Goal: Task Accomplishment & Management: Use online tool/utility

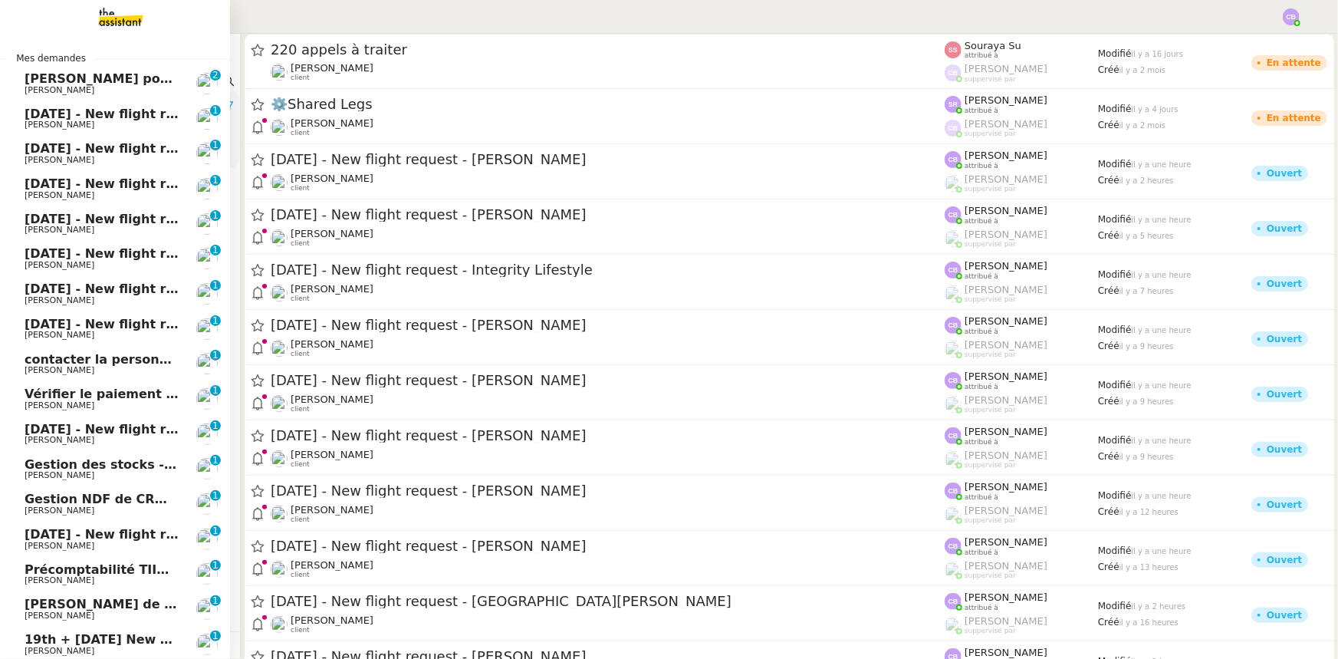
click at [71, 86] on span "[PERSON_NAME]" at bounding box center [102, 90] width 155 height 9
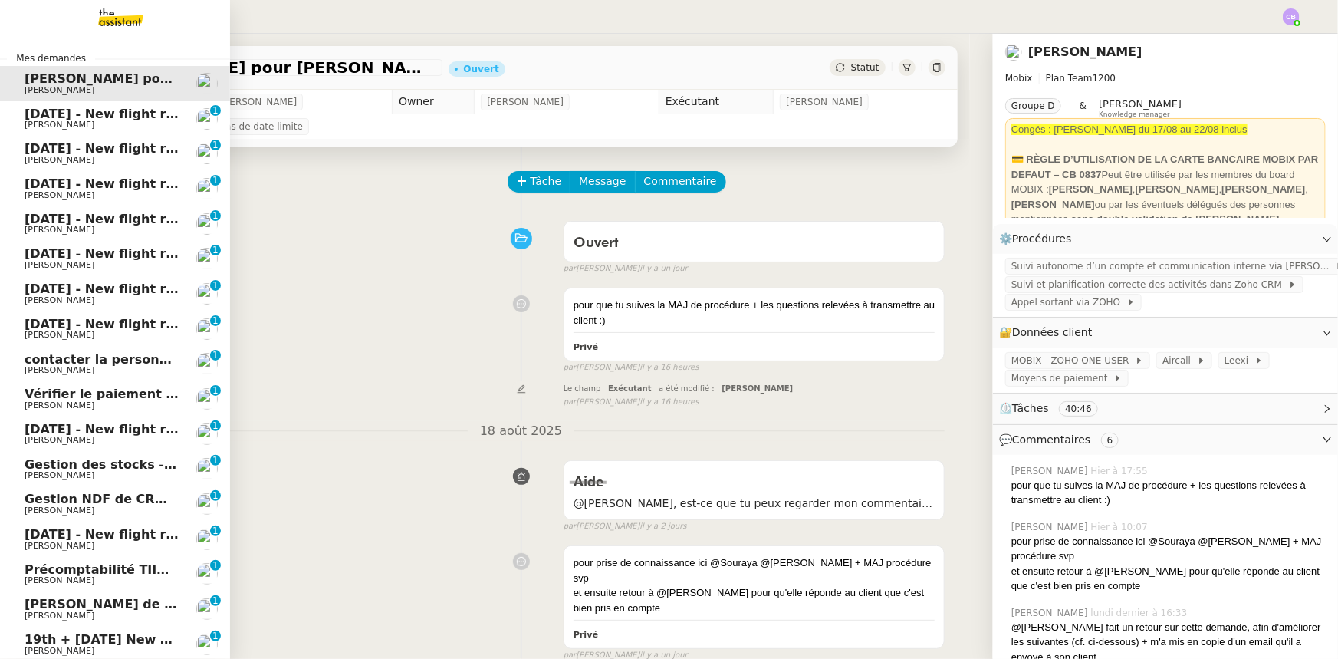
click at [77, 122] on span "[PERSON_NAME]" at bounding box center [102, 124] width 155 height 9
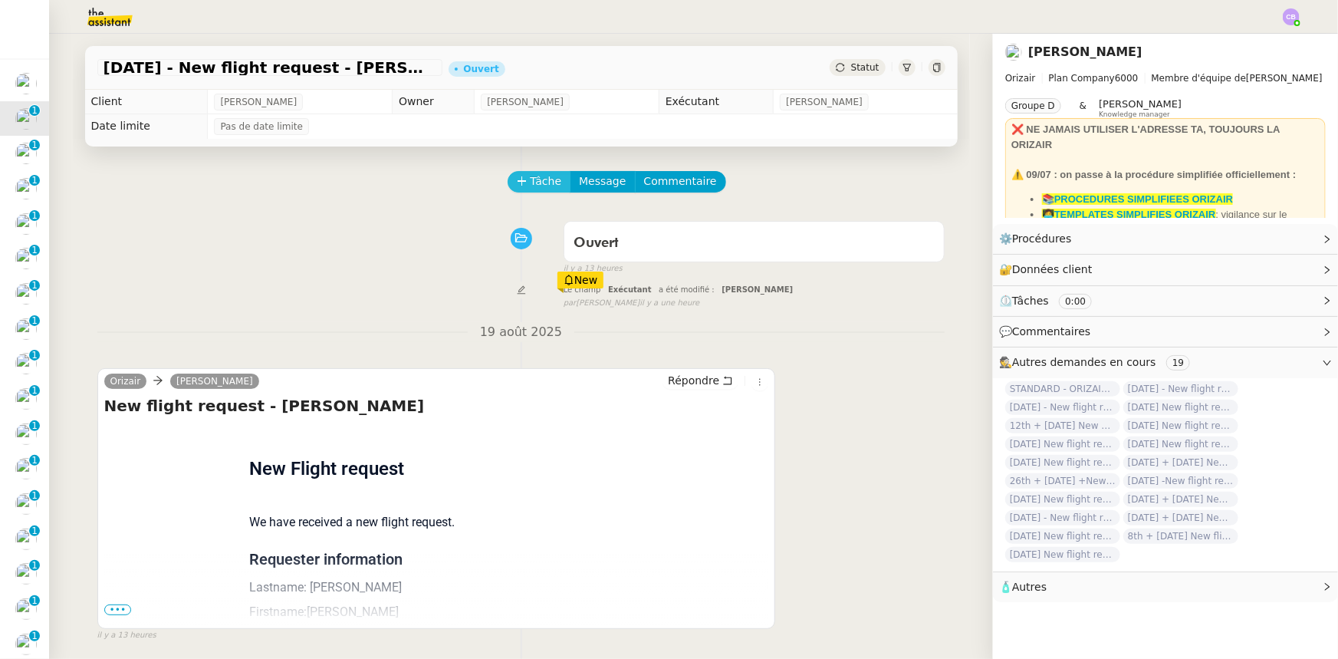
click at [531, 181] on span "Tâche" at bounding box center [546, 182] width 31 height 18
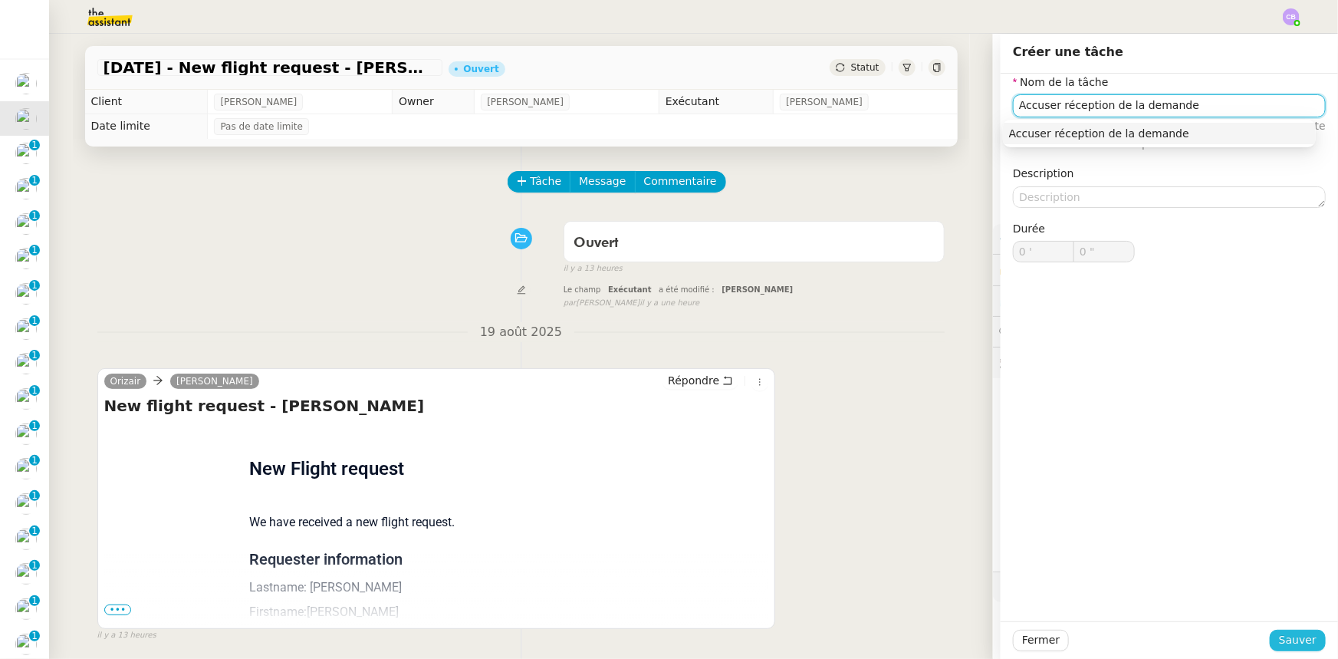
type input "Accuser réception de la demande"
click at [1295, 636] on span "Sauver" at bounding box center [1298, 640] width 38 height 18
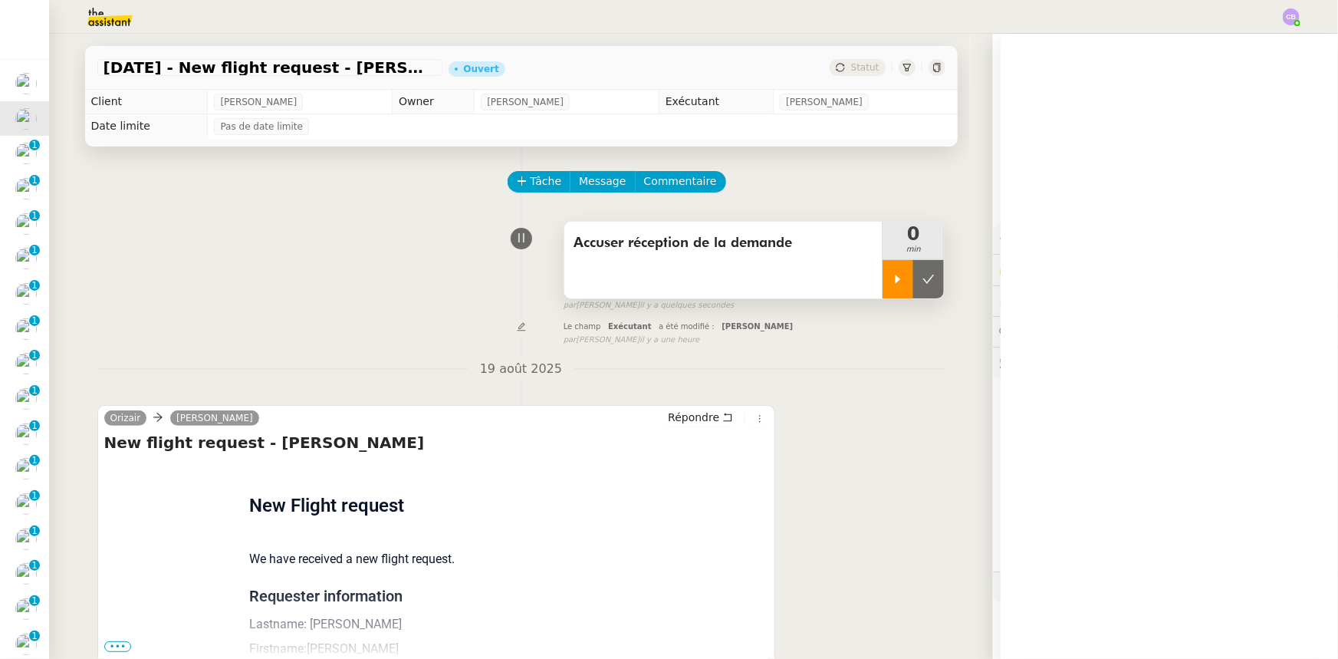
click at [896, 278] on icon at bounding box center [898, 279] width 5 height 8
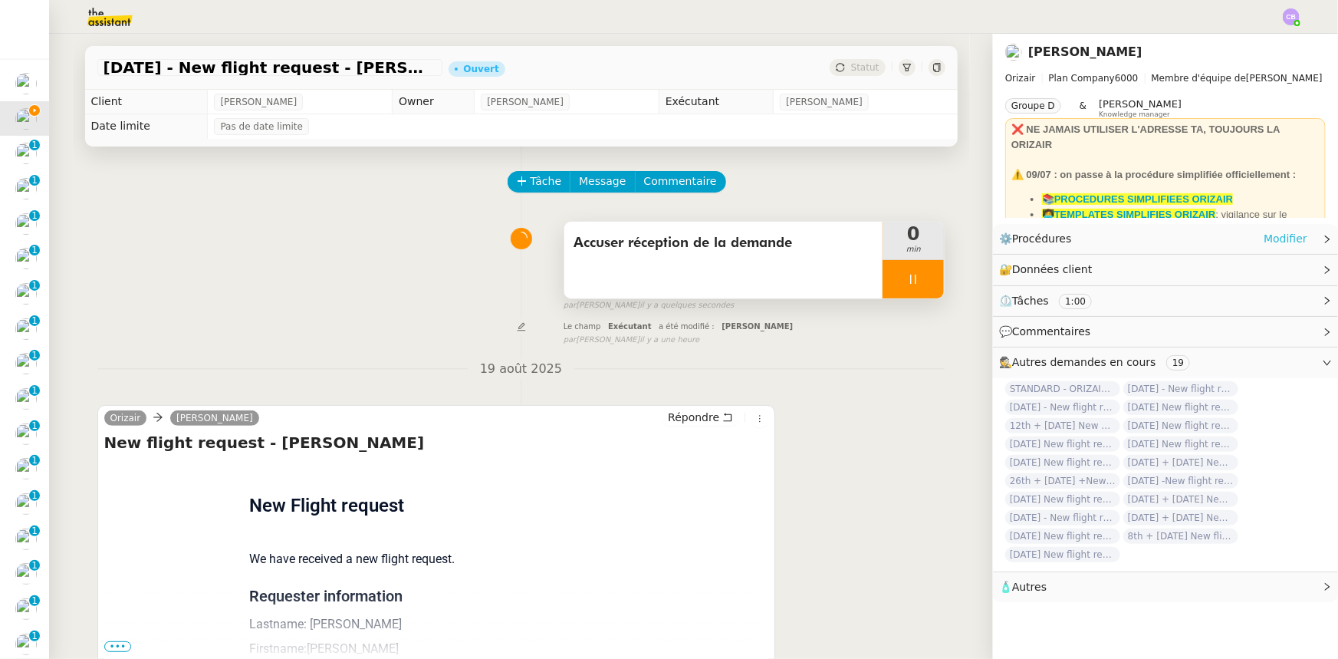
click at [1267, 241] on link "Modifier" at bounding box center [1286, 239] width 44 height 18
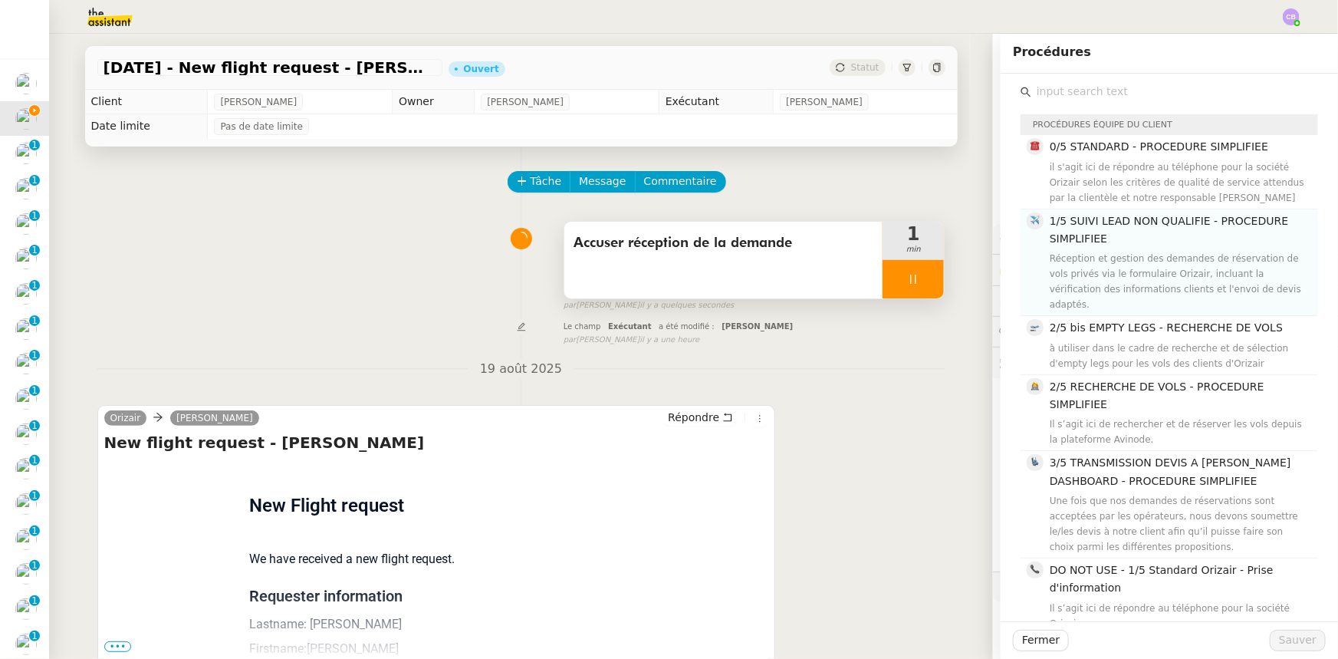
click at [1072, 245] on span "1/5 SUIVI LEAD NON QUALIFIE - PROCEDURE SIMPLIFIEE" at bounding box center [1169, 230] width 238 height 30
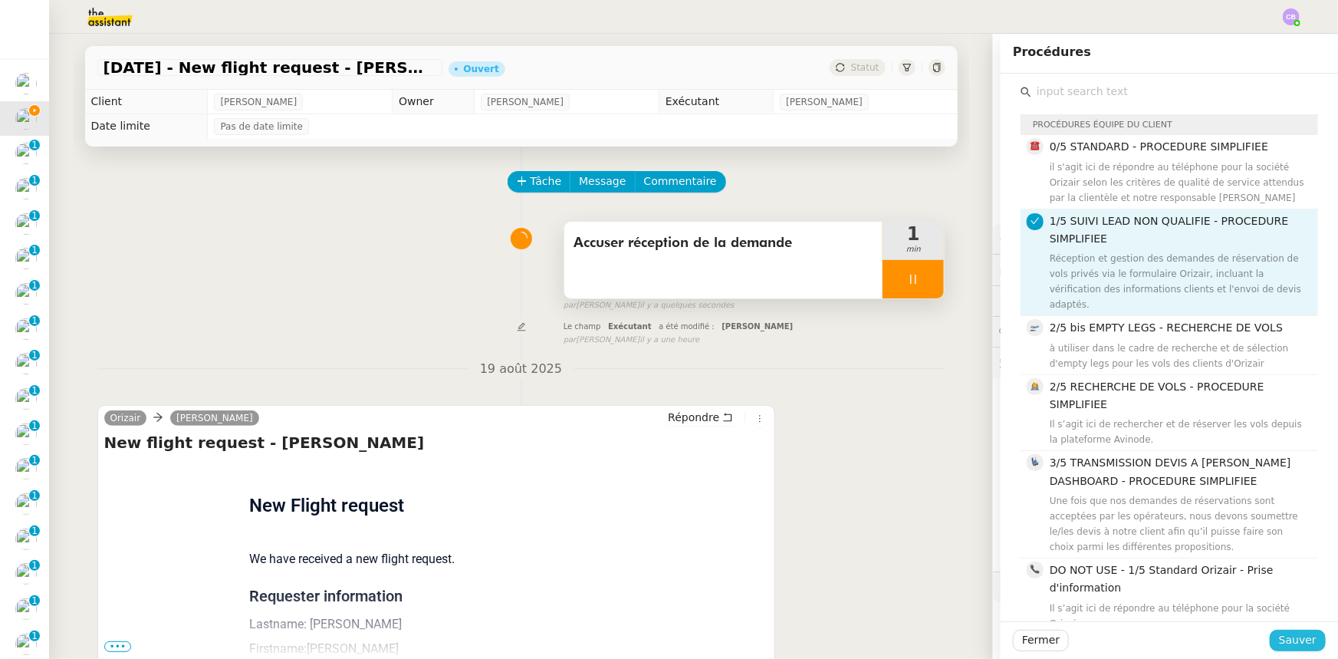
click at [1279, 640] on span "Sauver" at bounding box center [1298, 640] width 38 height 18
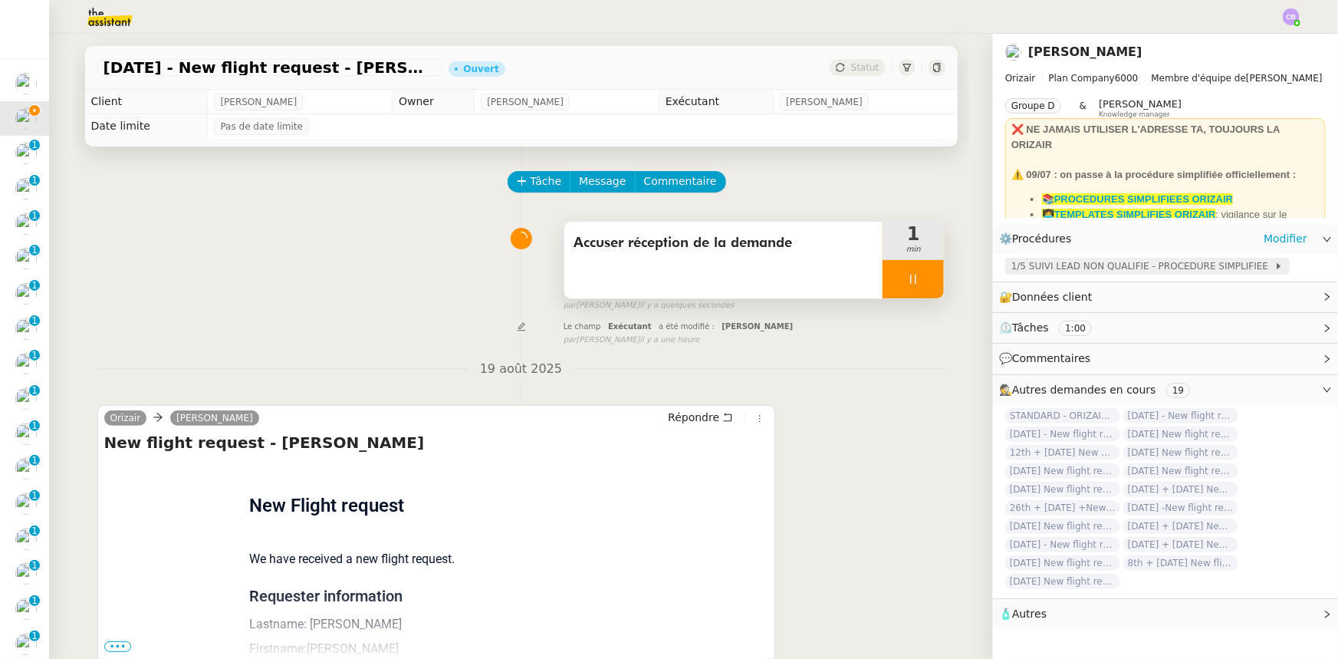
click at [1041, 266] on span "1/5 SUIVI LEAD NON QUALIFIE - PROCEDURE SIMPLIFIEE" at bounding box center [1142, 265] width 263 height 15
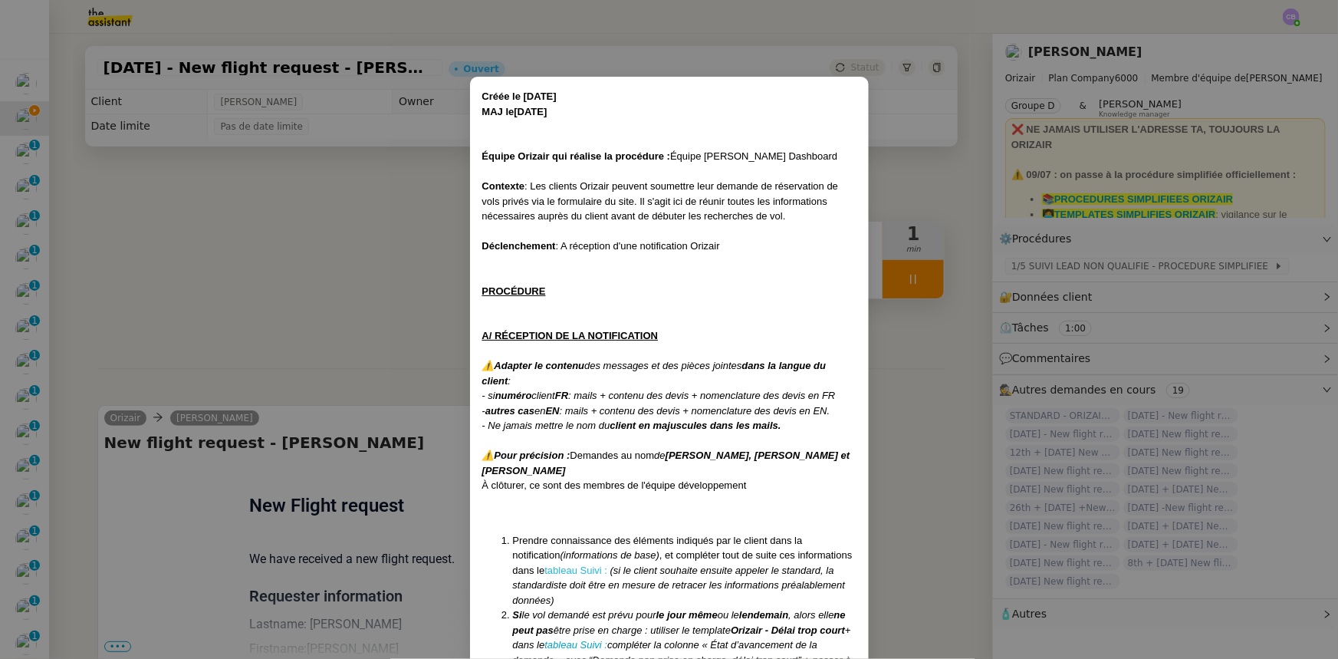
click at [544, 565] on link "tableau Suivi :" at bounding box center [575, 570] width 63 height 12
drag, startPoint x: 337, startPoint y: 230, endPoint x: 344, endPoint y: 245, distance: 16.8
click at [337, 230] on nz-modal-container "Créée le 16/04/2025 MAJ le 19/08/2025 Équipe Orizair qui réalise la procédure :…" at bounding box center [669, 329] width 1338 height 659
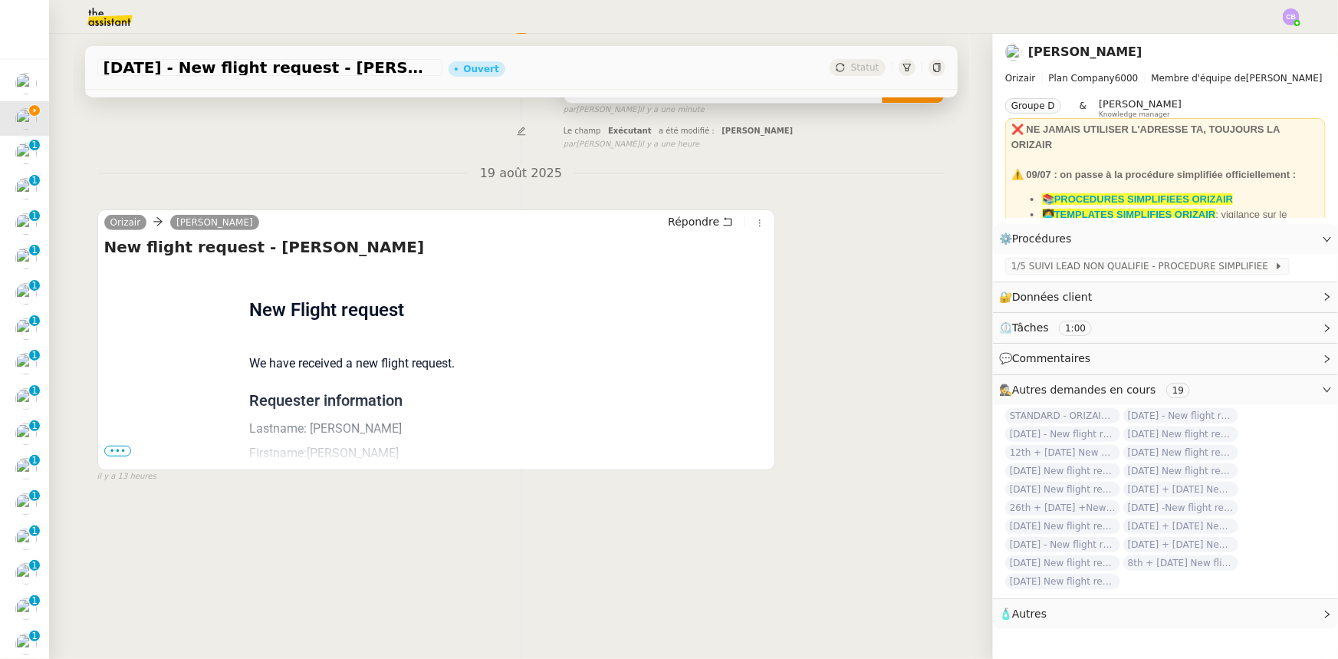
scroll to position [204, 0]
click at [116, 446] on span "•••" at bounding box center [118, 451] width 28 height 11
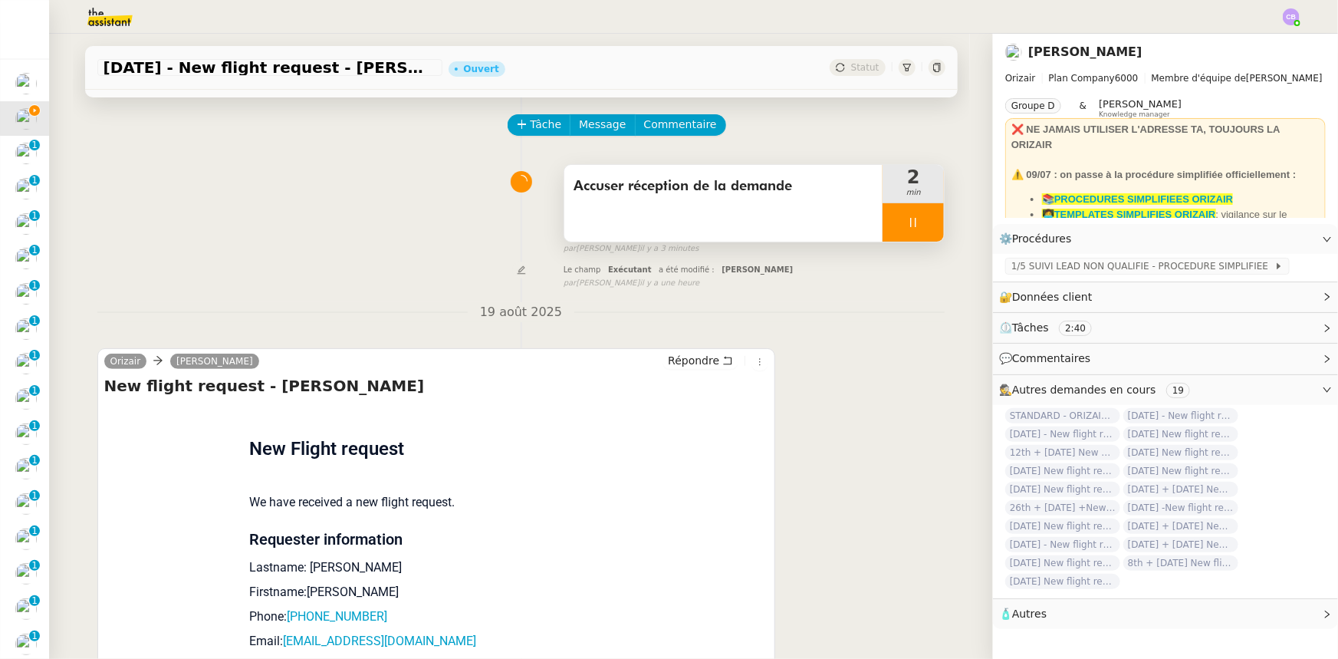
scroll to position [0, 0]
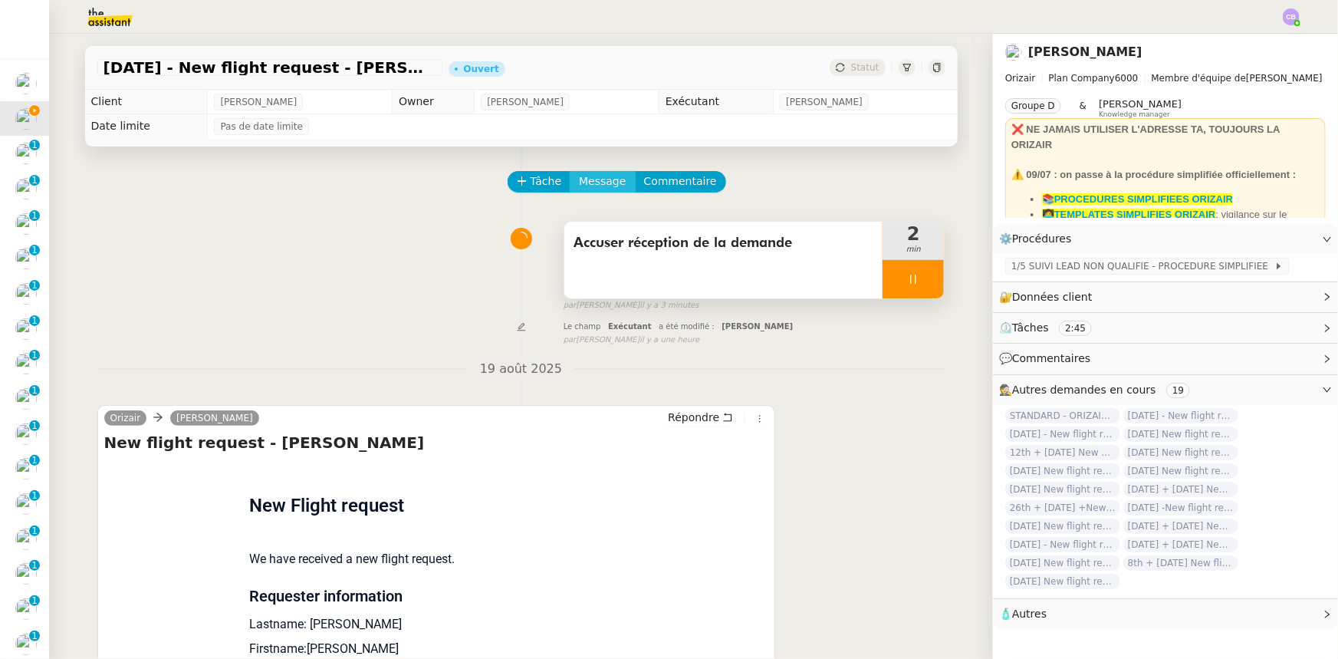
click at [590, 188] on span "Message" at bounding box center [602, 182] width 47 height 18
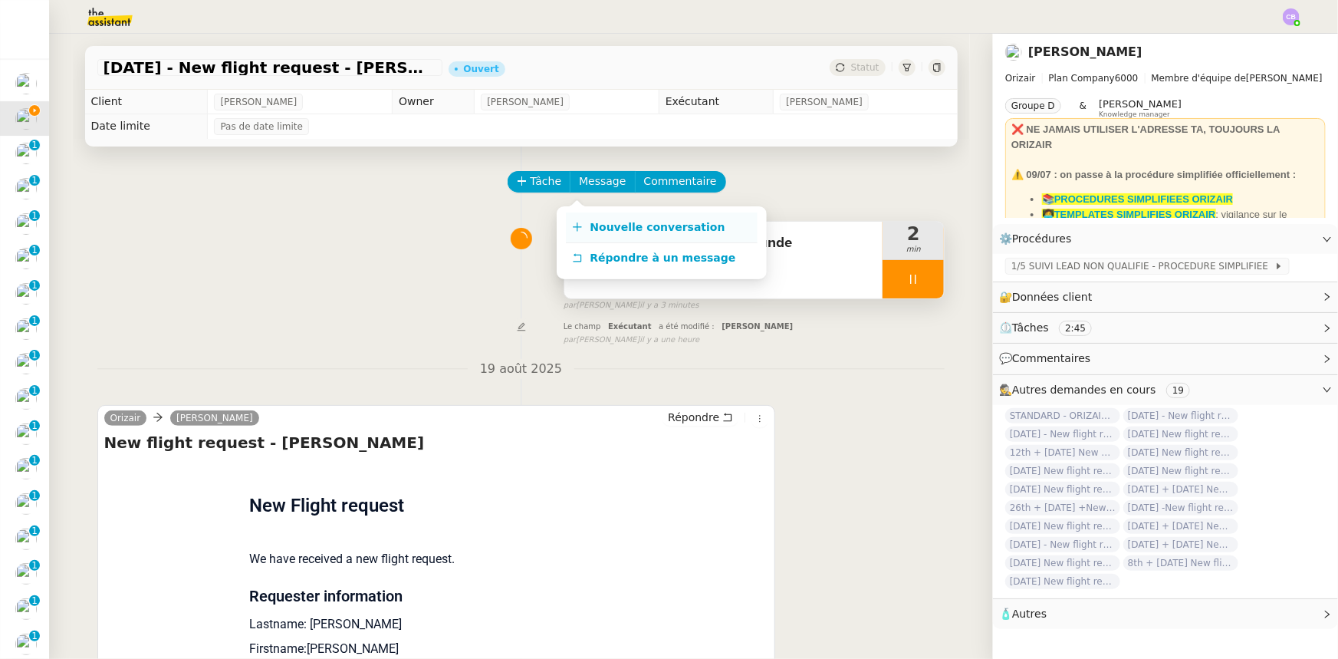
click at [620, 230] on span "Nouvelle conversation" at bounding box center [657, 227] width 135 height 12
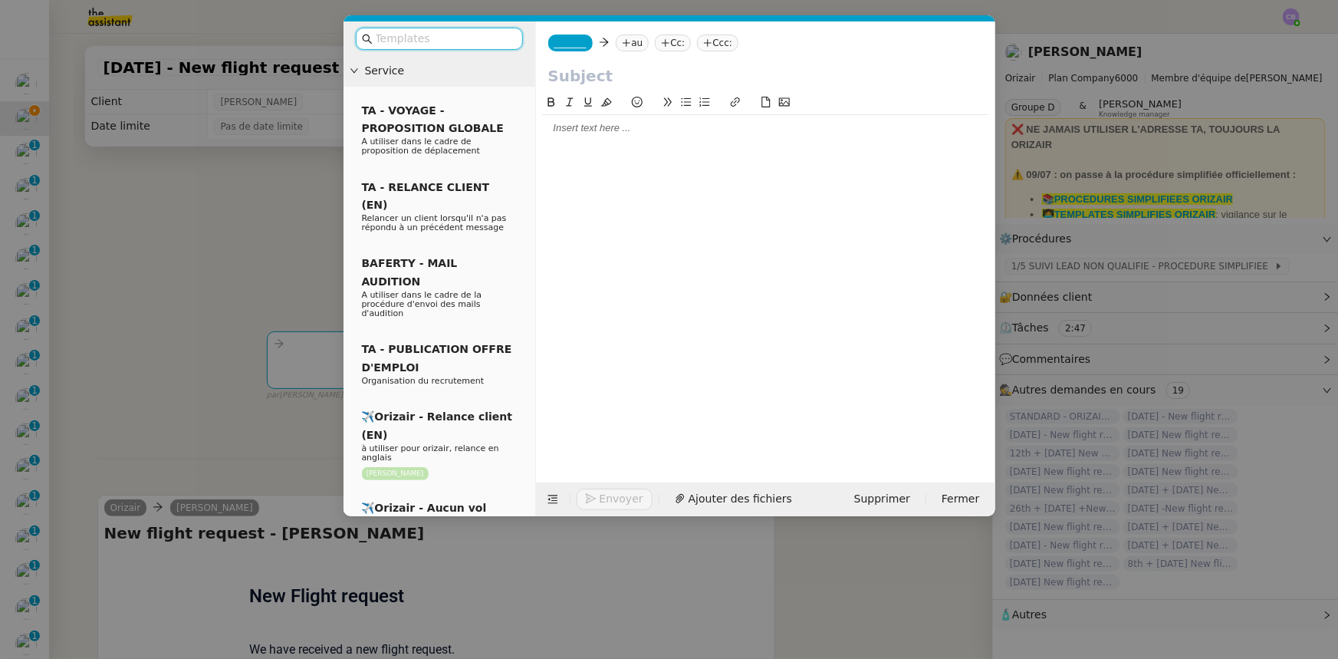
click at [452, 33] on input "text" at bounding box center [445, 39] width 138 height 18
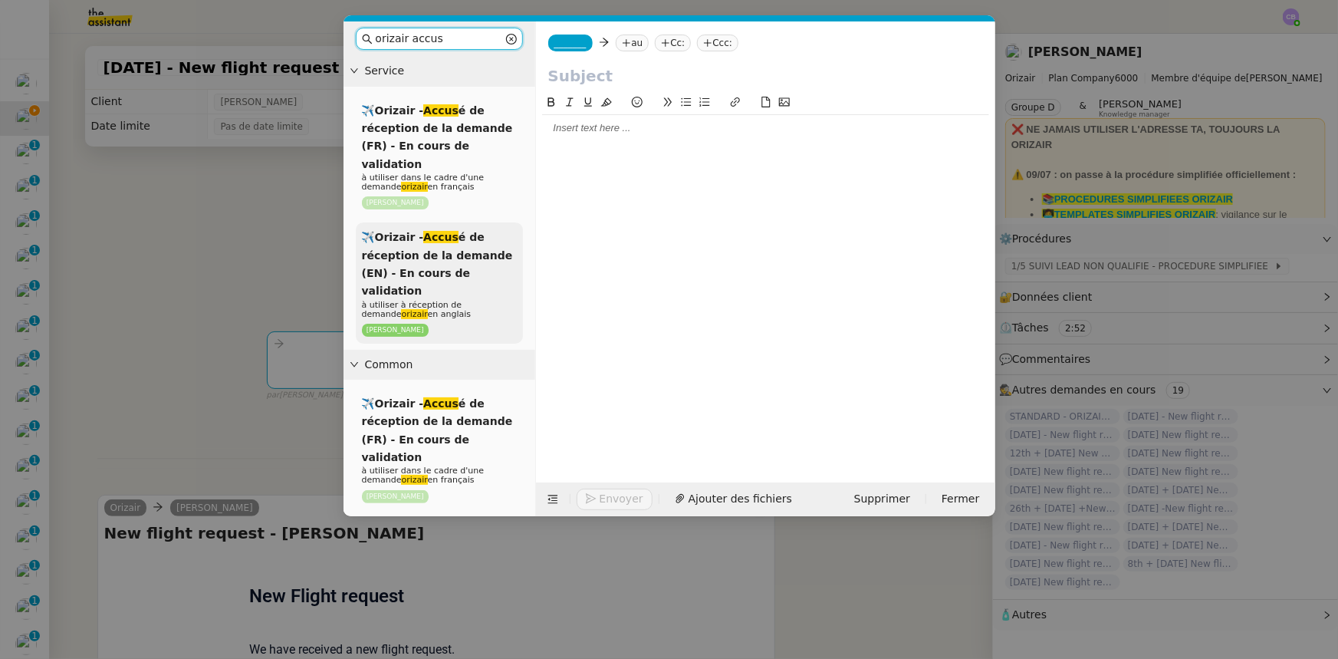
type input "orizair accus"
click at [459, 245] on div "✈️Orizair - Accus é de réception de la demande (EN) - En cours de validation à …" at bounding box center [439, 282] width 167 height 121
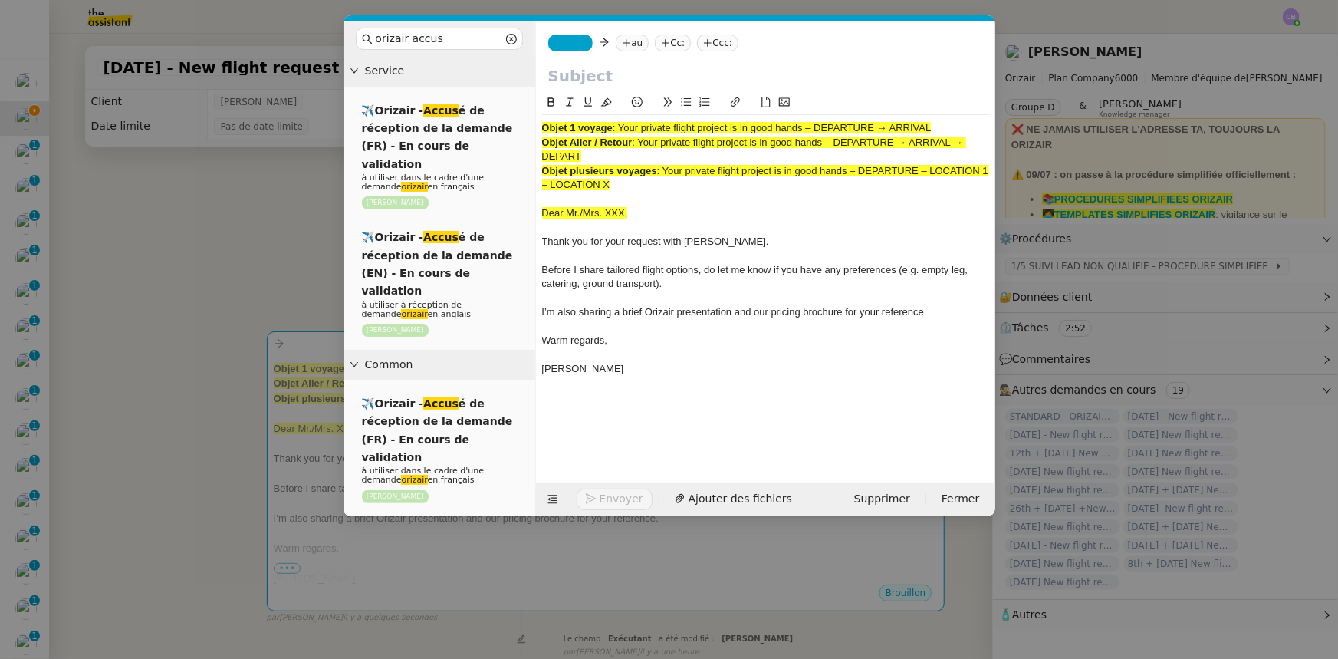
drag, startPoint x: 587, startPoint y: 159, endPoint x: 642, endPoint y: 146, distance: 55.8
click at [642, 146] on div "Objet Aller / Retour : Your private flight project is in good hands – DEPARTURE…" at bounding box center [765, 150] width 447 height 28
copy span "Your private flight project is in good hands – DEPARTURE → ARRIVAL → DEPART"
click at [621, 77] on input "text" at bounding box center [765, 75] width 435 height 23
paste input "Your private flight project is in good hands – DEPARTURE → ARRIVAL → DEPART"
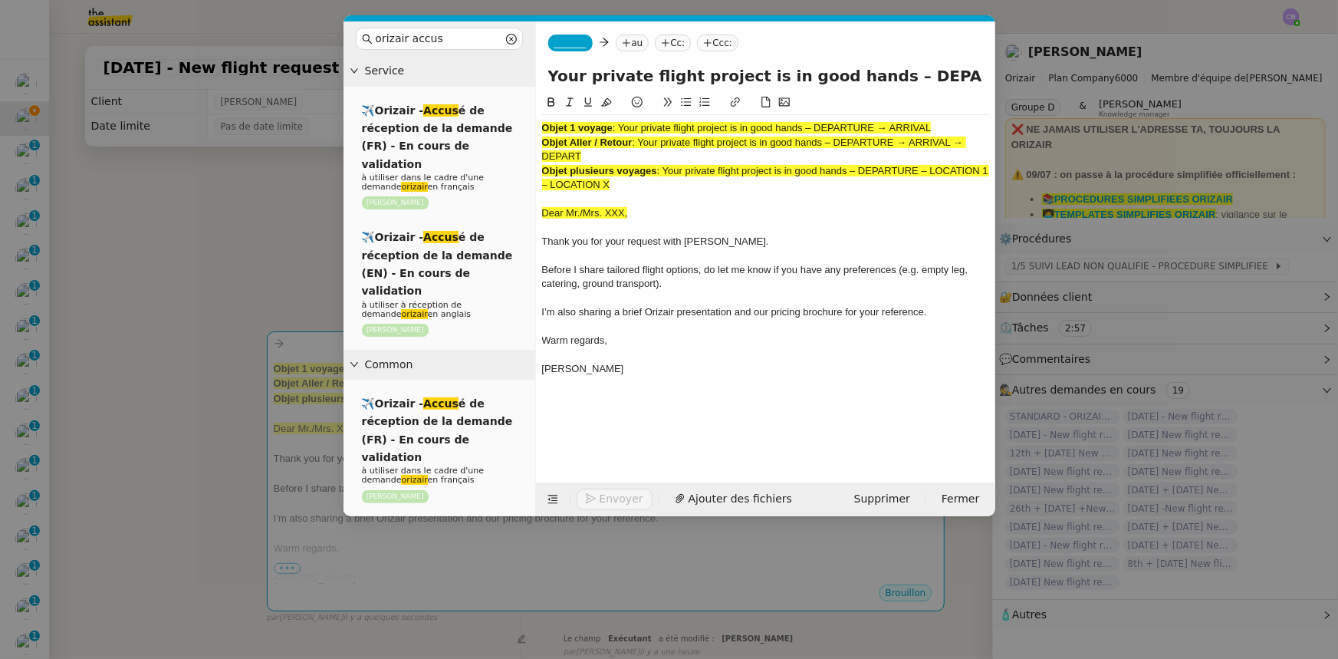
scroll to position [0, 145]
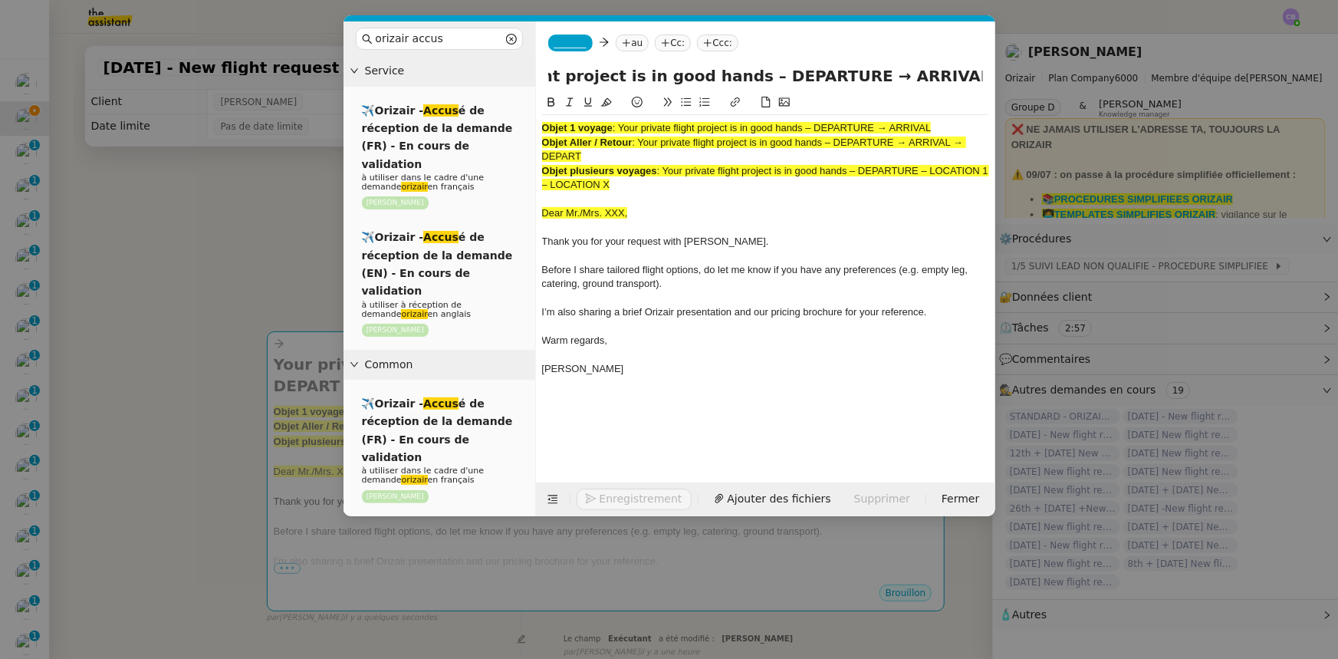
type input "Your private flight project is in good hands – DEPARTURE → ARRIVAL → DEPART"
drag, startPoint x: 640, startPoint y: 189, endPoint x: 541, endPoint y: 127, distance: 116.8
click at [541, 127] on nz-spin "Objet 1 voyage : Your private flight project is in good hands – DEPARTURE → ARR…" at bounding box center [765, 279] width 459 height 371
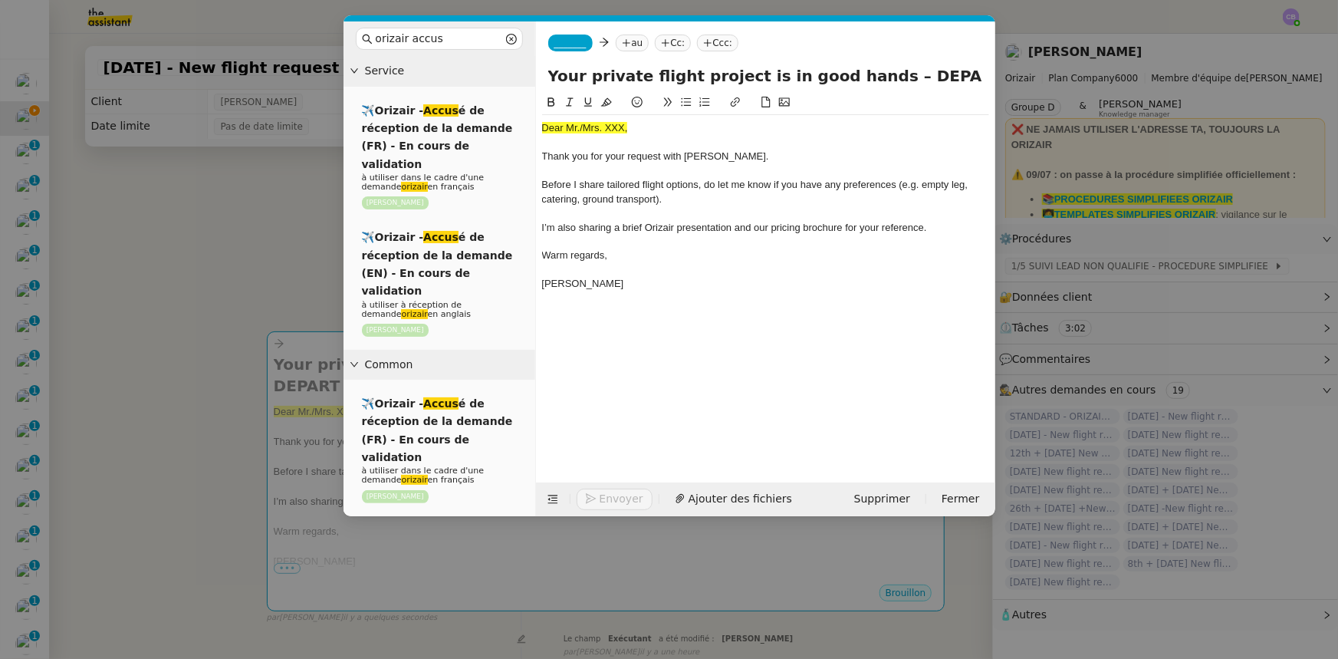
click at [297, 250] on nz-modal-container "orizair accus Service ✈️Orizair - Accus é de réception de la demande (FR) - En …" at bounding box center [669, 329] width 1338 height 659
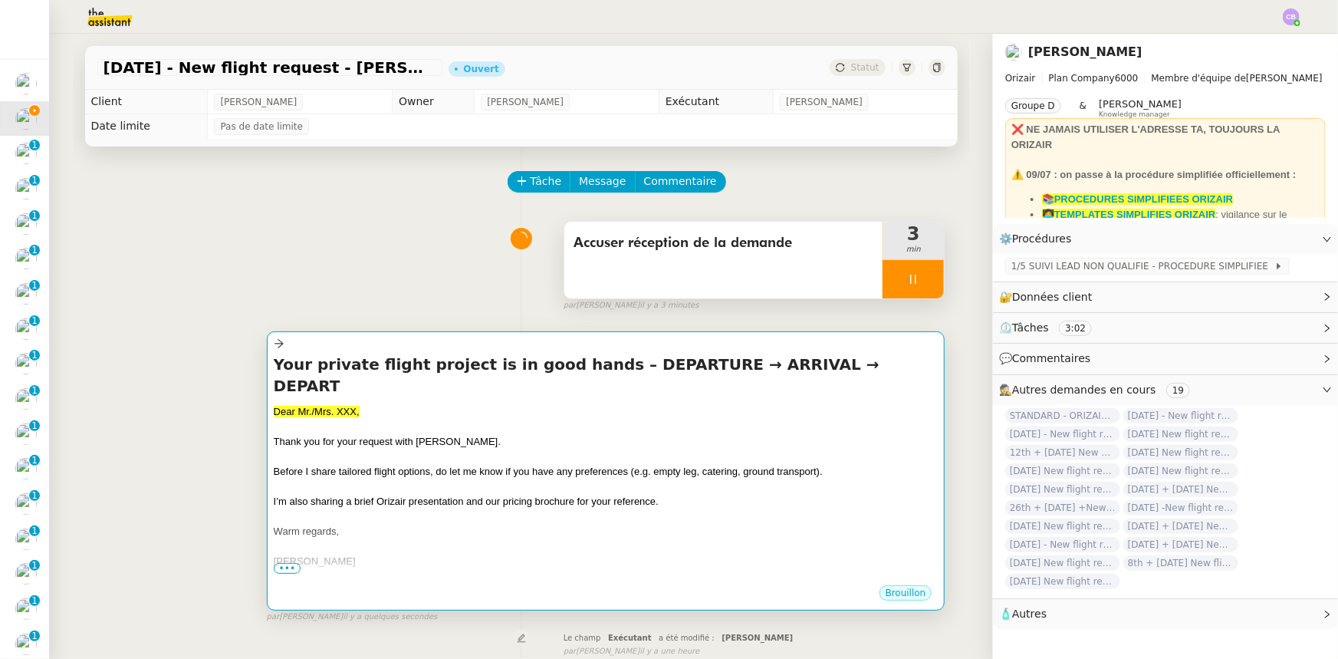
click at [425, 495] on span "I’m also sharing a brief Orizair presentation and our pricing brochure for your…" at bounding box center [466, 501] width 385 height 12
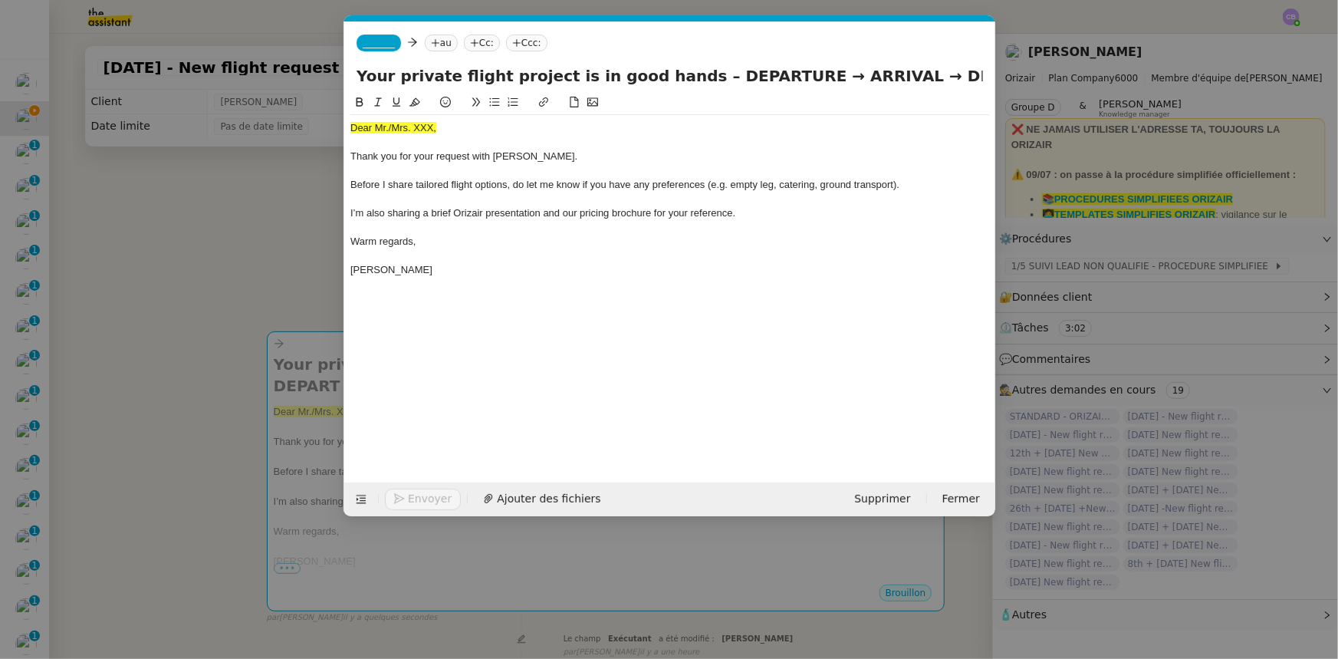
scroll to position [0, 90]
drag, startPoint x: 439, startPoint y: 126, endPoint x: 349, endPoint y: 127, distance: 89.7
click at [349, 127] on nz-spin "Dear Mr./Mrs. XXX, Thank you for your request with [PERSON_NAME]. Before I shar…" at bounding box center [669, 279] width 651 height 371
click at [413, 103] on icon at bounding box center [414, 102] width 11 height 8
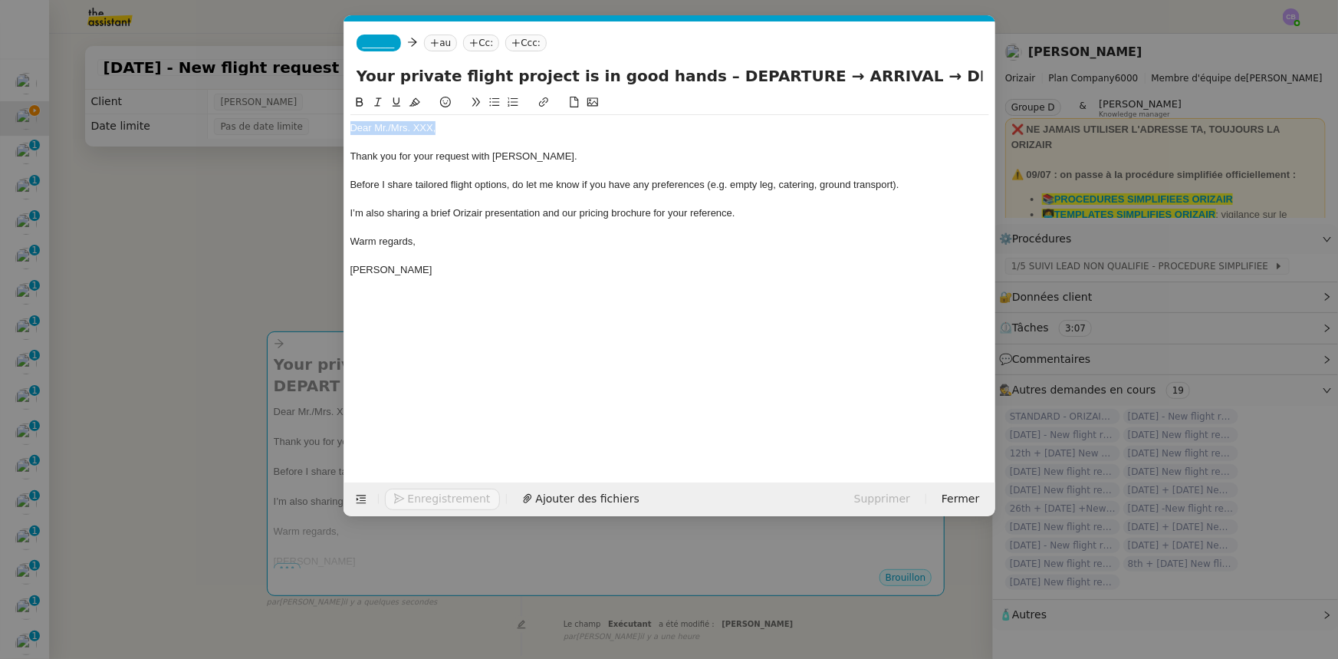
click at [432, 129] on div "Dear Mr./Mrs. XXX," at bounding box center [669, 128] width 639 height 14
click at [582, 174] on div at bounding box center [669, 171] width 639 height 14
drag, startPoint x: 767, startPoint y: 74, endPoint x: 684, endPoint y: 77, distance: 82.9
click at [684, 77] on input "Your private flight project is in good hands – DEPARTURE → ARRIVAL → DEPART" at bounding box center [670, 75] width 626 height 23
drag, startPoint x: 758, startPoint y: 81, endPoint x: 682, endPoint y: 77, distance: 76.8
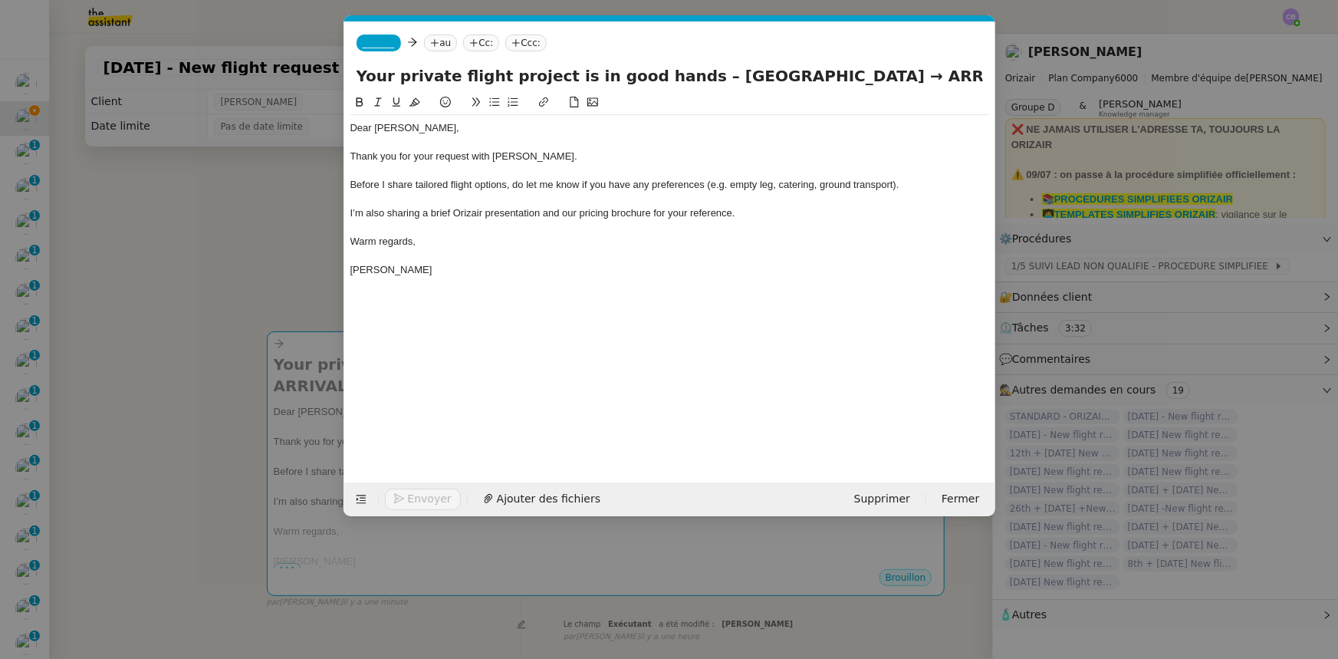
click at [682, 77] on input "Your private flight project is in good hands – Cambridge → ARRIVAL → DEPART" at bounding box center [670, 75] width 626 height 23
drag, startPoint x: 924, startPoint y: 77, endPoint x: 868, endPoint y: 76, distance: 56.0
click at [868, 76] on input "Your private flight project is in good hands – Cambridge → ARRIVAL → DEPART" at bounding box center [670, 75] width 626 height 23
paste input "Cambridge"
drag, startPoint x: 843, startPoint y: 74, endPoint x: 784, endPoint y: 74, distance: 59.0
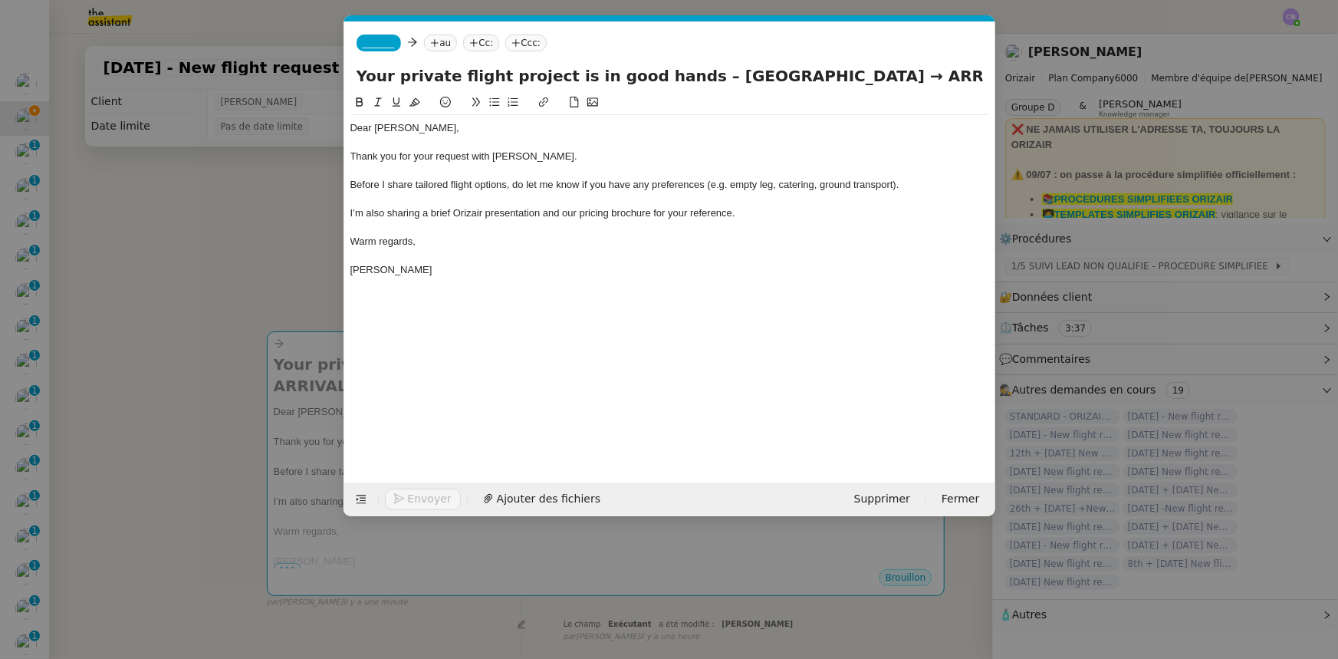
click at [784, 74] on input "Your private flight project is in good hands – Cambridge → ARRIVAL → Cambridge" at bounding box center [670, 75] width 626 height 23
type input "Your private flight project is in good hands – Cambridge → Nice-Côte d'Azur → C…"
click at [715, 153] on div "Thank you for your request with [PERSON_NAME]." at bounding box center [669, 157] width 639 height 14
click at [374, 44] on span "_______" at bounding box center [379, 43] width 32 height 11
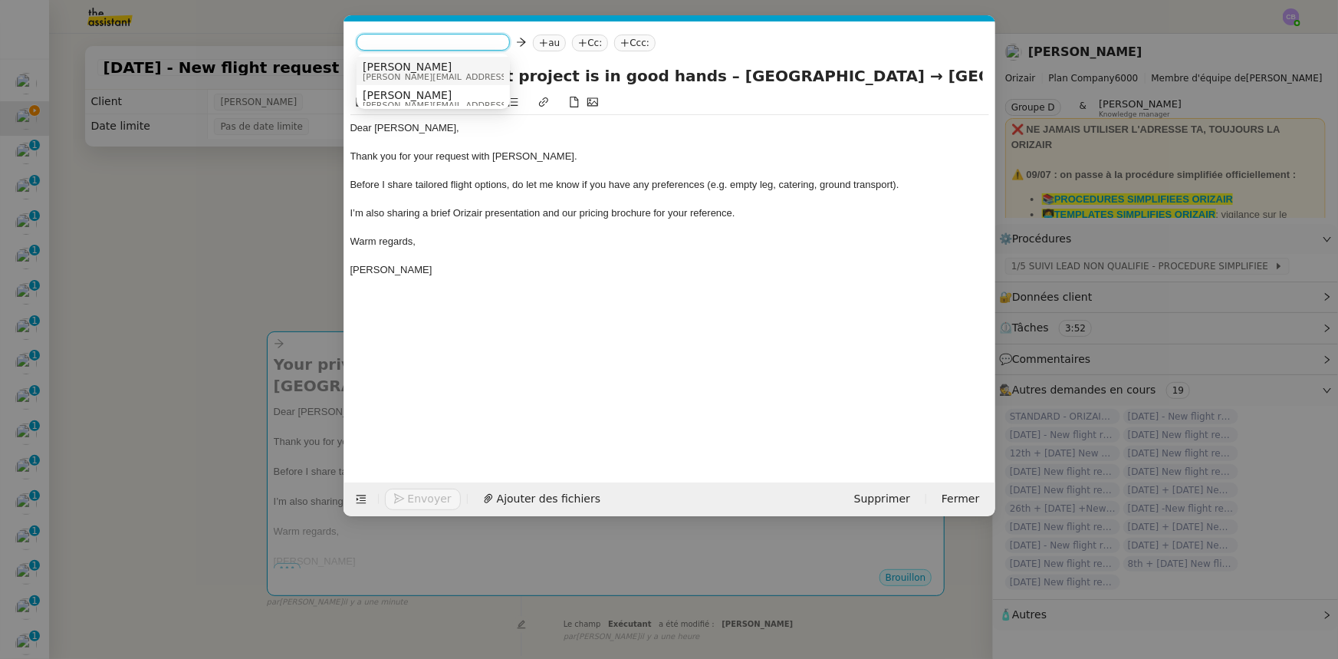
click at [397, 76] on span "[PERSON_NAME][EMAIL_ADDRESS][DOMAIN_NAME]" at bounding box center [472, 77] width 218 height 8
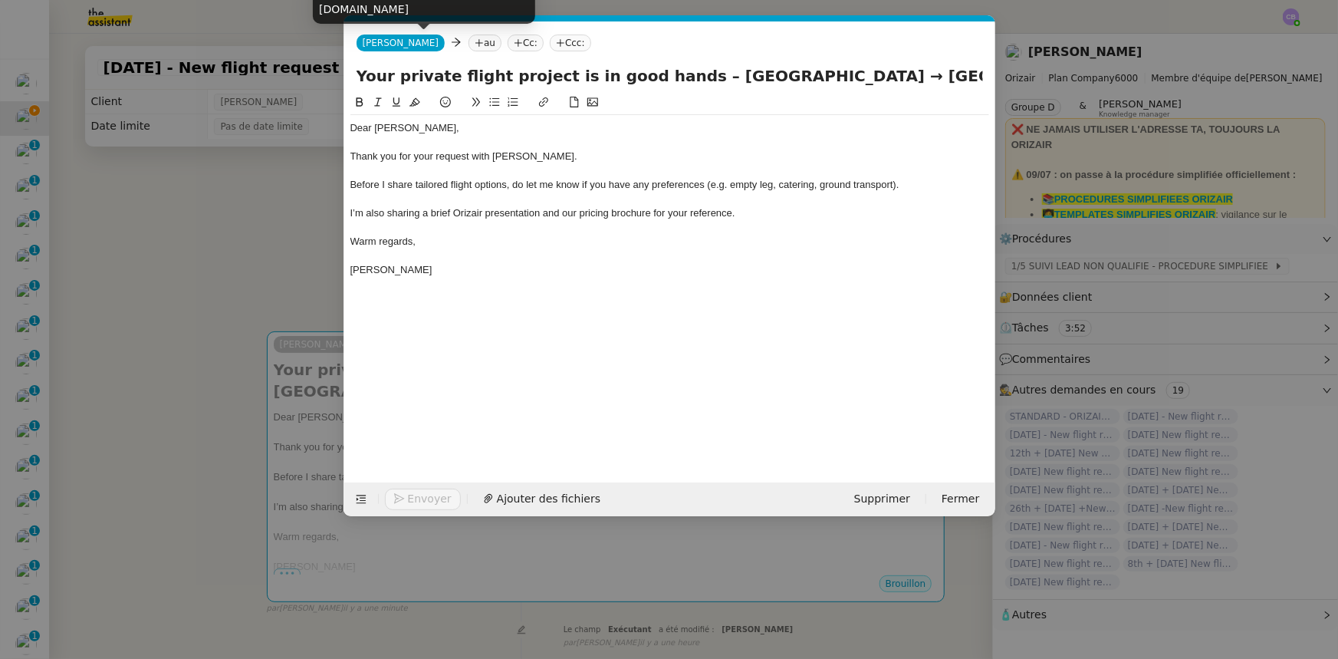
click at [275, 205] on nz-modal-container "orizair accus Service ✈️Orizair - Accus é de réception de la demande (FR) - En …" at bounding box center [669, 329] width 1338 height 659
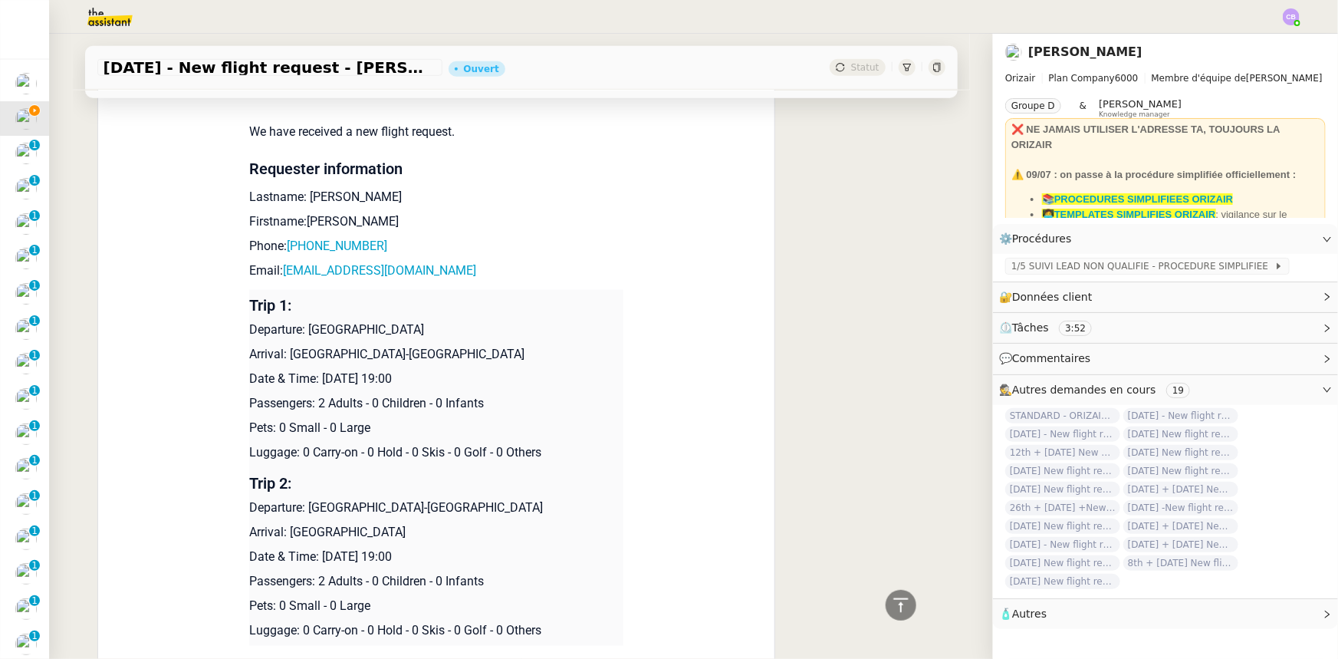
scroll to position [767, 0]
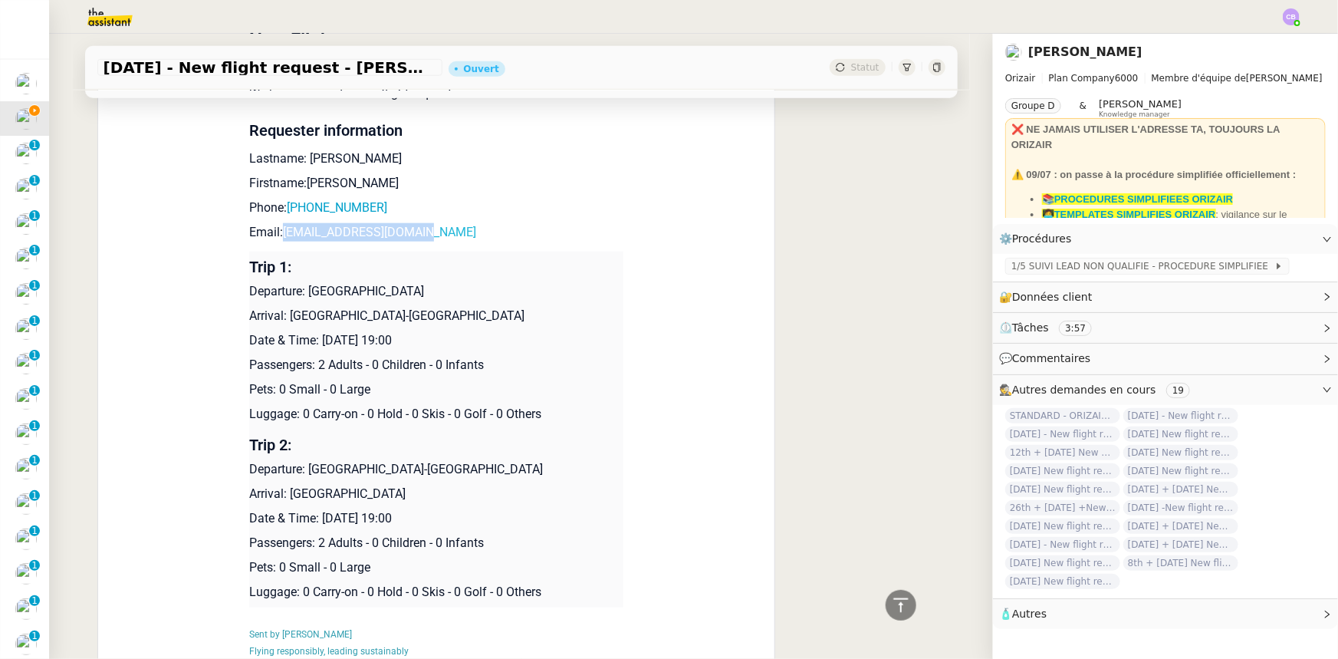
drag, startPoint x: 423, startPoint y: 213, endPoint x: 277, endPoint y: 211, distance: 145.7
click at [277, 223] on p "Email: davesmith036@gmail.com" at bounding box center [436, 232] width 374 height 18
copy link "davesmith036@gmail.com"
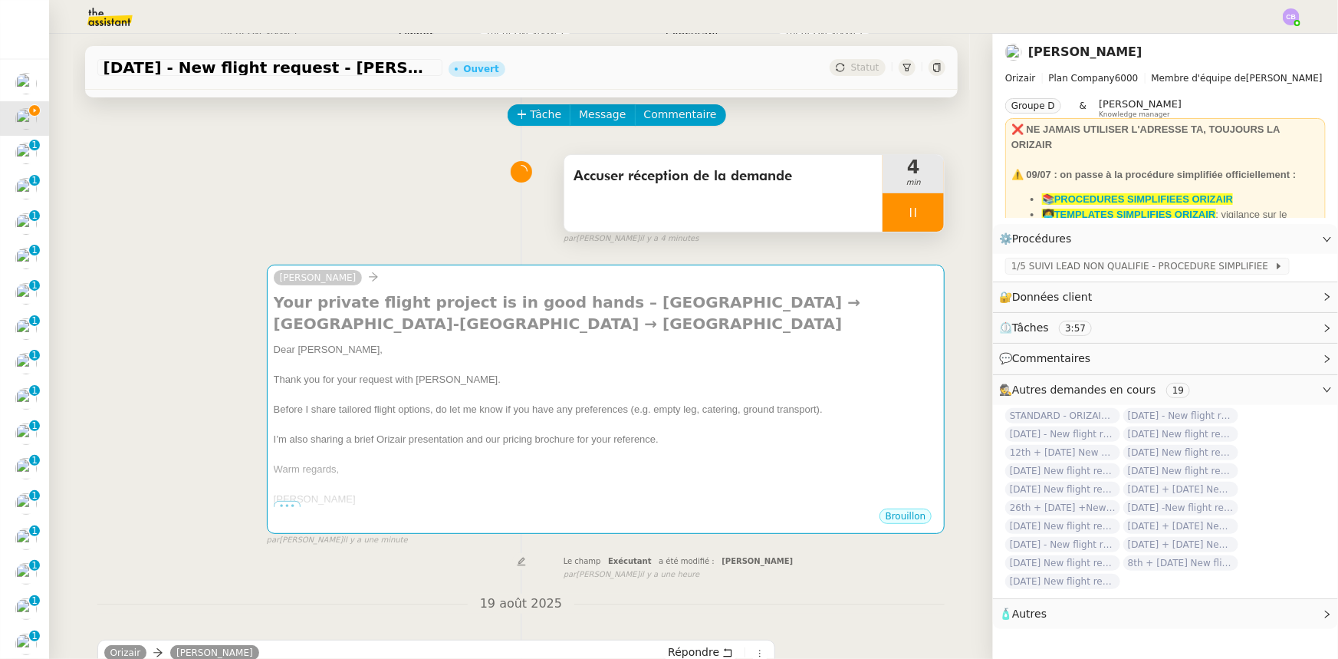
scroll to position [0, 0]
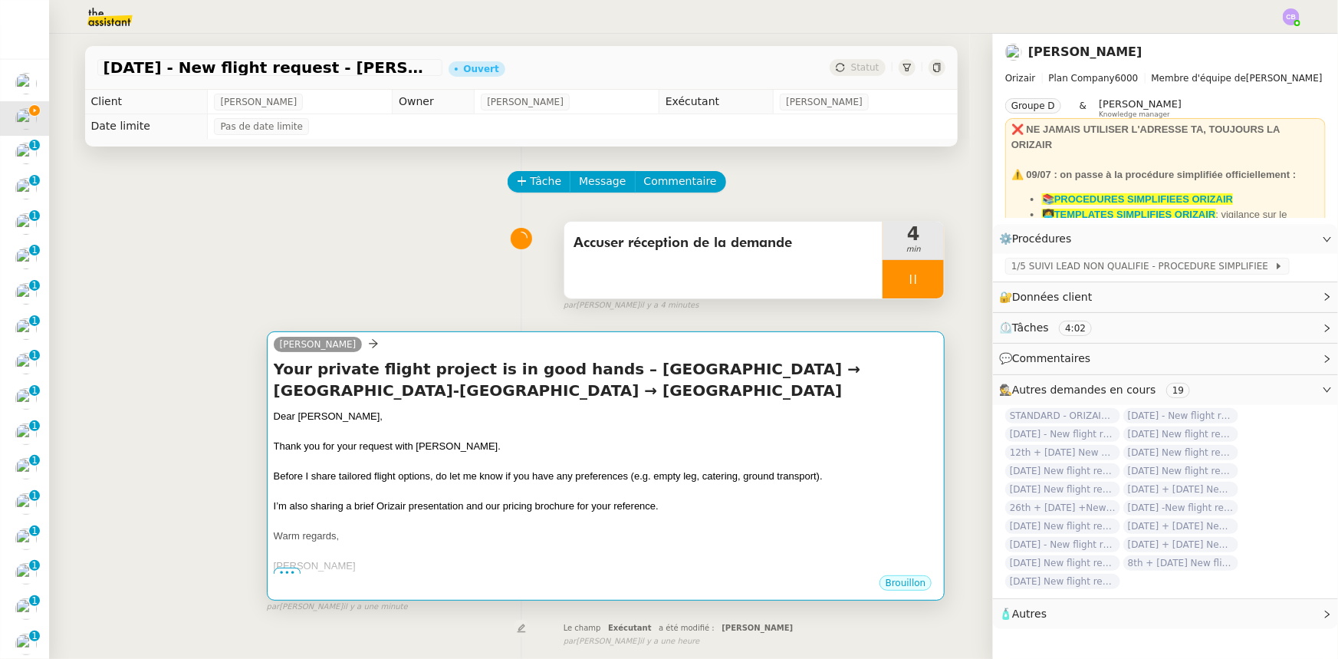
click at [442, 454] on div at bounding box center [606, 461] width 665 height 15
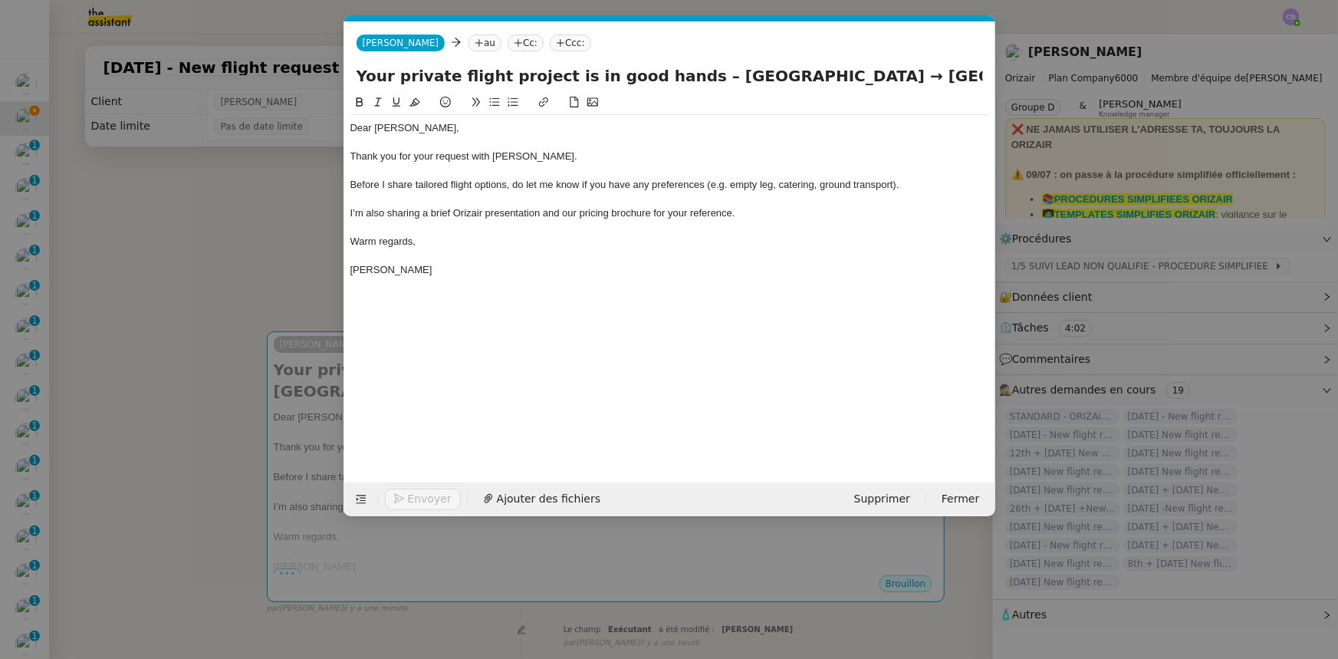
scroll to position [0, 90]
click at [469, 43] on nz-tag "au" at bounding box center [485, 43] width 33 height 17
paste input "davesmith036@gmail.com"
type input "davesmith036@gmail.com"
click at [462, 67] on span "davesmith036@gmail.com" at bounding box center [538, 67] width 188 height 12
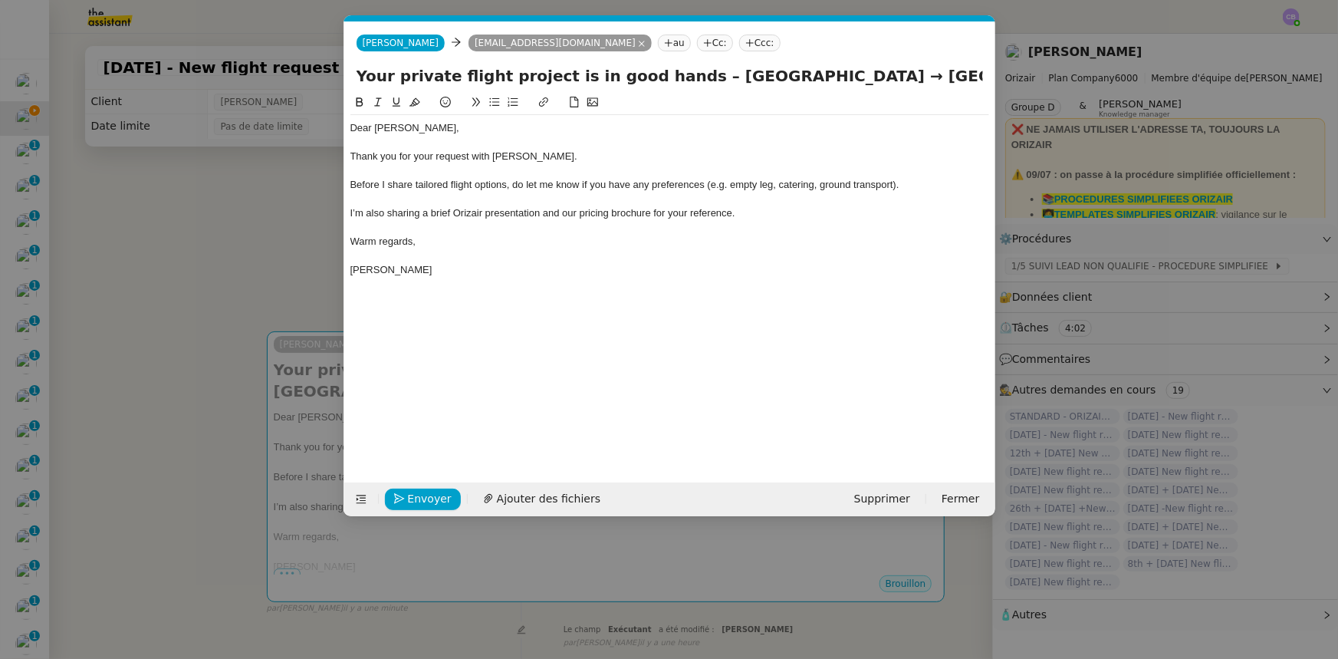
click at [739, 45] on nz-tag "Ccc:" at bounding box center [759, 43] width 41 height 17
type input "[PERSON_NAME]"
click at [689, 77] on span "[PERSON_NAME][EMAIL_ADDRESS][DOMAIN_NAME]" at bounding box center [772, 77] width 218 height 8
click at [693, 161] on div "Thank you for your request with [PERSON_NAME]." at bounding box center [669, 157] width 639 height 14
click at [554, 498] on span "Ajouter des fichiers" at bounding box center [549, 499] width 104 height 18
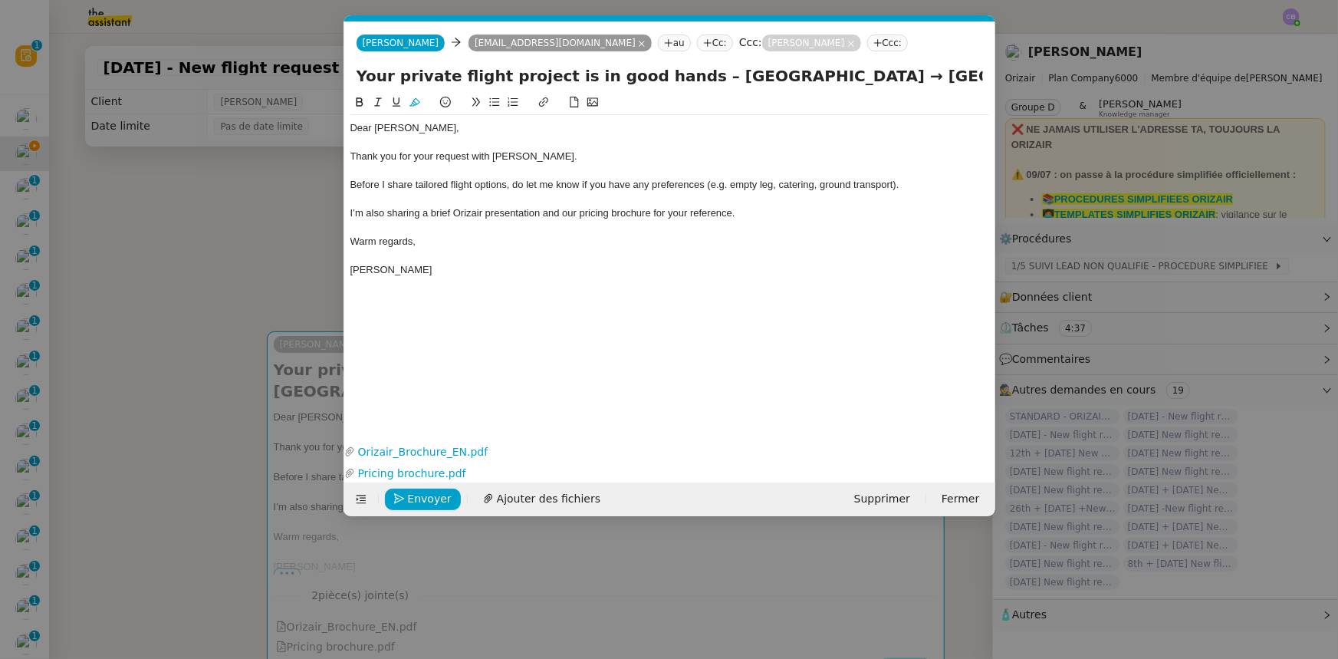
click at [679, 285] on div "Dear Mr. Smith, Thank you for your request with Orizair. Before I share tailore…" at bounding box center [669, 255] width 639 height 323
click at [441, 497] on span "Envoyer" at bounding box center [430, 499] width 44 height 18
click at [441, 497] on span "Confirmer l'envoi" at bounding box center [454, 499] width 92 height 18
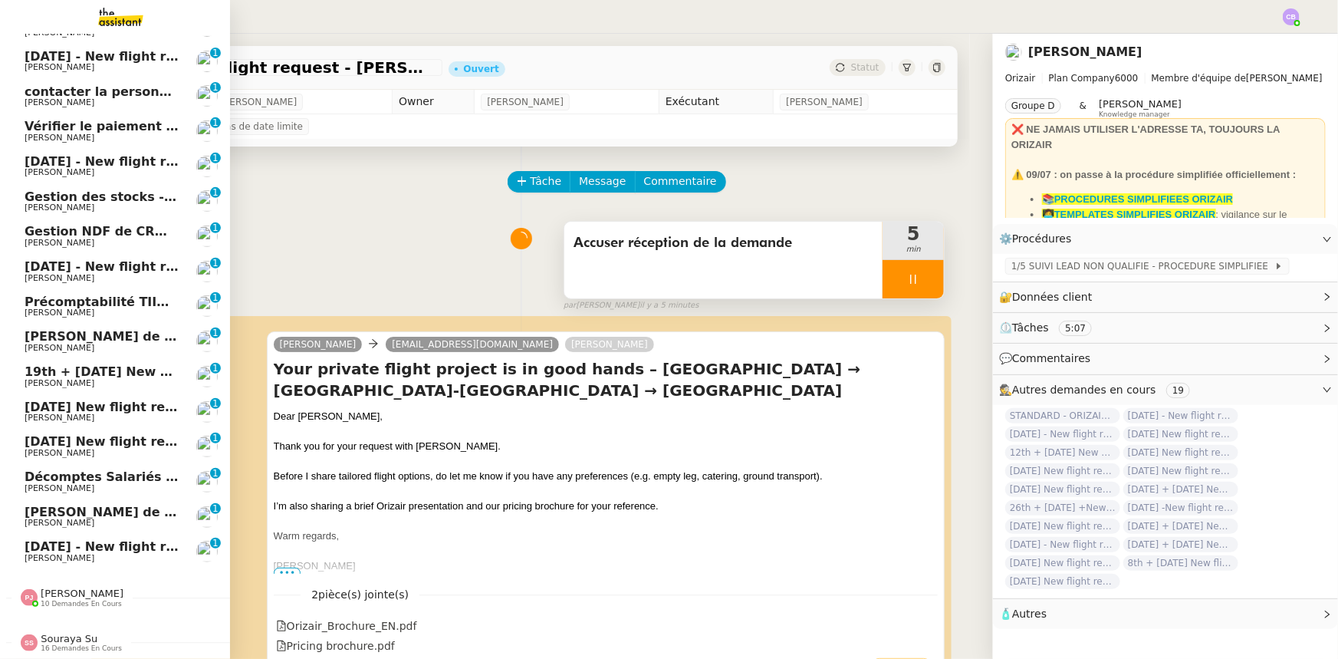
scroll to position [309, 0]
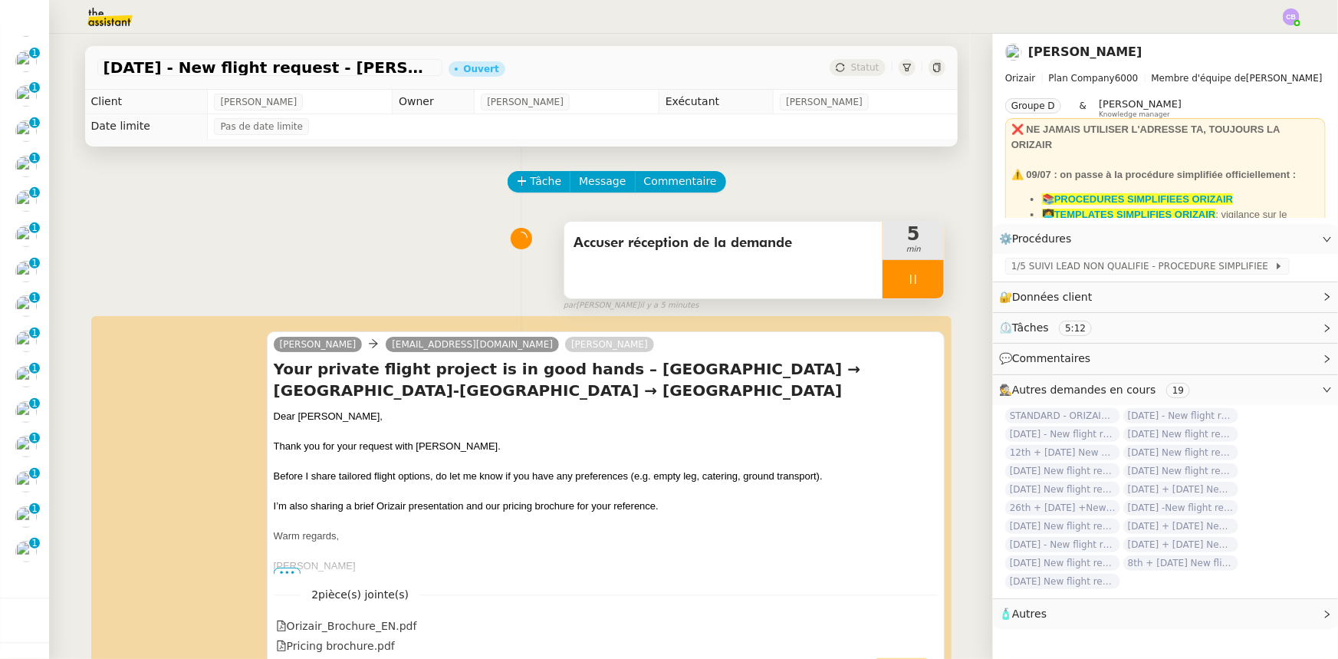
drag, startPoint x: 882, startPoint y: 276, endPoint x: 889, endPoint y: 281, distance: 8.7
click at [883, 276] on div at bounding box center [913, 279] width 61 height 38
click at [916, 287] on button at bounding box center [928, 279] width 31 height 38
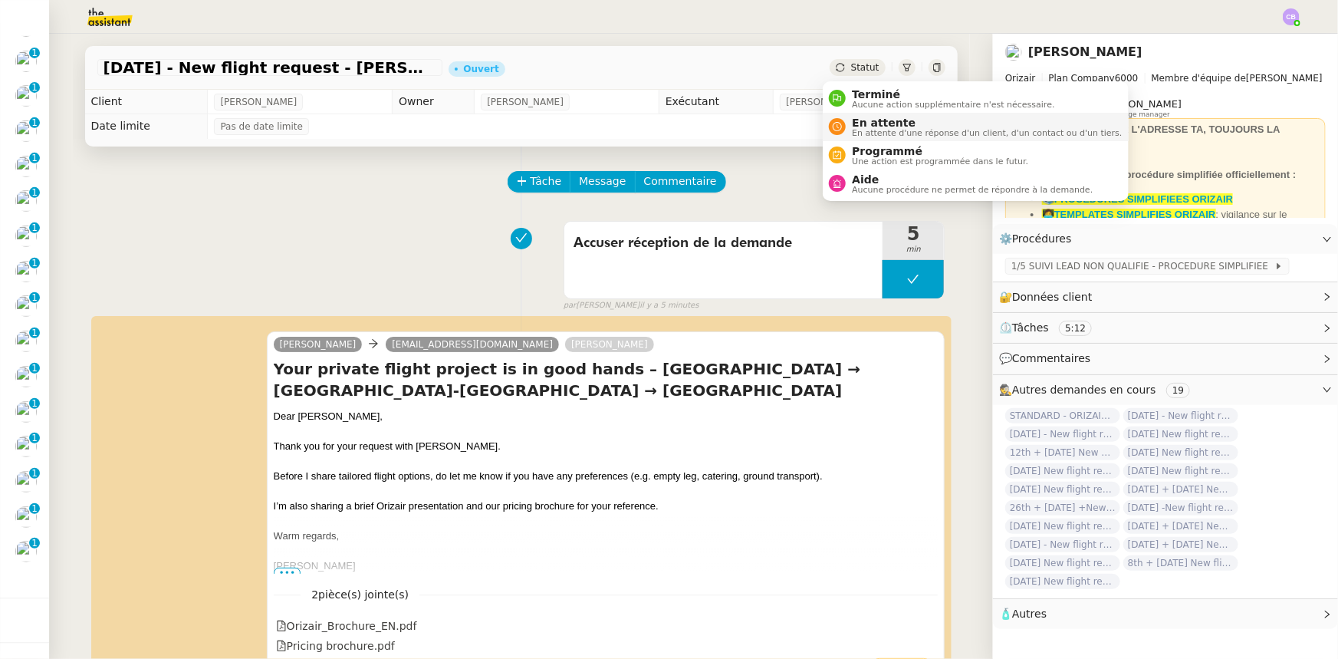
click at [873, 124] on span "En attente" at bounding box center [987, 123] width 270 height 12
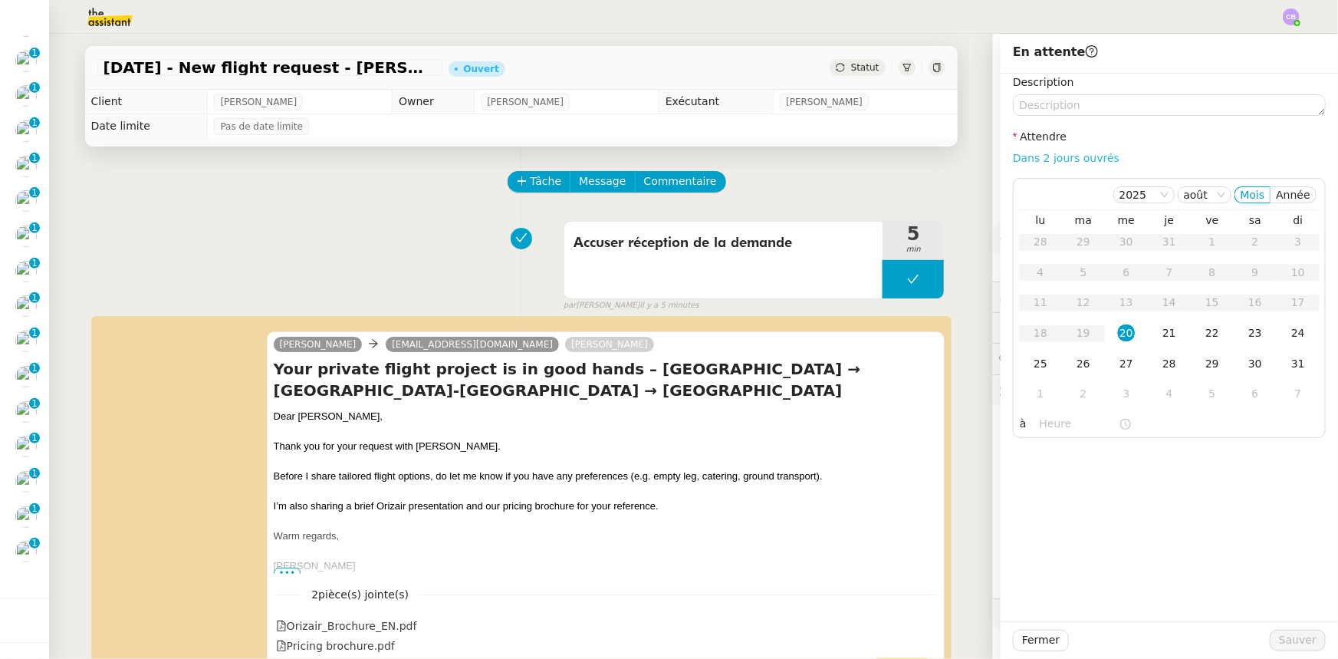
click at [1020, 156] on link "Dans 2 jours ouvrés" at bounding box center [1066, 158] width 107 height 12
type input "07:00"
click at [1161, 332] on div "21" at bounding box center [1169, 332] width 17 height 17
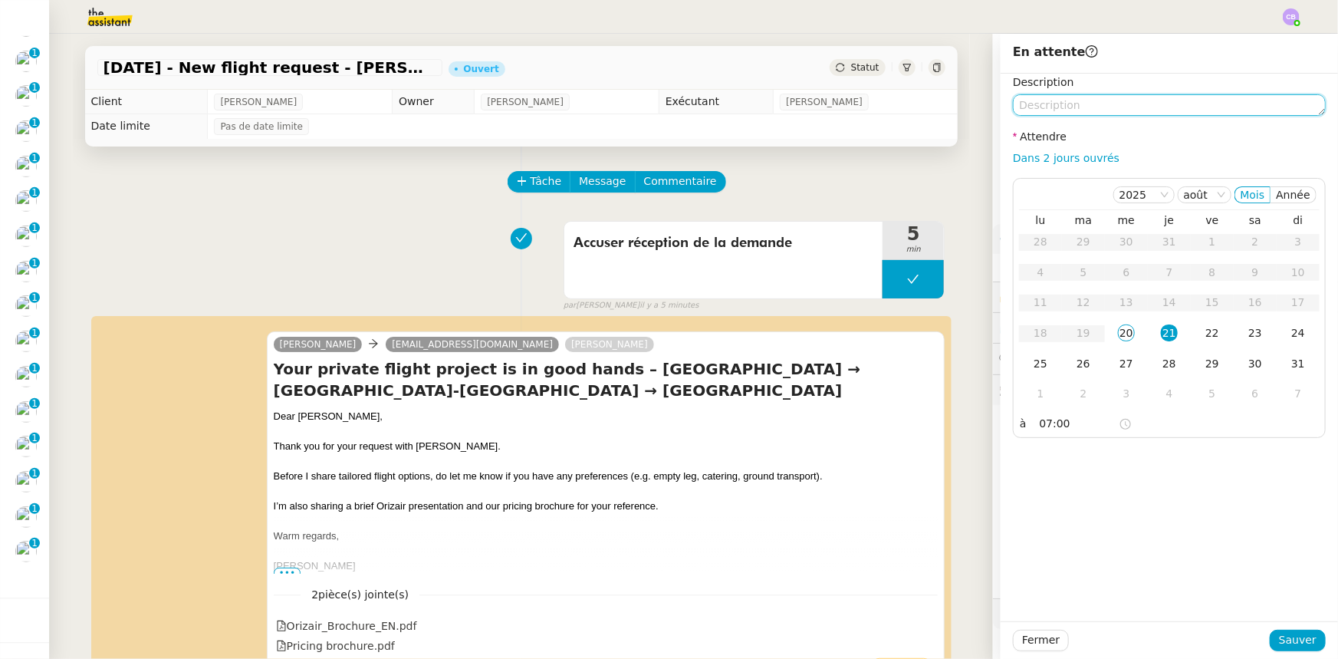
click at [1049, 109] on textarea at bounding box center [1169, 104] width 313 height 21
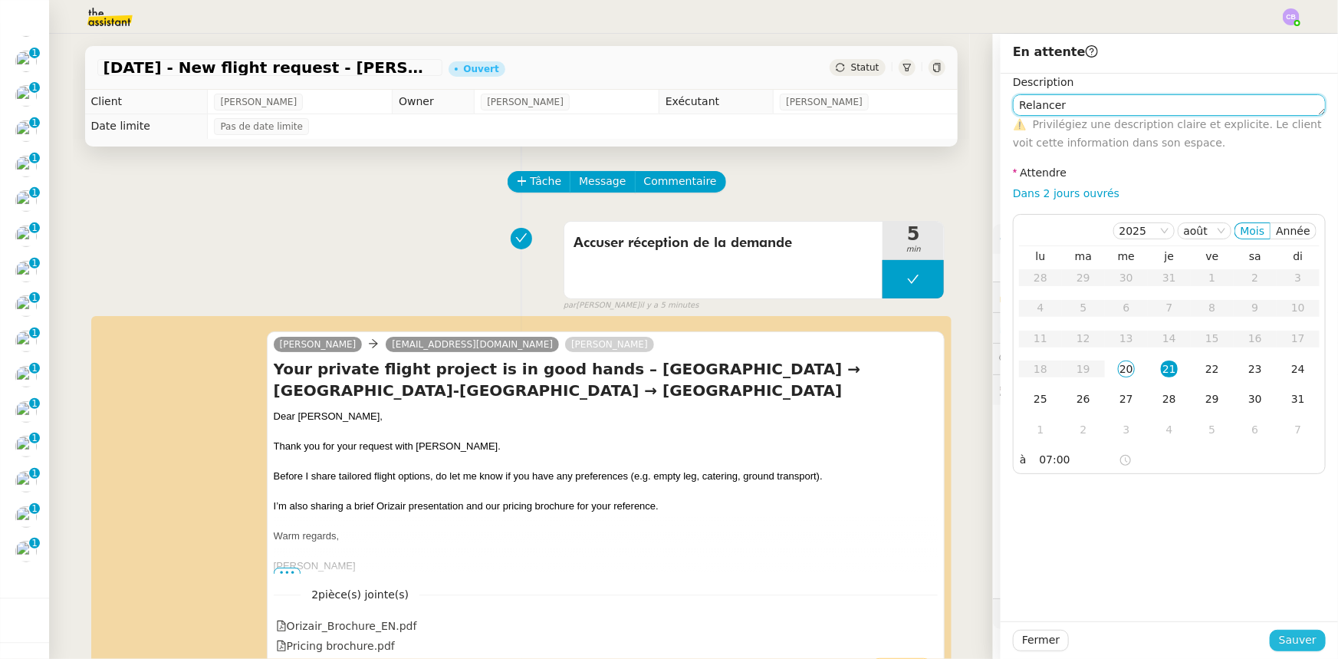
type textarea "Relancer"
click at [1283, 643] on span "Sauver" at bounding box center [1298, 640] width 38 height 18
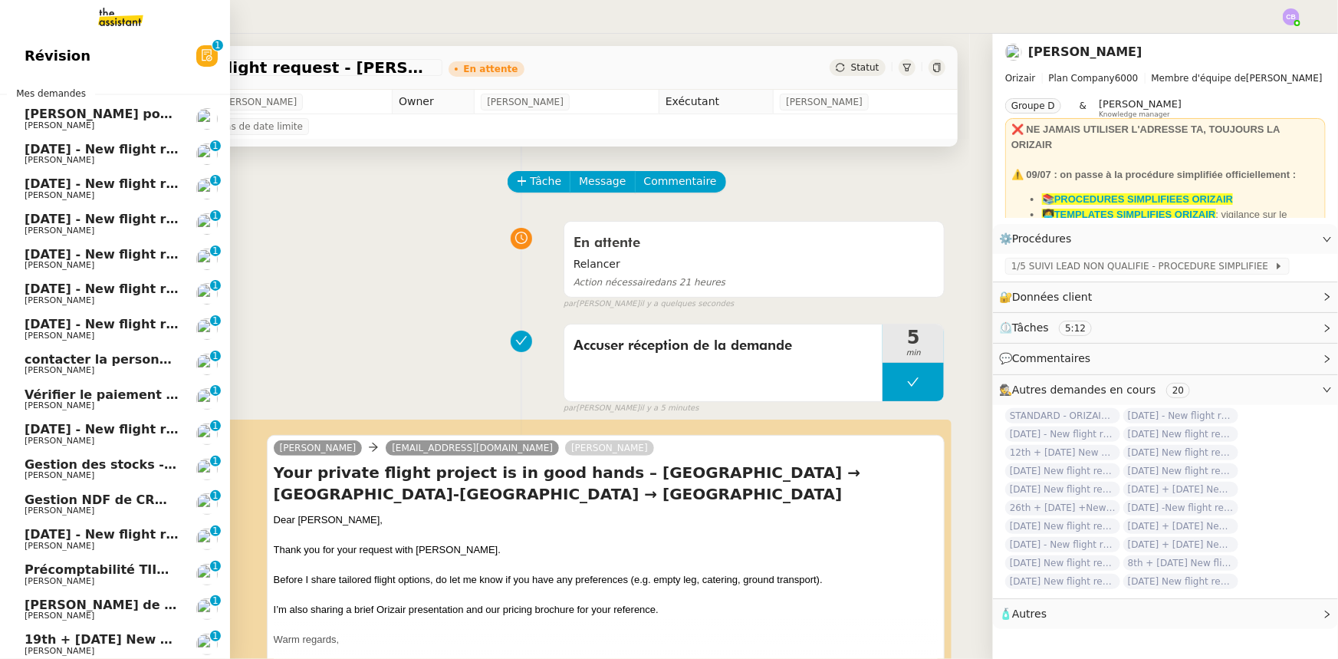
click at [85, 150] on span "[DATE] - New flight request - [PERSON_NAME]" at bounding box center [183, 149] width 317 height 15
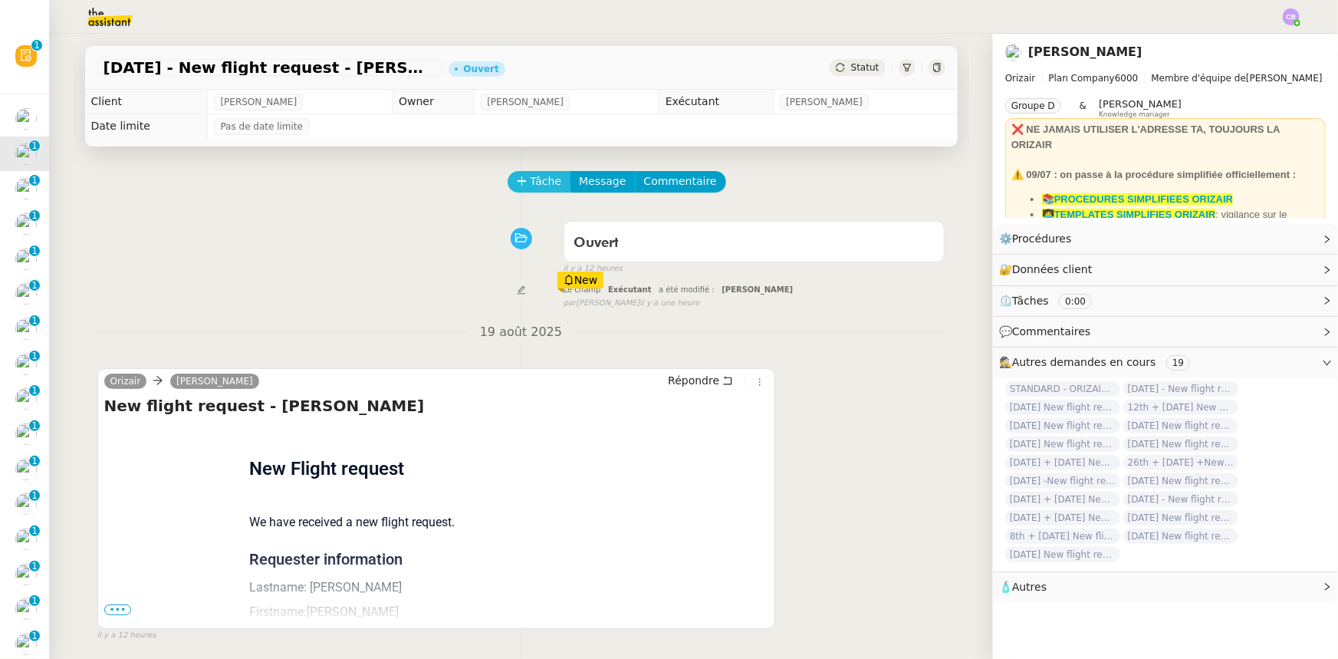
click at [517, 186] on icon at bounding box center [522, 181] width 11 height 11
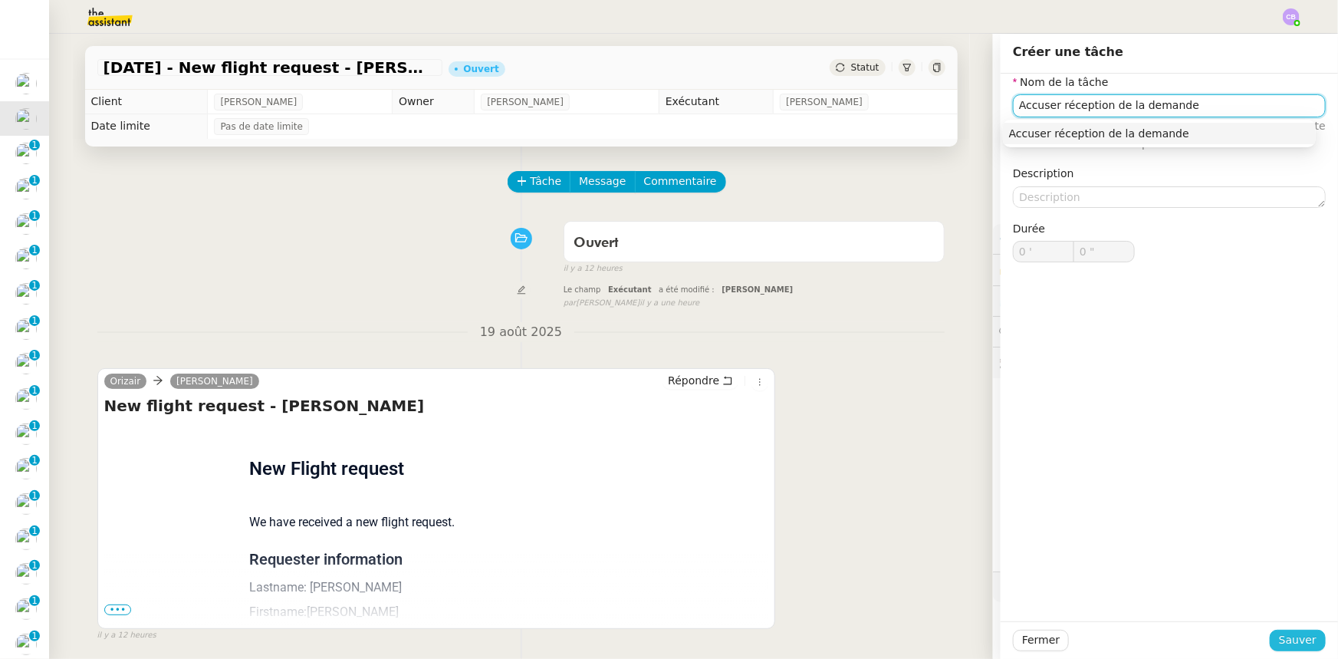
type input "Accuser réception de la demande"
click at [1297, 643] on span "Sauver" at bounding box center [1298, 640] width 38 height 18
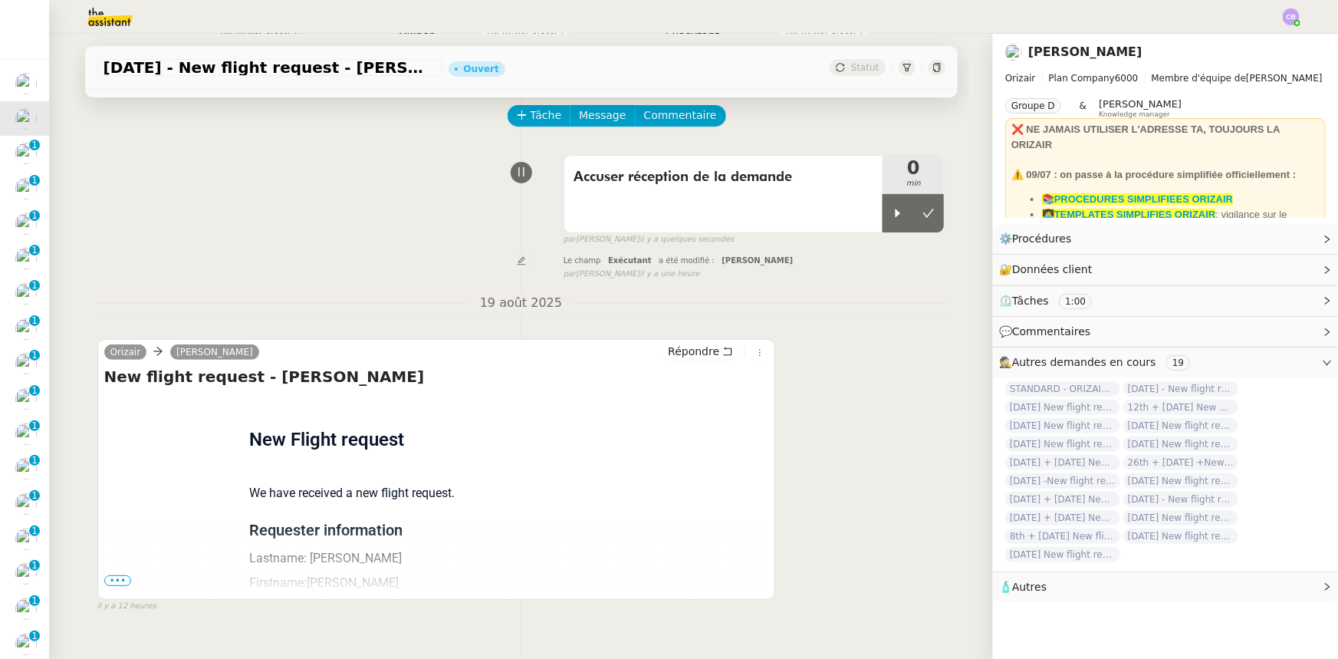
scroll to position [139, 0]
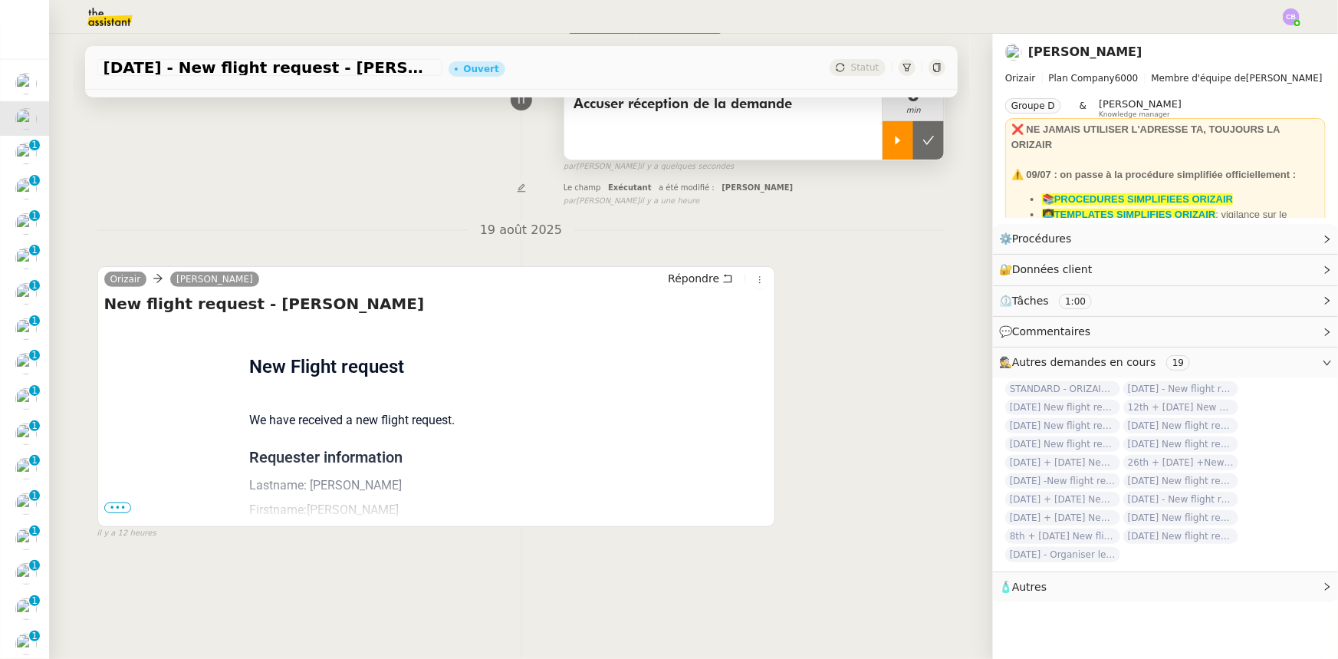
click at [887, 148] on div at bounding box center [898, 140] width 31 height 38
click at [116, 507] on span "•••" at bounding box center [118, 507] width 28 height 11
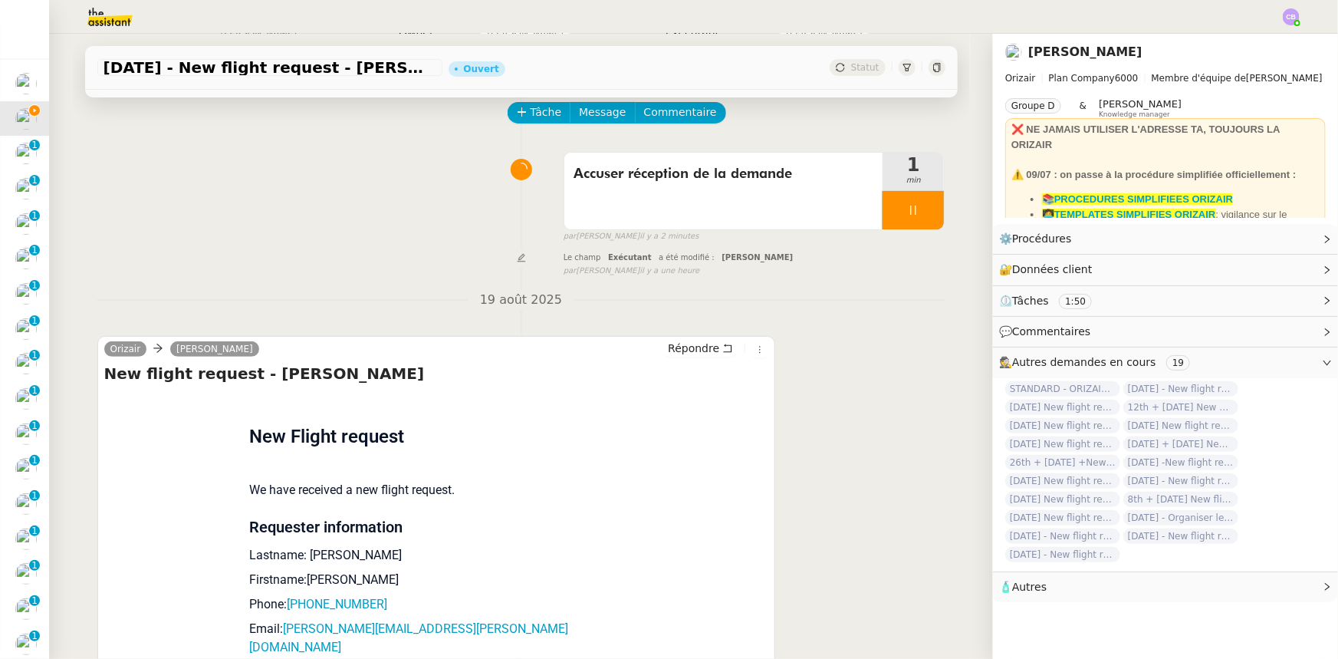
scroll to position [0, 0]
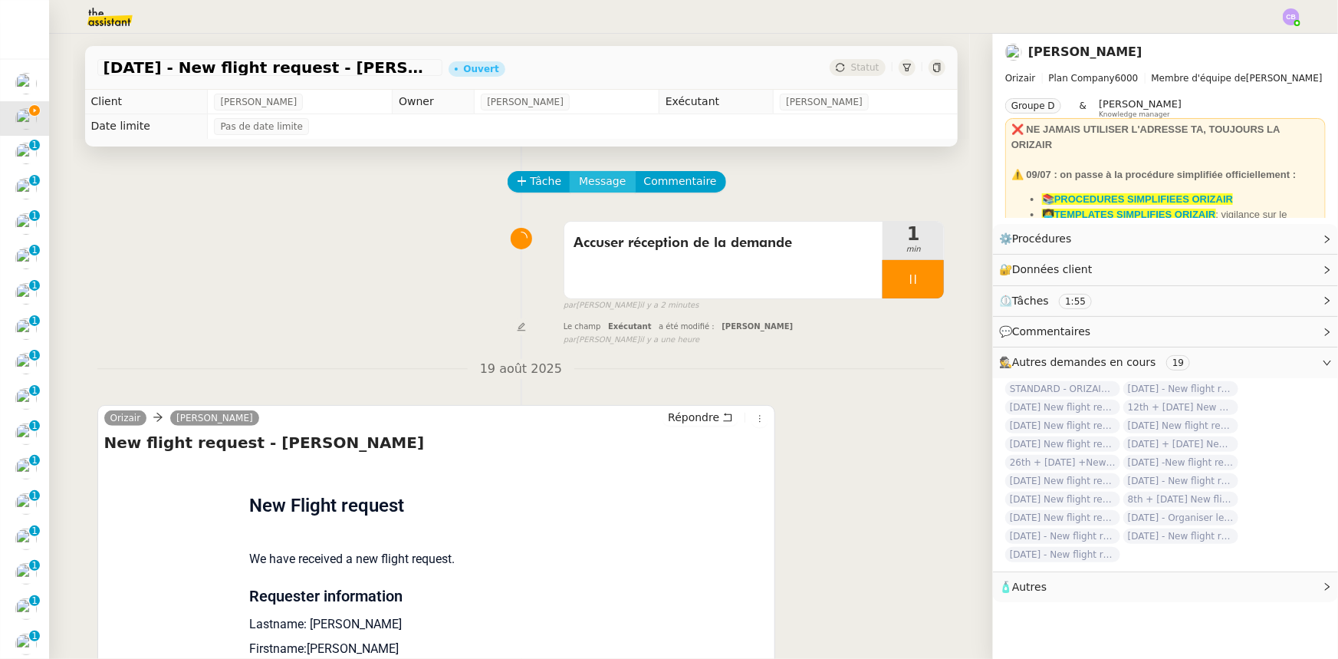
click at [590, 185] on span "Message" at bounding box center [602, 182] width 47 height 18
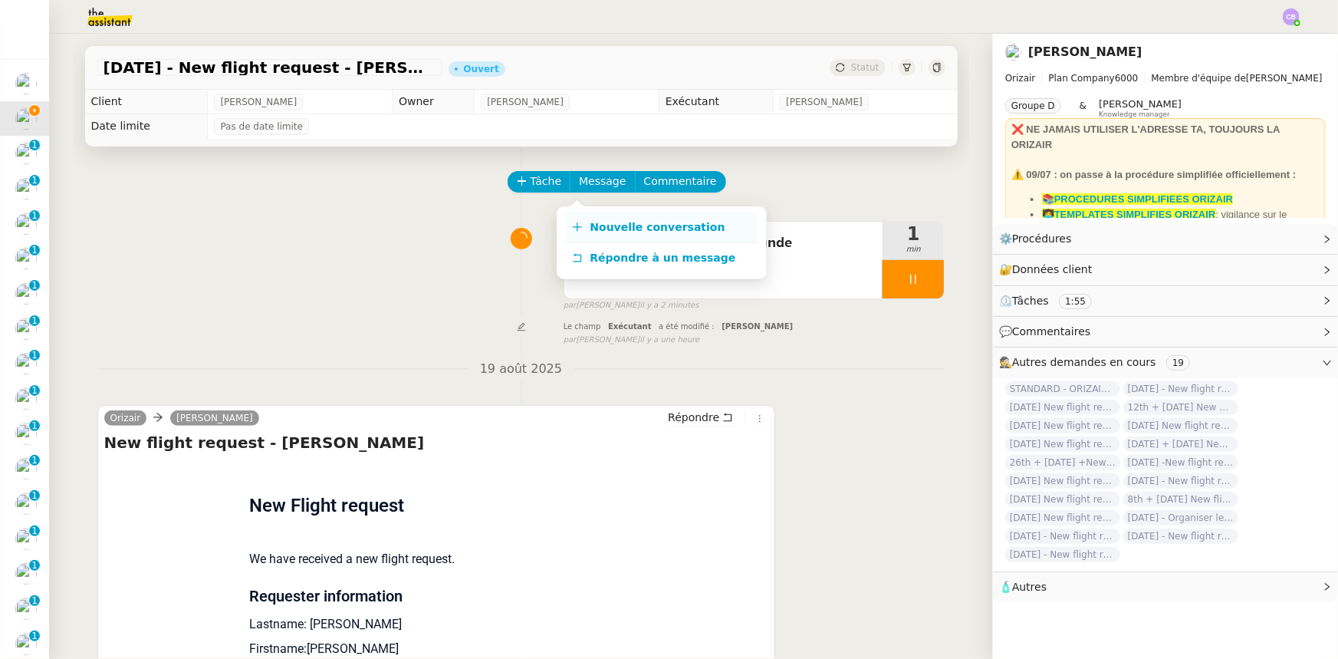
click at [625, 224] on span "Nouvelle conversation" at bounding box center [657, 227] width 135 height 12
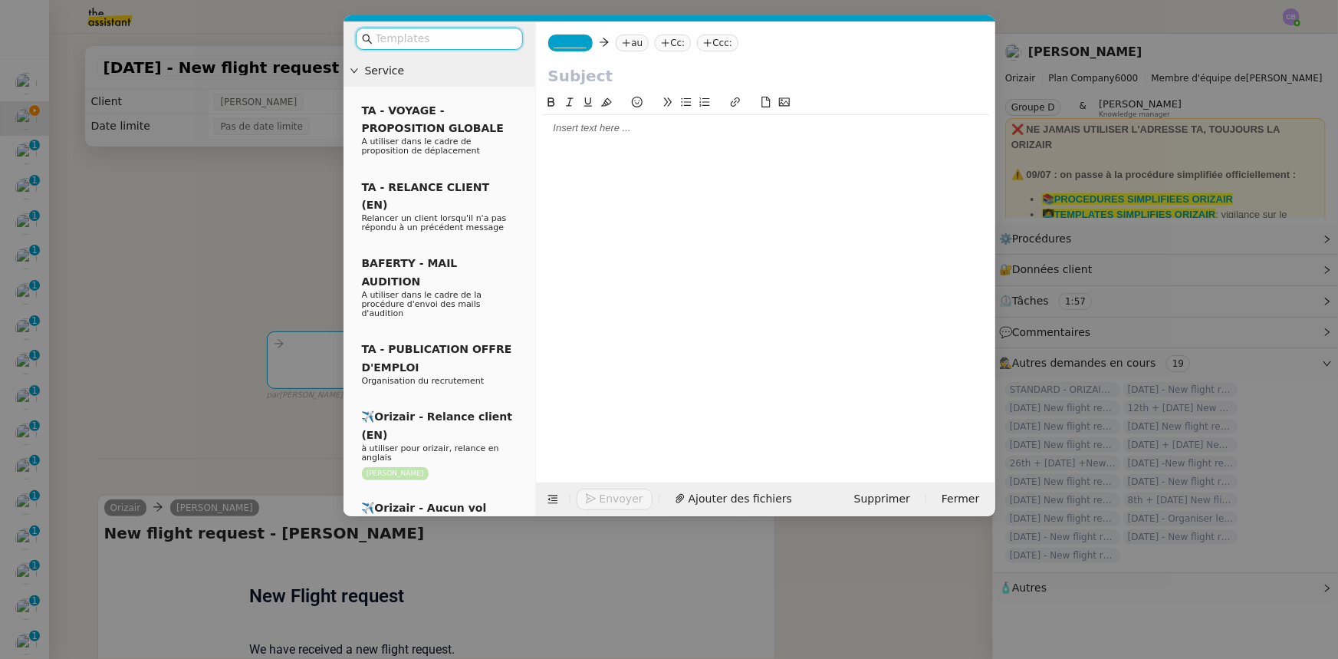
click at [488, 37] on input "text" at bounding box center [445, 39] width 138 height 18
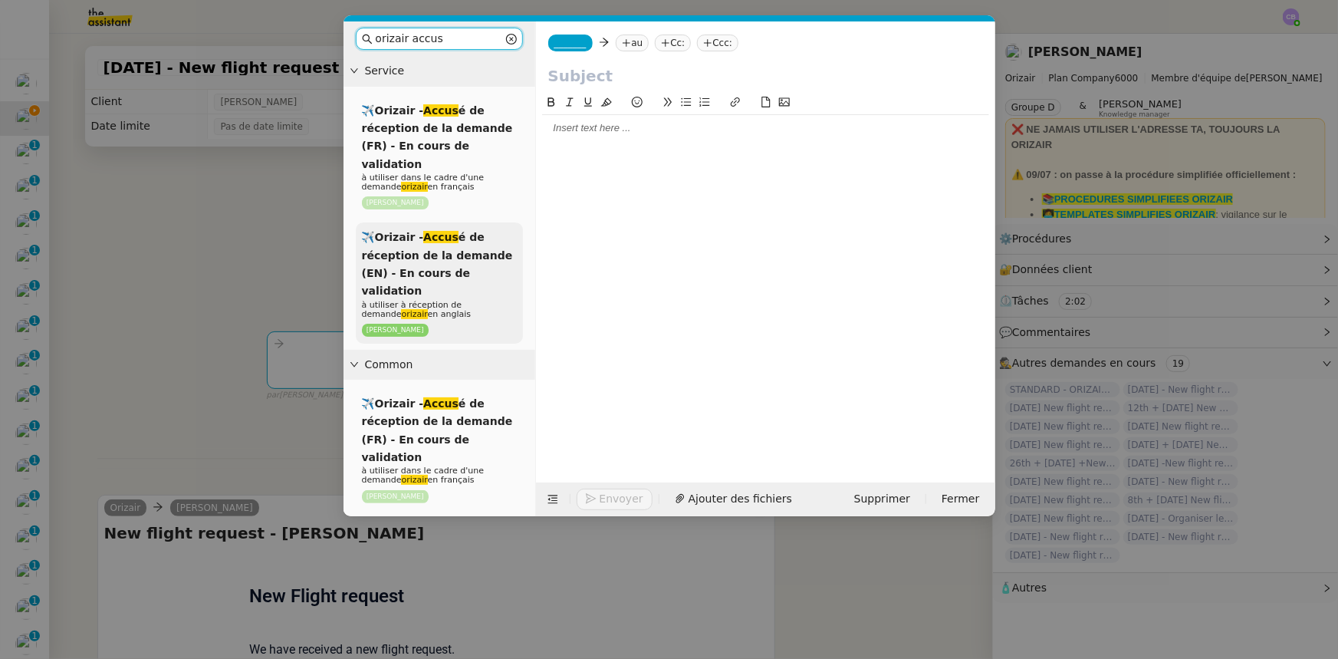
type input "orizair accus"
click at [458, 300] on span "à utiliser à réception de demande orizair en anglais" at bounding box center [417, 309] width 110 height 19
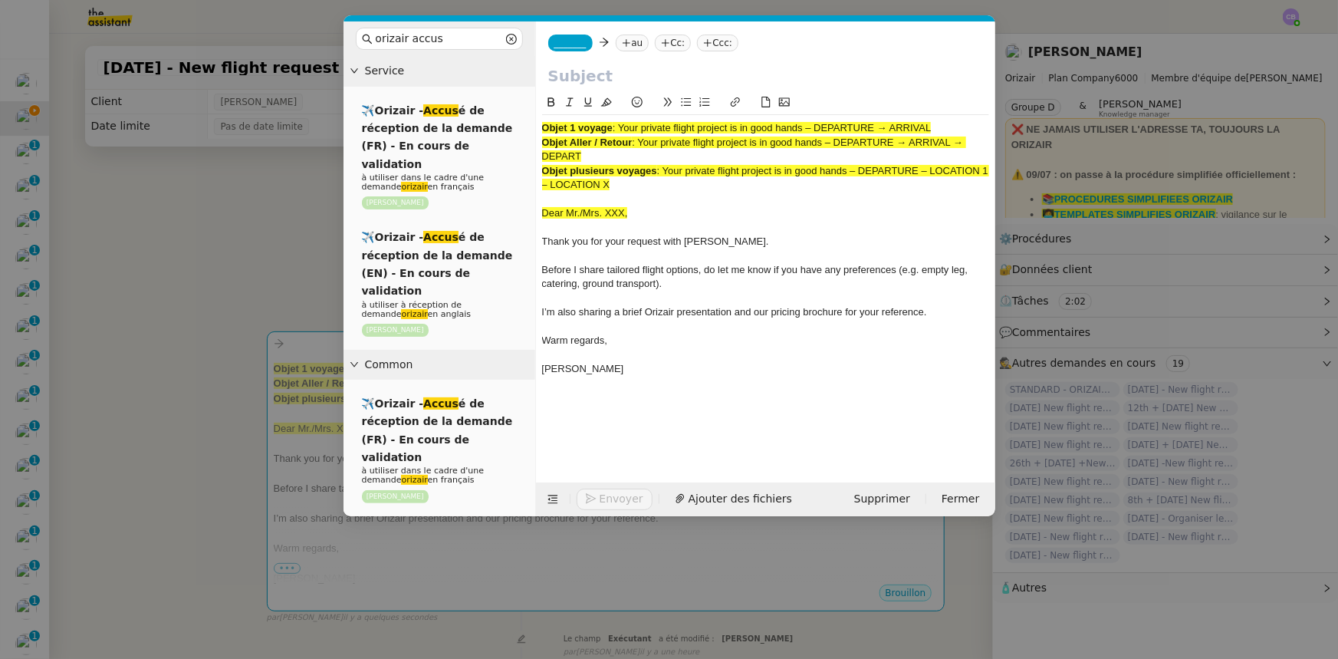
drag, startPoint x: 935, startPoint y: 130, endPoint x: 623, endPoint y: 125, distance: 312.9
click at [623, 125] on div "Objet 1 voyage : Your private flight project is in good hands – DEPARTURE → ARR…" at bounding box center [765, 128] width 447 height 14
copy span "Your private flight project is in good hands – DEPARTURE → ARRIVAL"
click at [597, 77] on input "text" at bounding box center [765, 75] width 435 height 23
paste input "Your private flight project is in good hands – DEPARTURE → ARRIVAL"
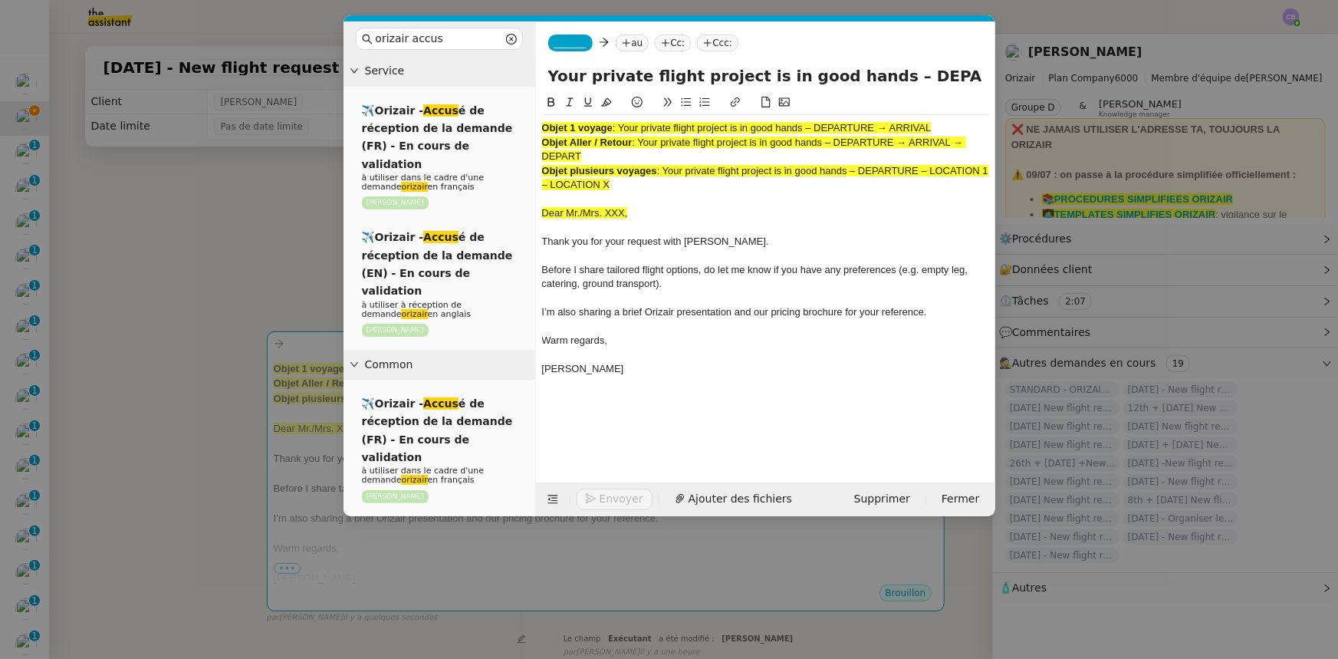
scroll to position [0, 66]
type input "Your private flight project is in good hands – DEPARTURE → ARRIVAL"
drag, startPoint x: 627, startPoint y: 189, endPoint x: 541, endPoint y: 128, distance: 105.5
click at [542, 128] on div "Objet 1 voyage : Your private flight project is in good hands – DEPARTURE → ARR…" at bounding box center [765, 255] width 447 height 281
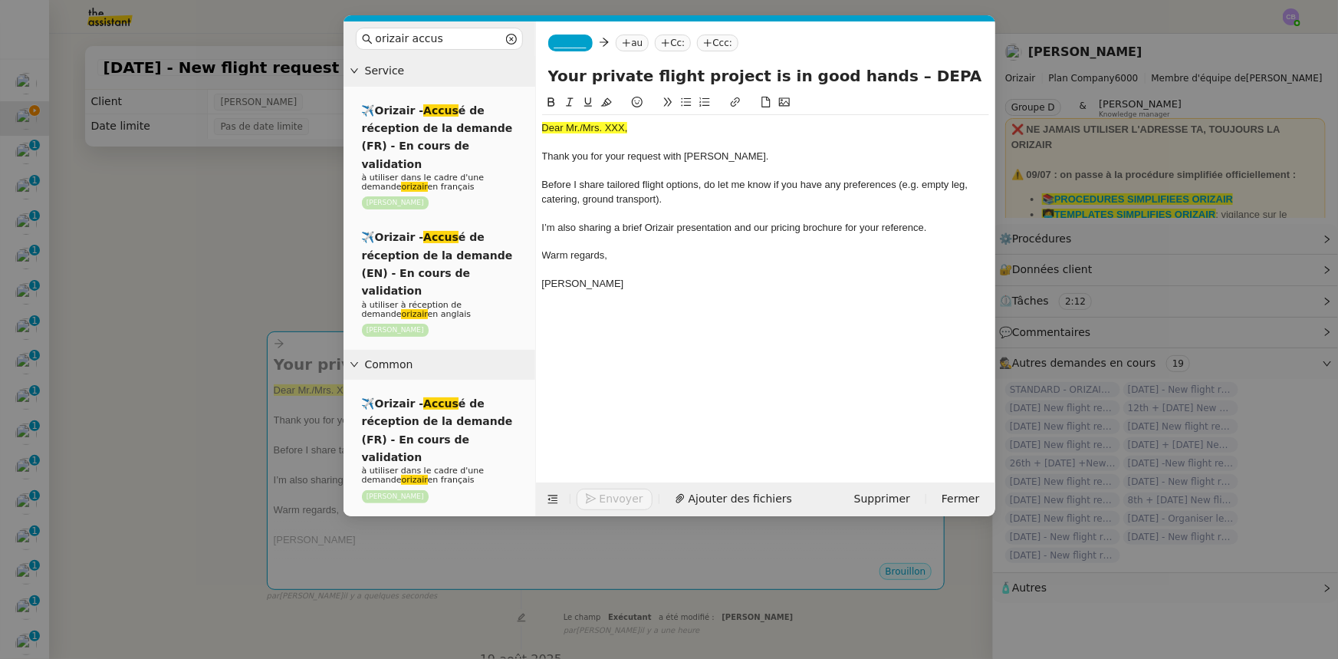
click at [574, 38] on span "_______" at bounding box center [570, 43] width 32 height 11
click at [592, 67] on span "[PERSON_NAME]" at bounding box center [663, 67] width 218 height 12
click at [306, 235] on nz-modal-container "orizair accus Service ✈️Orizair - Accus é de réception de la demande (FR) - En …" at bounding box center [669, 329] width 1338 height 659
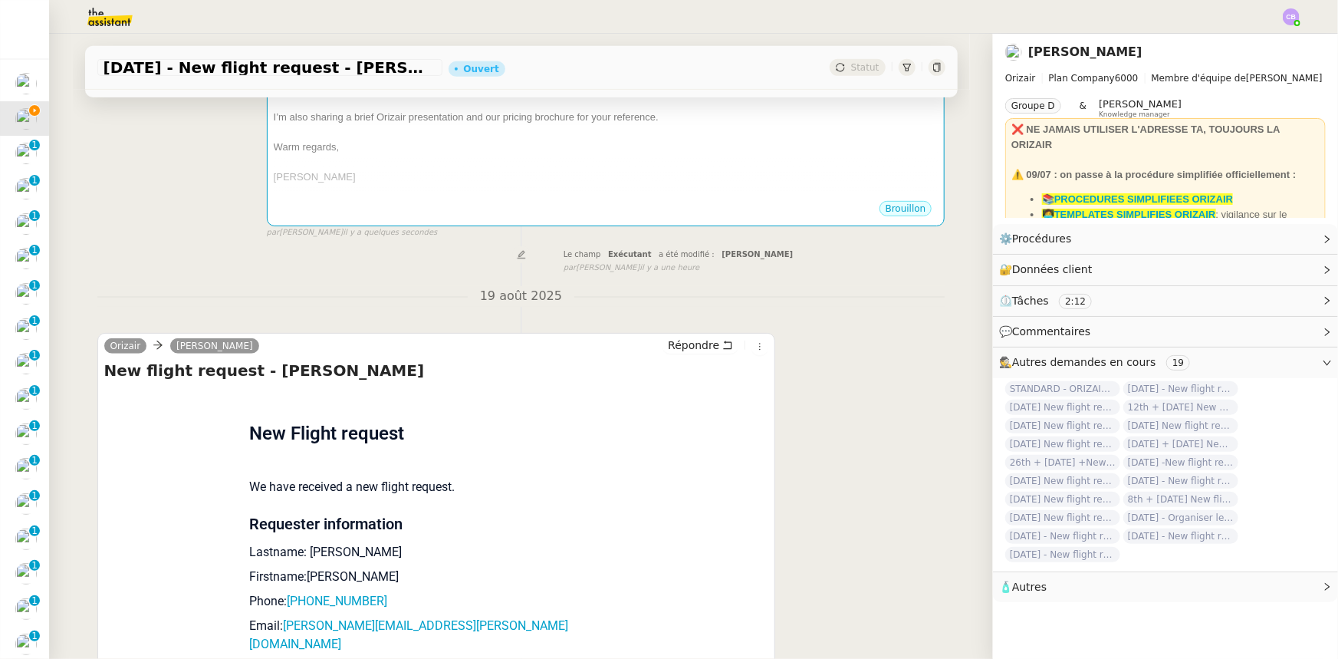
scroll to position [418, 0]
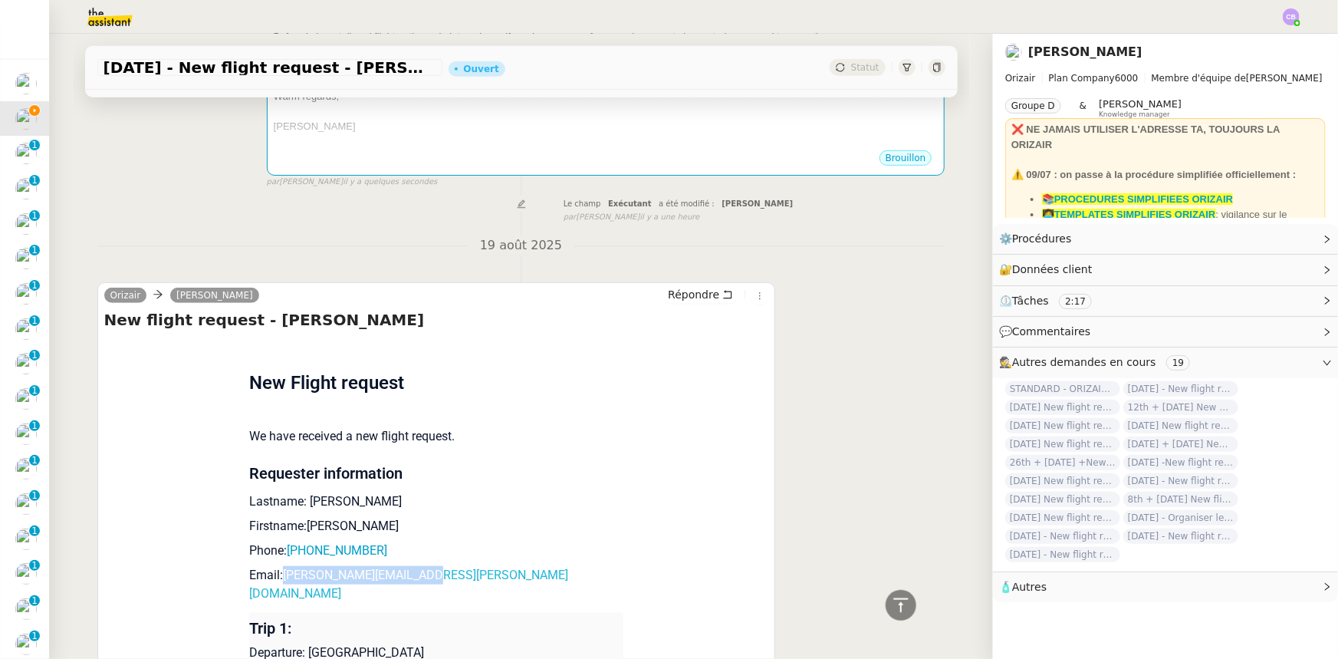
drag, startPoint x: 423, startPoint y: 578, endPoint x: 277, endPoint y: 579, distance: 145.7
click at [277, 579] on p "Email: james.egerton@gmail.com" at bounding box center [436, 575] width 374 height 18
copy link "[PERSON_NAME][EMAIL_ADDRESS][DOMAIN_NAME]"
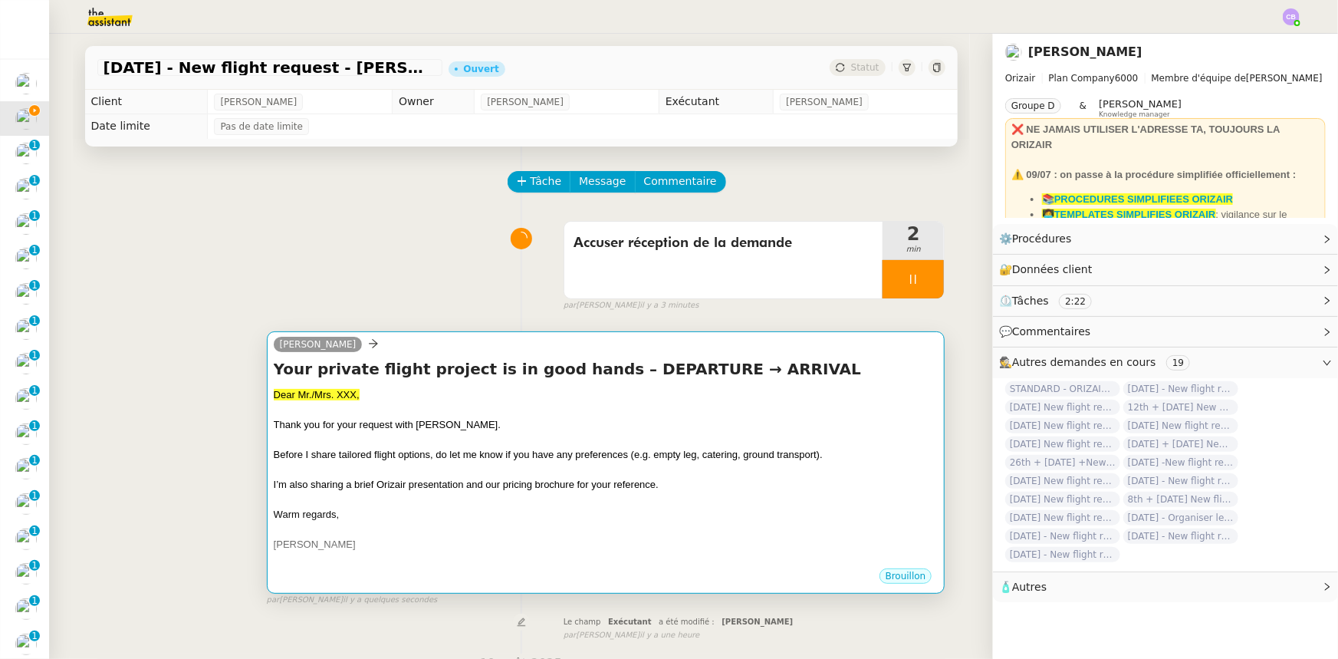
click at [470, 455] on span "Before I share tailored flight options, do let me know if you have any preferen…" at bounding box center [548, 455] width 549 height 12
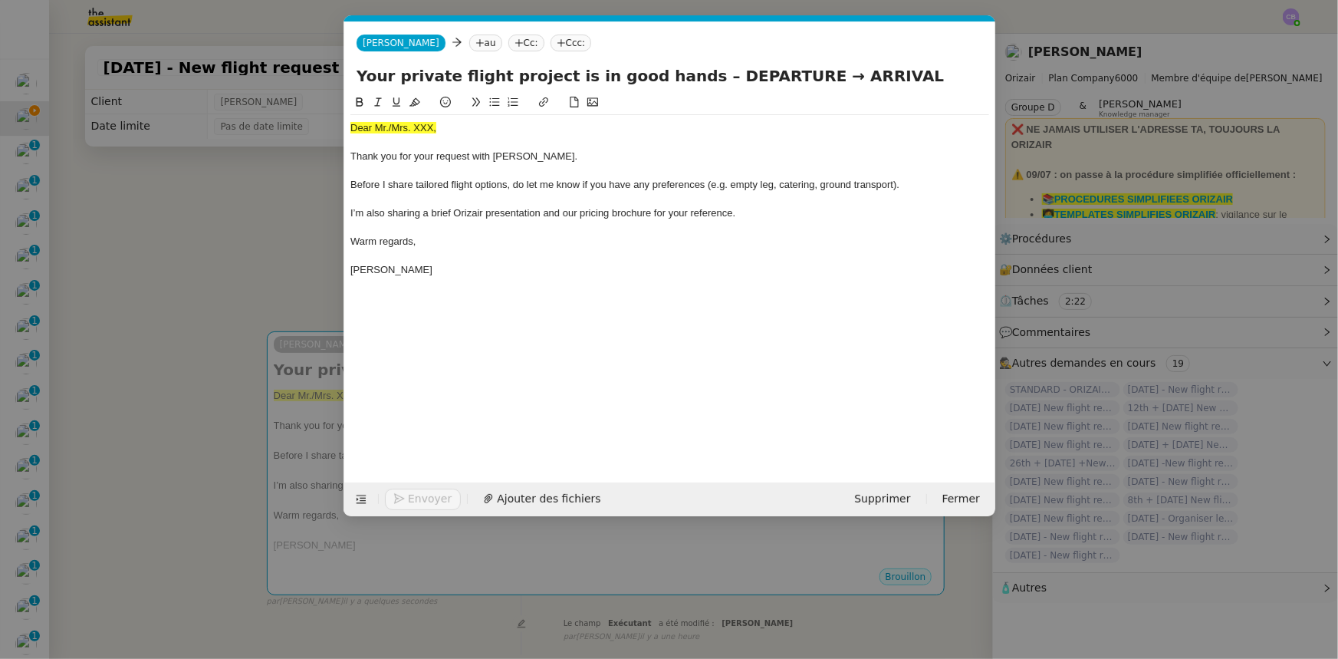
scroll to position [0, 90]
click at [469, 42] on nz-tag "au" at bounding box center [485, 43] width 33 height 17
paste input "[PERSON_NAME][EMAIL_ADDRESS][DOMAIN_NAME]"
type input "[PERSON_NAME][EMAIL_ADDRESS][DOMAIN_NAME]"
click at [485, 66] on span "[PERSON_NAME][EMAIL_ADDRESS][DOMAIN_NAME]" at bounding box center [582, 67] width 277 height 12
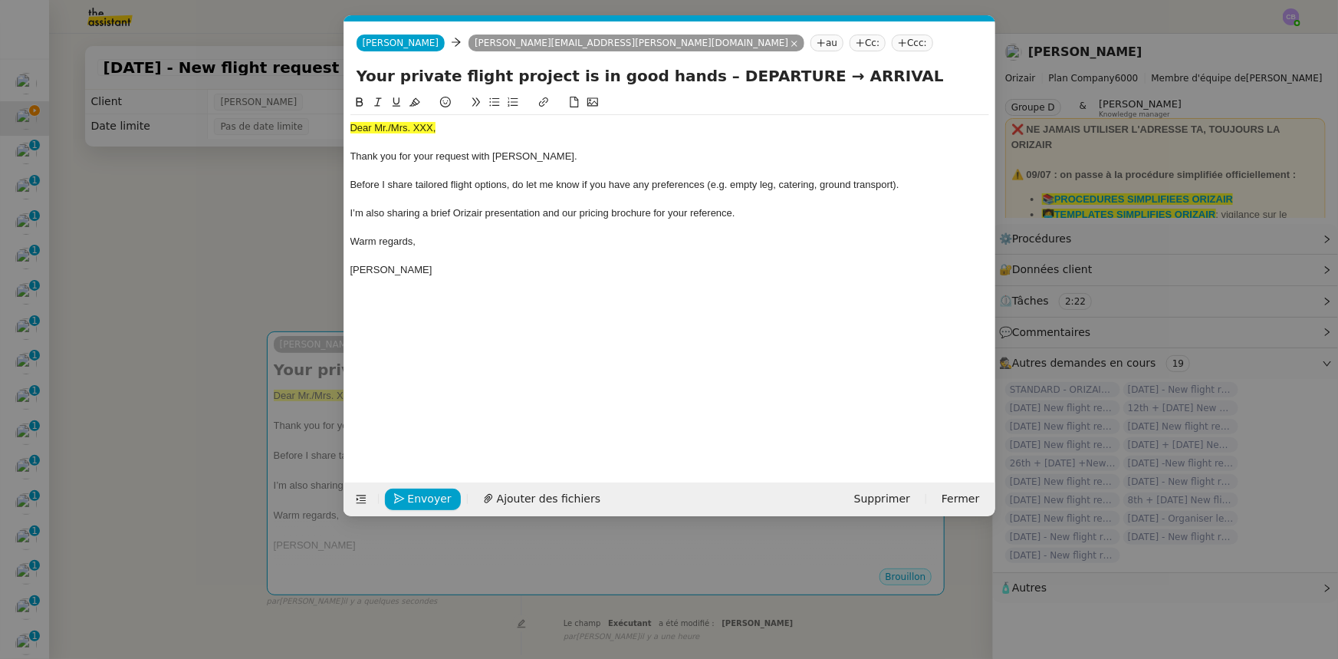
click at [816, 44] on nz-tag "Ccc:" at bounding box center [836, 43] width 41 height 17
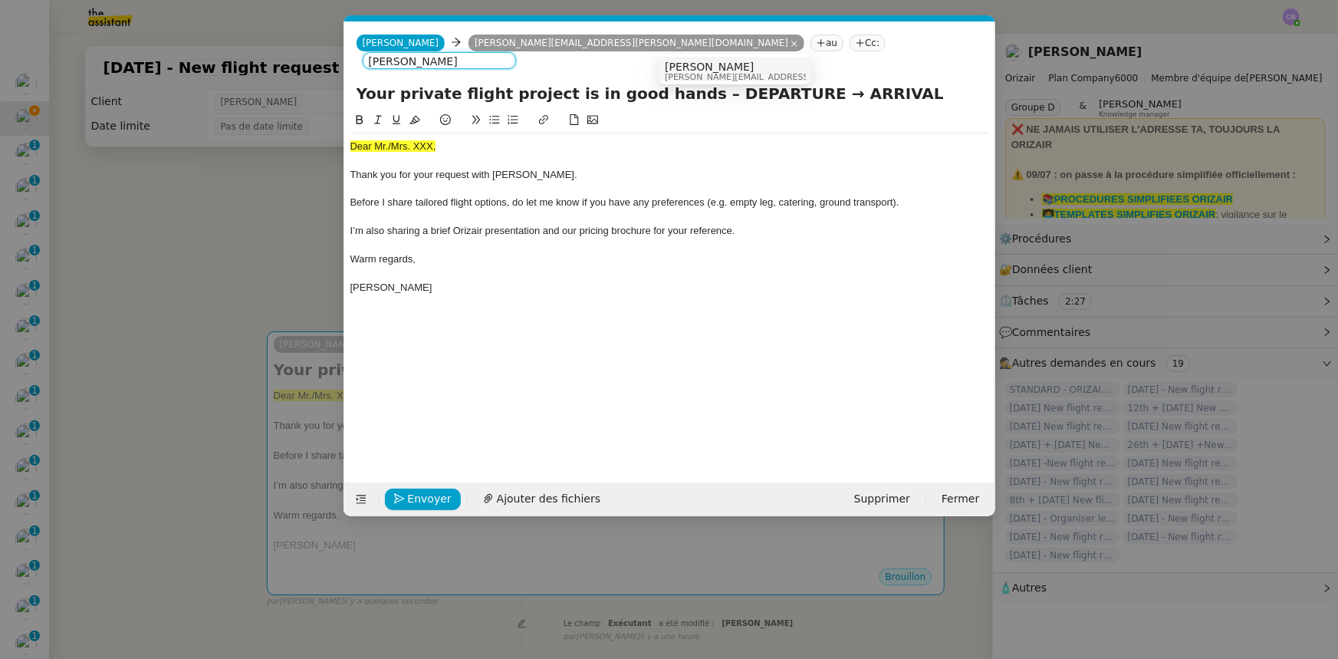
type input "[PERSON_NAME]"
click at [694, 66] on span "[PERSON_NAME]" at bounding box center [774, 67] width 218 height 12
drag, startPoint x: 767, startPoint y: 76, endPoint x: 686, endPoint y: 77, distance: 81.3
click at [686, 83] on input "Your private flight project is in good hands – DEPARTURE → ARRIVAL" at bounding box center [670, 94] width 626 height 23
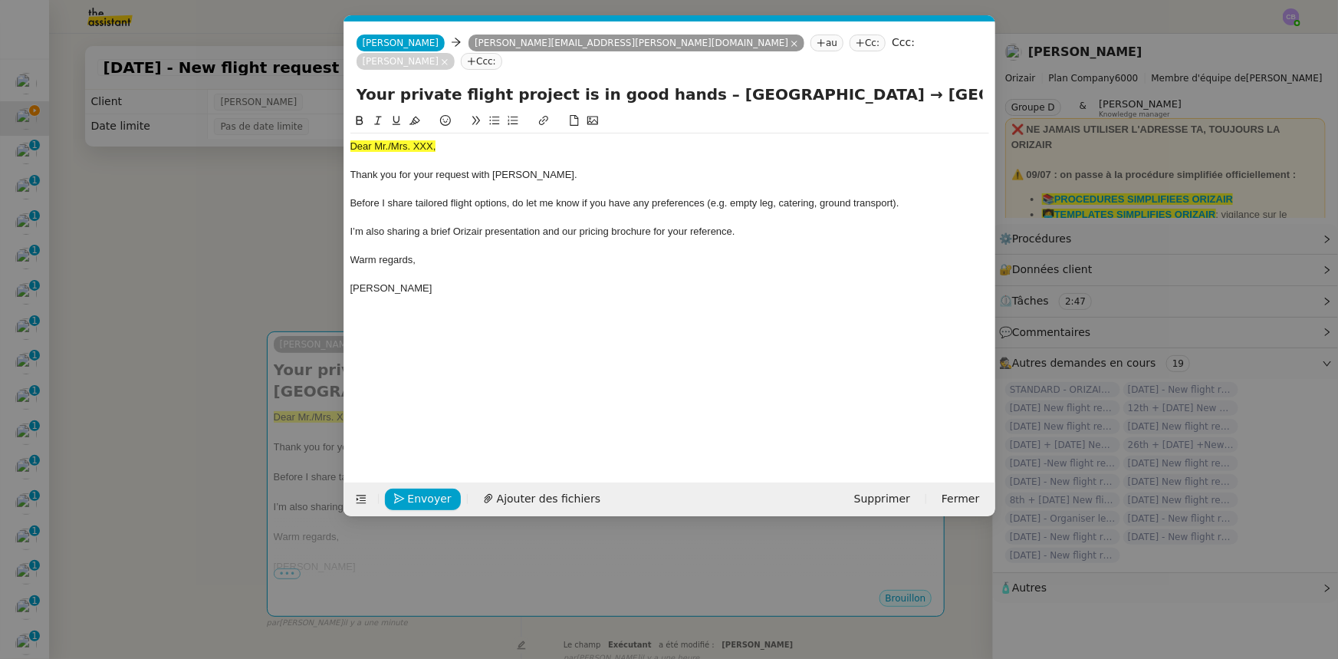
type input "Your private flight project is in good hands – [GEOGRAPHIC_DATA] → [GEOGRAPHIC_…"
click at [263, 265] on nz-modal-container "orizair accus Service ✈️Orizair - Accus é de réception de la demande (FR) - En …" at bounding box center [669, 329] width 1338 height 659
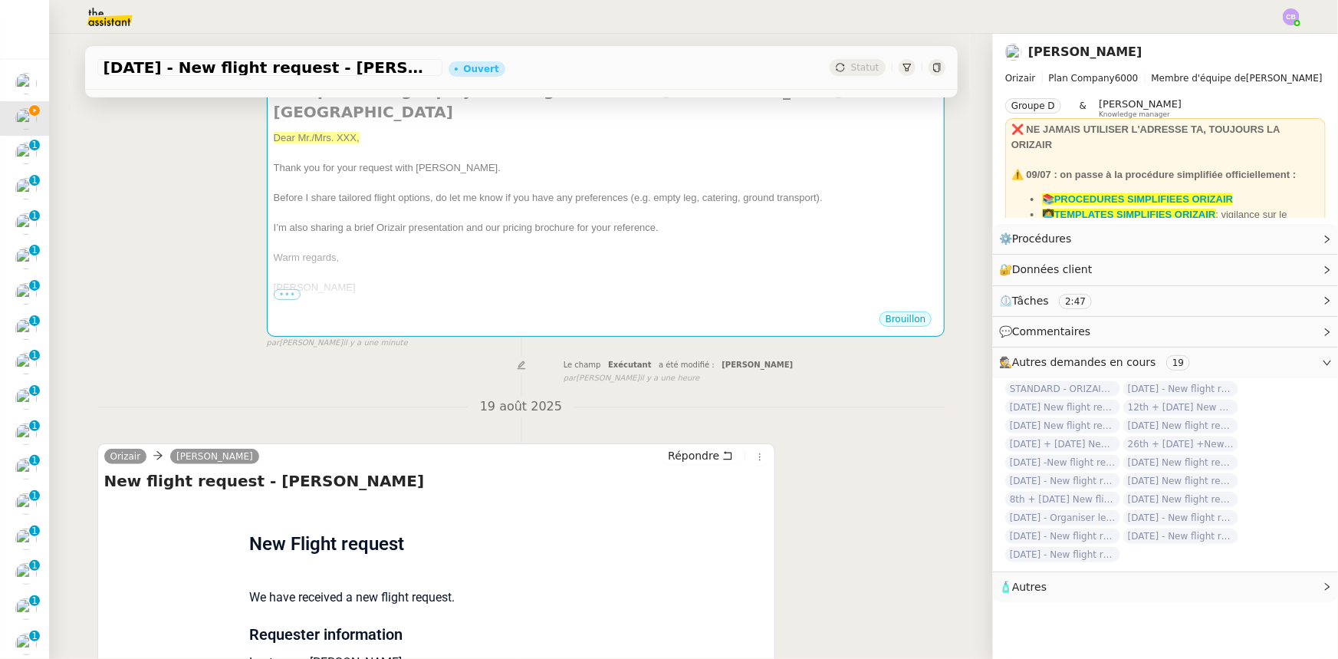
scroll to position [418, 0]
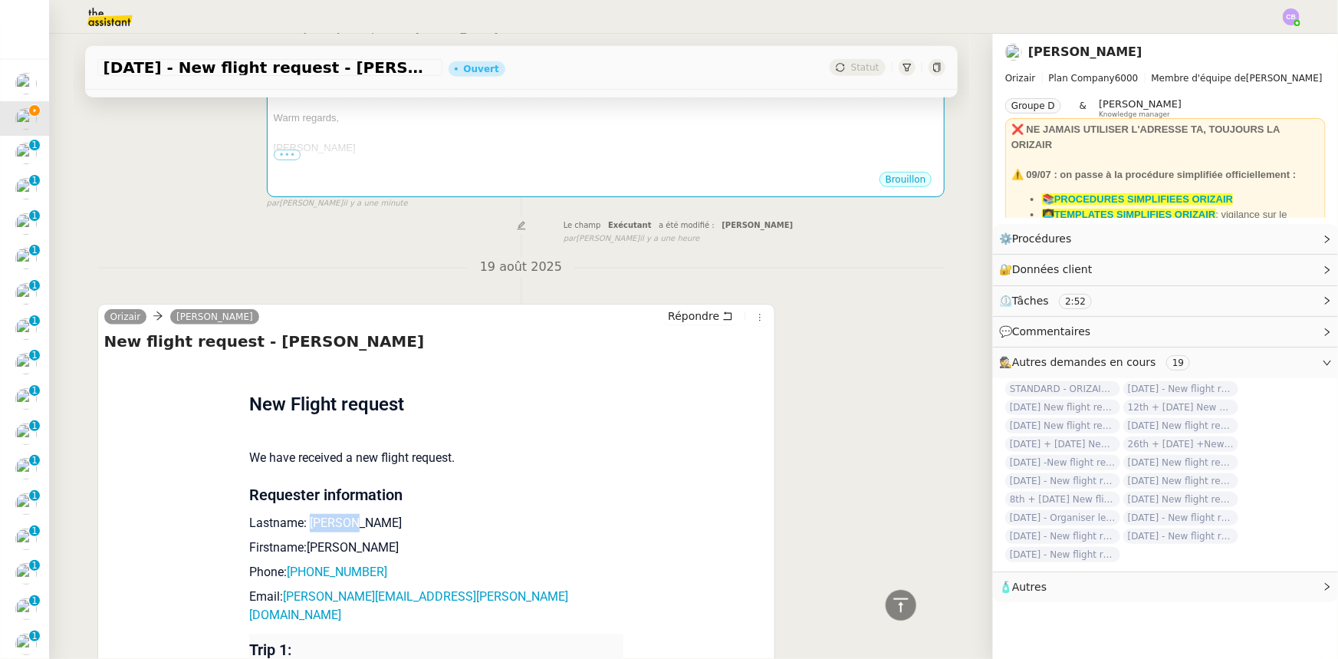
drag, startPoint x: 340, startPoint y: 503, endPoint x: 301, endPoint y: 507, distance: 39.3
click at [301, 514] on p "Lastname: [PERSON_NAME]" at bounding box center [436, 523] width 374 height 18
copy p "Egerton"
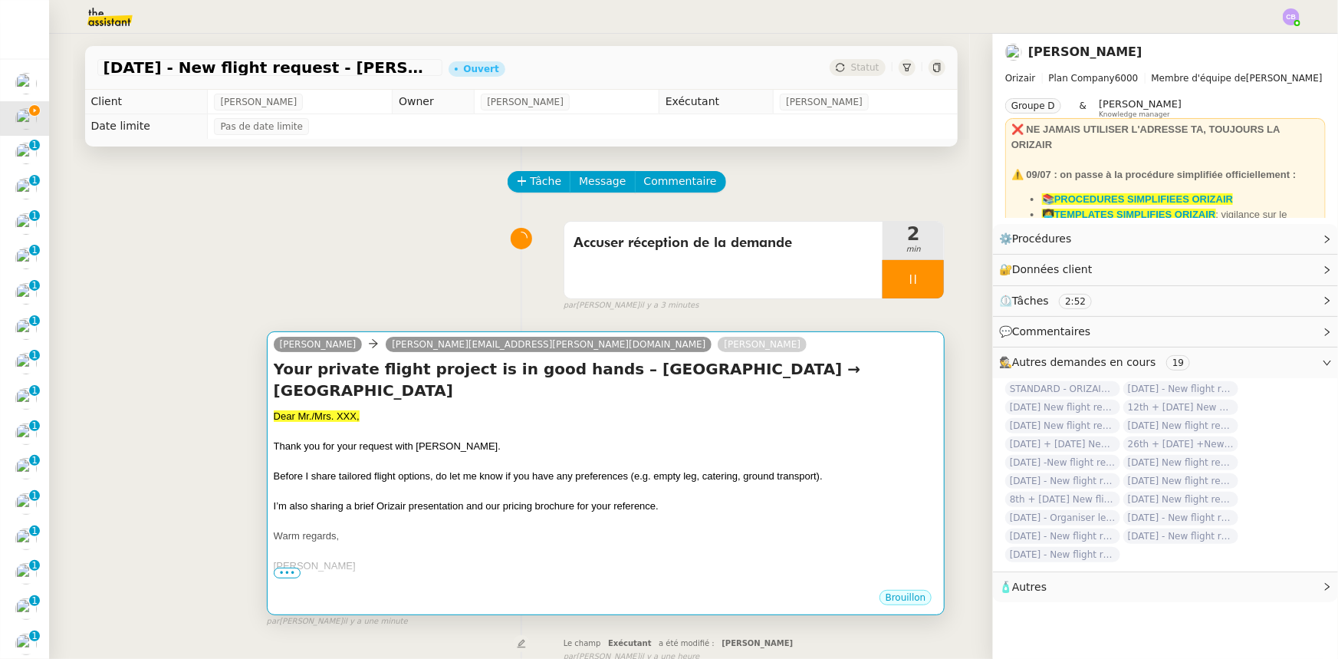
click at [373, 454] on div at bounding box center [606, 461] width 665 height 15
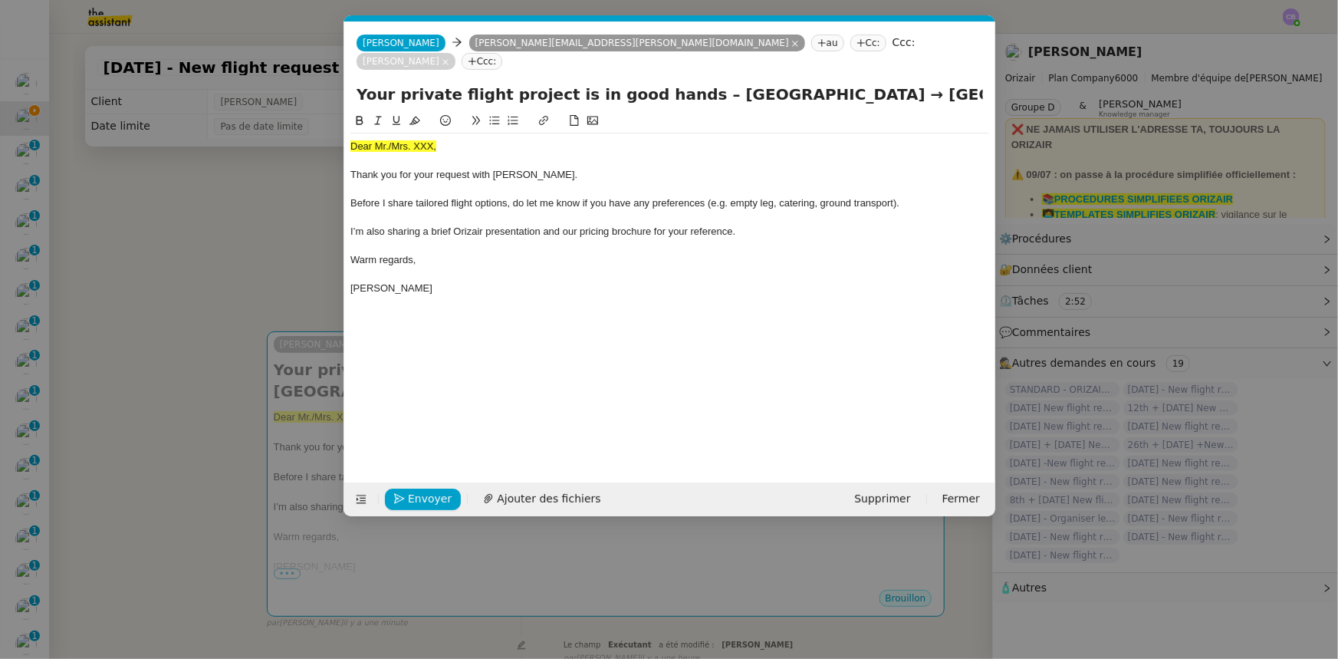
scroll to position [0, 90]
drag, startPoint x: 436, startPoint y: 128, endPoint x: 350, endPoint y: 128, distance: 85.1
click at [350, 140] on div "Dear Mr./Mrs. XXX," at bounding box center [669, 147] width 639 height 14
click at [414, 117] on icon at bounding box center [414, 121] width 11 height 8
click at [432, 140] on div "Dear Mr./Mrs. XXX," at bounding box center [669, 147] width 639 height 14
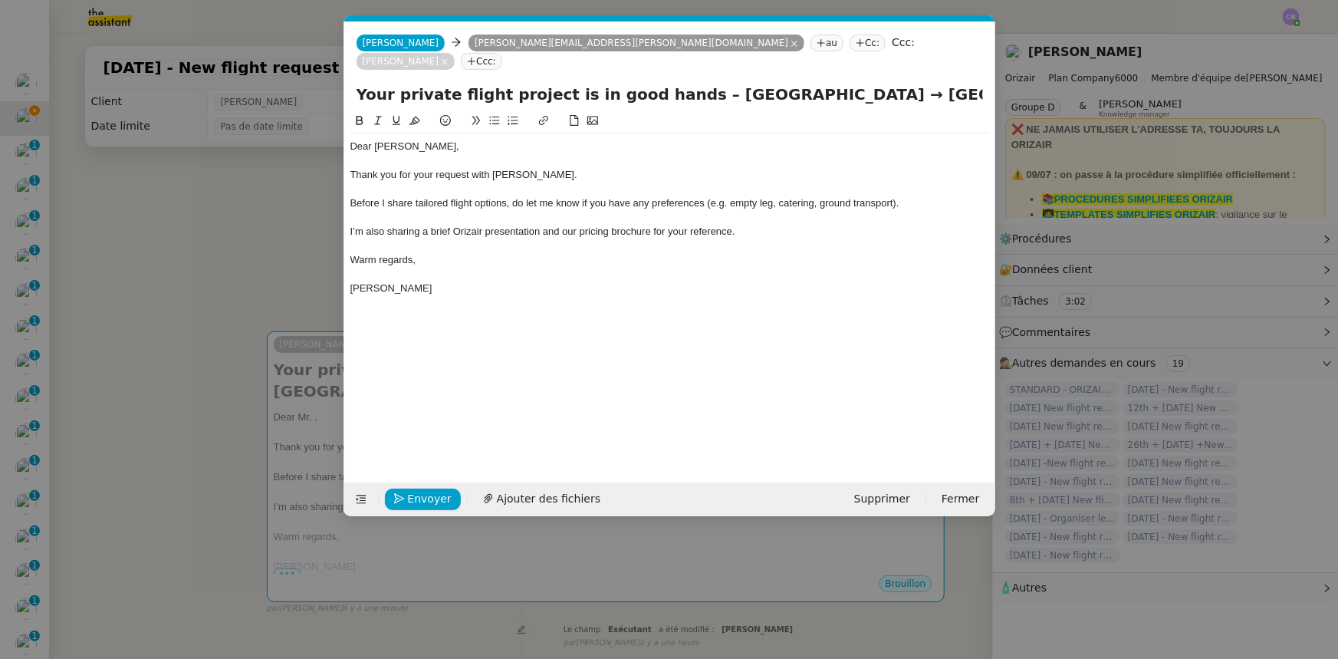
scroll to position [0, 0]
click at [567, 253] on div "Warm regards," at bounding box center [669, 260] width 639 height 14
click at [571, 497] on span "Ajouter des fichiers" at bounding box center [549, 499] width 104 height 18
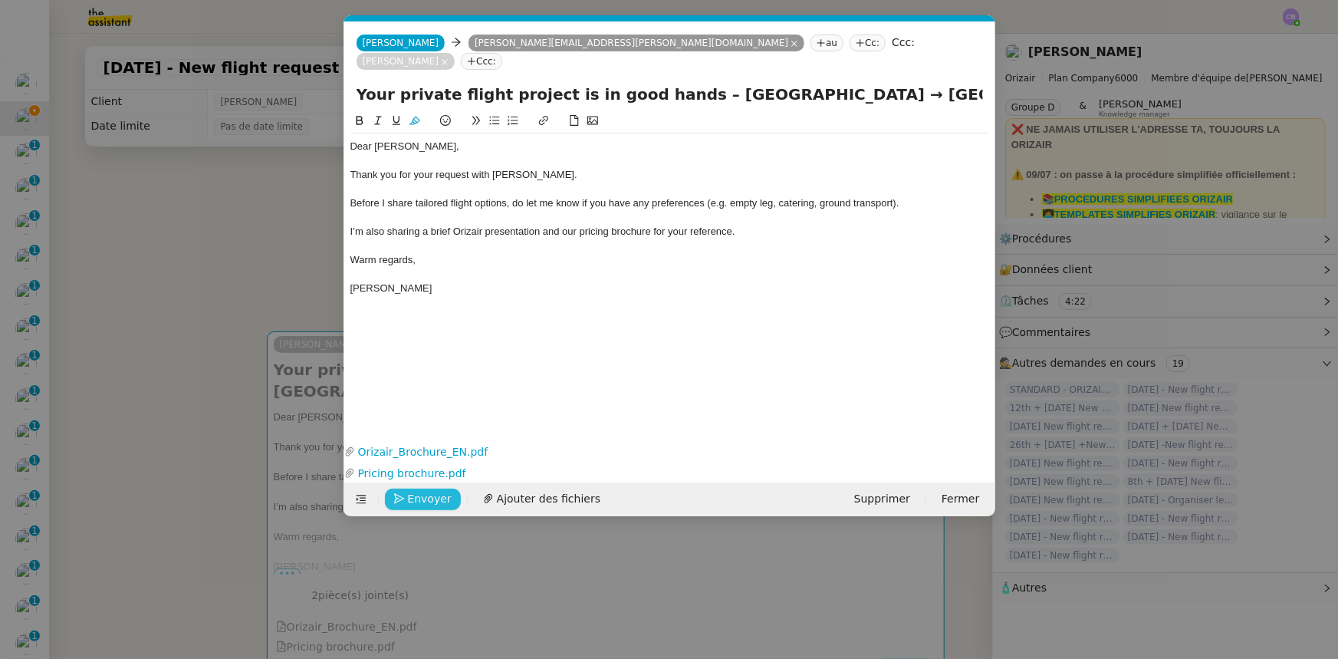
click at [432, 496] on span "Envoyer" at bounding box center [430, 499] width 44 height 18
click at [432, 496] on span "Confirmer l'envoi" at bounding box center [454, 499] width 92 height 18
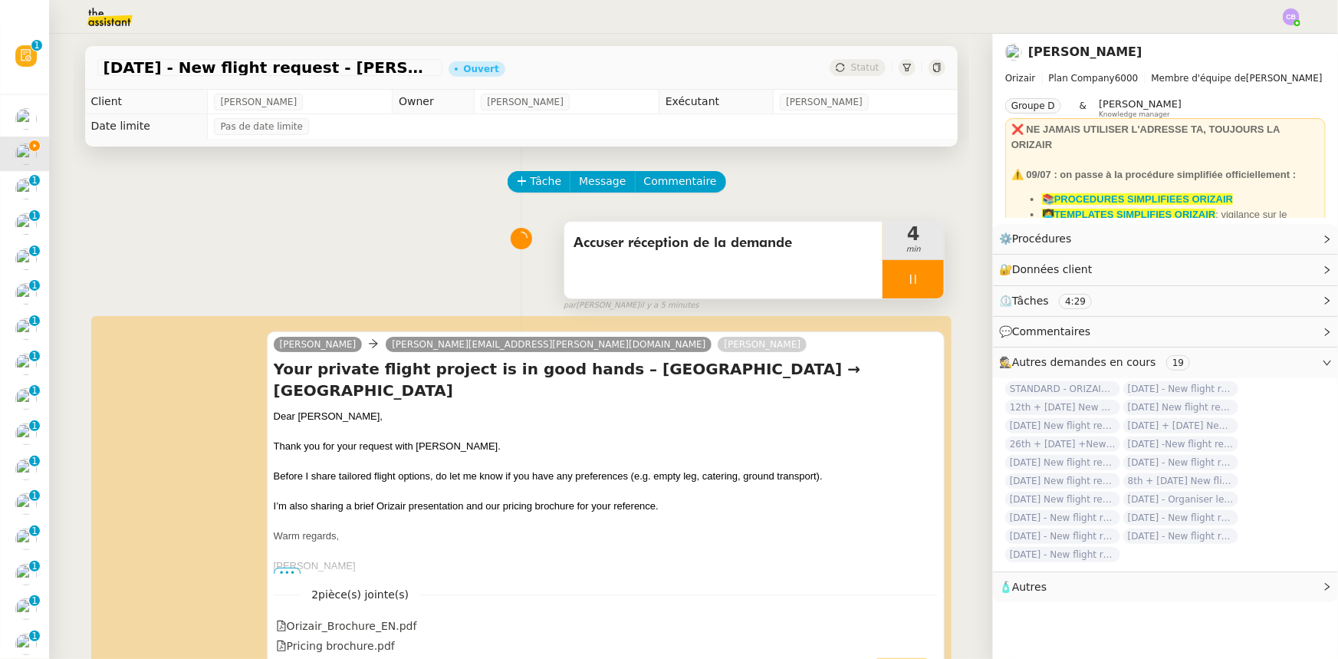
click at [883, 275] on div at bounding box center [913, 279] width 61 height 38
click at [913, 292] on button at bounding box center [928, 279] width 31 height 38
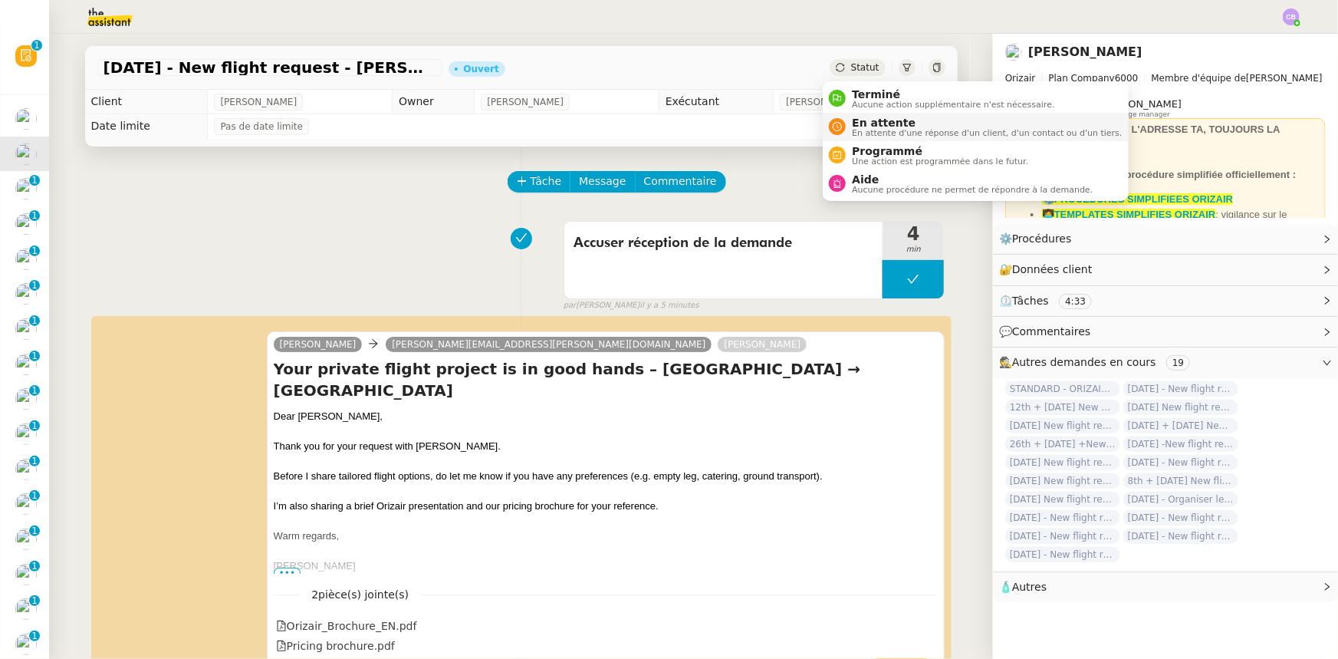
click at [870, 129] on span "En attente d'une réponse d'un client, d'un contact ou d'un tiers." at bounding box center [987, 133] width 270 height 8
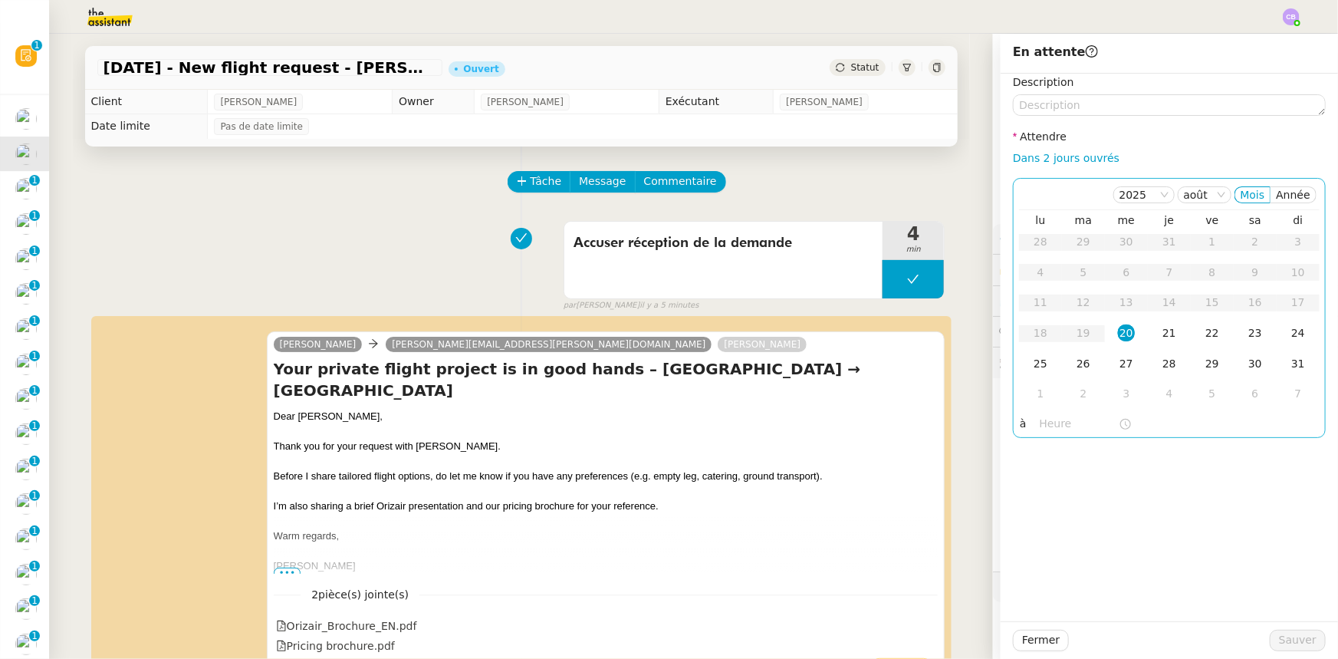
drag, startPoint x: 1043, startPoint y: 158, endPoint x: 1103, endPoint y: 243, distance: 104.5
click at [1043, 158] on link "Dans 2 jours ouvrés" at bounding box center [1066, 158] width 107 height 12
type input "07:00"
click at [1161, 331] on div "21" at bounding box center [1169, 332] width 17 height 17
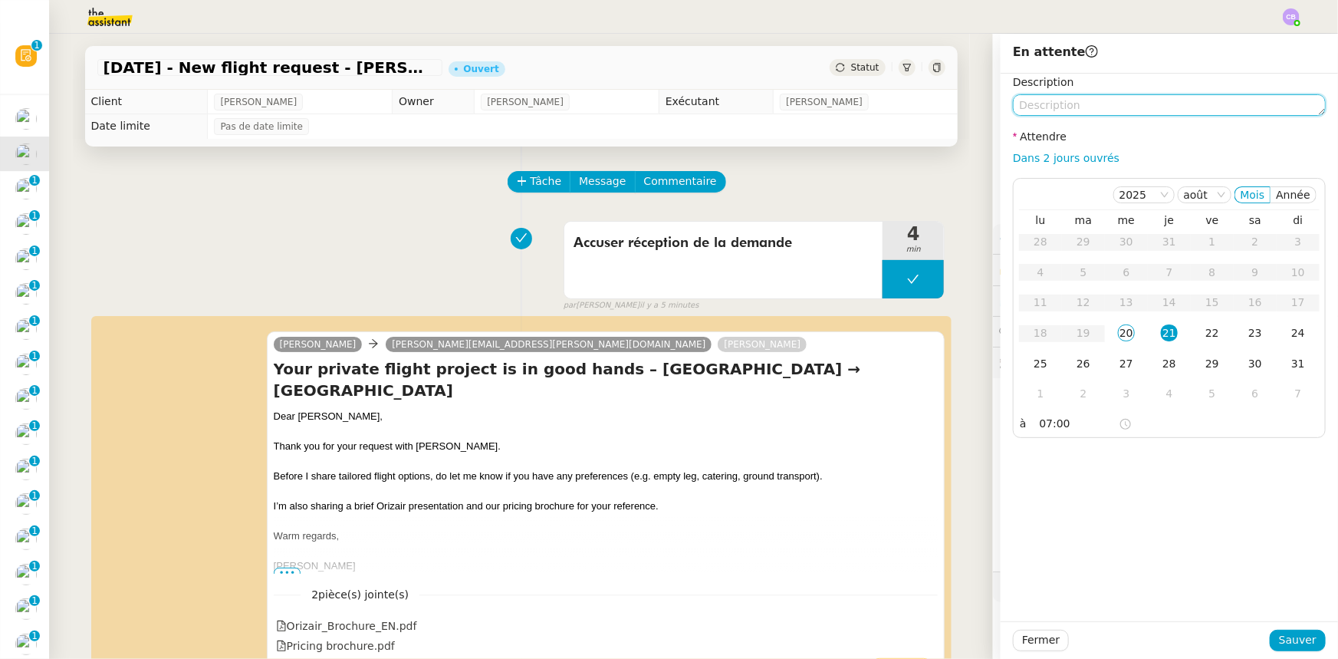
click at [1072, 103] on textarea at bounding box center [1169, 104] width 313 height 21
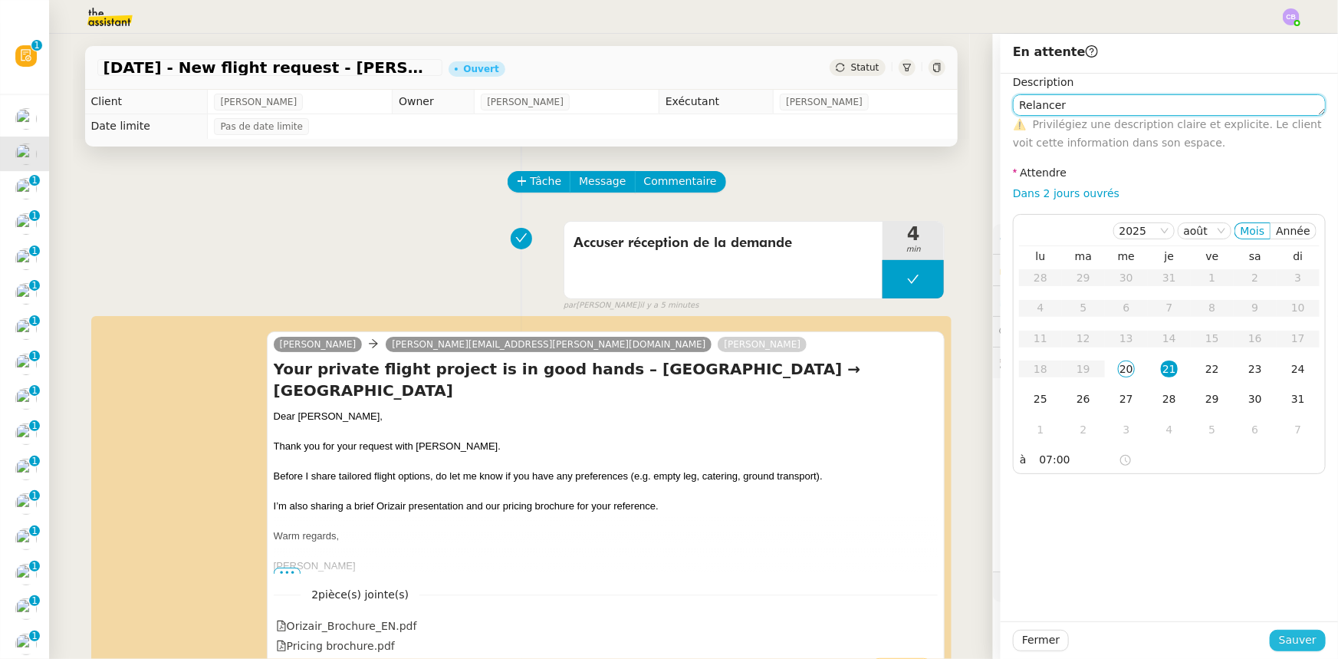
type textarea "Relancer"
click at [1287, 643] on span "Sauver" at bounding box center [1298, 640] width 38 height 18
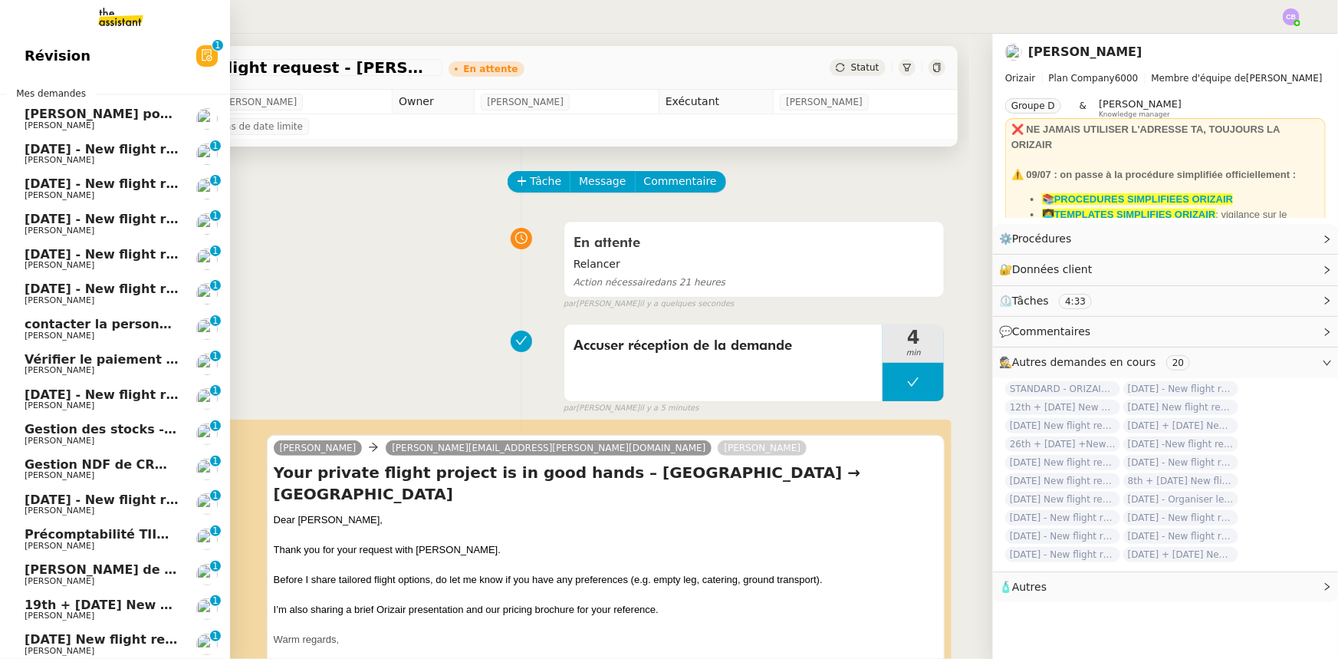
click at [83, 153] on span "27th August 2025 - New flight request - Simon Dalles" at bounding box center [183, 149] width 317 height 15
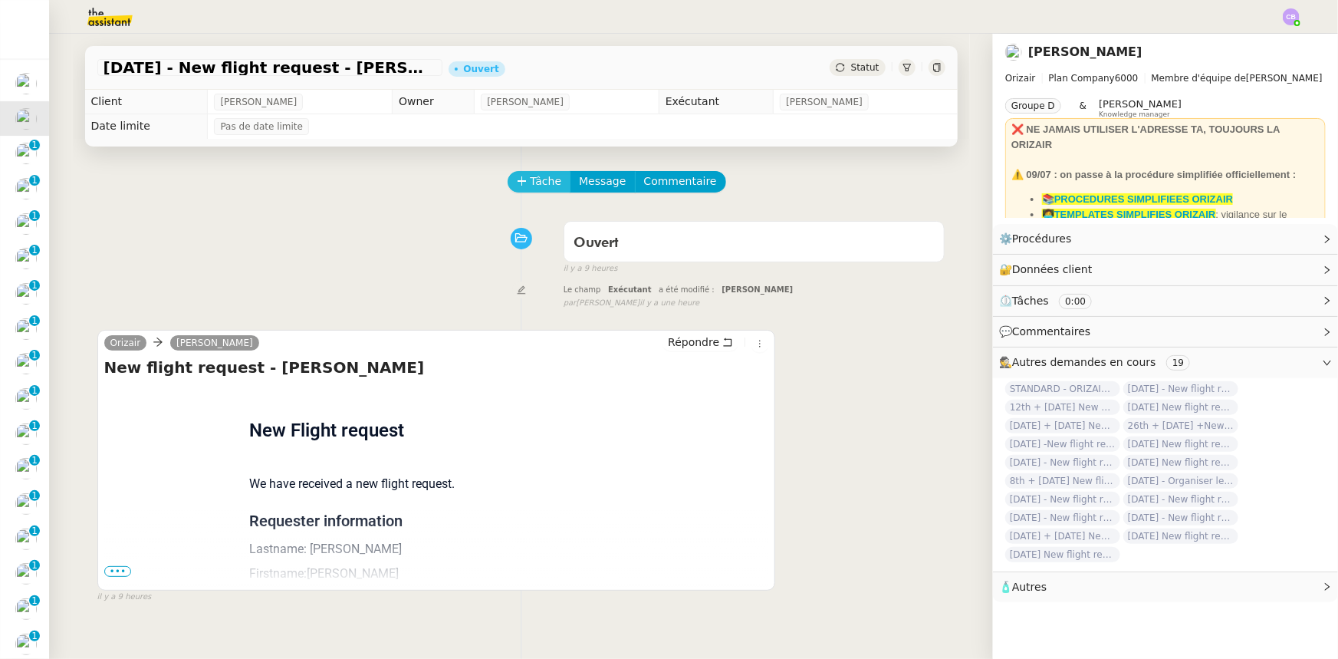
click at [516, 173] on button "Tâche" at bounding box center [540, 181] width 64 height 21
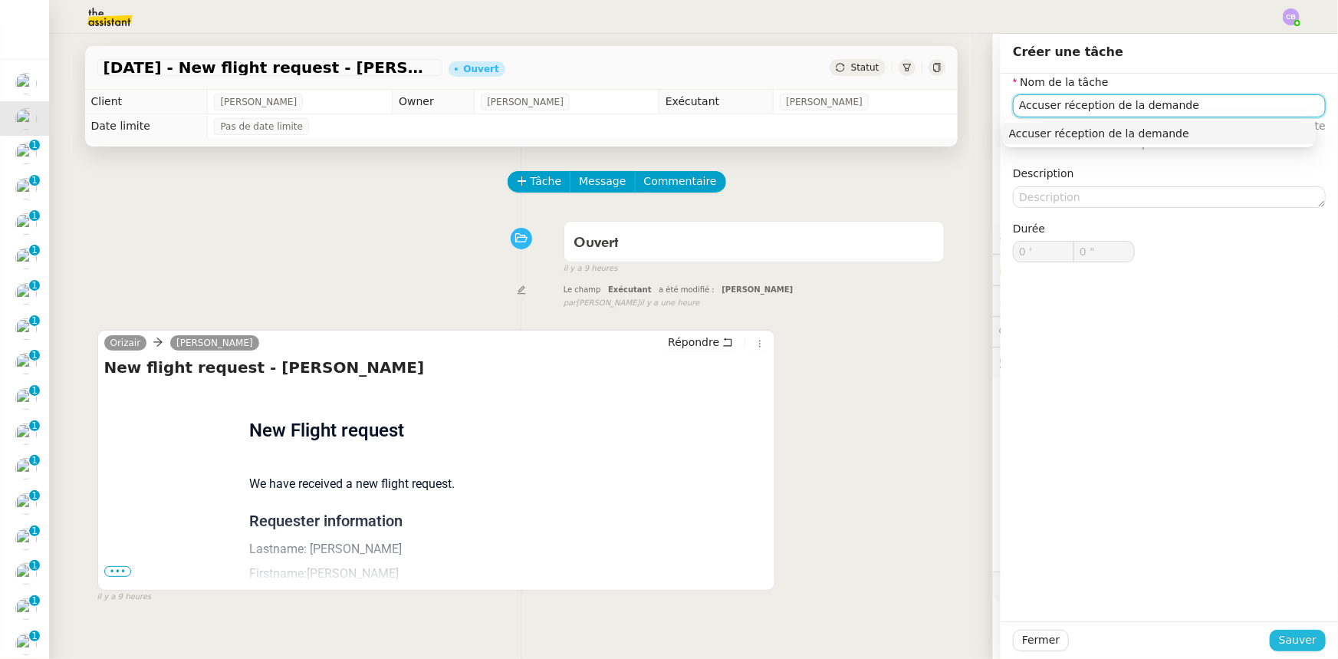
type input "Accuser réception de la demande"
click at [1289, 636] on span "Sauver" at bounding box center [1298, 640] width 38 height 18
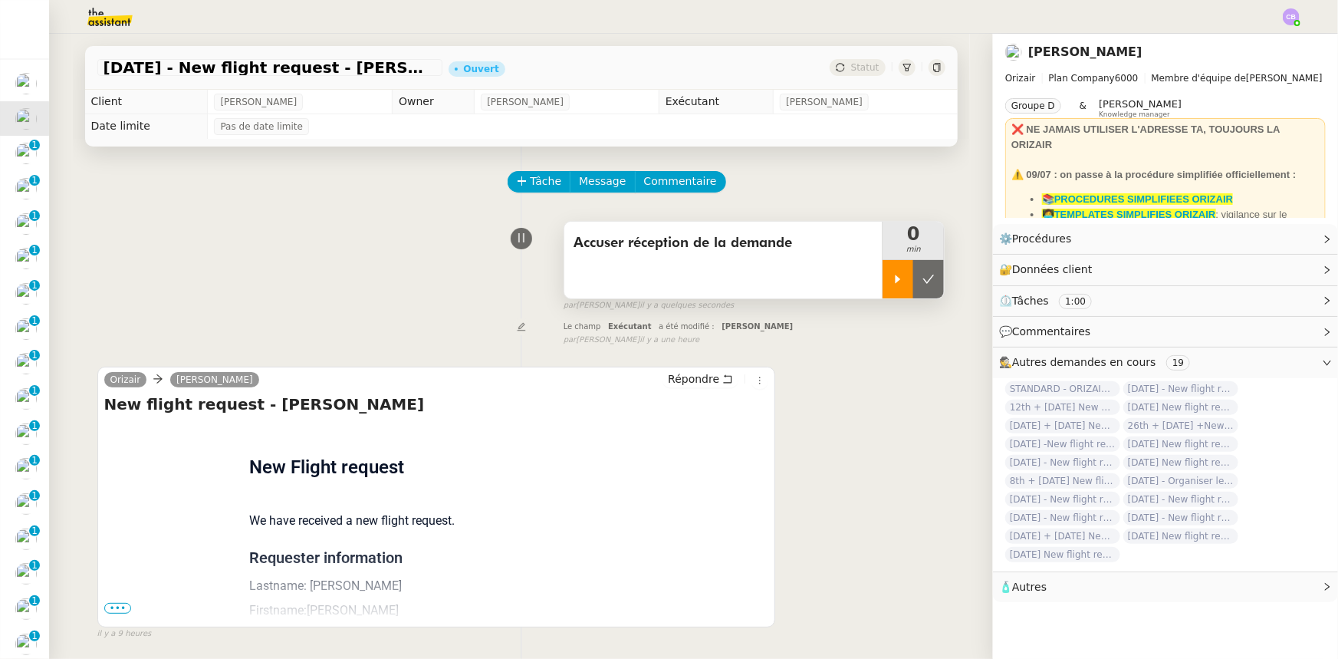
click at [883, 274] on div at bounding box center [898, 279] width 31 height 38
click at [115, 610] on span "•••" at bounding box center [118, 608] width 28 height 11
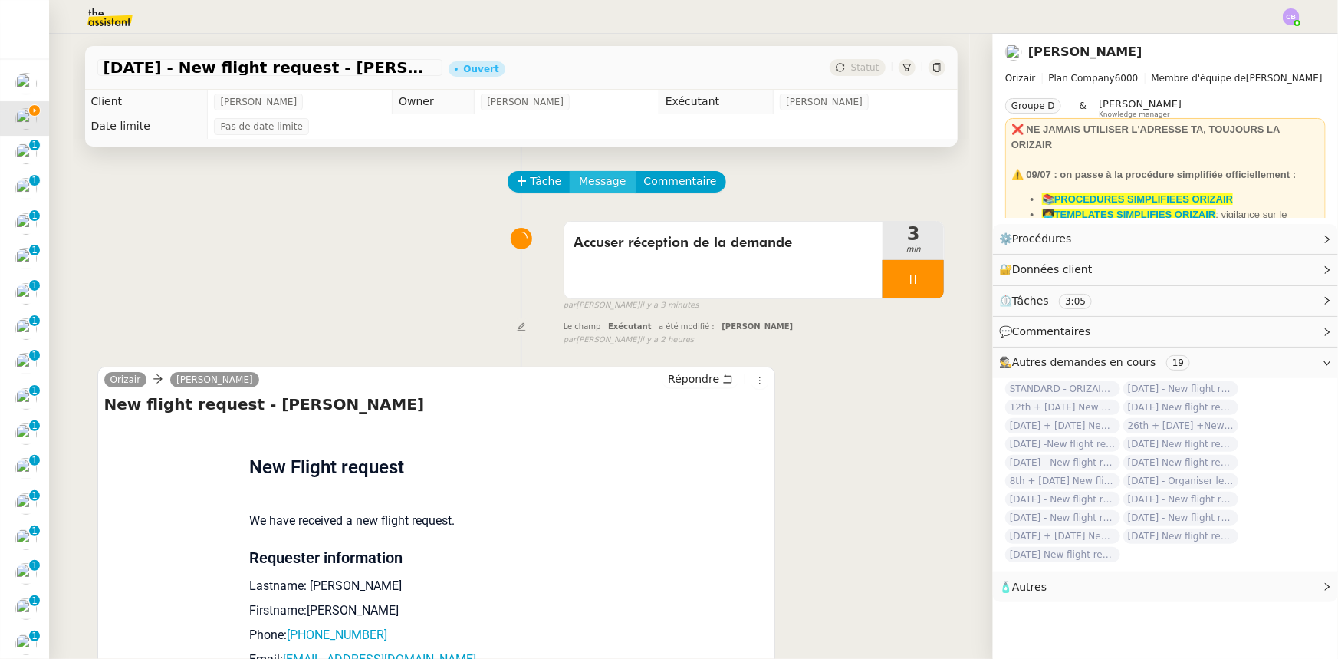
click at [583, 184] on span "Message" at bounding box center [602, 182] width 47 height 18
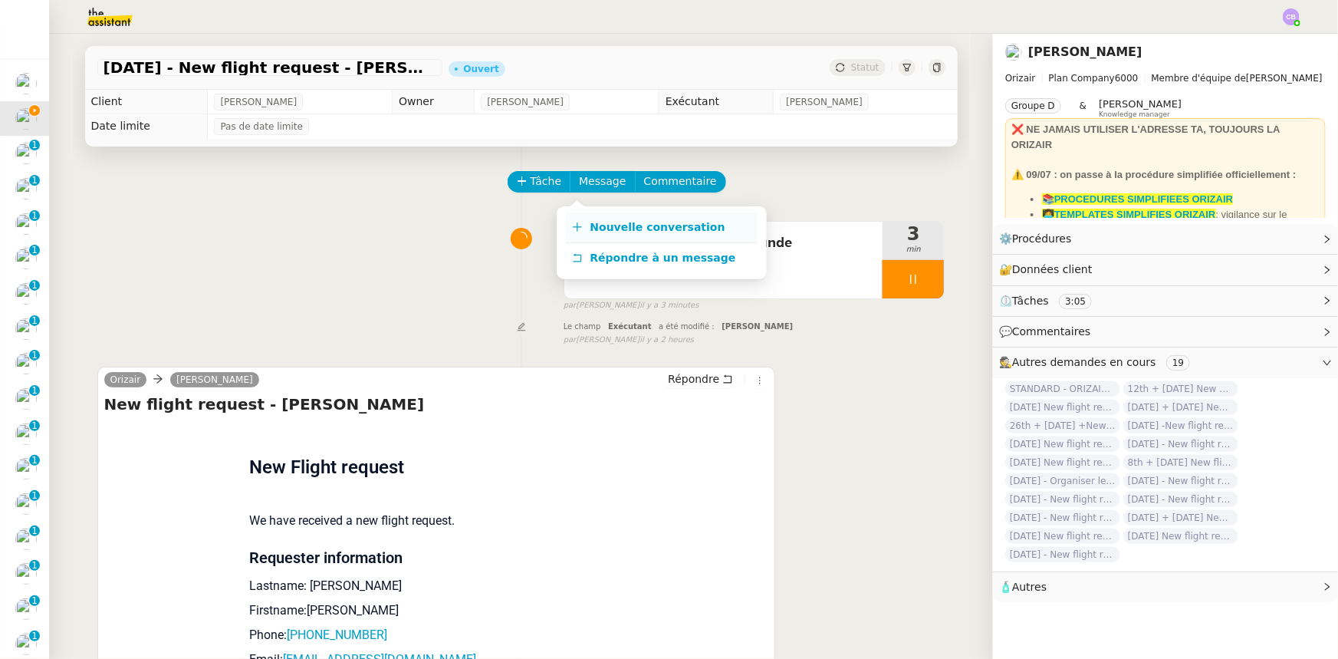
click at [615, 229] on span "Nouvelle conversation" at bounding box center [657, 227] width 135 height 12
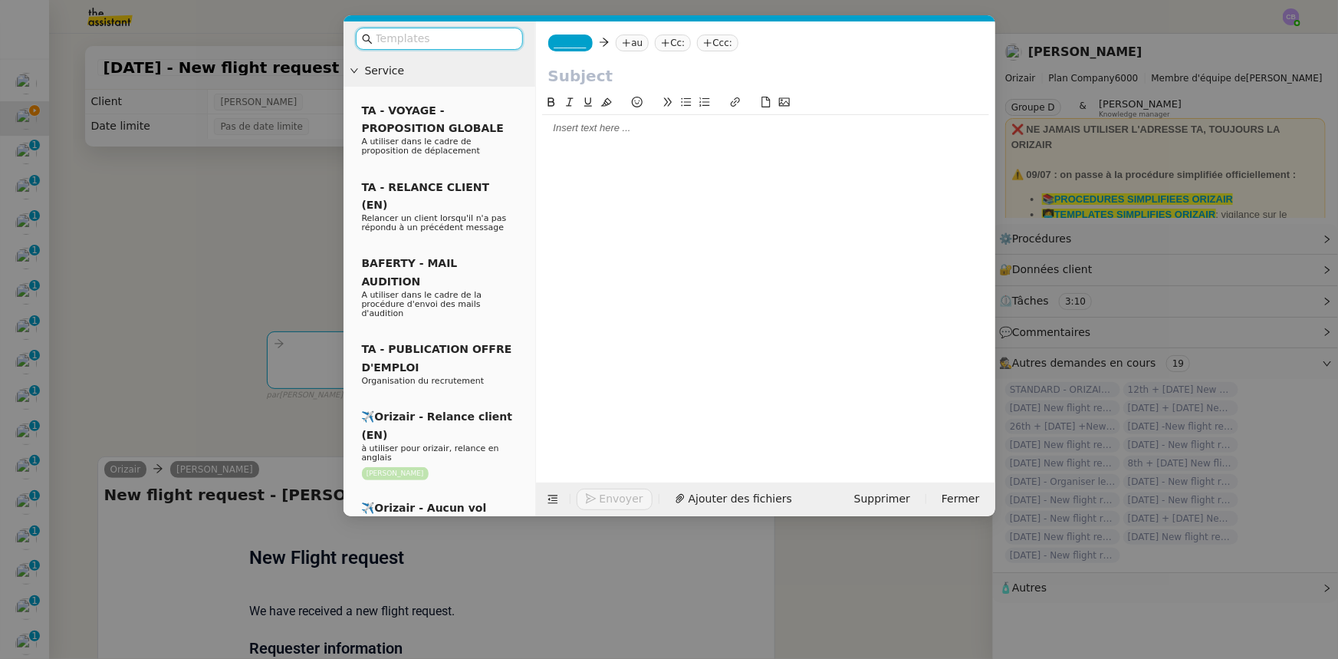
click at [481, 36] on input "text" at bounding box center [445, 39] width 138 height 18
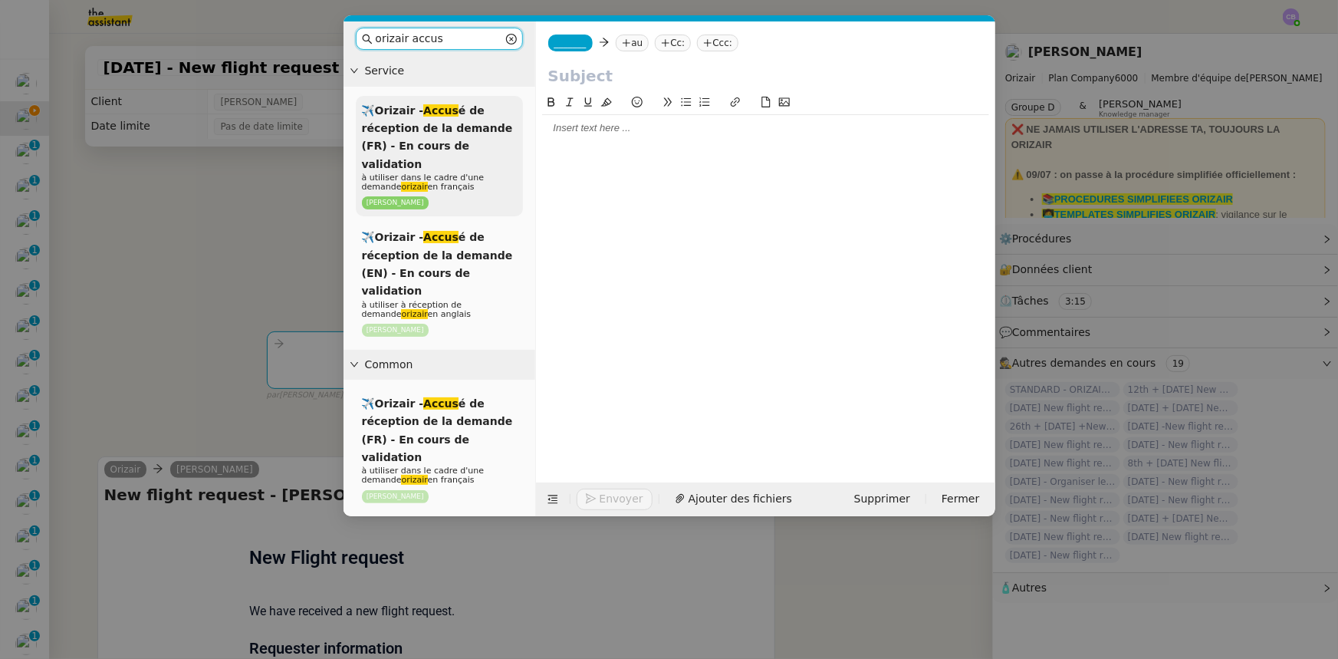
type input "orizair accus"
click at [460, 123] on span "✈️Orizair - Accus é de réception de la demande (FR) - En cours de validation" at bounding box center [437, 137] width 151 height 66
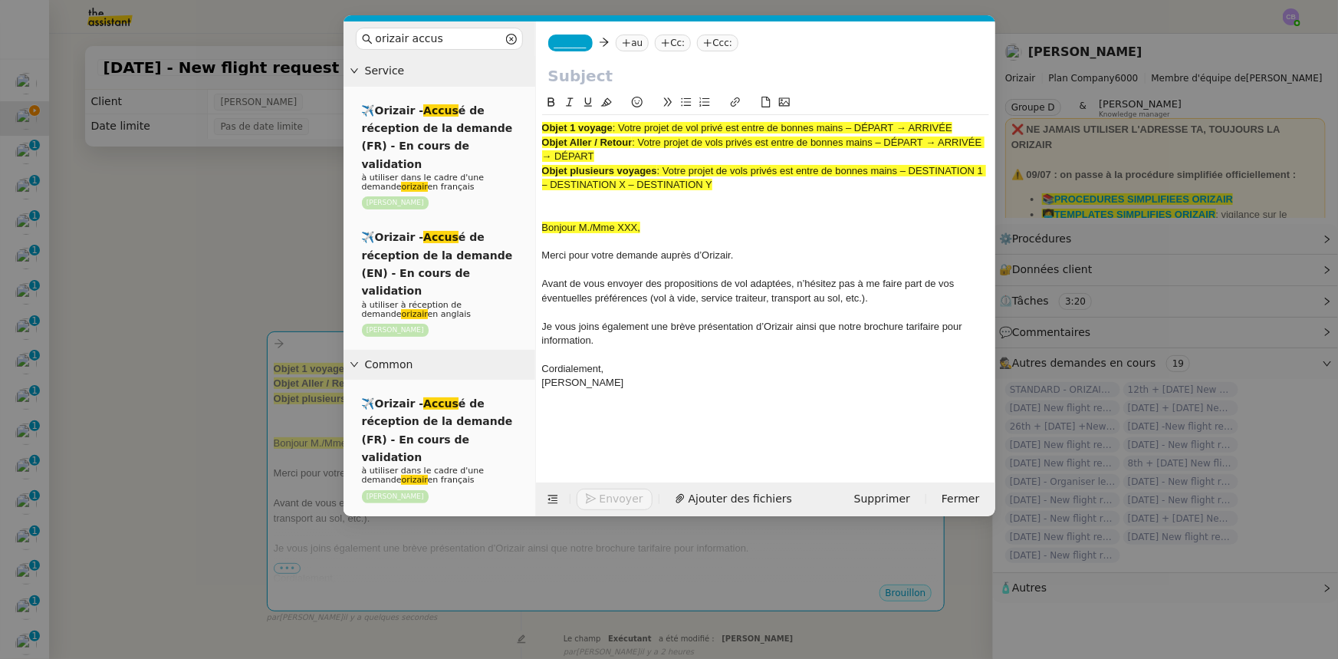
drag, startPoint x: 613, startPoint y: 157, endPoint x: 641, endPoint y: 145, distance: 30.2
click at [641, 145] on div "Objet Aller / Retour : Votre projet de vols privés est entre de bonnes mains – …" at bounding box center [765, 150] width 447 height 28
copy span "Votre projet de vols privés est entre de bonnes mains – DÉPART → ARRIVÉE → DÉPA…"
click at [621, 72] on input "text" at bounding box center [765, 75] width 435 height 23
paste input "Votre projet de vols privés est entre de bonnes mains – DÉPART → ARRIVÉE → DÉPA…"
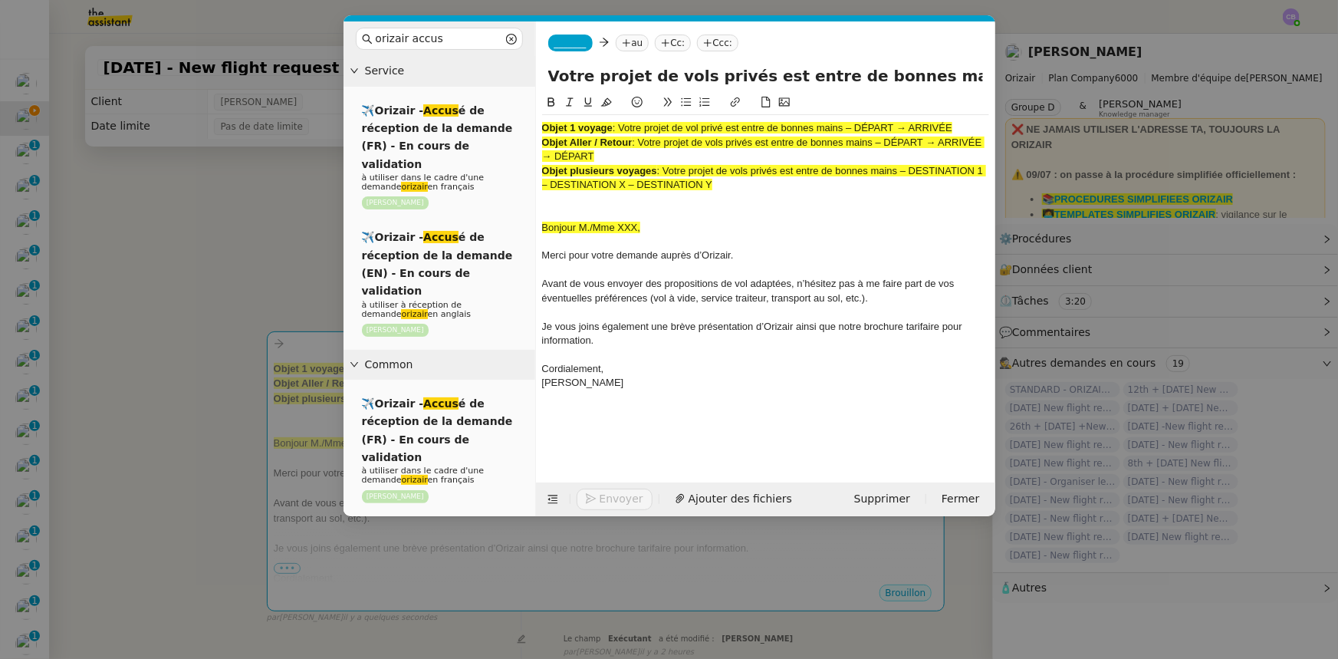
scroll to position [0, 184]
type input "Votre projet de vols privés est entre de bonnes mains – DÉPART → ARRIVÉE → DÉPA…"
drag, startPoint x: 718, startPoint y: 191, endPoint x: 538, endPoint y: 130, distance: 190.1
click at [538, 130] on nz-spin "Objet 1 voyage : Votre projet de vol privé est entre de bonnes mains – DÉPART →…" at bounding box center [765, 279] width 459 height 371
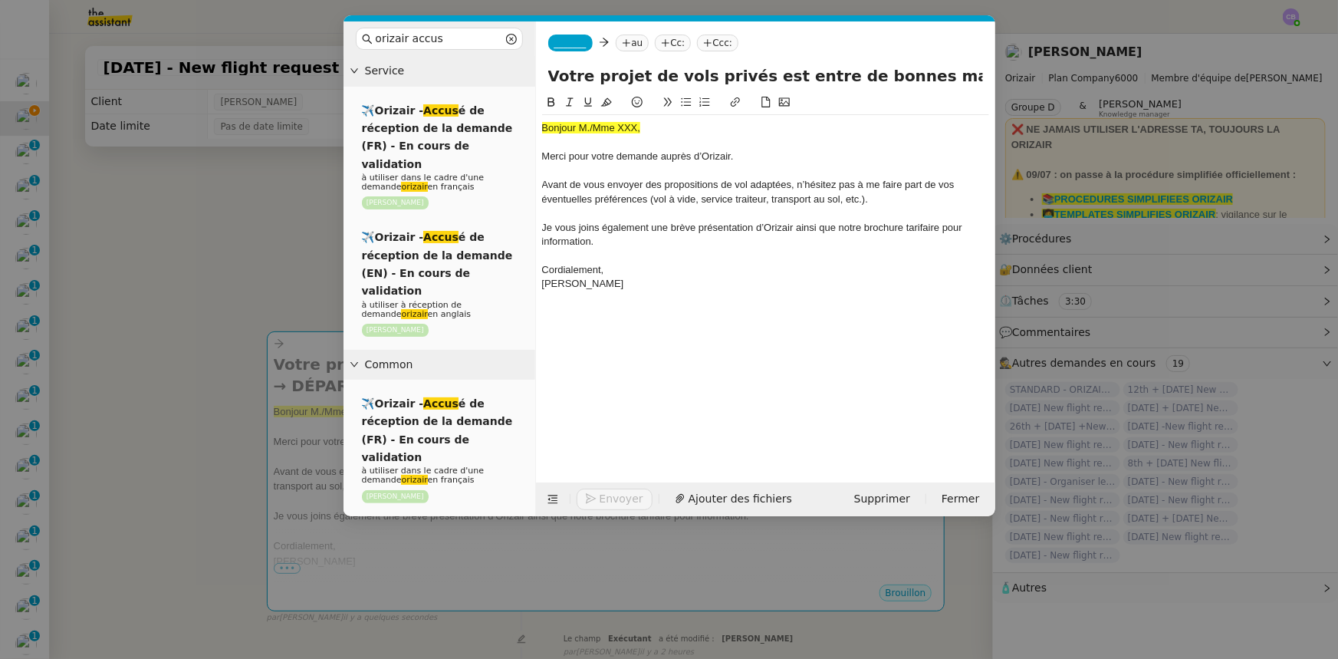
click at [249, 229] on nz-modal-container "orizair accus Service ✈️Orizair - Accus é de réception de la demande (FR) - En …" at bounding box center [669, 329] width 1338 height 659
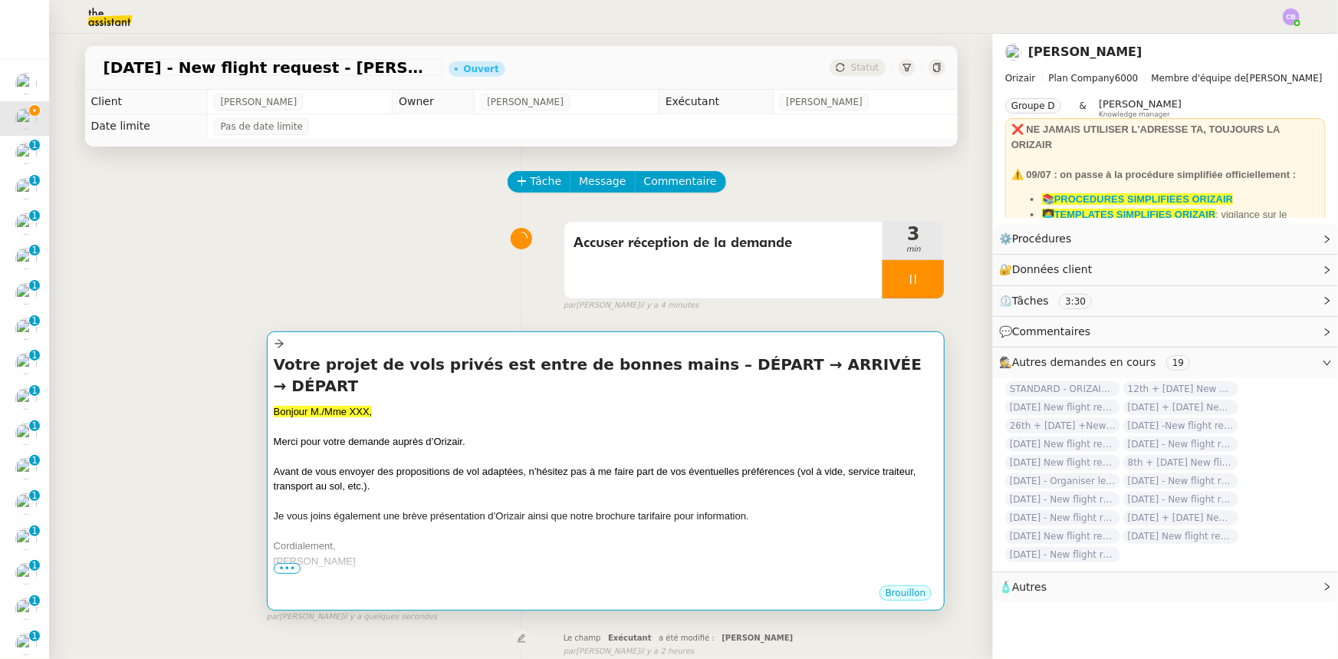
click at [478, 434] on div "Merci pour votre demande auprès d’Orizair." at bounding box center [606, 441] width 665 height 15
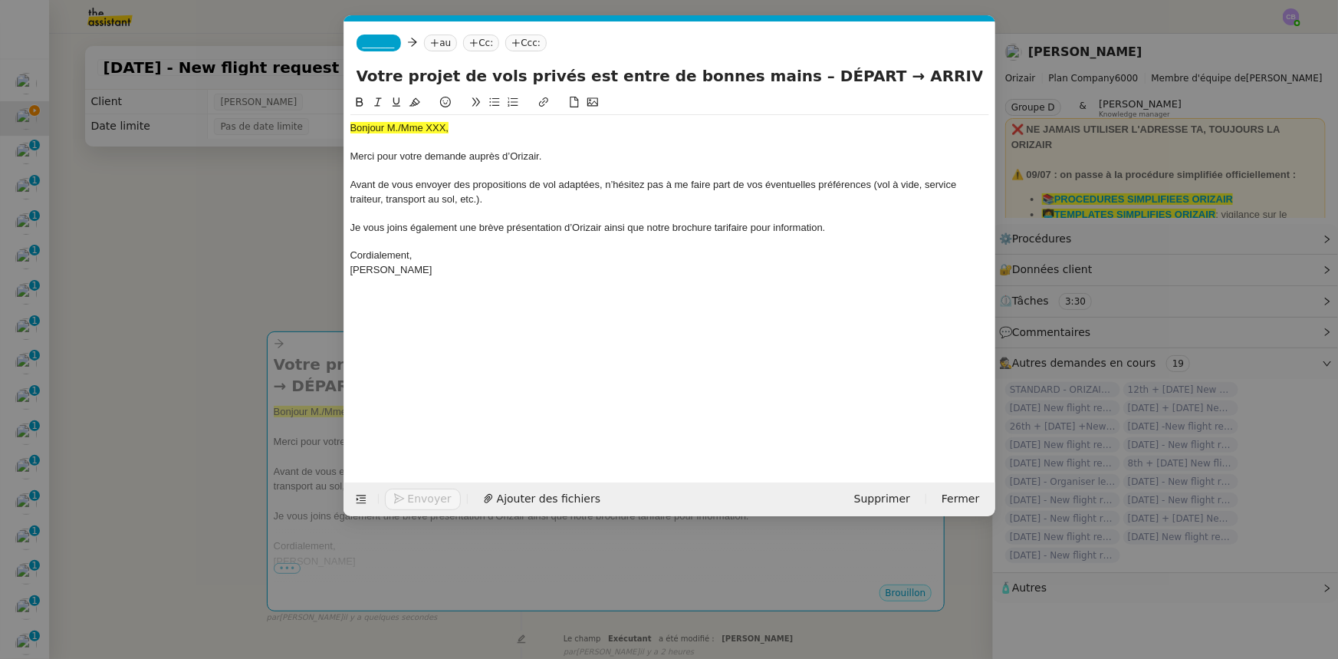
scroll to position [0, 90]
drag, startPoint x: 448, startPoint y: 128, endPoint x: 350, endPoint y: 129, distance: 98.2
click at [350, 129] on span "Bonjour M./Mme XXX," at bounding box center [399, 128] width 99 height 12
click at [413, 100] on icon at bounding box center [414, 102] width 11 height 11
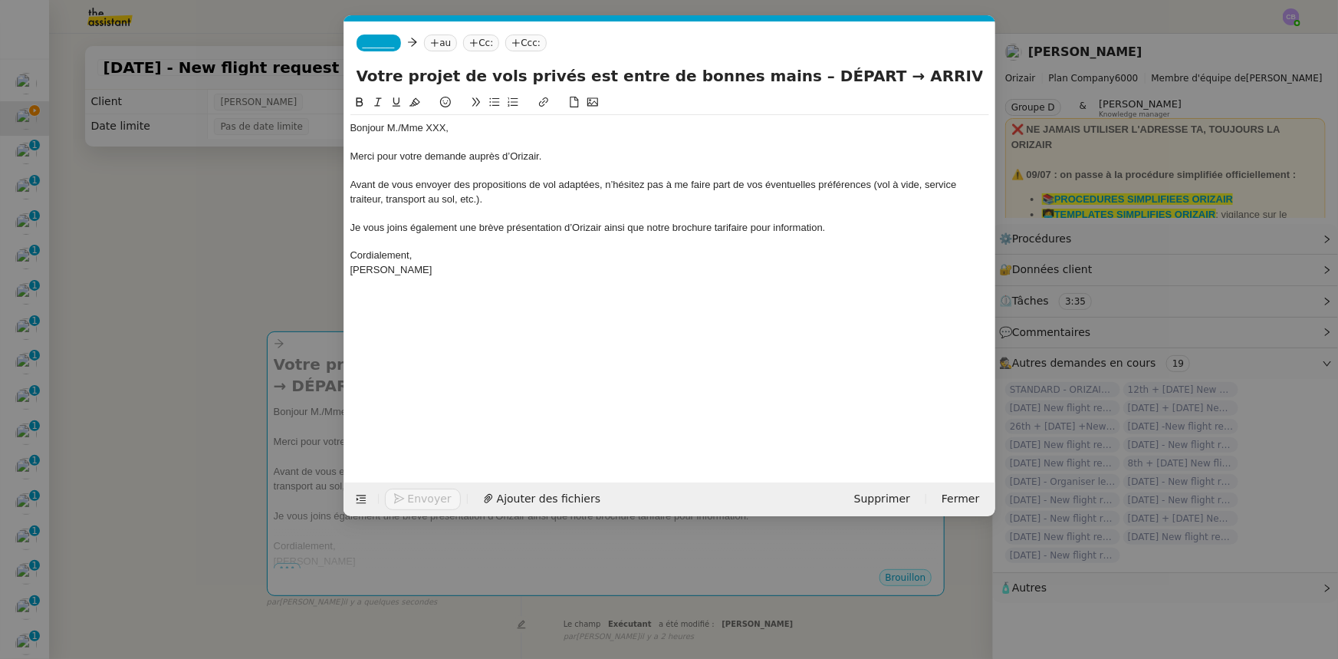
click at [443, 127] on div "Bonjour M./Mme XXX," at bounding box center [669, 128] width 639 height 14
click at [383, 45] on span "_______" at bounding box center [379, 43] width 32 height 11
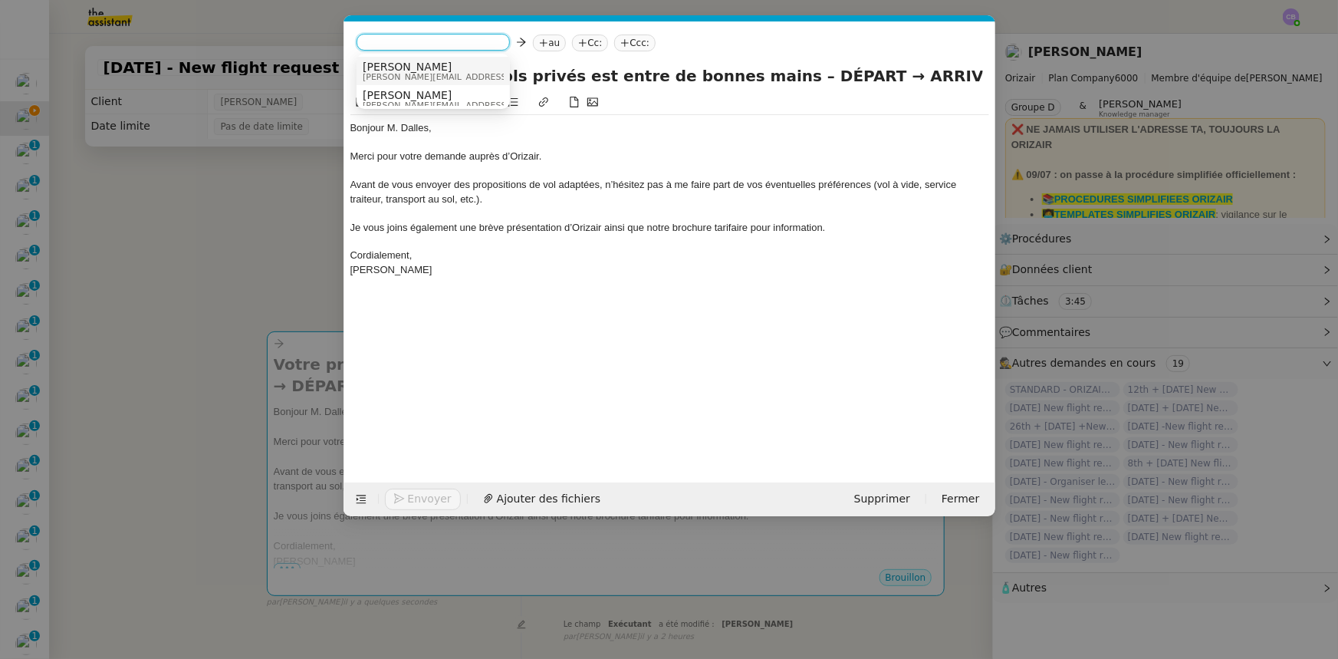
click at [404, 73] on span "[PERSON_NAME][EMAIL_ADDRESS][DOMAIN_NAME]" at bounding box center [472, 77] width 218 height 8
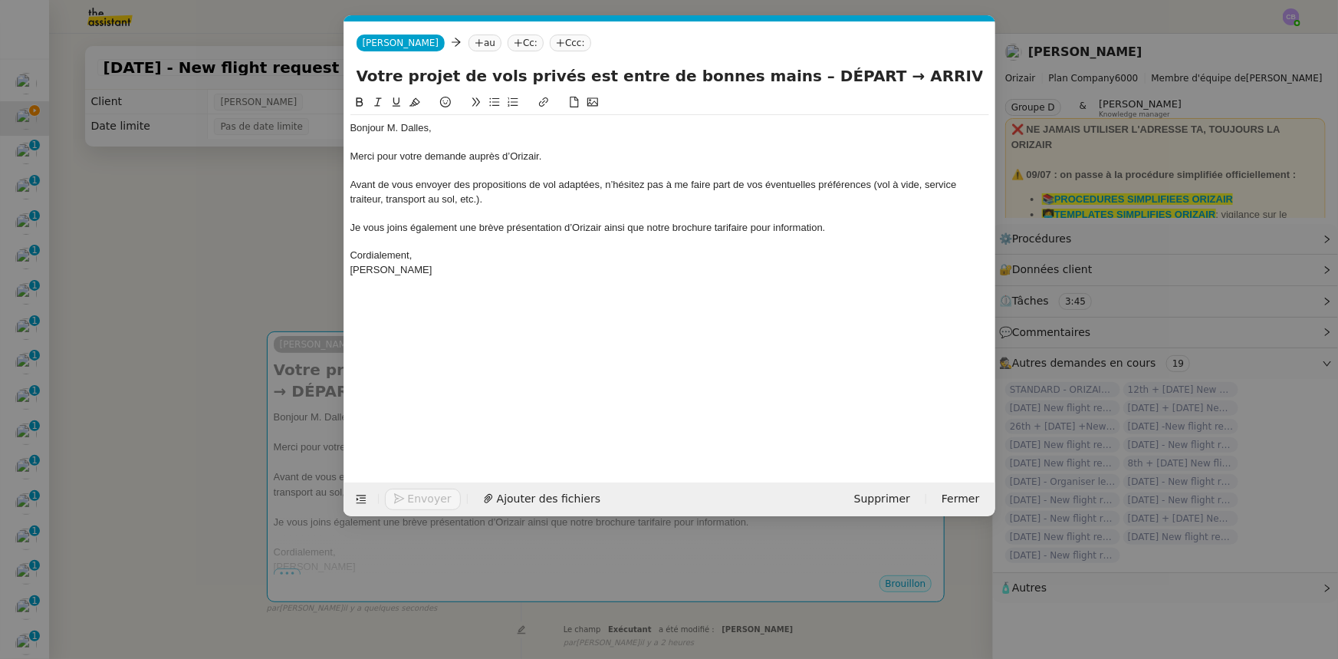
click at [288, 236] on nz-modal-container "orizair accus Service ✈️Orizair - Accus é de réception de la demande (FR) - En …" at bounding box center [669, 329] width 1338 height 659
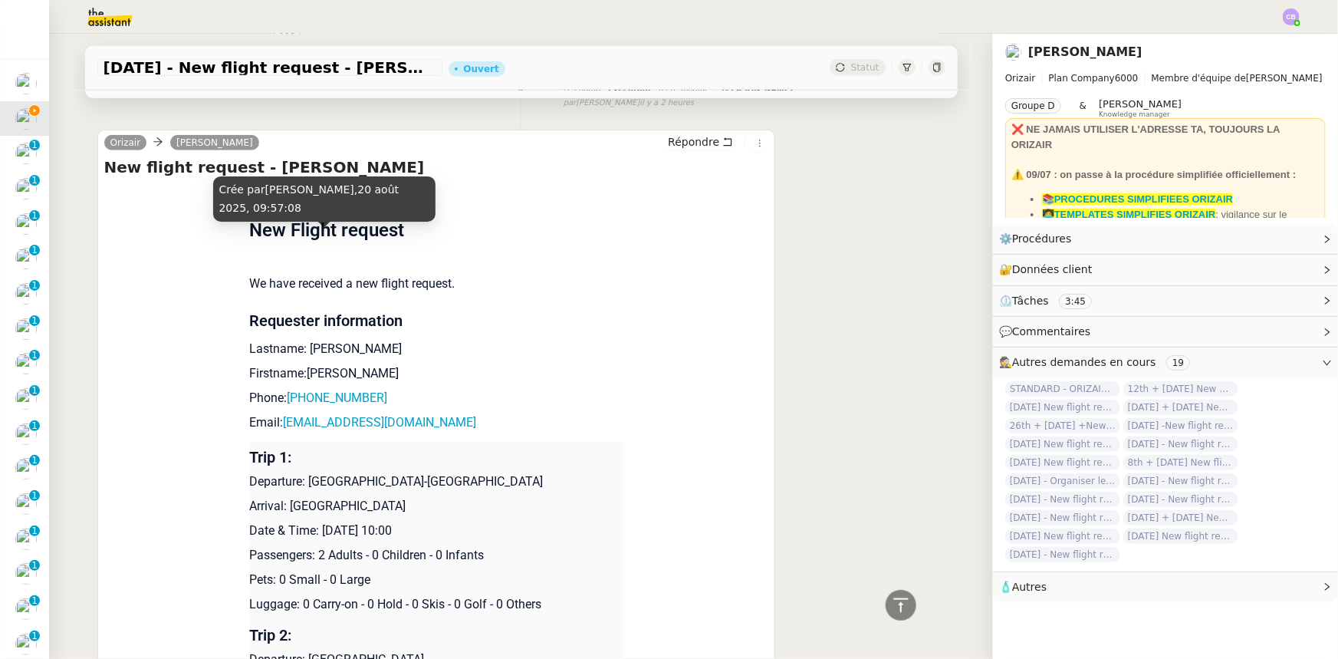
scroll to position [557, 0]
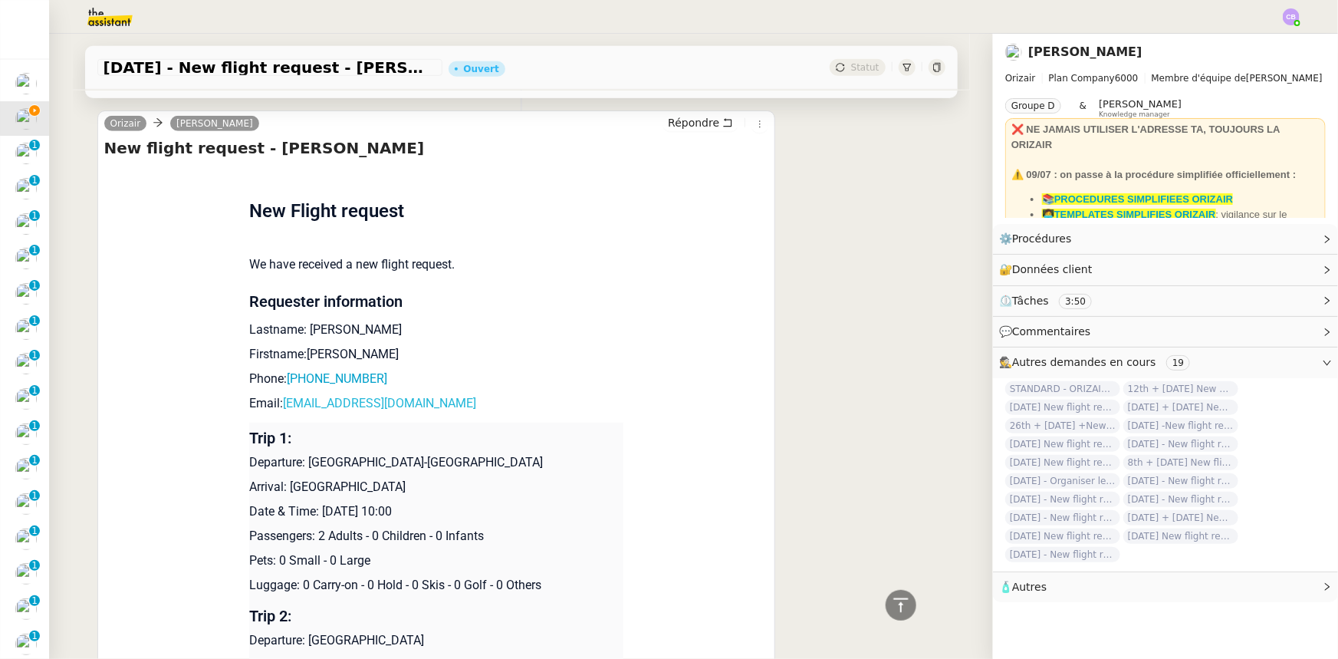
drag, startPoint x: 483, startPoint y: 387, endPoint x: 278, endPoint y: 383, distance: 205.5
click at [278, 394] on p "Email: simondalles76important@gmail.com" at bounding box center [436, 403] width 374 height 18
copy link "simondalles76important@gmail.com"
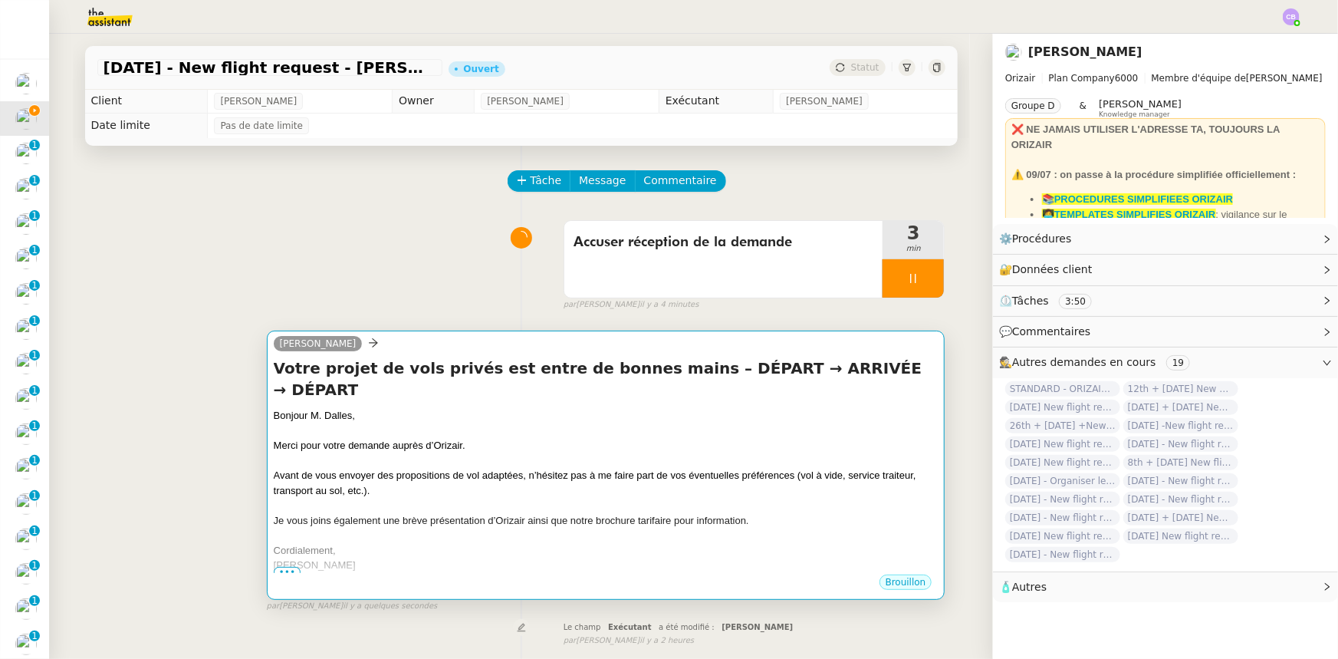
scroll to position [0, 0]
click at [414, 440] on span "Merci pour votre demande auprès d’Orizair." at bounding box center [370, 446] width 192 height 12
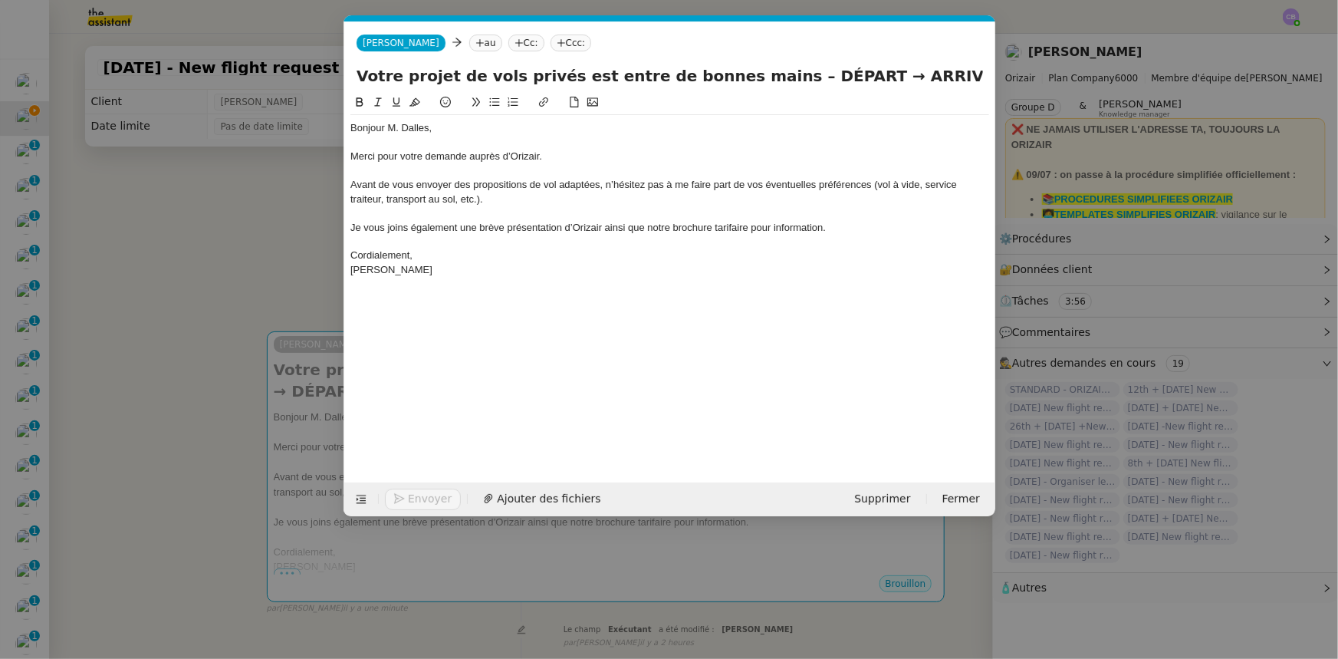
scroll to position [0, 90]
click at [469, 44] on nz-tag "au" at bounding box center [485, 43] width 33 height 17
paste input "simondalles76important@gmail.com"
type input "simondalles76important@gmail.com"
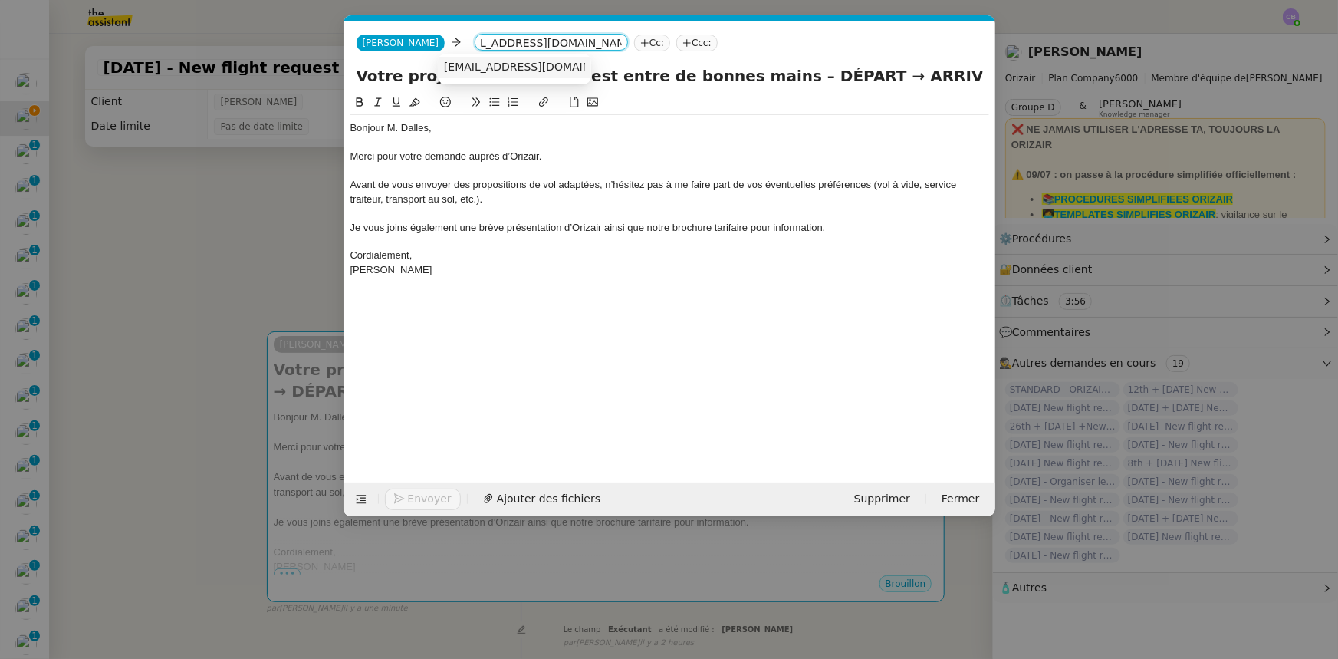
scroll to position [0, 0]
click at [468, 69] on span "simondalles76important@gmail.com" at bounding box center [538, 67] width 188 height 12
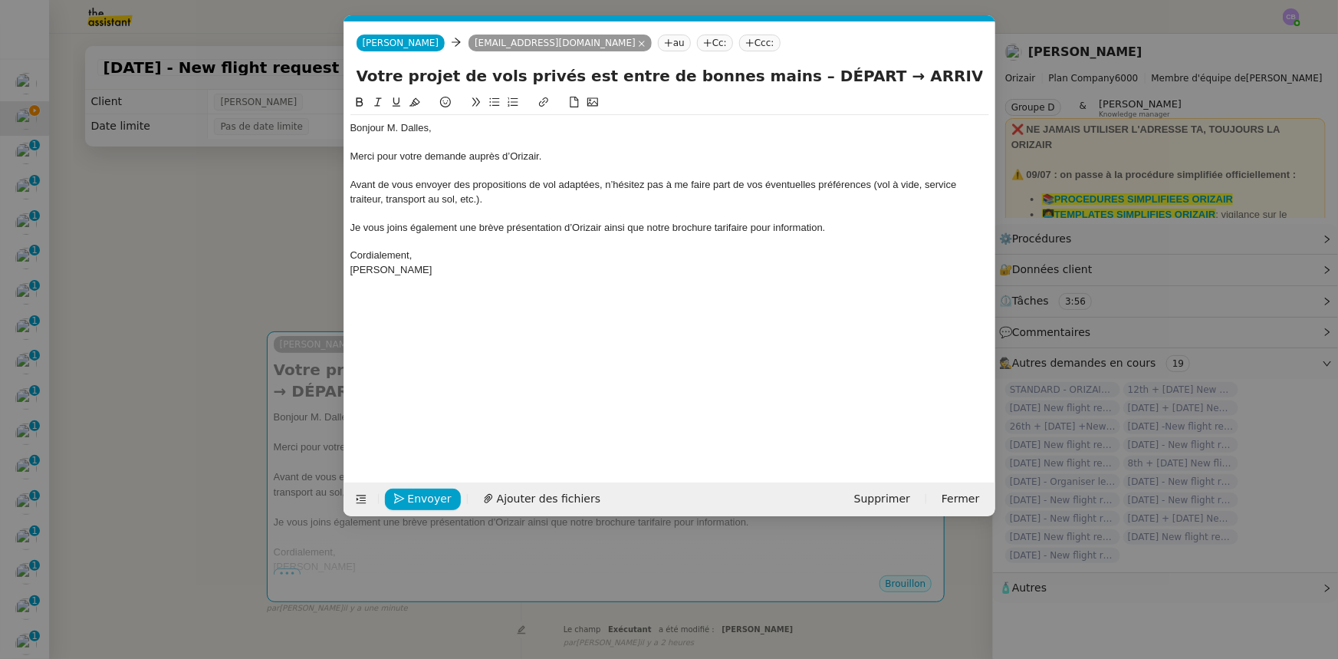
click at [739, 44] on nz-tag "Ccc:" at bounding box center [759, 43] width 41 height 17
type input "[PERSON_NAME]"
click at [730, 62] on span "[PERSON_NAME]" at bounding box center [814, 67] width 218 height 12
drag, startPoint x: 813, startPoint y: 73, endPoint x: 759, endPoint y: 73, distance: 53.7
click at [759, 73] on input "Votre projet de vols privés est entre de bonnes mains – DÉPART → ARRIVÉE → DÉPA…" at bounding box center [670, 75] width 626 height 23
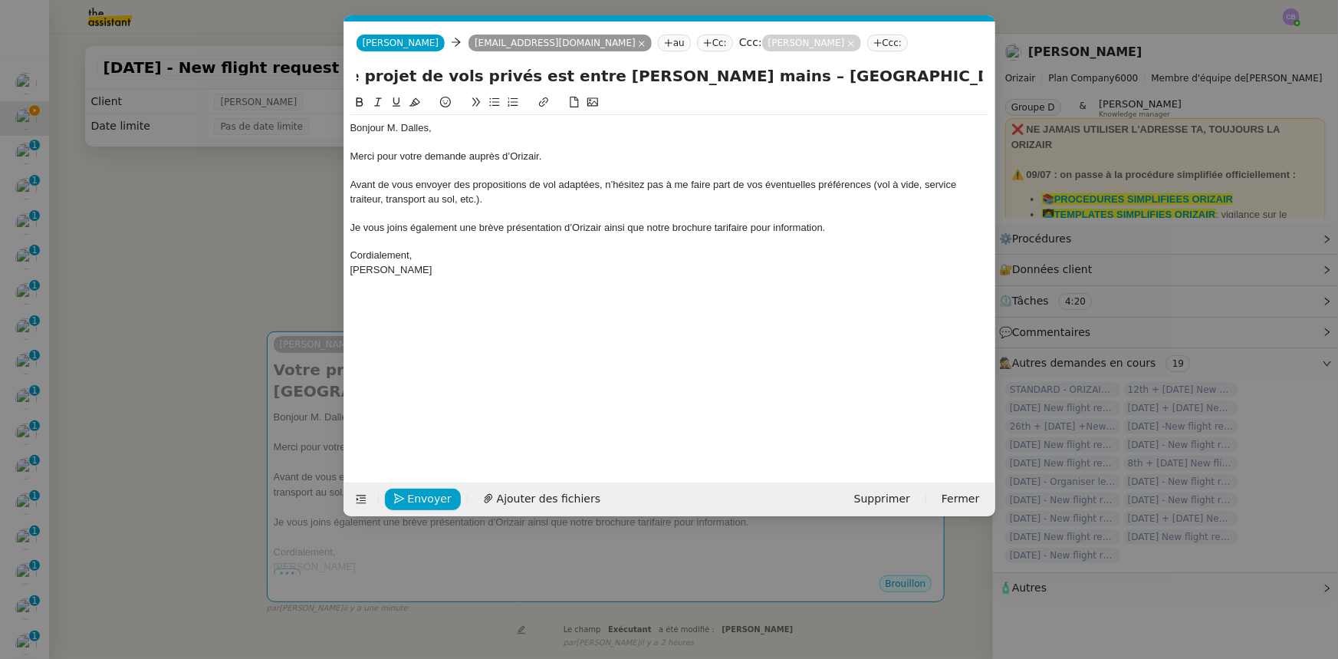
scroll to position [0, 48]
drag, startPoint x: 824, startPoint y: 74, endPoint x: 709, endPoint y: 81, distance: 116.0
click at [709, 81] on input "Votre projet de vols privés est entre de bonnes mains – Paris-Le Bourget → Lond…" at bounding box center [670, 75] width 626 height 23
click at [898, 78] on input "Votre projet de vols privés est entre de bonnes mains – Paris-Le Bourget → Lond…" at bounding box center [670, 75] width 626 height 23
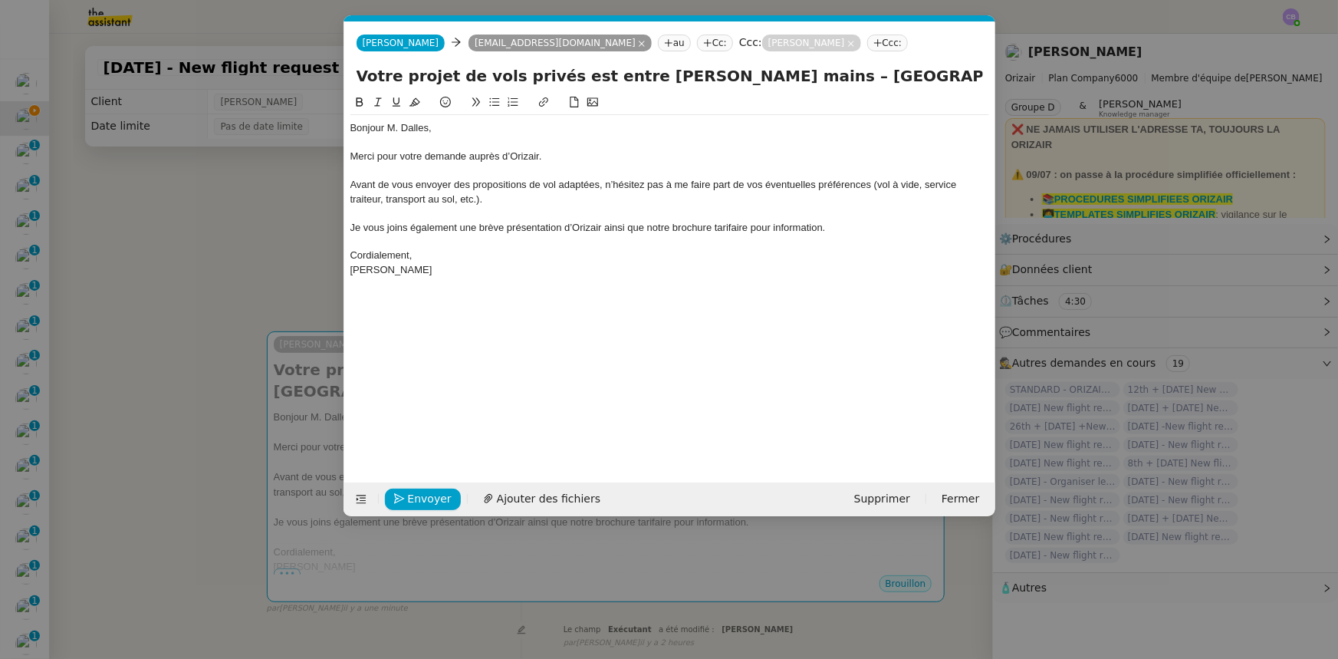
click at [977, 72] on div "Votre projet de vols privés est entre de bonnes mains – Paris-Le Bourget → Lond…" at bounding box center [669, 78] width 651 height 29
click at [923, 77] on input "Votre projet de vols privés est entre de bonnes mains – Paris-Le Bourget → Lond…" at bounding box center [670, 75] width 626 height 23
paste input "Paris-Le Bourget"
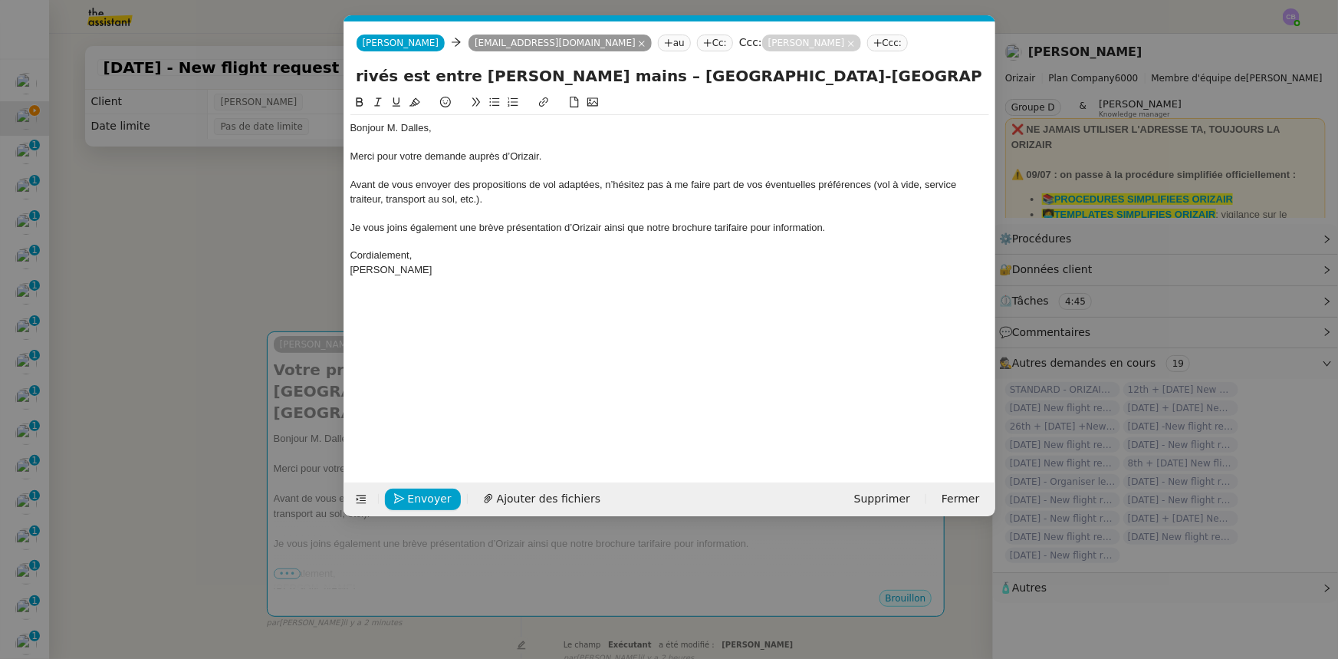
type input "Votre projet de vols privés est entre de bonnes mains – Paris-Le Bourget → Lond…"
click at [582, 209] on div at bounding box center [669, 213] width 639 height 14
click at [537, 500] on span "Ajouter des fichiers" at bounding box center [549, 499] width 104 height 18
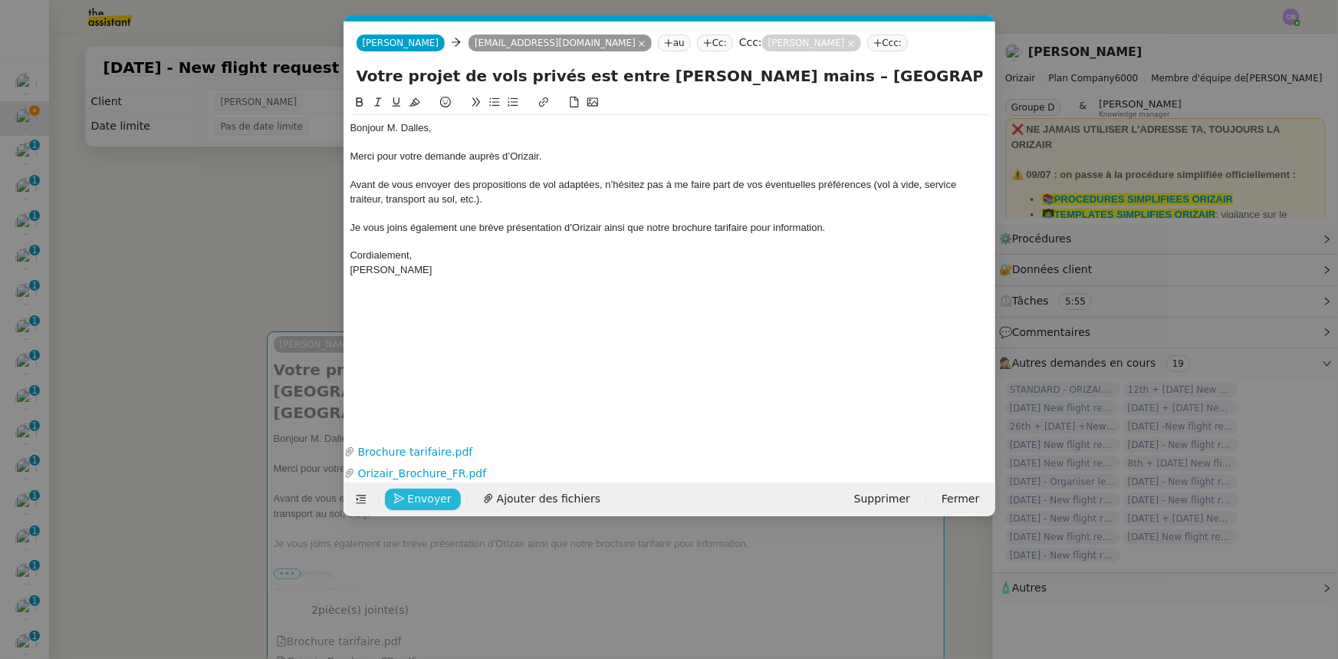
click at [432, 498] on span "Envoyer" at bounding box center [430, 499] width 44 height 18
click at [432, 498] on span "Confirmer l'envoi" at bounding box center [454, 499] width 92 height 18
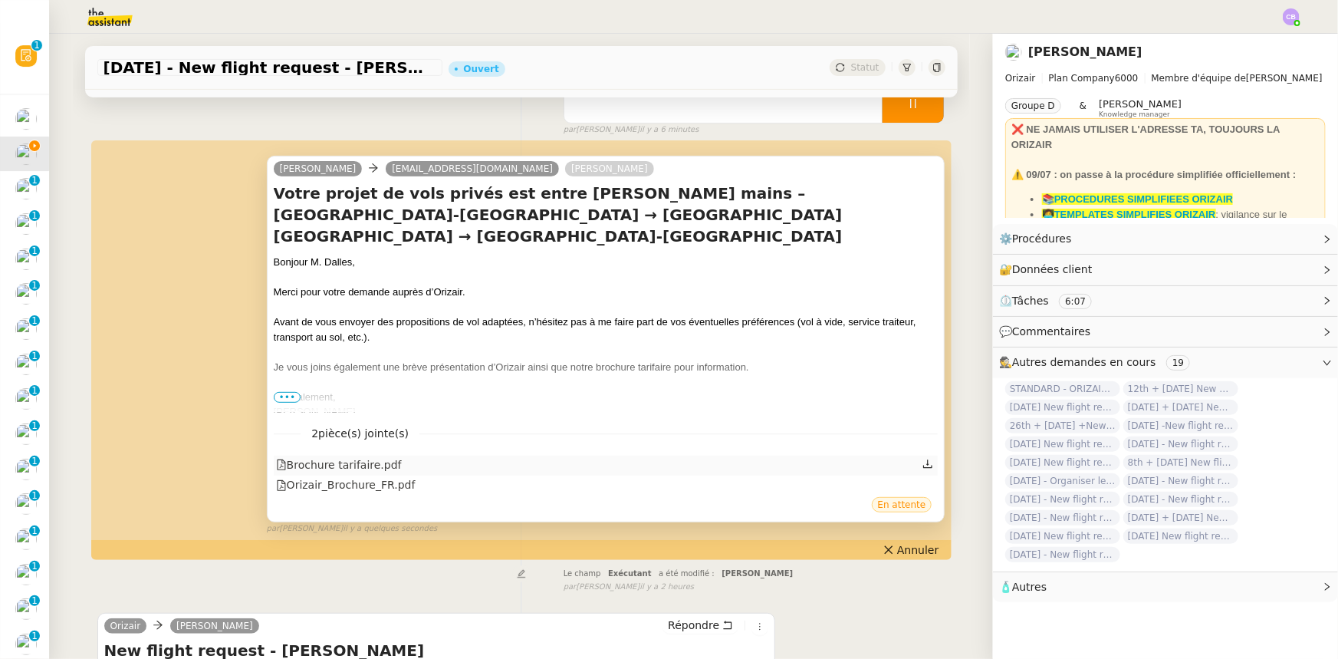
scroll to position [69, 0]
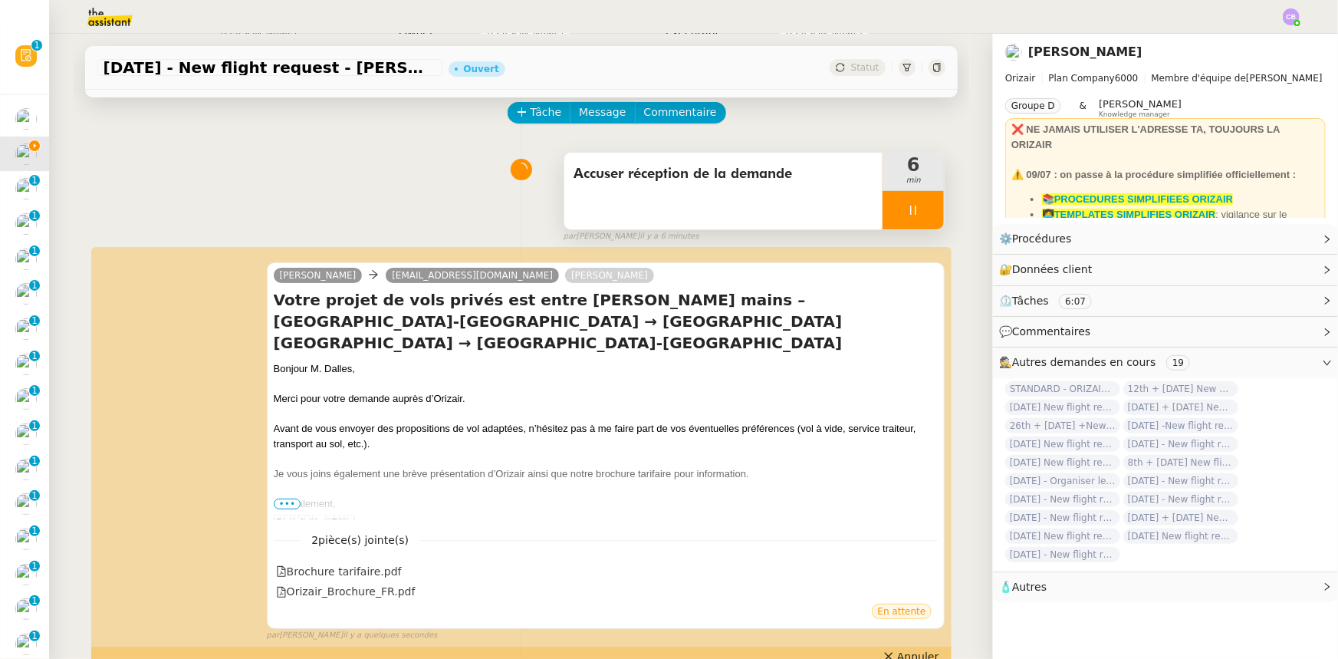
drag, startPoint x: 881, startPoint y: 203, endPoint x: 896, endPoint y: 207, distance: 15.8
click at [883, 203] on div at bounding box center [913, 210] width 61 height 38
click at [920, 221] on button at bounding box center [928, 210] width 31 height 38
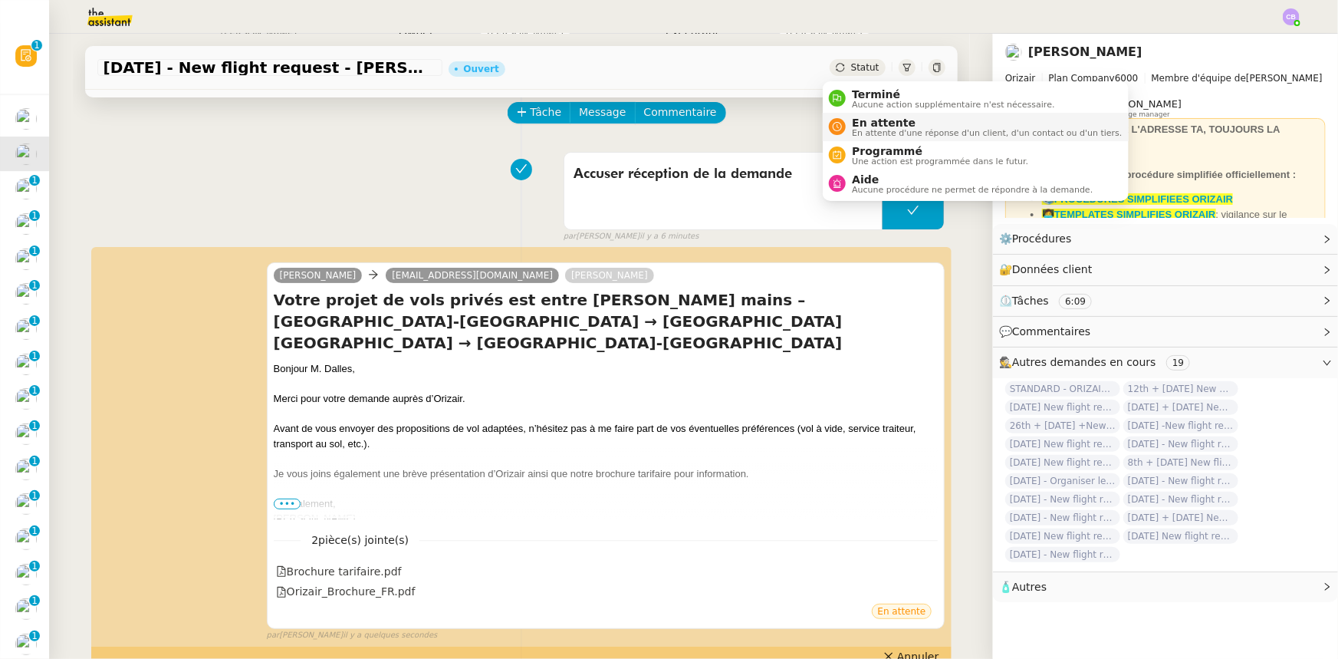
click at [866, 129] on span "En attente d'une réponse d'un client, d'un contact ou d'un tiers." at bounding box center [987, 133] width 270 height 8
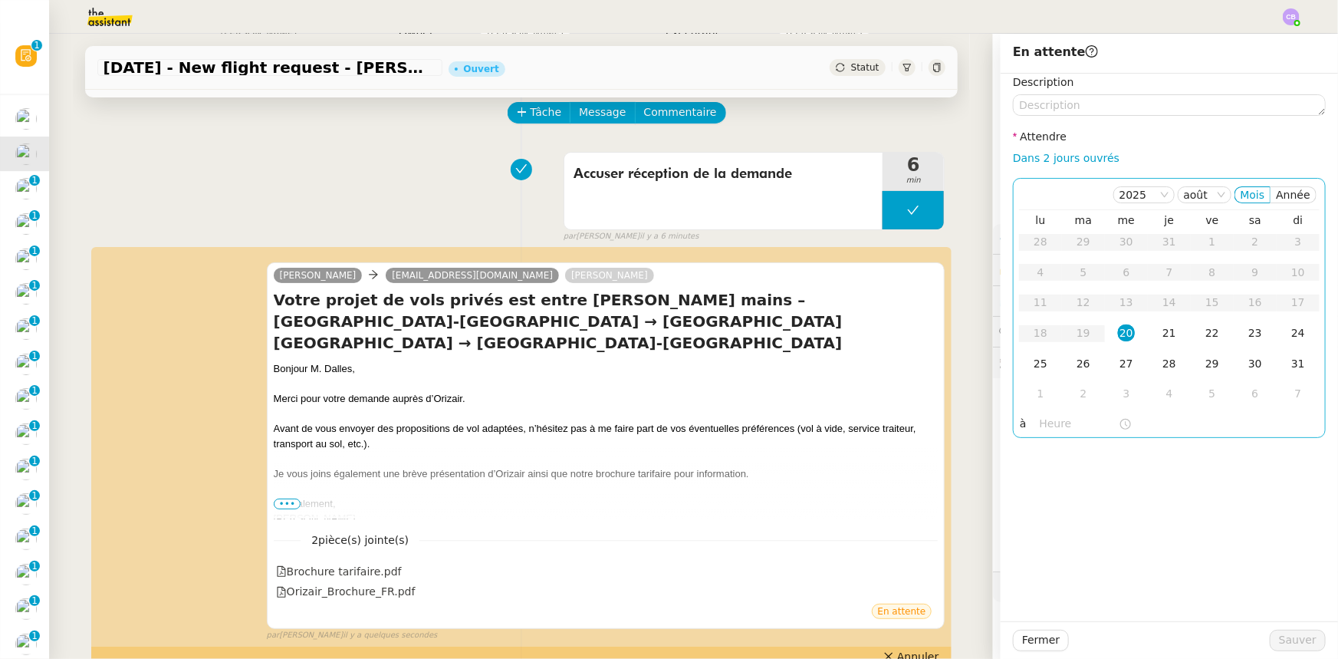
drag, startPoint x: 1020, startPoint y: 159, endPoint x: 1041, endPoint y: 188, distance: 36.2
click at [1020, 159] on link "Dans 2 jours ouvrés" at bounding box center [1066, 158] width 107 height 12
type input "07:00"
click at [1161, 331] on div "21" at bounding box center [1169, 332] width 17 height 17
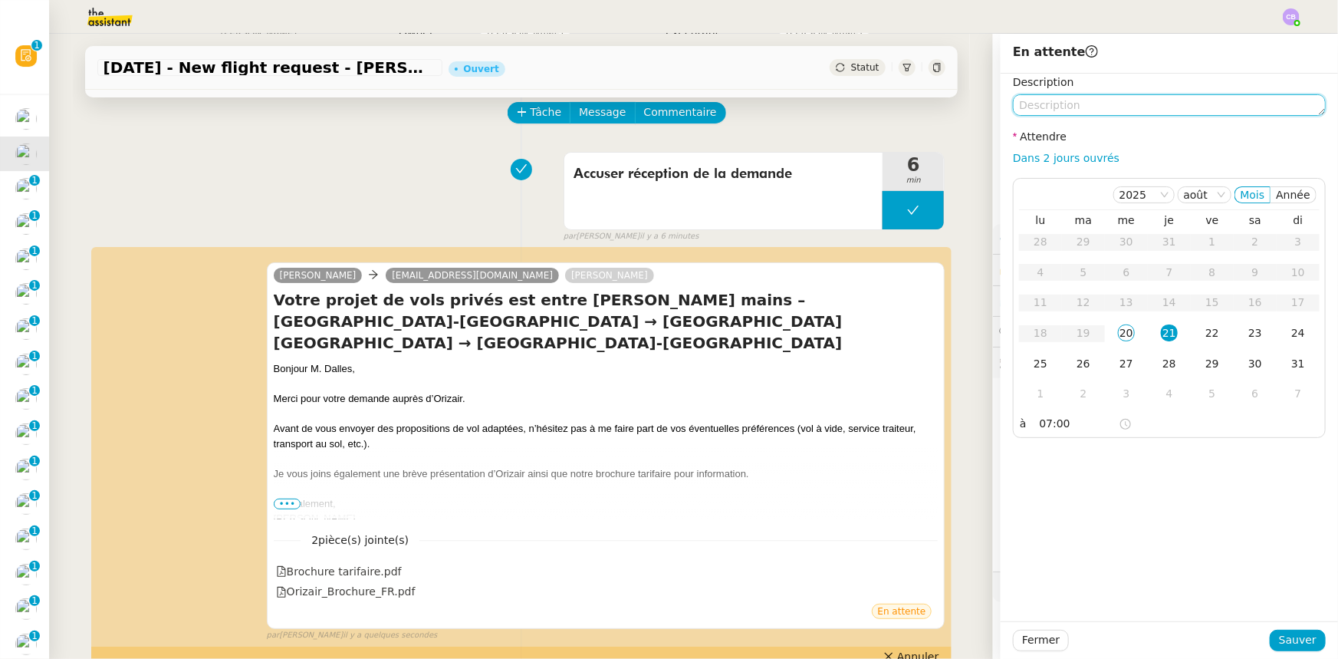
click at [1092, 107] on textarea at bounding box center [1169, 104] width 313 height 21
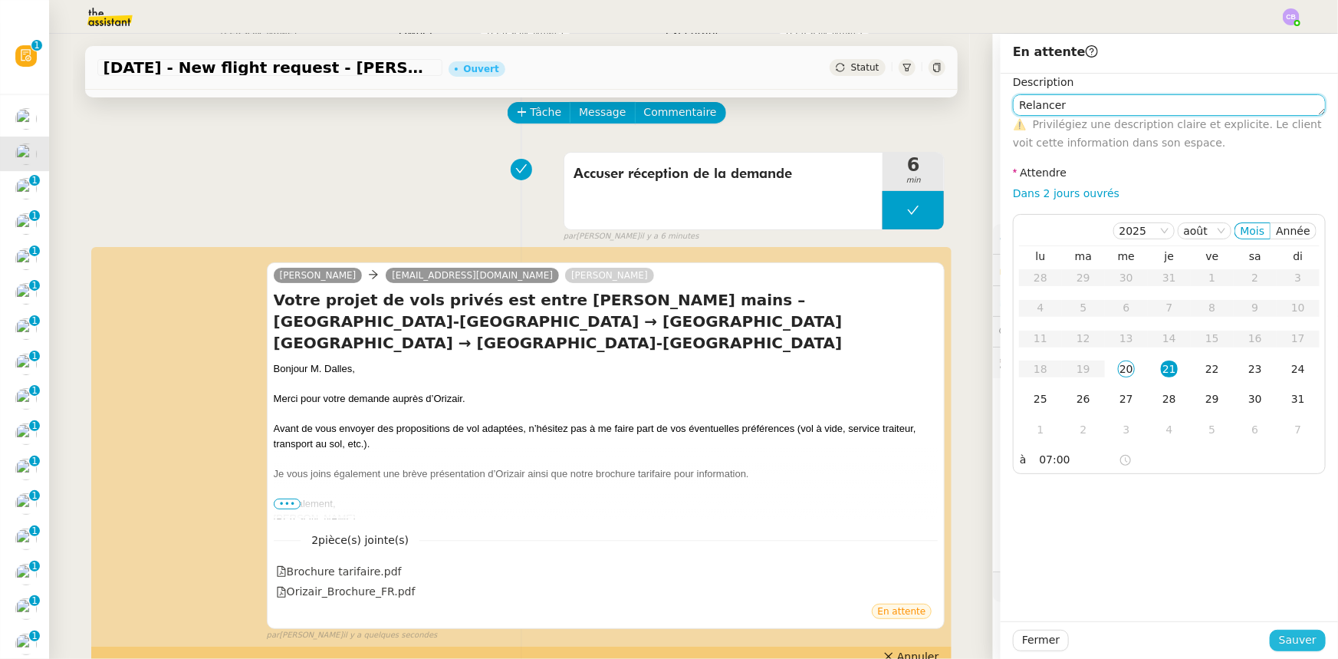
type textarea "Relancer"
click at [1286, 638] on span "Sauver" at bounding box center [1298, 640] width 38 height 18
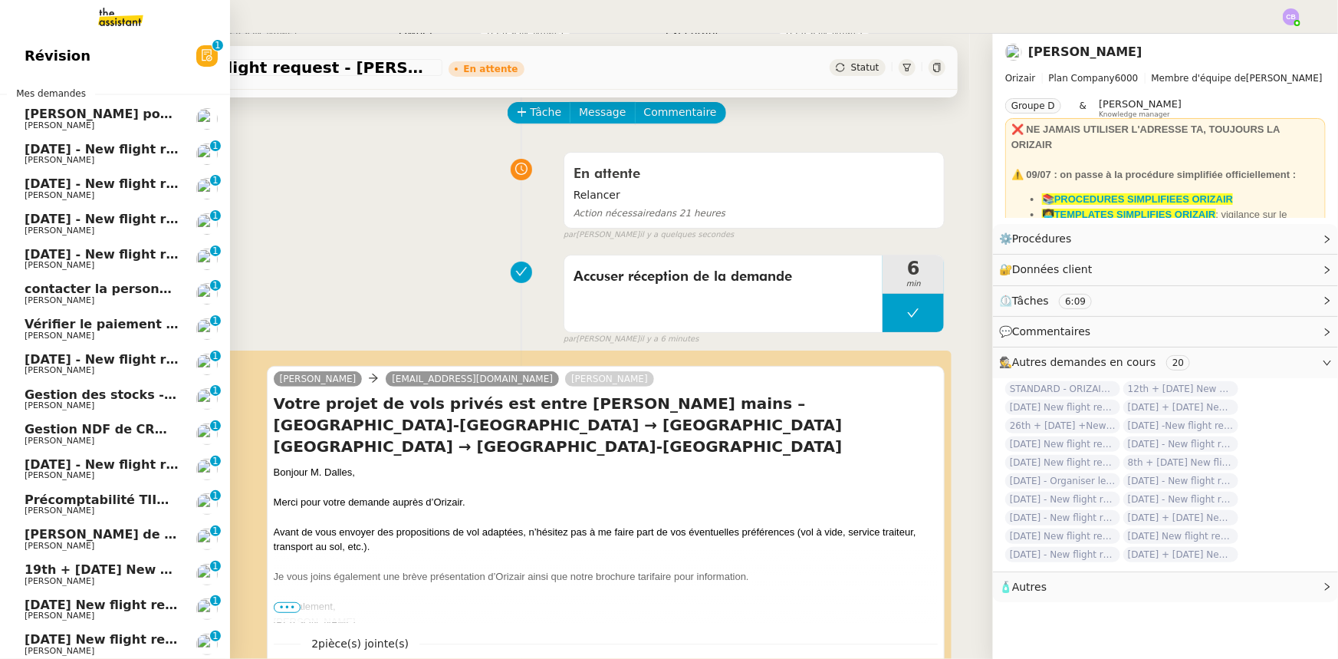
click at [80, 156] on span "[PERSON_NAME]" at bounding box center [102, 160] width 155 height 9
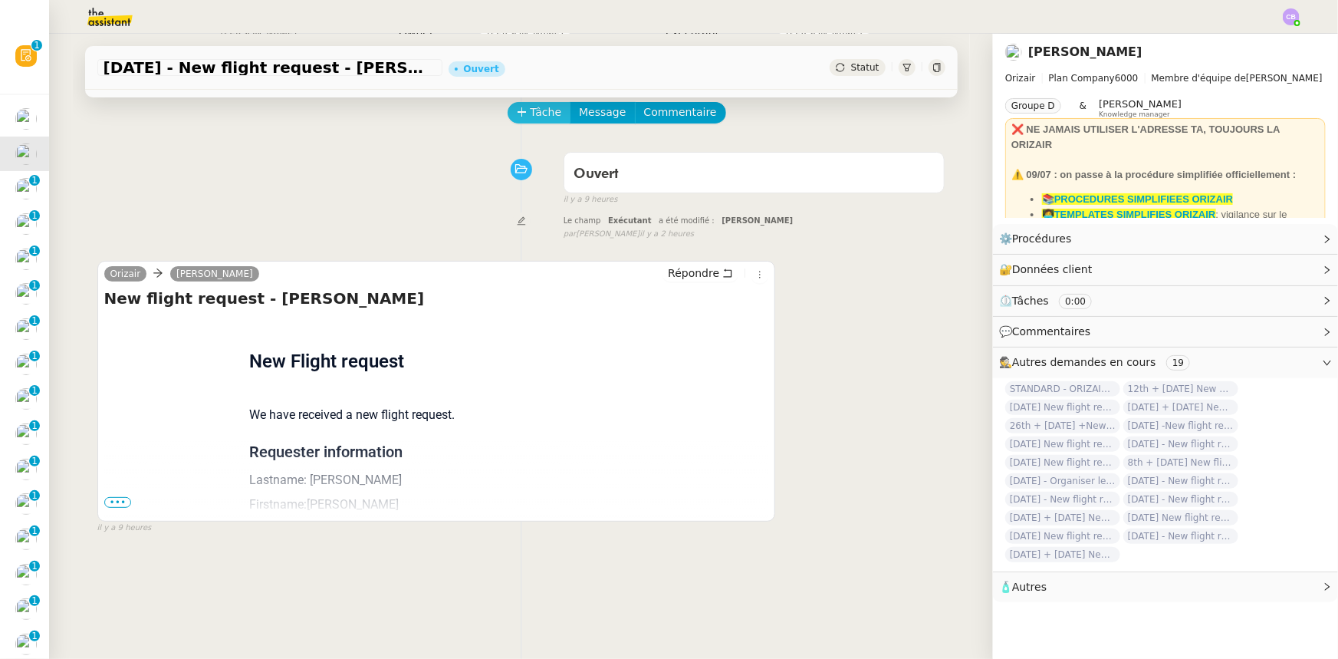
click at [532, 113] on span "Tâche" at bounding box center [546, 113] width 31 height 18
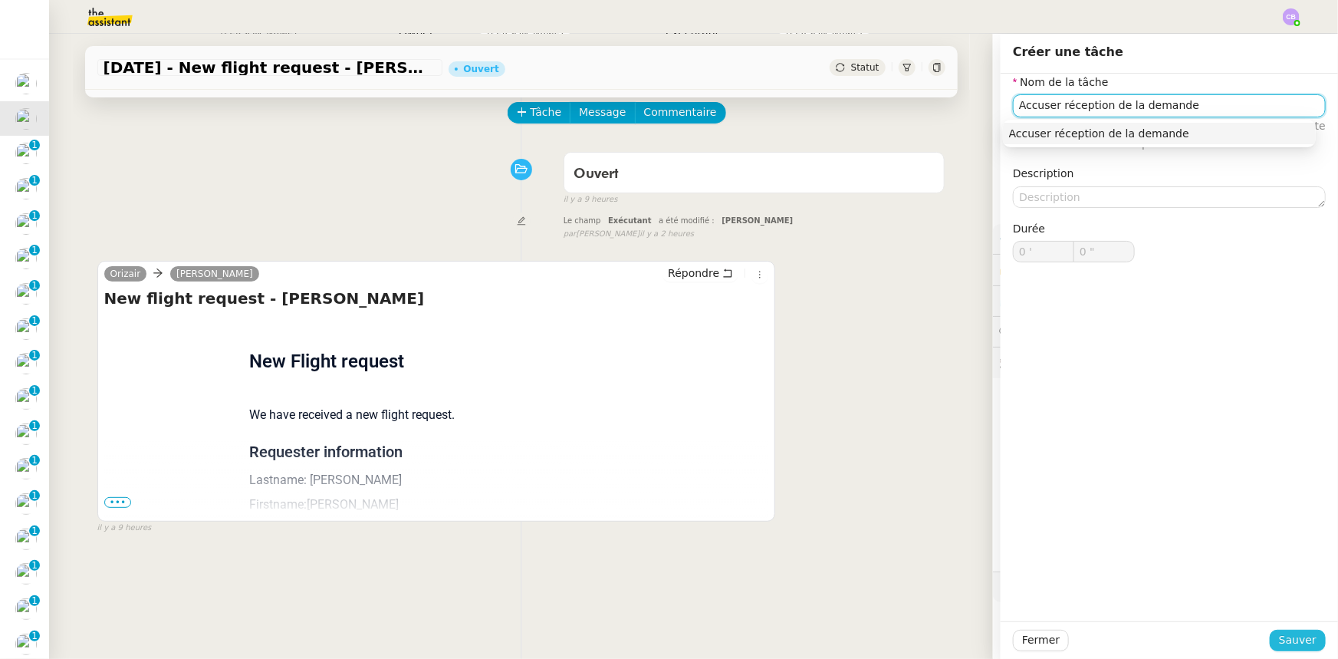
type input "Accuser réception de la demande"
click at [1287, 641] on span "Sauver" at bounding box center [1298, 640] width 38 height 18
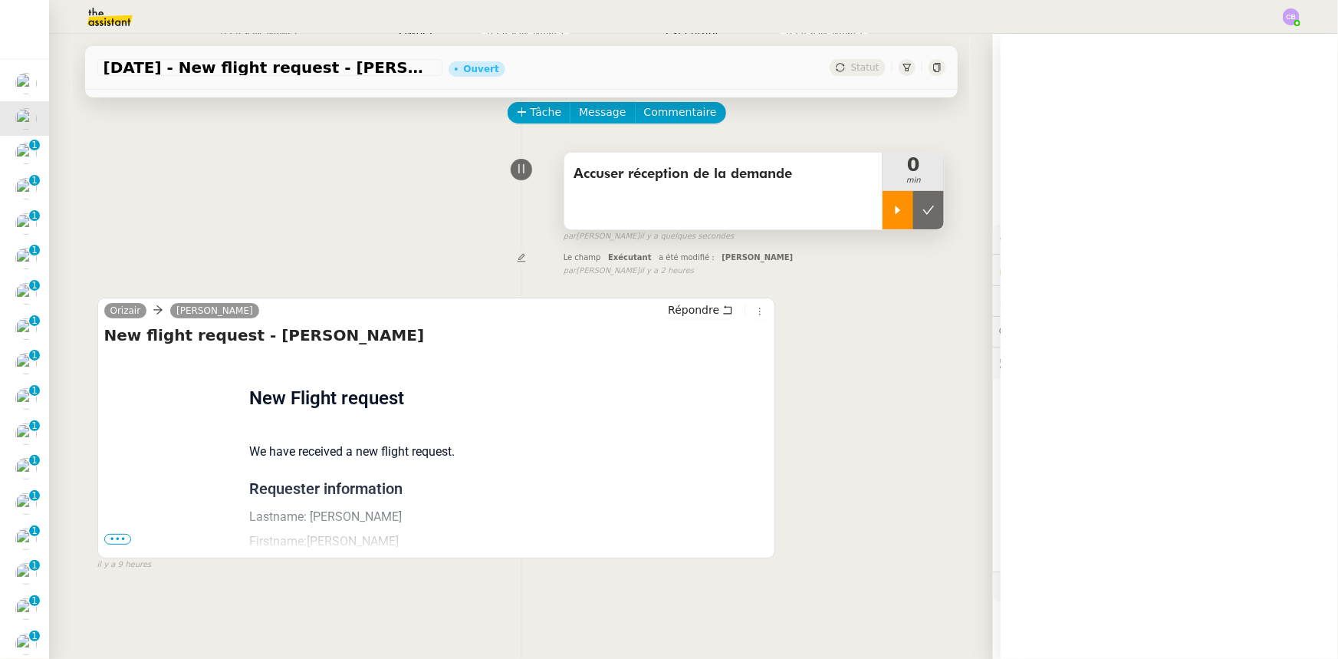
click at [883, 223] on div at bounding box center [898, 210] width 31 height 38
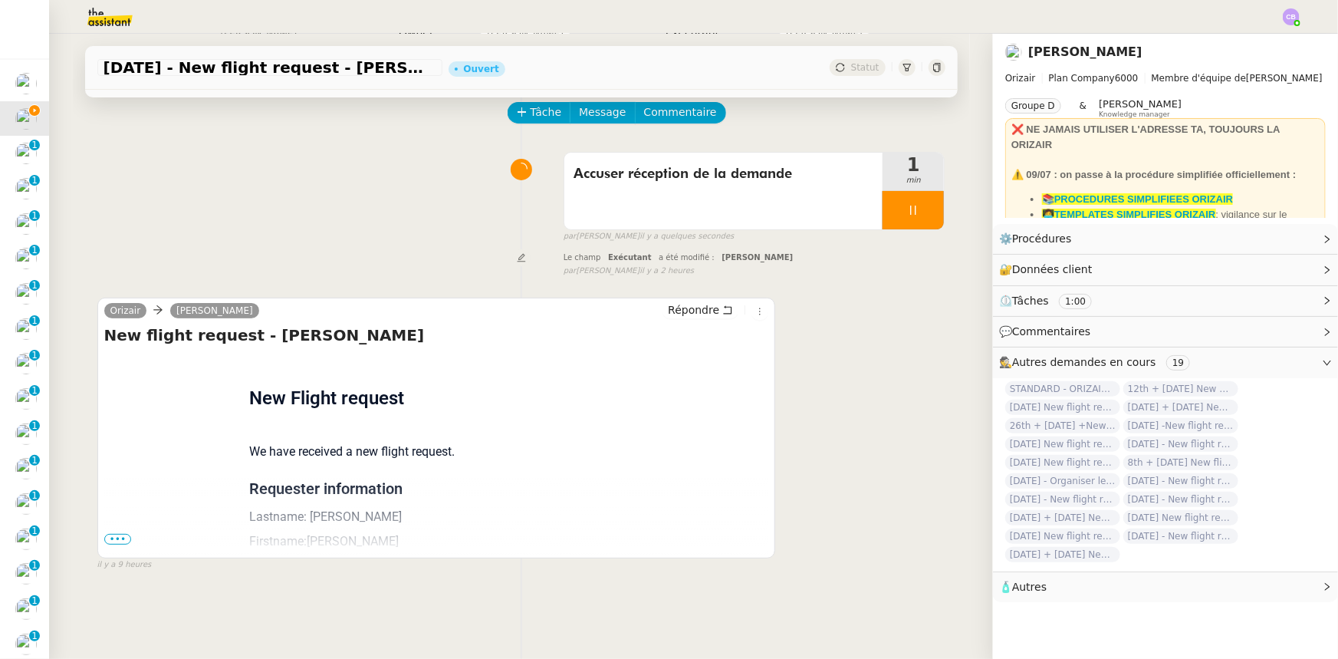
click at [111, 543] on span "•••" at bounding box center [118, 539] width 28 height 11
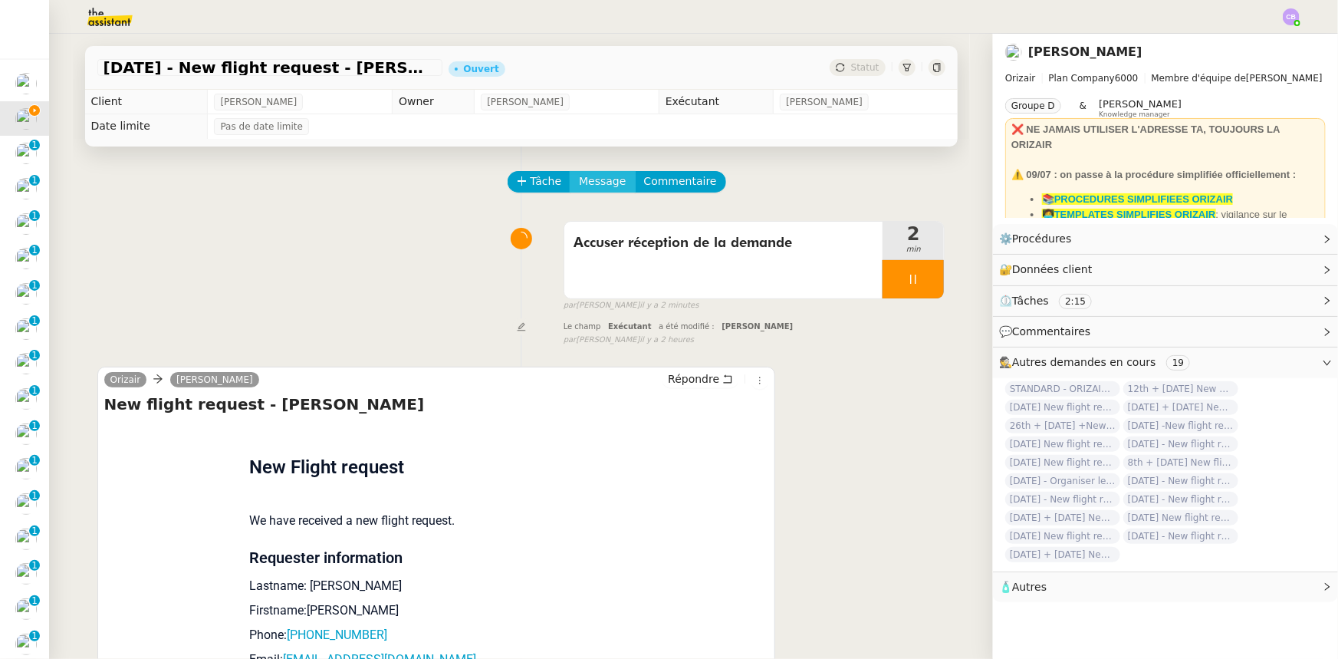
click at [597, 180] on span "Message" at bounding box center [602, 182] width 47 height 18
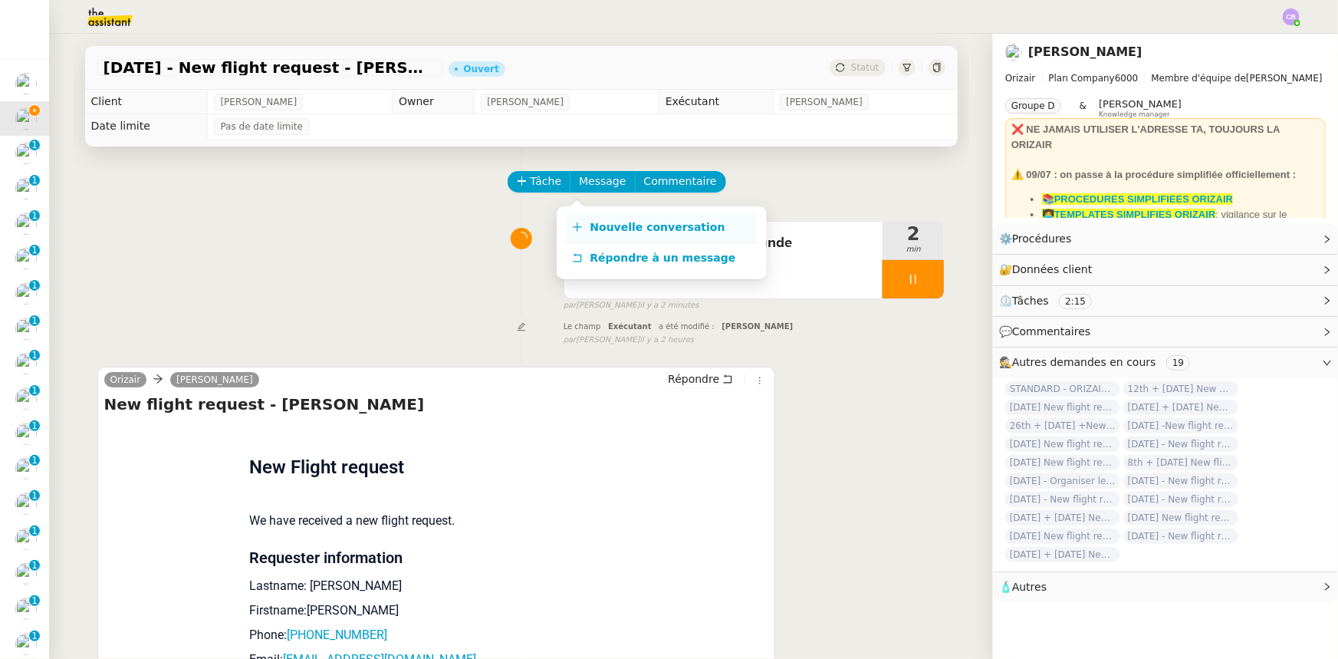
click at [626, 225] on span "Nouvelle conversation" at bounding box center [657, 227] width 135 height 12
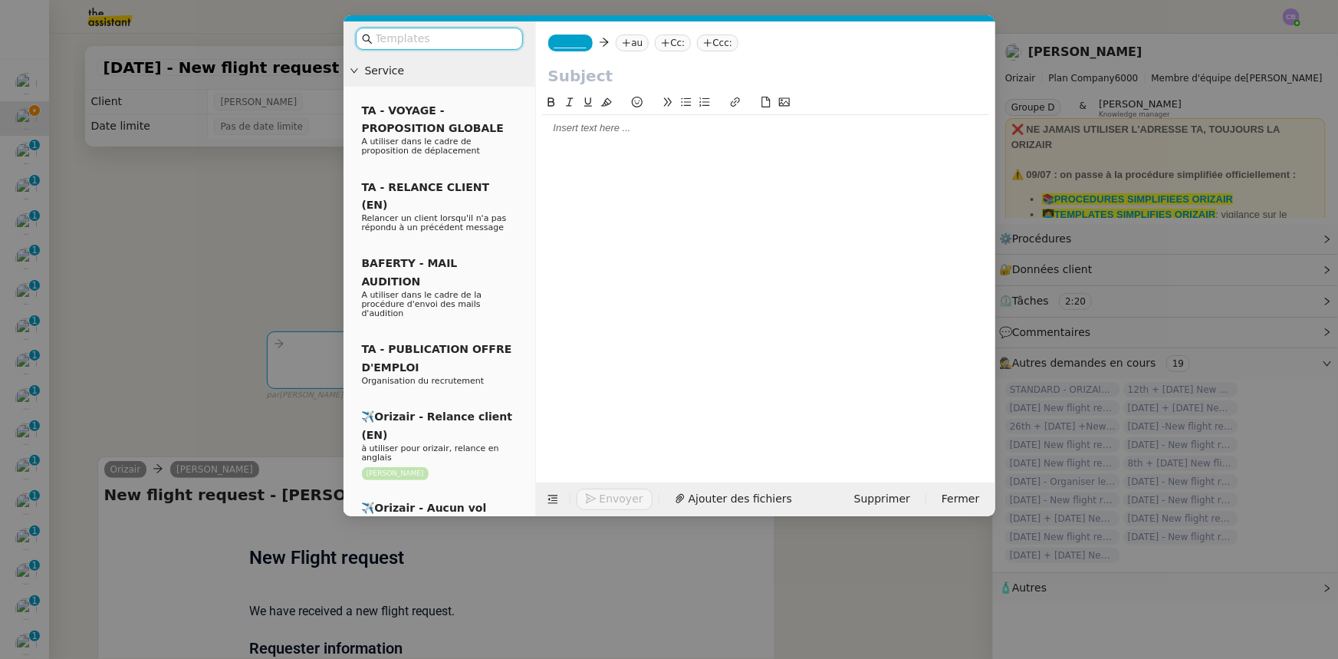
click at [458, 38] on input "text" at bounding box center [445, 39] width 138 height 18
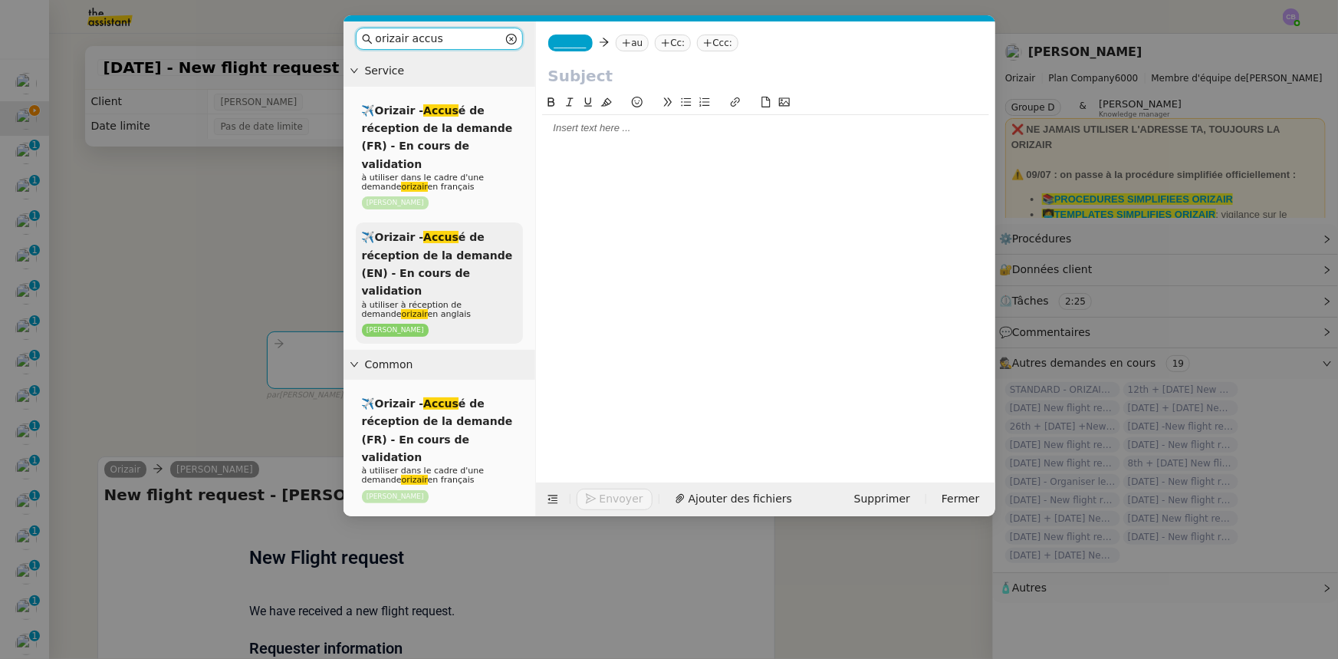
type input "orizair accus"
click at [461, 248] on span "✈️Orizair - Accus é de réception de la demande (EN) - En cours de validation" at bounding box center [437, 264] width 151 height 66
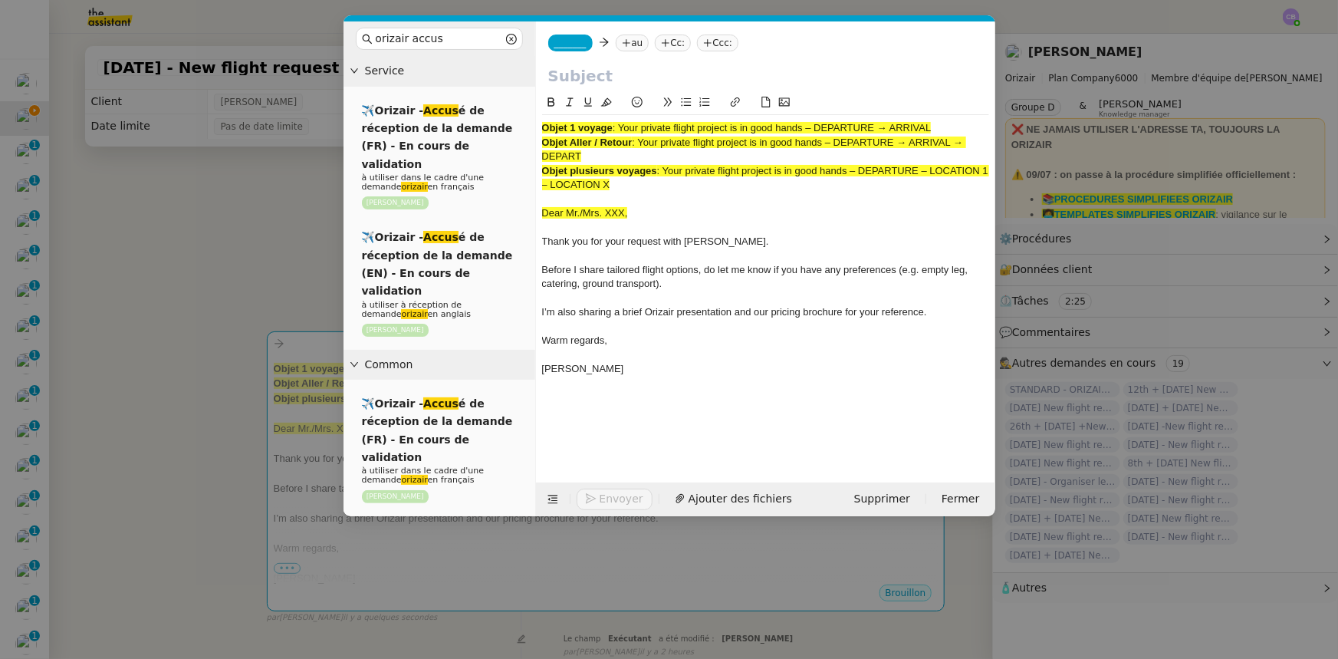
drag, startPoint x: 933, startPoint y: 129, endPoint x: 623, endPoint y: 128, distance: 310.6
click at [623, 128] on span ": Your private flight project is in good hands – DEPARTURE → ARRIVAL" at bounding box center [772, 128] width 319 height 12
copy span "Your private flight project is in good hands – DEPARTURE → ARRIVAL"
click at [567, 71] on input "text" at bounding box center [765, 75] width 435 height 23
paste input "Your private flight project is in good hands – DEPARTURE → ARRIVAL"
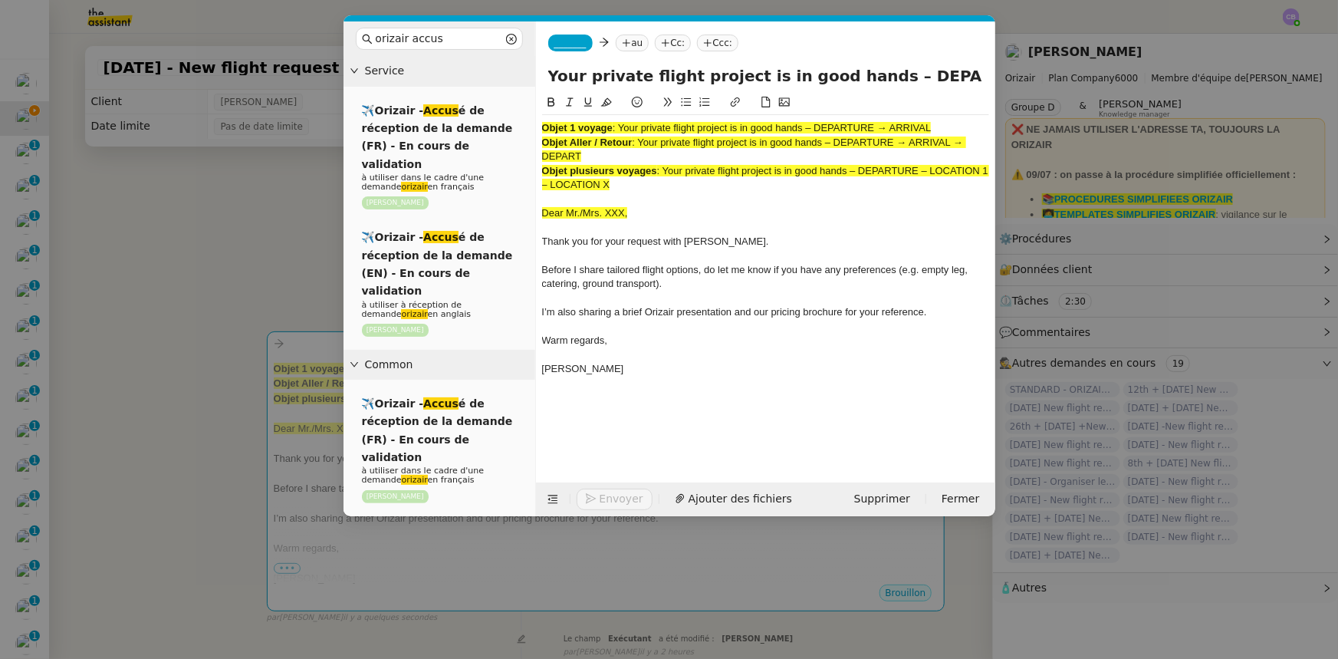
scroll to position [0, 61]
type input "Your private flight project is in good hands – DEPARTURE → ARRIVAL"
drag, startPoint x: 622, startPoint y: 186, endPoint x: 533, endPoint y: 128, distance: 106.3
click at [533, 128] on nz-layout "orizair accus Service ✈️Orizair - Accus é de réception de la demande (FR) - En …" at bounding box center [670, 268] width 652 height 495
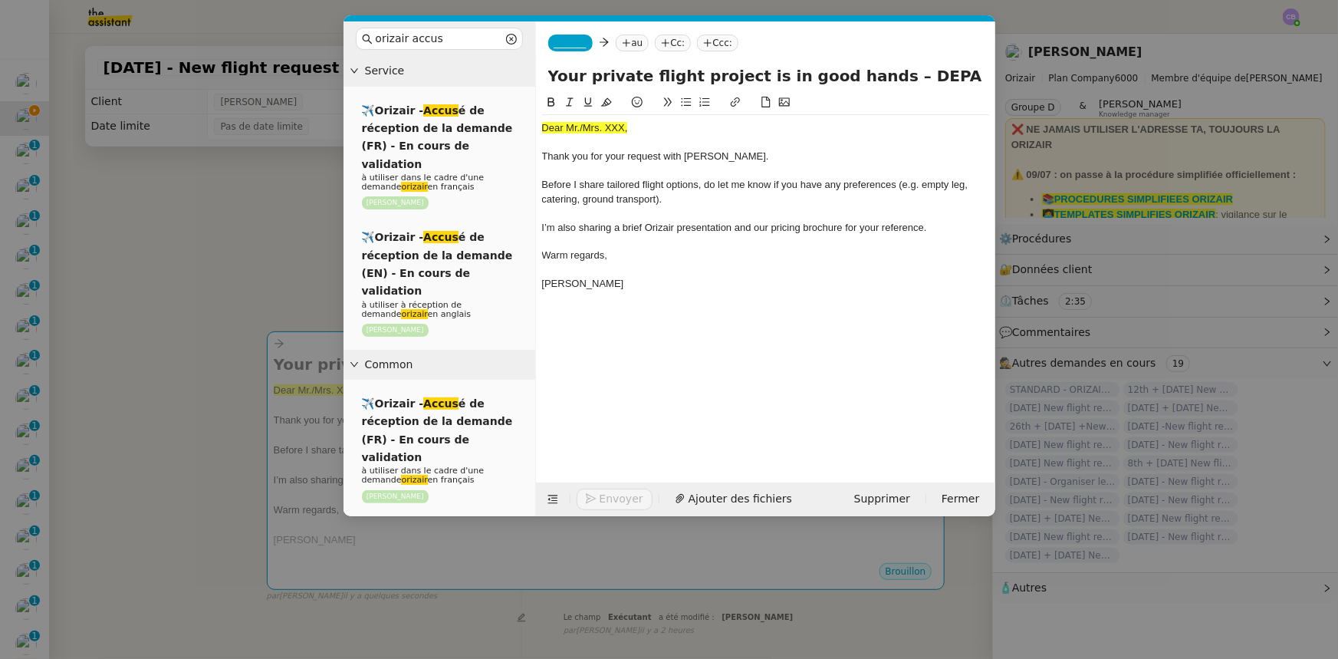
click at [287, 259] on nz-modal-container "orizair accus Service ✈️Orizair - Accus é de réception de la demande (FR) - En …" at bounding box center [669, 329] width 1338 height 659
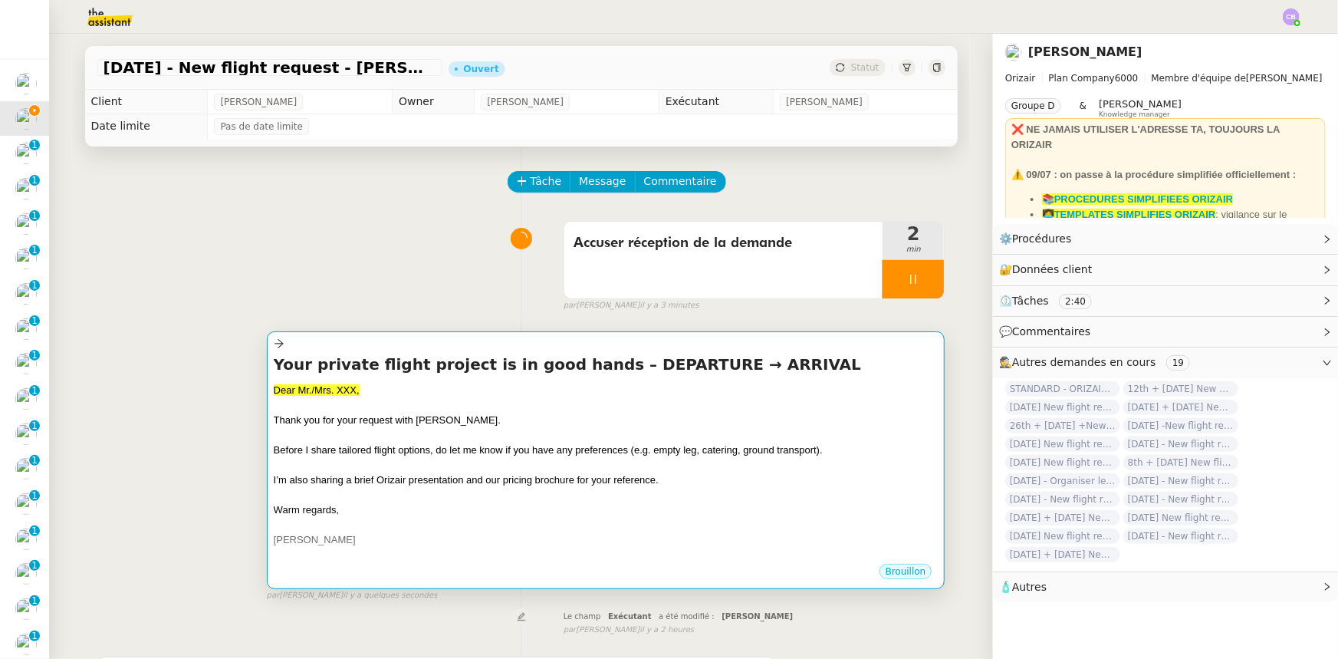
click at [534, 413] on div at bounding box center [606, 404] width 665 height 15
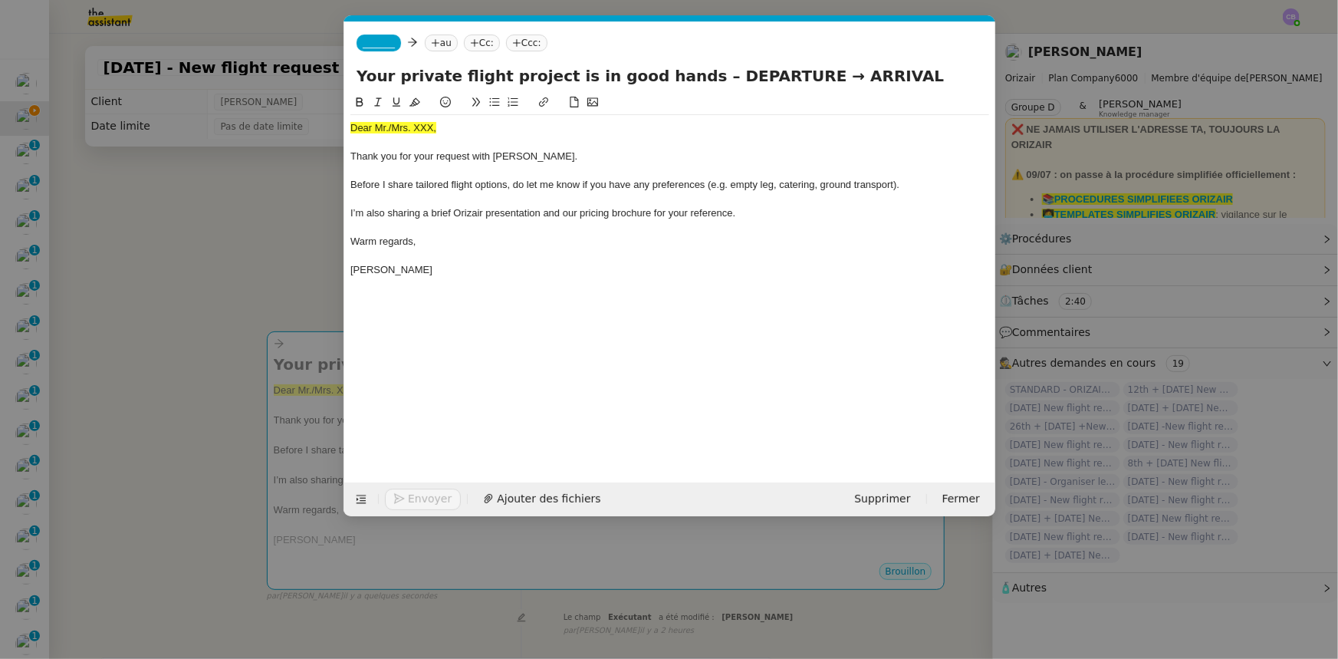
scroll to position [0, 90]
drag, startPoint x: 438, startPoint y: 129, endPoint x: 352, endPoint y: 127, distance: 85.9
click at [352, 127] on div "Dear Mr./Mrs. XXX," at bounding box center [669, 128] width 639 height 14
click at [415, 103] on icon at bounding box center [414, 102] width 11 height 8
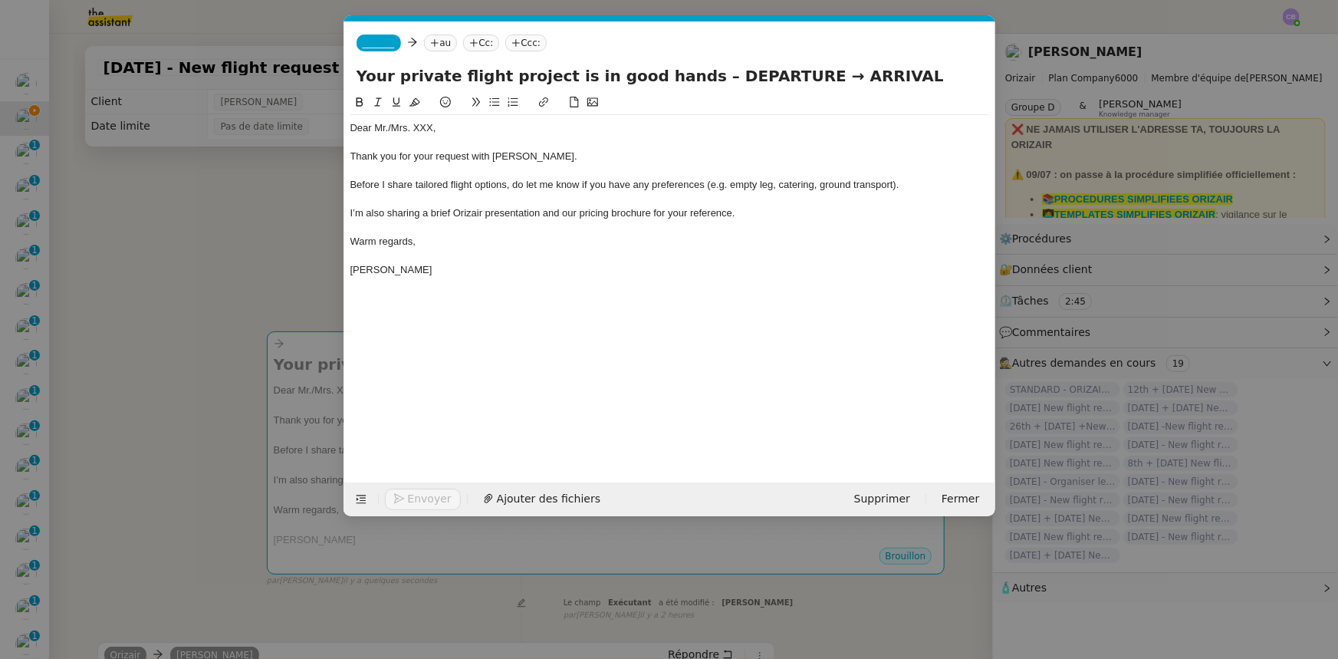
click at [390, 129] on div "Dear Mr./Mrs. XXX," at bounding box center [669, 128] width 639 height 14
click at [414, 127] on div "Dear Mrs. XXX," at bounding box center [669, 128] width 639 height 14
click at [469, 133] on div "Dear Mrs. Kang," at bounding box center [669, 128] width 639 height 14
click at [383, 42] on span "_______" at bounding box center [379, 43] width 32 height 11
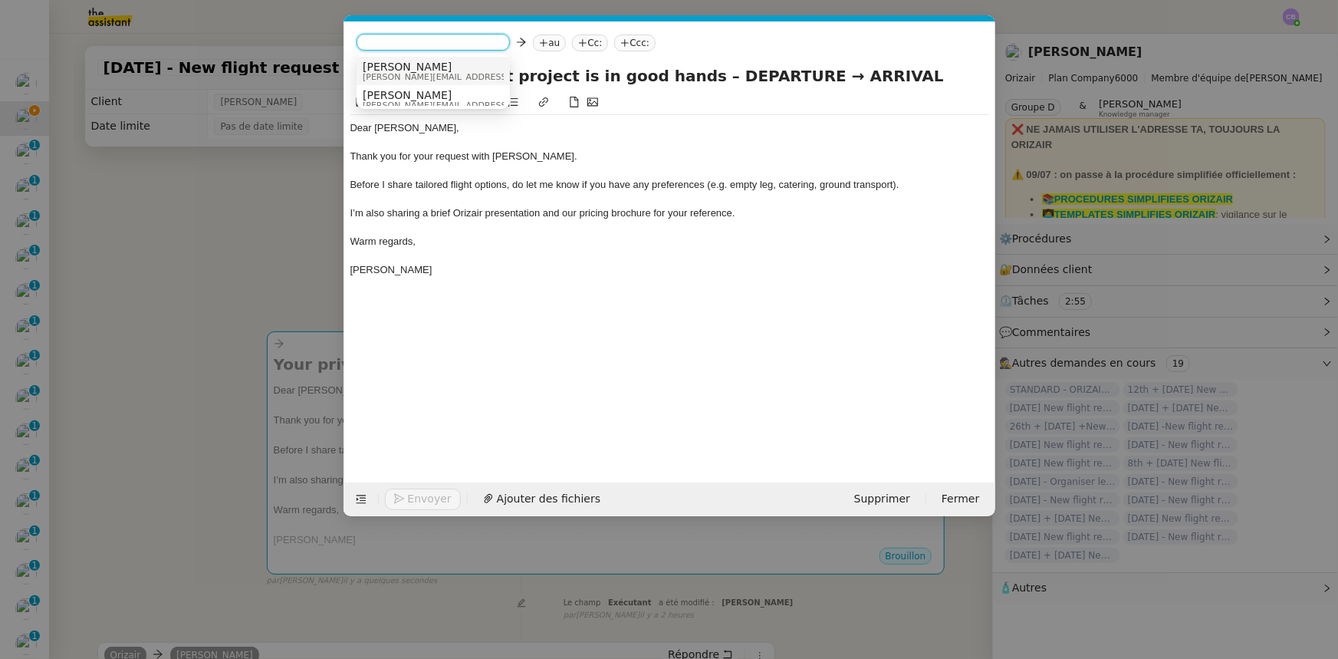
click at [399, 73] on span "[PERSON_NAME][EMAIL_ADDRESS][DOMAIN_NAME]" at bounding box center [472, 77] width 218 height 8
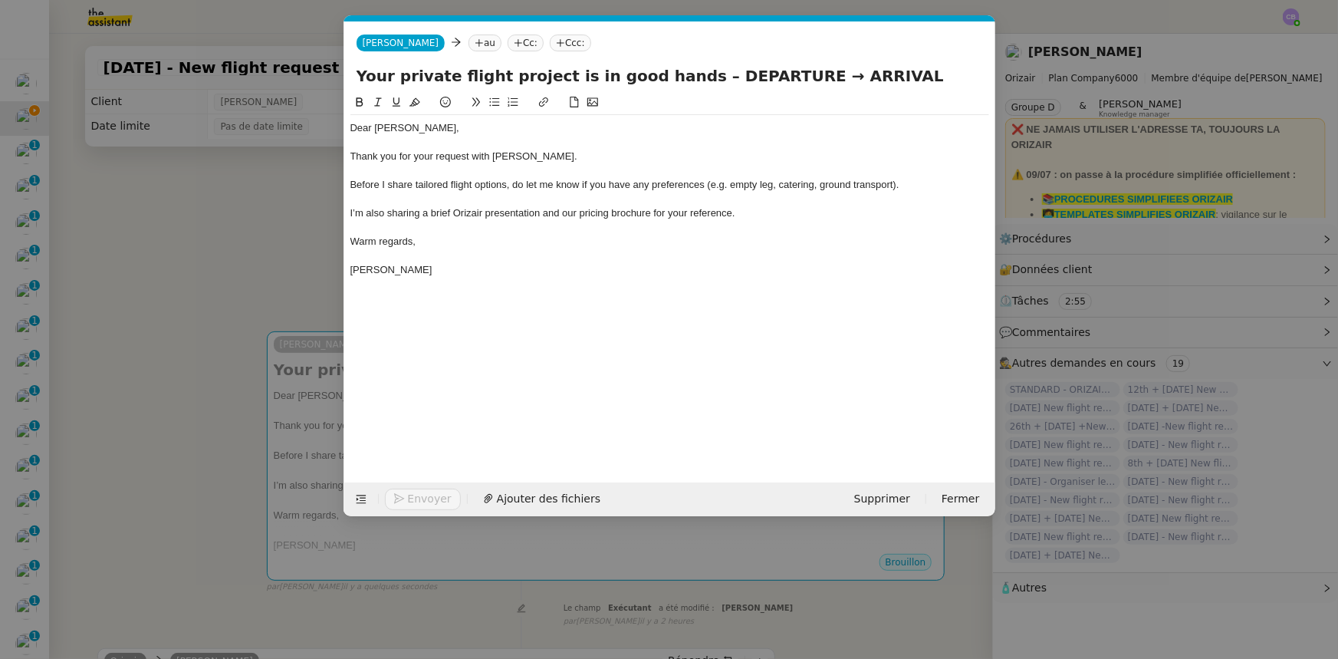
click at [301, 245] on nz-modal-container "orizair accus Service ✈️Orizair - Accus é de réception de la demande (FR) - En …" at bounding box center [669, 329] width 1338 height 659
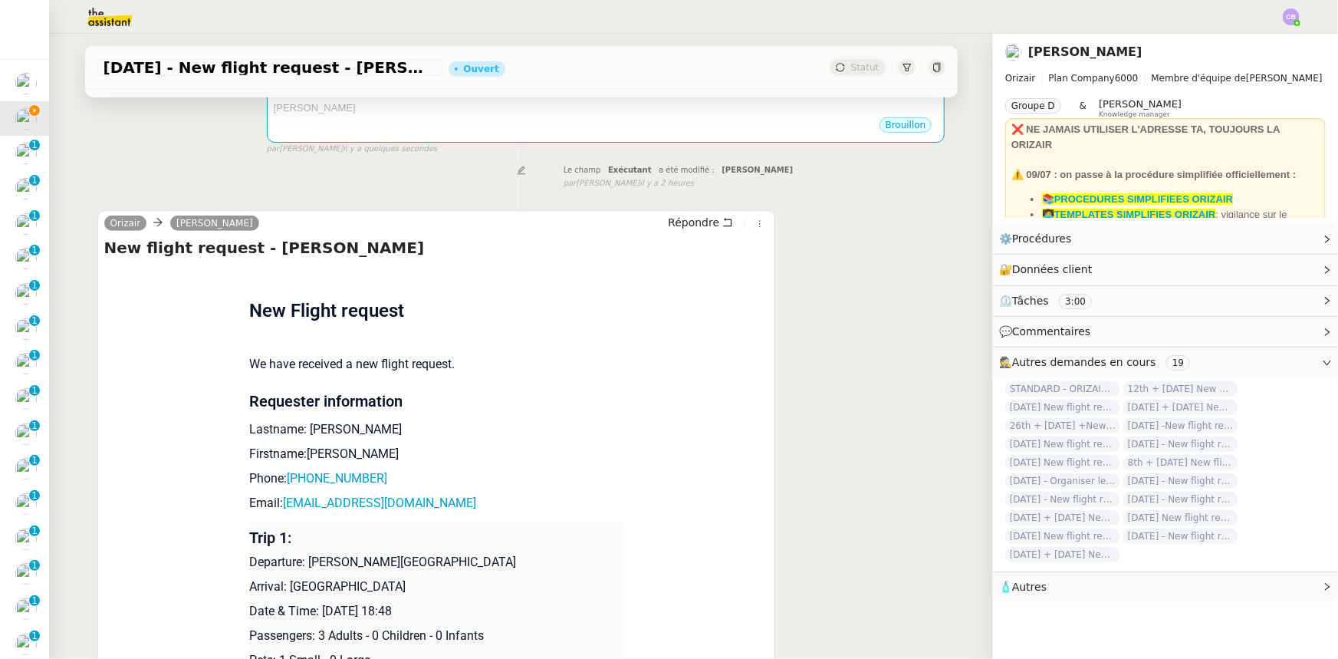
scroll to position [488, 0]
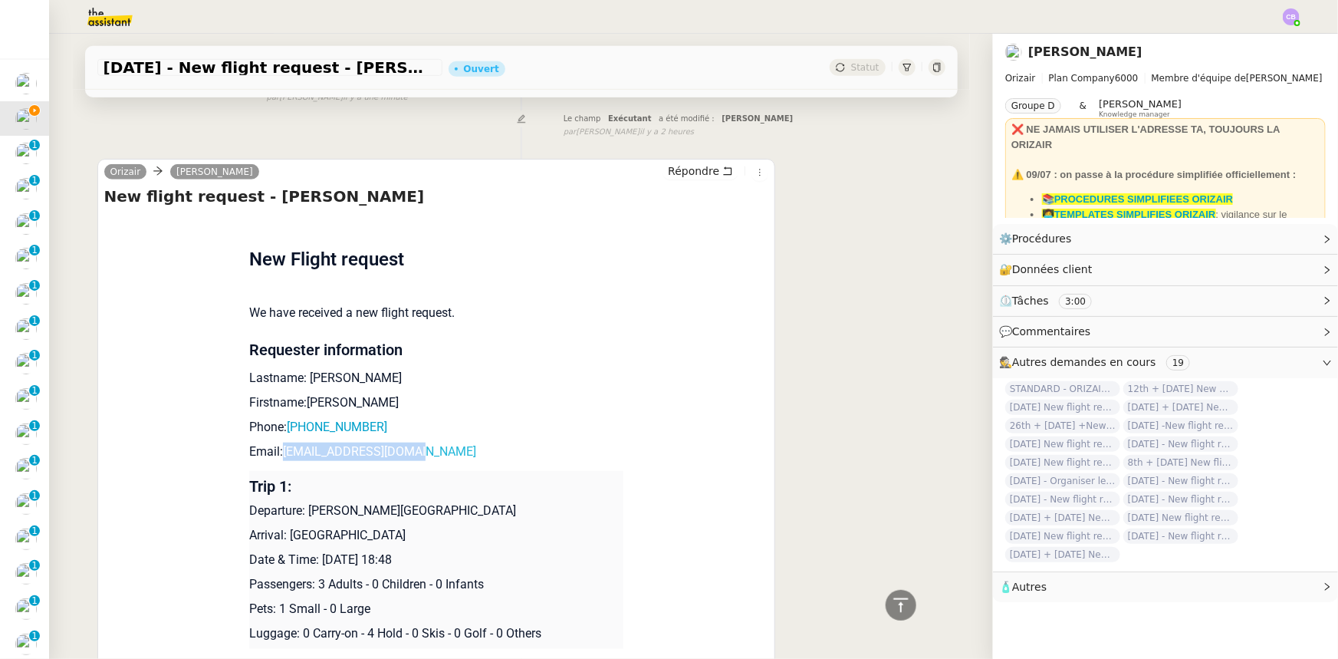
drag, startPoint x: 415, startPoint y: 457, endPoint x: 279, endPoint y: 454, distance: 135.8
click at [279, 454] on p "Email: elalynnkang@gmail.com" at bounding box center [436, 451] width 374 height 18
copy link "elalynnkang@gmail.com"
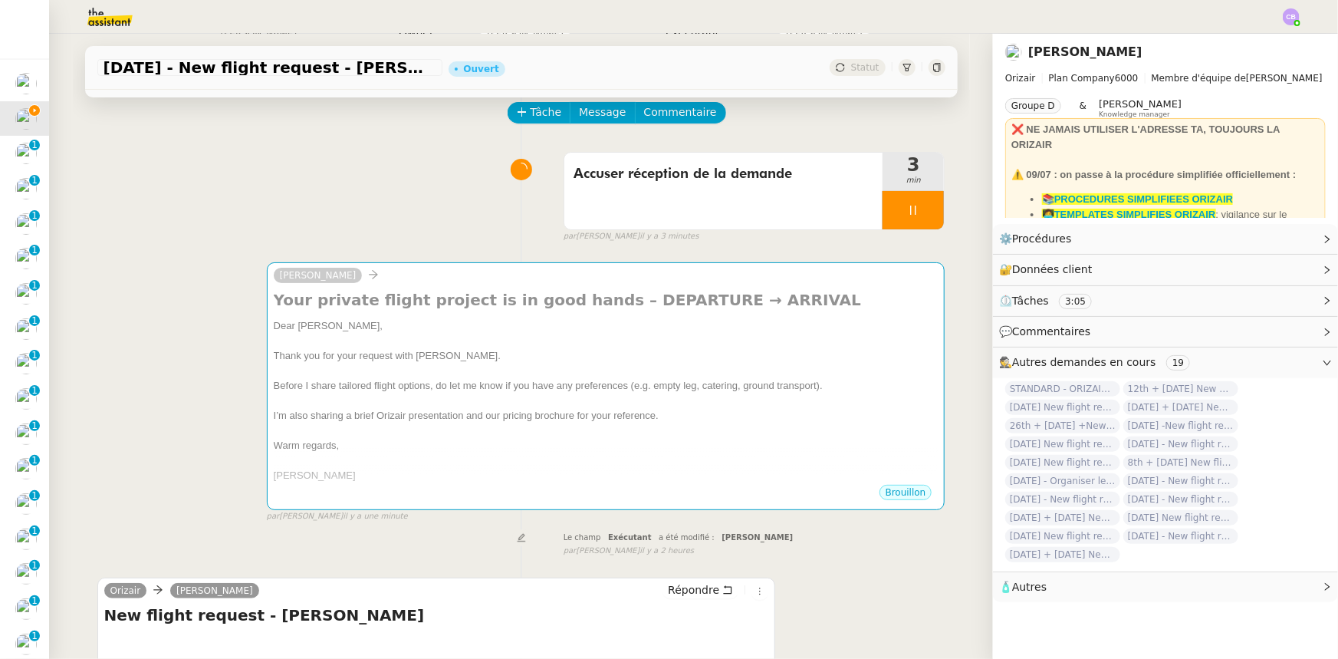
scroll to position [0, 0]
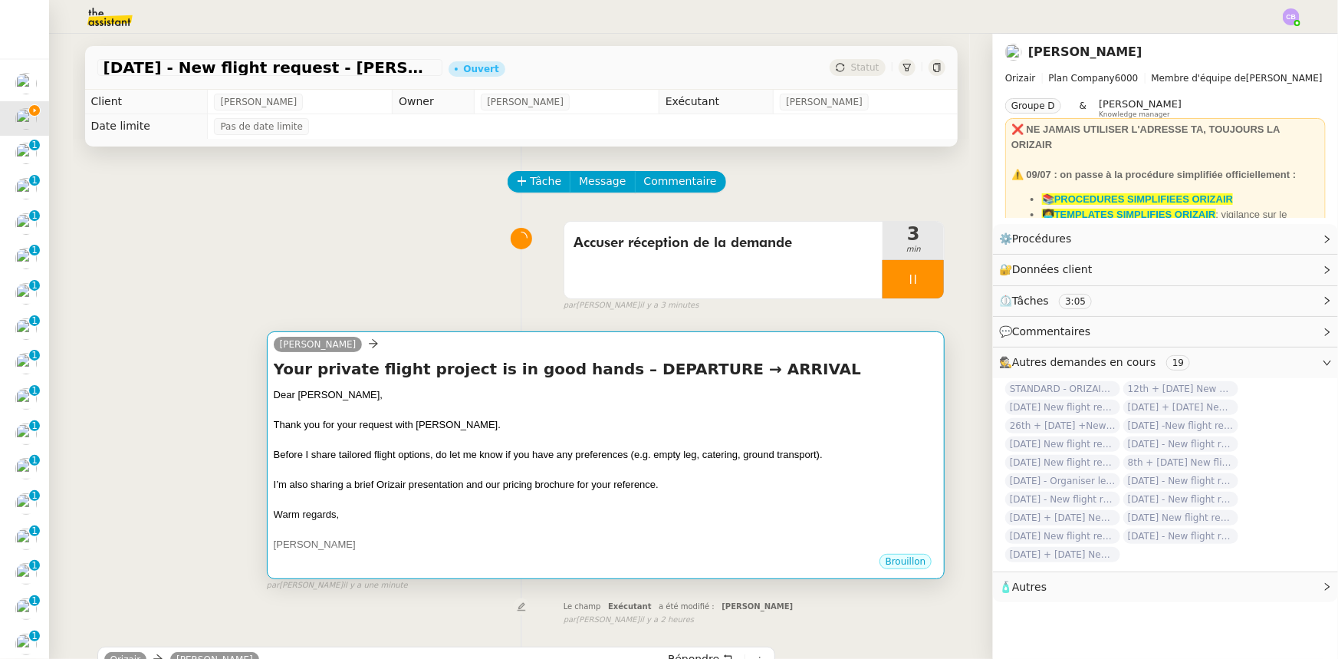
click at [478, 455] on span "Before I share tailored flight options, do let me know if you have any preferen…" at bounding box center [548, 455] width 549 height 12
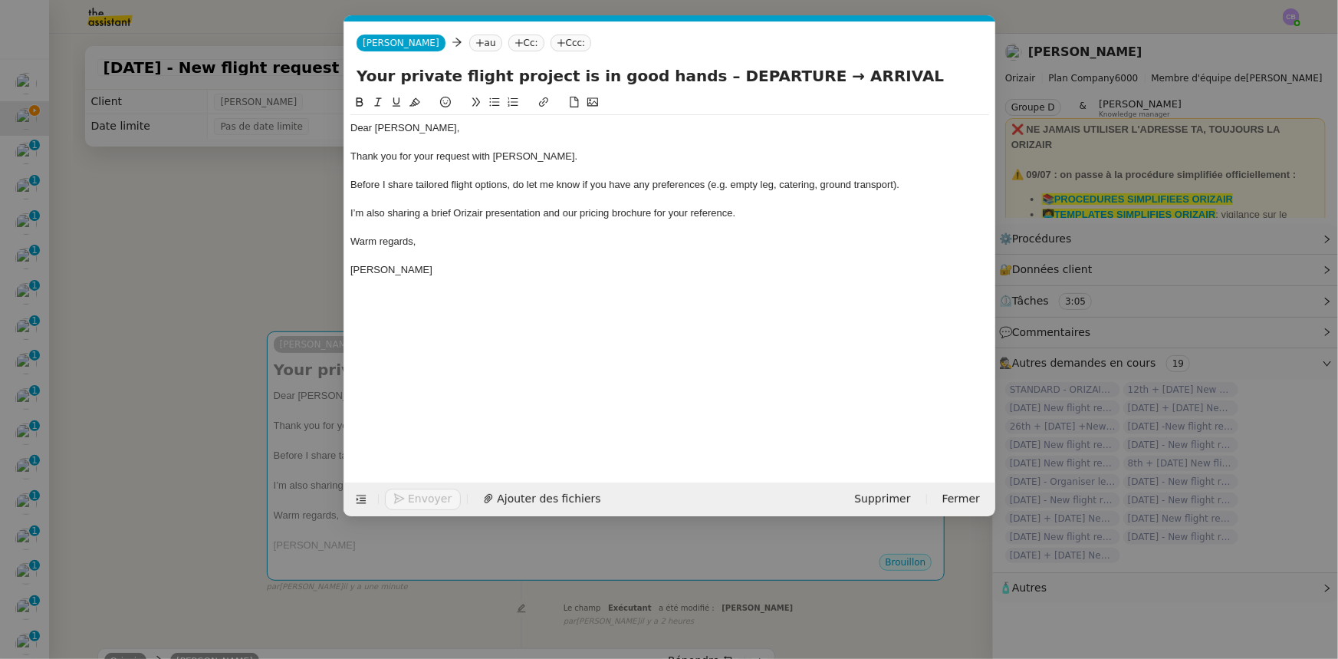
scroll to position [0, 90]
click at [469, 38] on nz-tag "au" at bounding box center [485, 43] width 33 height 17
paste input "elalynnkang@gmail.com"
type input "elalynnkang@gmail.com"
click at [468, 68] on span "elalynnkang@gmail.com" at bounding box center [538, 67] width 188 height 12
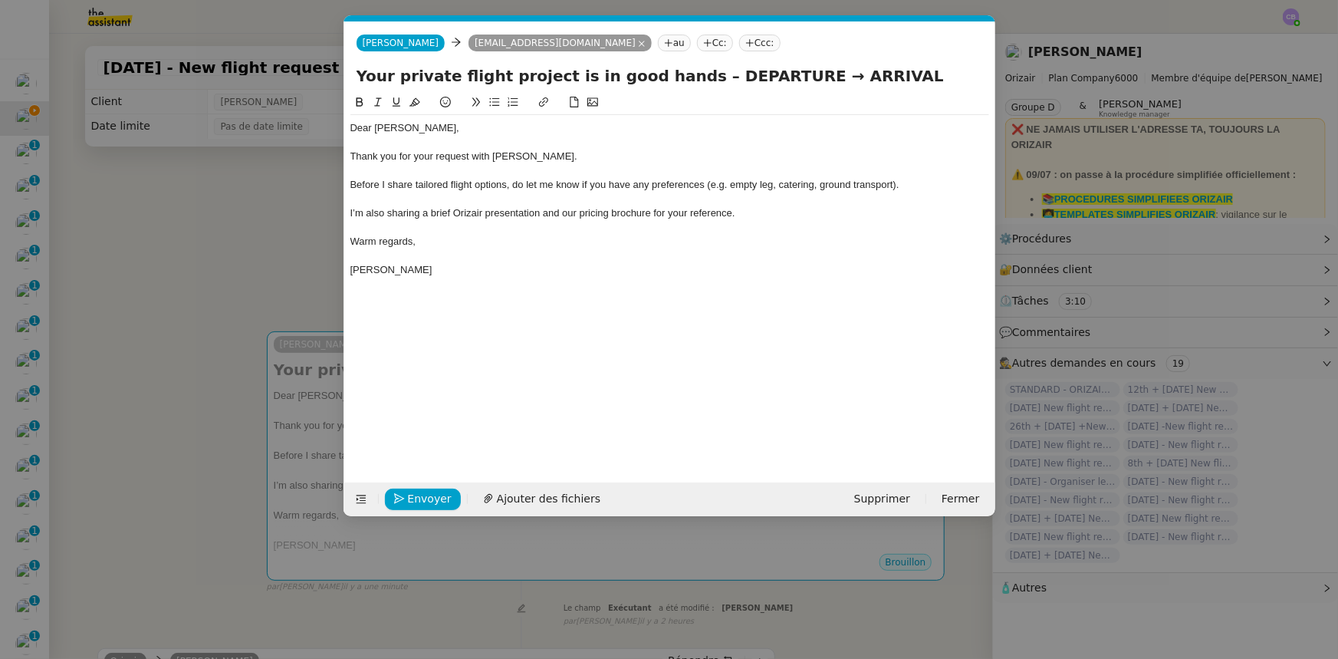
click at [739, 45] on nz-tag "Ccc:" at bounding box center [759, 43] width 41 height 17
type input "[PERSON_NAME]"
click at [669, 66] on span "[PERSON_NAME]" at bounding box center [765, 67] width 218 height 12
drag, startPoint x: 765, startPoint y: 71, endPoint x: 686, endPoint y: 74, distance: 79.8
click at [686, 74] on input "Your private flight project is in good hands – DEPARTURE → ARRIVAL" at bounding box center [670, 75] width 626 height 23
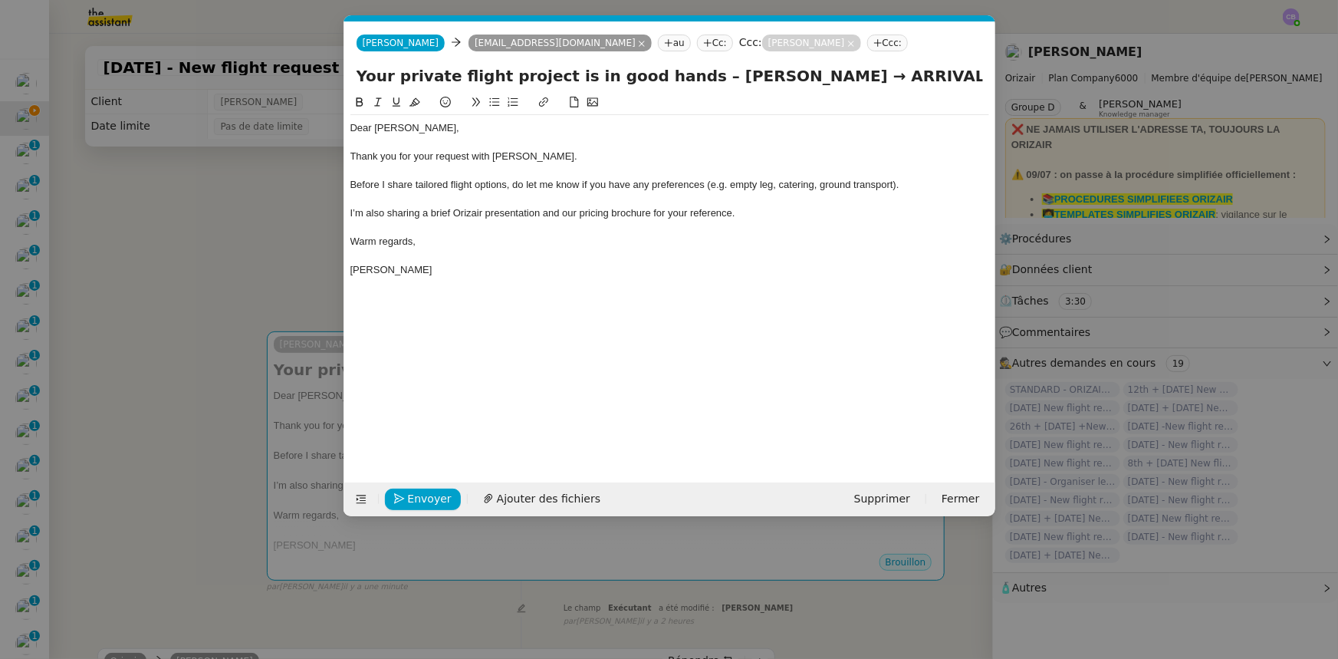
drag, startPoint x: 889, startPoint y: 77, endPoint x: 832, endPoint y: 74, distance: 57.6
click at [832, 74] on input "Your private flight project is in good hands – Charles de Gaulle → ARRIVAL" at bounding box center [670, 75] width 626 height 23
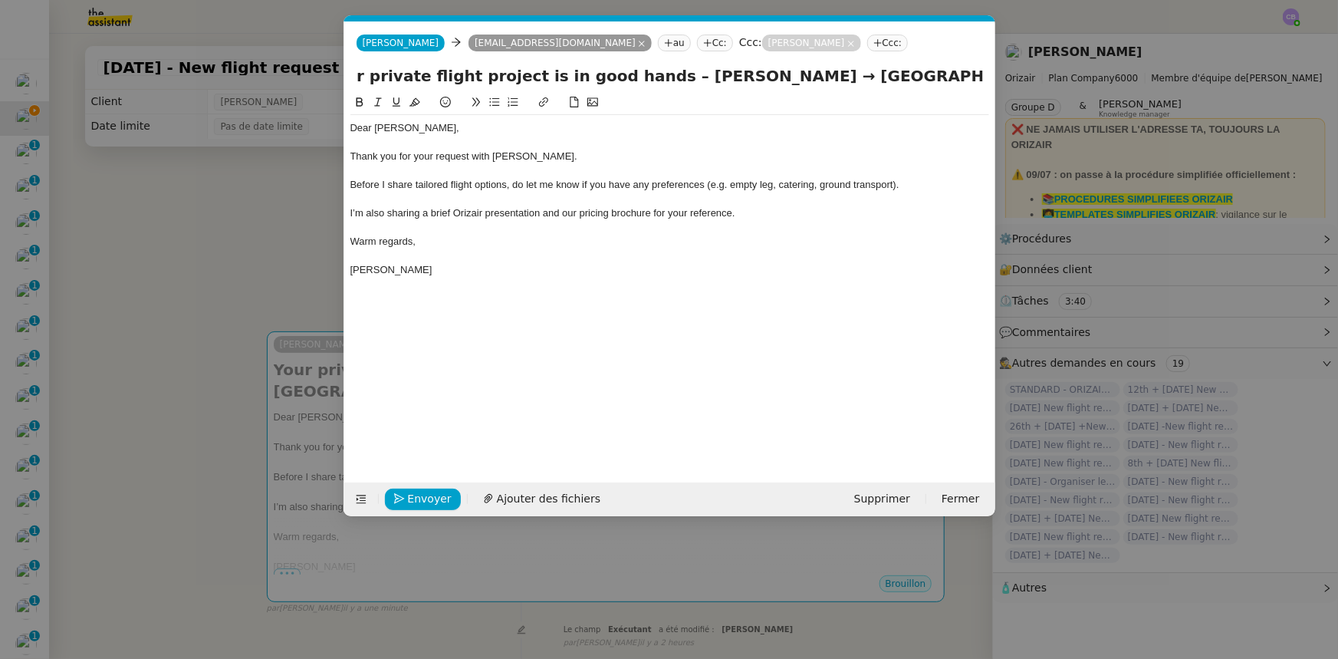
click at [773, 74] on input "Your private flight project is in good hands – Charles de Gaulle → London Heath…" at bounding box center [670, 75] width 626 height 23
type input "Your private flight project is in good hands – Charles de Gaulle International …"
click at [781, 221] on div at bounding box center [669, 228] width 639 height 14
click at [557, 499] on span "Ajouter des fichiers" at bounding box center [549, 499] width 104 height 18
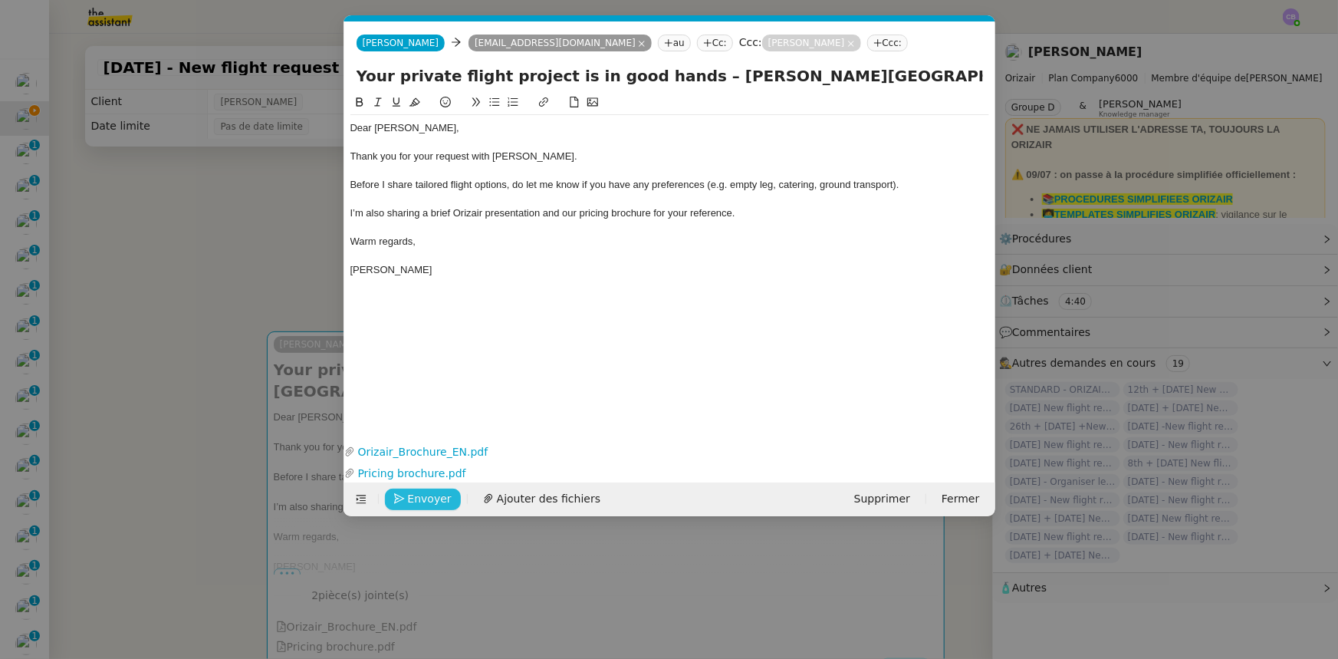
click at [429, 495] on span "Envoyer" at bounding box center [430, 499] width 44 height 18
click at [429, 495] on span "Confirmer l'envoi" at bounding box center [454, 499] width 92 height 18
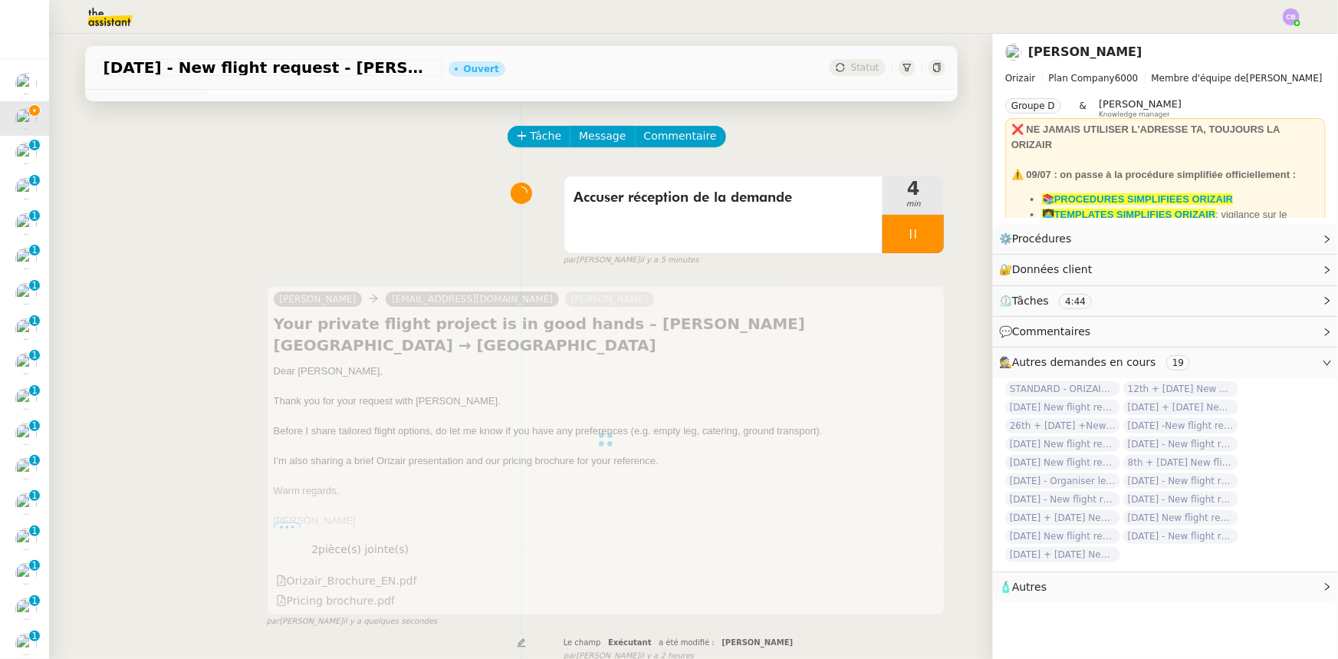
scroll to position [69, 0]
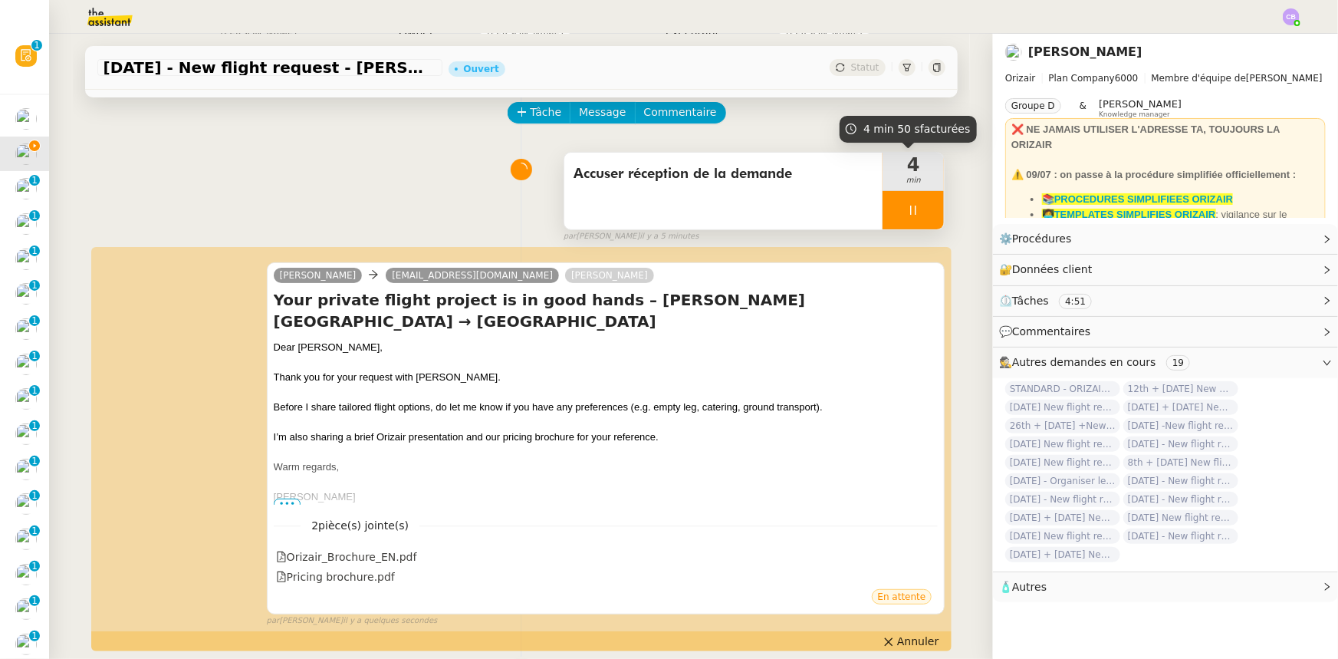
click at [889, 204] on div at bounding box center [913, 210] width 61 height 38
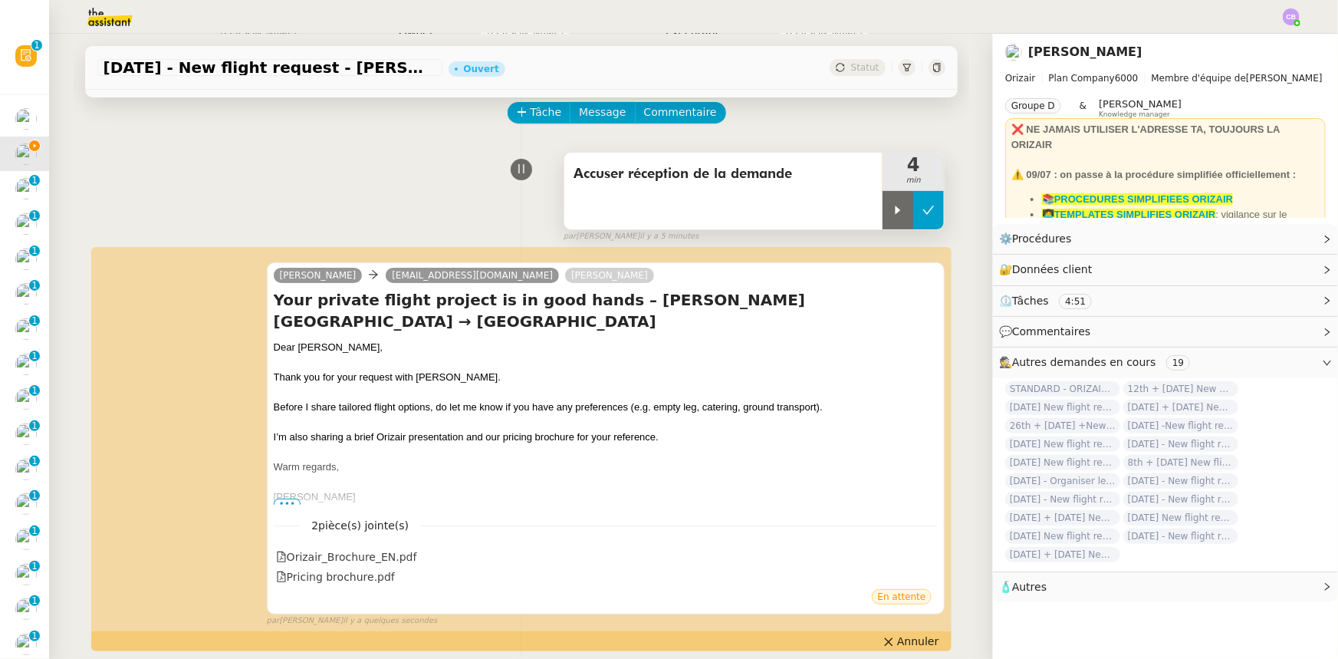
click at [922, 215] on icon at bounding box center [928, 210] width 12 height 12
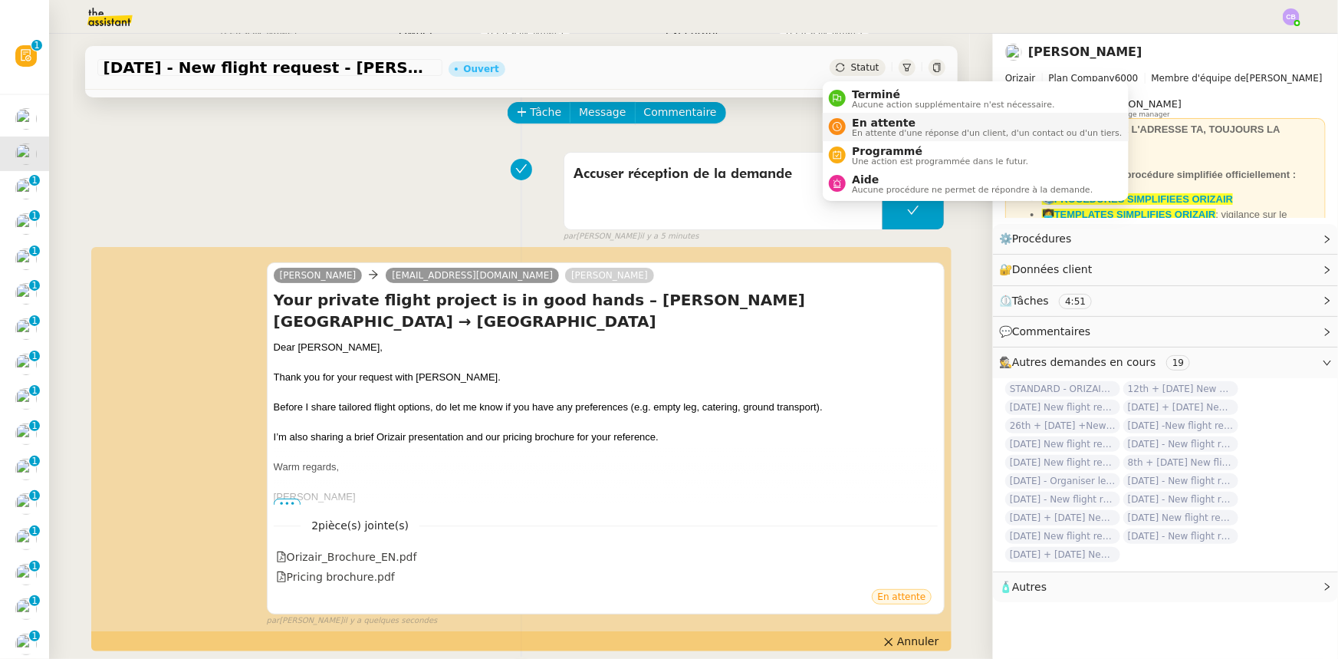
click at [873, 130] on span "En attente d'une réponse d'un client, d'un contact ou d'un tiers." at bounding box center [987, 133] width 270 height 8
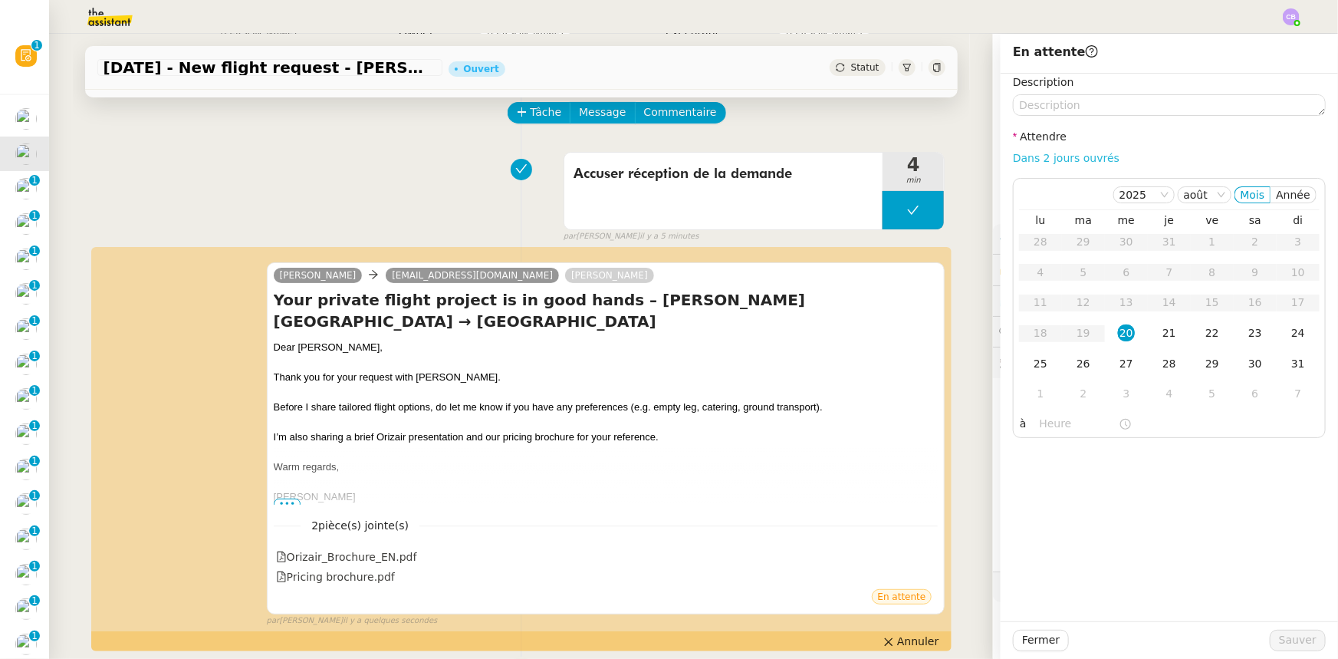
click at [1016, 161] on link "Dans 2 jours ouvrés" at bounding box center [1066, 158] width 107 height 12
type input "07:00"
click at [1161, 334] on div "21" at bounding box center [1169, 332] width 17 height 17
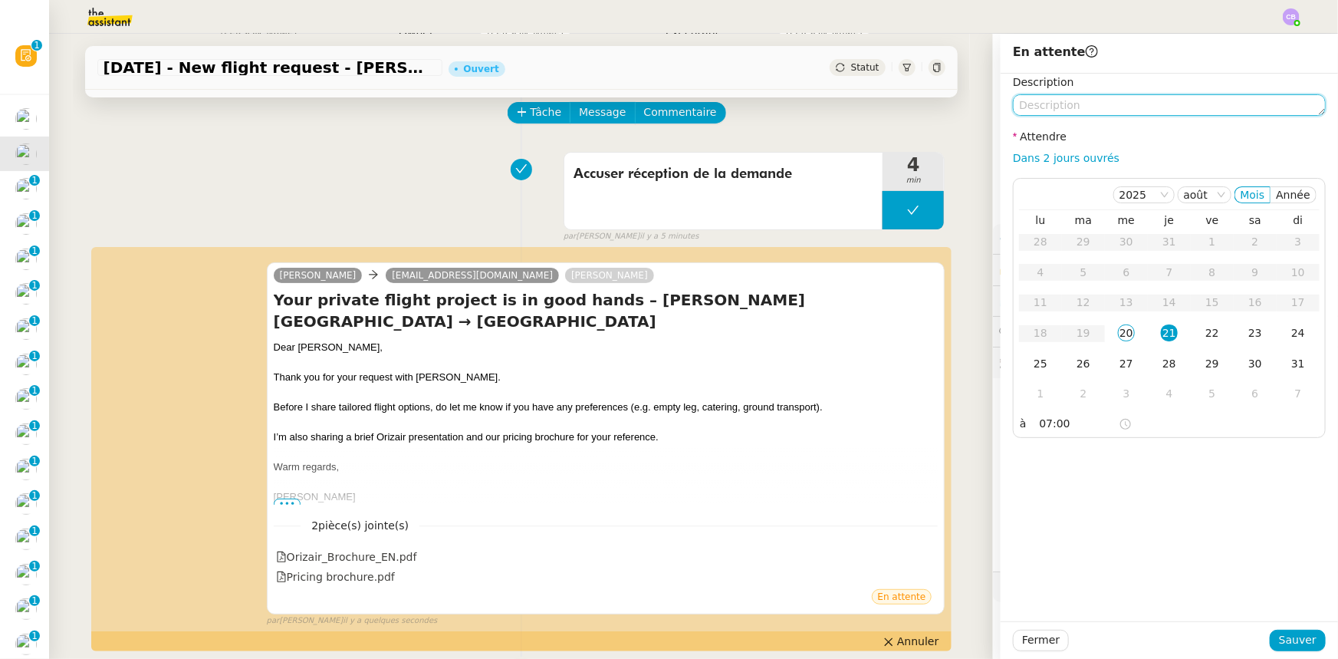
click at [1085, 107] on textarea at bounding box center [1169, 104] width 313 height 21
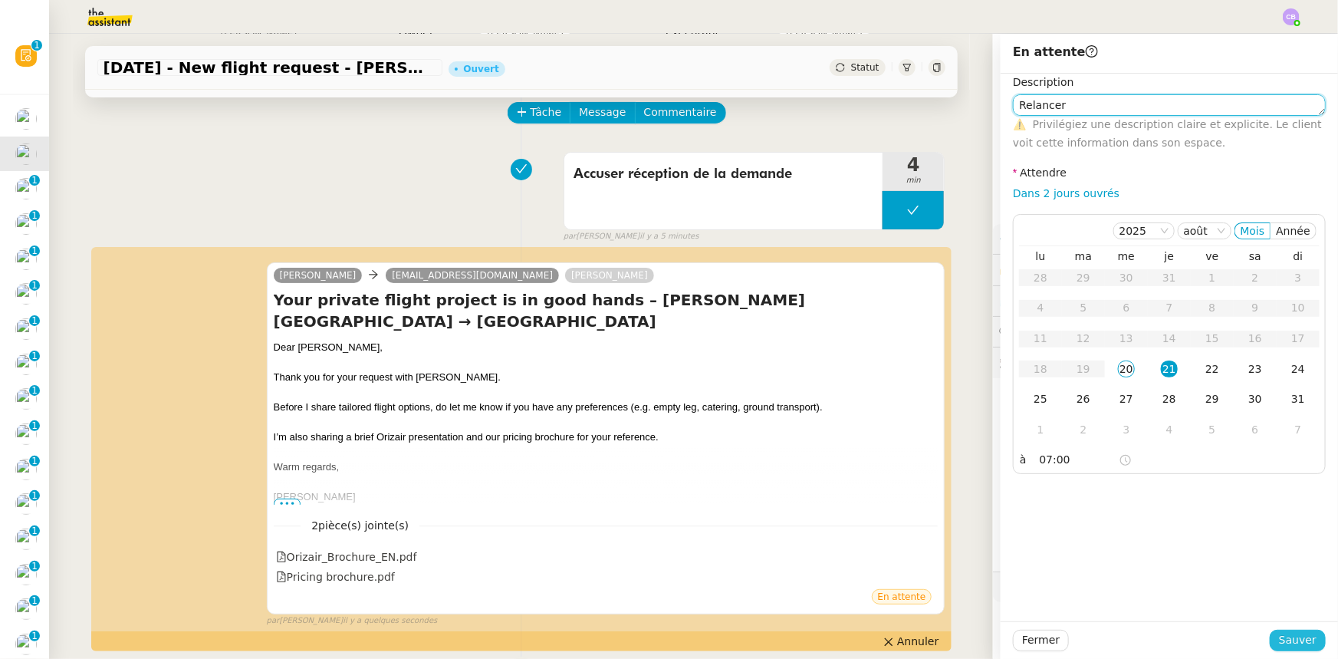
type textarea "Relancer"
click at [1281, 639] on span "Sauver" at bounding box center [1298, 640] width 38 height 18
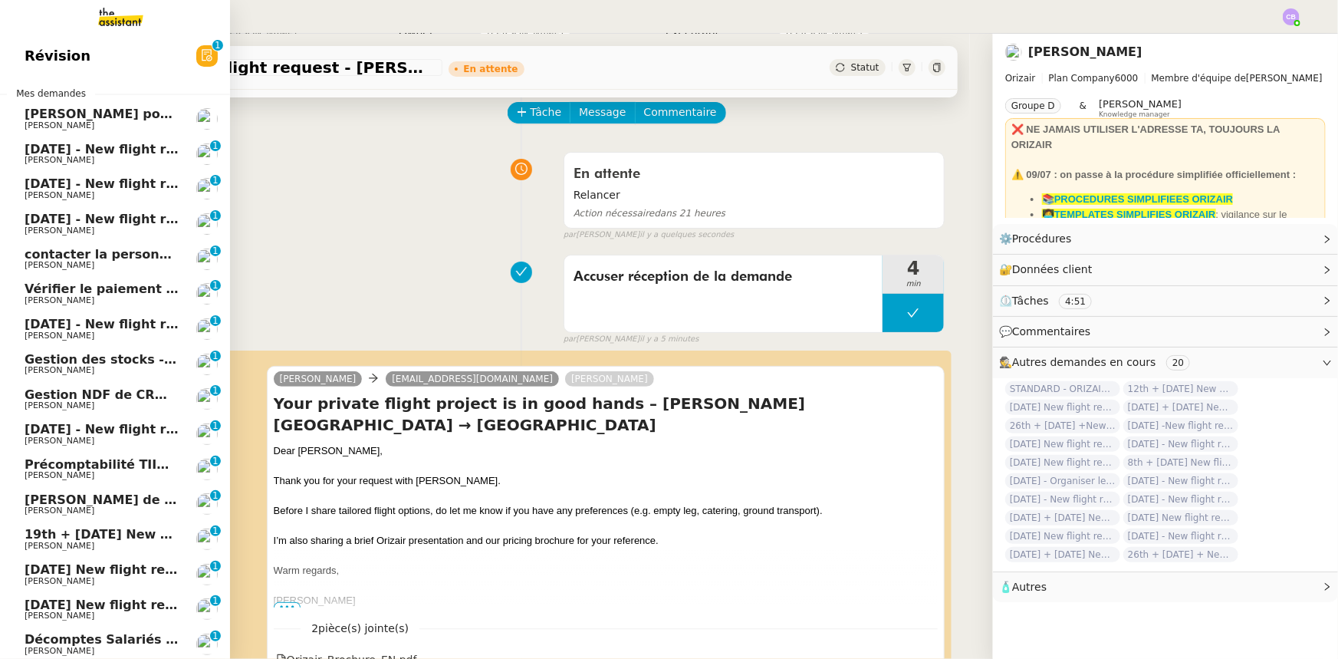
click at [47, 150] on span "[DATE] - New flight request - [PERSON_NAME]" at bounding box center [183, 149] width 317 height 15
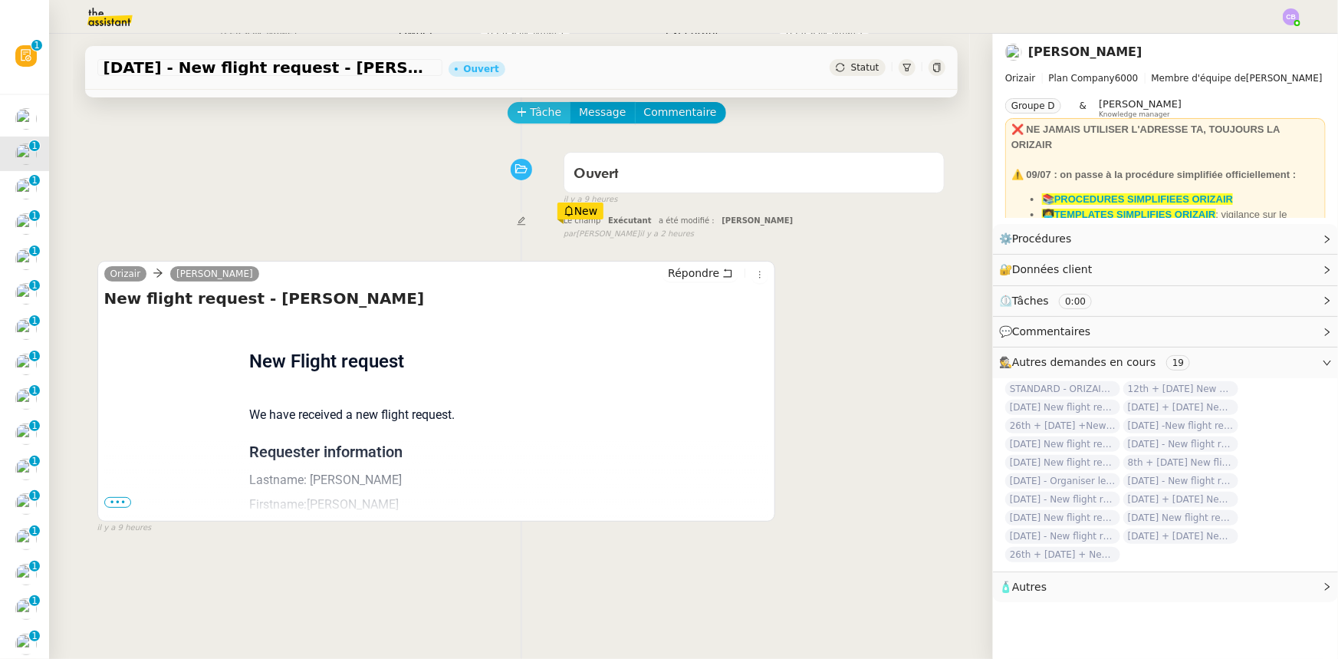
click at [531, 113] on span "Tâche" at bounding box center [546, 113] width 31 height 18
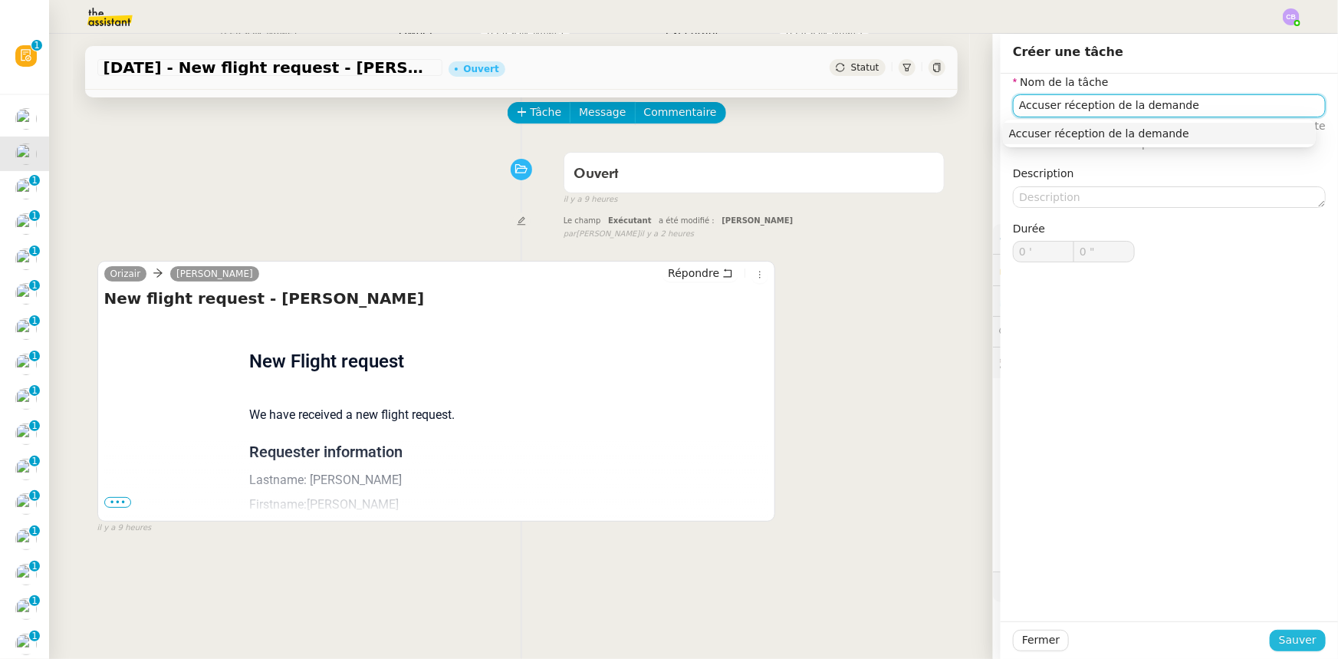
type input "Accuser réception de la demande"
click at [1294, 638] on span "Sauver" at bounding box center [1298, 640] width 38 height 18
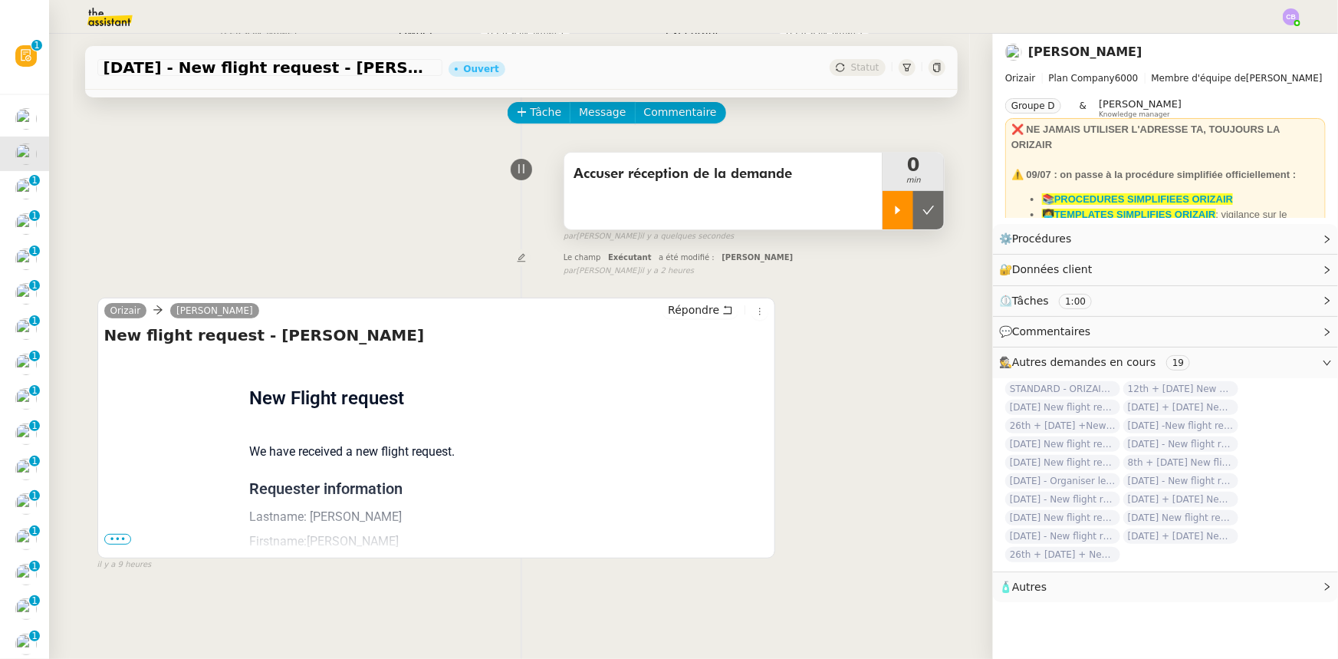
click at [883, 222] on div at bounding box center [898, 210] width 31 height 38
click at [117, 541] on span "•••" at bounding box center [118, 539] width 28 height 11
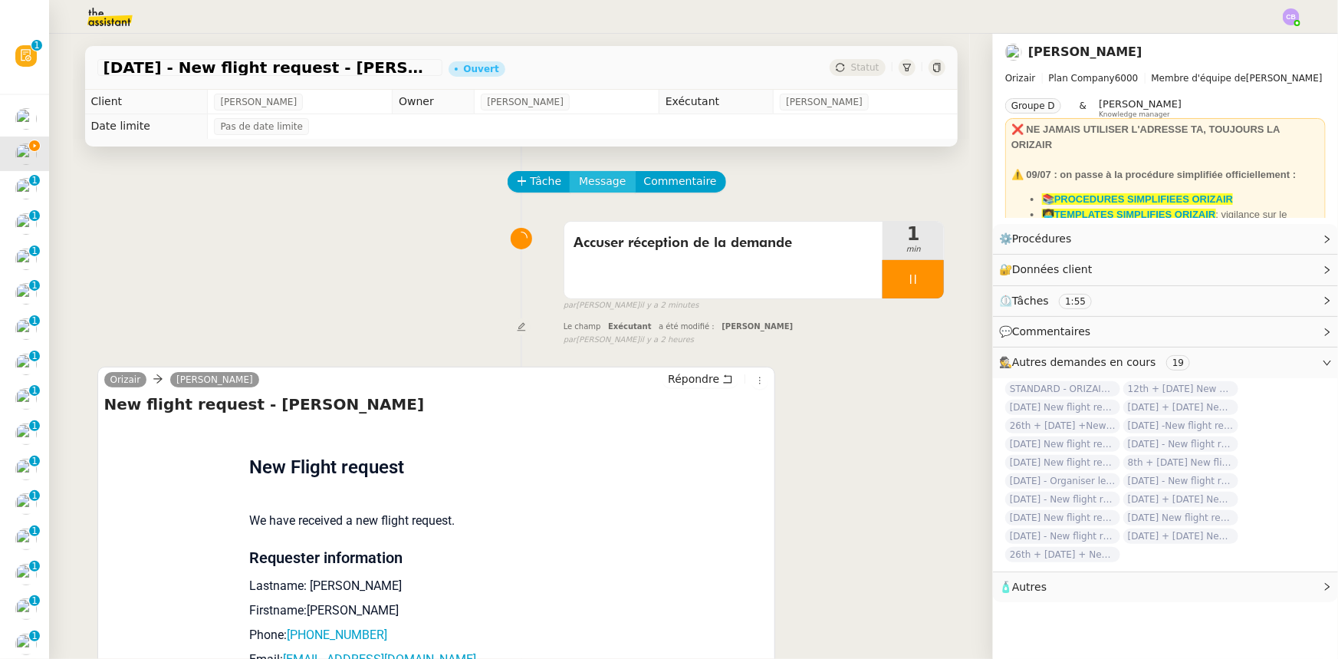
click at [579, 184] on span "Message" at bounding box center [602, 182] width 47 height 18
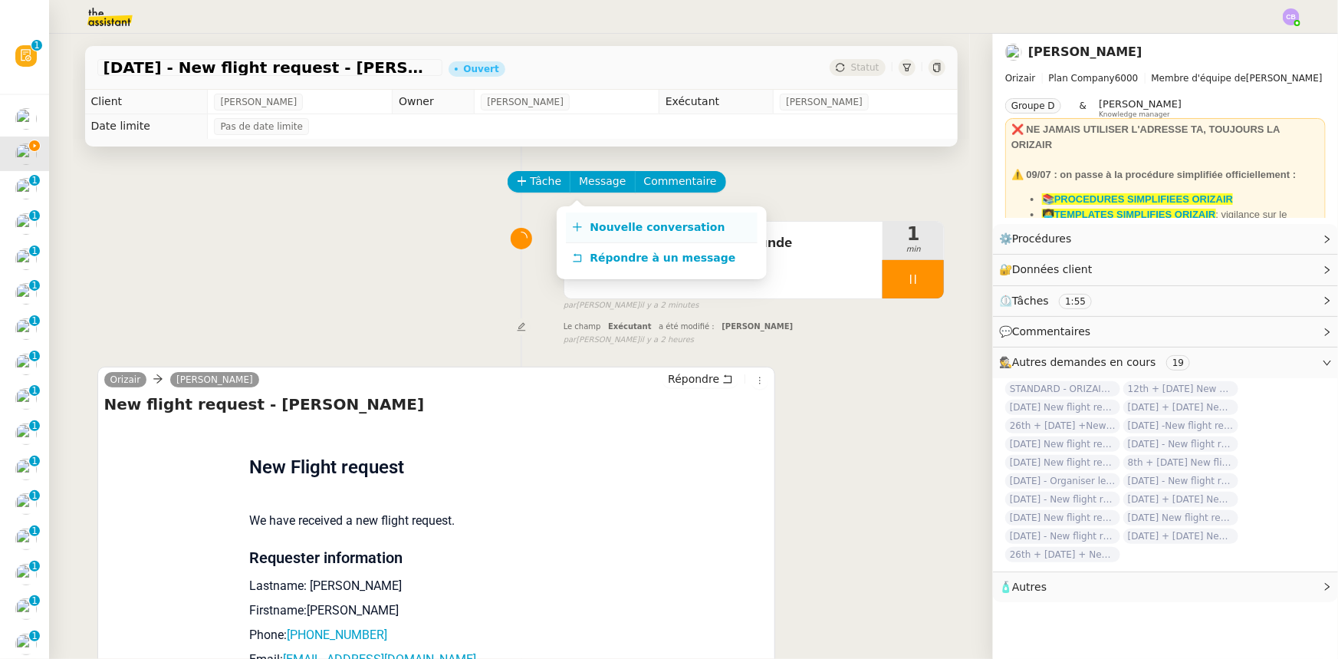
click at [606, 229] on span "Nouvelle conversation" at bounding box center [657, 227] width 135 height 12
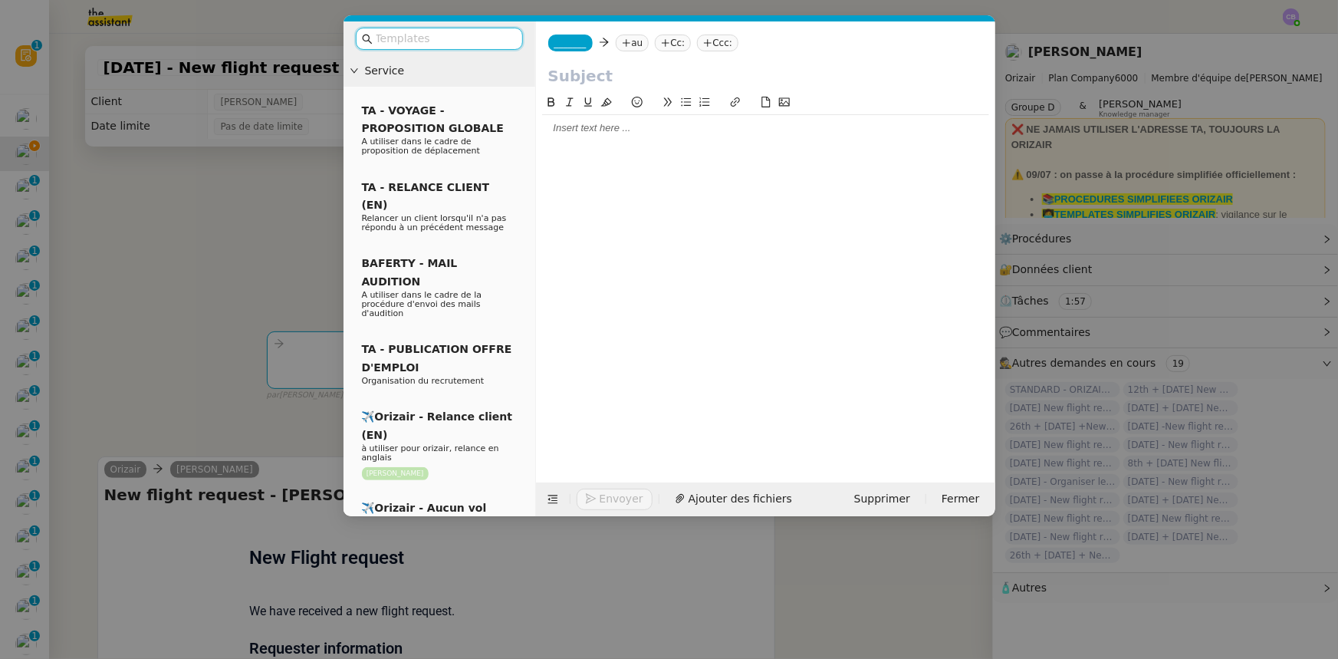
click at [454, 39] on input "text" at bounding box center [445, 39] width 138 height 18
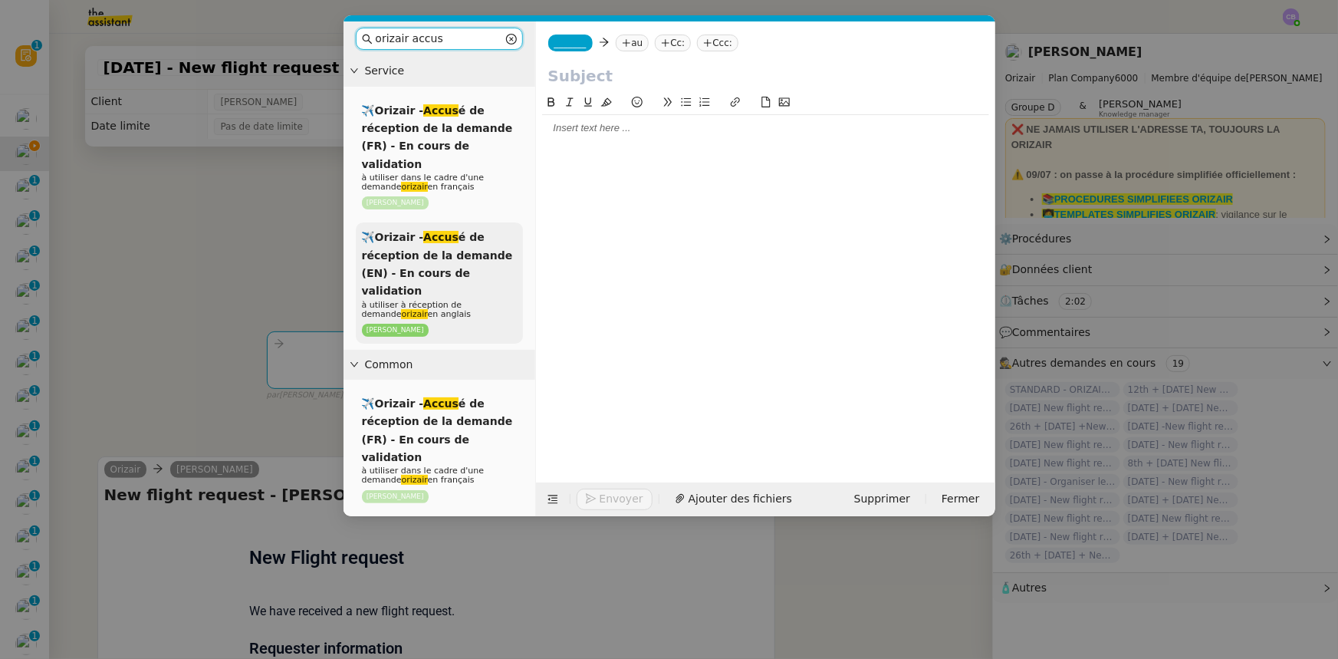
type input "orizair accus"
click at [462, 242] on span "✈️Orizair - Accus é de réception de la demande (EN) - En cours de validation" at bounding box center [437, 264] width 151 height 66
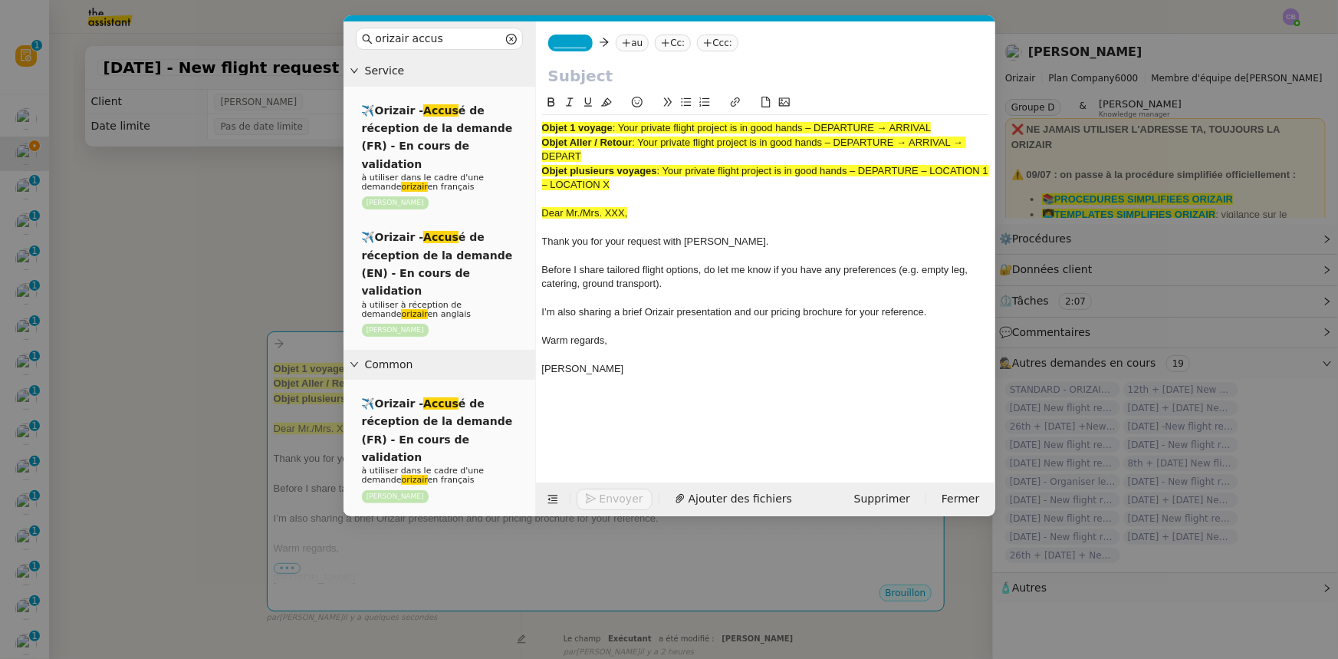
drag, startPoint x: 933, startPoint y: 127, endPoint x: 622, endPoint y: 126, distance: 311.3
click at [622, 126] on span ": Your private flight project is in good hands – DEPARTURE → ARRIVAL" at bounding box center [772, 128] width 319 height 12
copy span "Your private flight project is in good hands – DEPARTURE → ARRIVAL"
click at [605, 78] on input "text" at bounding box center [765, 75] width 435 height 23
paste input "Your private flight project is in good hands – DEPARTURE → ARRIVAL"
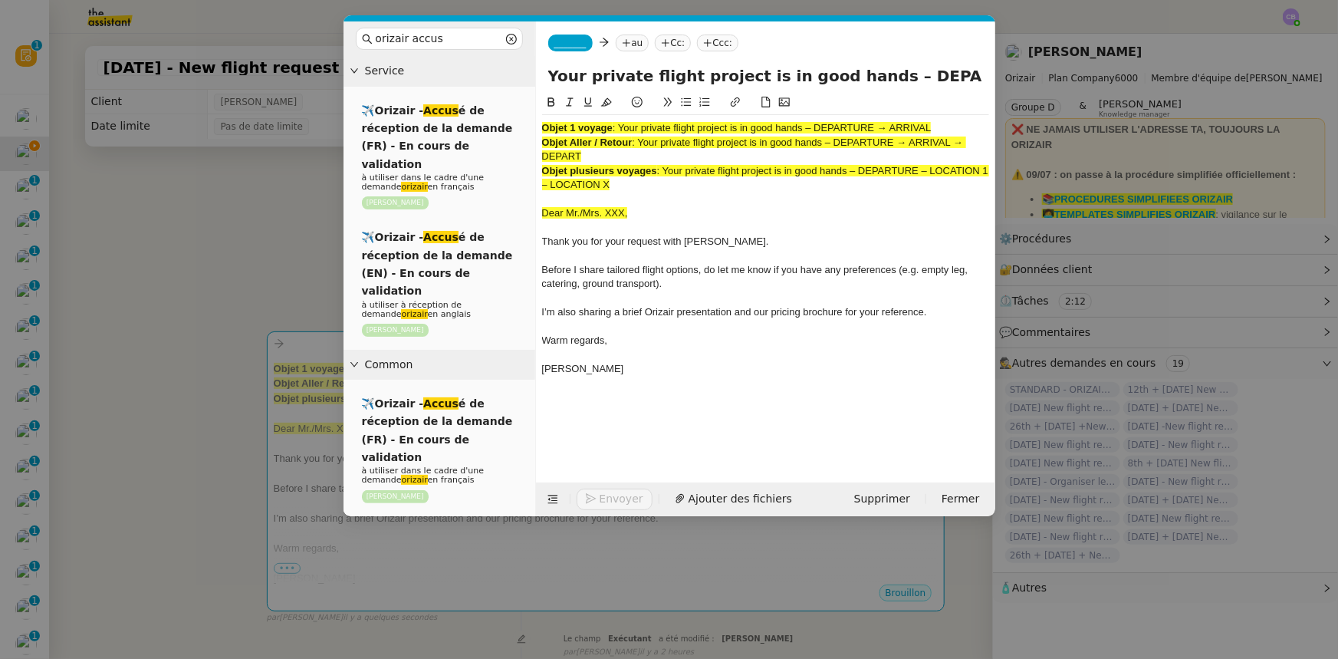
scroll to position [0, 61]
type input "Your private flight project is in good hands – DEPARTURE → ARRIVAL"
drag, startPoint x: 628, startPoint y: 186, endPoint x: 538, endPoint y: 130, distance: 105.7
click at [538, 130] on nz-spin "Objet 1 voyage : Your private flight project is in good hands – DEPARTURE → ARR…" at bounding box center [765, 279] width 459 height 371
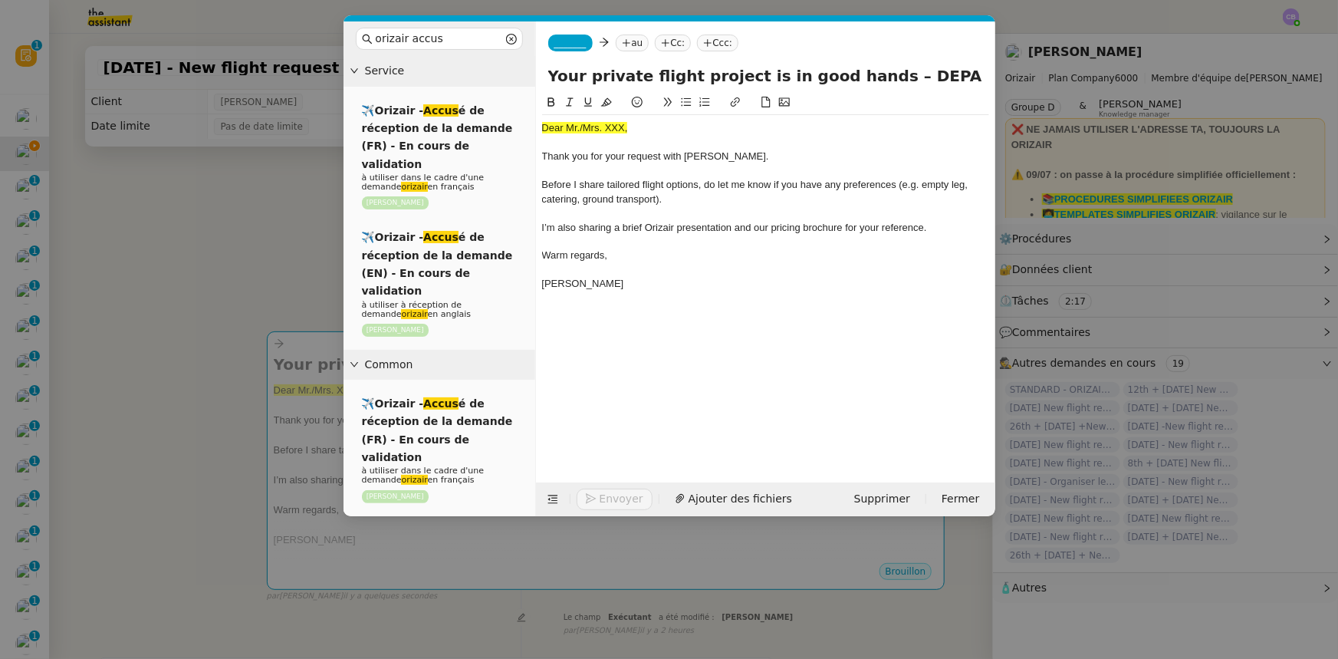
click at [301, 253] on nz-modal-container "orizair accus Service ✈️Orizair - Accus é de réception de la demande (FR) - En …" at bounding box center [669, 329] width 1338 height 659
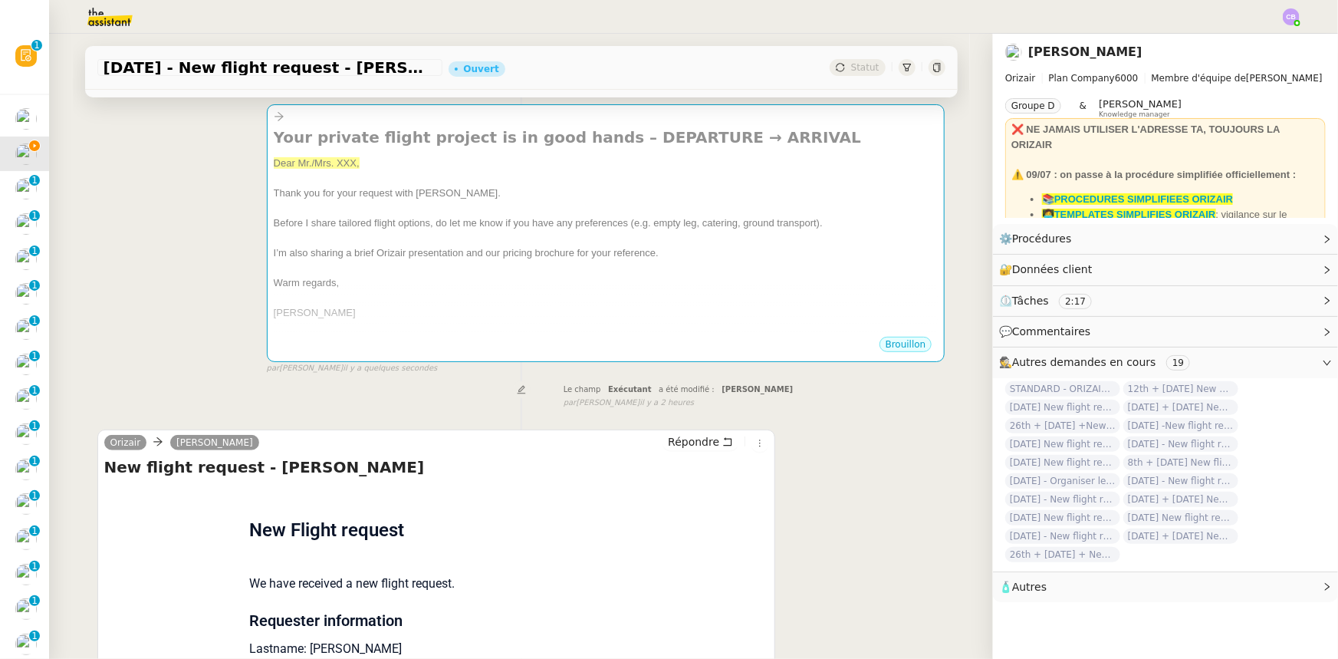
scroll to position [278, 0]
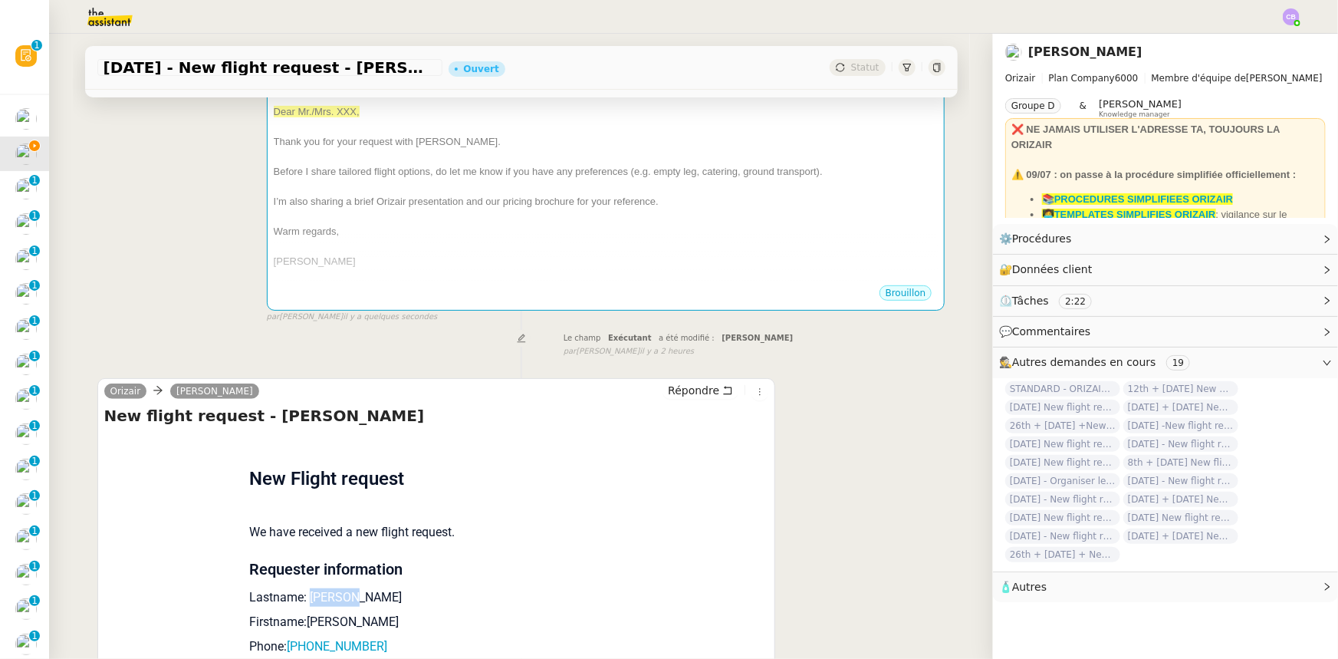
drag, startPoint x: 339, startPoint y: 601, endPoint x: 301, endPoint y: 598, distance: 37.7
click at [301, 598] on p "Lastname: Burgess" at bounding box center [436, 597] width 374 height 18
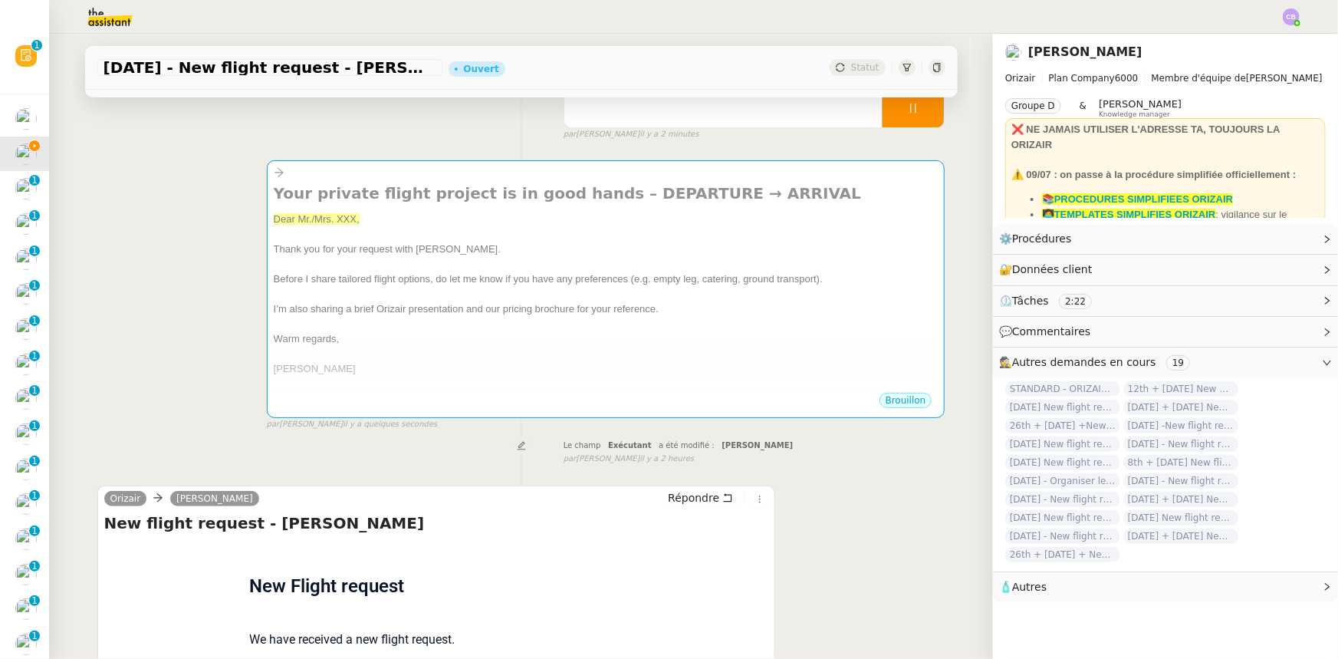
scroll to position [0, 0]
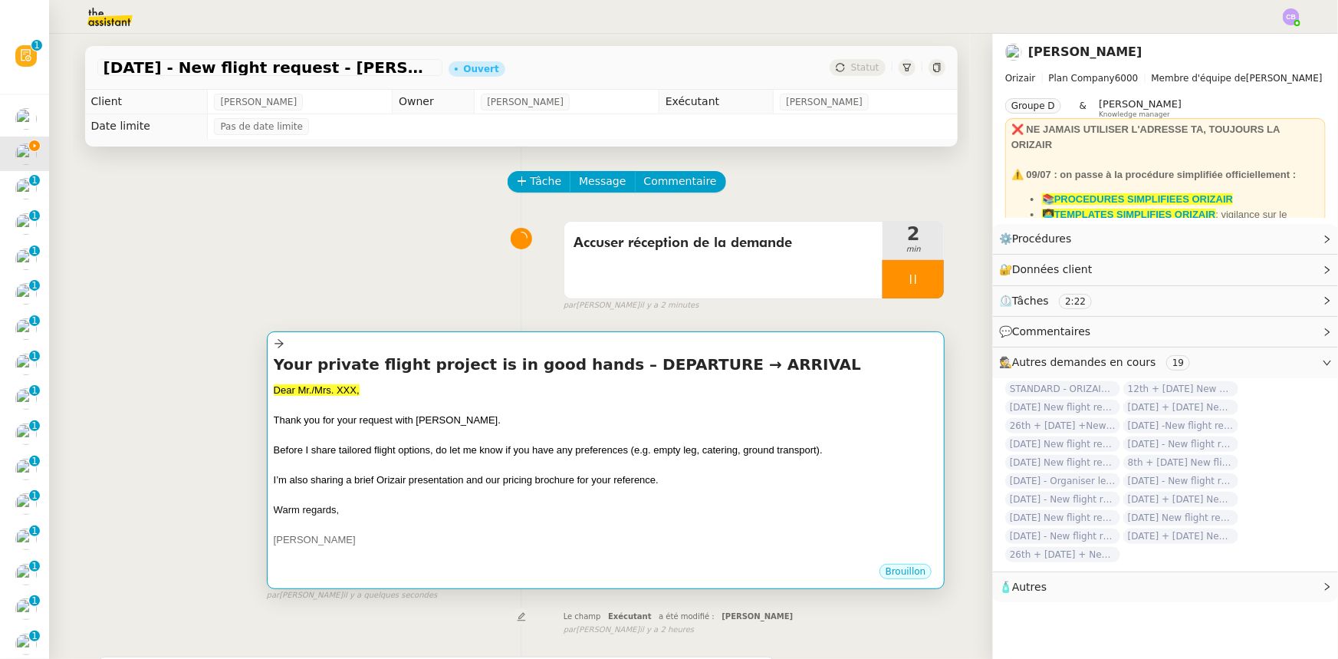
click at [423, 527] on div at bounding box center [606, 524] width 665 height 15
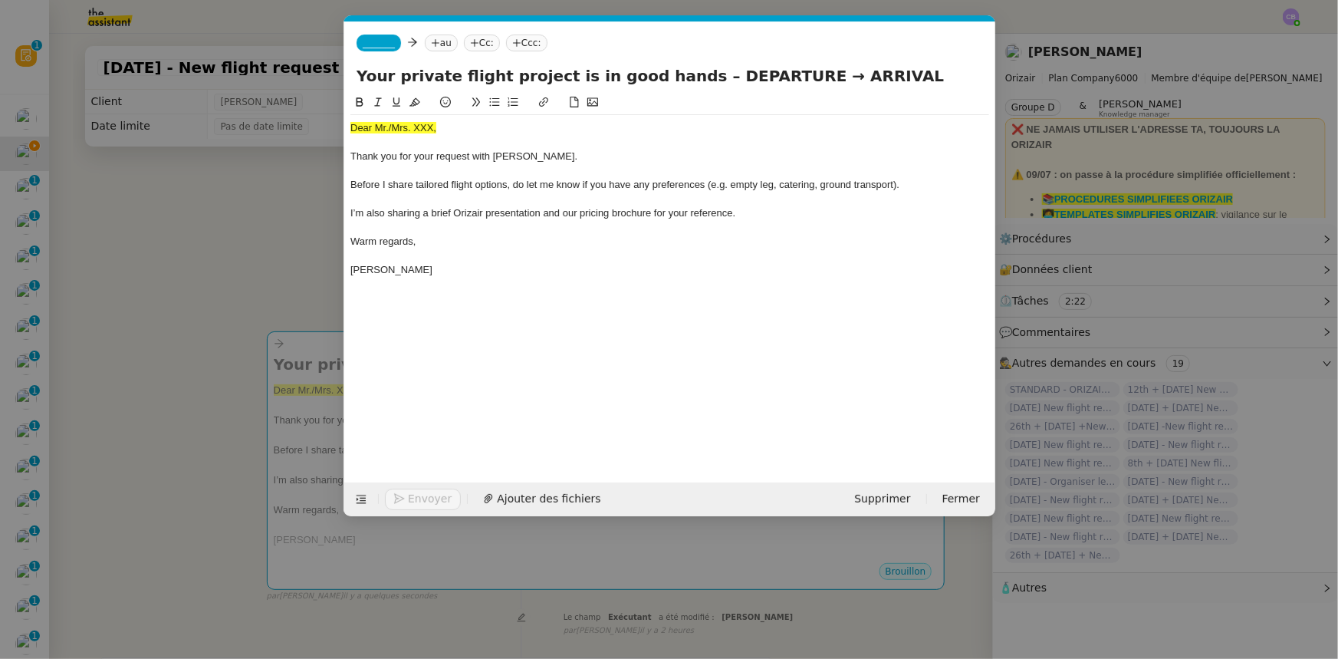
scroll to position [0, 90]
drag, startPoint x: 436, startPoint y: 127, endPoint x: 349, endPoint y: 125, distance: 86.7
click at [349, 125] on nz-spin "Dear Mr./Mrs. XXX, Thank you for your request with [PERSON_NAME]. Before I shar…" at bounding box center [669, 279] width 651 height 371
click at [416, 106] on icon at bounding box center [414, 102] width 11 height 11
click at [429, 128] on div "Dear Mr./Mrs. XXX," at bounding box center [669, 128] width 639 height 14
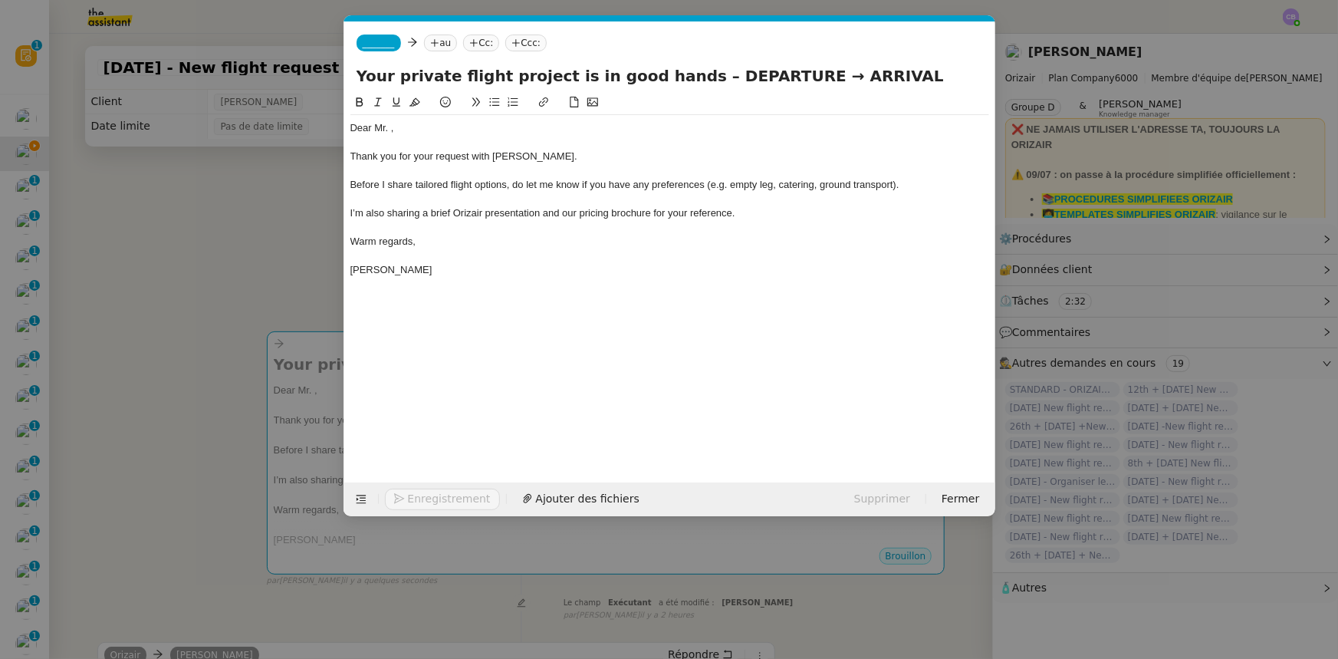
scroll to position [0, 0]
click at [370, 38] on span "_______" at bounding box center [379, 43] width 32 height 11
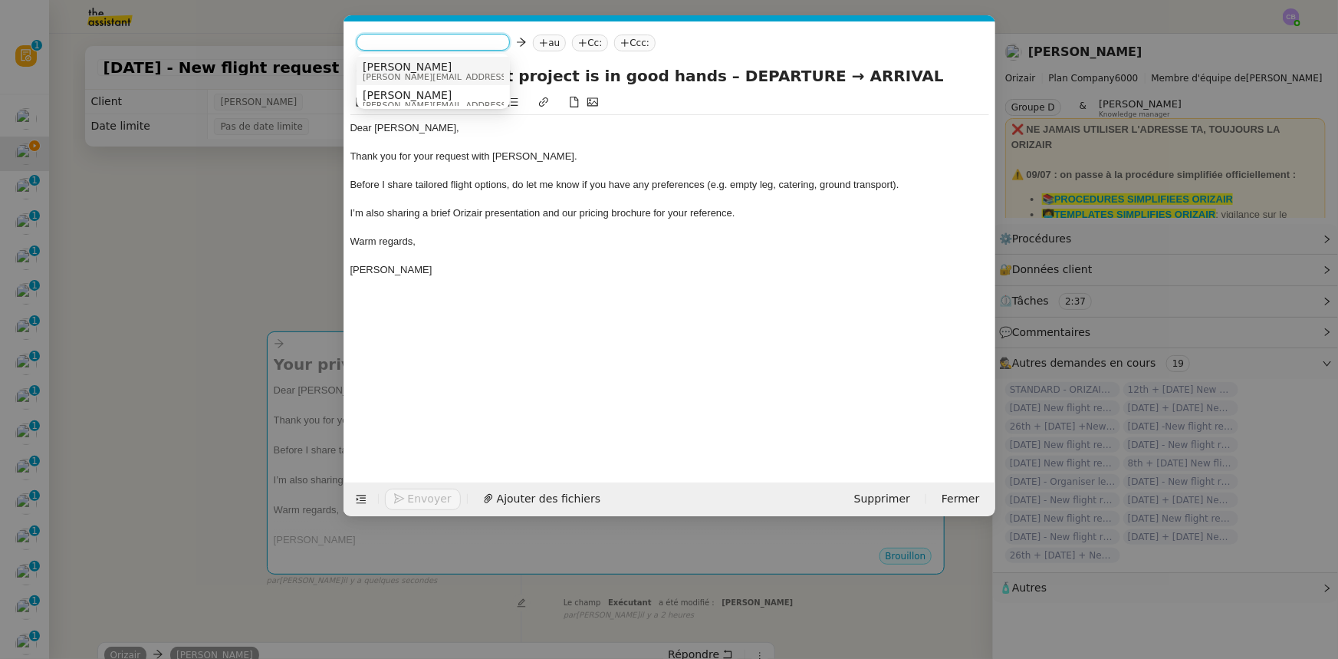
click at [414, 71] on span "[PERSON_NAME]" at bounding box center [472, 67] width 218 height 12
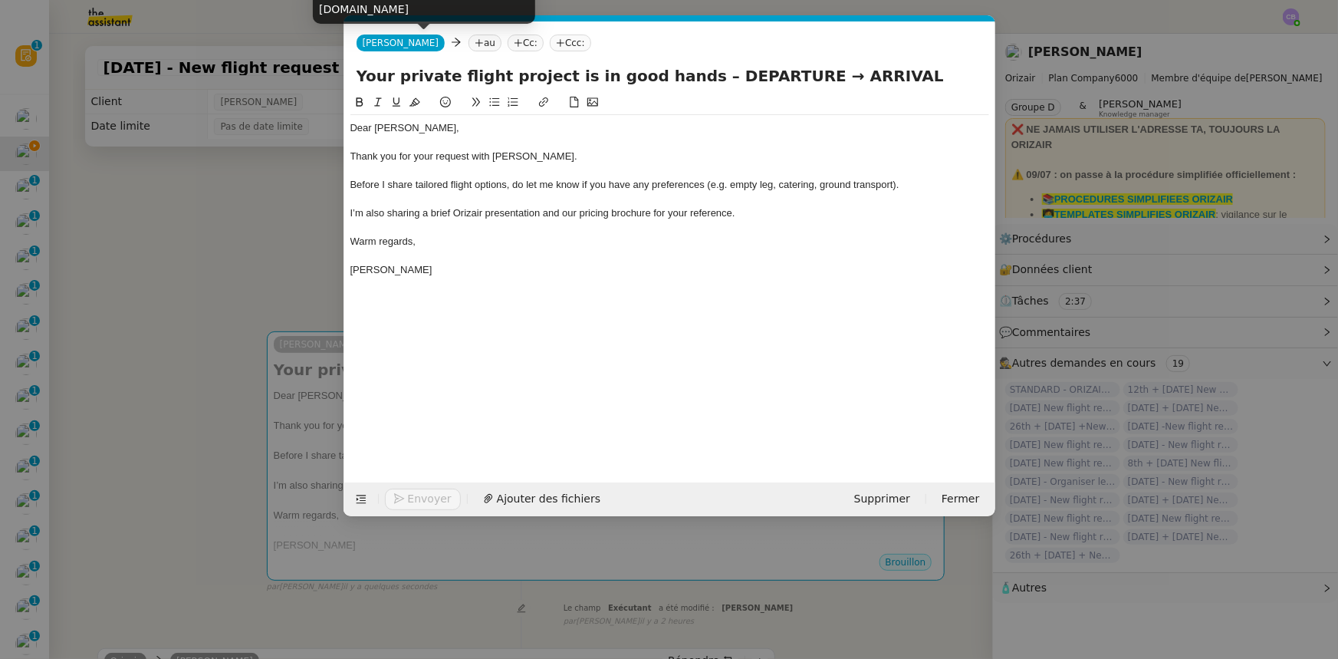
click at [308, 252] on nz-modal-container "orizair accus Service ✈️Orizair - Accus é de réception de la demande (FR) - En …" at bounding box center [669, 329] width 1338 height 659
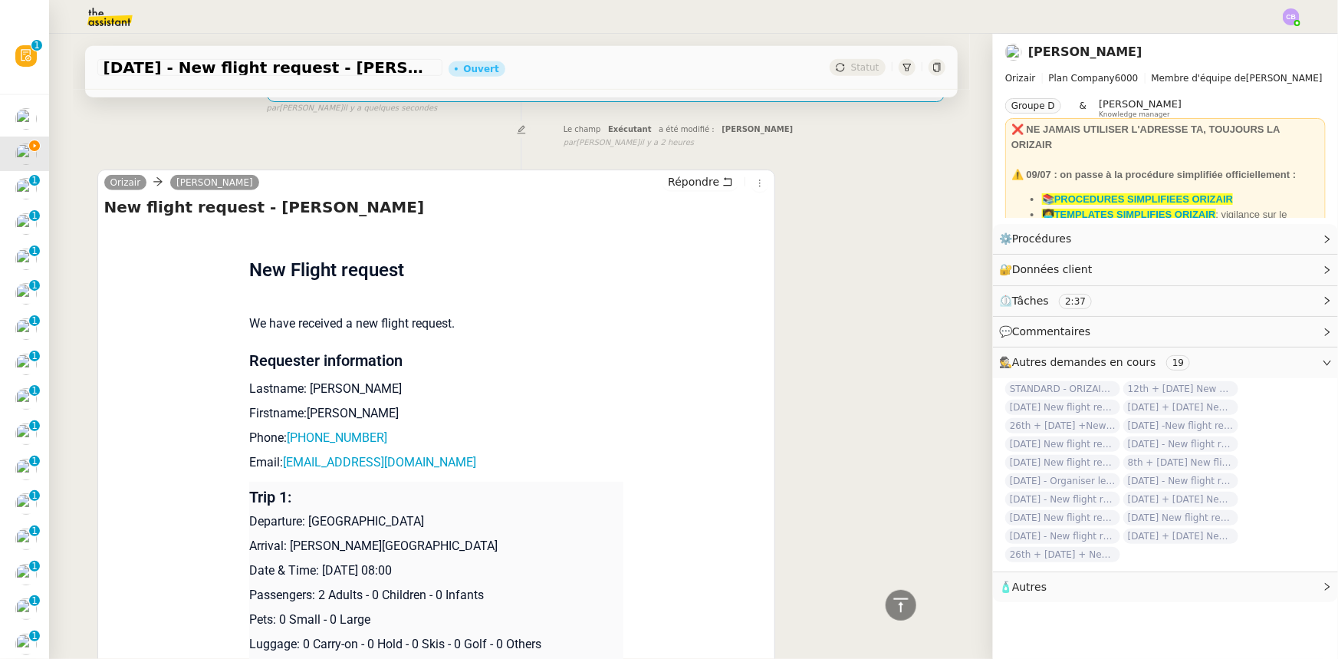
scroll to position [488, 0]
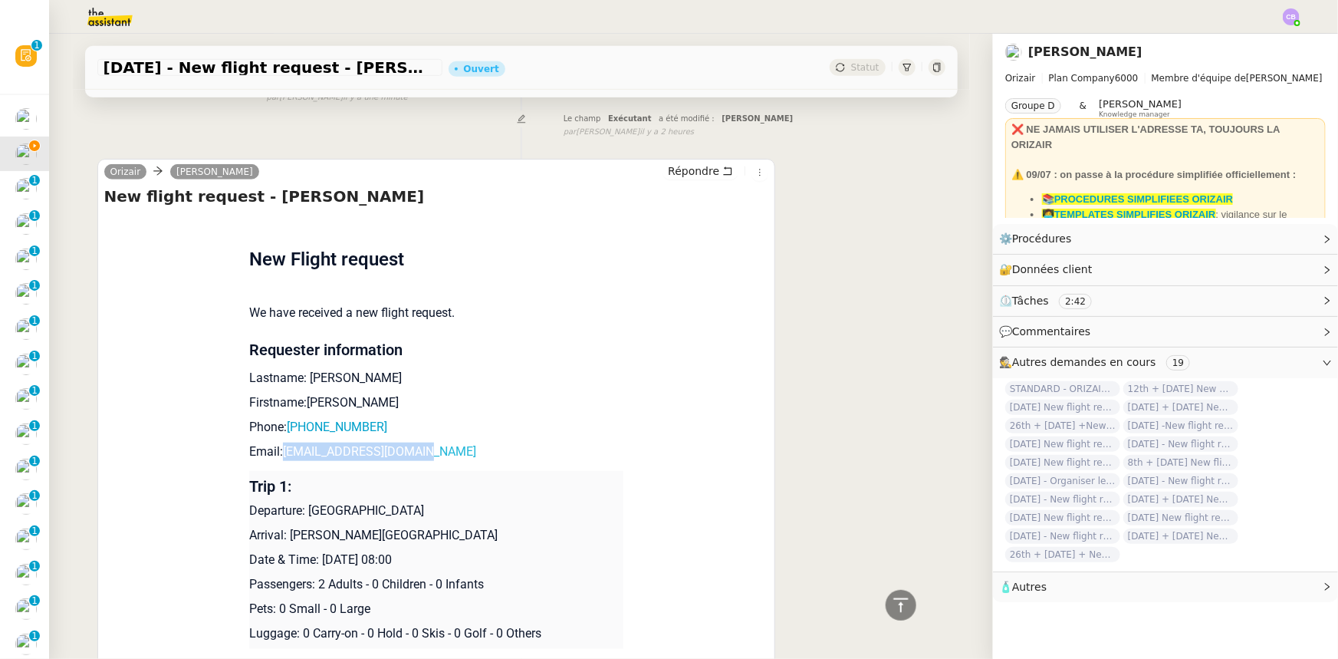
drag, startPoint x: 420, startPoint y: 452, endPoint x: 278, endPoint y: 453, distance: 141.9
click at [278, 453] on p "Email: zacburgess@hotmail.com" at bounding box center [436, 451] width 374 height 18
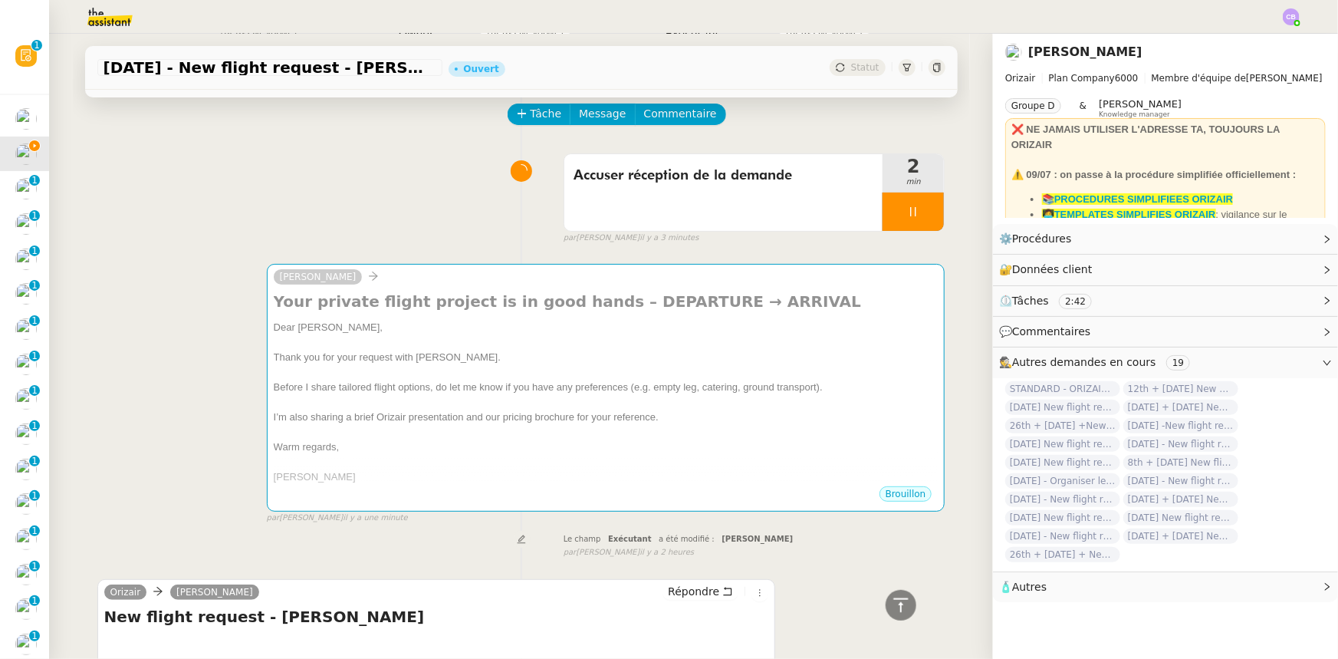
scroll to position [0, 0]
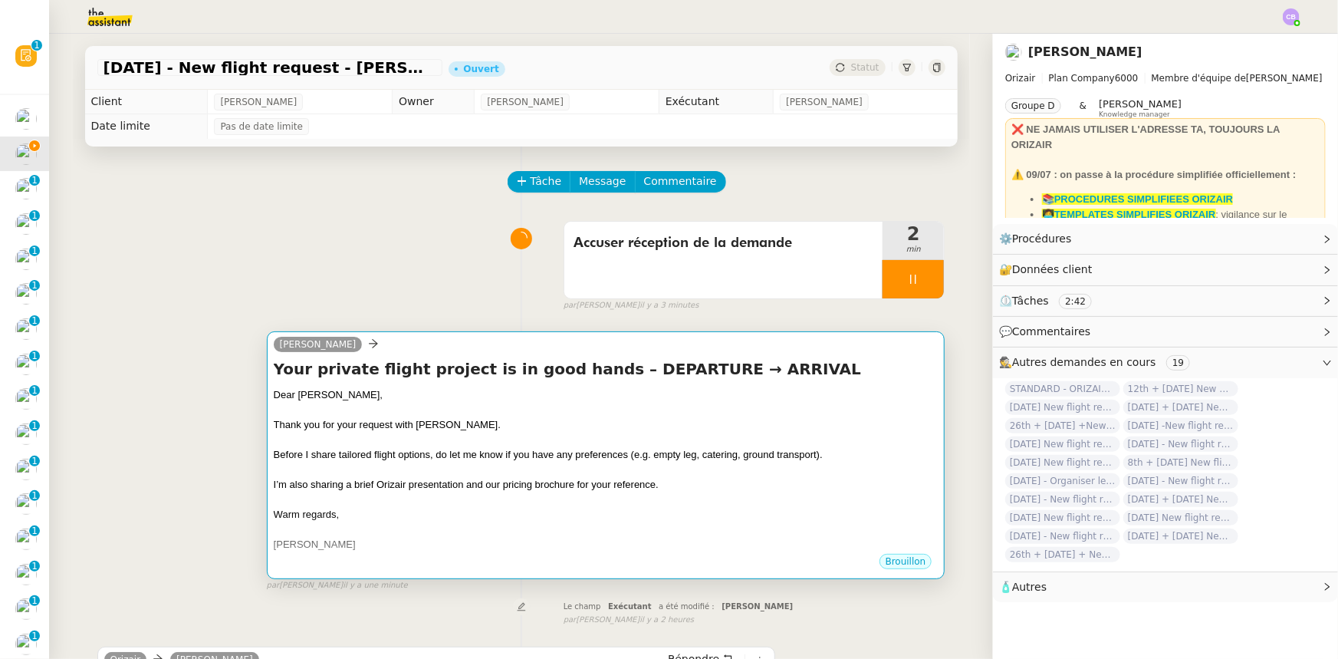
click at [461, 428] on div "Thank you for your request with [PERSON_NAME]." at bounding box center [606, 424] width 665 height 15
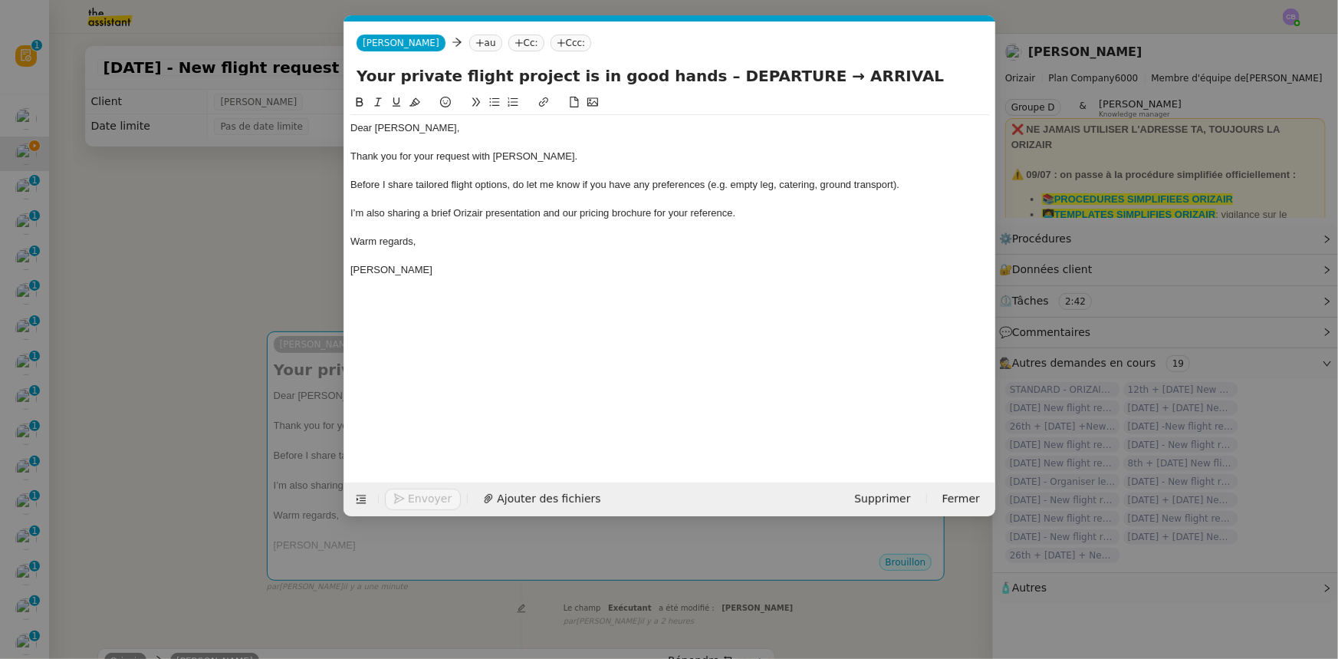
scroll to position [0, 90]
click at [469, 38] on nz-tag "au" at bounding box center [485, 43] width 33 height 17
paste input "zacburgess@hotmail.com"
type input "zacburgess@hotmail.com"
click at [482, 67] on span "zacburgess@hotmail.com" at bounding box center [538, 67] width 188 height 12
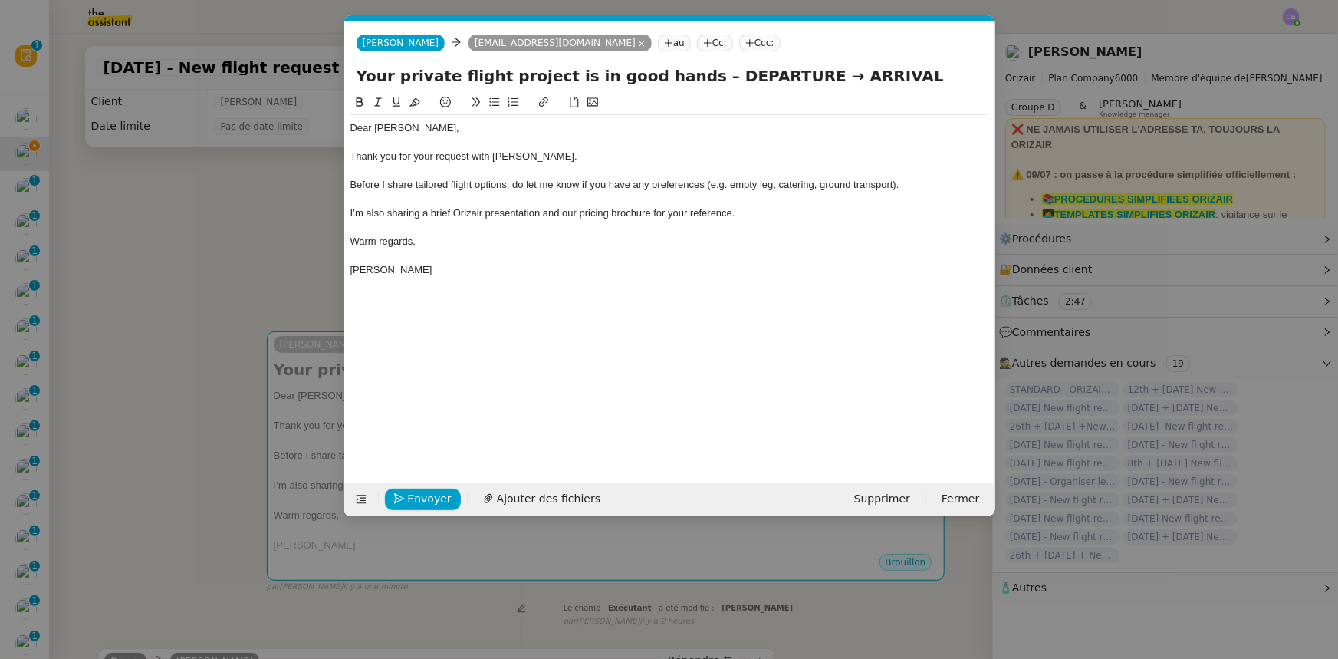
click at [739, 41] on nz-tag "Ccc:" at bounding box center [759, 43] width 41 height 17
type input "[PERSON_NAME]"
click at [677, 73] on span "[PERSON_NAME][EMAIL_ADDRESS][DOMAIN_NAME]" at bounding box center [769, 77] width 218 height 8
drag, startPoint x: 765, startPoint y: 76, endPoint x: 685, endPoint y: 77, distance: 80.5
click at [685, 77] on input "Your private flight project is in good hands – DEPARTURE → ARRIVAL" at bounding box center [670, 75] width 626 height 23
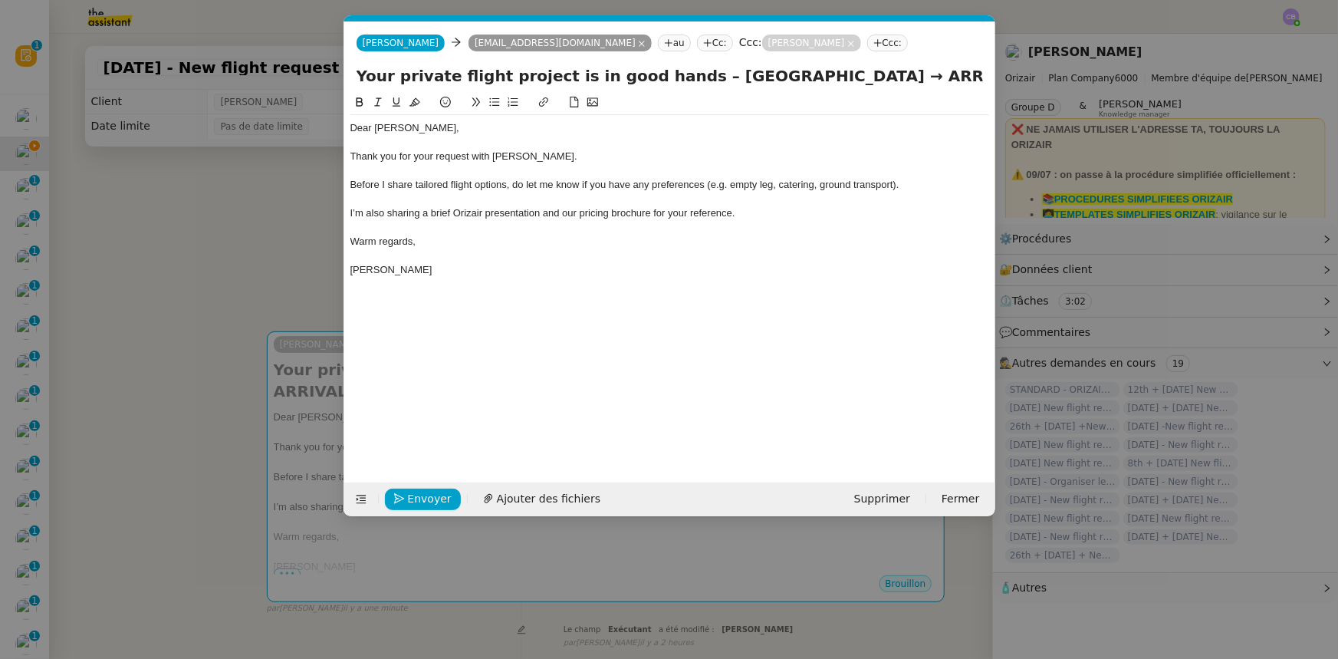
drag, startPoint x: 908, startPoint y: 78, endPoint x: 847, endPoint y: 77, distance: 61.4
click at [847, 77] on input "Your private flight project is in good hands – Manchester Airport → ARRIVAL" at bounding box center [670, 75] width 626 height 23
type input "Your private flight project is in good hands – Manchester Airport → Paris Beauv…"
click at [576, 154] on div "Thank you for your request with [PERSON_NAME]." at bounding box center [669, 157] width 639 height 14
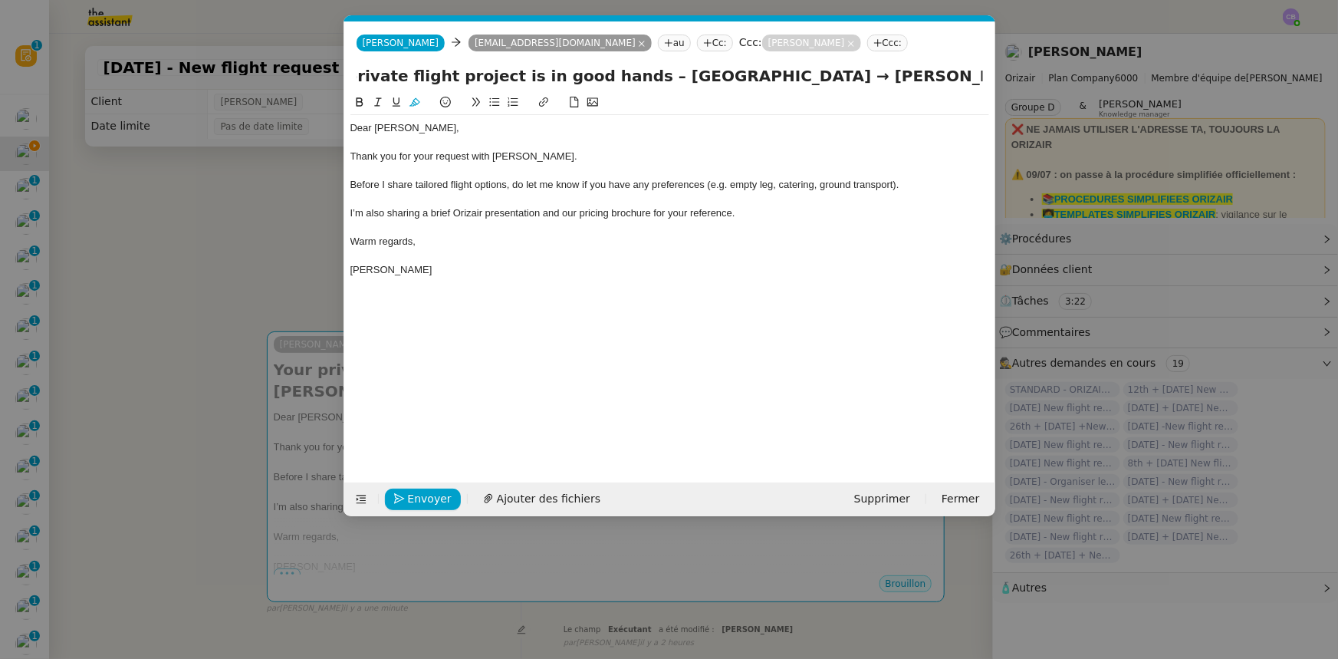
scroll to position [0, 0]
click at [557, 494] on span "Ajouter des fichiers" at bounding box center [549, 499] width 104 height 18
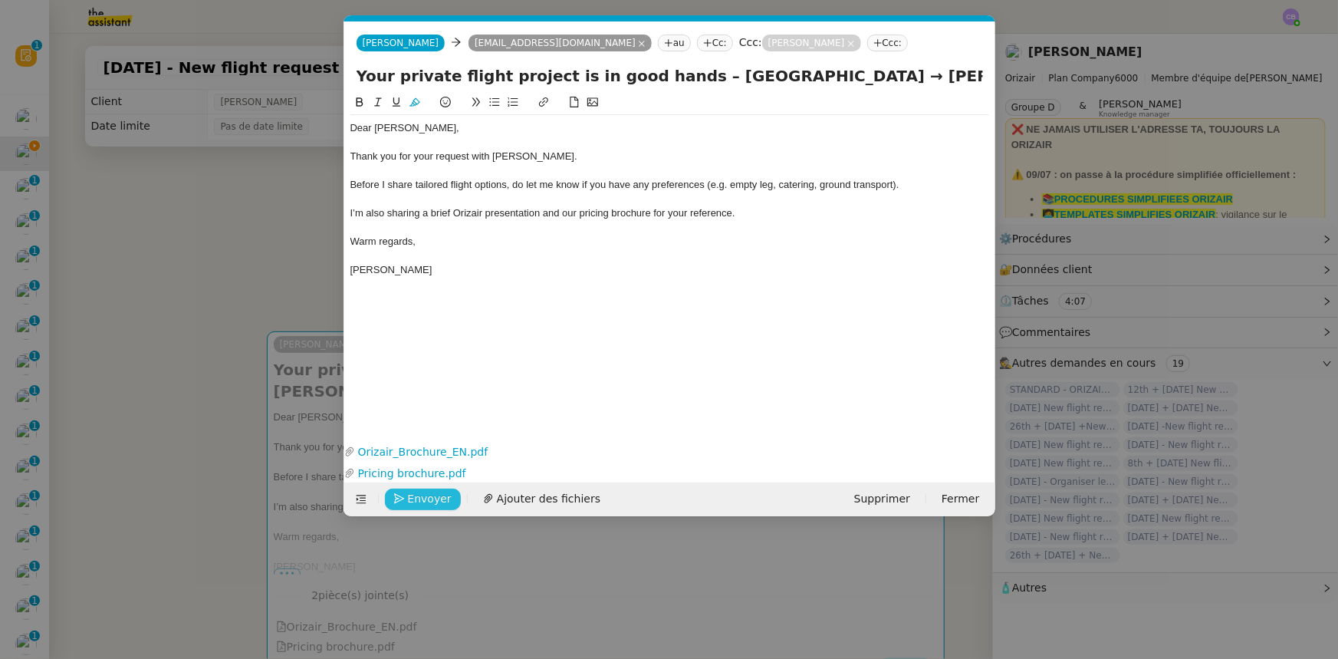
click at [419, 492] on span "Envoyer" at bounding box center [430, 499] width 44 height 18
click at [419, 492] on span "Confirmer l'envoi" at bounding box center [454, 499] width 92 height 18
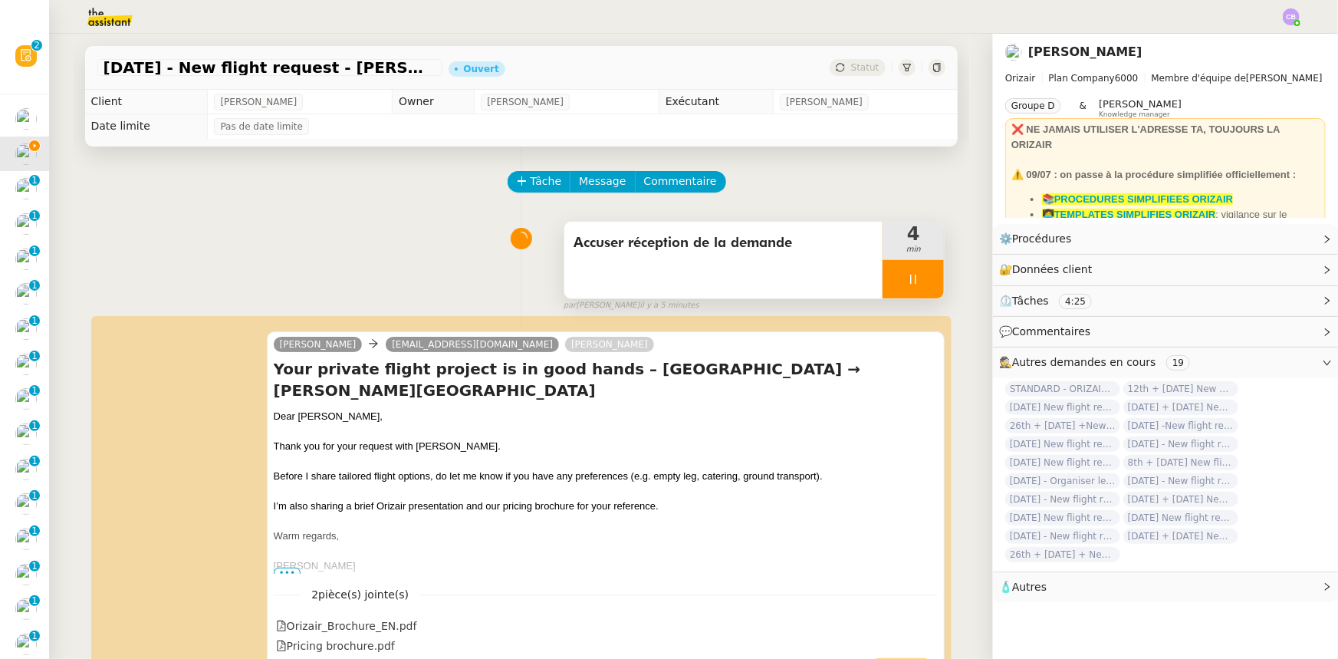
click at [883, 276] on div at bounding box center [913, 279] width 61 height 38
click at [914, 287] on button at bounding box center [928, 279] width 31 height 38
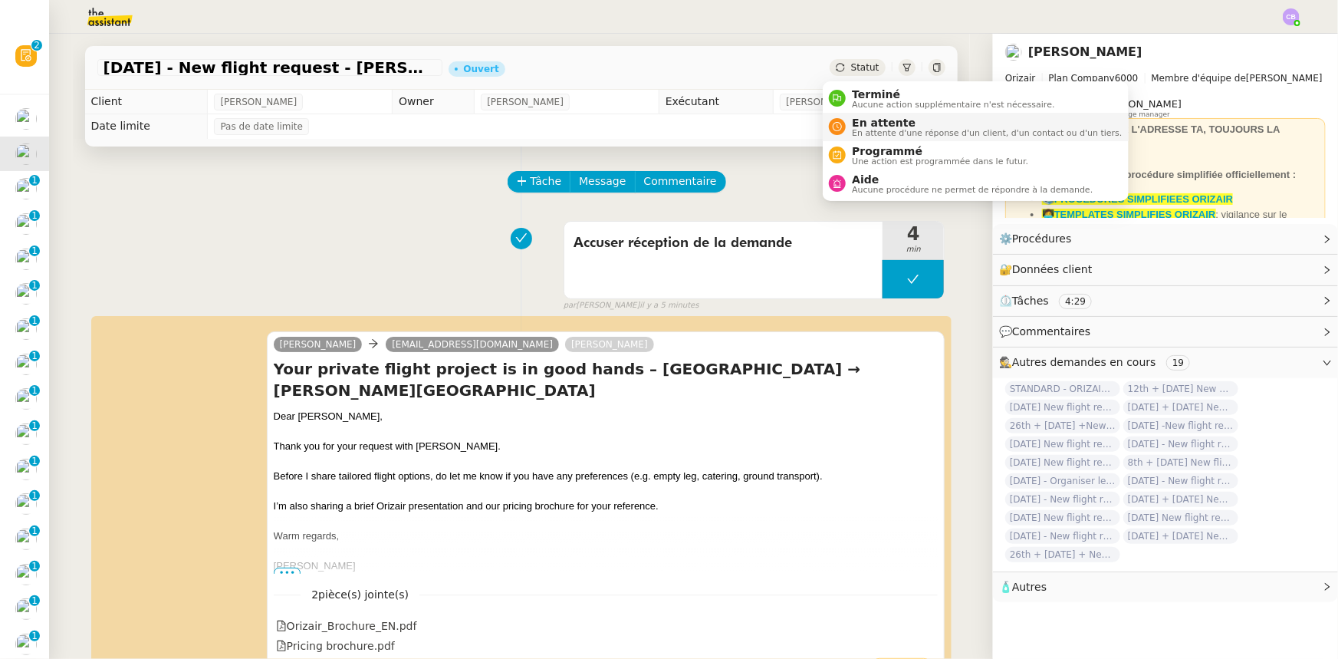
click at [866, 123] on span "En attente" at bounding box center [987, 123] width 270 height 12
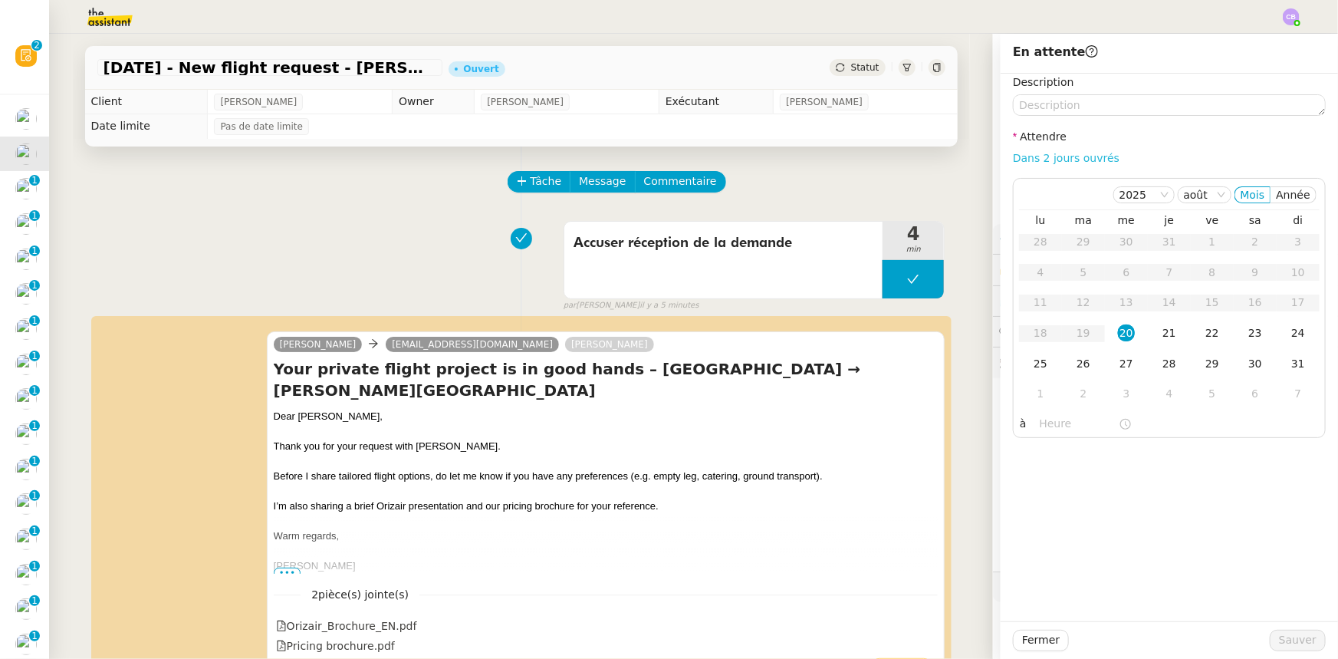
click at [1027, 161] on link "Dans 2 jours ouvrés" at bounding box center [1066, 158] width 107 height 12
type input "07:00"
click at [1161, 337] on div "21" at bounding box center [1169, 332] width 17 height 17
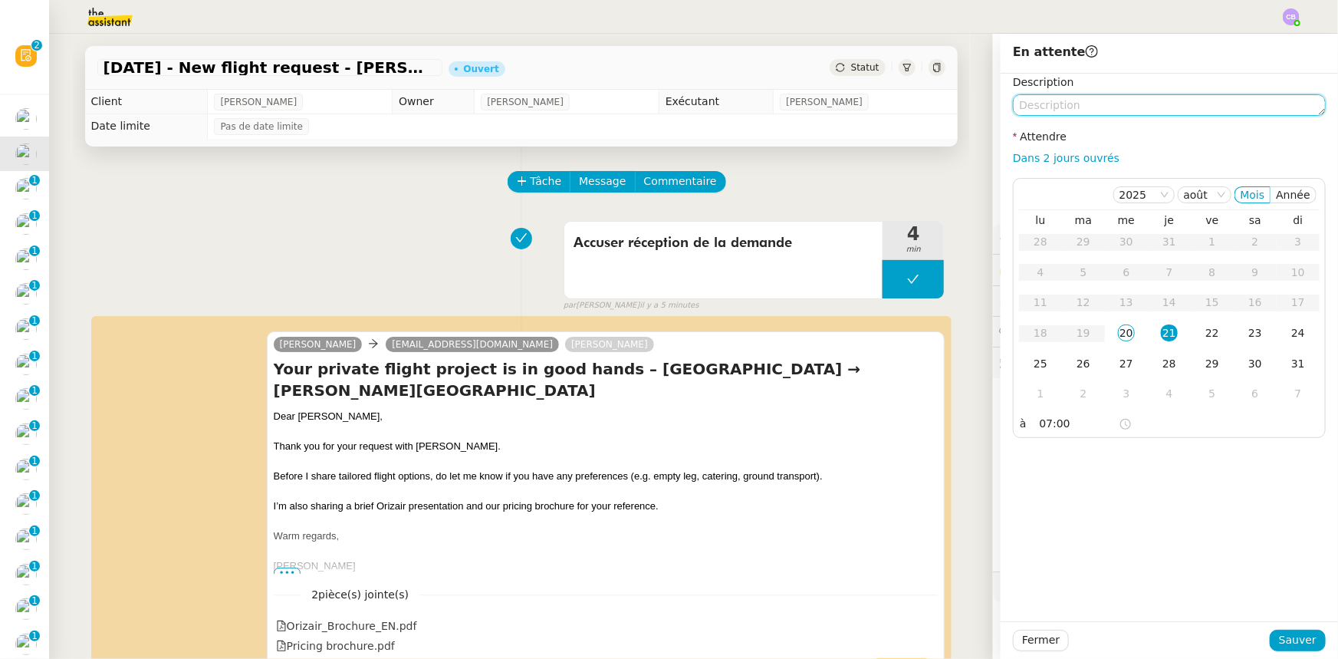
click at [1035, 107] on textarea at bounding box center [1169, 104] width 313 height 21
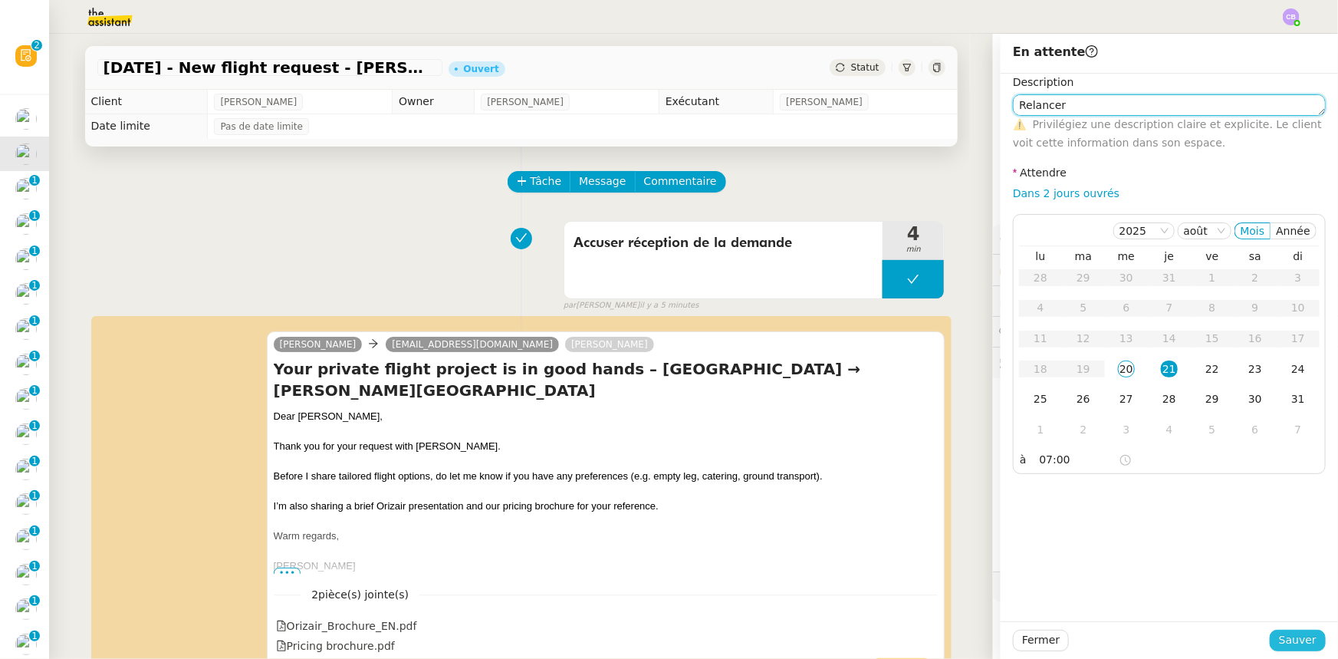
type textarea "Relancer"
click at [1288, 645] on span "Sauver" at bounding box center [1298, 640] width 38 height 18
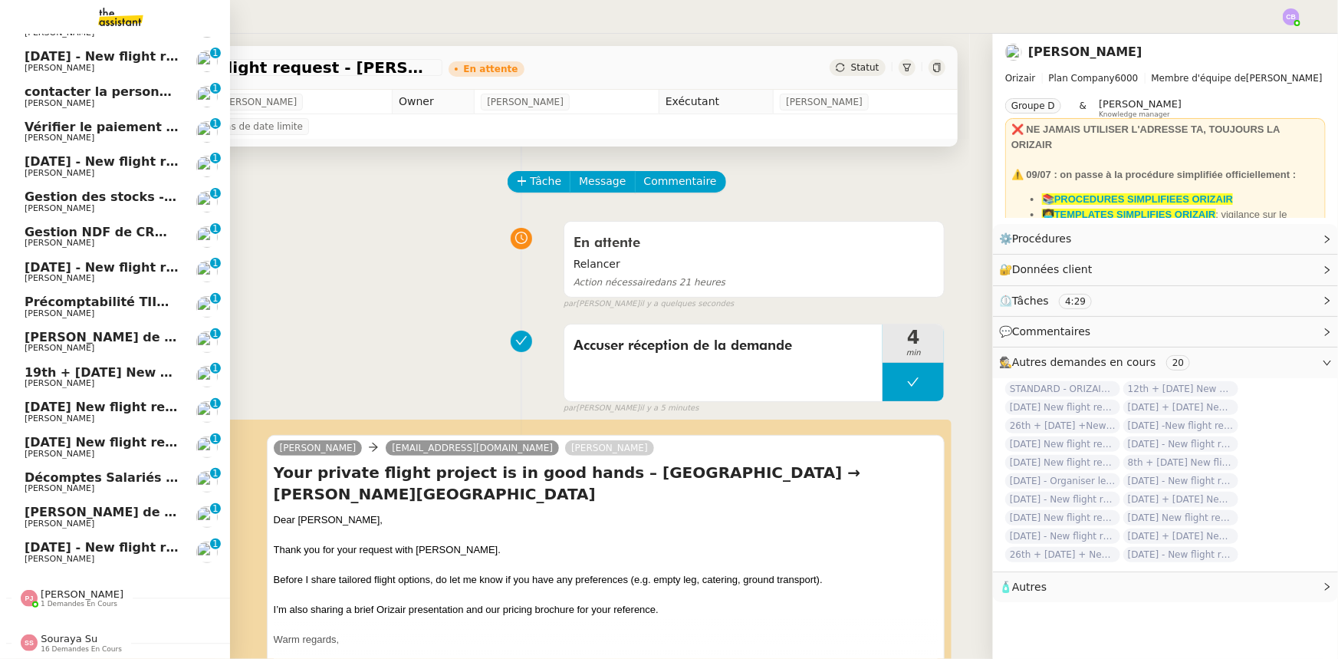
scroll to position [134, 0]
click at [113, 505] on span "Appel de suivi - [PERSON_NAME]" at bounding box center [137, 512] width 225 height 15
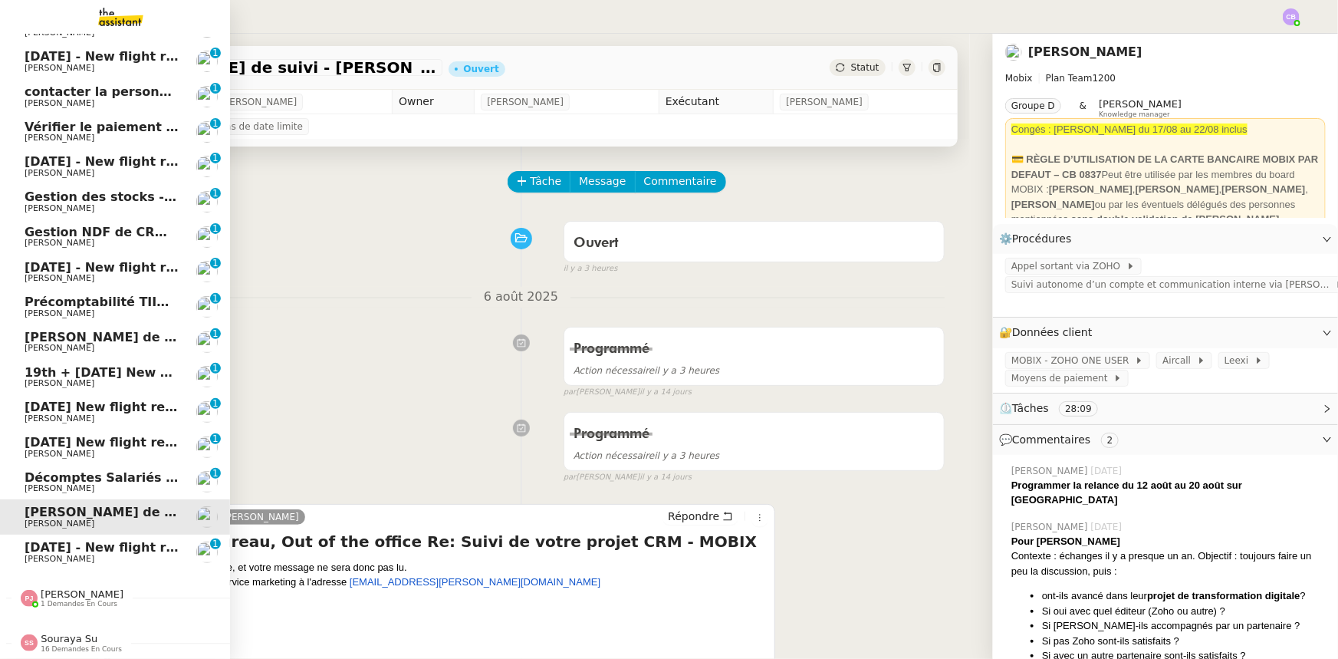
click at [100, 330] on span "Appel de suivi - [PERSON_NAME]" at bounding box center [137, 337] width 225 height 15
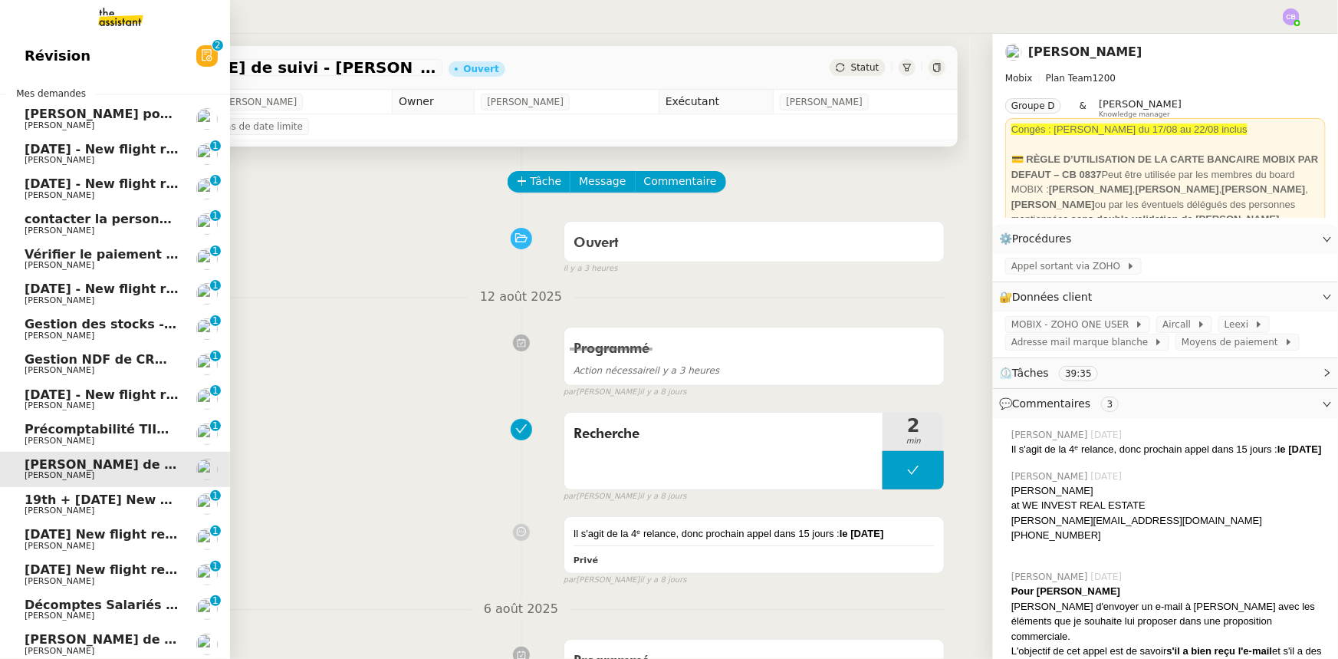
click at [97, 251] on span "Vérifier le paiement OPCO" at bounding box center [115, 254] width 180 height 15
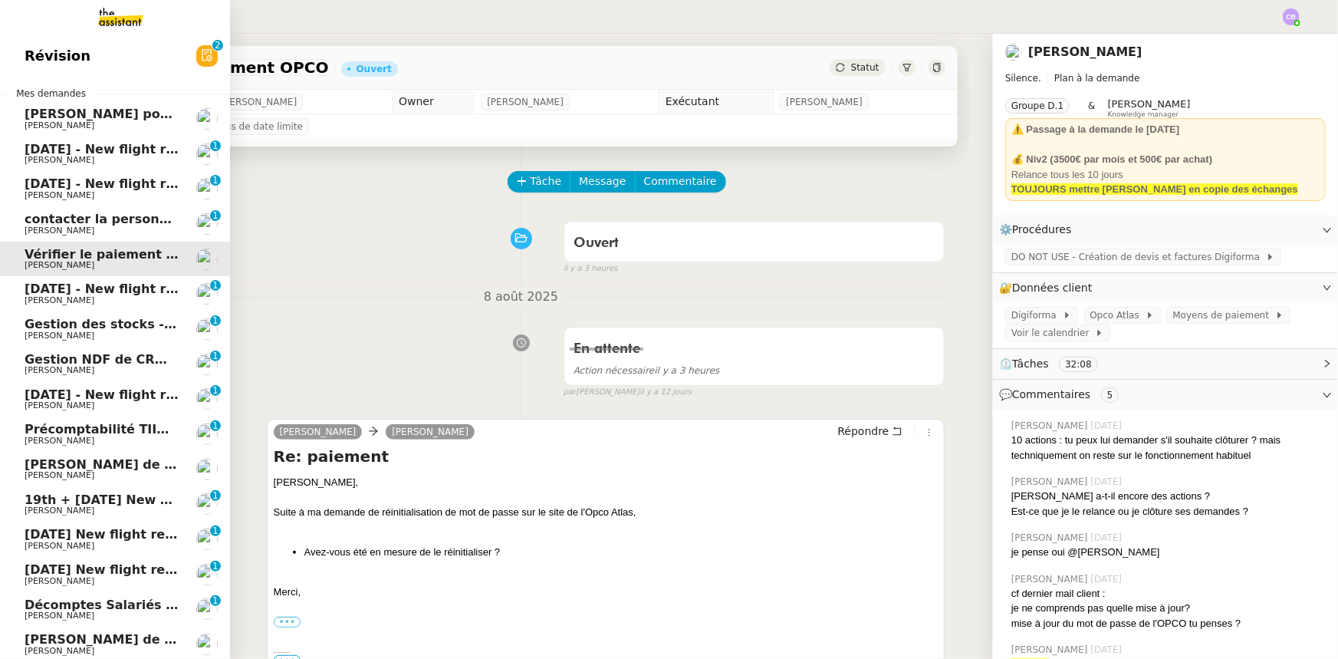
click at [84, 147] on span "[DATE] - New flight request - Integrity Lifestyle" at bounding box center [188, 149] width 327 height 15
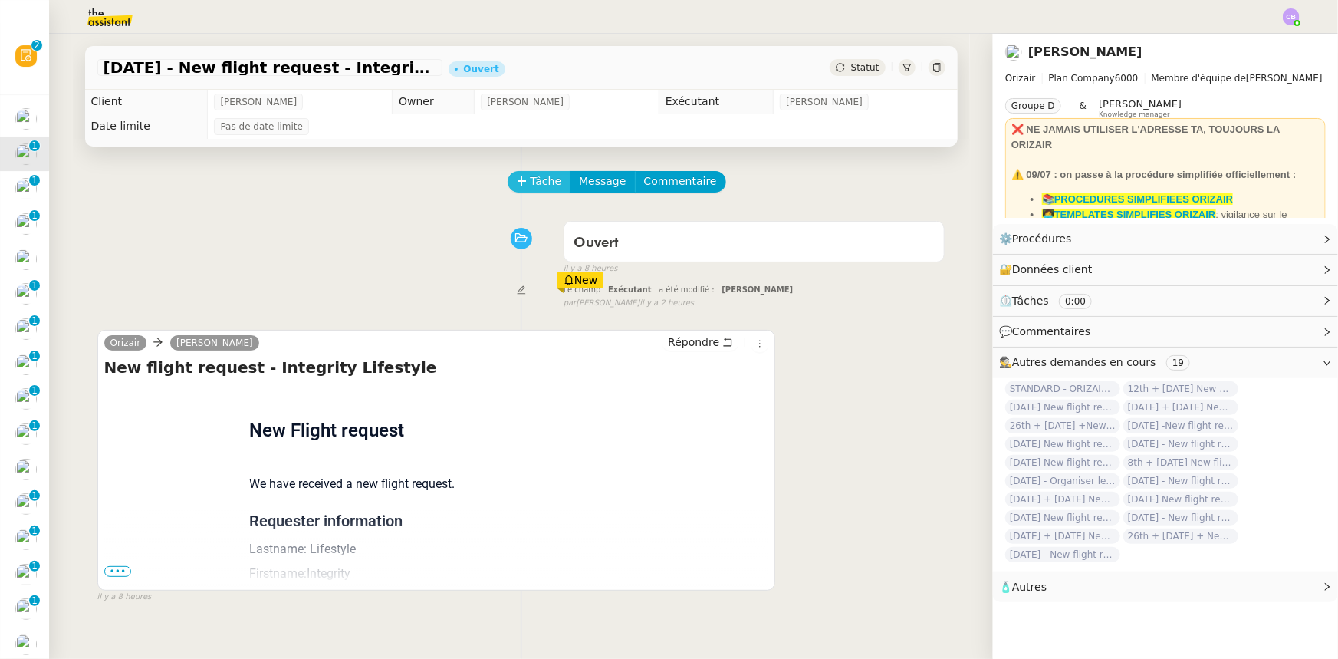
click at [531, 184] on span "Tâche" at bounding box center [546, 182] width 31 height 18
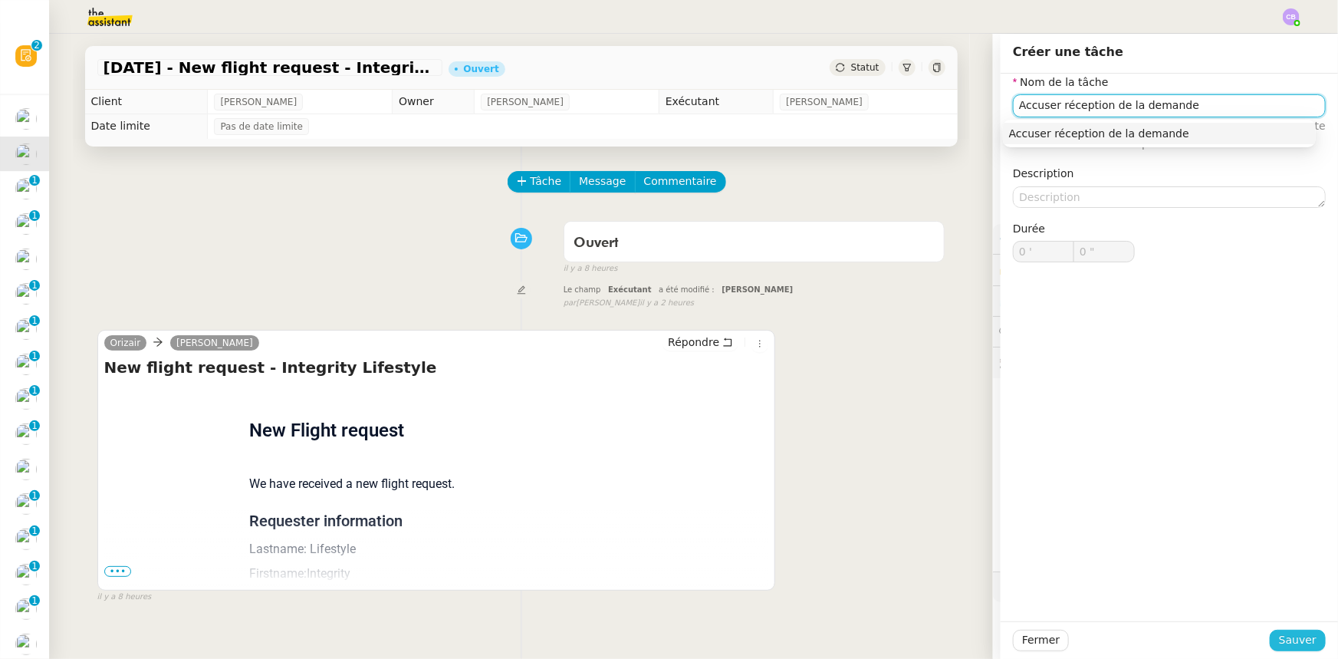
type input "Accuser réception de la demande"
click at [1288, 640] on span "Sauver" at bounding box center [1298, 640] width 38 height 18
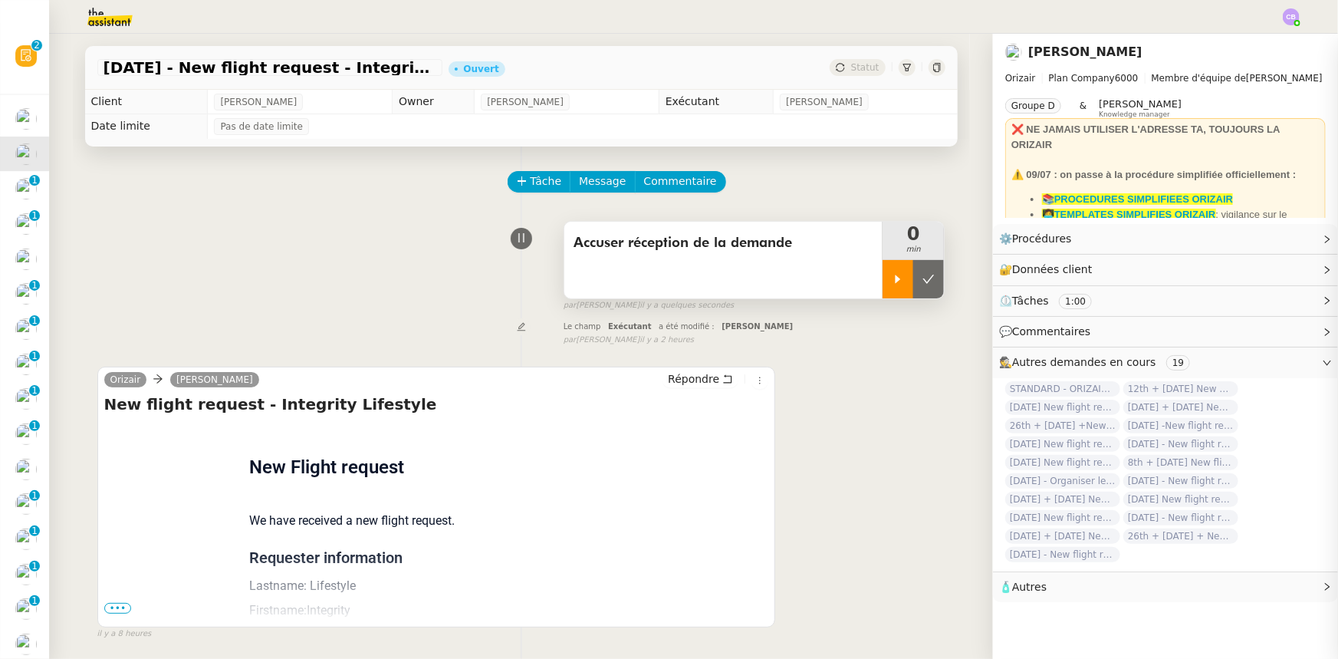
click at [892, 278] on icon at bounding box center [898, 279] width 12 height 12
drag, startPoint x: 115, startPoint y: 609, endPoint x: 133, endPoint y: 594, distance: 23.5
click at [115, 609] on span "•••" at bounding box center [118, 608] width 28 height 11
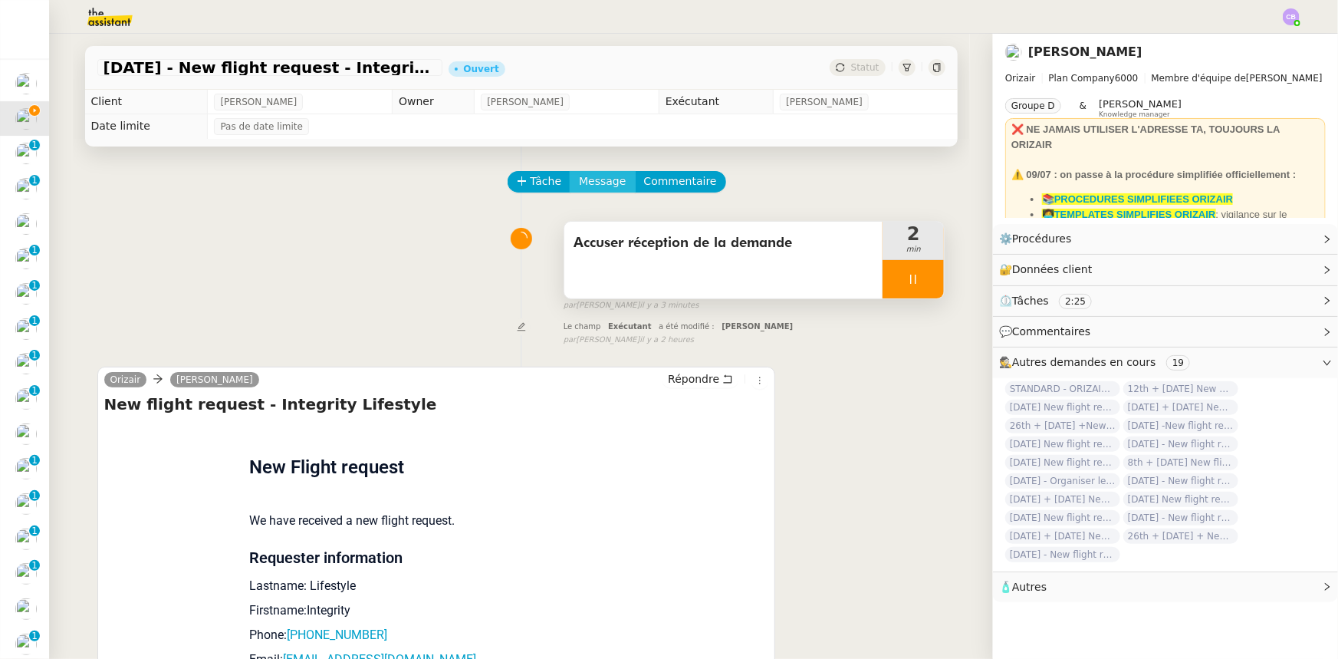
click at [580, 189] on span "Message" at bounding box center [602, 182] width 47 height 18
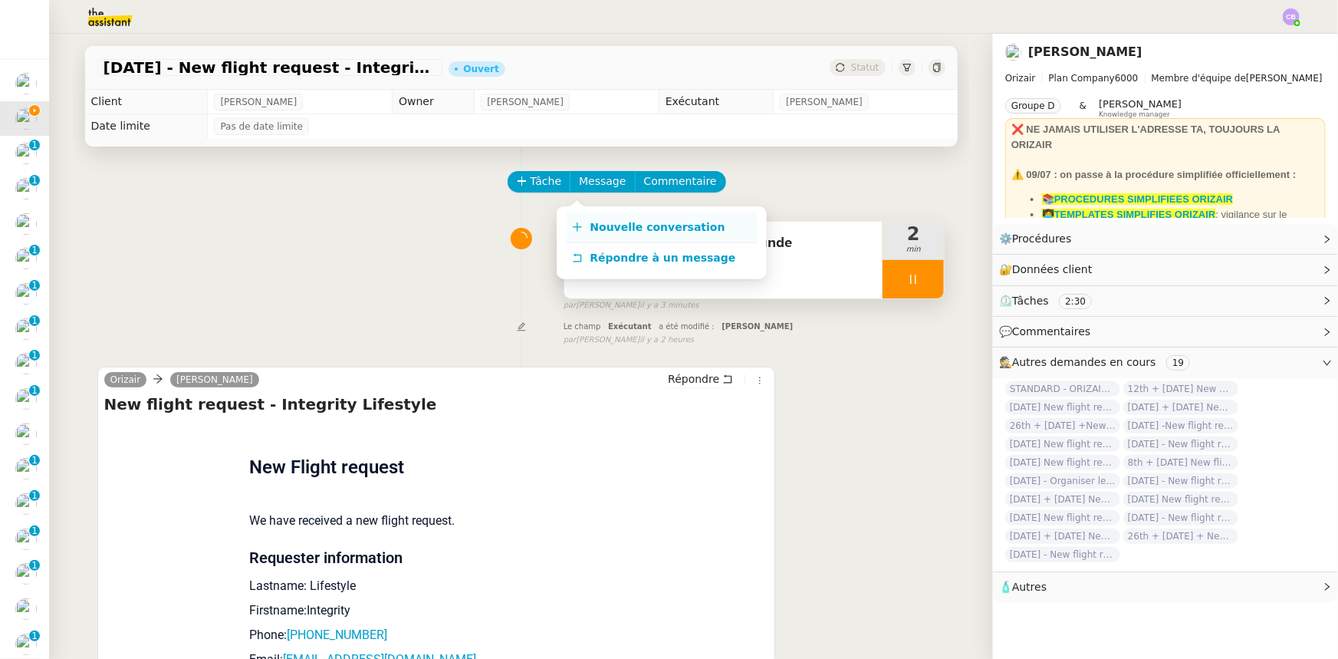
click at [597, 226] on span "Nouvelle conversation" at bounding box center [657, 227] width 135 height 12
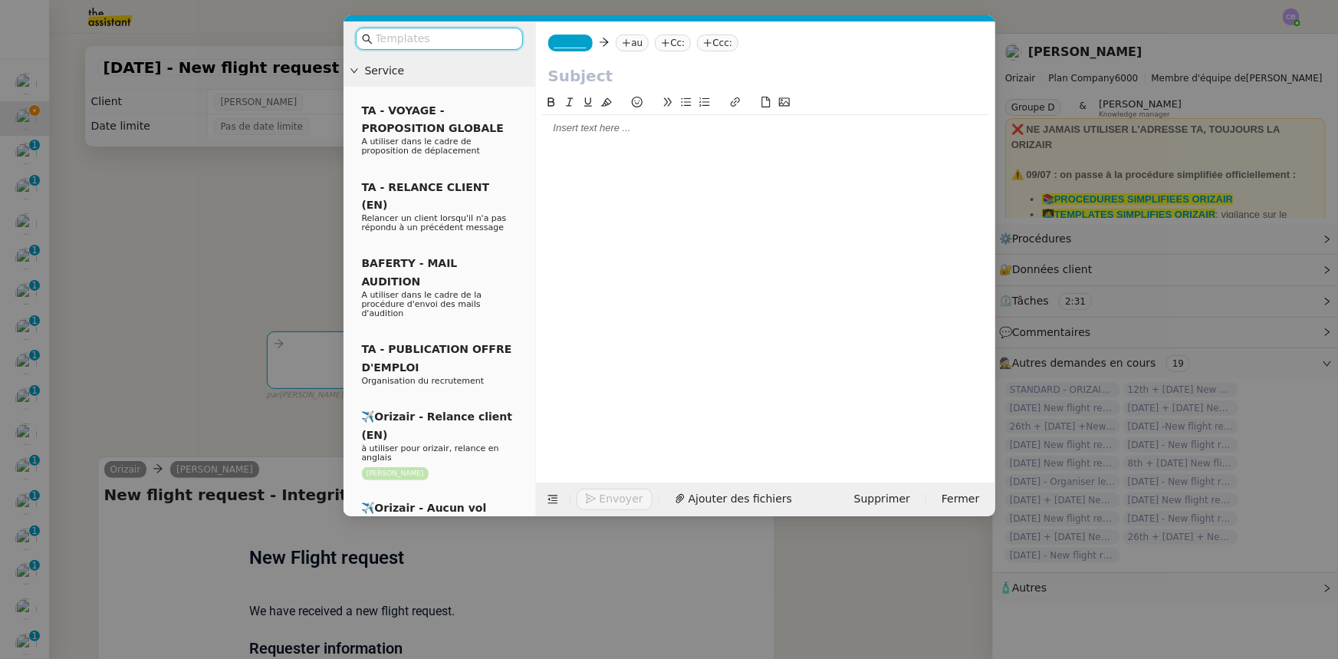
click at [455, 37] on input "text" at bounding box center [445, 39] width 138 height 18
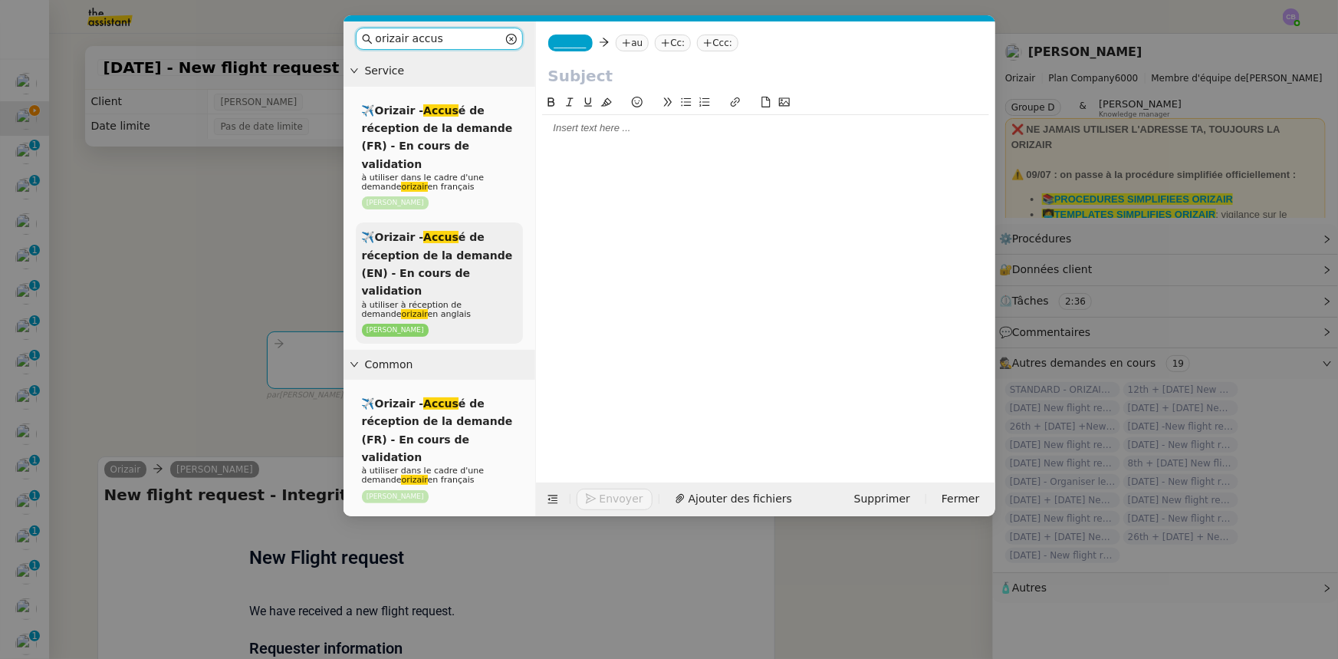
type input "orizair accus"
click at [423, 249] on span "✈️Orizair - Accus é de réception de la demande (EN) - En cours de validation" at bounding box center [437, 264] width 151 height 66
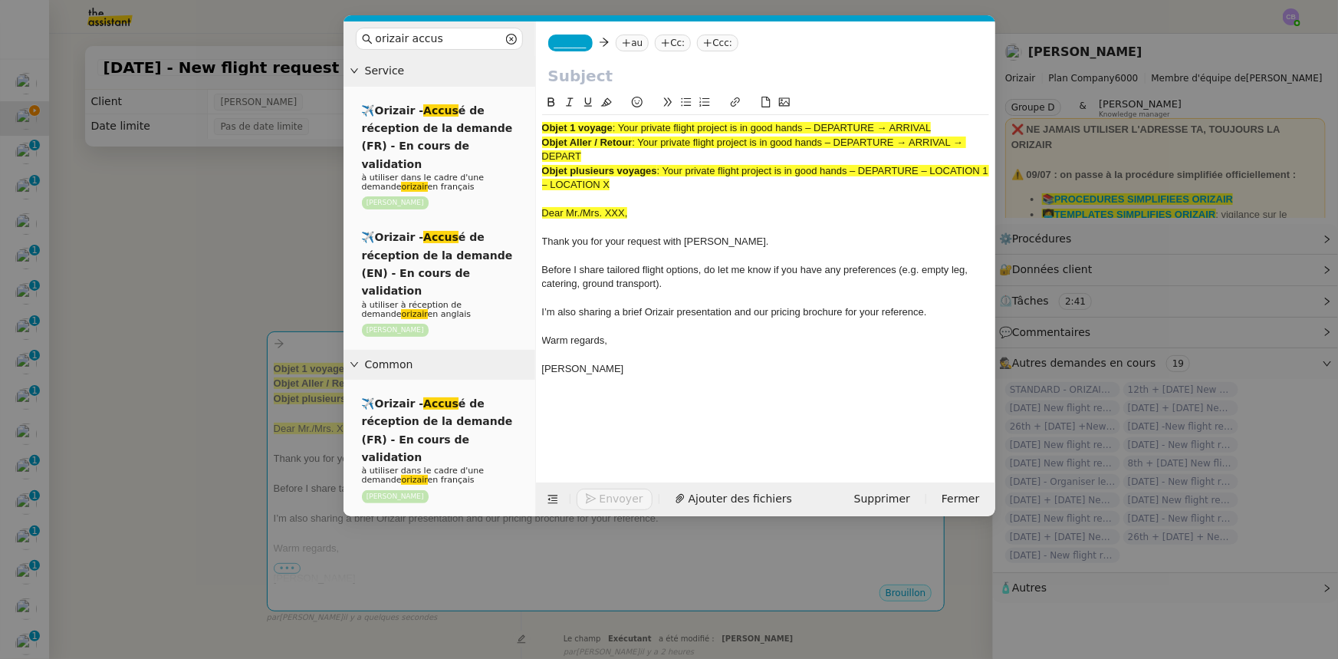
drag, startPoint x: 935, startPoint y: 129, endPoint x: 623, endPoint y: 129, distance: 312.8
click at [623, 129] on div "Objet 1 voyage : Your private flight project is in good hands – DEPARTURE → ARR…" at bounding box center [765, 128] width 447 height 14
click at [597, 78] on input "text" at bounding box center [765, 75] width 435 height 23
paste input "Your private flight project is in good hands – DEPARTURE → ARRIVAL"
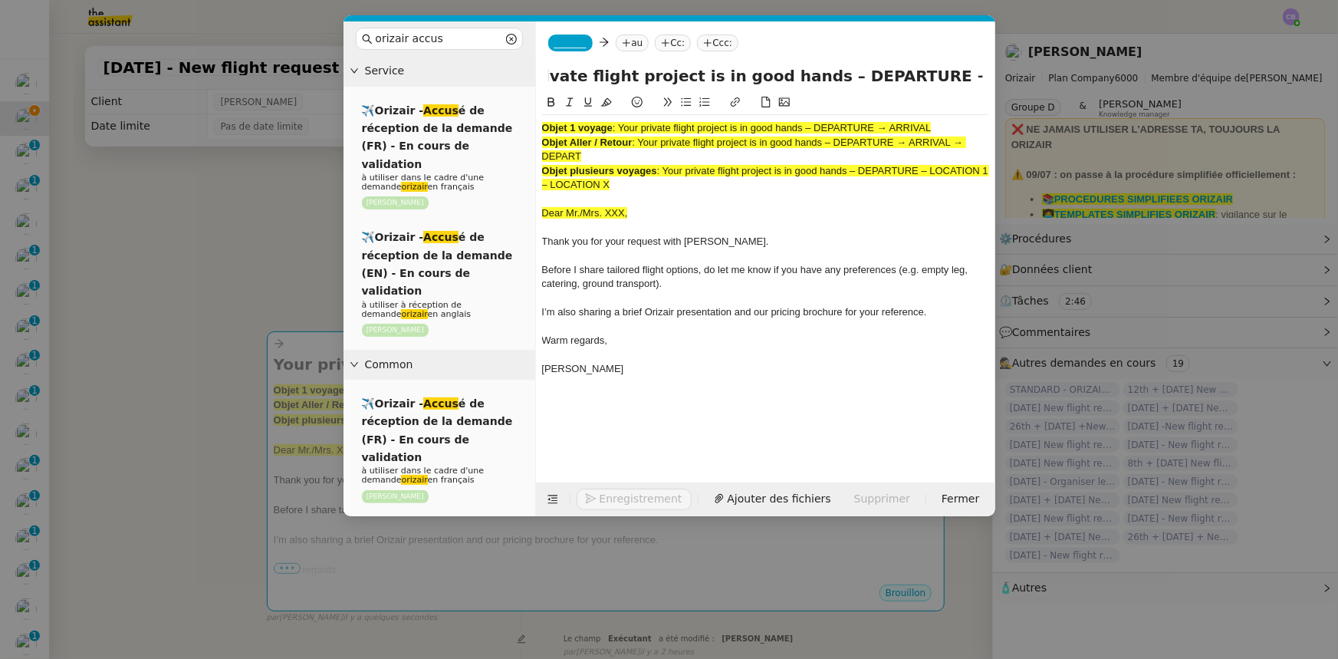
type input "Your private flight project is in good hands – DEPARTURE → ARRIVAL"
drag, startPoint x: 638, startPoint y: 190, endPoint x: 540, endPoint y: 130, distance: 114.9
click at [540, 130] on nz-spin "Objet 1 voyage : Your private flight project is in good hands – DEPARTURE → ARR…" at bounding box center [765, 279] width 459 height 371
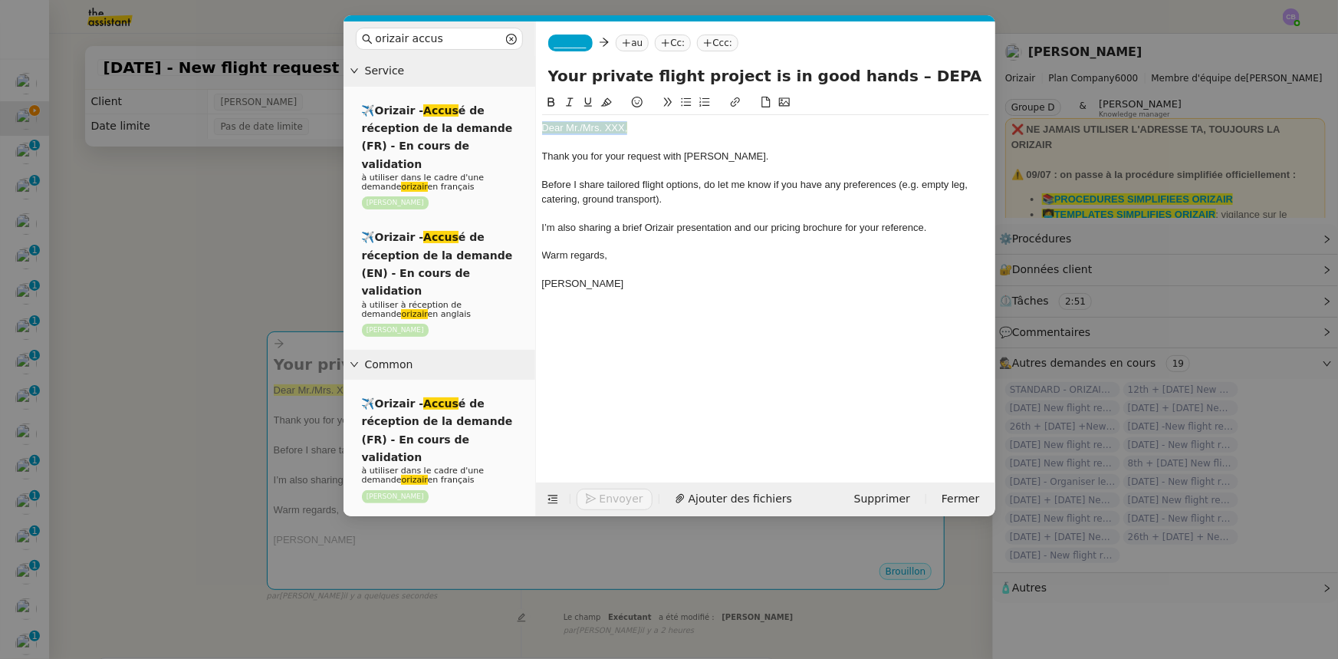
drag, startPoint x: 627, startPoint y: 128, endPoint x: 544, endPoint y: 125, distance: 83.6
click at [544, 125] on div "Dear Mr./Mrs. XXX," at bounding box center [765, 128] width 447 height 14
click at [608, 105] on icon at bounding box center [606, 102] width 11 height 8
click at [623, 130] on div "Dear Mr./Mrs. XXX," at bounding box center [765, 128] width 447 height 14
drag, startPoint x: 624, startPoint y: 128, endPoint x: 570, endPoint y: 127, distance: 54.4
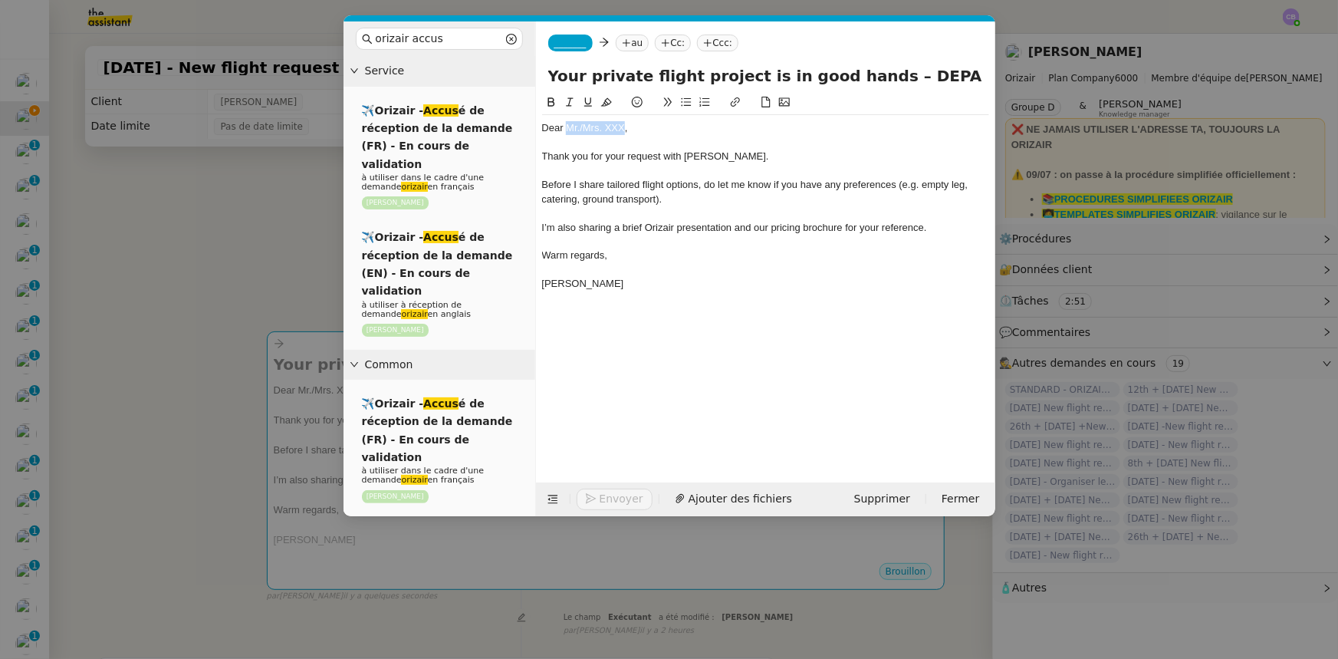
click at [570, 127] on div "Dear Mr./Mrs. XXX," at bounding box center [765, 128] width 447 height 14
click at [574, 39] on span "_______" at bounding box center [570, 43] width 32 height 11
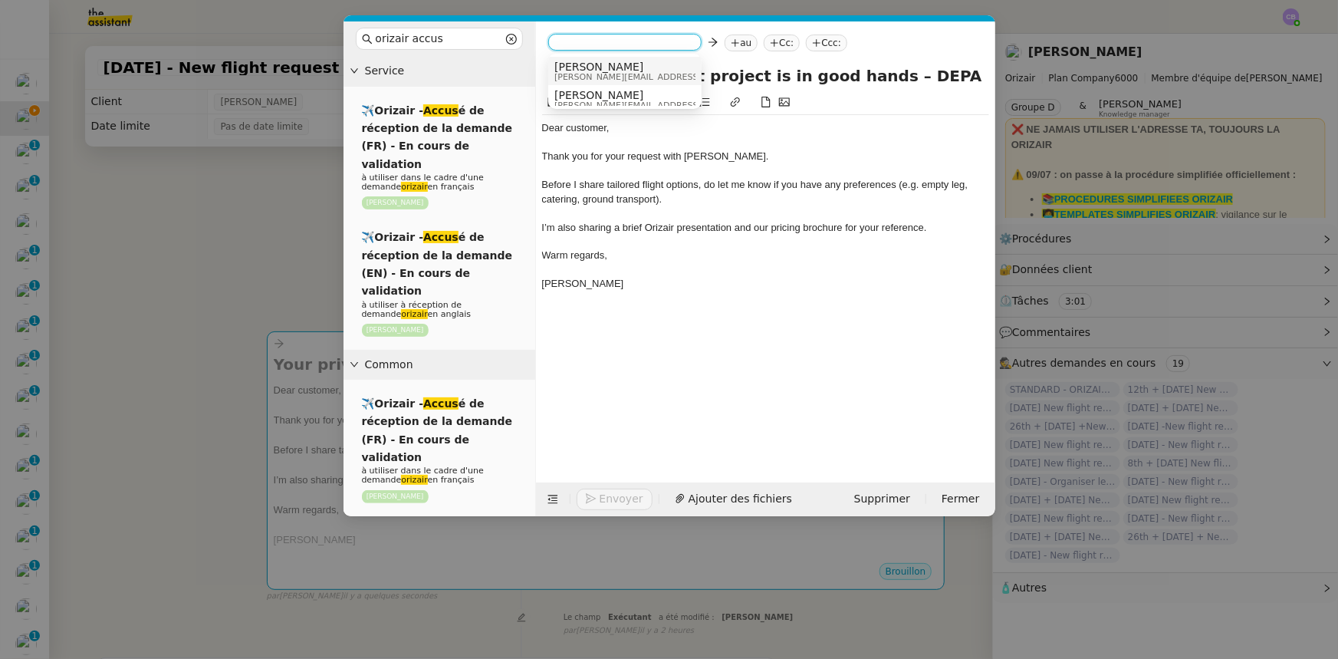
click at [607, 74] on span "[PERSON_NAME][EMAIL_ADDRESS][DOMAIN_NAME]" at bounding box center [663, 77] width 218 height 8
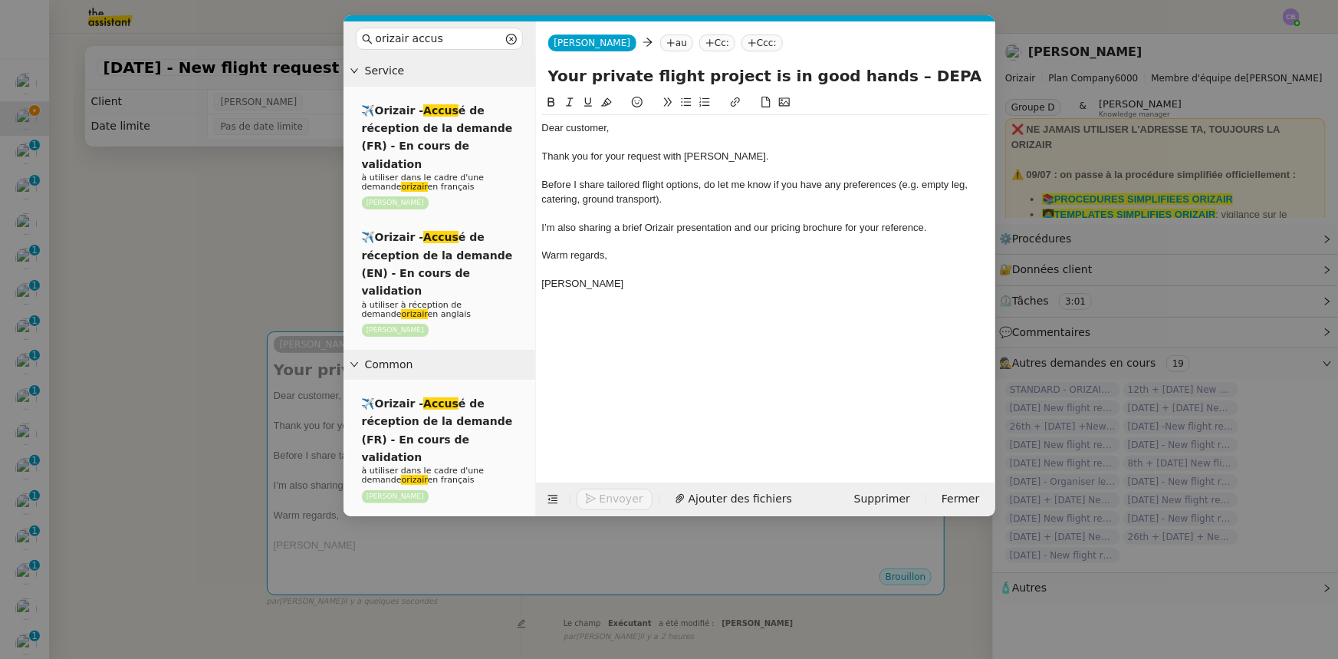
click at [237, 261] on nz-modal-container "orizair accus Service ✈️Orizair - Accus é de réception de la demande (FR) - En …" at bounding box center [669, 329] width 1338 height 659
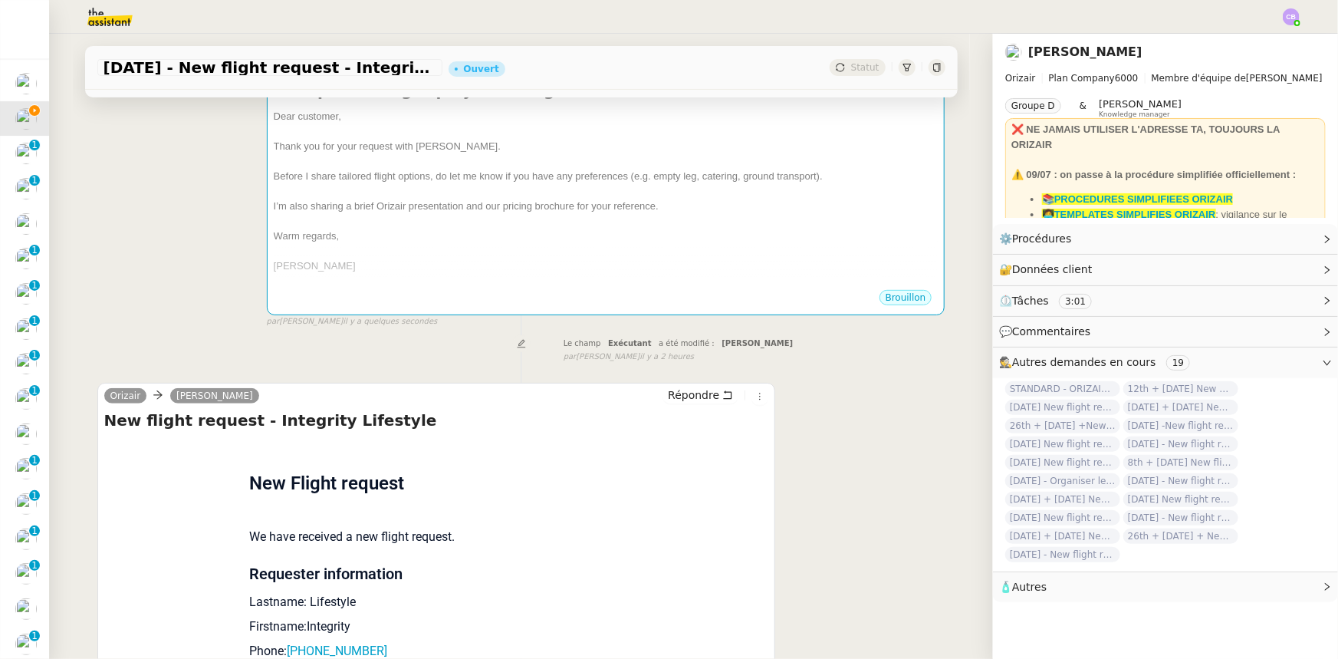
scroll to position [488, 0]
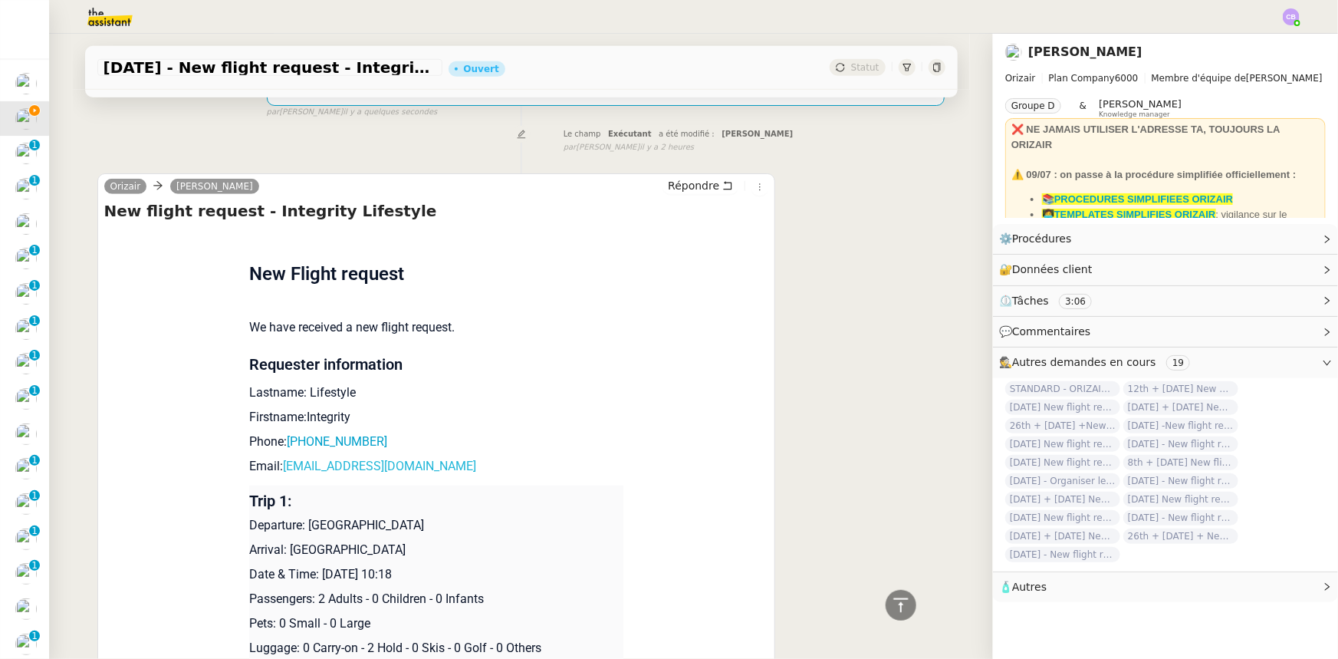
drag, startPoint x: 442, startPoint y: 468, endPoint x: 278, endPoint y: 470, distance: 164.1
click at [278, 470] on p "Email: admin@integritylifestyle.co.uk" at bounding box center [436, 466] width 374 height 18
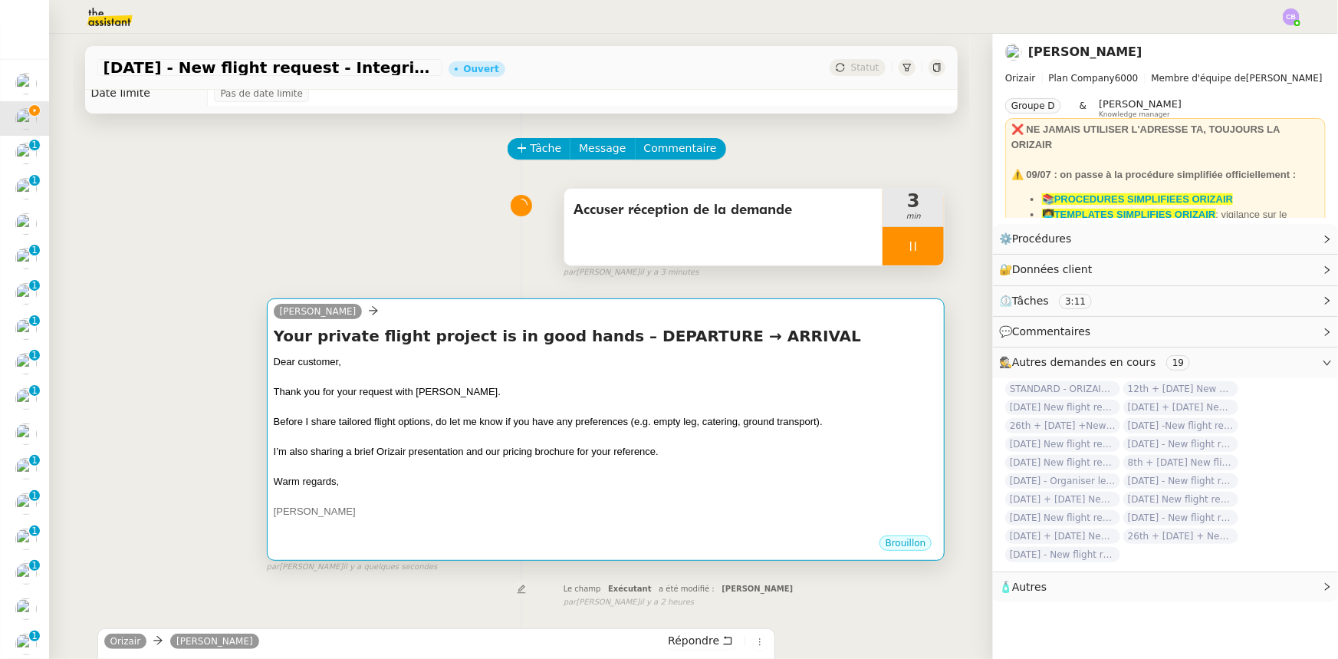
scroll to position [0, 0]
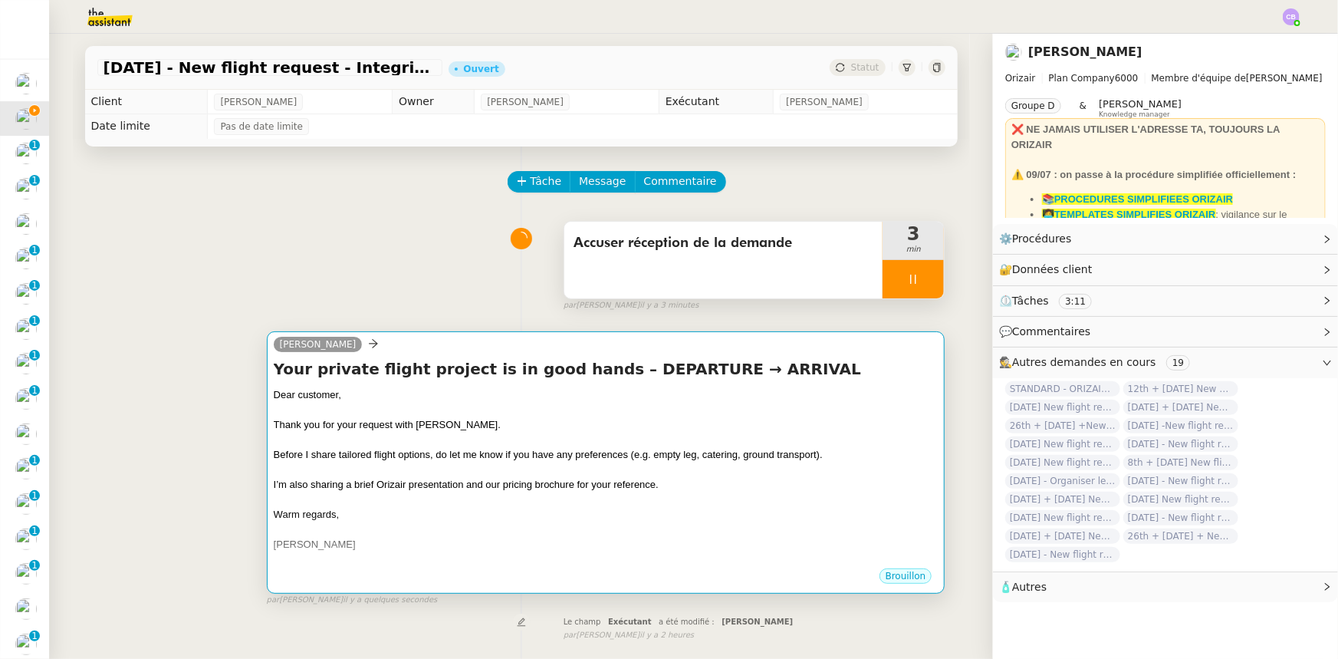
click at [403, 438] on div at bounding box center [606, 439] width 665 height 15
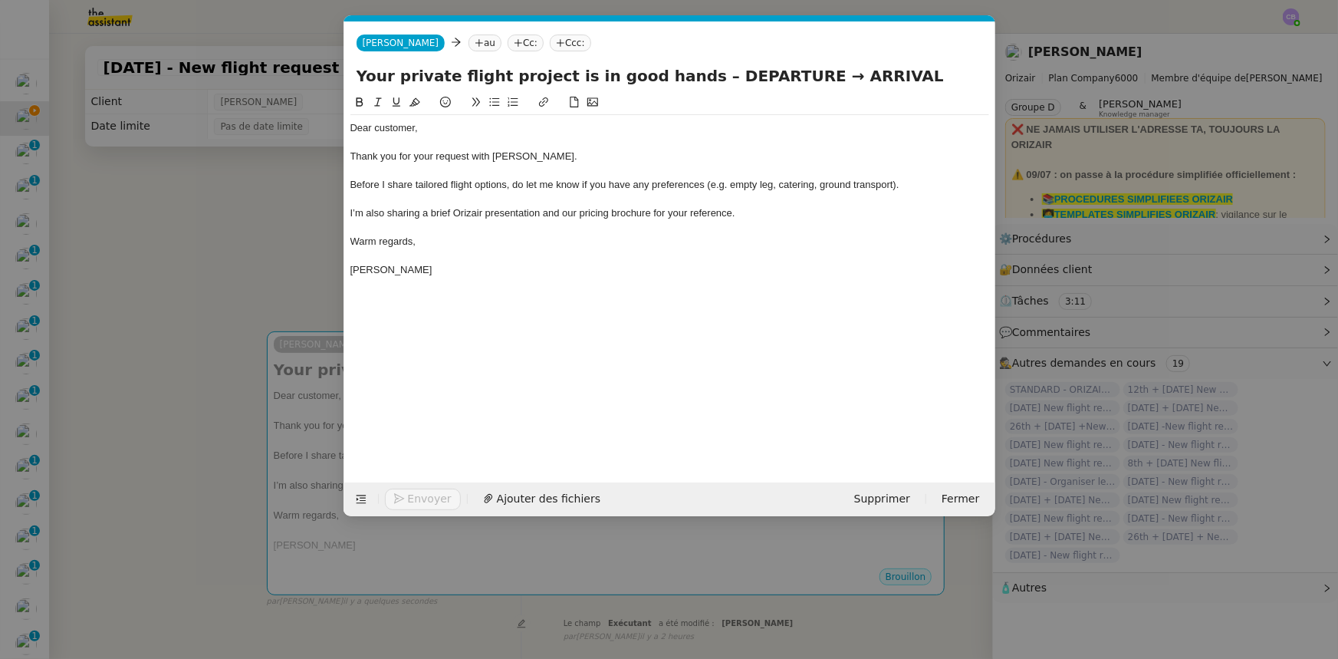
scroll to position [0, 90]
click at [469, 42] on nz-tag "au" at bounding box center [485, 43] width 33 height 17
paste input "admin@integritylifestyle.co.uk"
type input "admin@integritylifestyle.co.uk"
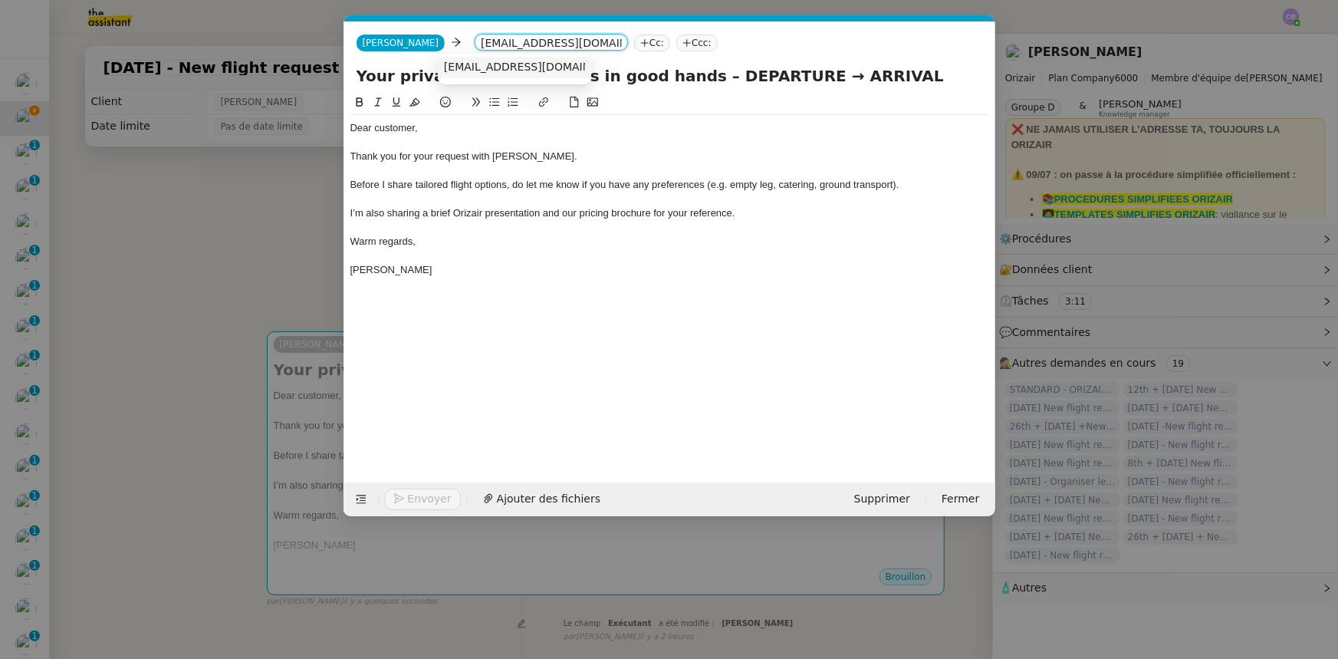
click at [465, 66] on span "admin@integritylifestyle.co.uk" at bounding box center [538, 67] width 188 height 12
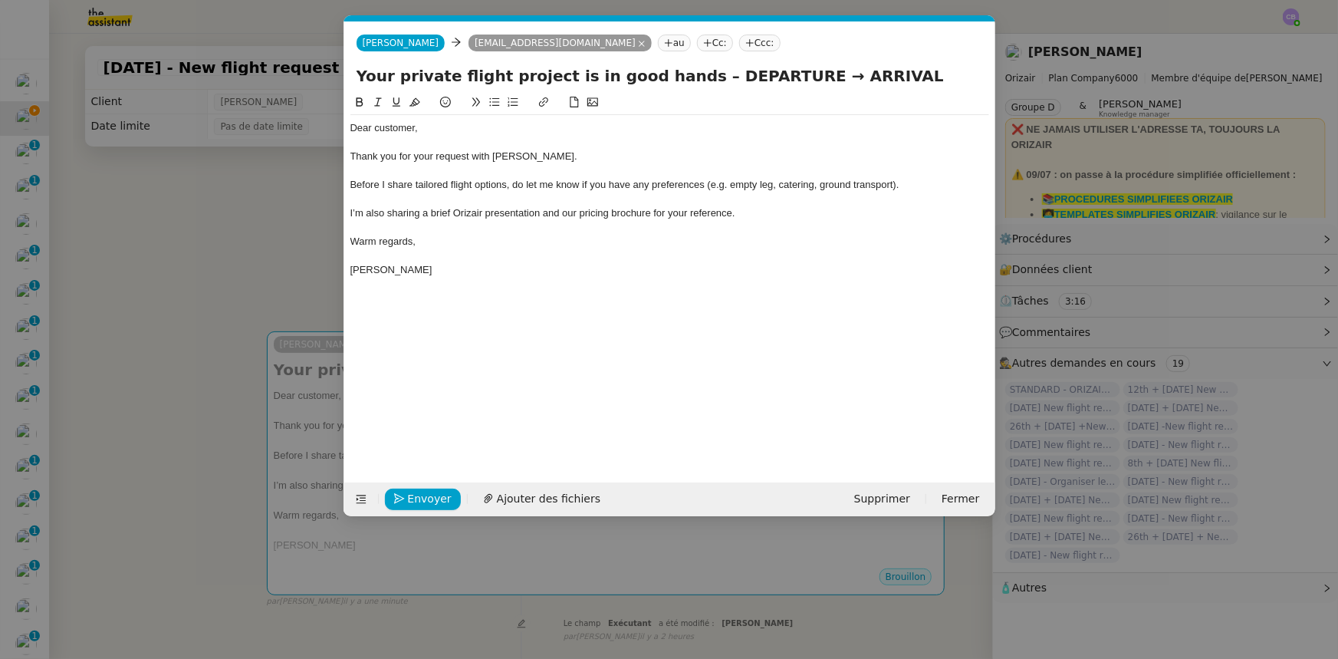
click at [739, 43] on nz-tag "Ccc:" at bounding box center [759, 43] width 41 height 17
type input "[PERSON_NAME]"
click at [717, 68] on span "[PERSON_NAME]" at bounding box center [788, 67] width 218 height 12
drag, startPoint x: 766, startPoint y: 77, endPoint x: 684, endPoint y: 77, distance: 82.0
click at [684, 77] on input "Your private flight project is in good hands – DEPARTURE → ARRIVAL" at bounding box center [670, 75] width 626 height 23
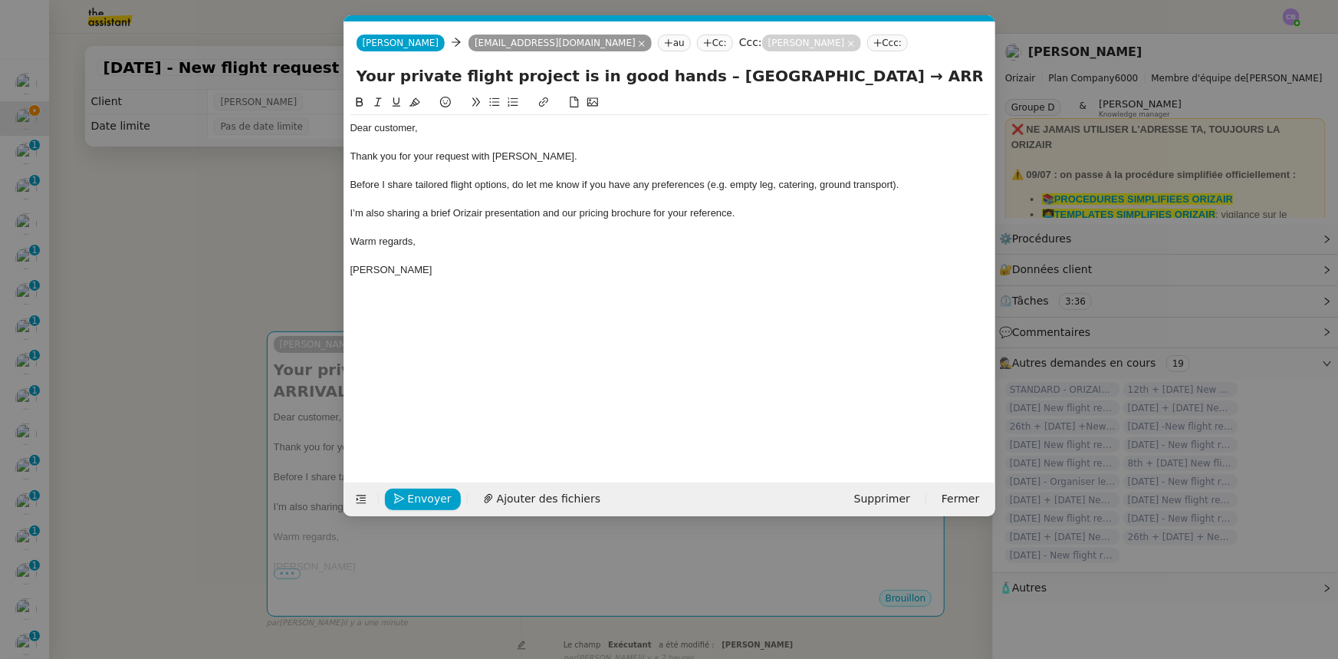
click at [958, 74] on input "Your private flight project is in good hands – London Biggin Hill Airport → ARR…" at bounding box center [670, 75] width 626 height 23
type input "Your private flight project is in good hands – London Biggin Hill Airport → Aus…"
click at [790, 211] on div "I’m also sharing a brief Orizair presentation and our pricing brochure for your…" at bounding box center [669, 213] width 639 height 14
click at [529, 503] on span "Ajouter des fichiers" at bounding box center [549, 499] width 104 height 18
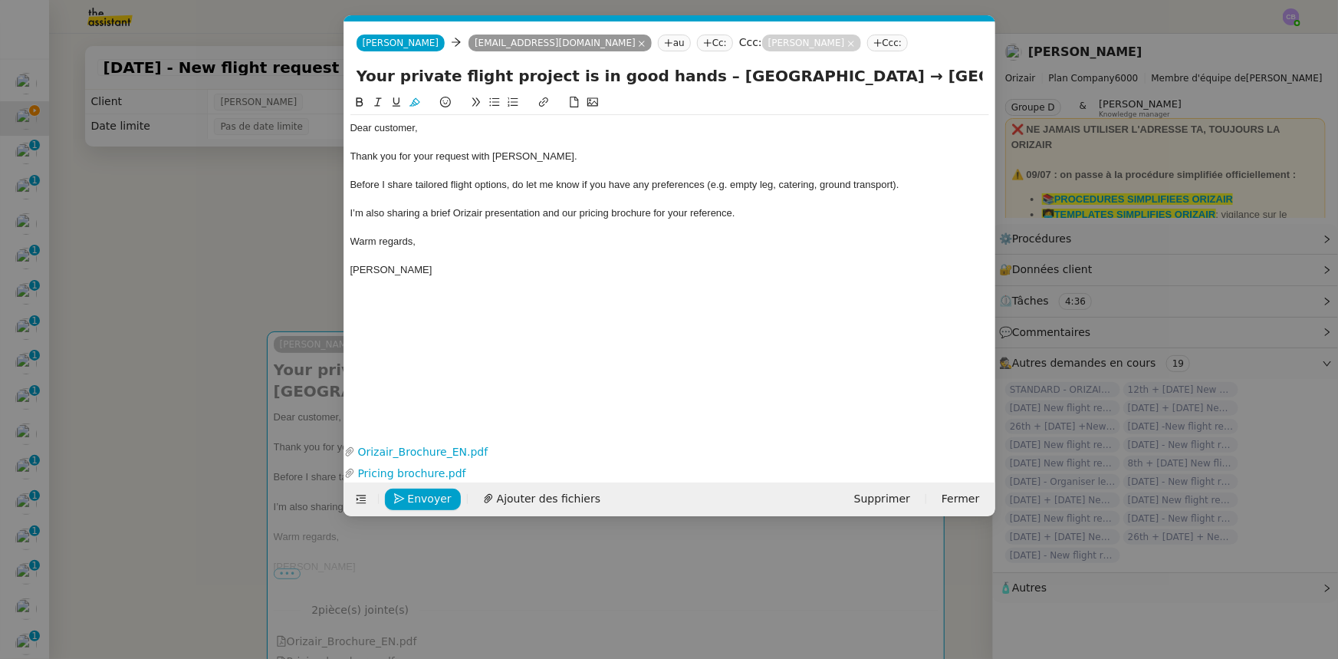
click at [291, 212] on nz-modal-container "orizair accus Service ✈️Orizair - Accus é de réception de la demande (FR) - En …" at bounding box center [669, 329] width 1338 height 659
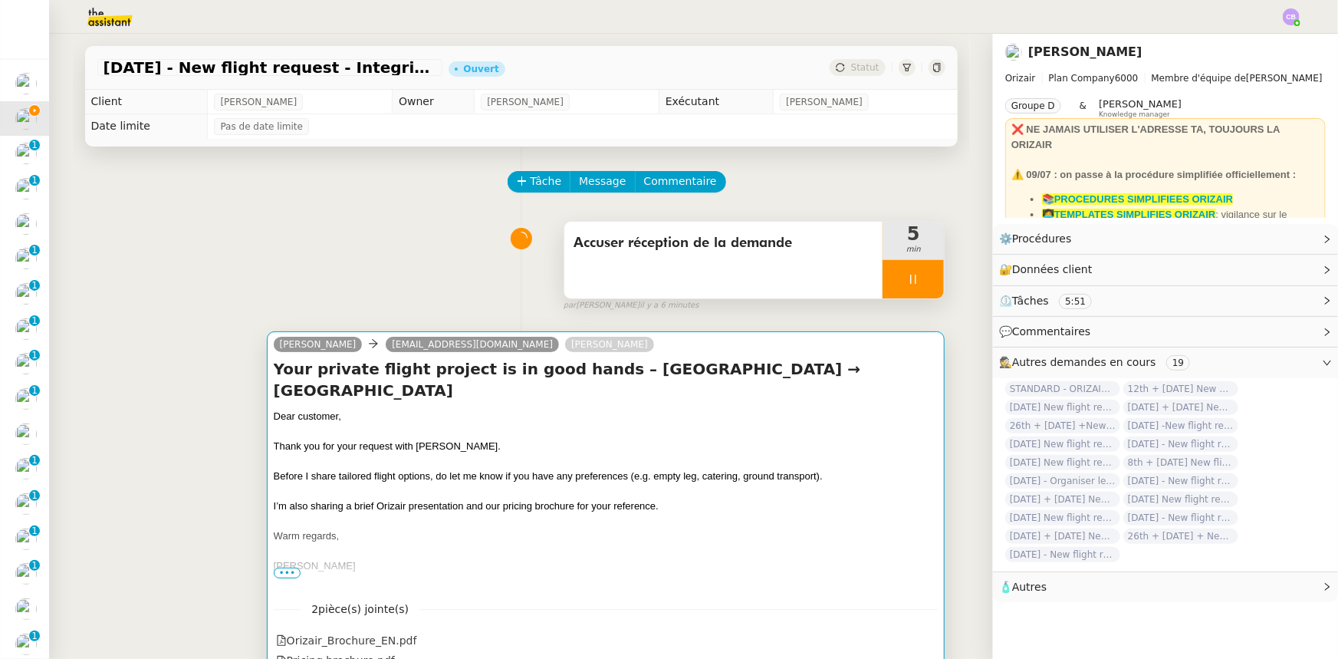
click at [639, 484] on div at bounding box center [606, 491] width 665 height 15
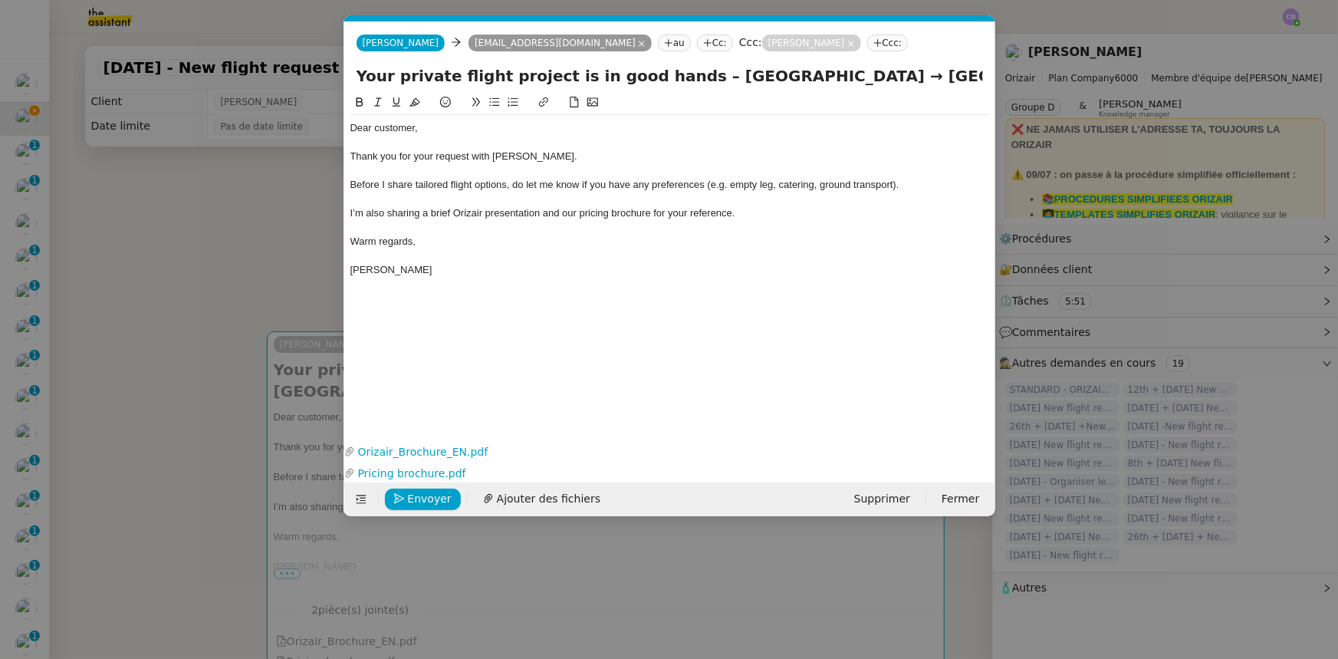
scroll to position [0, 90]
click at [445, 500] on span "Envoyer" at bounding box center [430, 499] width 44 height 18
click at [445, 500] on span "Confirmer l'envoi" at bounding box center [454, 499] width 92 height 18
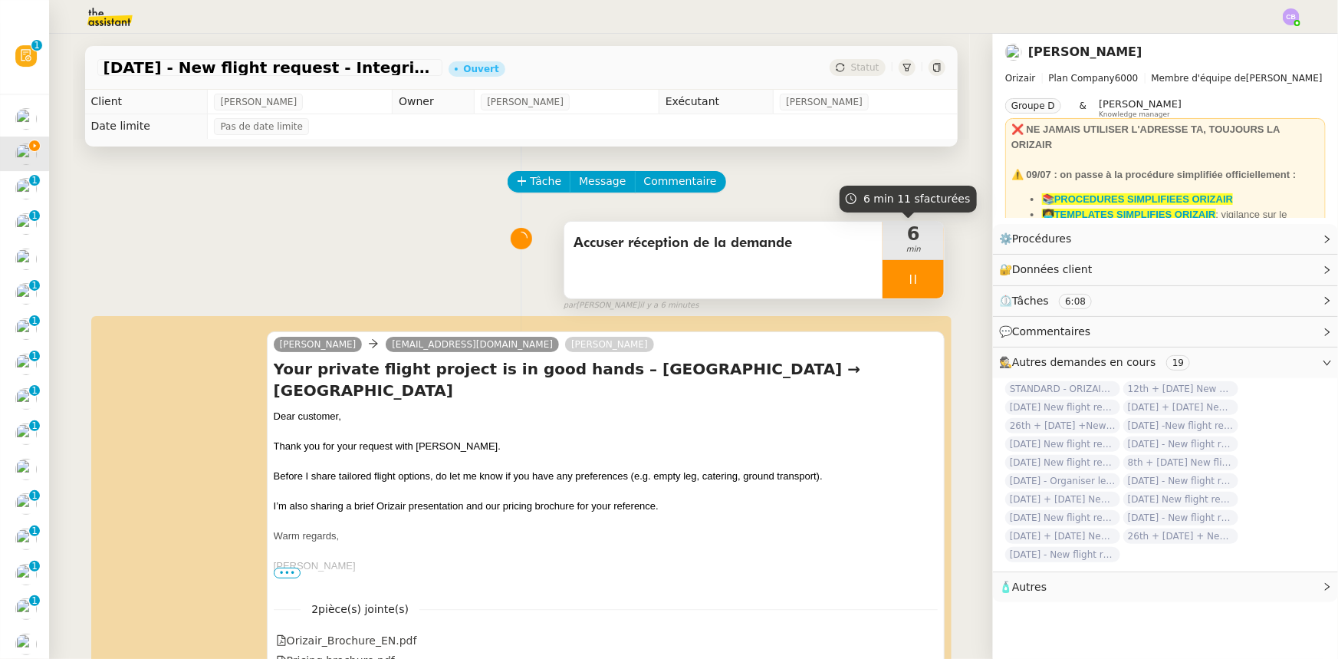
click at [886, 273] on div at bounding box center [913, 279] width 61 height 38
click at [913, 287] on button at bounding box center [928, 279] width 31 height 38
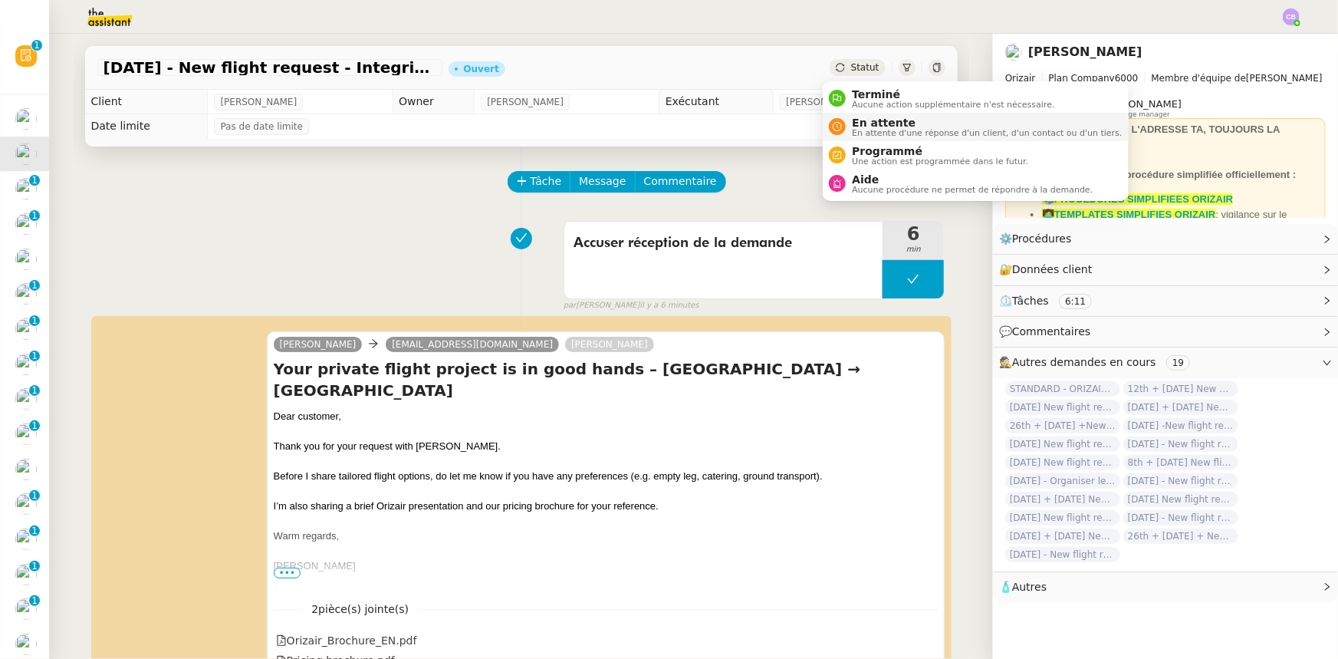
click at [879, 125] on span "En attente" at bounding box center [987, 123] width 270 height 12
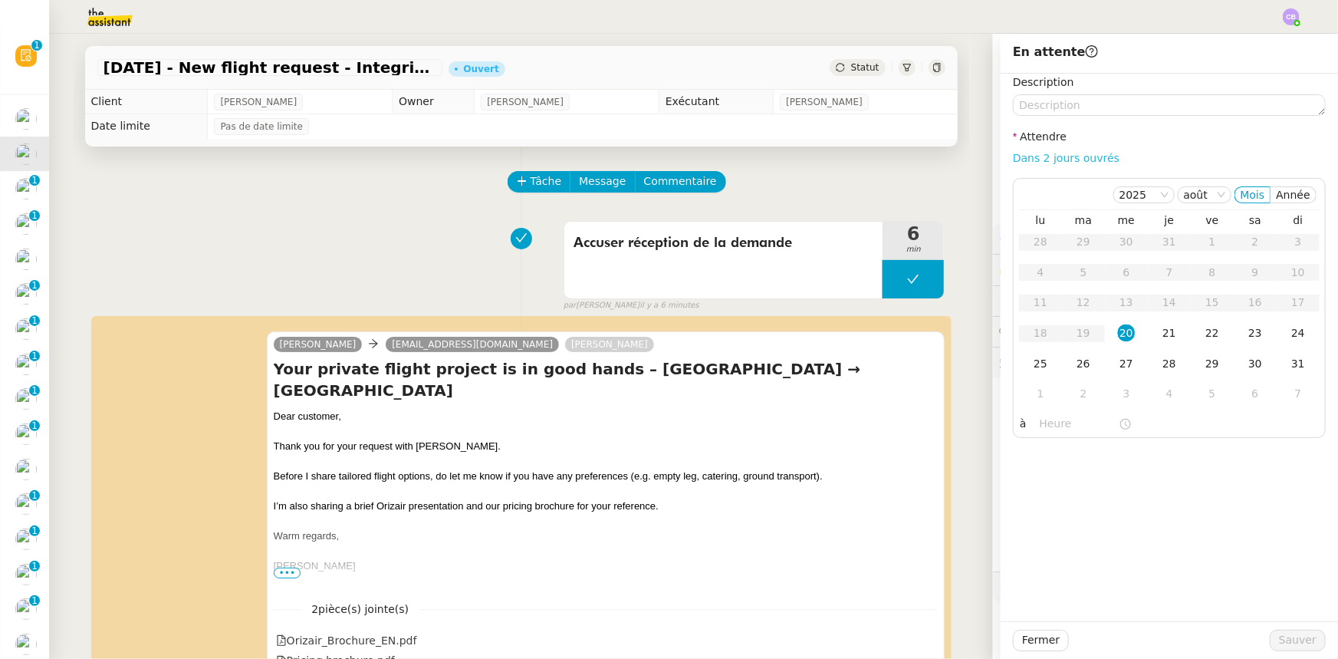
click at [1013, 159] on link "Dans 2 jours ouvrés" at bounding box center [1066, 158] width 107 height 12
type input "07:00"
click at [1161, 327] on div "21" at bounding box center [1169, 332] width 17 height 17
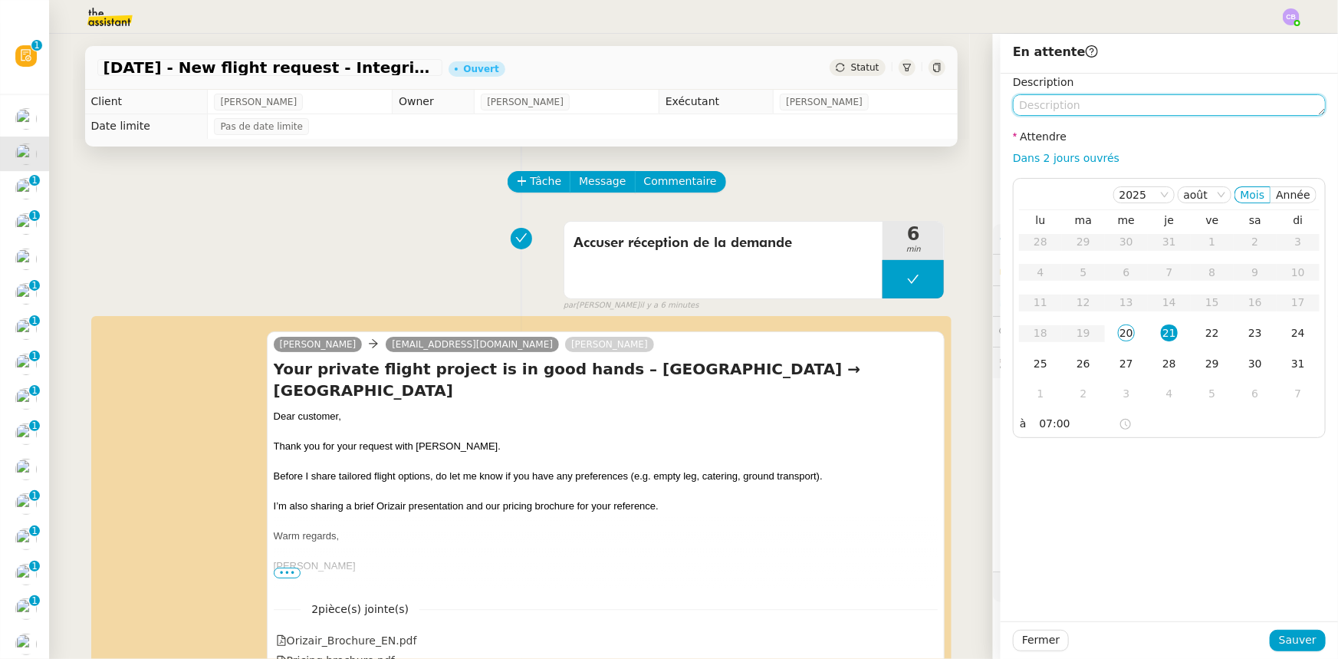
click at [1110, 107] on textarea at bounding box center [1169, 104] width 313 height 21
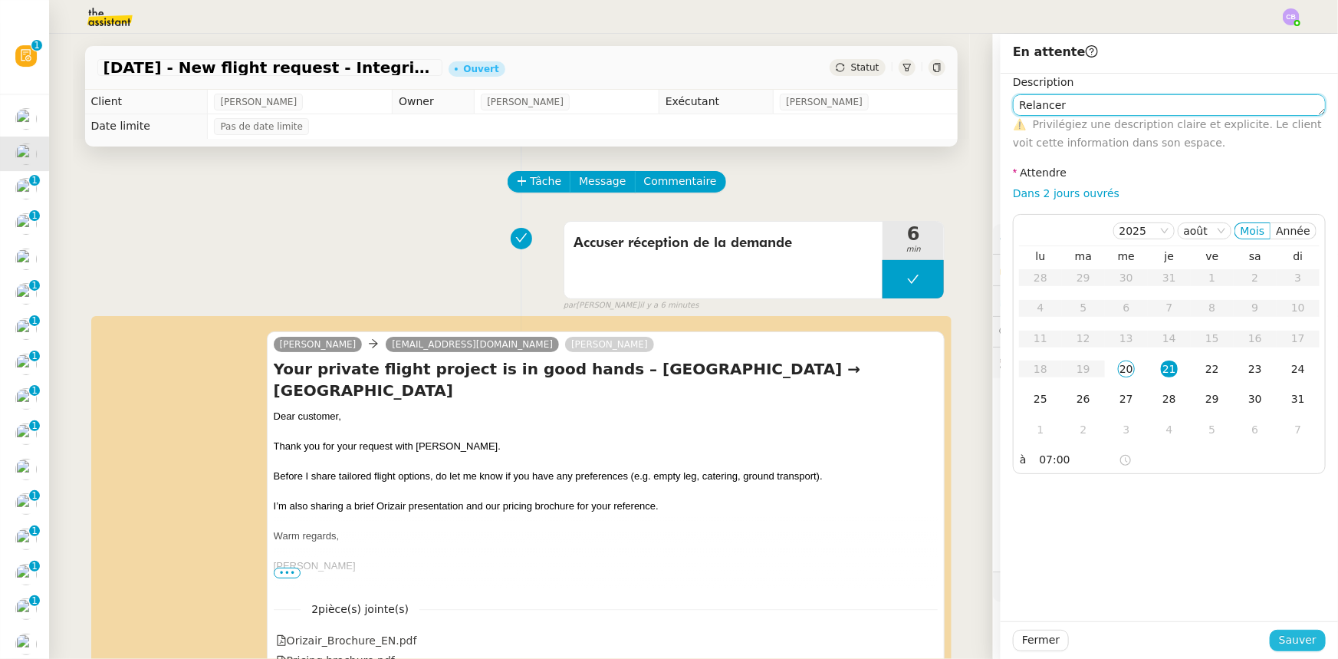
type textarea "Relancer"
click at [1279, 643] on span "Sauver" at bounding box center [1298, 640] width 38 height 18
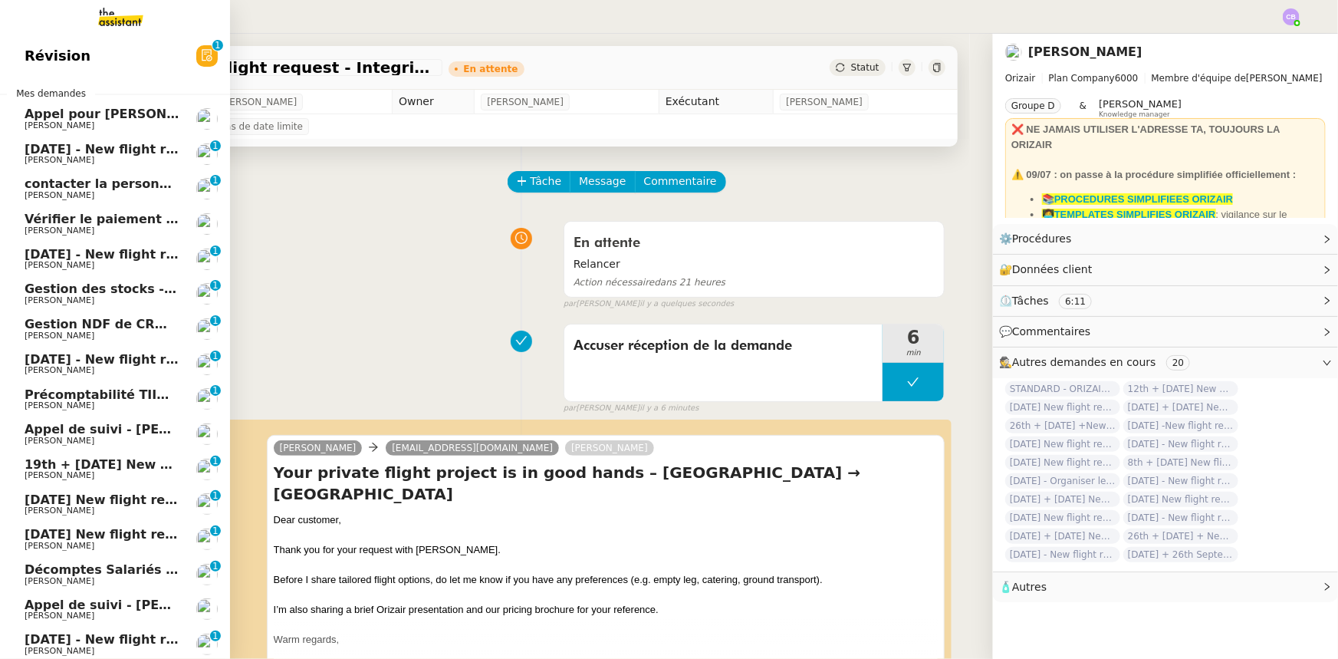
click at [52, 153] on span "27th August 2025 - New flight request - Hirad Parsi" at bounding box center [183, 149] width 317 height 15
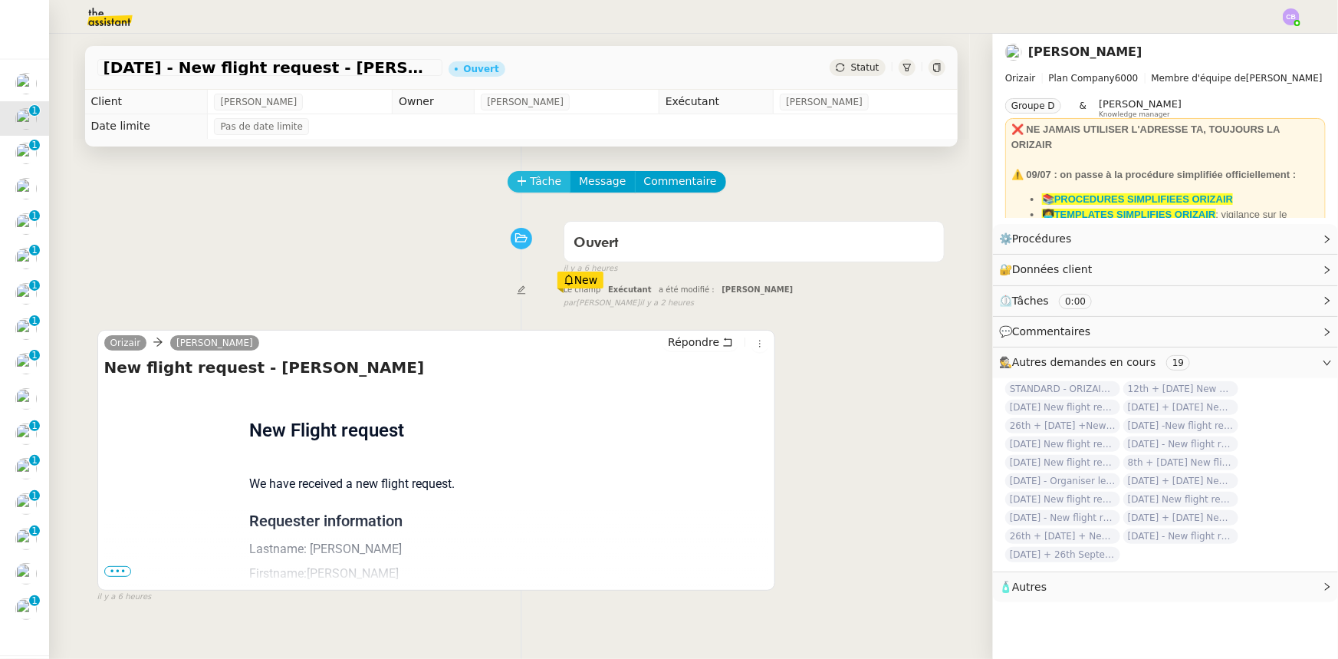
click at [531, 190] on span "Tâche" at bounding box center [546, 182] width 31 height 18
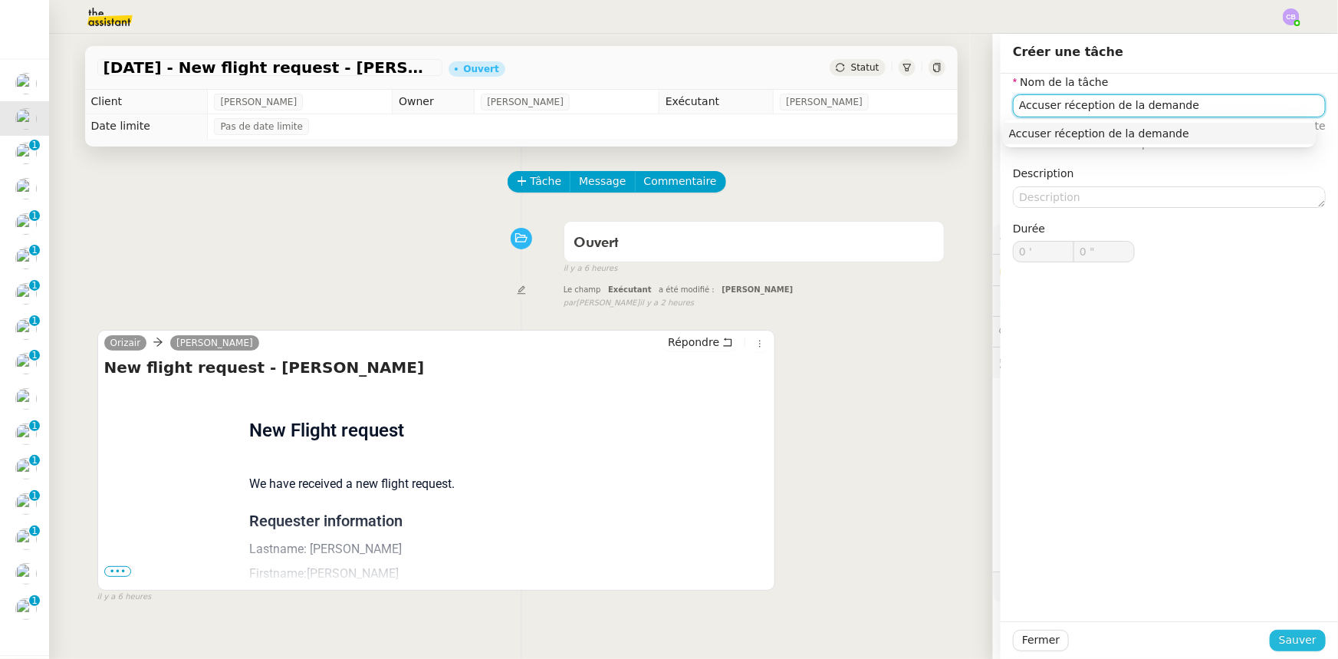
type input "Accuser réception de la demande"
click at [1291, 643] on span "Sauver" at bounding box center [1298, 640] width 38 height 18
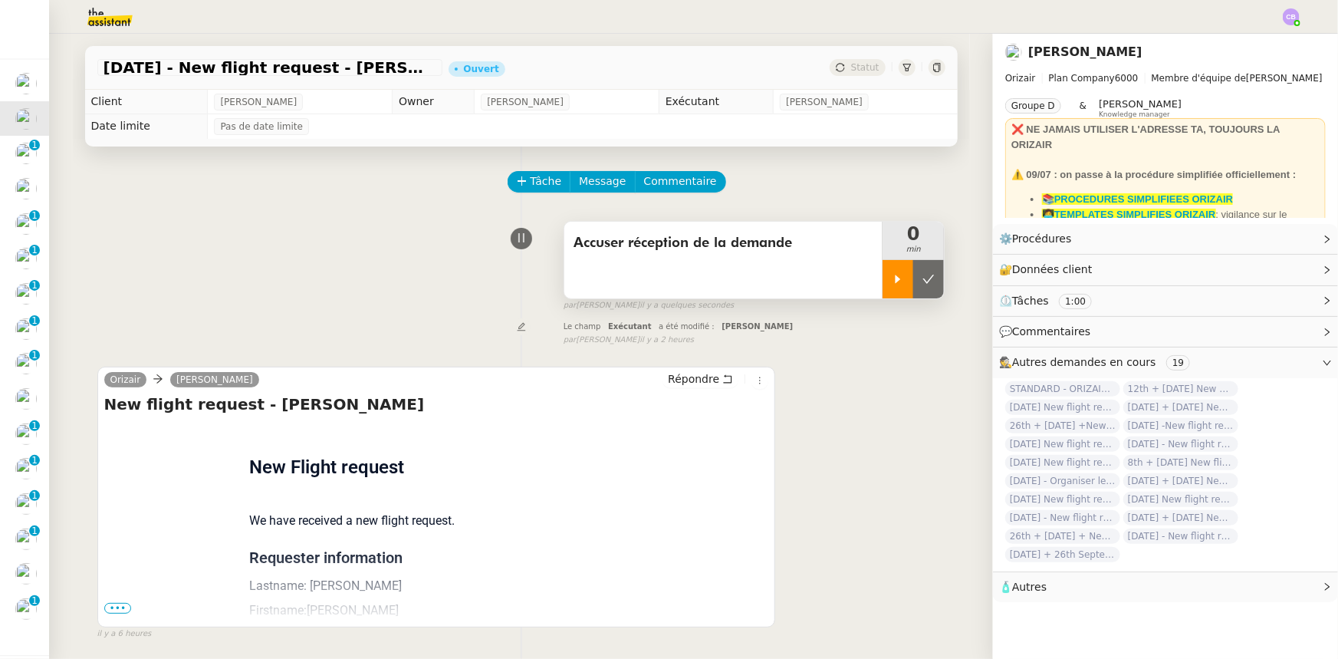
click at [883, 289] on div at bounding box center [898, 279] width 31 height 38
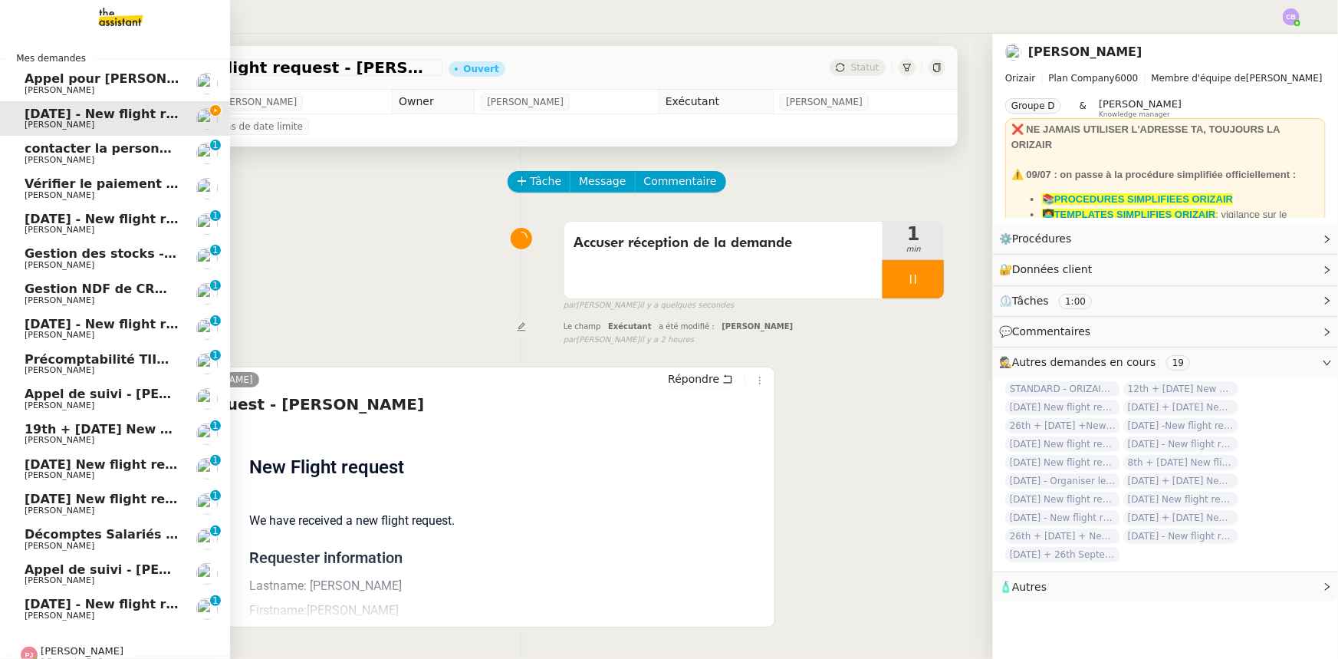
scroll to position [64, 0]
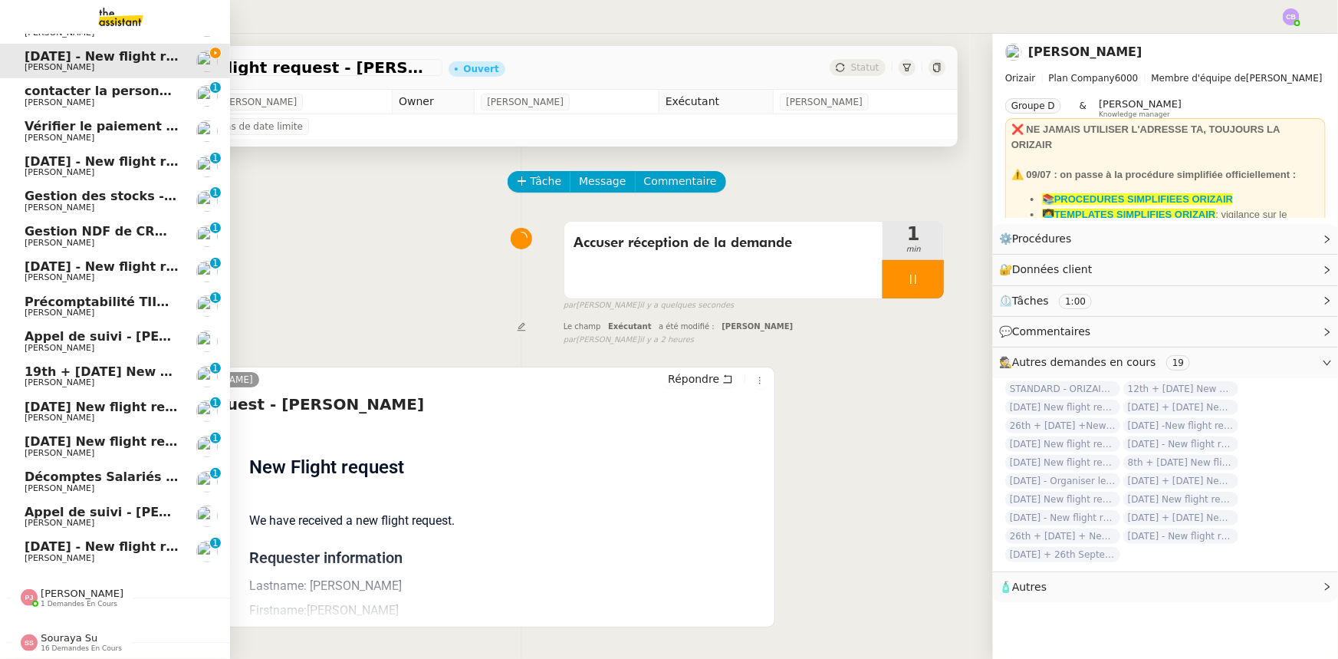
click at [75, 632] on span "Souraya Su" at bounding box center [69, 638] width 57 height 12
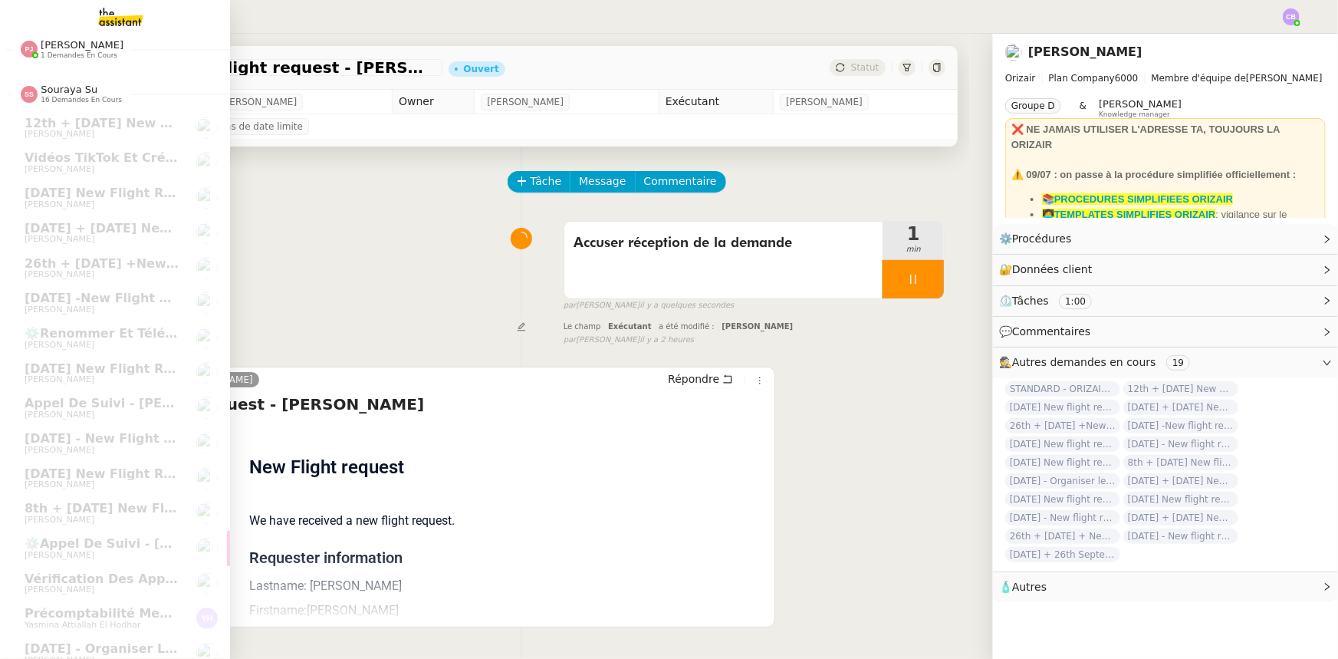
scroll to position [625, 0]
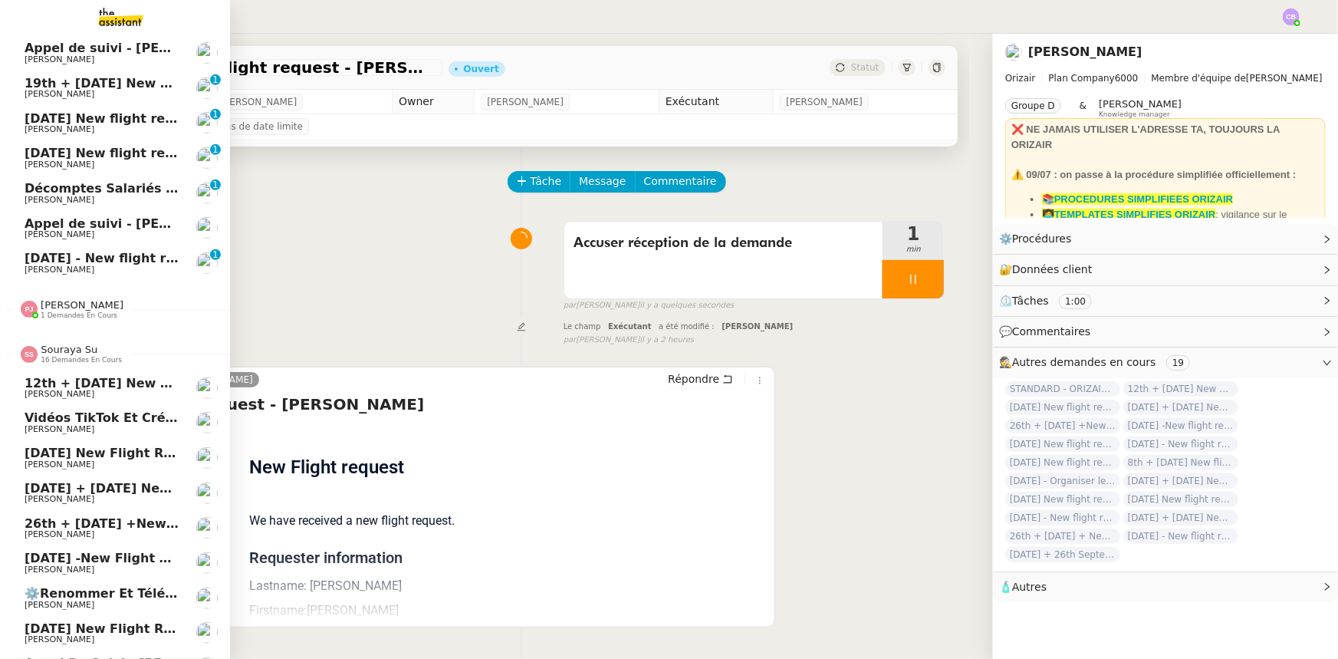
click at [61, 356] on span "16 demandes en cours" at bounding box center [81, 360] width 81 height 8
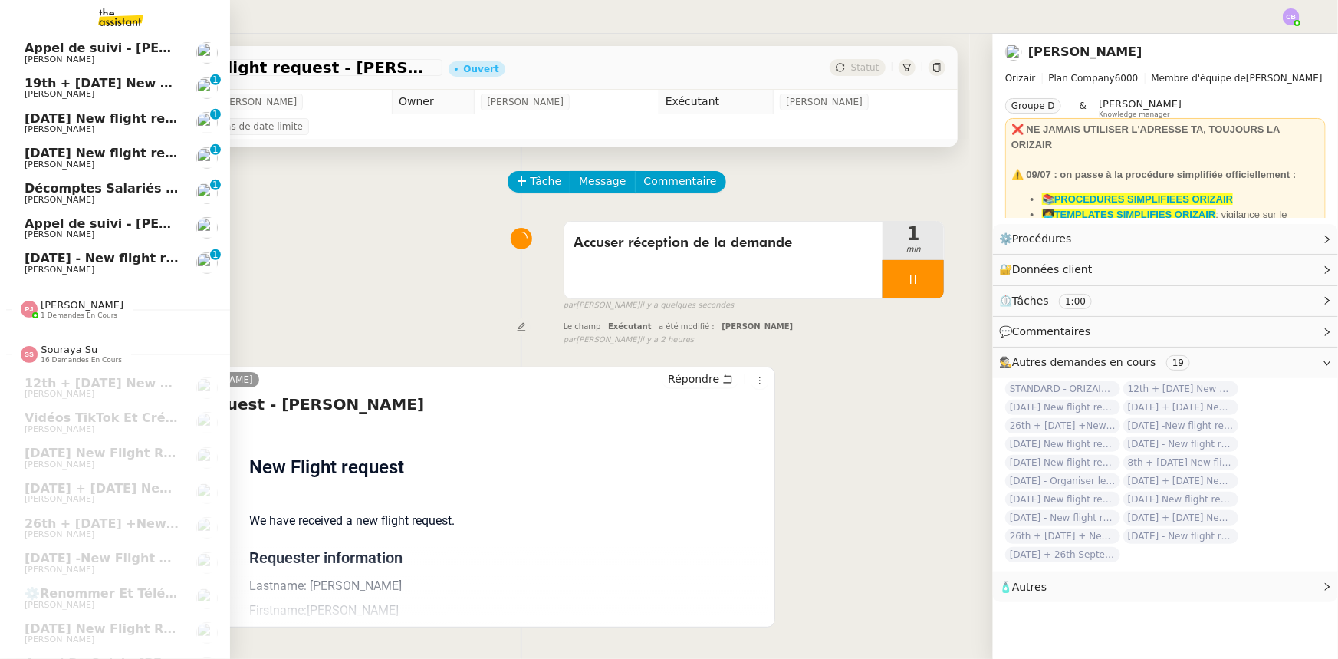
scroll to position [64, 0]
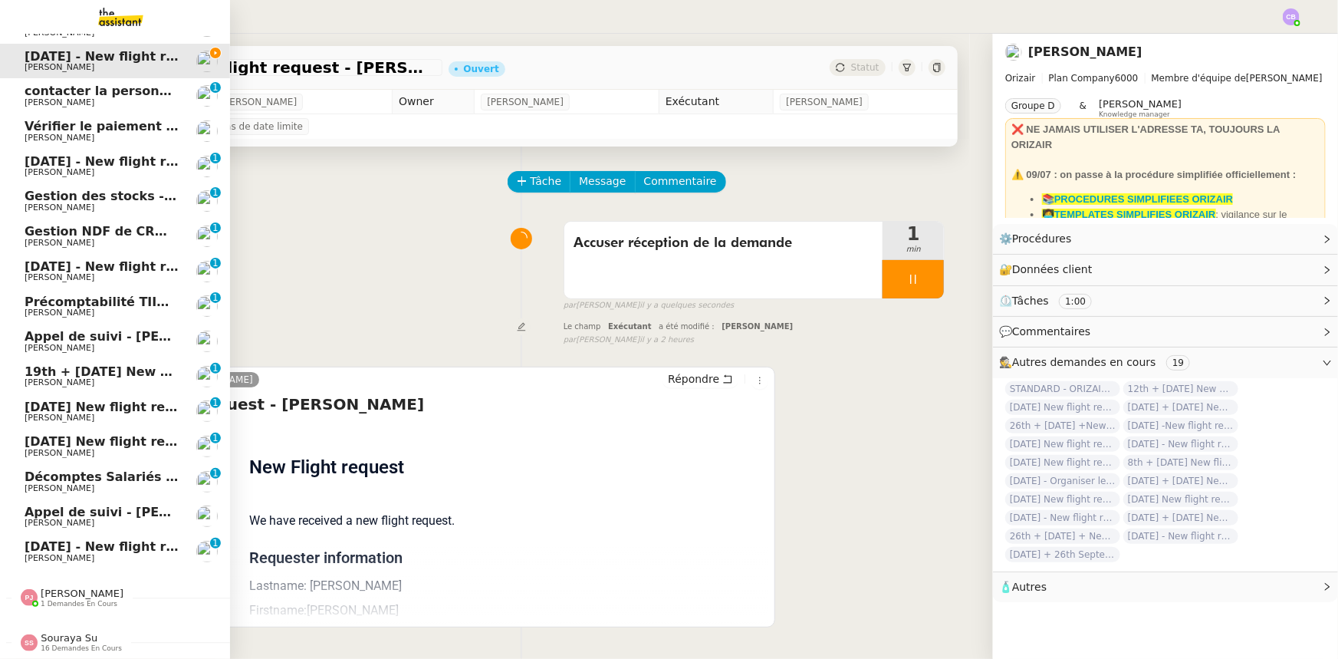
click at [71, 578] on span "Pauline Jennah 1 demandes en cours" at bounding box center [121, 591] width 230 height 32
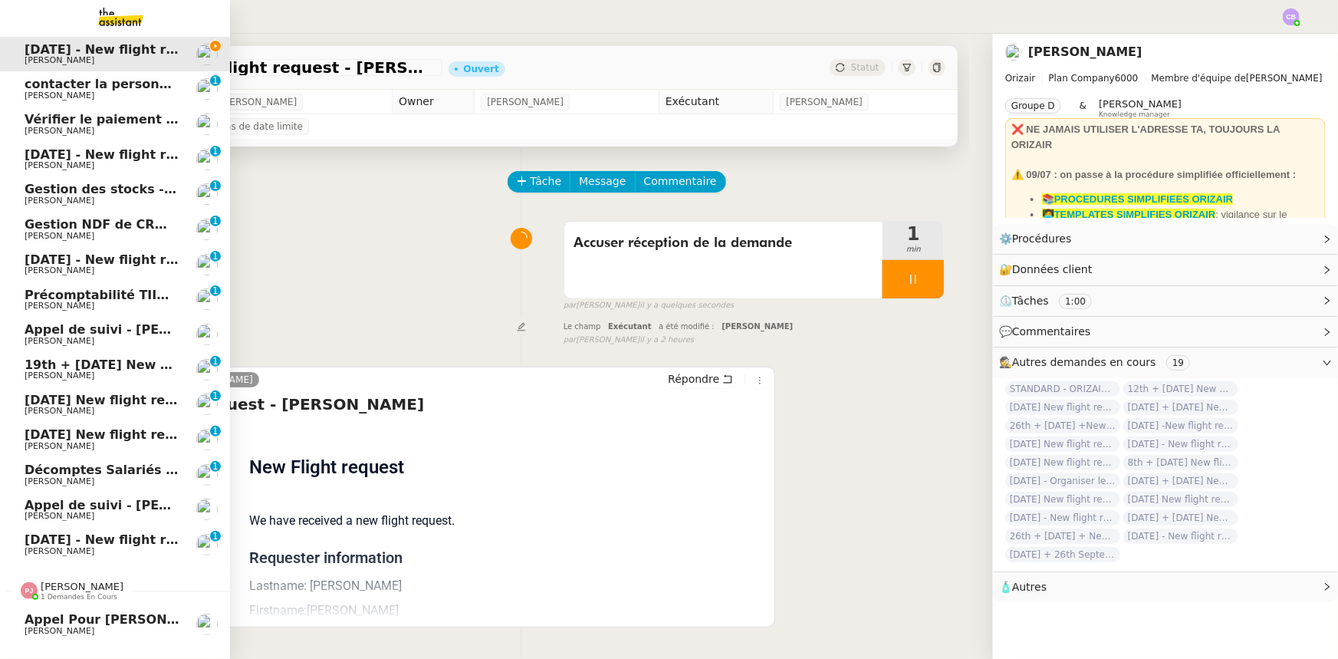
scroll to position [100, 0]
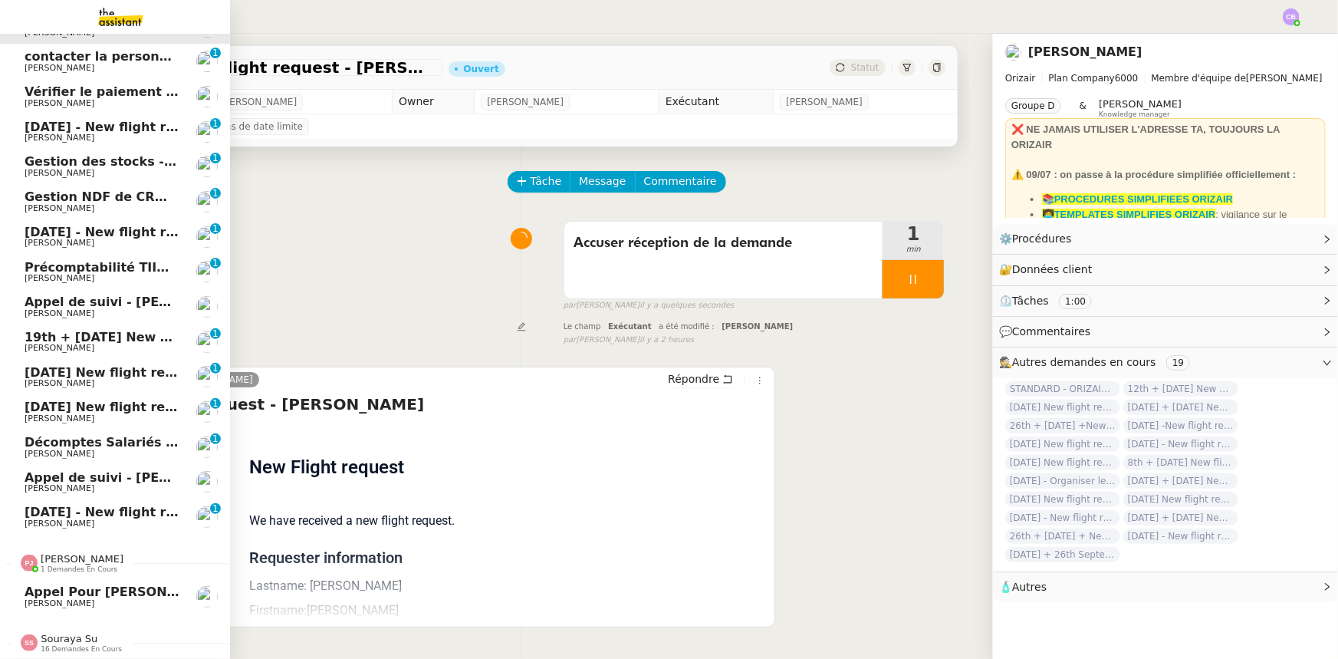
click at [71, 556] on span "[PERSON_NAME]" at bounding box center [82, 559] width 83 height 12
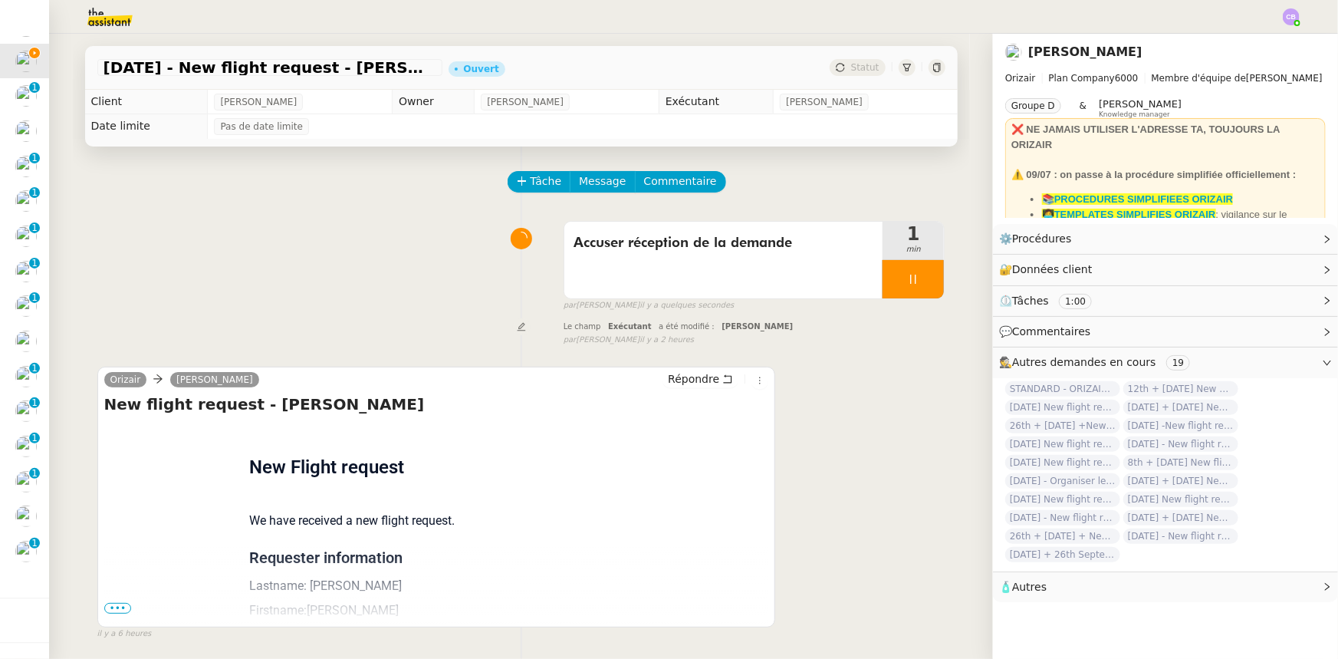
drag, startPoint x: 120, startPoint y: 607, endPoint x: 131, endPoint y: 570, distance: 37.6
click at [120, 607] on span "•••" at bounding box center [118, 608] width 28 height 11
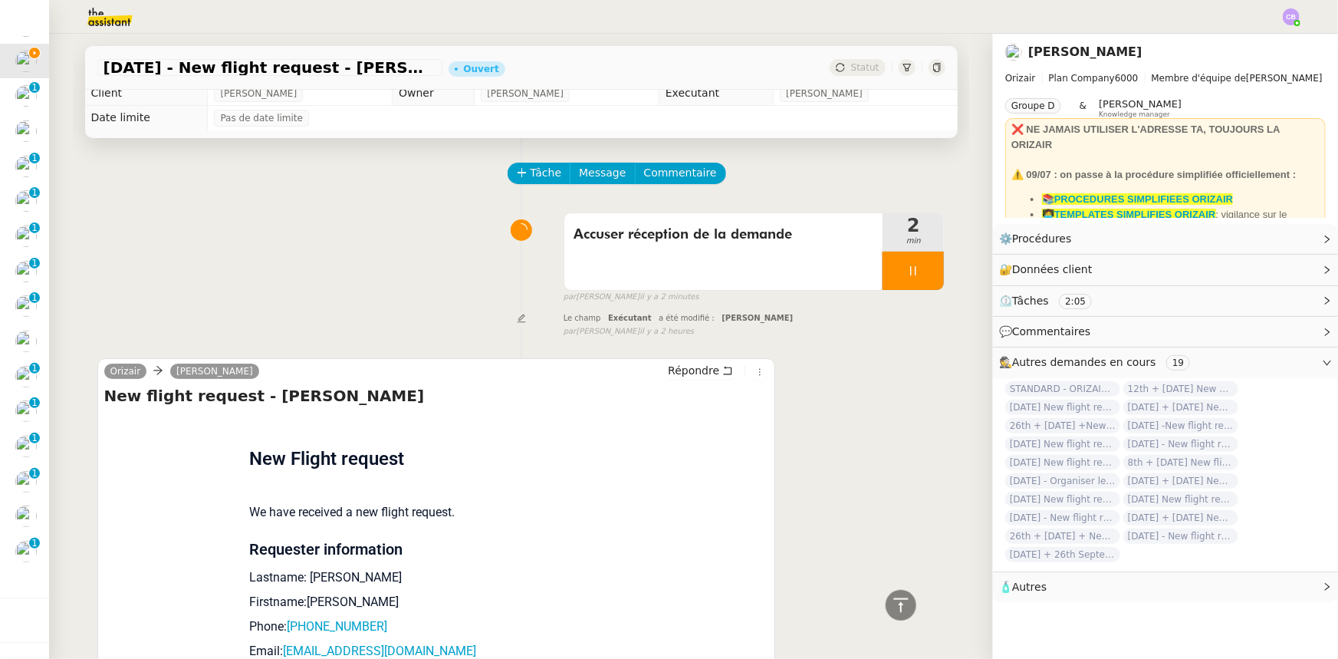
scroll to position [0, 0]
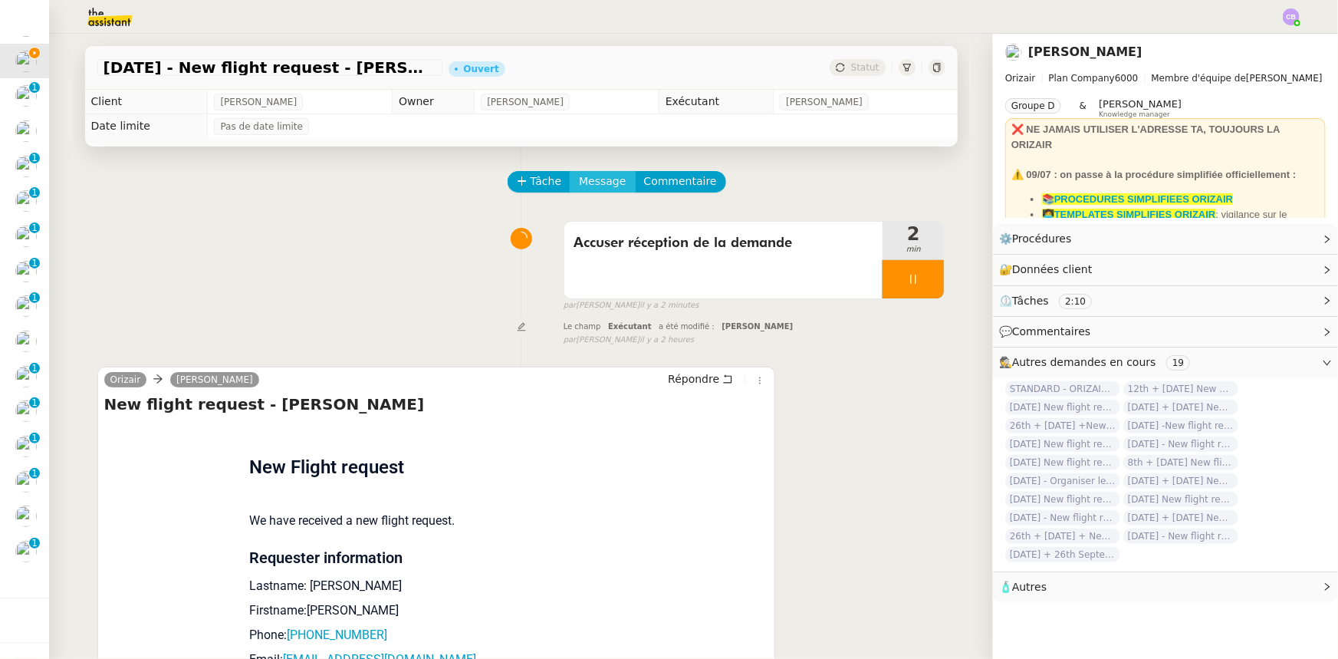
click at [590, 184] on span "Message" at bounding box center [602, 182] width 47 height 18
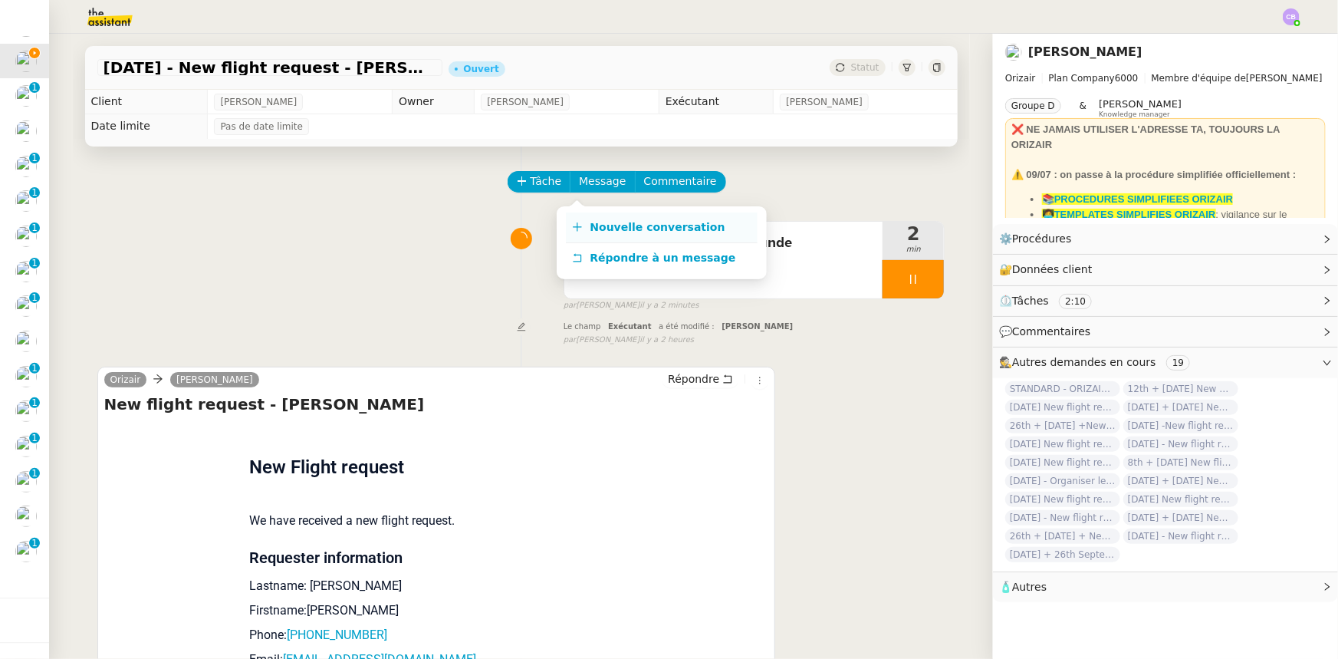
click at [647, 229] on span "Nouvelle conversation" at bounding box center [657, 227] width 135 height 12
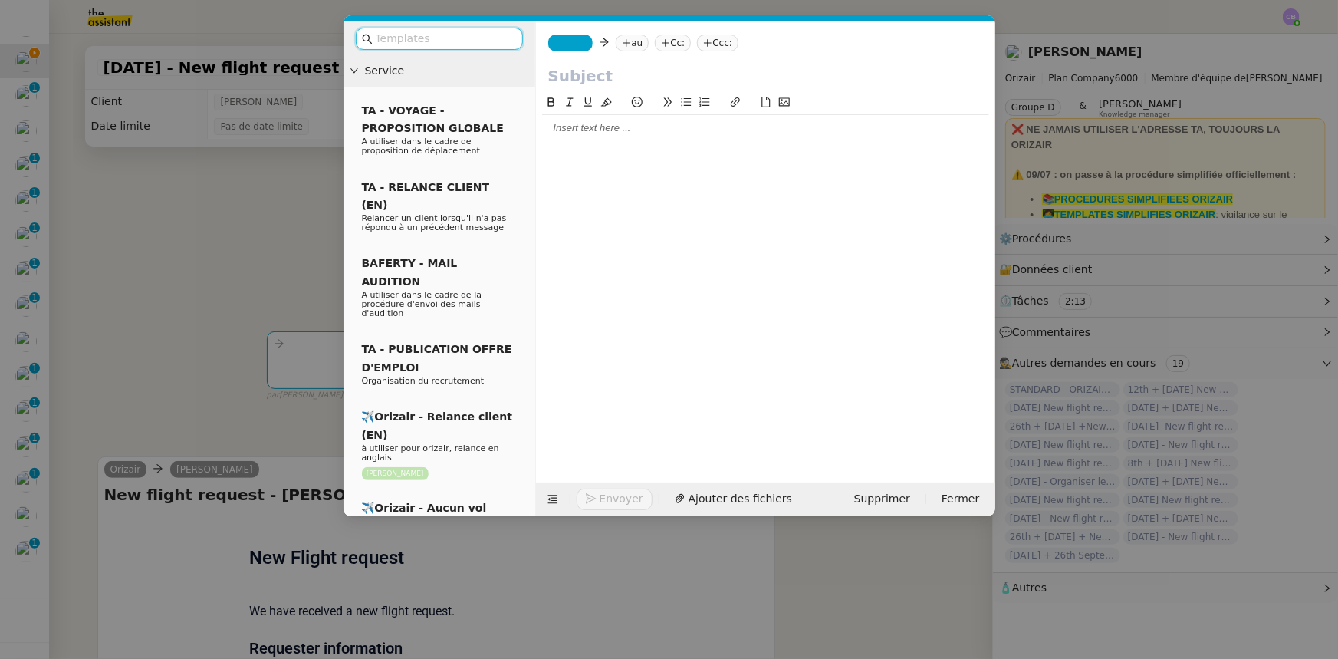
click at [462, 38] on input "text" at bounding box center [445, 39] width 138 height 18
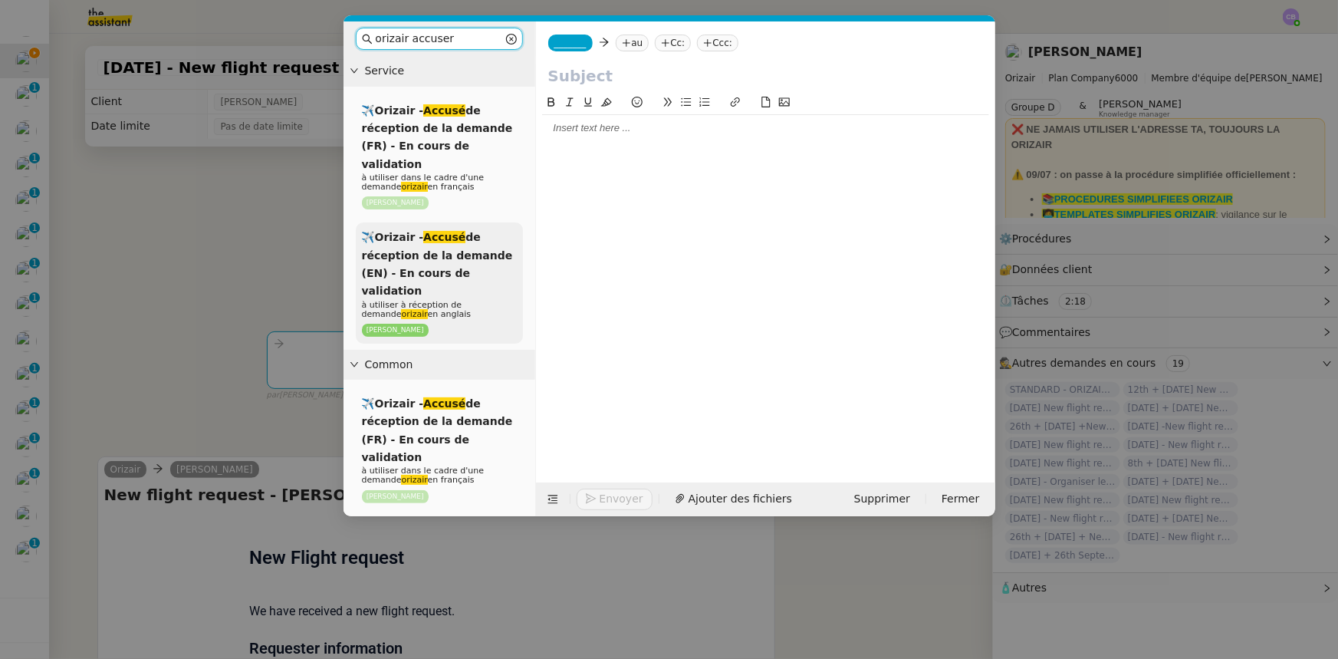
type input "orizair accuser"
click at [468, 248] on span "✈️Orizair - Accusé de réception de la demande (EN) - En cours de validation" at bounding box center [437, 264] width 151 height 66
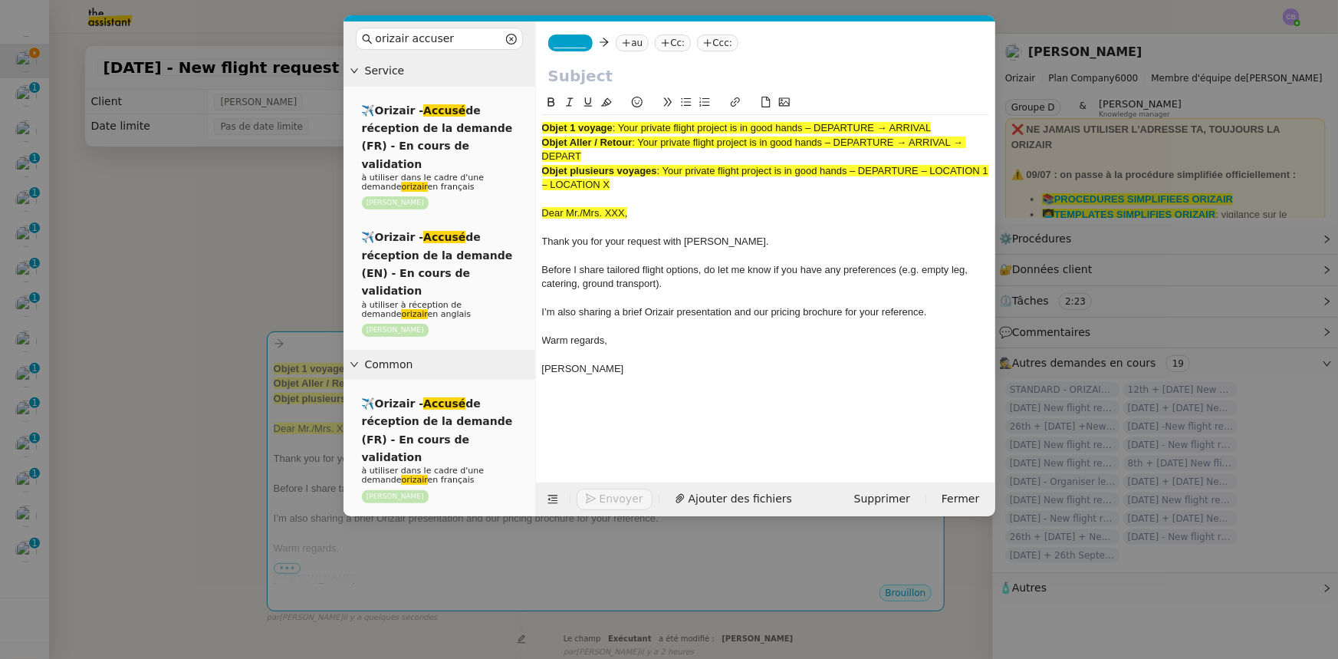
drag, startPoint x: 935, startPoint y: 130, endPoint x: 622, endPoint y: 127, distance: 312.9
click at [622, 127] on span ": Your private flight project is in good hands – DEPARTURE → ARRIVAL" at bounding box center [772, 128] width 319 height 12
click at [610, 77] on input "text" at bounding box center [765, 75] width 435 height 23
paste input "Your private flight project is in good hands – DEPARTURE → ARRIVAL"
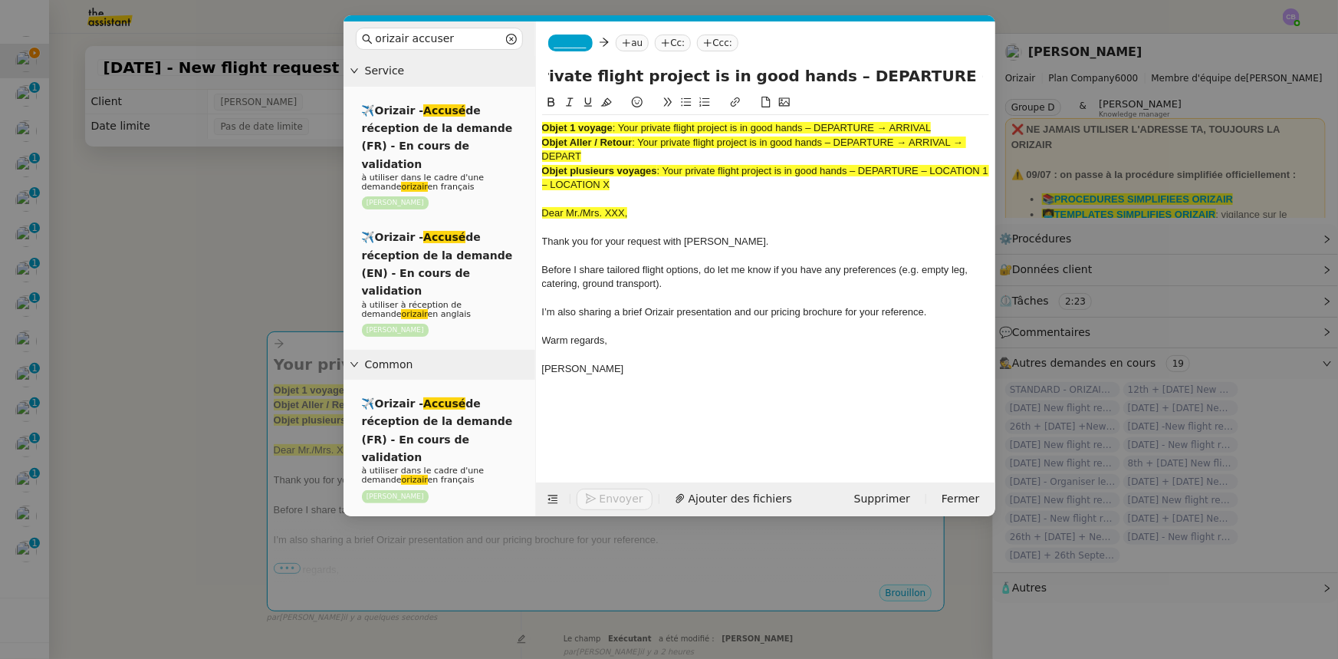
type input "Your private flight project is in good hands – DEPARTURE → ARRIVAL"
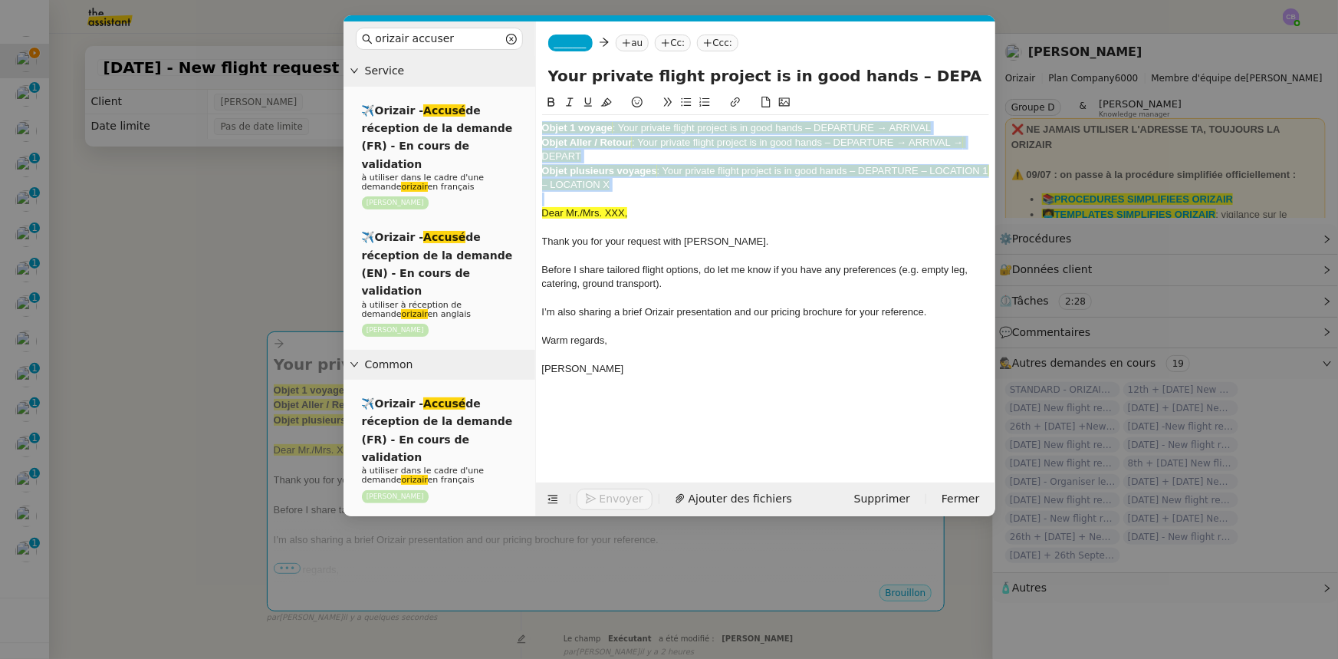
drag, startPoint x: 622, startPoint y: 192, endPoint x: 541, endPoint y: 127, distance: 104.2
click at [541, 127] on nz-spin "Objet 1 voyage : Your private flight project is in good hands – DEPARTURE → ARR…" at bounding box center [765, 279] width 459 height 371
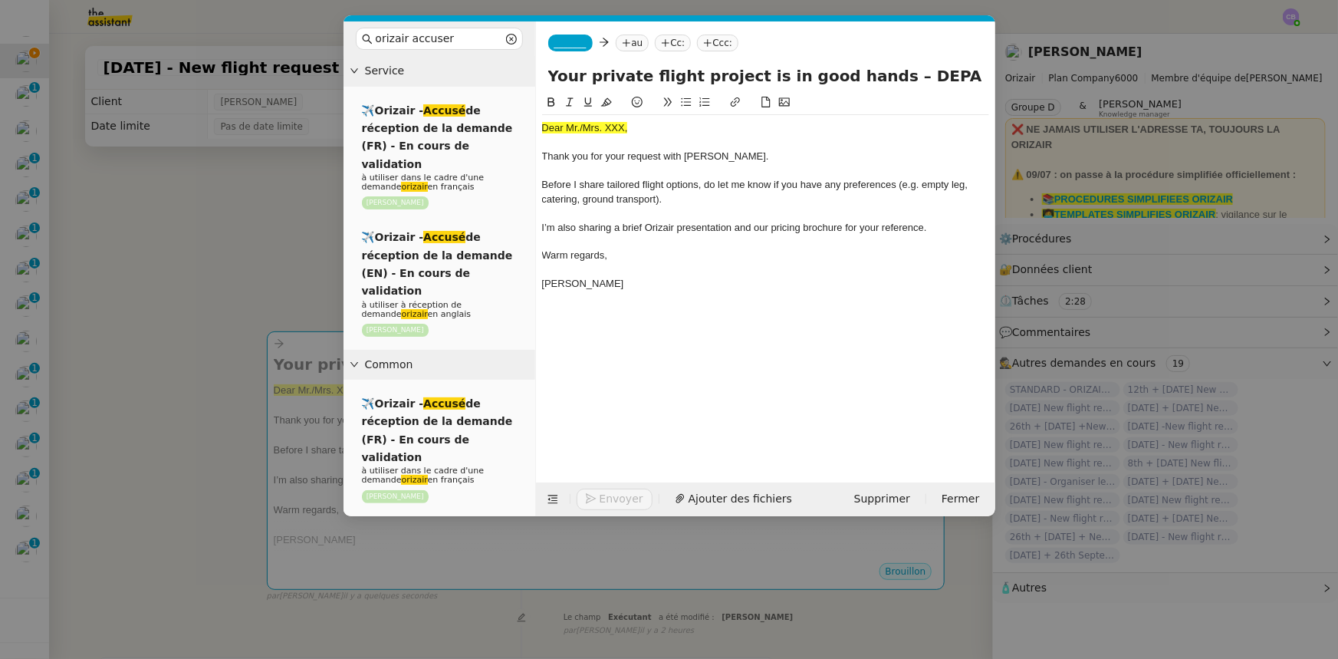
click at [286, 263] on nz-modal-container "orizair accuser Service ✈️Orizair - Accusé de réception de la demande (FR) - En…" at bounding box center [669, 329] width 1338 height 659
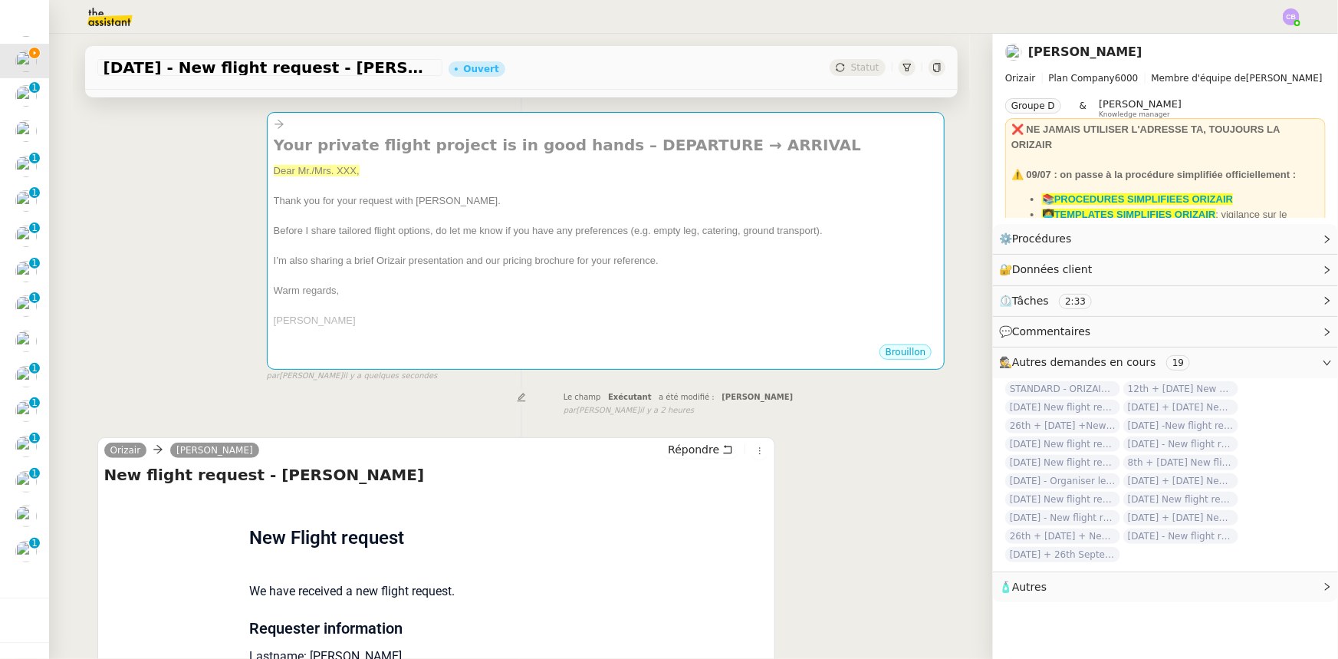
scroll to position [209, 0]
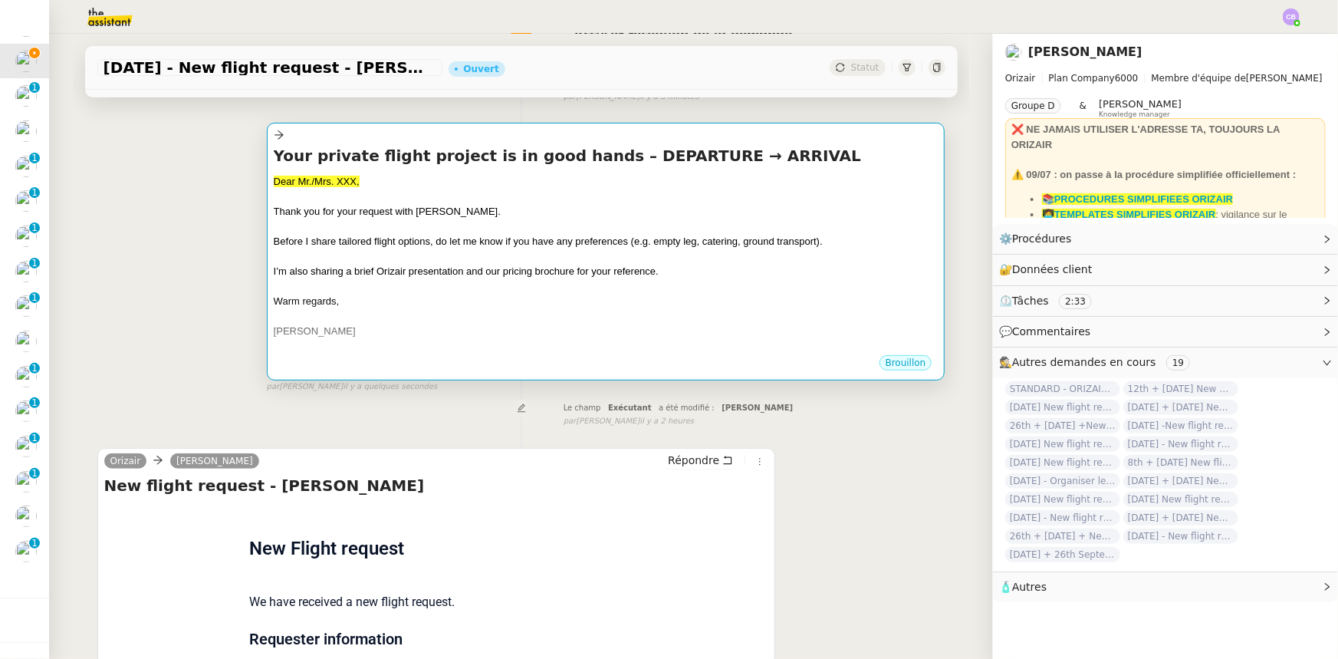
click at [440, 258] on div at bounding box center [606, 255] width 665 height 15
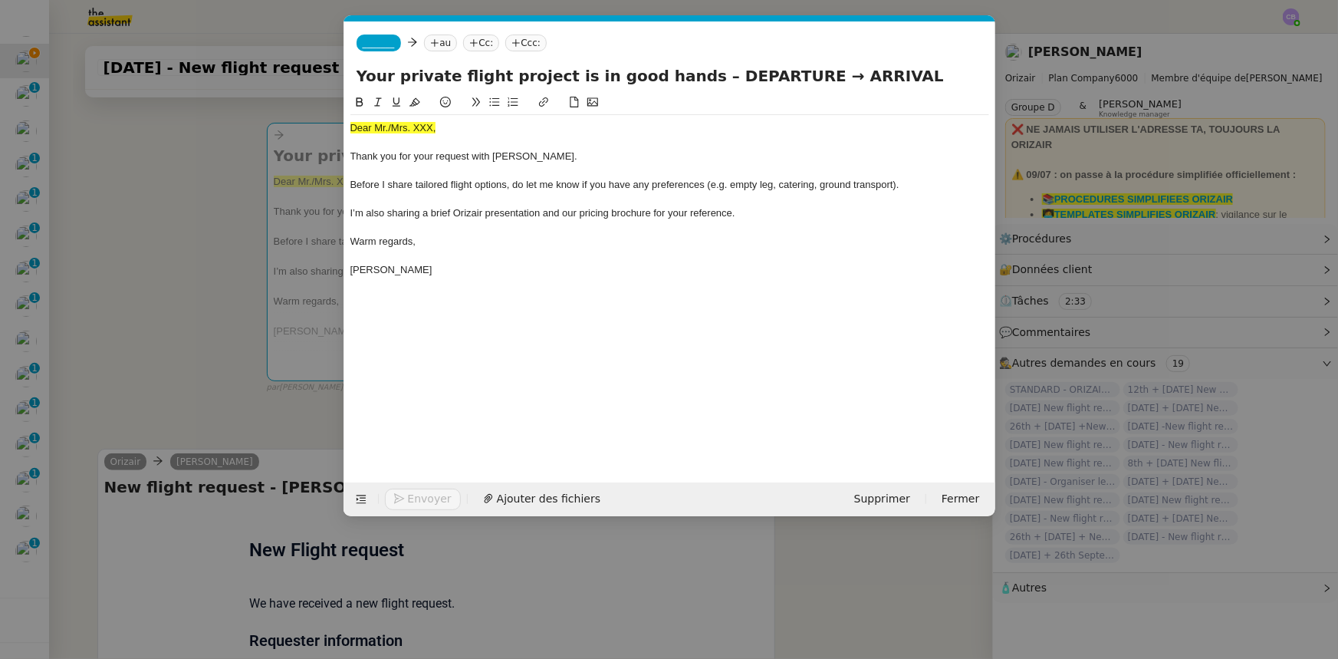
scroll to position [0, 99]
drag, startPoint x: 438, startPoint y: 129, endPoint x: 350, endPoint y: 130, distance: 87.4
click at [350, 130] on div "Dear Mr./Mrs. XXX," at bounding box center [669, 128] width 639 height 14
click at [414, 104] on icon at bounding box center [414, 102] width 11 height 11
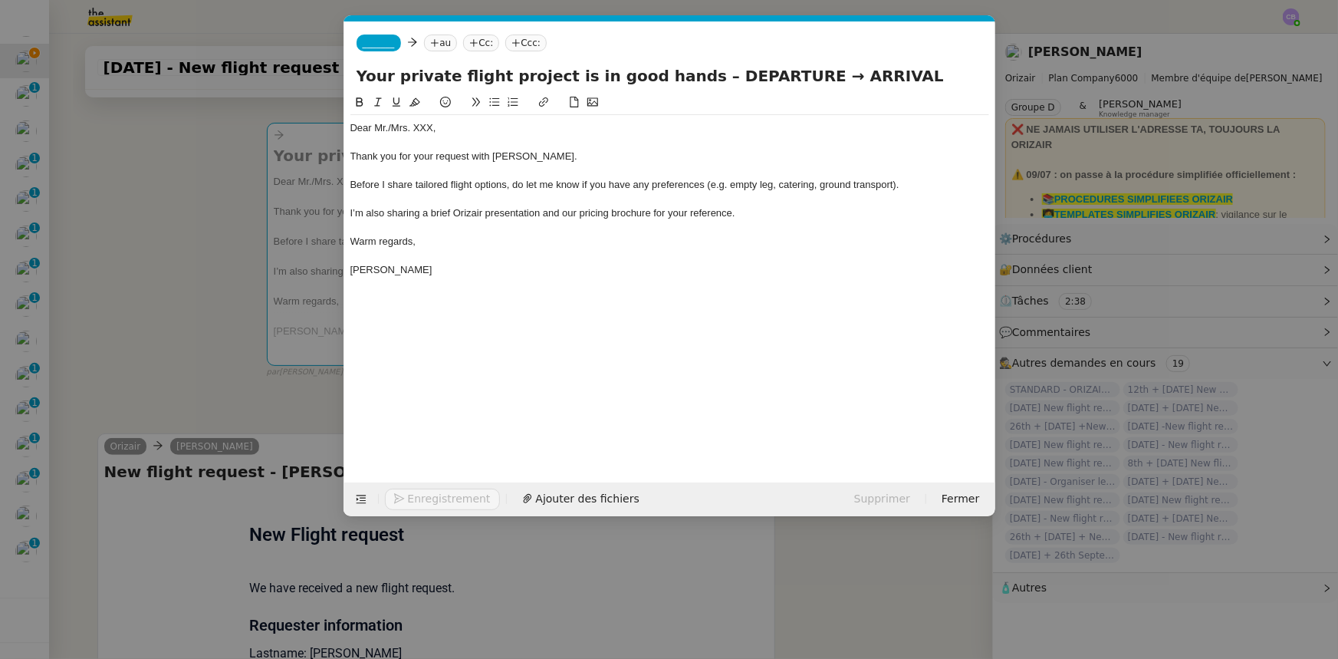
click at [432, 123] on div "Dear Mr./Mrs. XXX," at bounding box center [669, 128] width 639 height 14
click at [382, 42] on span "_______" at bounding box center [379, 43] width 32 height 11
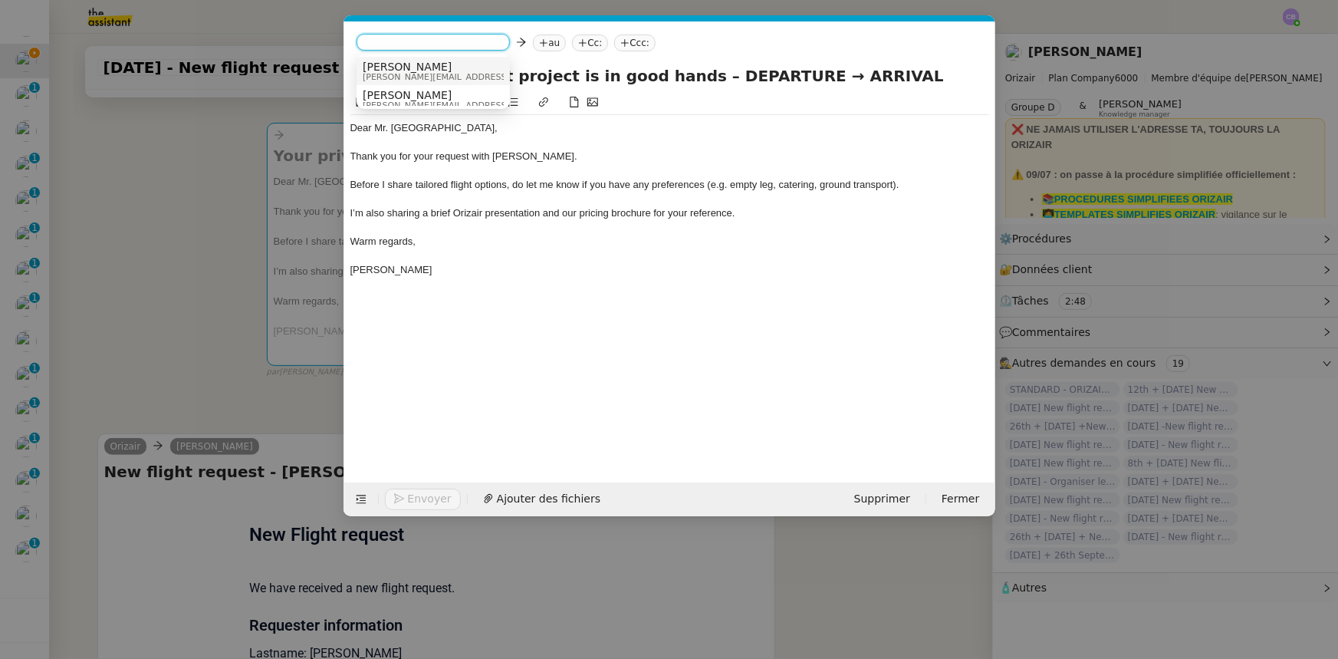
click at [396, 71] on span "[PERSON_NAME]" at bounding box center [472, 67] width 218 height 12
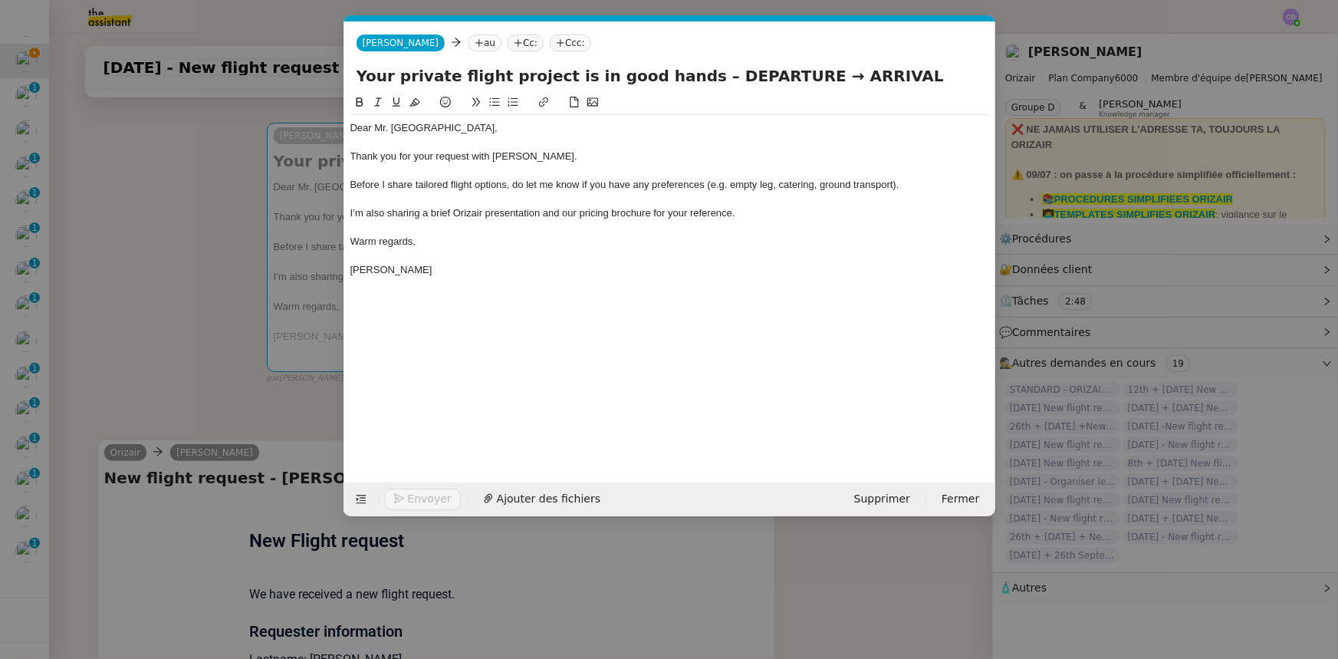
click at [218, 257] on nz-modal-container "orizair accuser Service ✈️Orizair - Accusé de réception de la demande (FR) - En…" at bounding box center [669, 329] width 1338 height 659
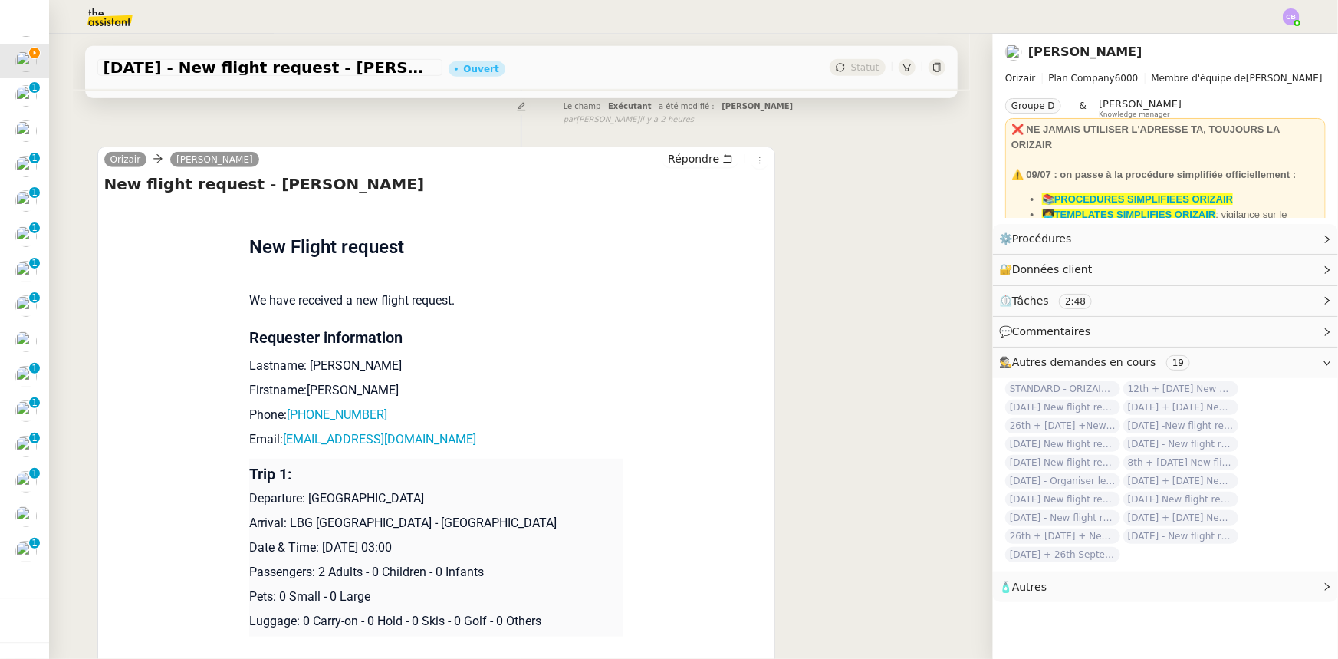
scroll to position [557, 0]
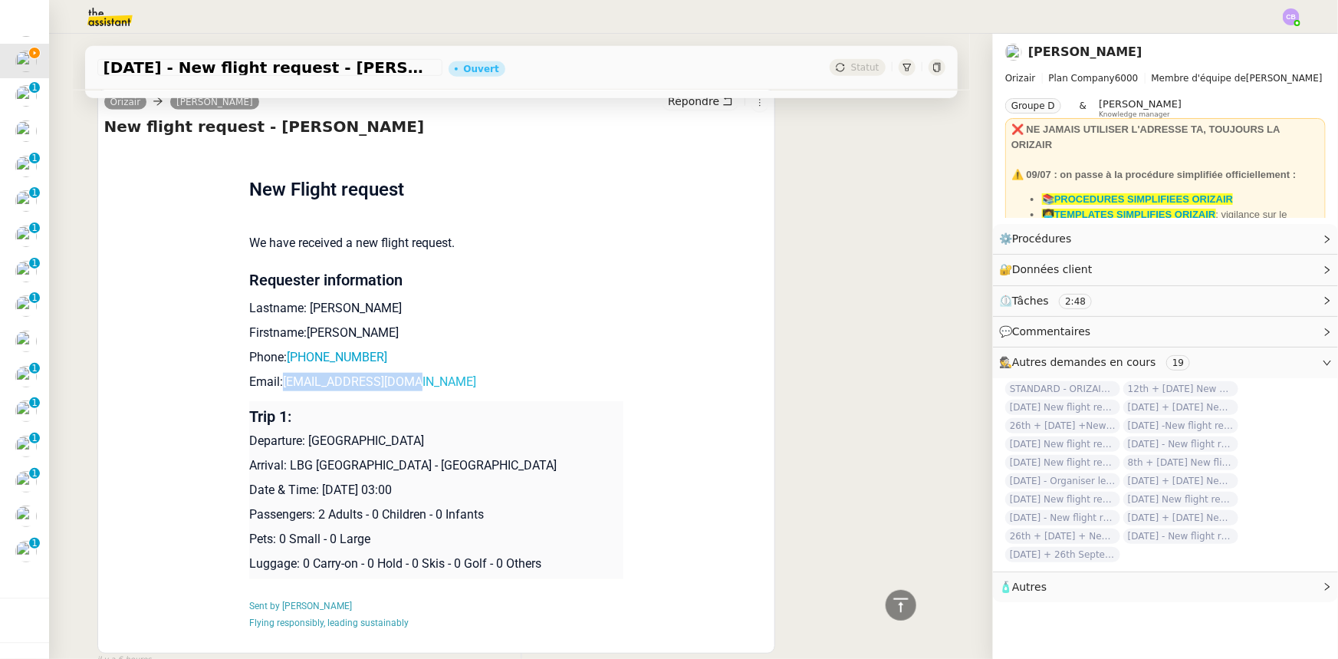
drag, startPoint x: 406, startPoint y: 385, endPoint x: 278, endPoint y: 385, distance: 127.3
click at [278, 385] on p "Email: hirady03@outlook.com" at bounding box center [436, 382] width 374 height 18
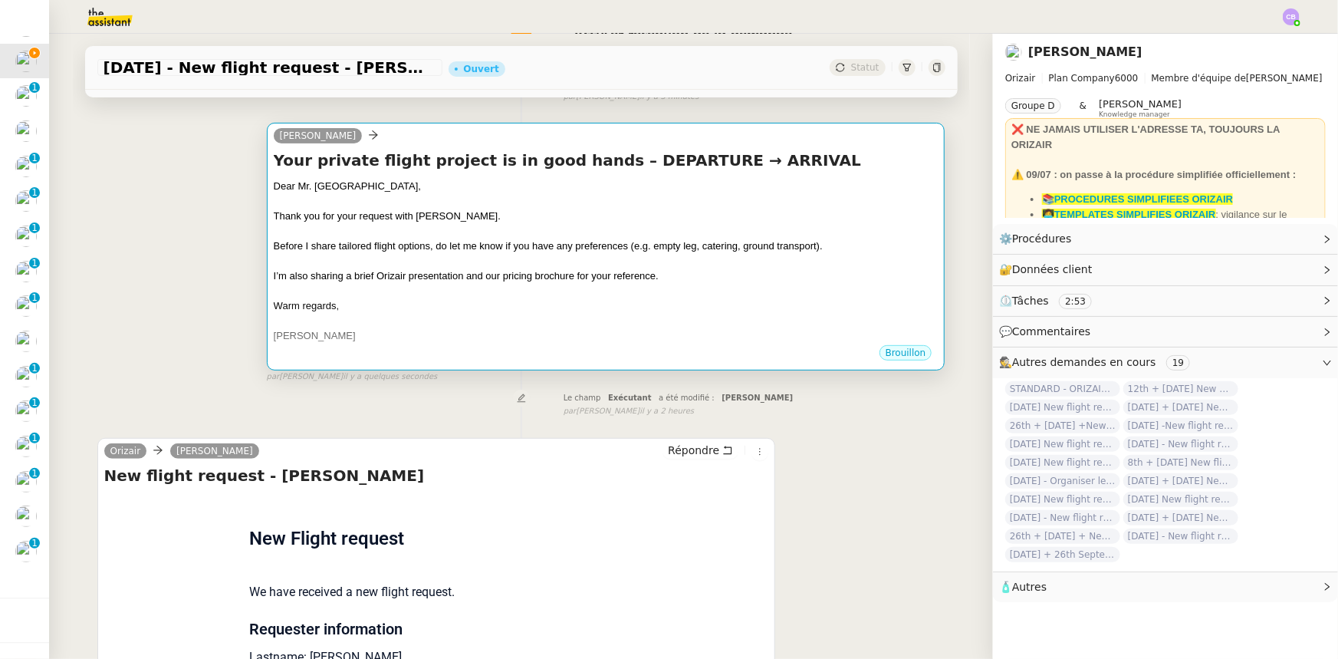
click at [439, 270] on div "I’m also sharing a brief Orizair presentation and our pricing brochure for your…" at bounding box center [606, 275] width 665 height 15
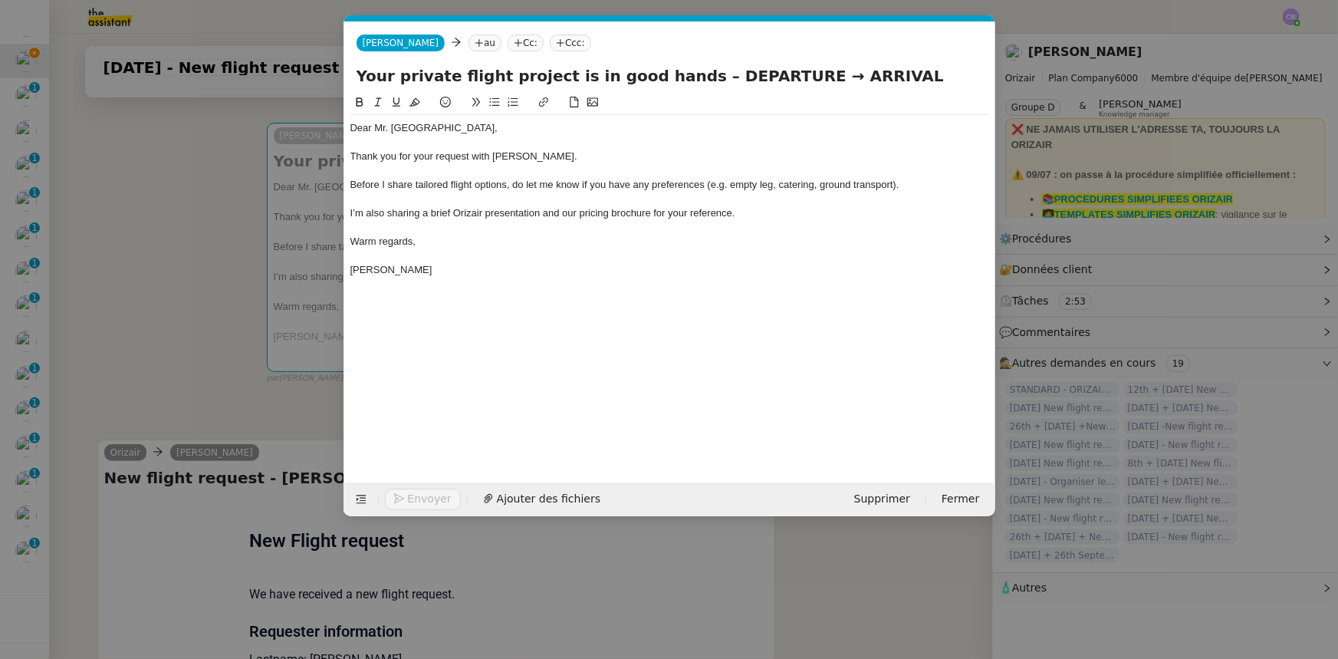
scroll to position [0, 99]
click at [469, 44] on nz-tag "au" at bounding box center [485, 43] width 33 height 17
paste input "hirady03@outlook.com"
type input "hirady03@outlook.com"
click at [470, 66] on span "hirady03@outlook.com" at bounding box center [538, 67] width 188 height 12
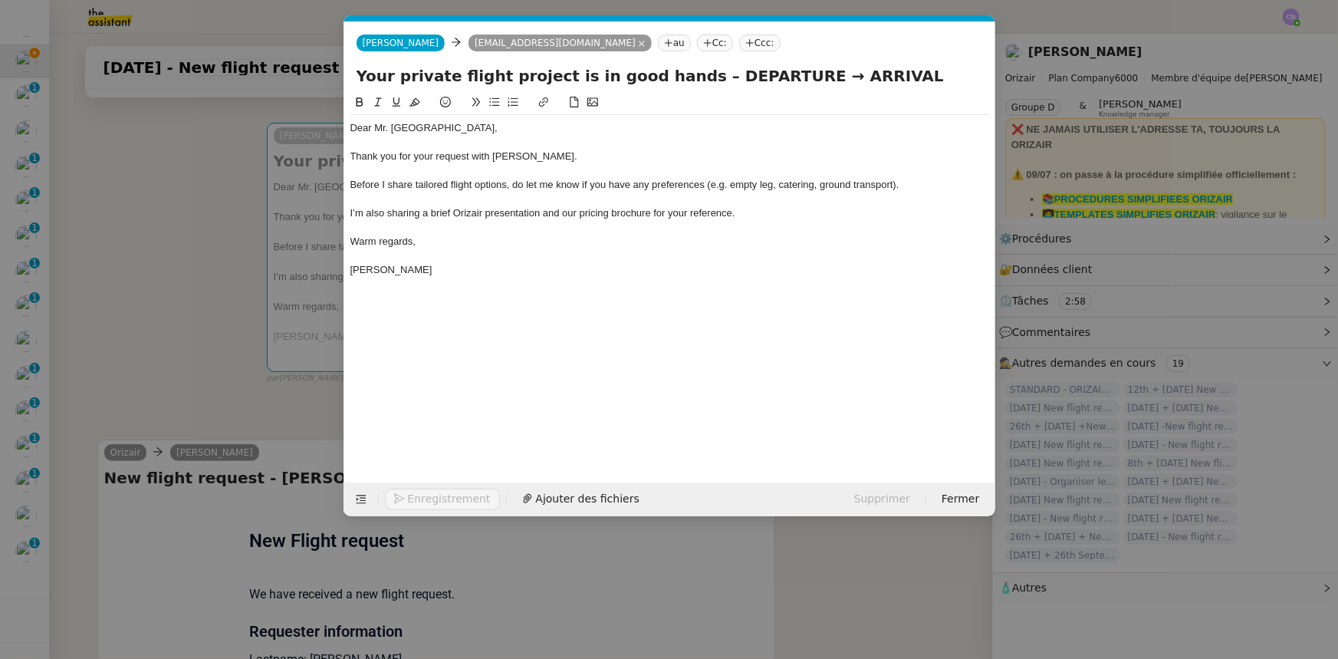
click at [739, 43] on nz-tag "Ccc:" at bounding box center [759, 43] width 41 height 17
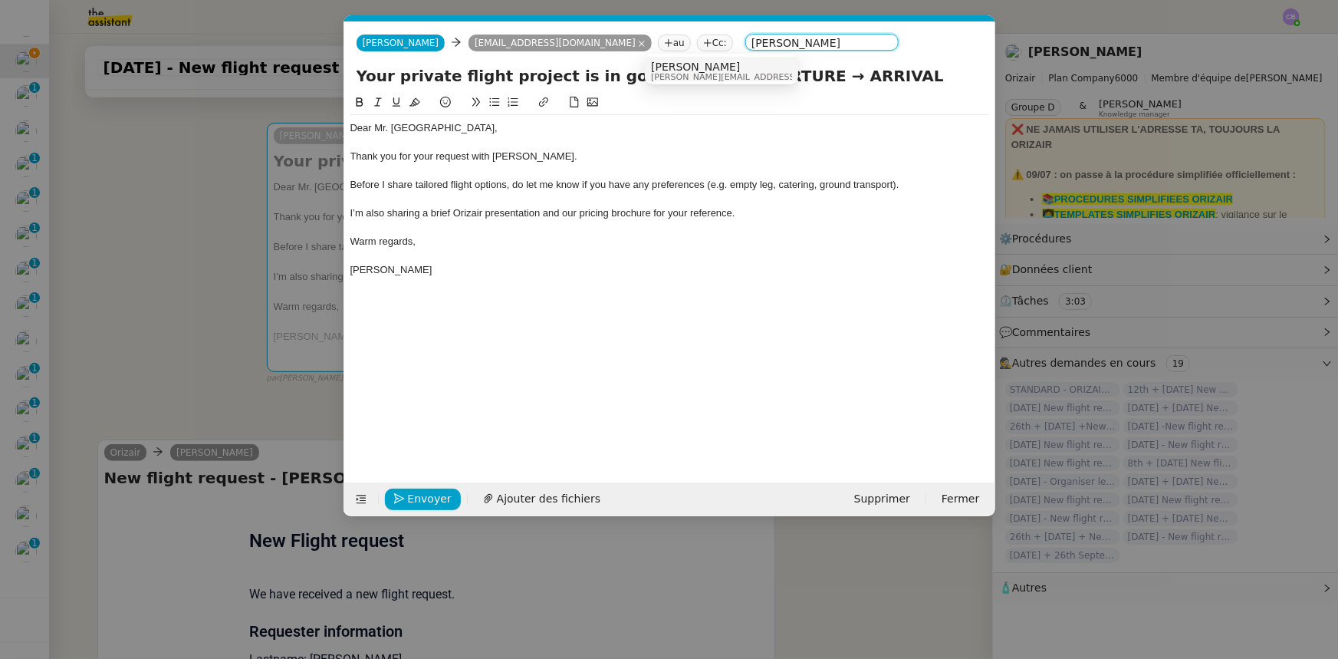
type input "[PERSON_NAME]"
click at [666, 70] on span "[PERSON_NAME]" at bounding box center [760, 67] width 218 height 12
drag, startPoint x: 768, startPoint y: 73, endPoint x: 686, endPoint y: 77, distance: 82.1
click at [686, 77] on input "Your private flight project is in good hands – DEPARTURE → ARRIVAL" at bounding box center [670, 75] width 626 height 23
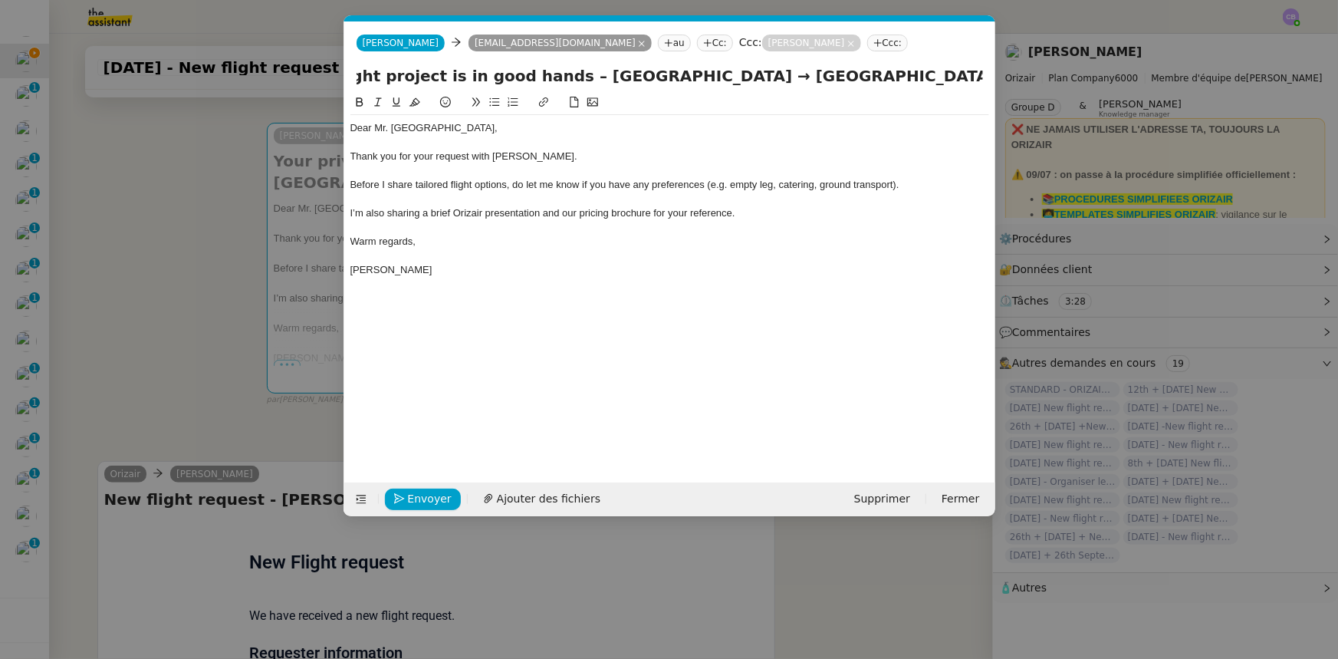
scroll to position [0, 140]
click at [840, 78] on input "Your private flight project is in good hands – Birmingham International Airport…" at bounding box center [670, 75] width 626 height 23
click at [849, 74] on input "Your private flight project is in good hands – Birmingham International Airport…" at bounding box center [670, 75] width 626 height 23
type input "Your private flight project is in good hands – Birmingham International Airport…"
click at [633, 142] on div at bounding box center [669, 143] width 639 height 14
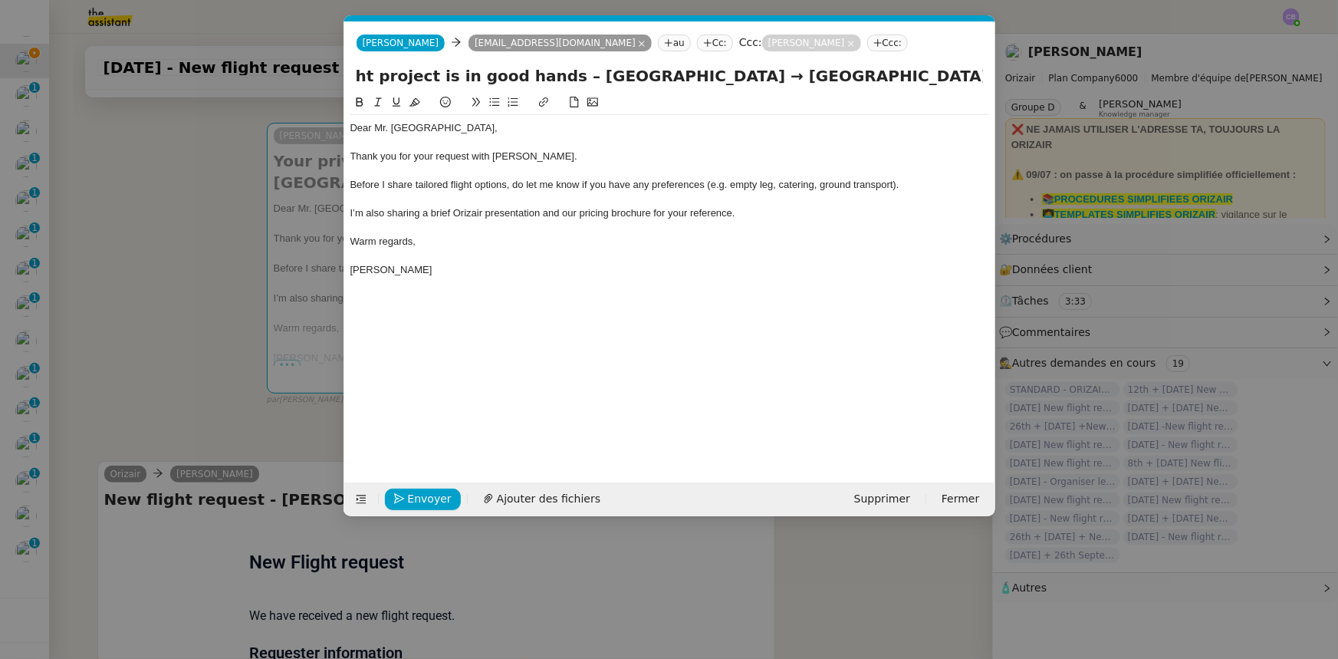
scroll to position [0, 0]
click at [537, 498] on span "Ajouter des fichiers" at bounding box center [549, 499] width 104 height 18
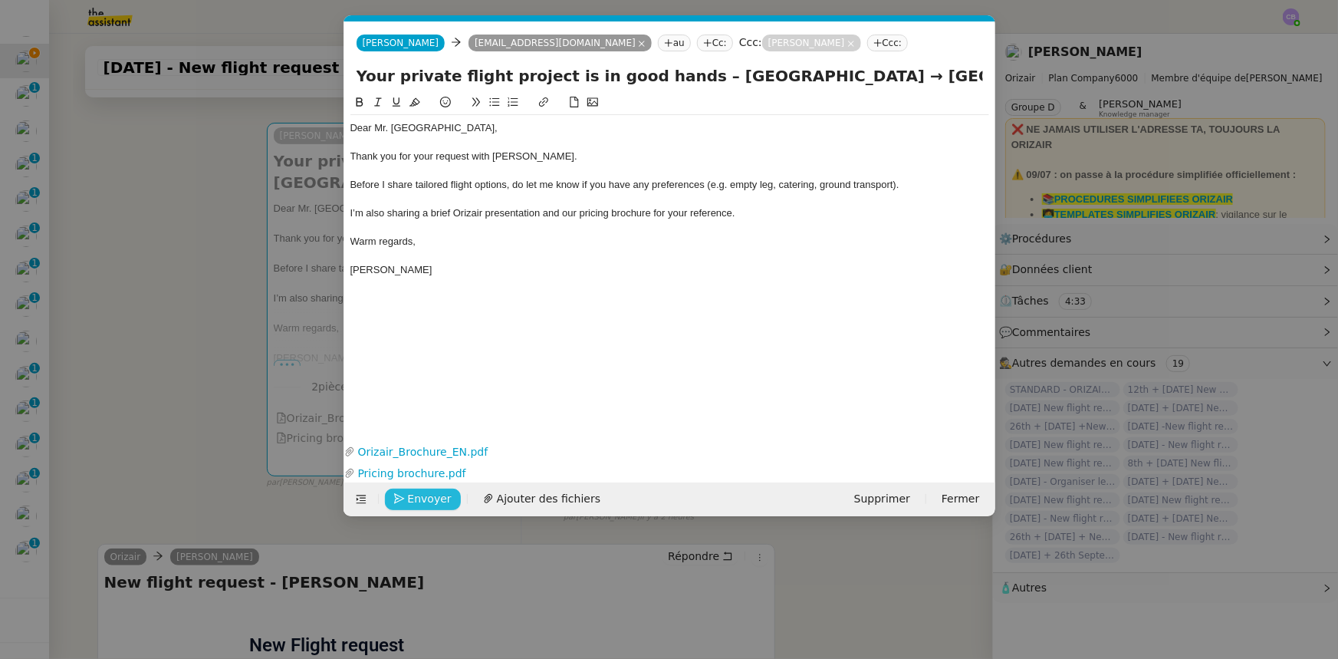
click at [442, 492] on span "Envoyer" at bounding box center [430, 499] width 44 height 18
click at [442, 492] on span "Confirmer l'envoi" at bounding box center [454, 499] width 92 height 18
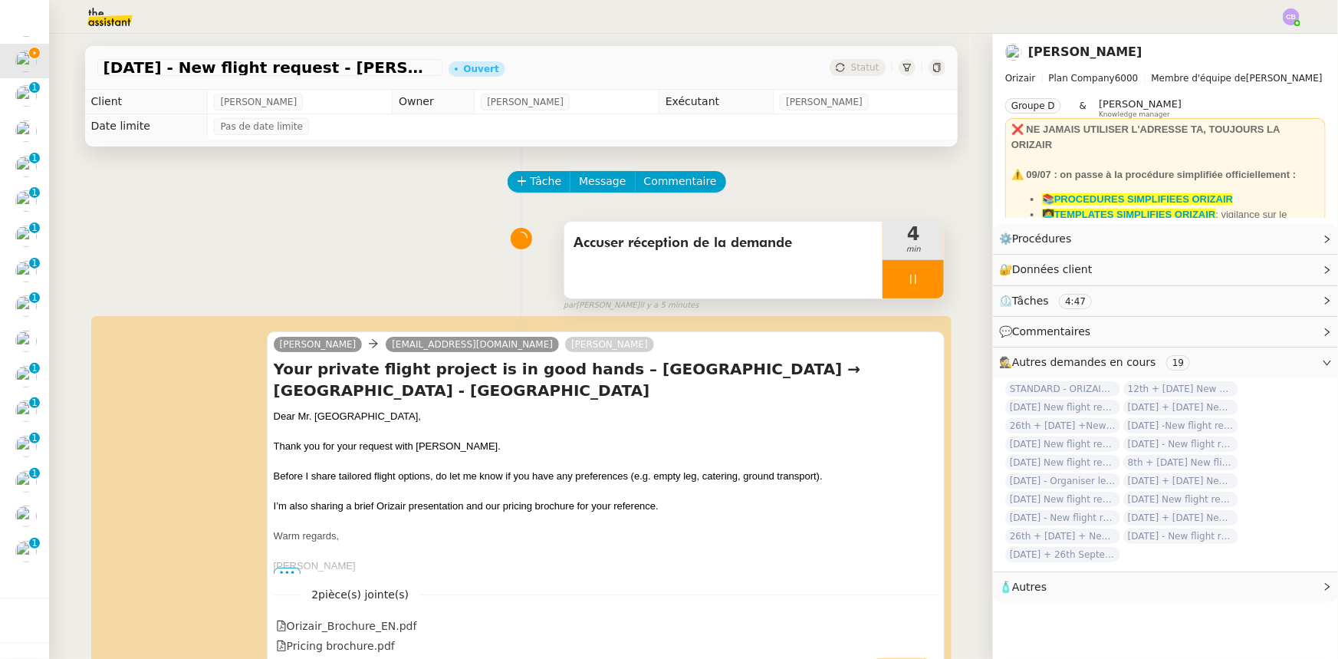
click at [883, 284] on div at bounding box center [913, 279] width 61 height 38
click at [913, 291] on button at bounding box center [928, 279] width 31 height 38
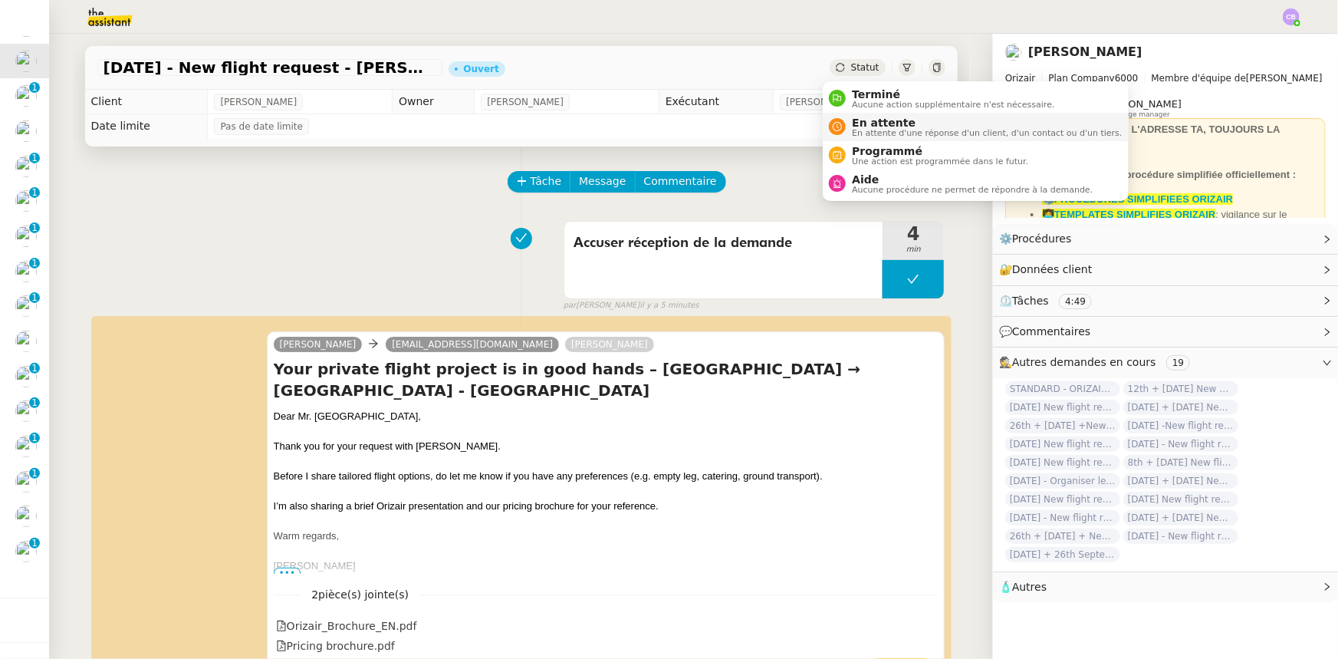
click at [866, 129] on span "En attente d'une réponse d'un client, d'un contact ou d'un tiers." at bounding box center [987, 133] width 270 height 8
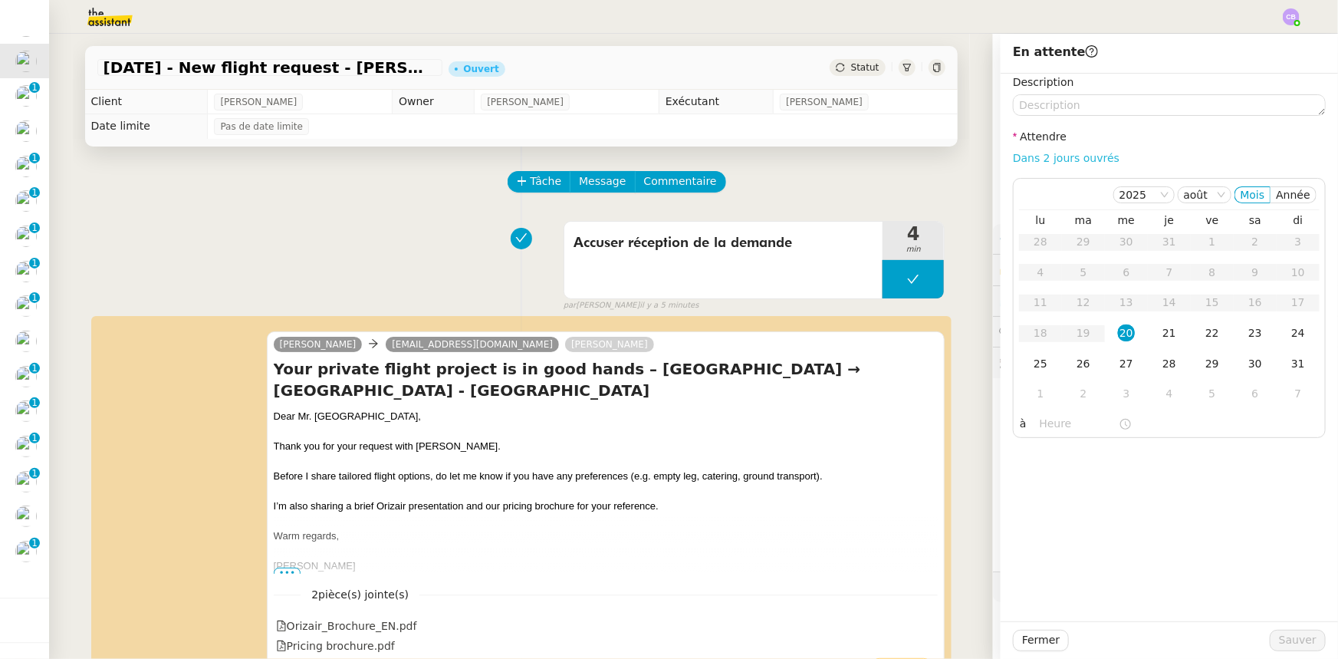
click at [1023, 161] on link "Dans 2 jours ouvrés" at bounding box center [1066, 158] width 107 height 12
type input "07:00"
click at [1161, 331] on div "21" at bounding box center [1169, 332] width 17 height 17
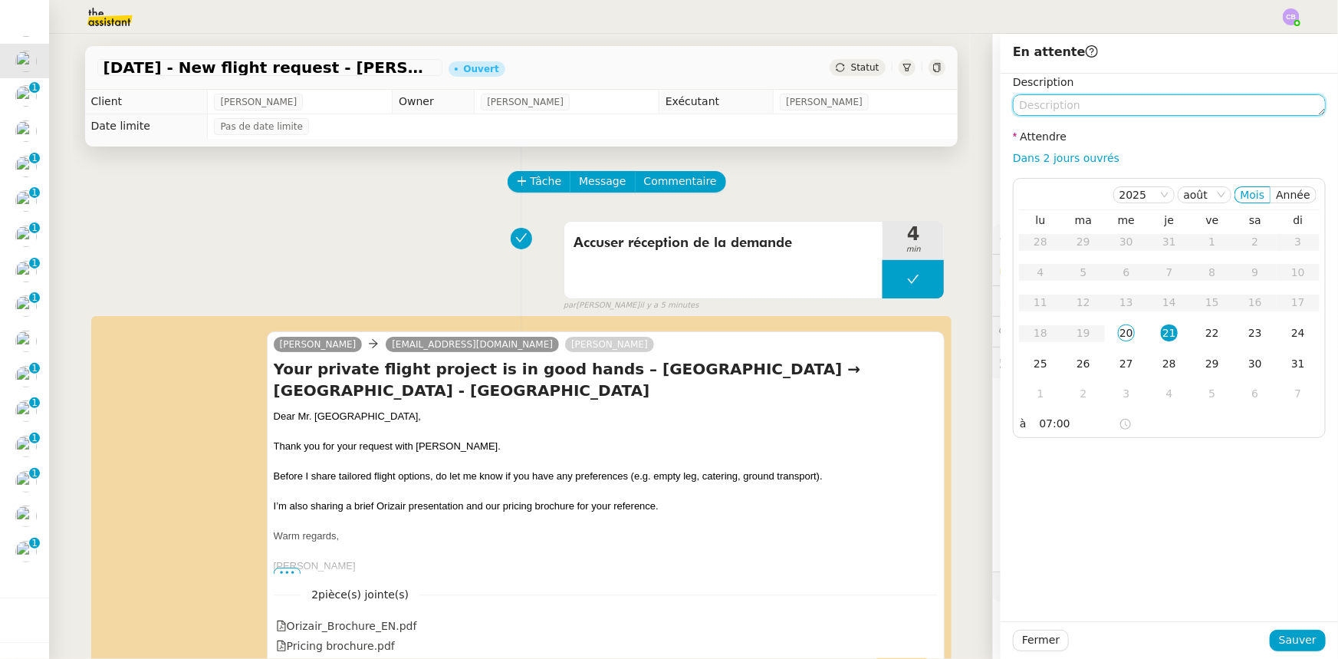
click at [1093, 110] on textarea at bounding box center [1169, 104] width 313 height 21
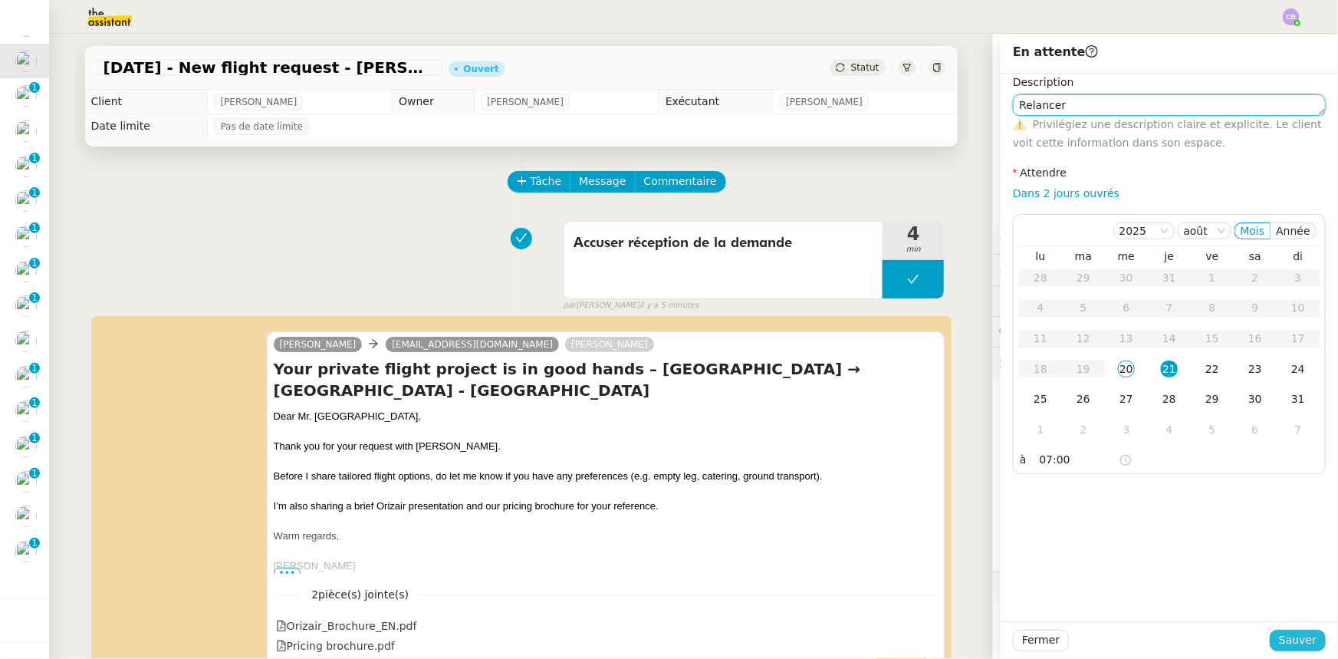
type textarea "Relancer"
click at [1287, 637] on span "Sauver" at bounding box center [1298, 640] width 38 height 18
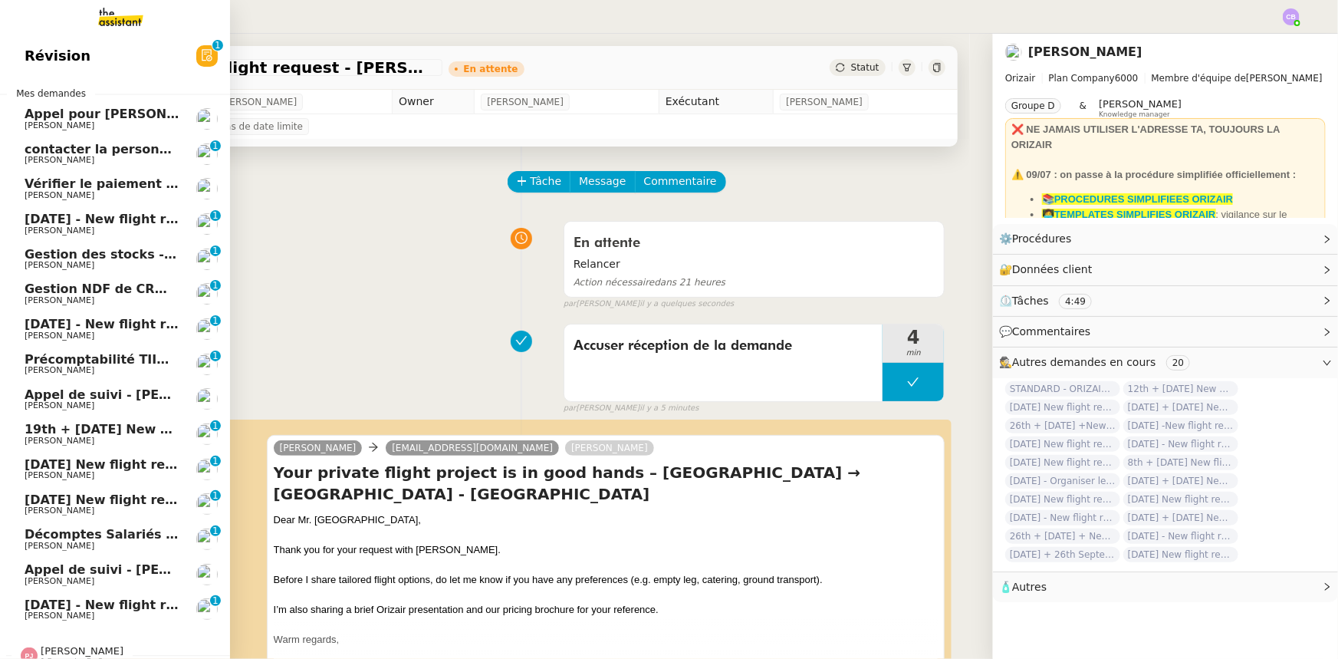
click at [146, 224] on span "[DATE] - New flight request - [PERSON_NAME]" at bounding box center [183, 219] width 317 height 15
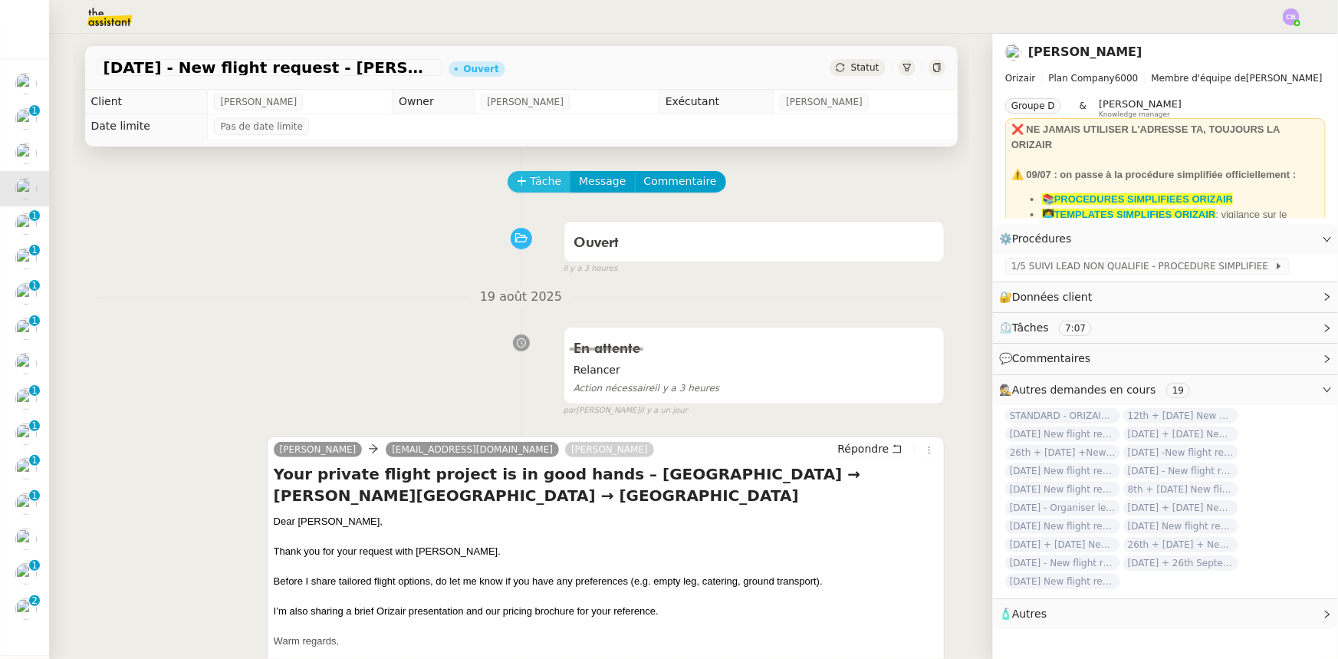
click at [531, 186] on span "Tâche" at bounding box center [546, 182] width 31 height 18
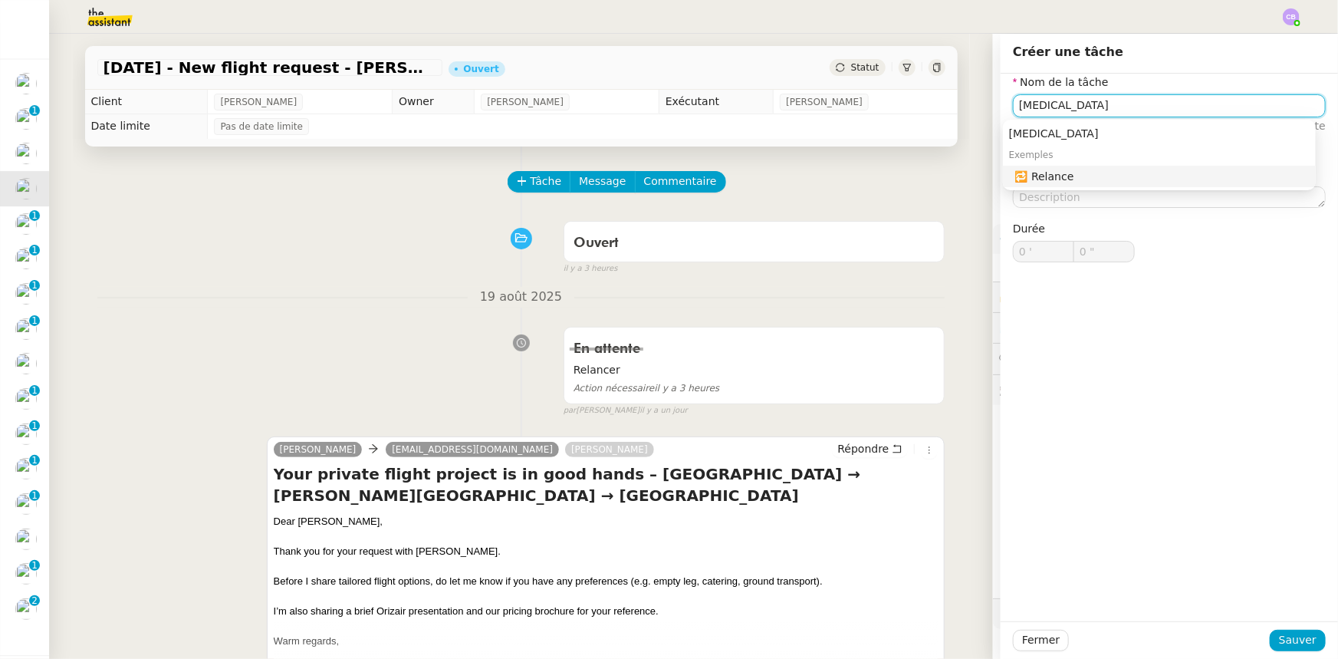
click at [1062, 176] on div "🔁 Relance" at bounding box center [1162, 176] width 294 height 14
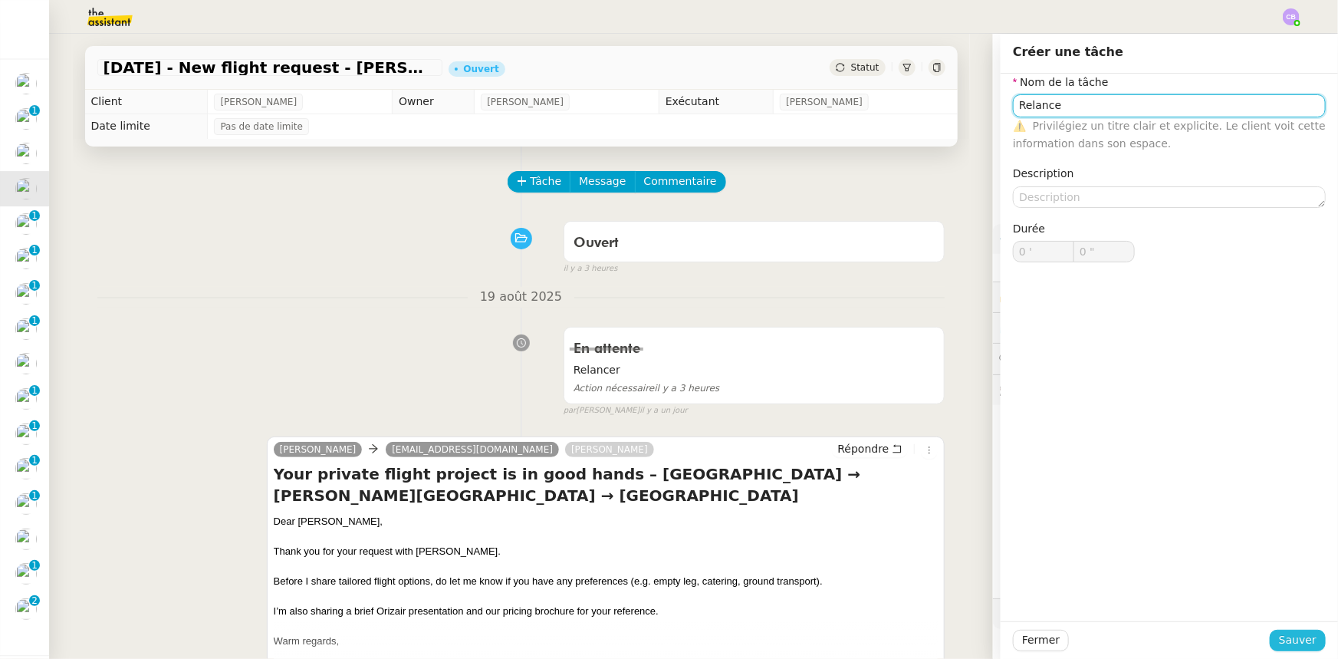
type input "Relance"
click at [1273, 643] on button "Sauver" at bounding box center [1298, 640] width 56 height 21
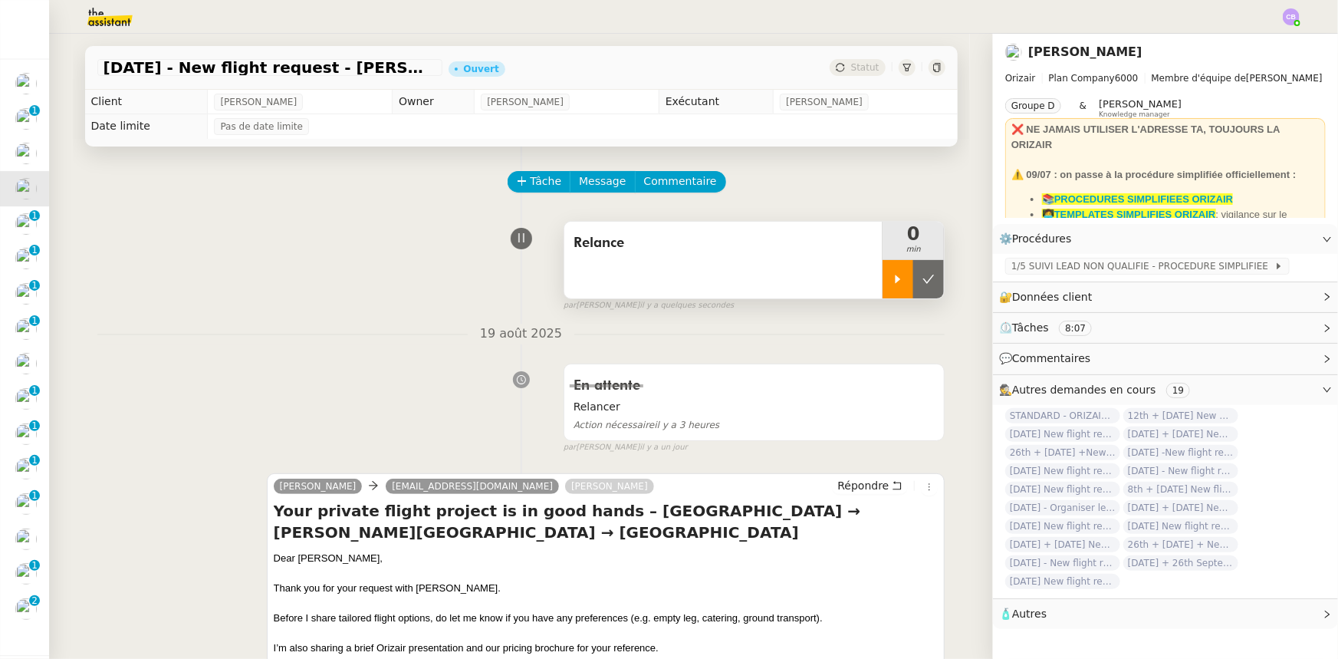
click at [892, 284] on icon at bounding box center [898, 279] width 12 height 12
click at [883, 276] on div at bounding box center [913, 279] width 61 height 38
drag, startPoint x: 892, startPoint y: 285, endPoint x: 858, endPoint y: 294, distance: 34.8
click at [892, 285] on icon at bounding box center [898, 279] width 12 height 12
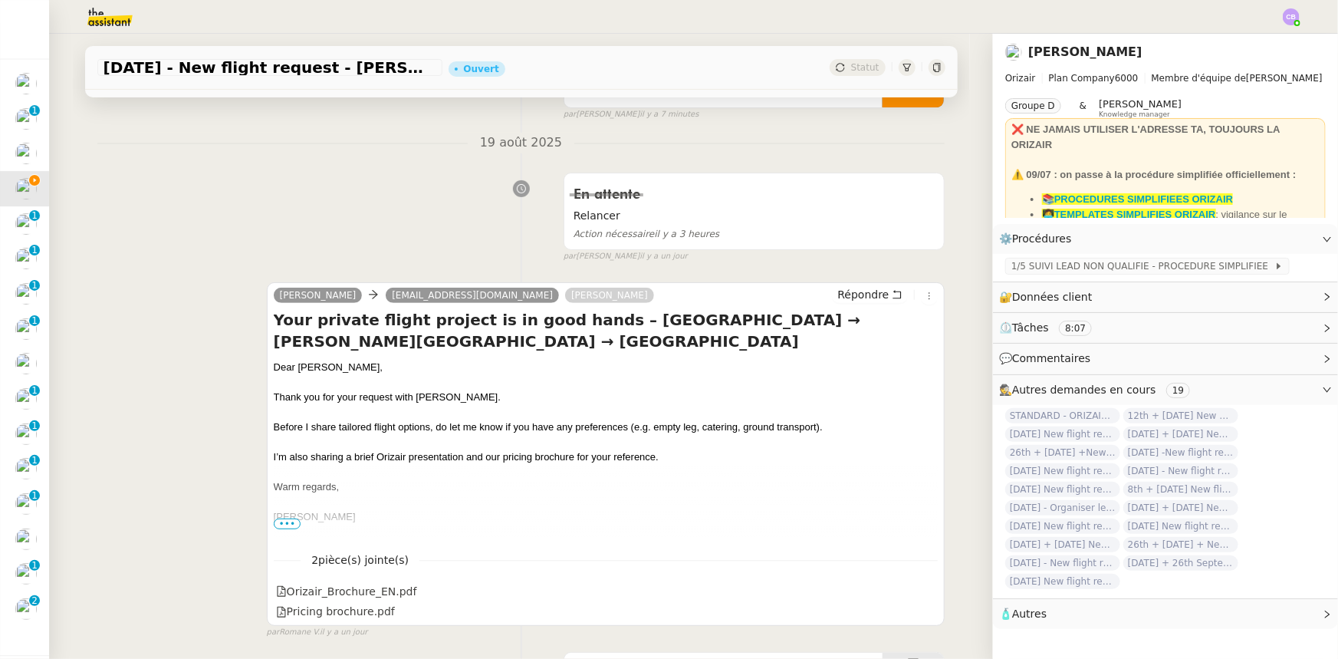
scroll to position [209, 0]
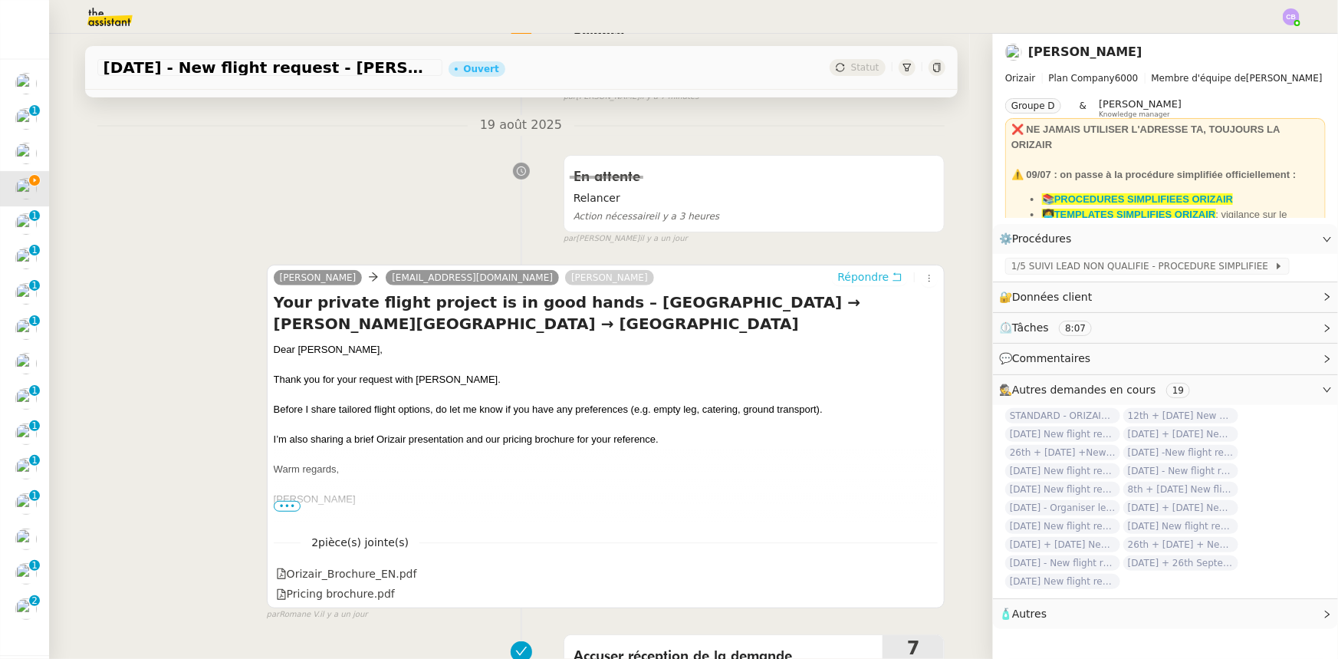
click at [854, 283] on span "Répondre" at bounding box center [862, 276] width 51 height 15
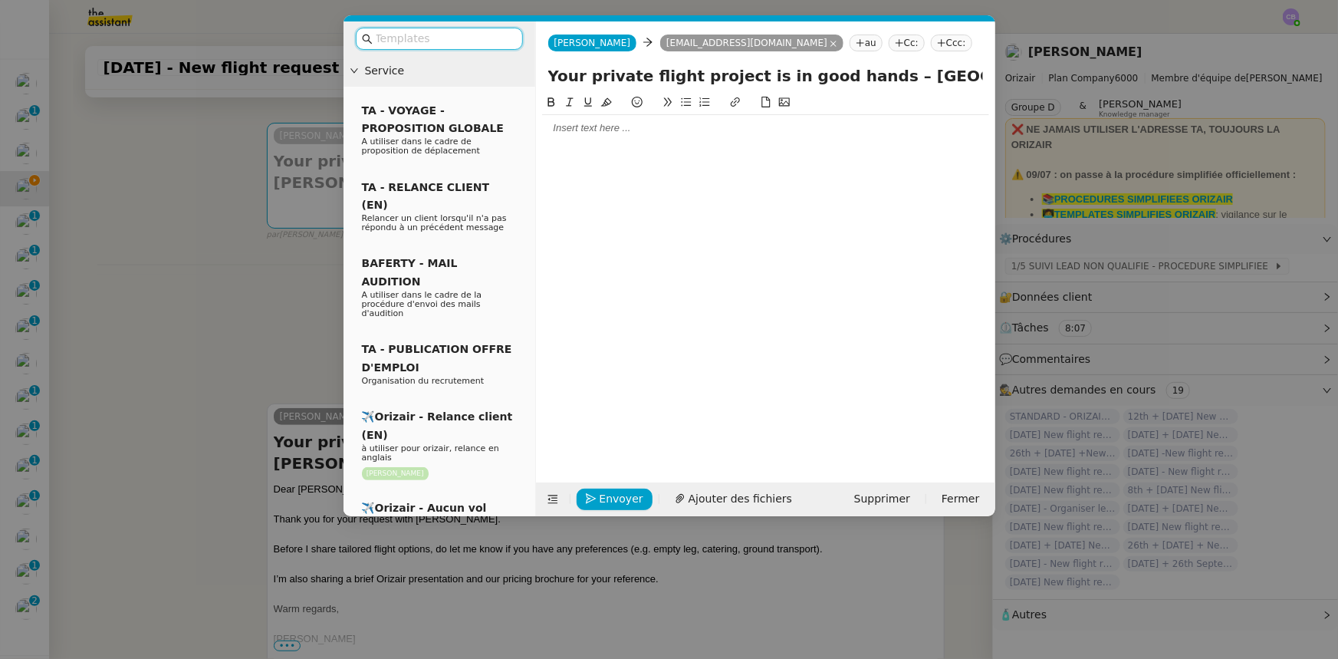
click at [465, 41] on input "text" at bounding box center [445, 39] width 138 height 18
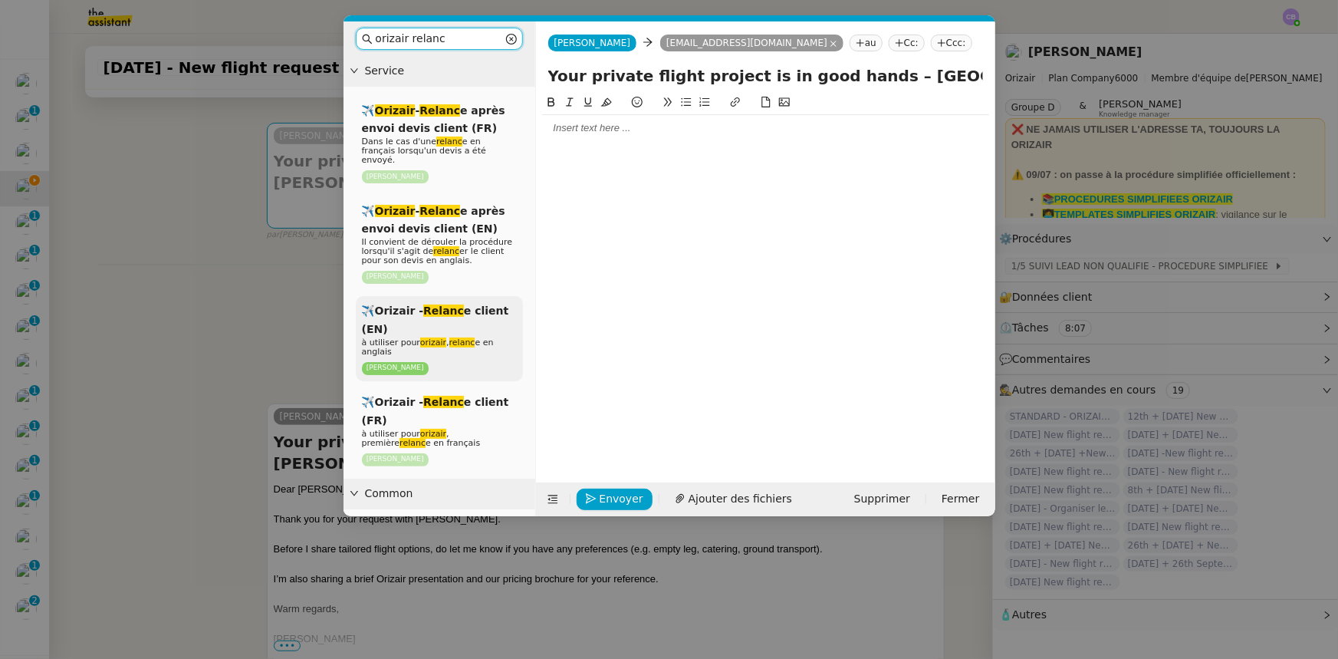
type input "orizair relanc"
click at [452, 304] on em "Relanc" at bounding box center [443, 310] width 41 height 12
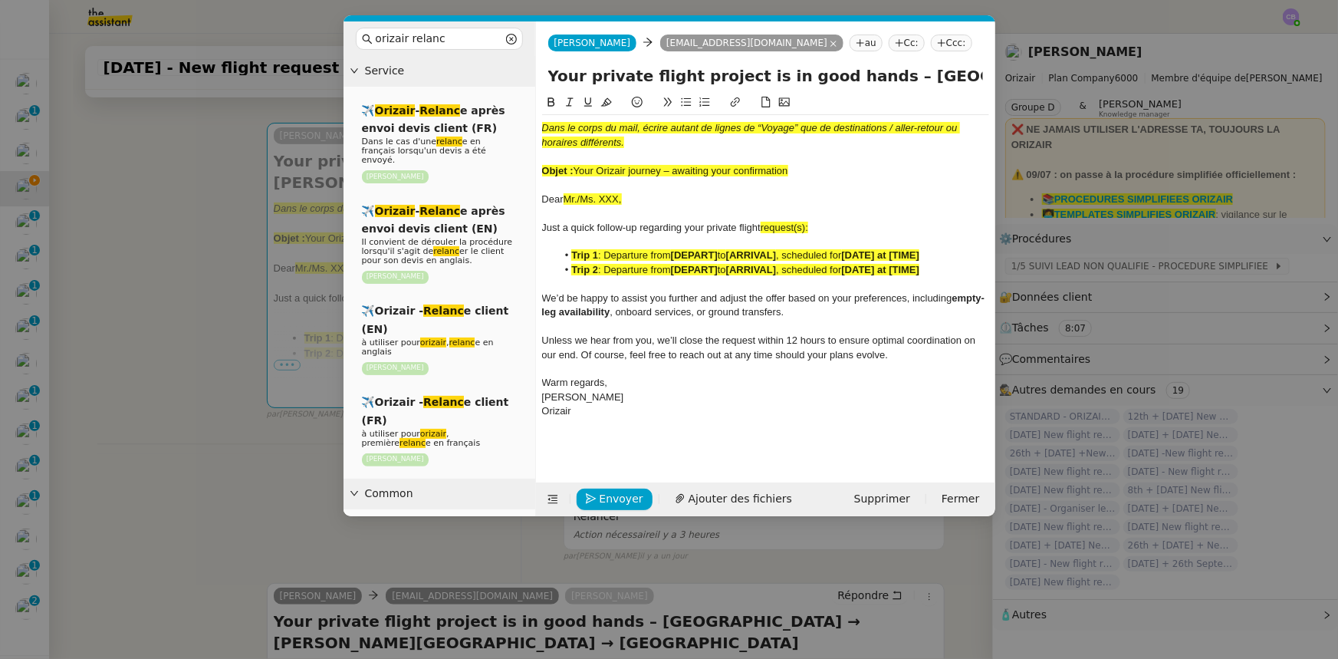
drag, startPoint x: 794, startPoint y: 170, endPoint x: 577, endPoint y: 169, distance: 217.0
click at [577, 169] on div "Objet : Your Orizair journey – awaiting your confirmation" at bounding box center [765, 171] width 447 height 14
drag, startPoint x: 857, startPoint y: 74, endPoint x: 544, endPoint y: 71, distance: 312.9
click at [544, 71] on div "Your private flight project is in good hands – London Heathrow Airport → Charle…" at bounding box center [765, 78] width 459 height 29
paste input "Orizair journey – awaiting your confirmation"
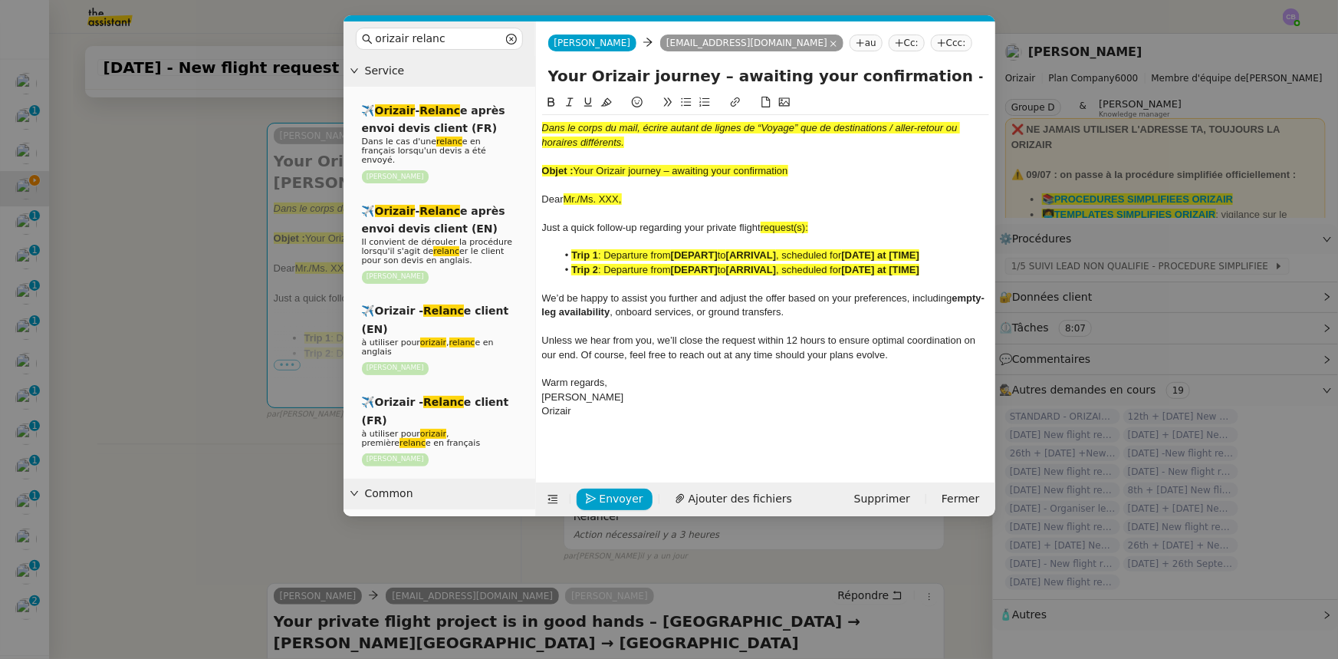
type input "Your Orizair journey – awaiting your confirmation – London Heathrow Airport → C…"
drag, startPoint x: 791, startPoint y: 173, endPoint x: 543, endPoint y: 130, distance: 251.5
click at [543, 130] on div "Dans le corps du mail, écrire autant de lignes de “Voyage” que de destinations …" at bounding box center [765, 270] width 447 height 310
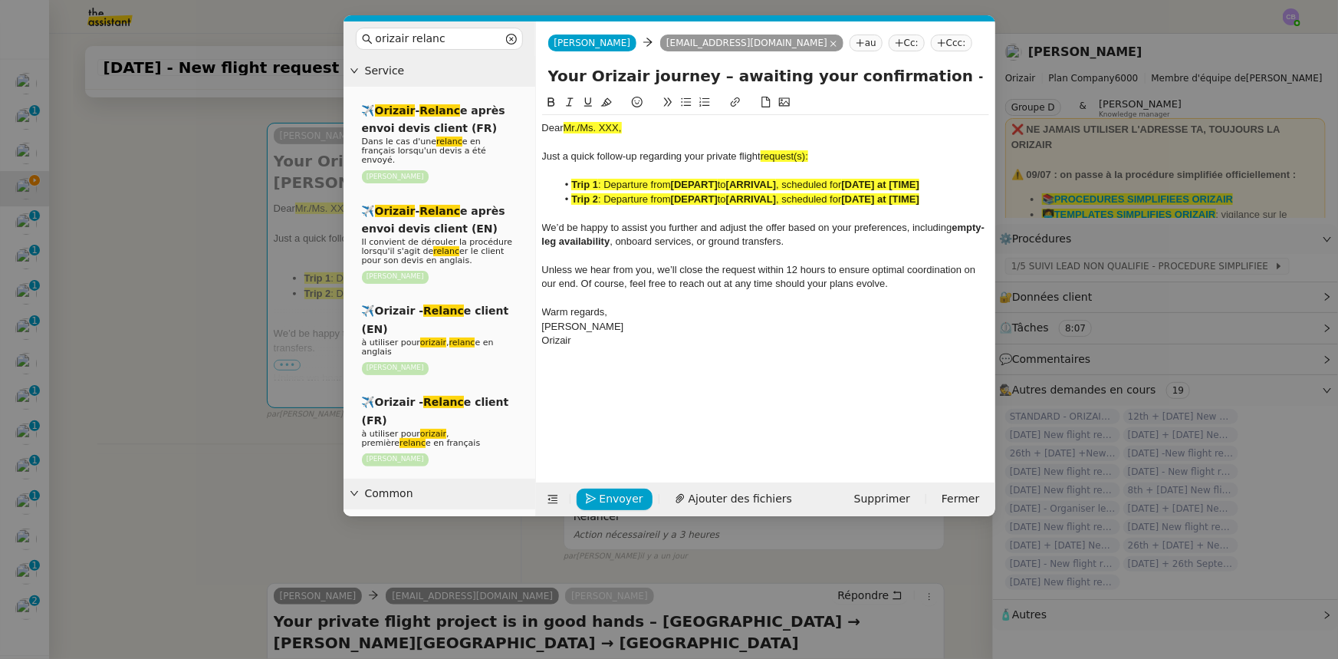
click at [200, 461] on nz-modal-container "orizair relanc Service ✈️ Orizair - Relanc e après envoi devis client (FR) Dans…" at bounding box center [669, 329] width 1338 height 659
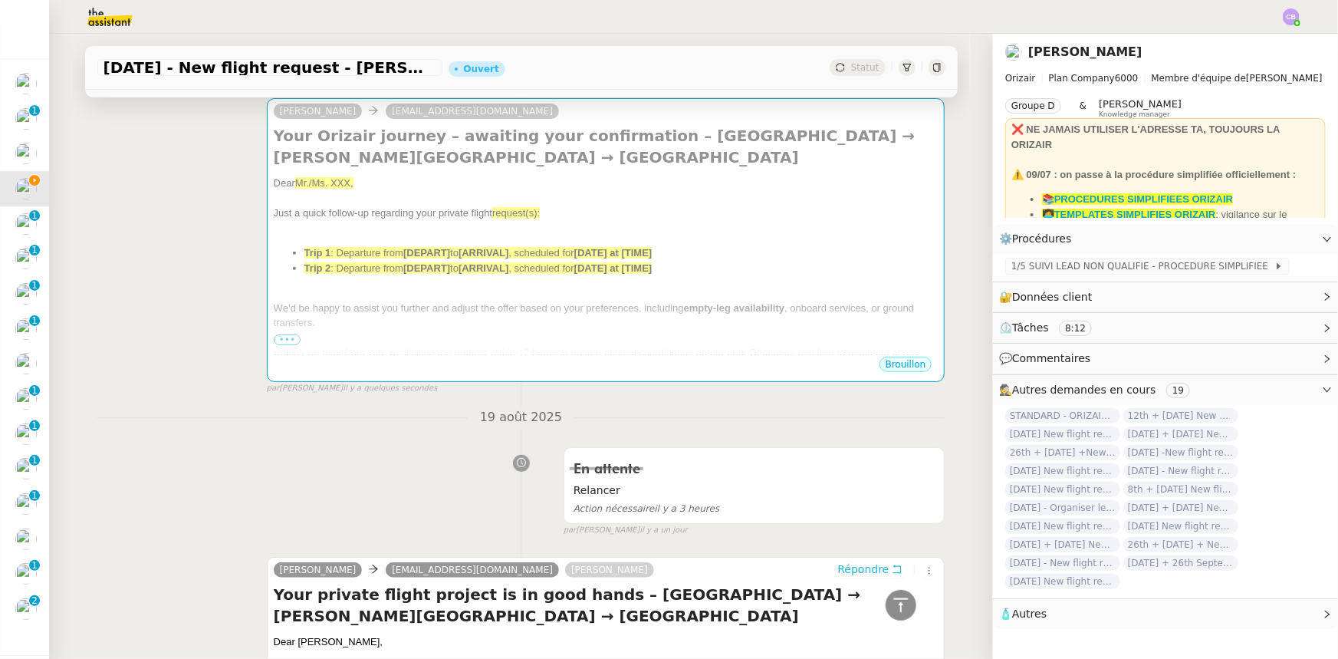
scroll to position [0, 0]
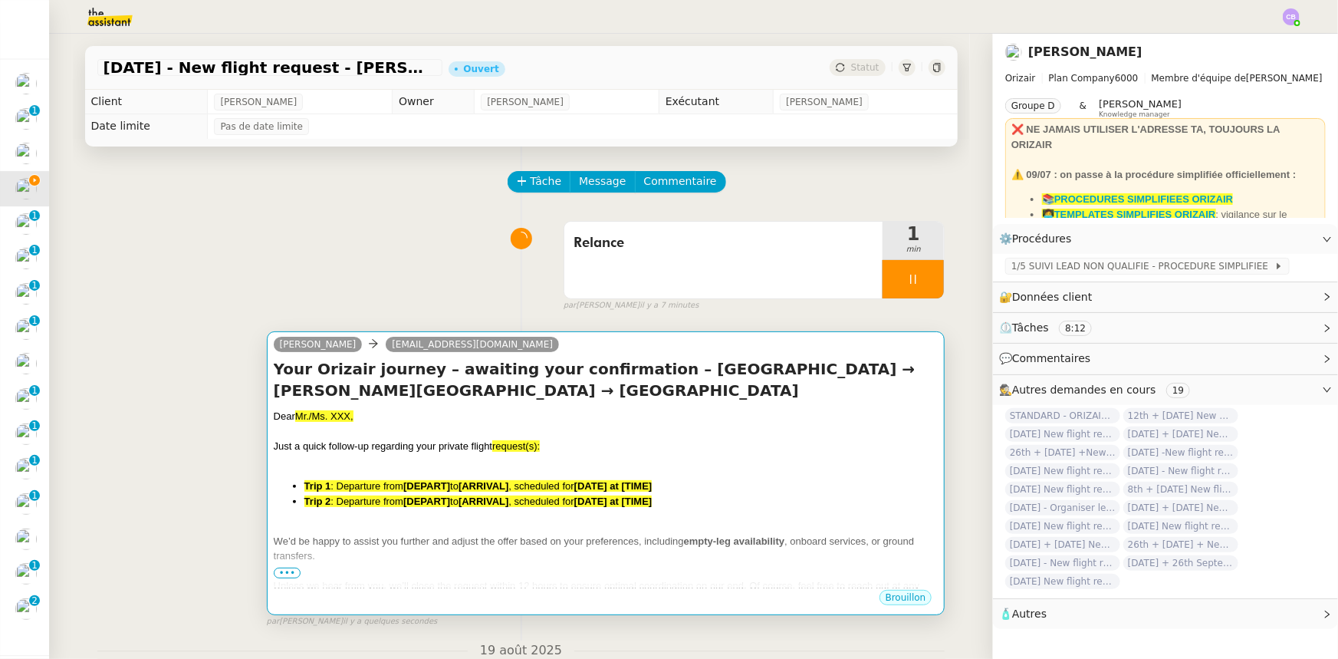
click at [337, 445] on span "Just a quick follow-up regarding your private flight" at bounding box center [383, 446] width 219 height 12
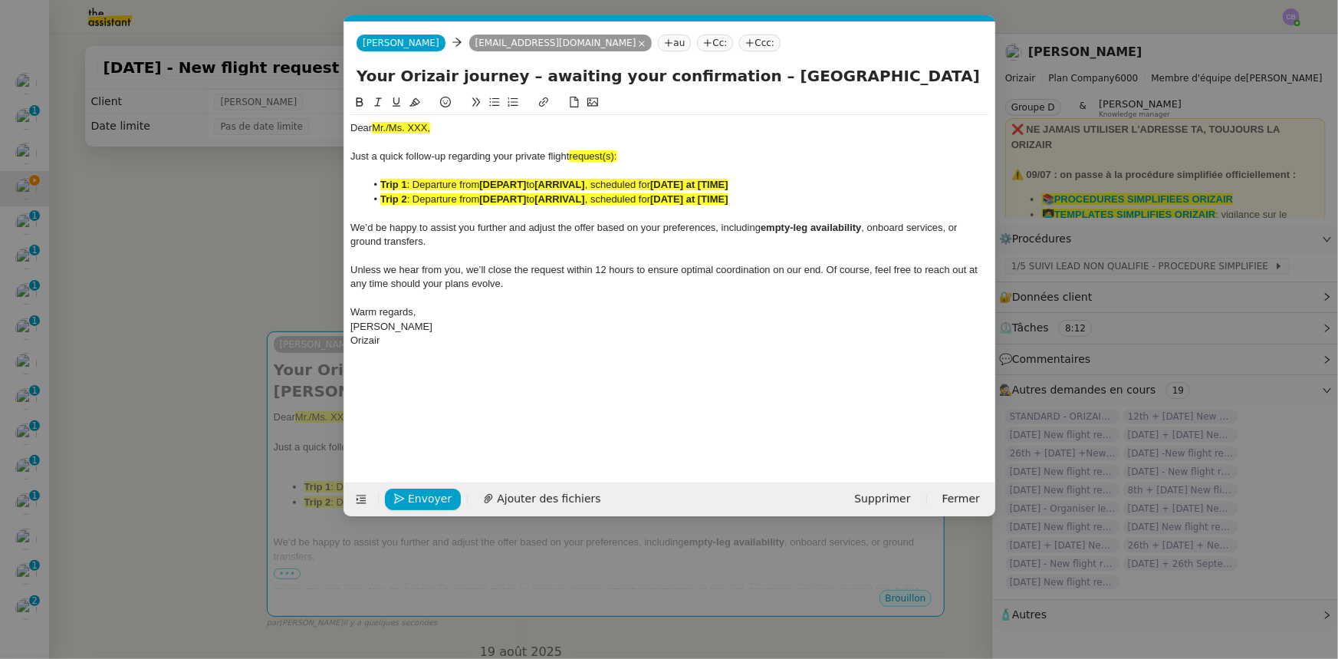
scroll to position [0, 92]
drag, startPoint x: 435, startPoint y: 128, endPoint x: 373, endPoint y: 124, distance: 62.2
click at [373, 124] on div "Dear Mr./Ms. XXX," at bounding box center [669, 128] width 639 height 14
click at [416, 102] on icon at bounding box center [414, 102] width 11 height 11
click at [428, 127] on div "Dear Mr./Ms. XXX," at bounding box center [669, 128] width 639 height 14
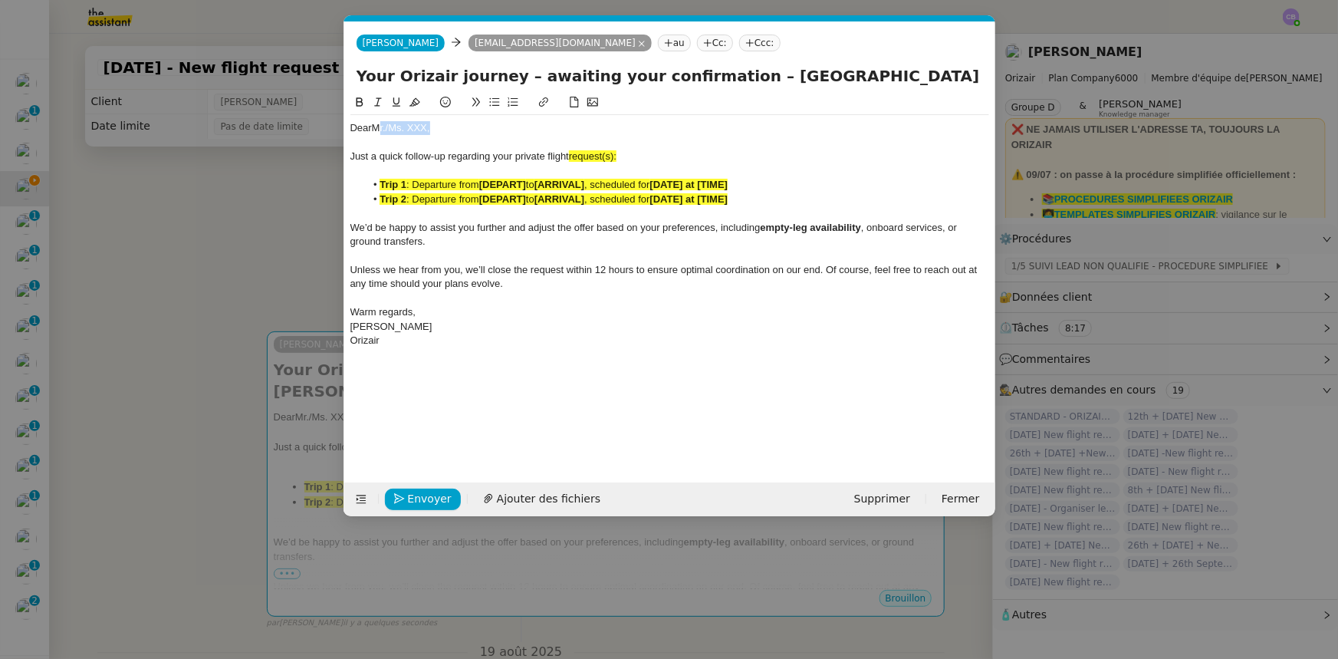
drag, startPoint x: 428, startPoint y: 127, endPoint x: 378, endPoint y: 127, distance: 49.8
click at [378, 127] on div "Dear Mr./Ms. XXX," at bounding box center [669, 128] width 639 height 14
click at [616, 155] on span "request(s):" at bounding box center [593, 156] width 48 height 12
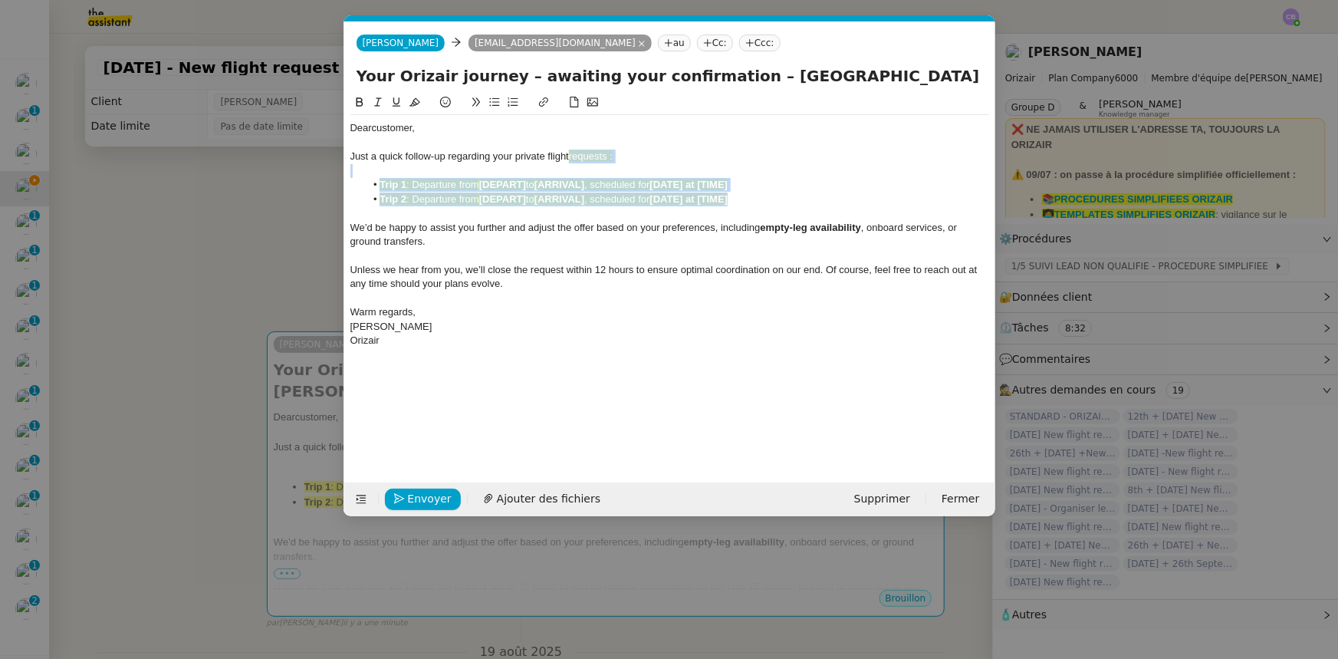
drag, startPoint x: 742, startPoint y: 199, endPoint x: 570, endPoint y: 159, distance: 176.3
click at [570, 159] on div "Dear customer, Just a quick follow-up regarding your private flight requests : …" at bounding box center [669, 234] width 639 height 238
click at [411, 105] on icon at bounding box center [414, 102] width 11 height 8
click at [537, 231] on span "We’d be happy to assist you further and adjust the offer based on your preferen…" at bounding box center [555, 228] width 410 height 12
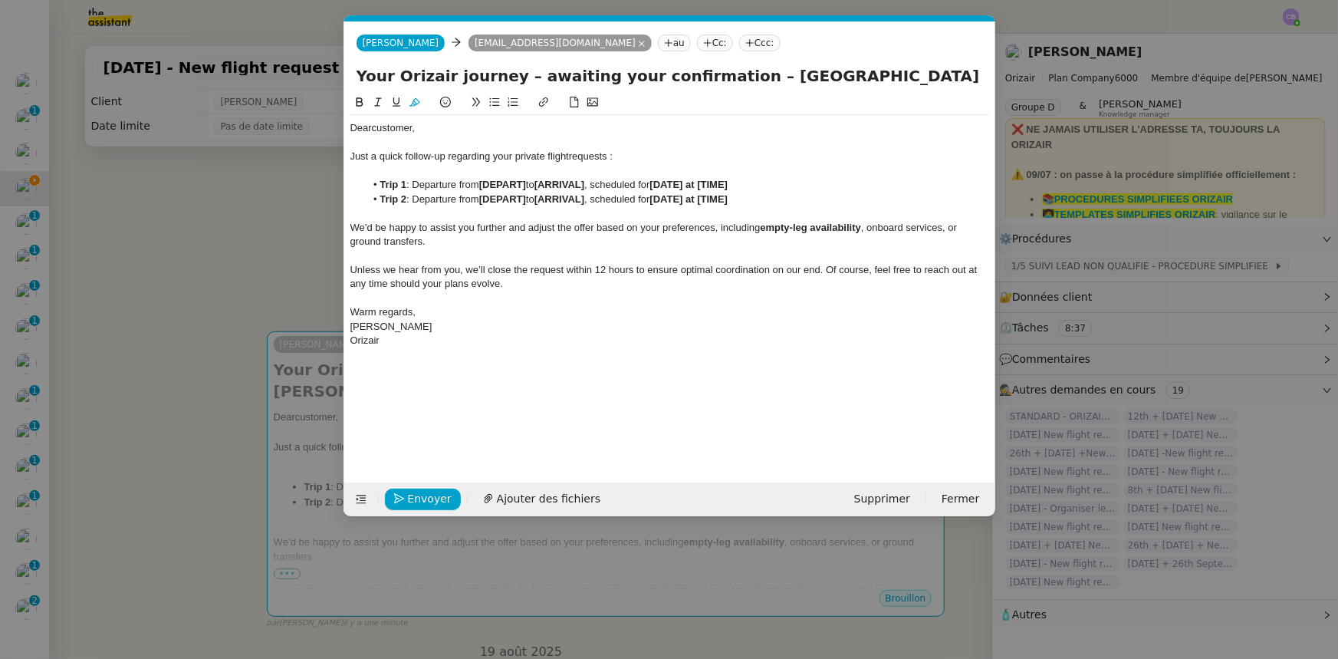
drag, startPoint x: 915, startPoint y: 74, endPoint x: 733, endPoint y: 77, distance: 181.7
click at [733, 77] on input "Your Orizair journey – awaiting your confirmation – London Heathrow Airport → C…" at bounding box center [670, 75] width 626 height 23
drag, startPoint x: 528, startPoint y: 183, endPoint x: 483, endPoint y: 182, distance: 45.3
click at [483, 182] on strong "[DEPART]" at bounding box center [502, 185] width 47 height 12
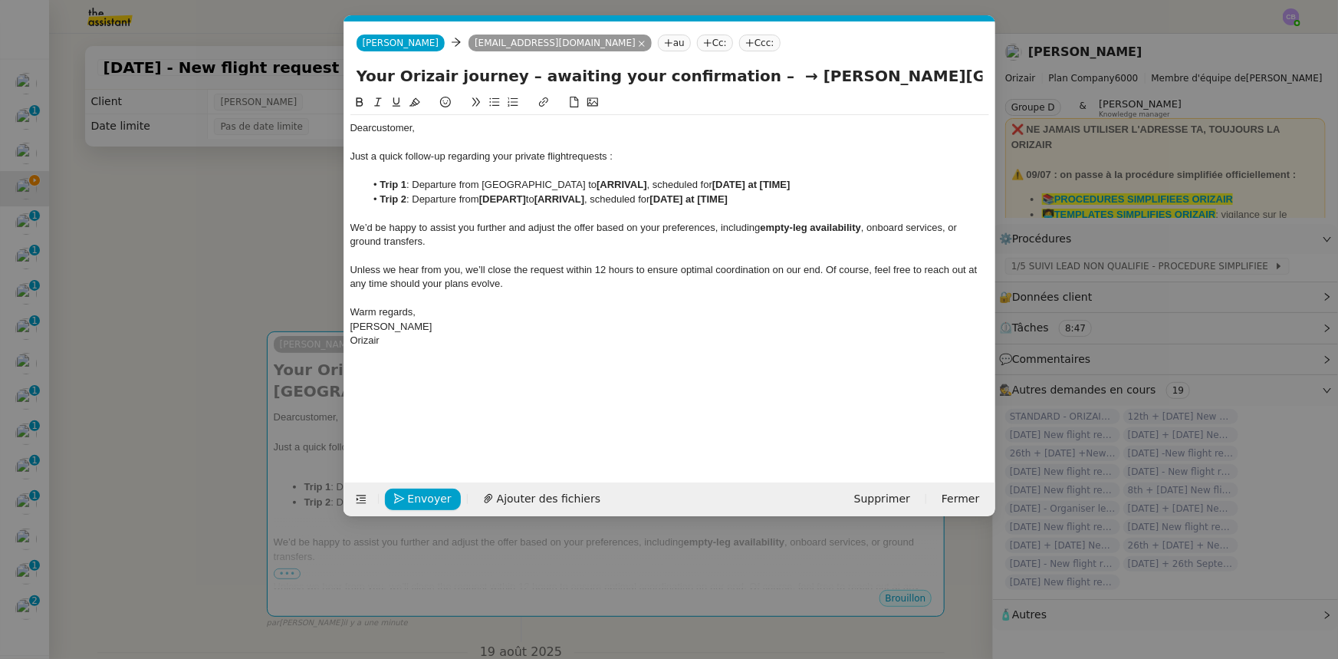
drag, startPoint x: 484, startPoint y: 182, endPoint x: 590, endPoint y: 182, distance: 106.6
click at [590, 182] on li "Trip 1 : Departure from London Heathrow Airport to [ARRIVAL] , scheduled for [D…" at bounding box center [677, 185] width 624 height 14
click at [361, 105] on icon at bounding box center [359, 101] width 7 height 9
drag, startPoint x: 755, startPoint y: 77, endPoint x: 850, endPoint y: 74, distance: 94.3
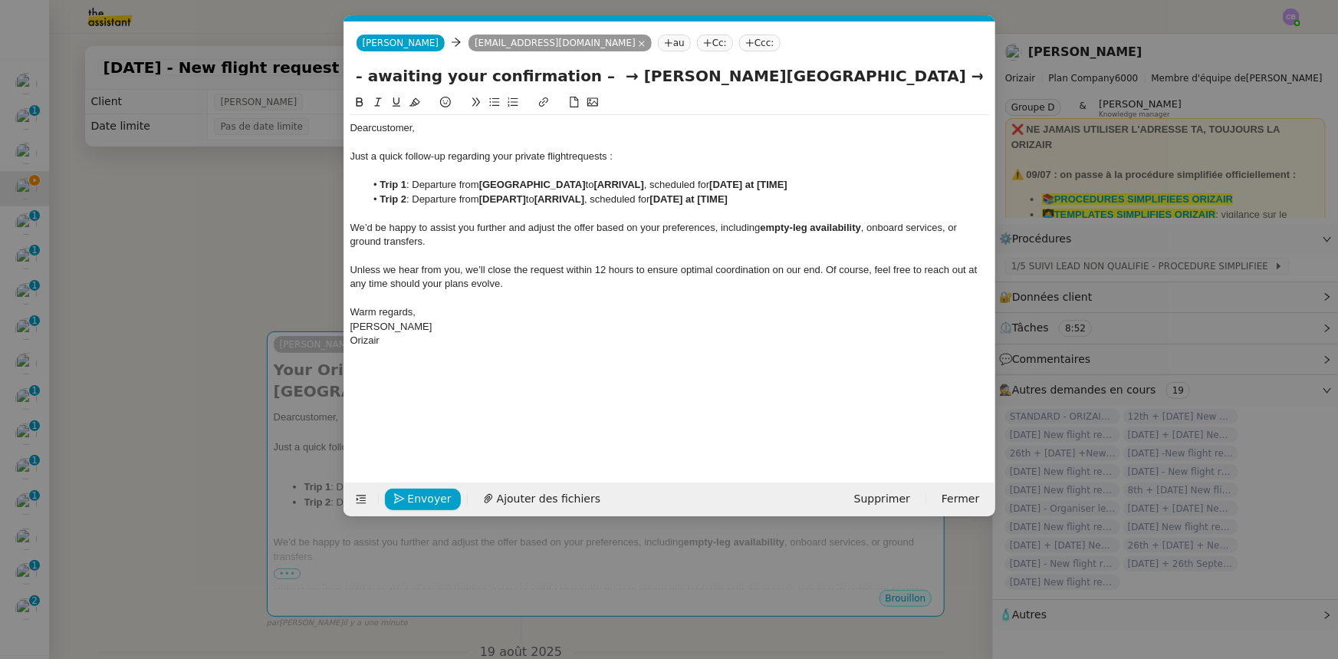
click at [850, 74] on input "Your Orizair journey – awaiting your confirmation – → Charles de Gaulle Interna…" at bounding box center [670, 75] width 626 height 23
drag, startPoint x: 666, startPoint y: 182, endPoint x: 616, endPoint y: 182, distance: 49.1
click at [616, 182] on strong "[ARRIVAL]" at bounding box center [619, 185] width 50 height 12
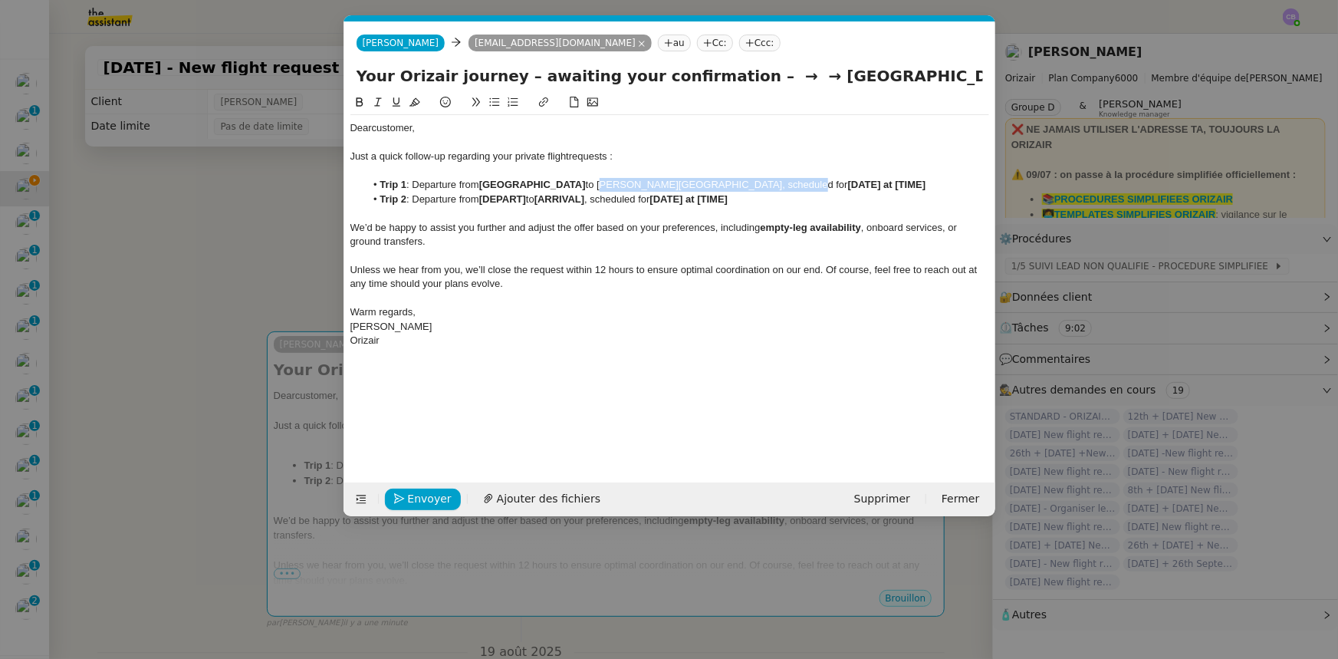
drag, startPoint x: 616, startPoint y: 182, endPoint x: 784, endPoint y: 183, distance: 167.9
click at [784, 183] on li "Trip 1 : Departure from London Heathrow Airport to Charles de Gaulle Internatio…" at bounding box center [677, 185] width 624 height 14
click at [361, 102] on icon at bounding box center [359, 102] width 11 height 11
click at [793, 212] on div at bounding box center [669, 213] width 639 height 14
click at [900, 184] on strong "[DATE] at [TIME]" at bounding box center [889, 185] width 78 height 12
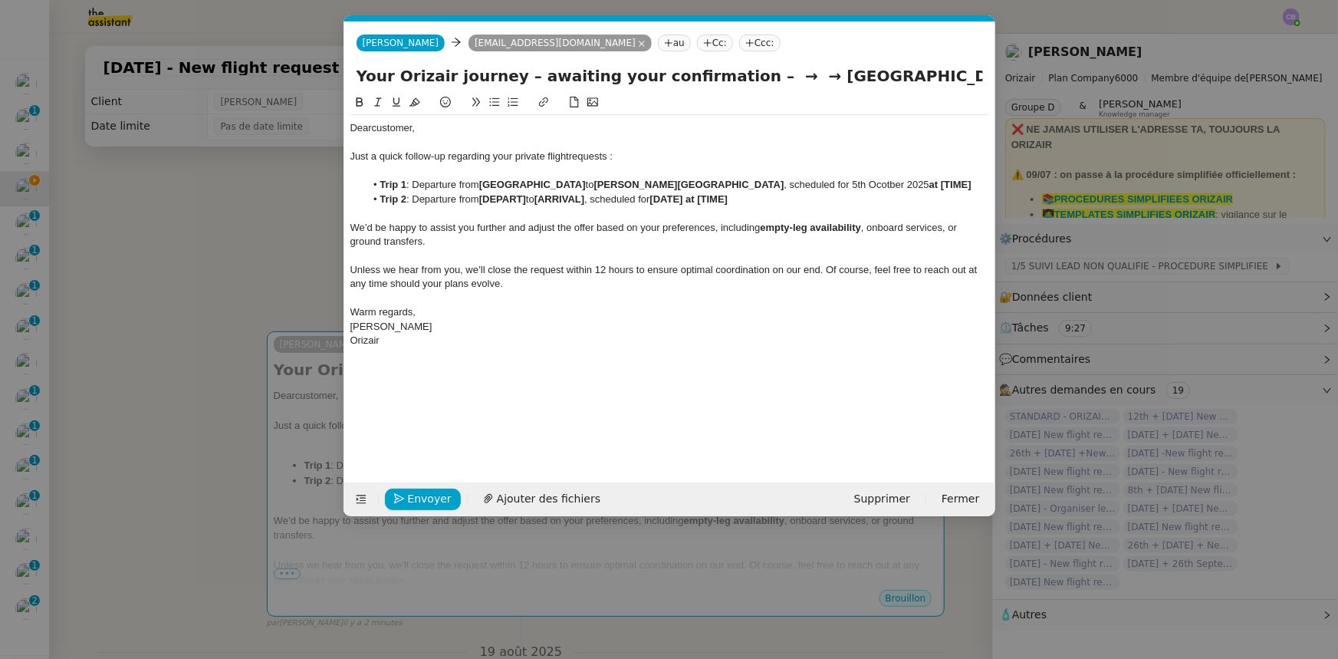
click at [900, 183] on li "Trip 1 : Departure from London Heathrow Airport to Charles de Gaulle Internatio…" at bounding box center [677, 185] width 624 height 14
click at [926, 184] on strong "at [TIME]" at bounding box center [904, 185] width 42 height 12
drag, startPoint x: 944, startPoint y: 184, endPoint x: 866, endPoint y: 183, distance: 77.4
click at [866, 183] on li "Trip 1 : Departure from London Heathrow Airport to Charles de Gaulle Internatio…" at bounding box center [677, 185] width 624 height 14
click at [355, 105] on icon at bounding box center [359, 102] width 11 height 11
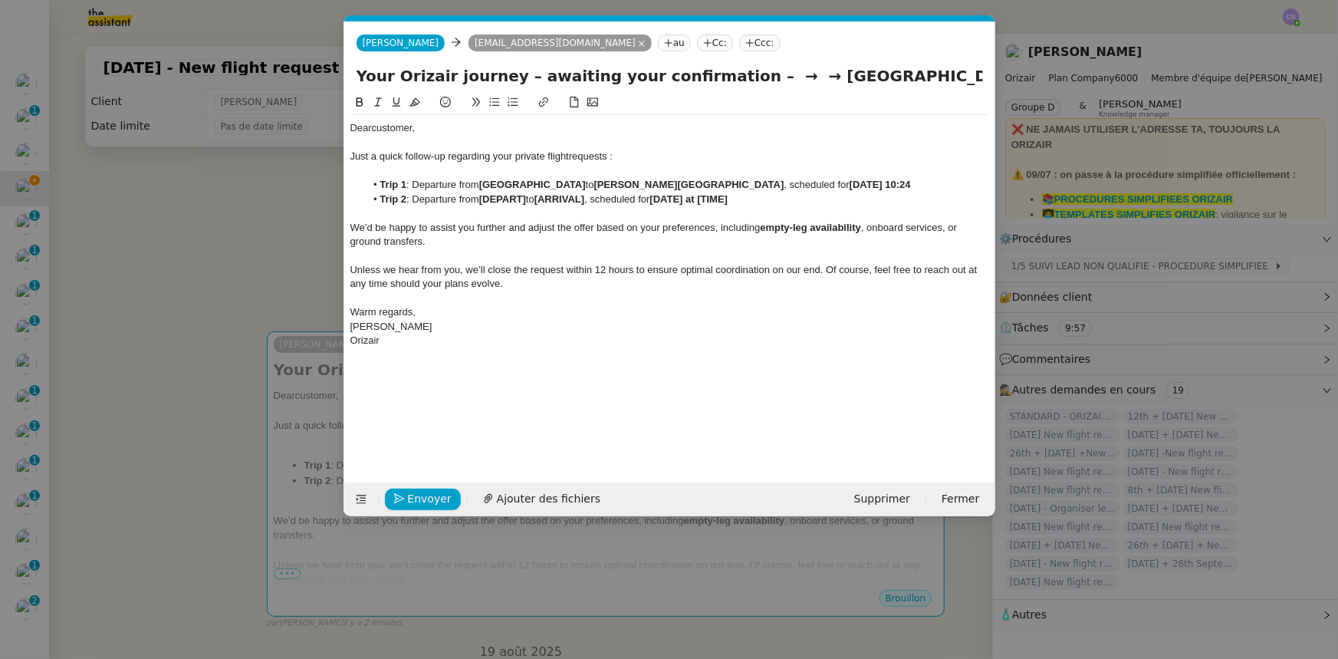
drag, startPoint x: 620, startPoint y: 186, endPoint x: 797, endPoint y: 182, distance: 177.9
click at [784, 182] on strong "[PERSON_NAME][GEOGRAPHIC_DATA]" at bounding box center [689, 185] width 190 height 12
drag, startPoint x: 531, startPoint y: 199, endPoint x: 485, endPoint y: 199, distance: 46.8
click at [485, 199] on li "Trip 2 : Departure from [DEPART] to [ARRIVAL] , scheduled for [DATE] at [TIME]" at bounding box center [677, 199] width 624 height 14
drag, startPoint x: 481, startPoint y: 182, endPoint x: 602, endPoint y: 184, distance: 121.2
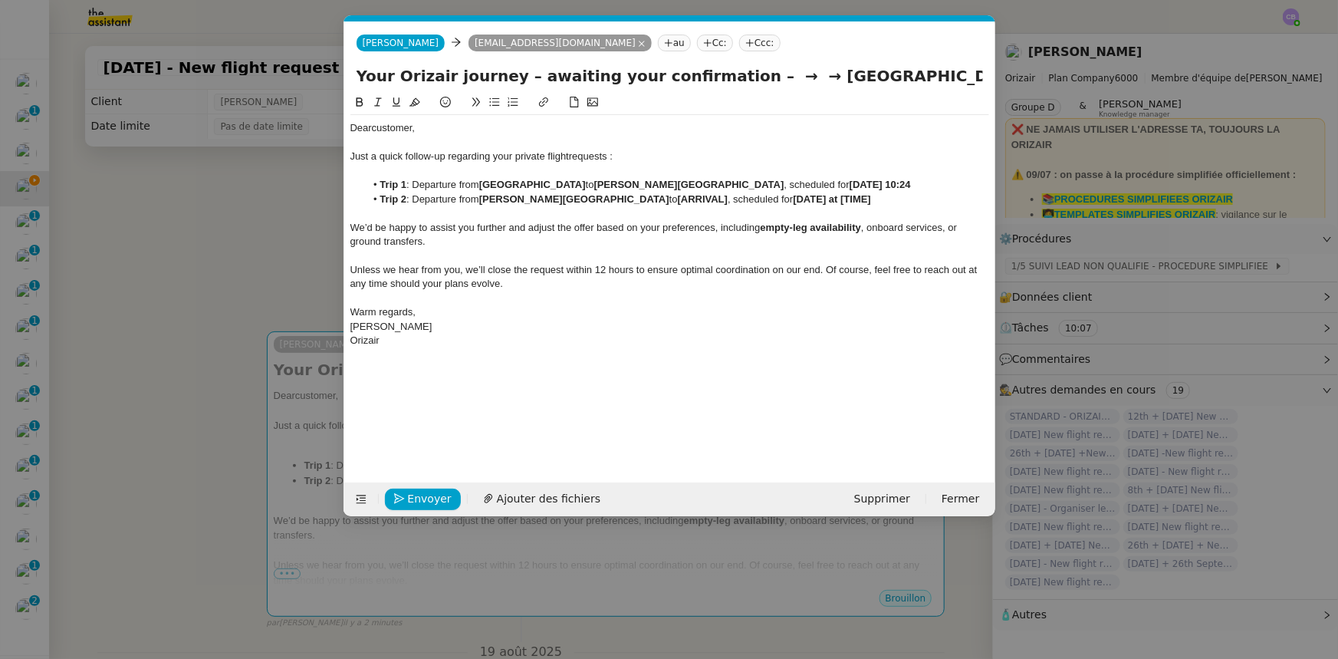
click at [602, 184] on li "Trip 1 : Departure from London Heathrow Airport to Charles de Gaulle Internatio…" at bounding box center [677, 185] width 624 height 14
drag, startPoint x: 732, startPoint y: 196, endPoint x: 682, endPoint y: 199, distance: 49.9
click at [682, 199] on li "Trip 2 : Departure from Charles de Gaulle International Airport to [ARRIVAL] , …" at bounding box center [677, 199] width 624 height 14
click at [902, 199] on strong "[DATE] at [TIME]" at bounding box center [889, 199] width 78 height 12
drag, startPoint x: 869, startPoint y: 198, endPoint x: 955, endPoint y: 195, distance: 86.7
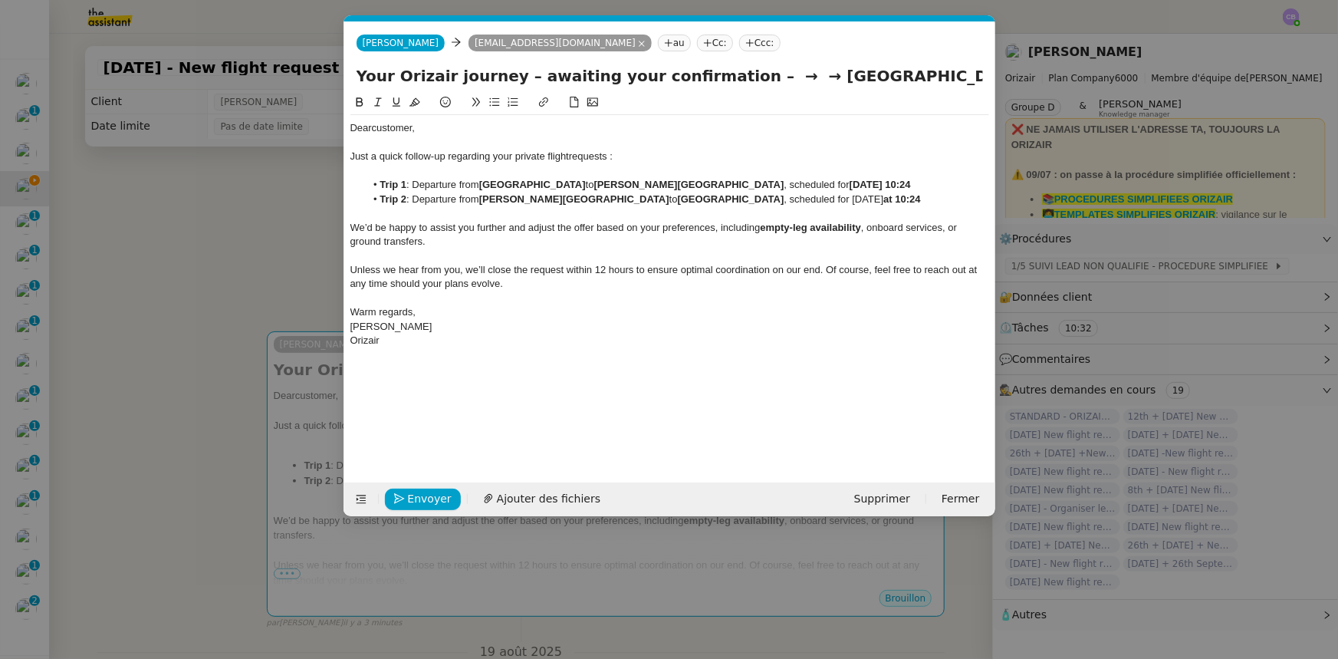
click at [955, 195] on li "Trip 2 : Departure from Charles de Gaulle International Airport to London Heath…" at bounding box center [677, 199] width 624 height 14
click at [360, 102] on icon at bounding box center [359, 101] width 7 height 9
click at [468, 233] on span "We’d be happy to assist you further and adjust the offer based on your preferen…" at bounding box center [555, 228] width 410 height 12
drag, startPoint x: 962, startPoint y: 77, endPoint x: 718, endPoint y: 80, distance: 243.8
click at [718, 80] on input "Your Orizair journey – awaiting your confirmation – → → London Heathrow Airport" at bounding box center [670, 75] width 626 height 23
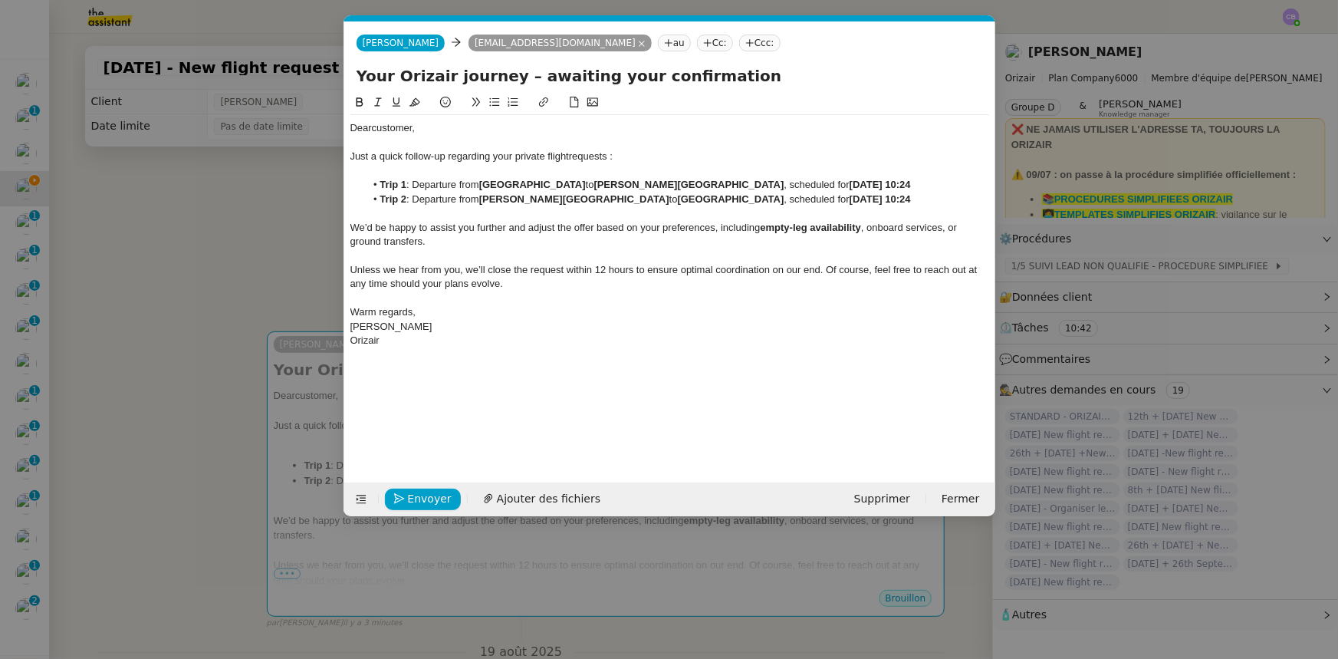
type input "Your Orizair journey – awaiting your confirmation"
click at [652, 206] on li "Trip 2 : Departure from Charles de Gaulle International Airport to London Heath…" at bounding box center [677, 199] width 624 height 14
click at [439, 497] on span "Envoyer" at bounding box center [430, 499] width 44 height 18
click at [439, 497] on span "Confirmer l'envoi" at bounding box center [454, 499] width 92 height 18
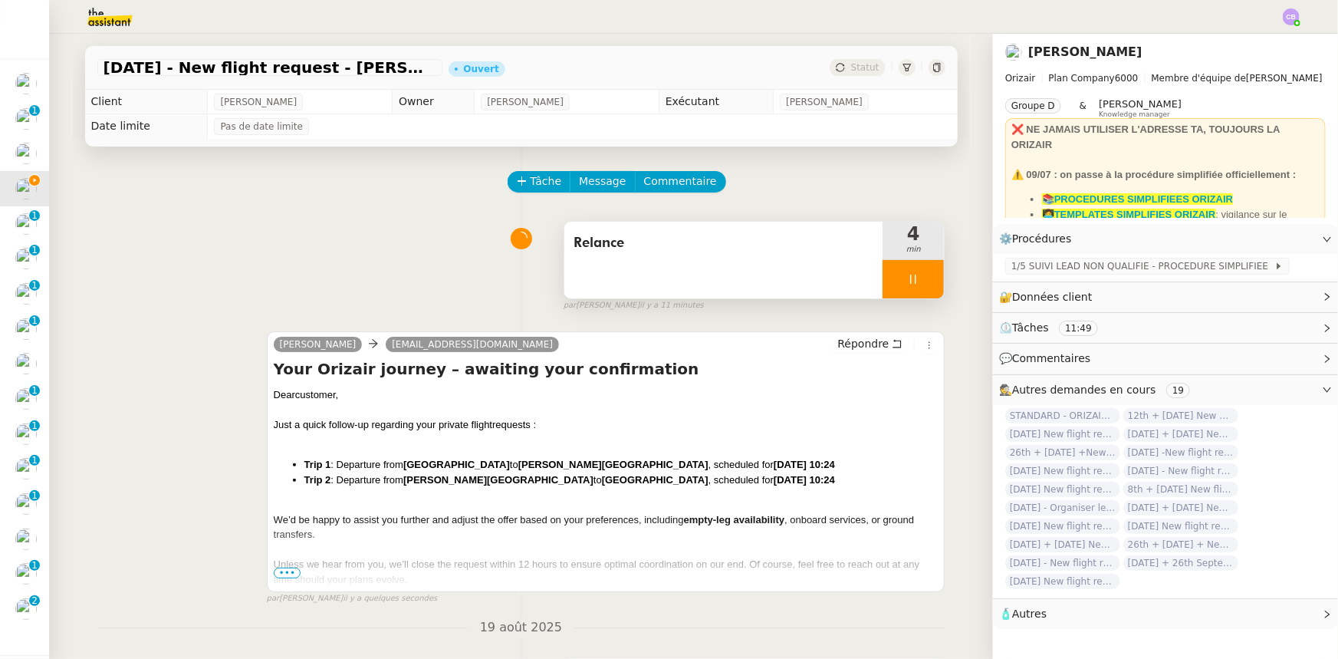
click at [883, 277] on div at bounding box center [913, 279] width 61 height 38
click at [922, 283] on icon at bounding box center [928, 279] width 12 height 12
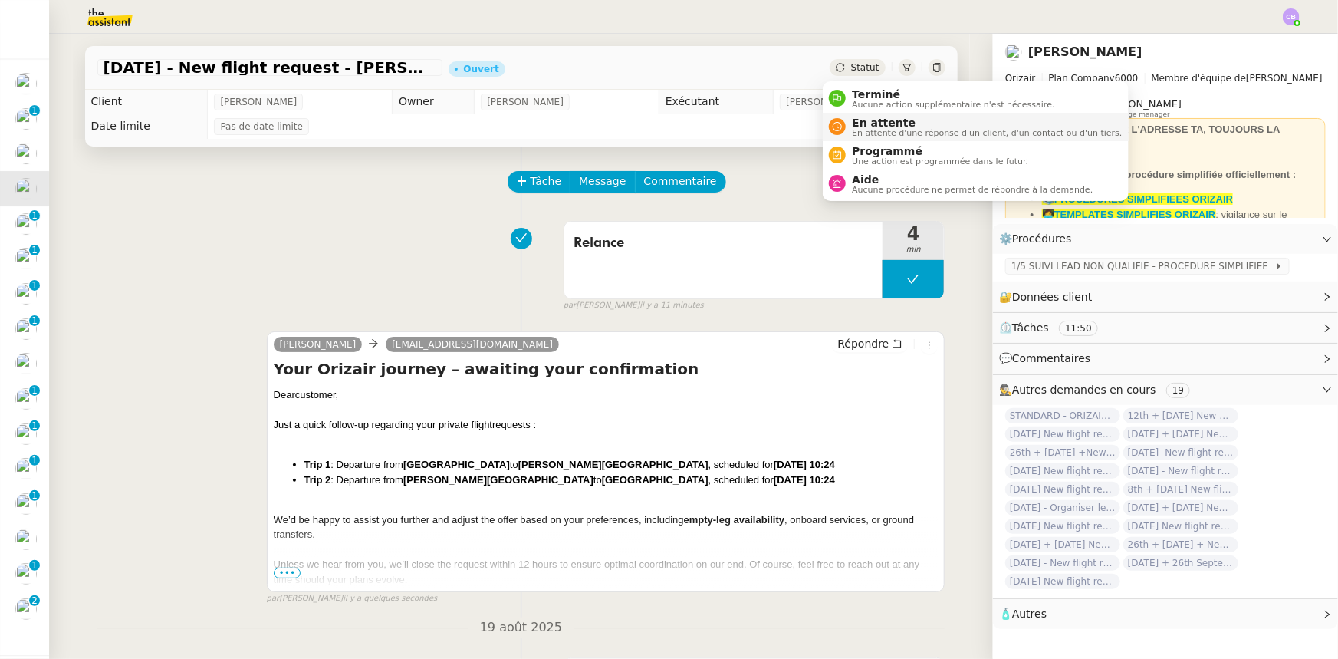
click at [874, 133] on span "En attente d'une réponse d'un client, d'un contact ou d'un tiers." at bounding box center [987, 133] width 270 height 8
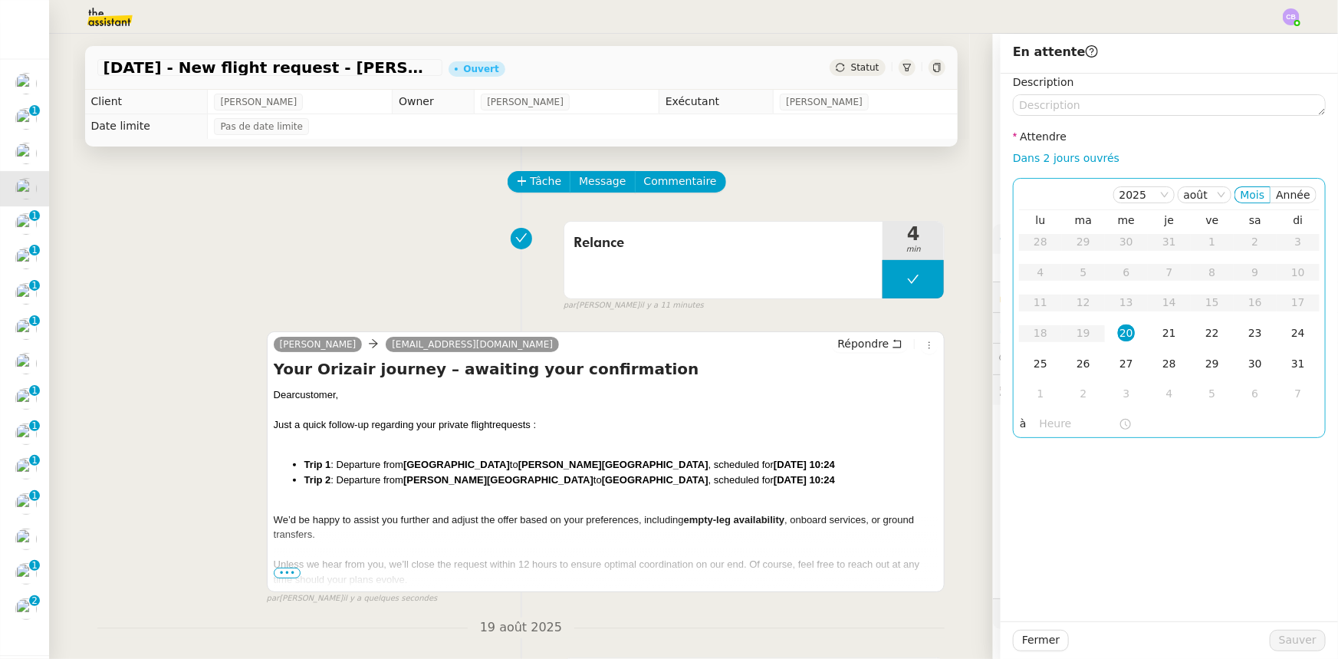
drag, startPoint x: 1035, startPoint y: 156, endPoint x: 1054, endPoint y: 185, distance: 34.5
click at [1035, 156] on link "Dans 2 jours ouvrés" at bounding box center [1066, 158] width 107 height 12
type input "07:00"
click at [1161, 333] on div "21" at bounding box center [1169, 332] width 17 height 17
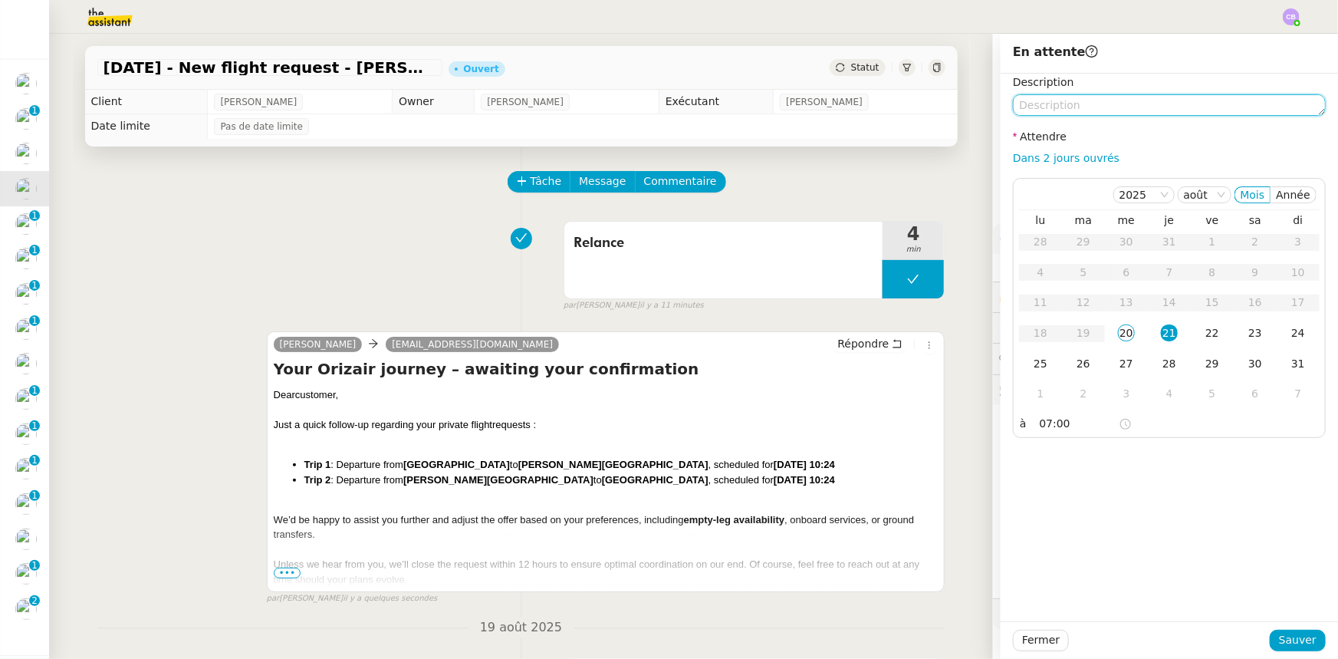
click at [1100, 107] on textarea at bounding box center [1169, 104] width 313 height 21
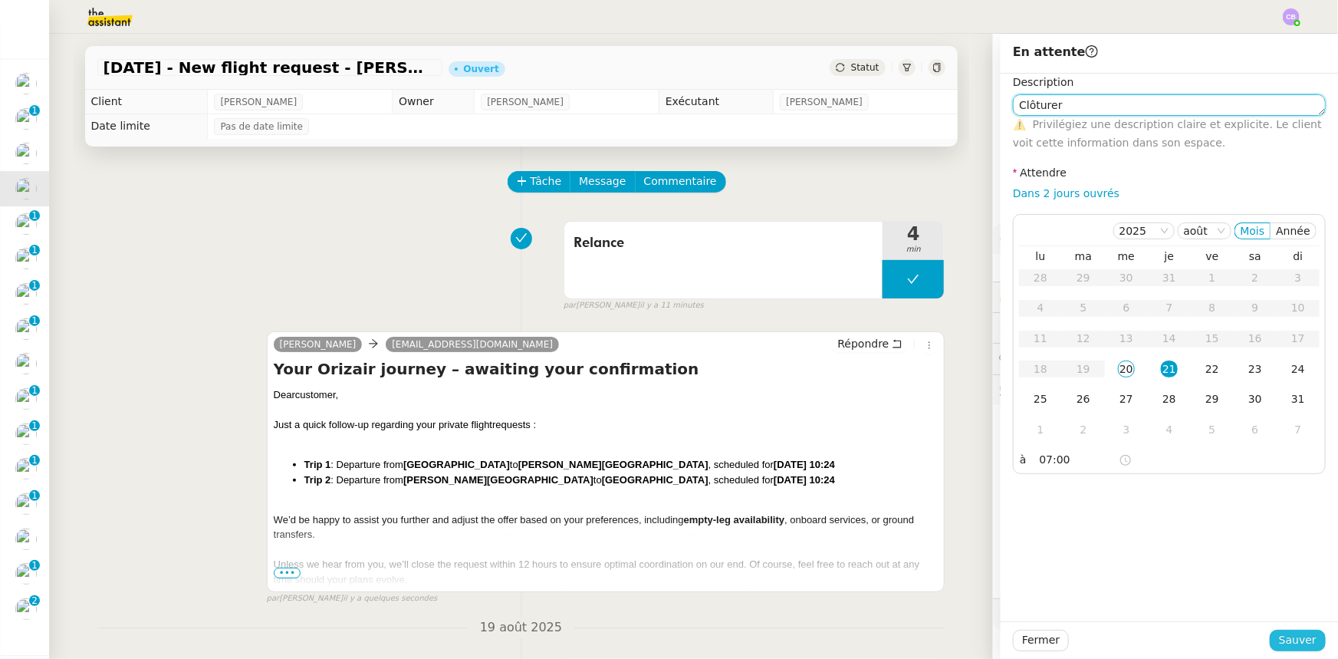
type textarea "Clôturer"
click at [1287, 639] on span "Sauver" at bounding box center [1298, 640] width 38 height 18
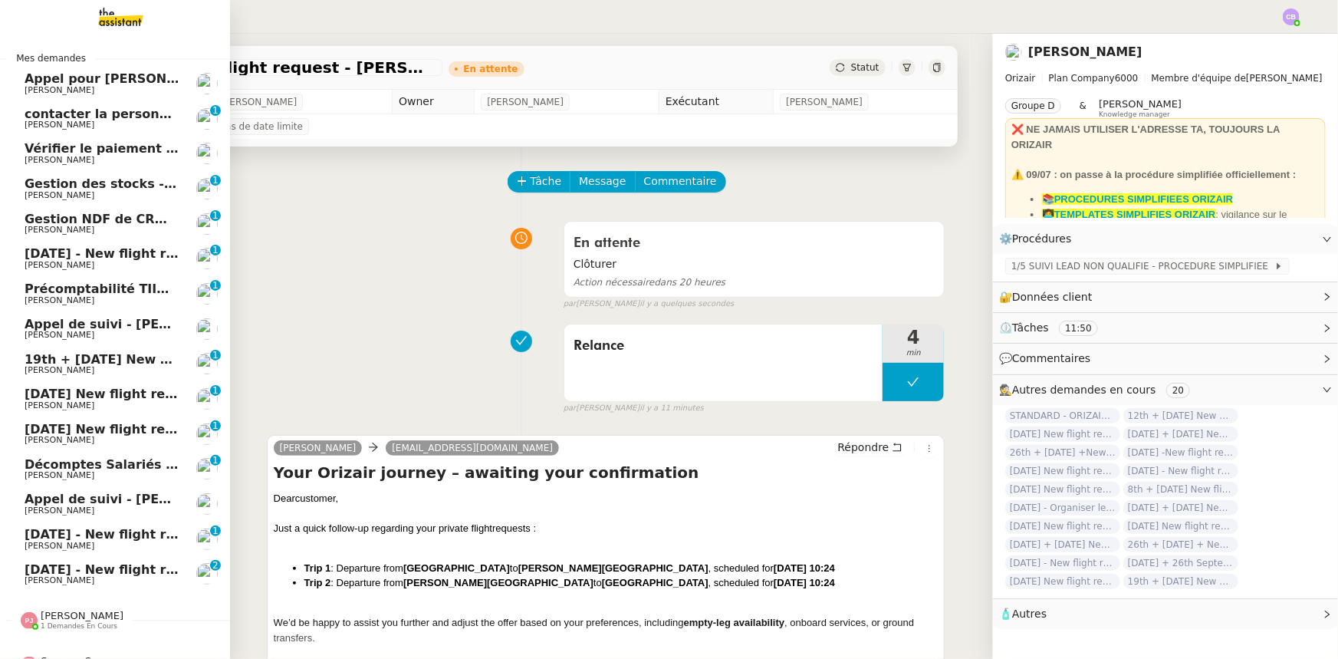
click at [64, 257] on span "[DATE] - New flight request - [GEOGRAPHIC_DATA][PERSON_NAME]" at bounding box center [255, 253] width 460 height 15
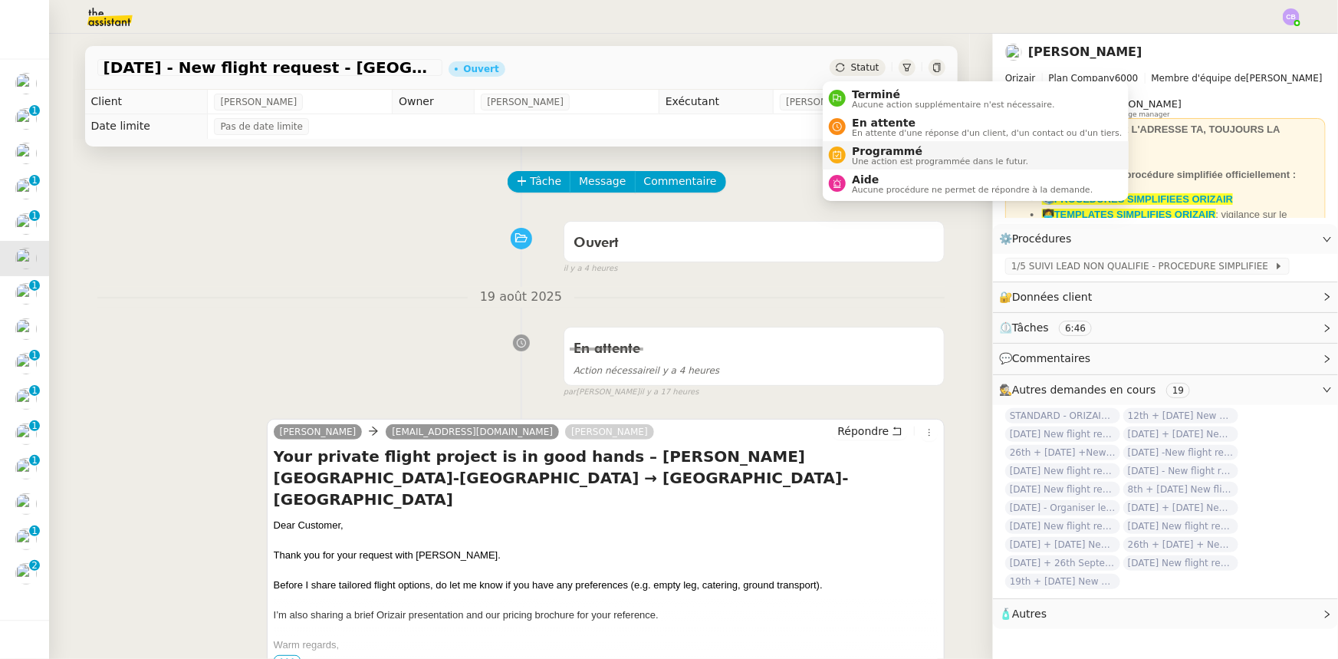
click at [873, 150] on span "Programmé" at bounding box center [940, 151] width 176 height 12
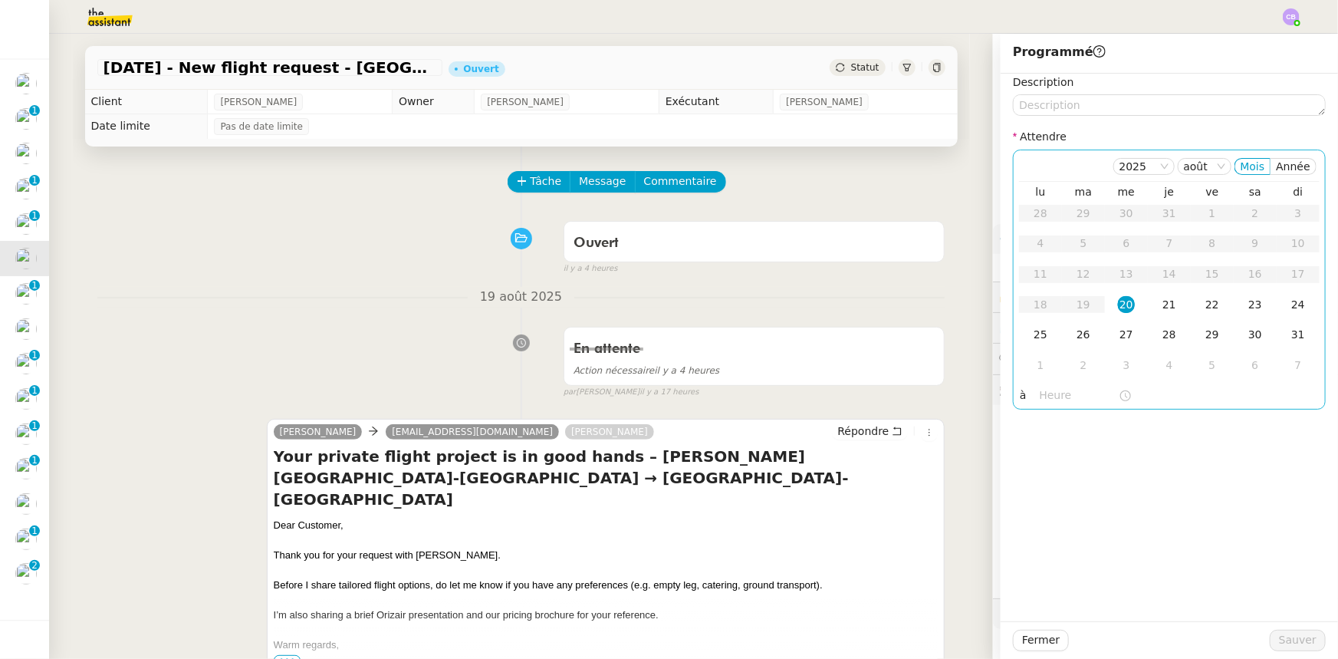
click at [1118, 303] on div "20" at bounding box center [1126, 304] width 17 height 17
click at [1041, 399] on input "text" at bounding box center [1079, 395] width 79 height 18
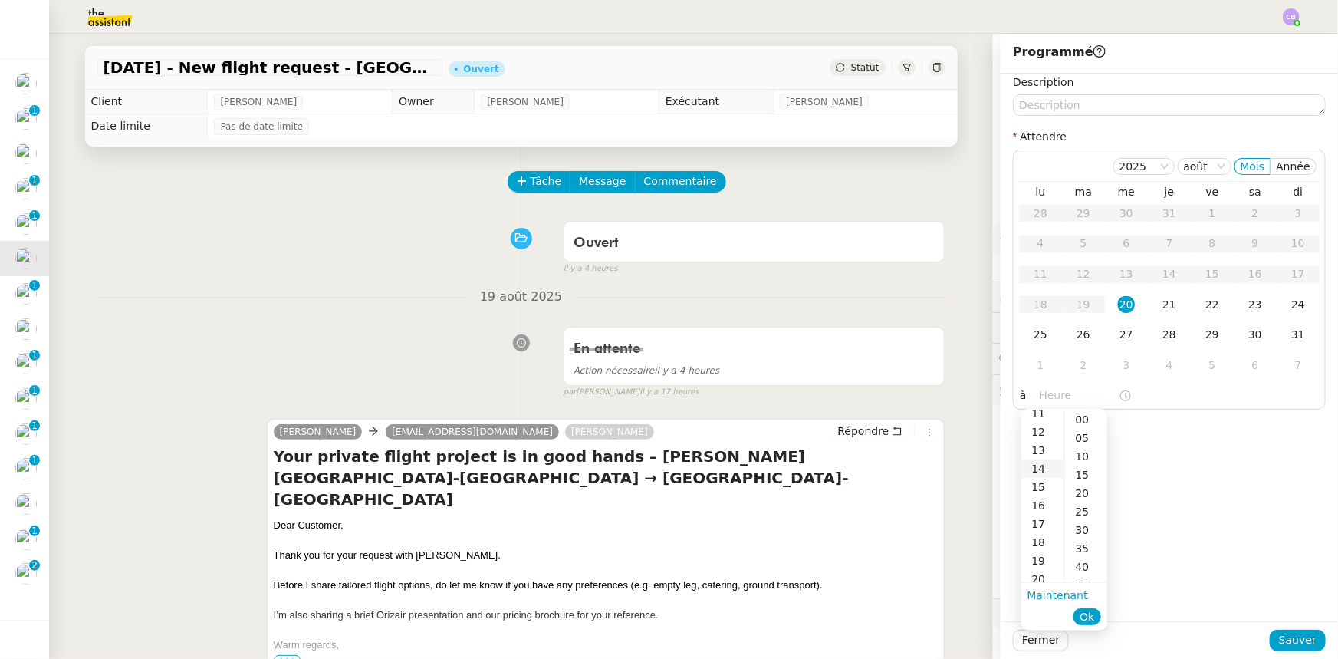
click at [1036, 466] on div "14" at bounding box center [1042, 468] width 43 height 18
click at [1083, 421] on div "00" at bounding box center [1086, 419] width 42 height 18
type input "14:00"
click at [1089, 613] on span "Ok" at bounding box center [1087, 616] width 15 height 15
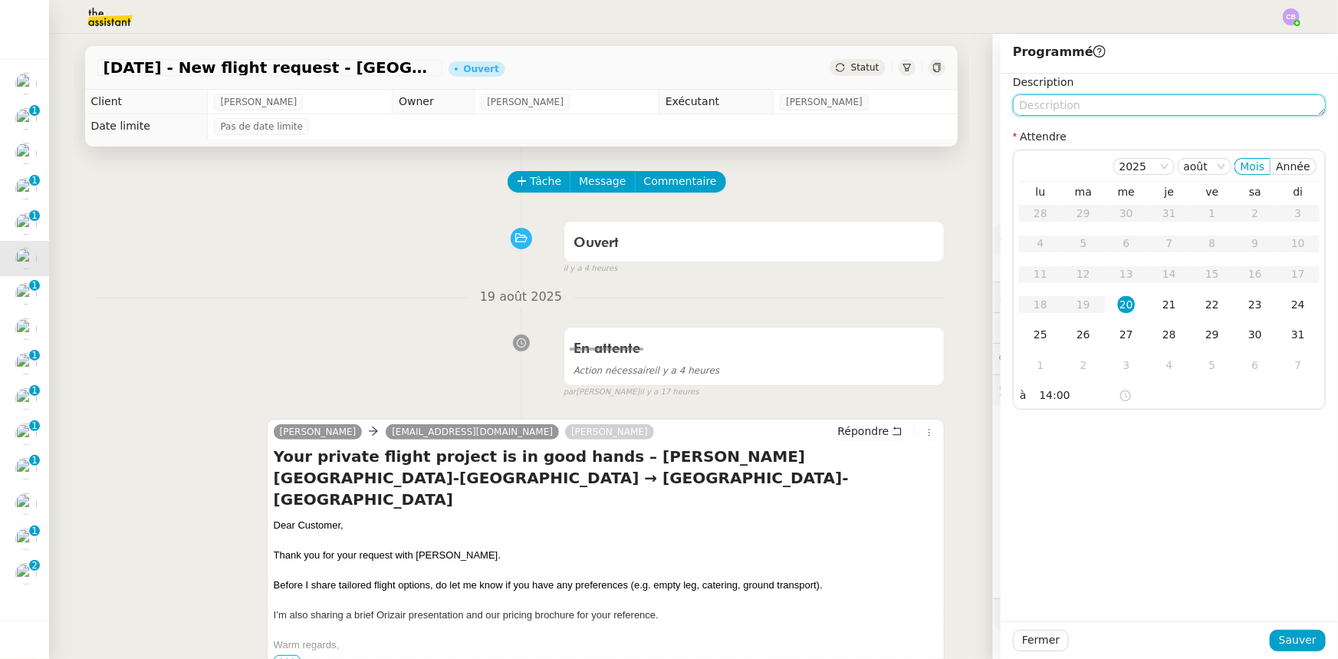
click at [1104, 100] on textarea at bounding box center [1169, 104] width 313 height 21
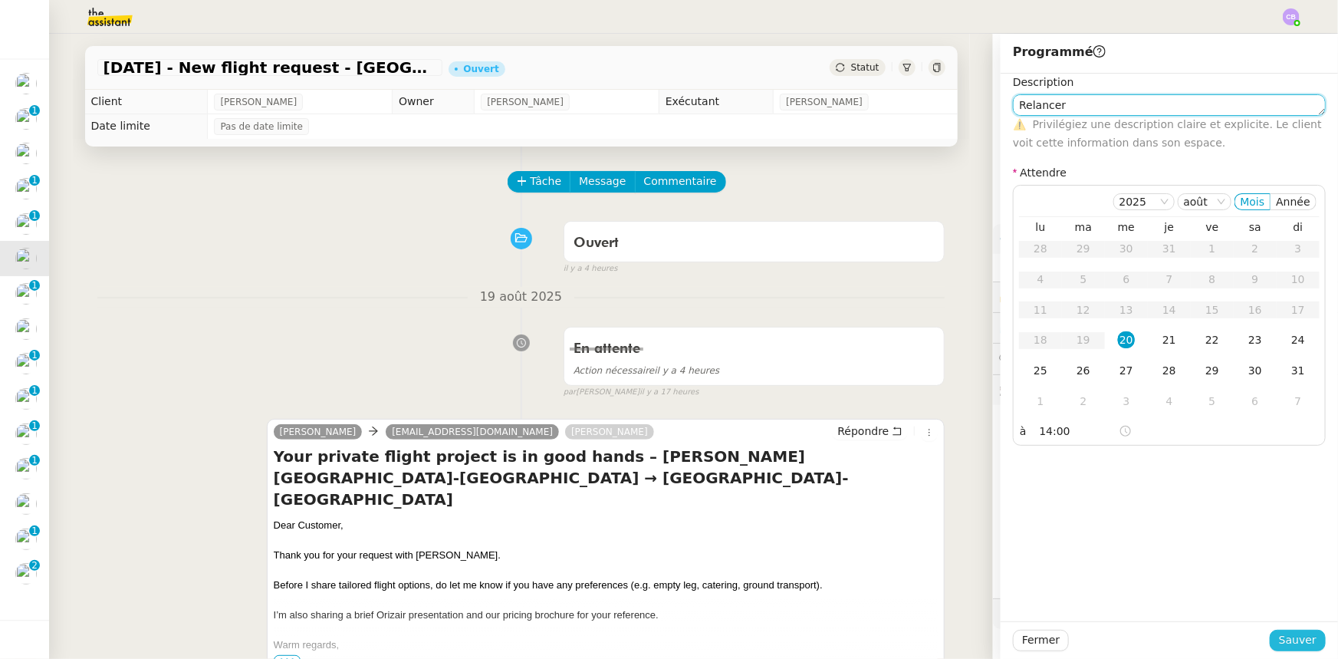
type textarea "Relancer"
click at [1279, 643] on span "Sauver" at bounding box center [1298, 640] width 38 height 18
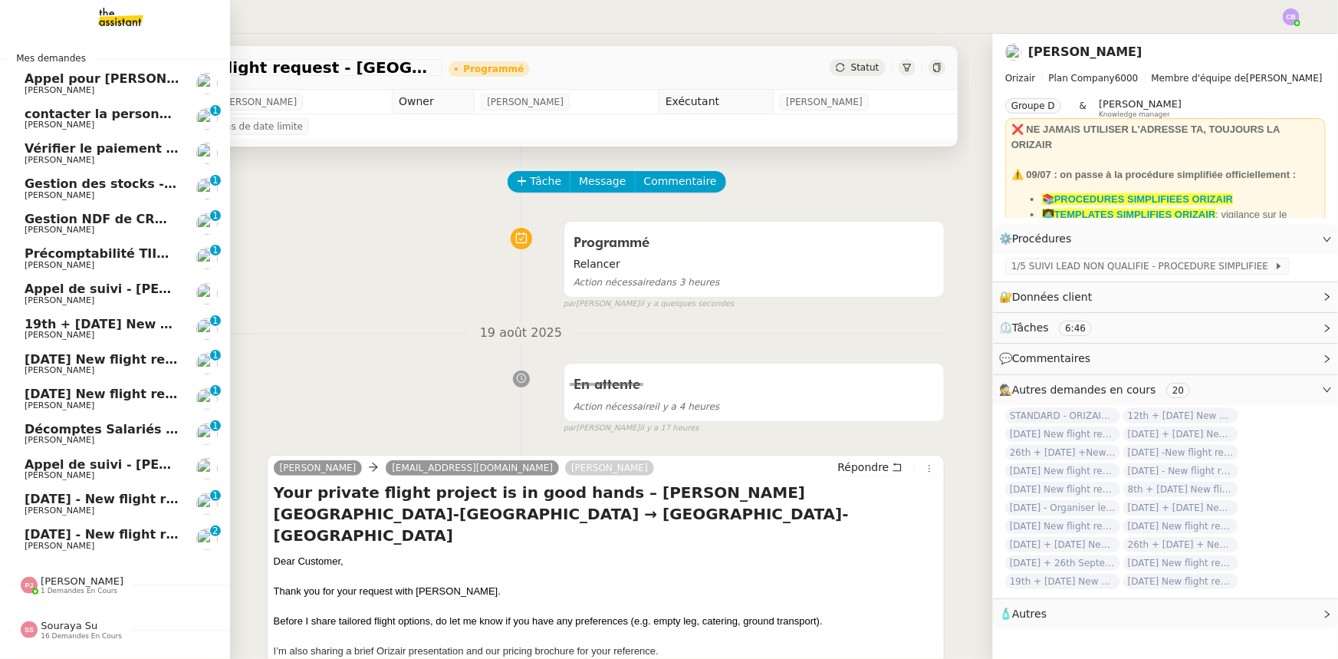
click at [98, 327] on span "19th + 25th August 2025 New flight request - Ib Lat" at bounding box center [166, 324] width 283 height 15
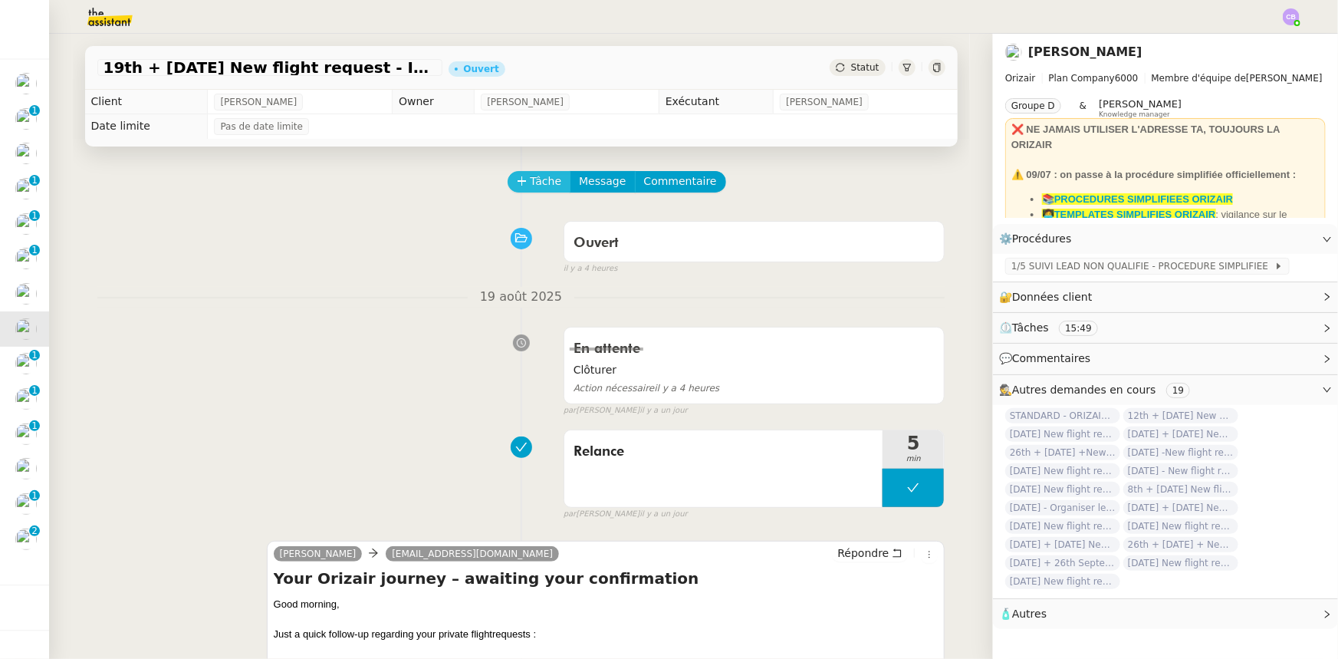
click at [531, 188] on span "Tâche" at bounding box center [546, 182] width 31 height 18
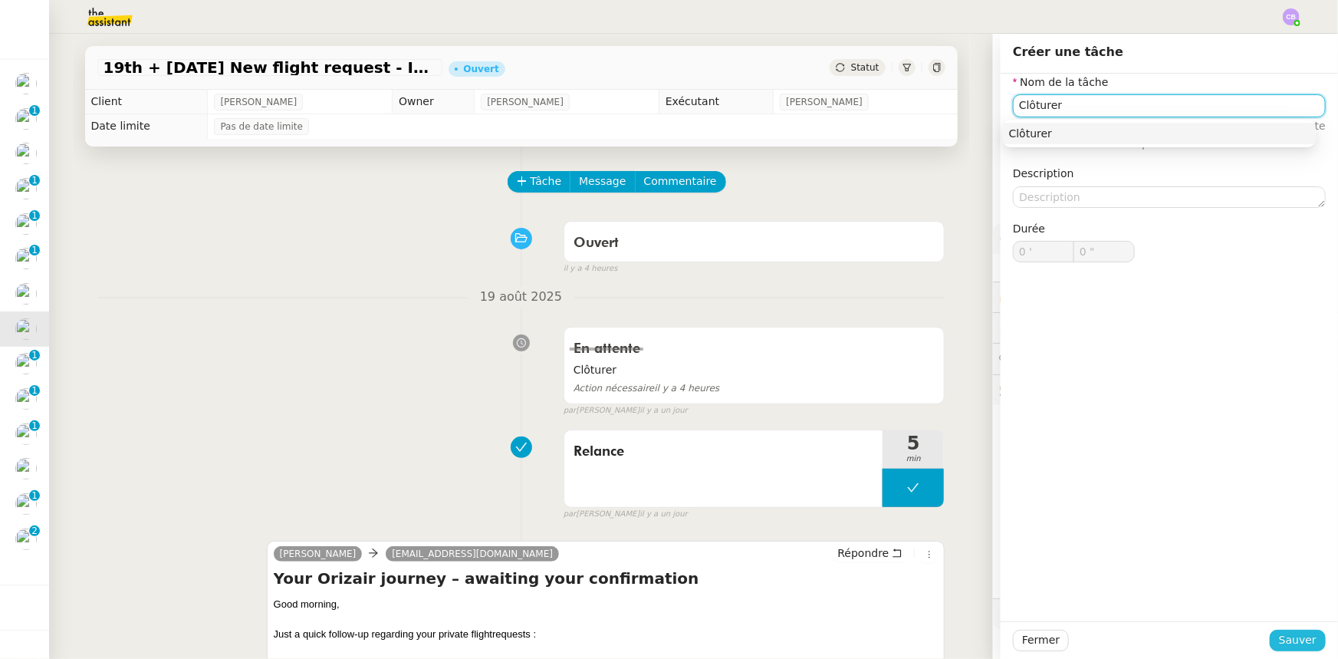
type input "Clôturer"
click at [1304, 639] on span "Sauver" at bounding box center [1298, 640] width 38 height 18
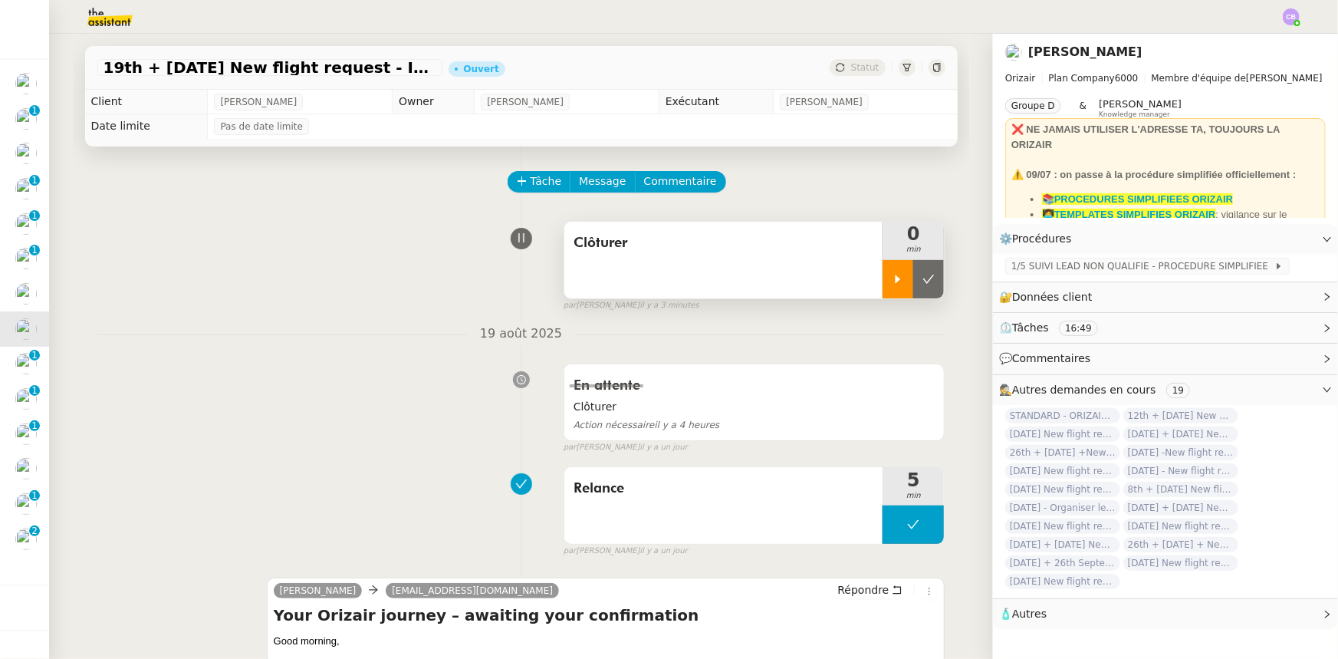
click at [883, 281] on div at bounding box center [898, 279] width 31 height 38
click at [883, 277] on div at bounding box center [913, 279] width 61 height 38
click at [922, 284] on icon at bounding box center [928, 279] width 12 height 12
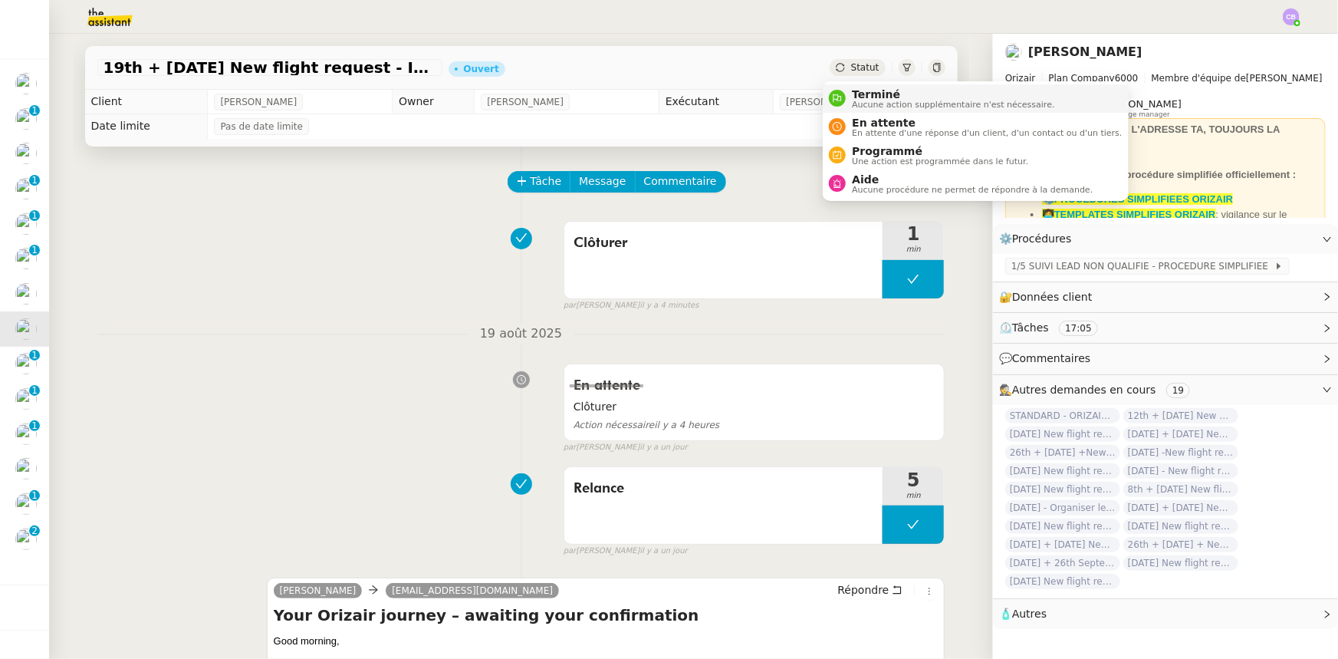
click at [862, 96] on span "Terminé" at bounding box center [953, 94] width 202 height 12
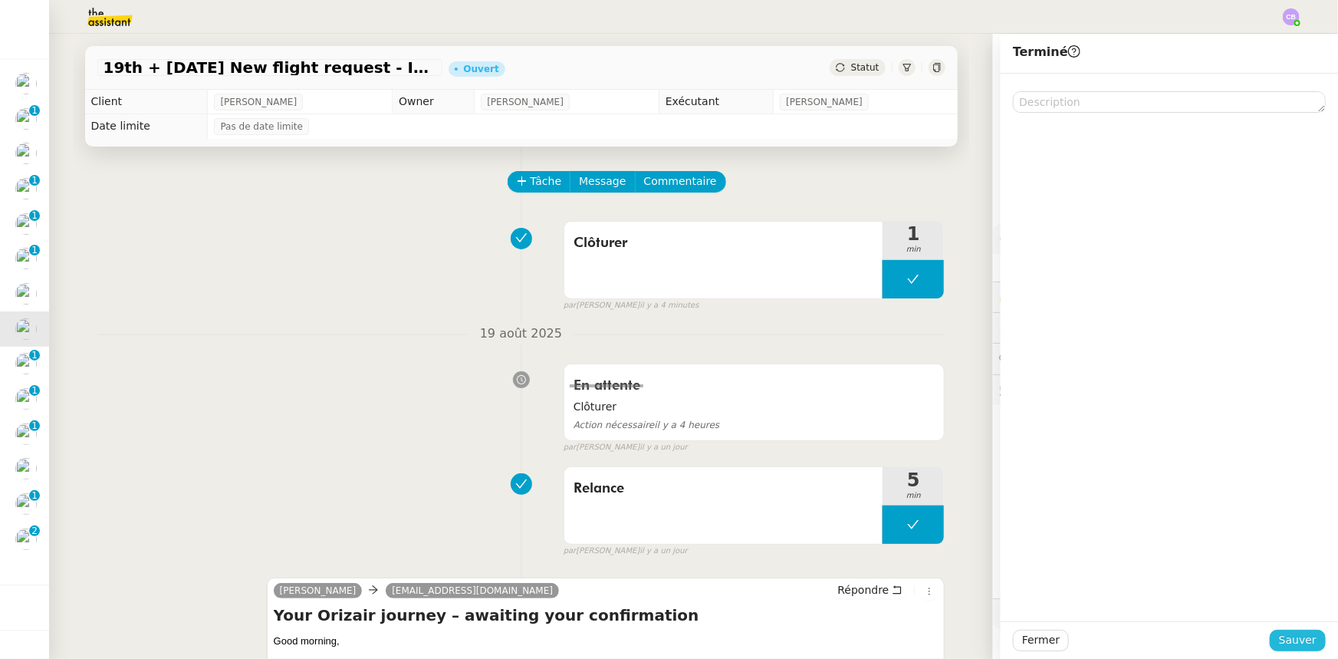
click at [1279, 637] on span "Sauver" at bounding box center [1298, 640] width 38 height 18
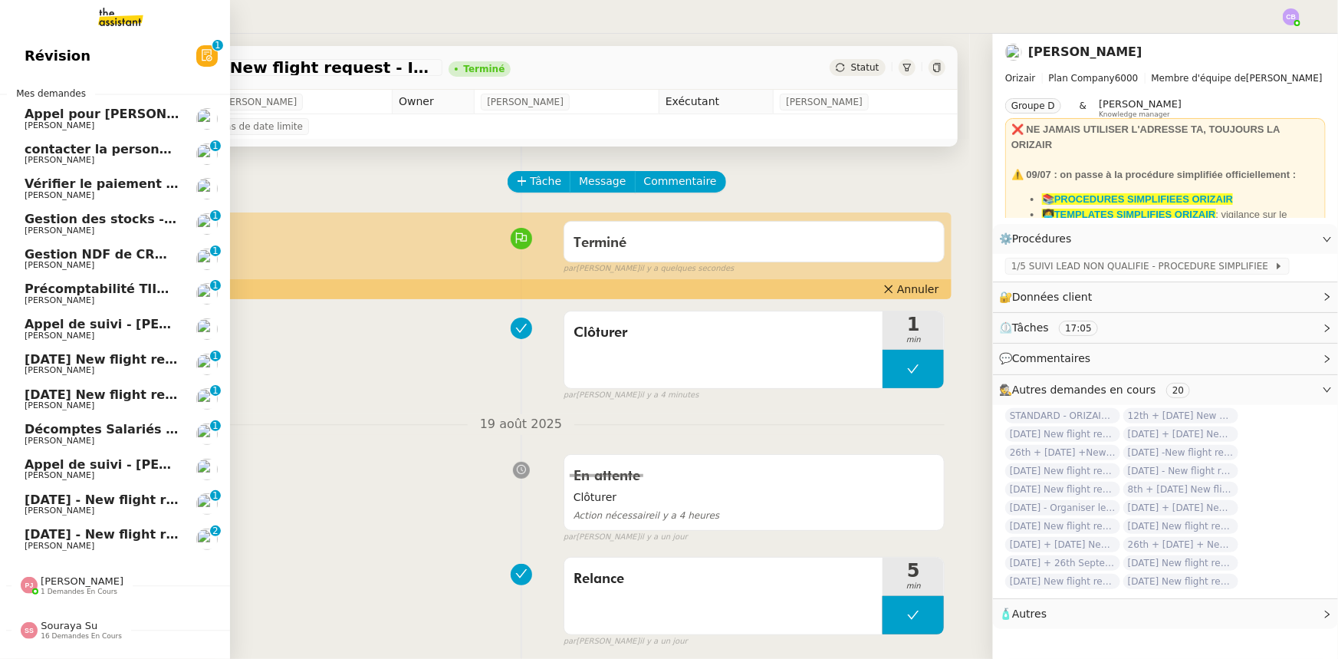
click at [133, 360] on span "3rd October 2025 New flight request - AUDREY PHALEMPIN" at bounding box center [178, 359] width 307 height 15
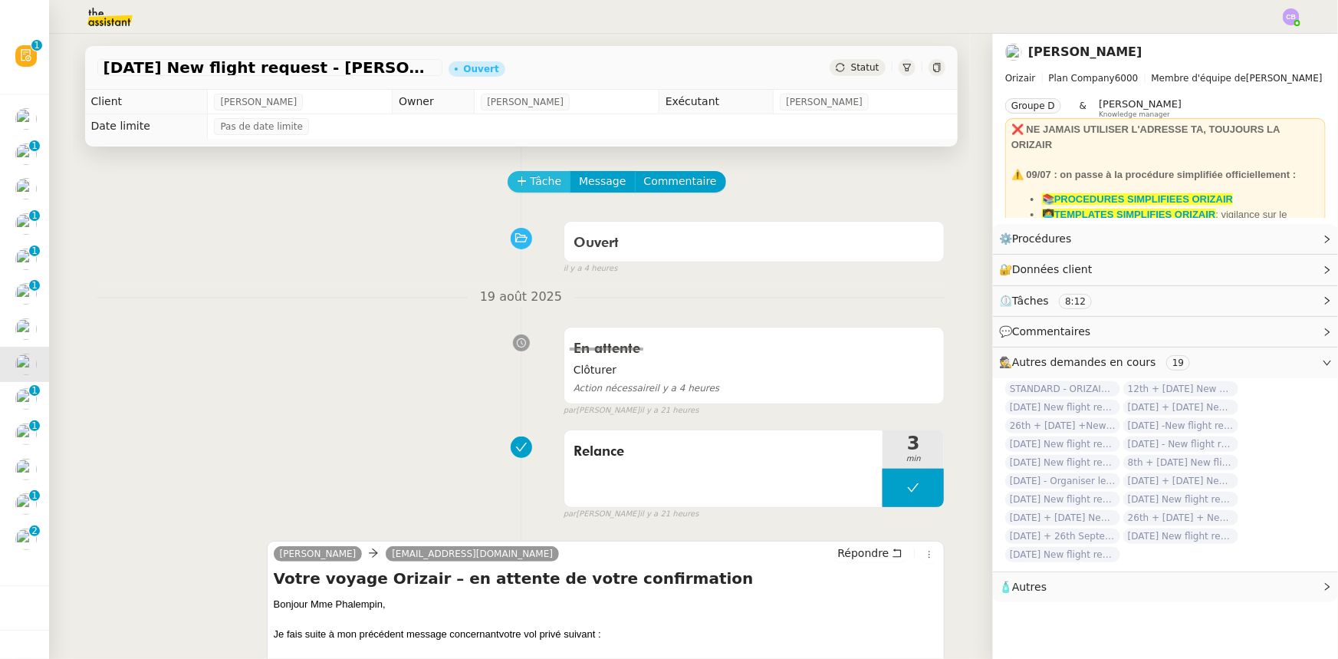
click at [531, 179] on span "Tâche" at bounding box center [546, 182] width 31 height 18
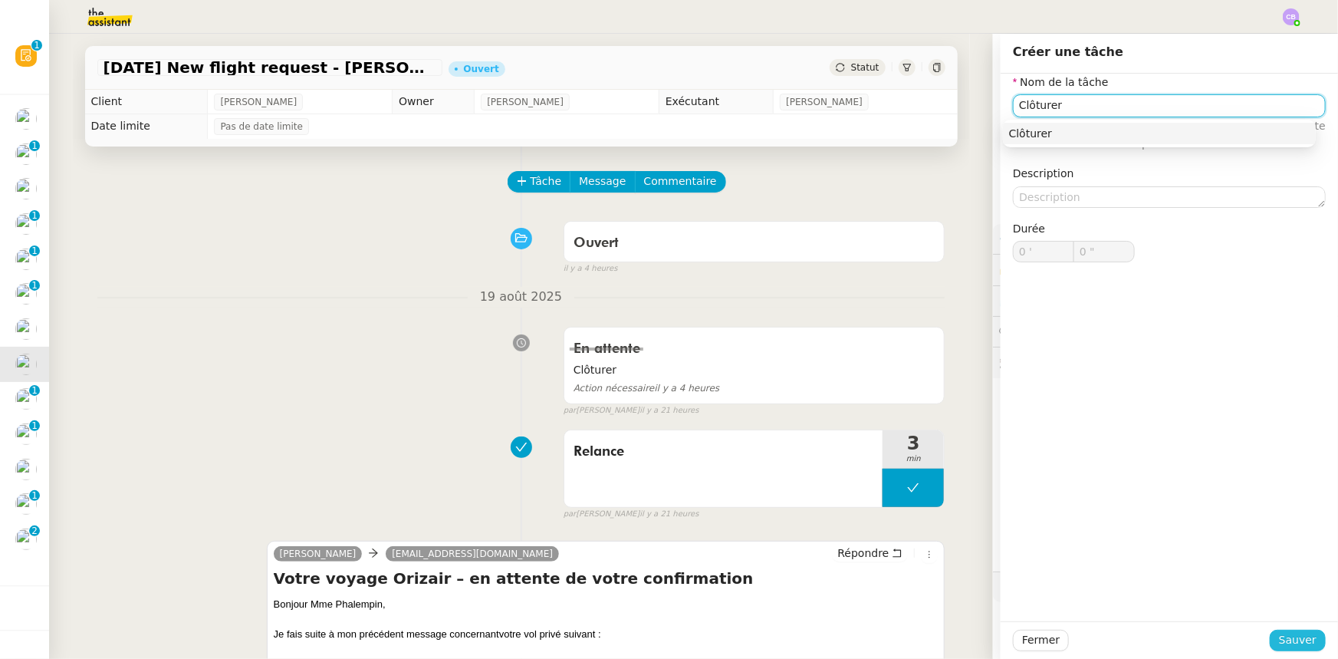
type input "Clôturer"
click at [1279, 642] on span "Sauver" at bounding box center [1298, 640] width 38 height 18
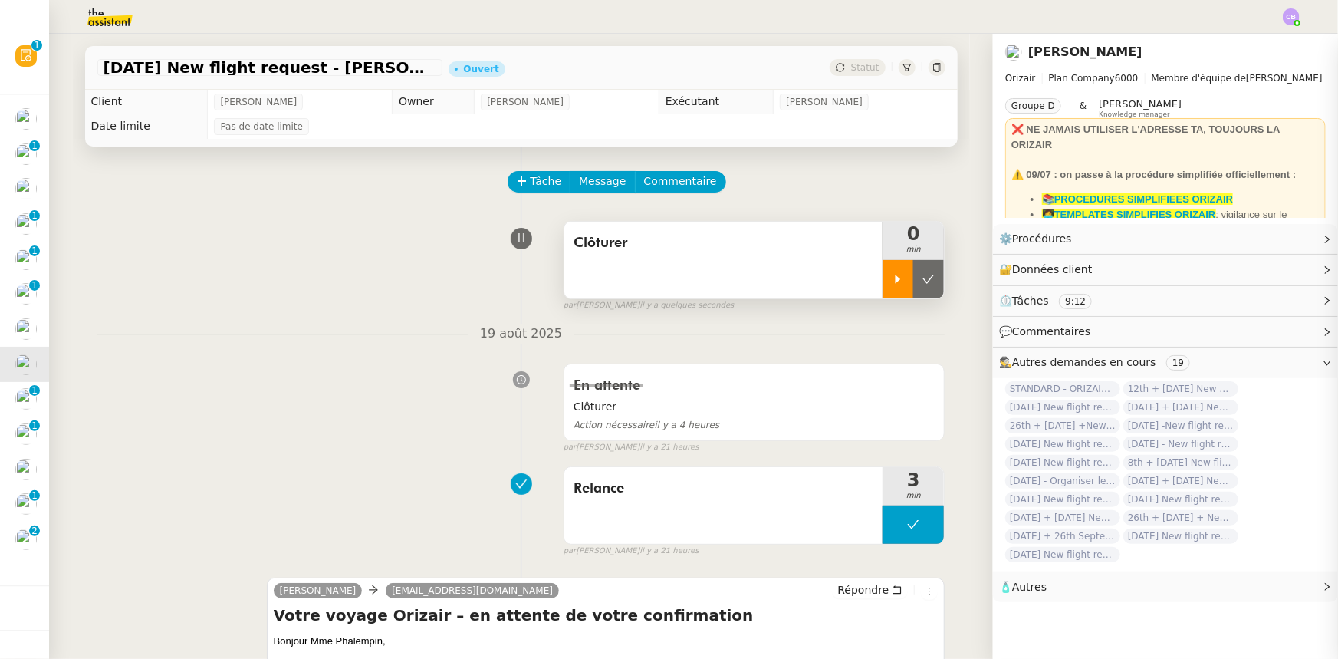
click at [892, 284] on icon at bounding box center [898, 279] width 12 height 12
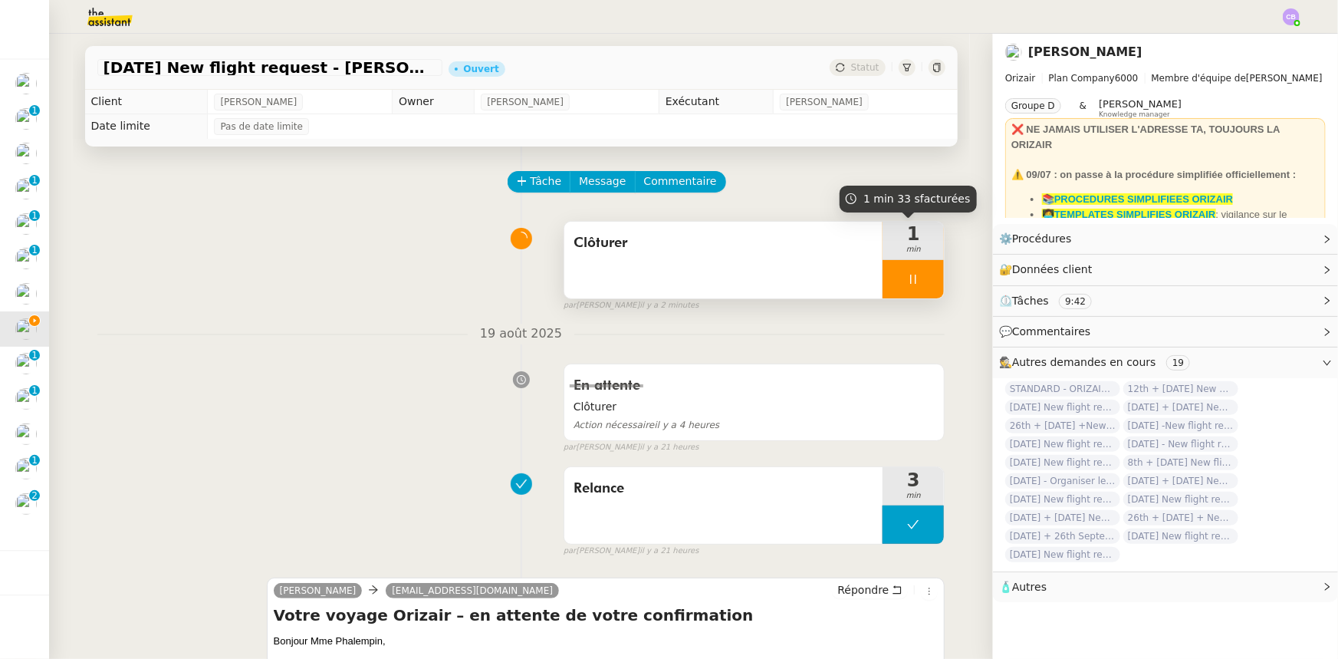
click at [885, 278] on div at bounding box center [913, 279] width 61 height 38
click at [913, 287] on button at bounding box center [928, 279] width 31 height 38
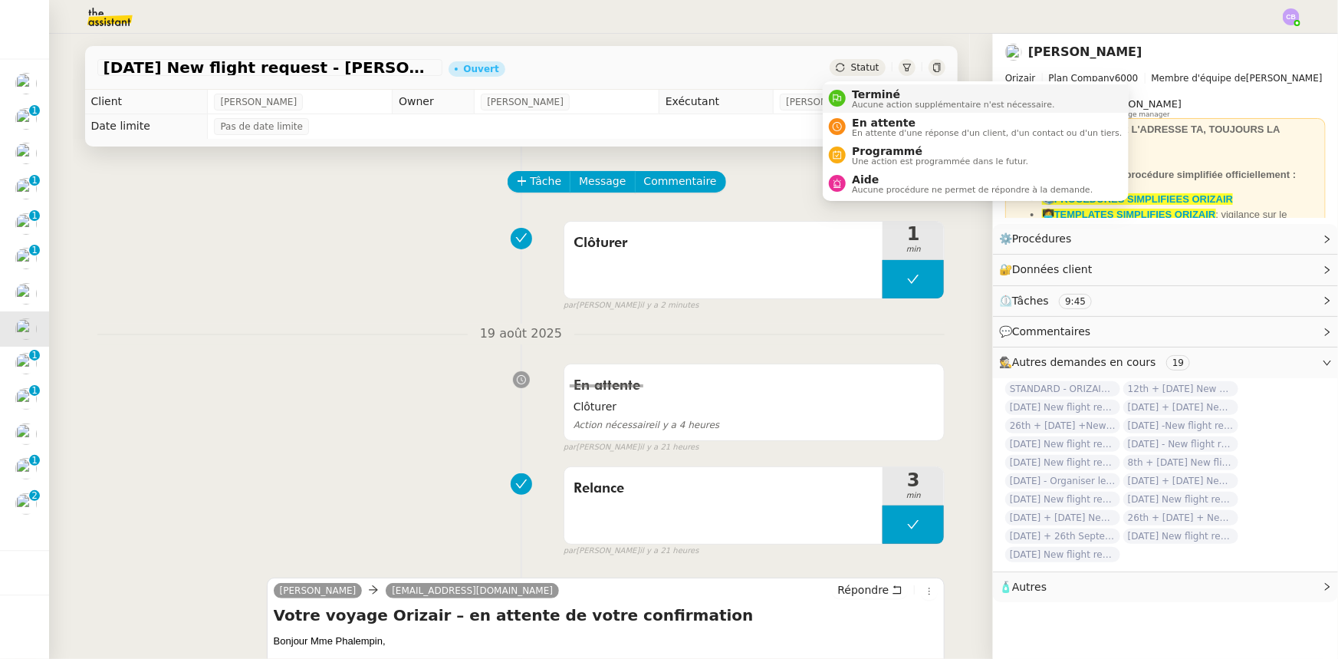
click at [876, 93] on span "Terminé" at bounding box center [953, 94] width 202 height 12
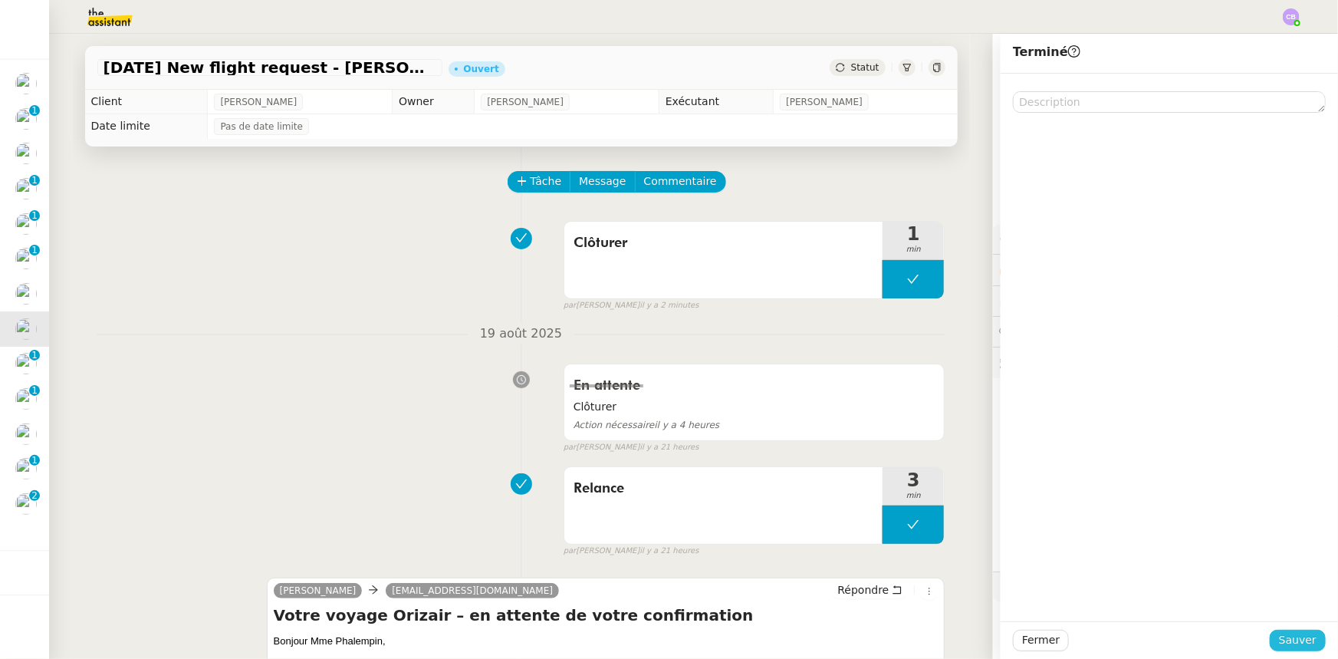
click at [1291, 637] on span "Sauver" at bounding box center [1298, 640] width 38 height 18
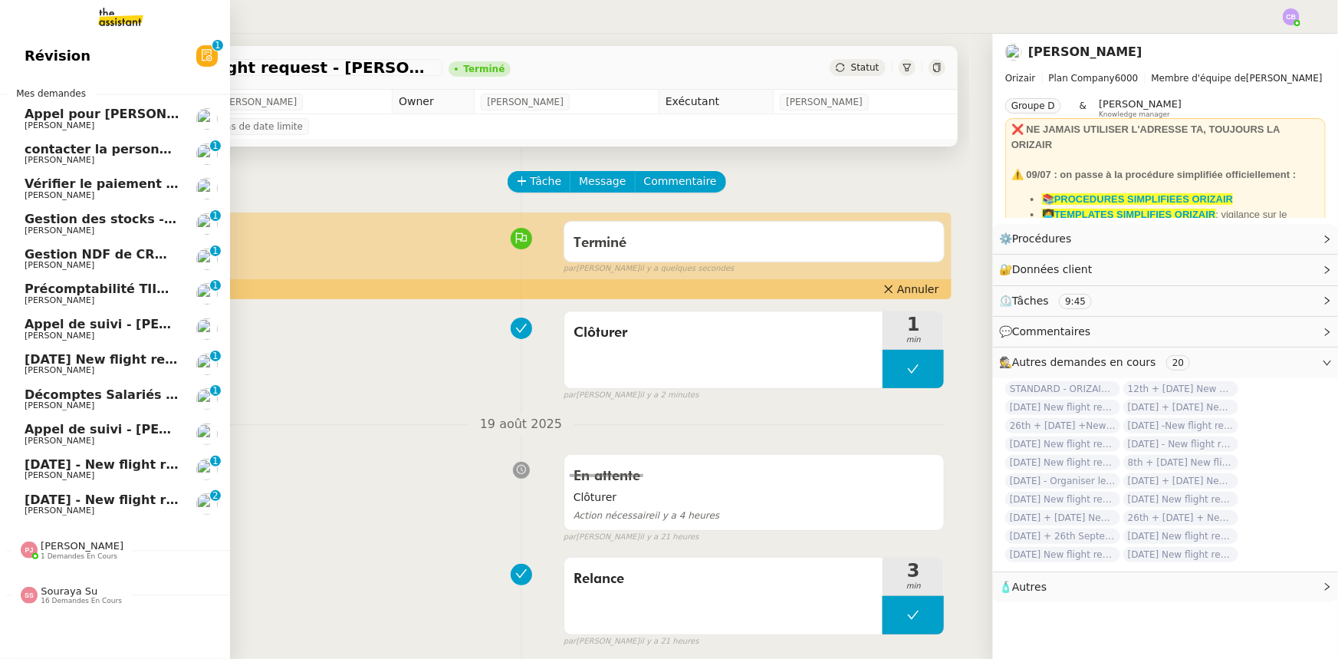
click at [115, 361] on span "[DATE] New flight request - One Final" at bounding box center [154, 359] width 258 height 15
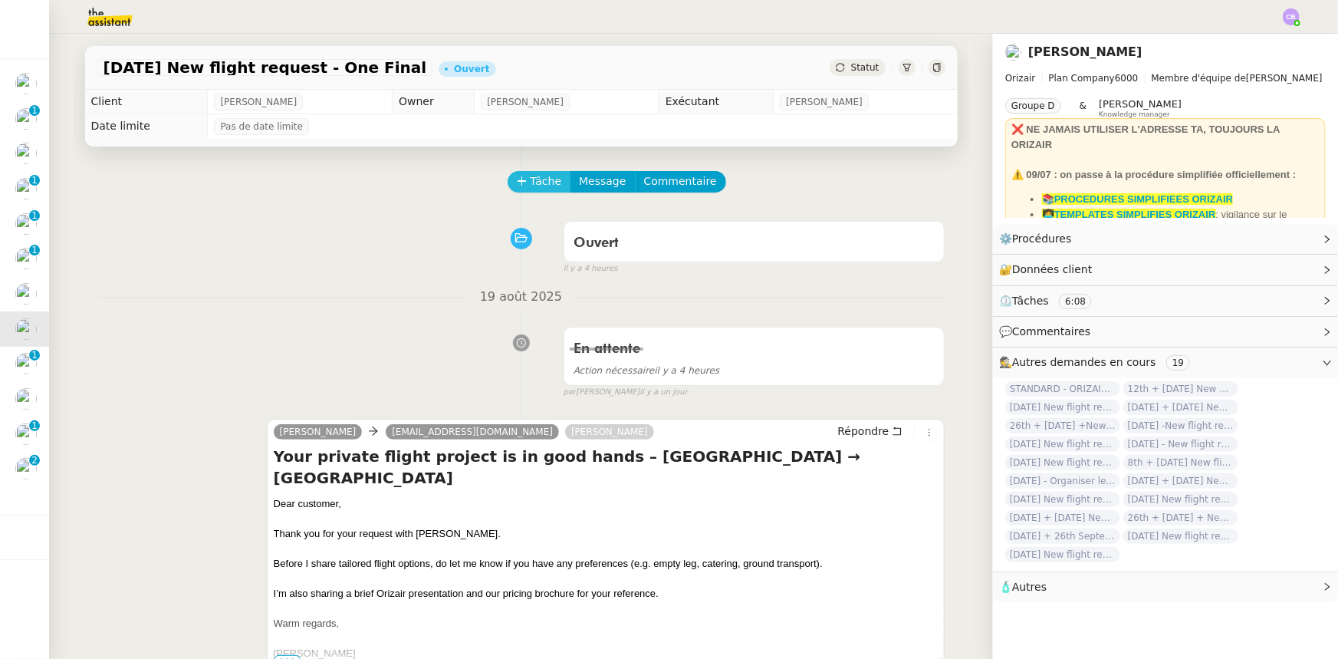
click at [531, 186] on span "Tâche" at bounding box center [546, 182] width 31 height 18
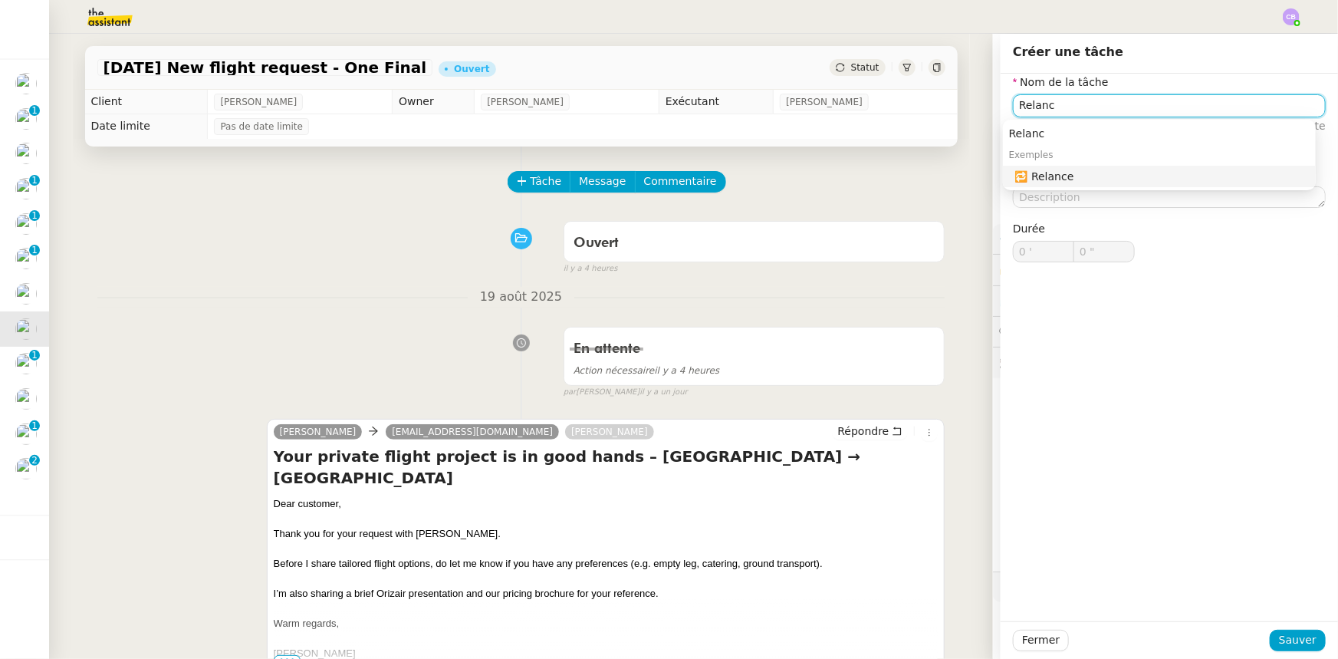
click at [1060, 179] on div "🔁 Relance" at bounding box center [1162, 176] width 294 height 14
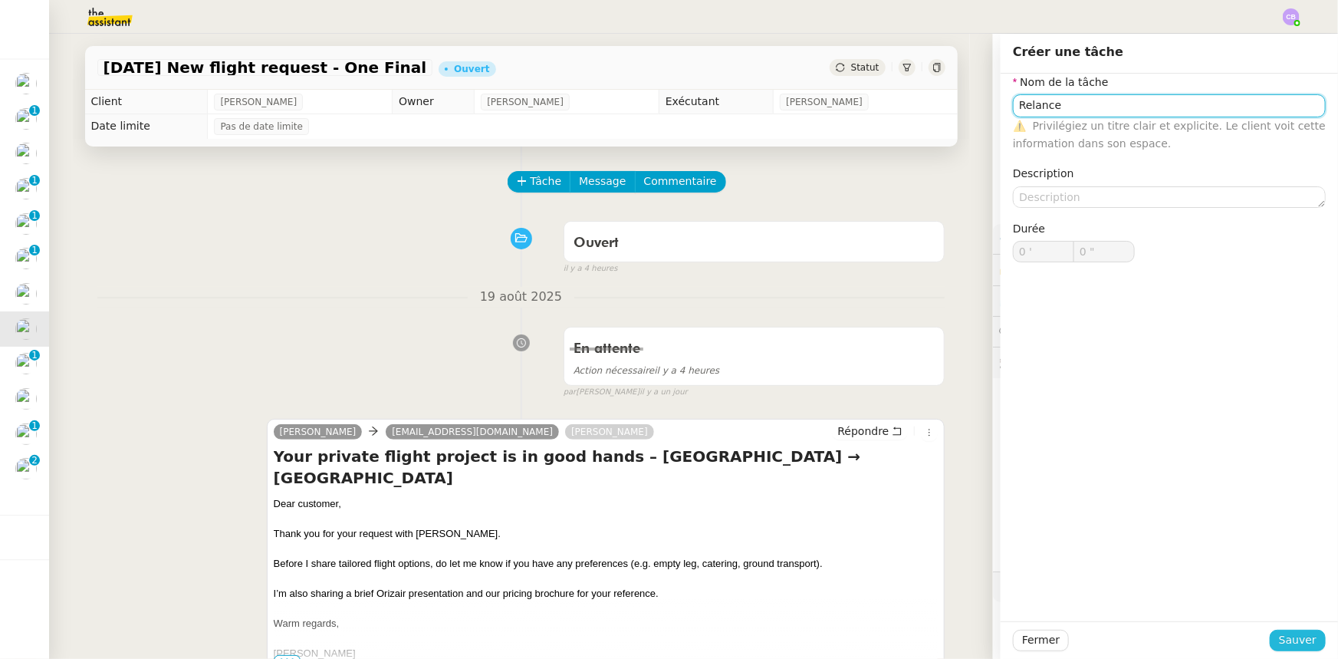
type input "Relance"
click at [1297, 642] on span "Sauver" at bounding box center [1298, 640] width 38 height 18
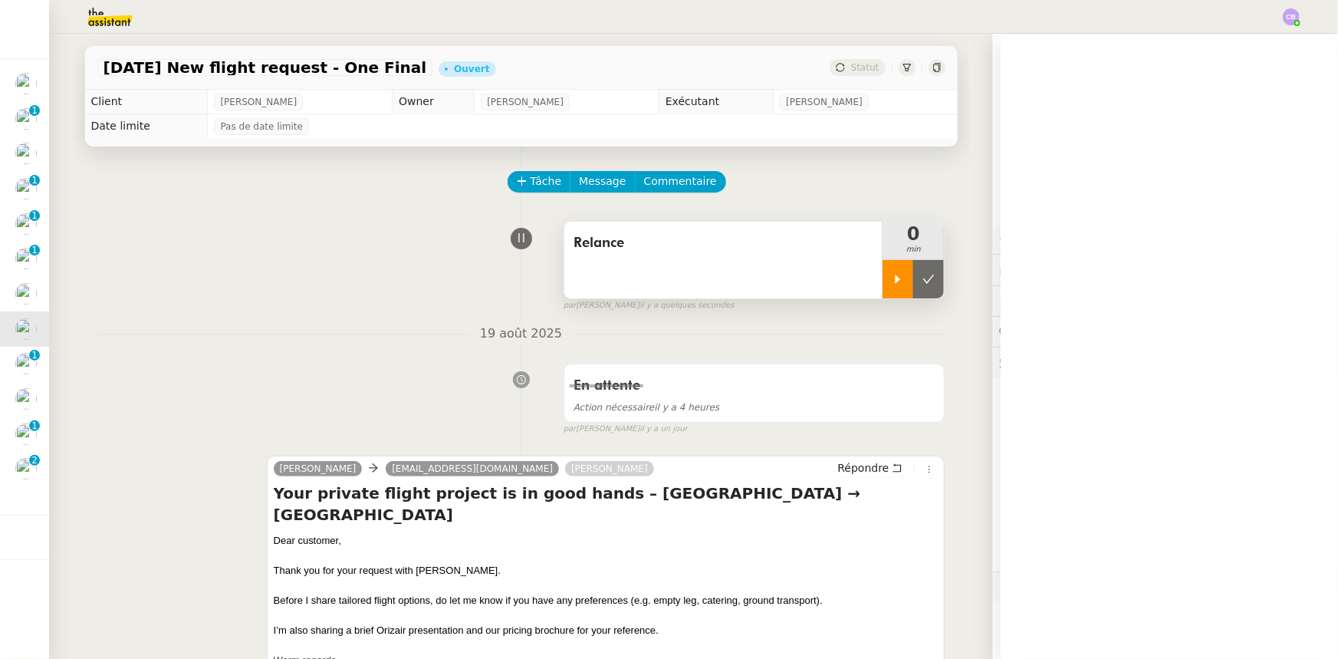
click at [892, 283] on icon at bounding box center [898, 279] width 12 height 12
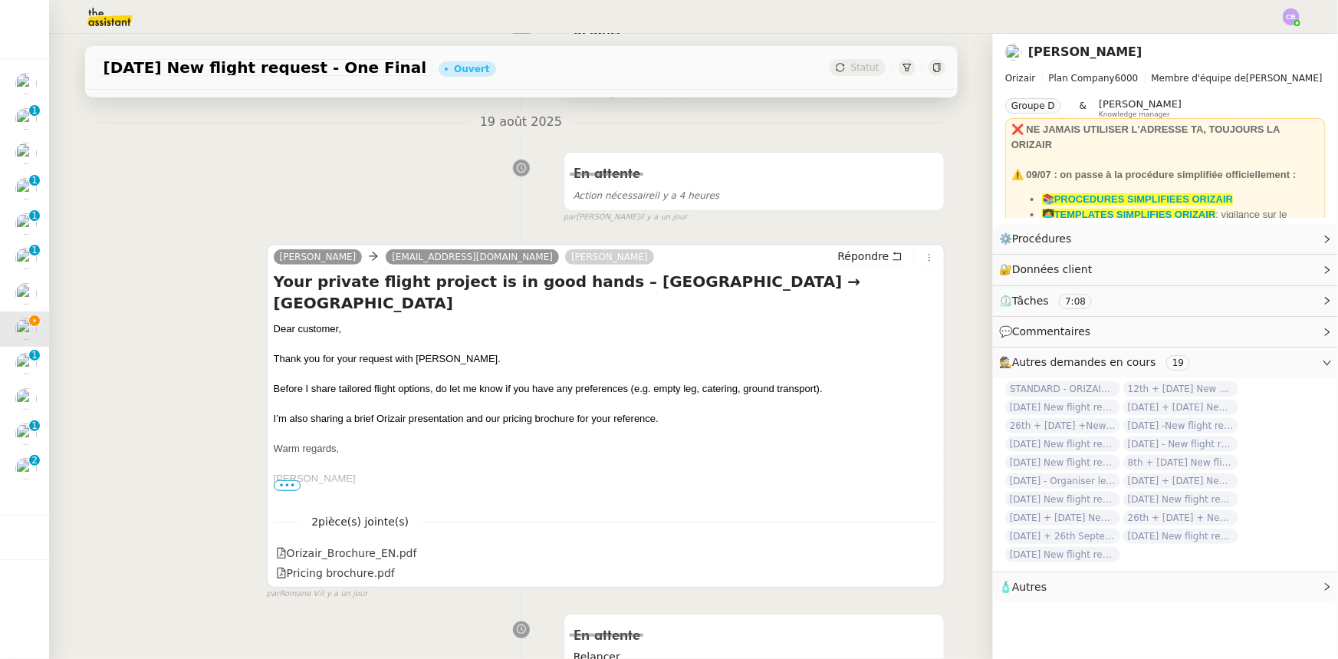
scroll to position [209, 0]
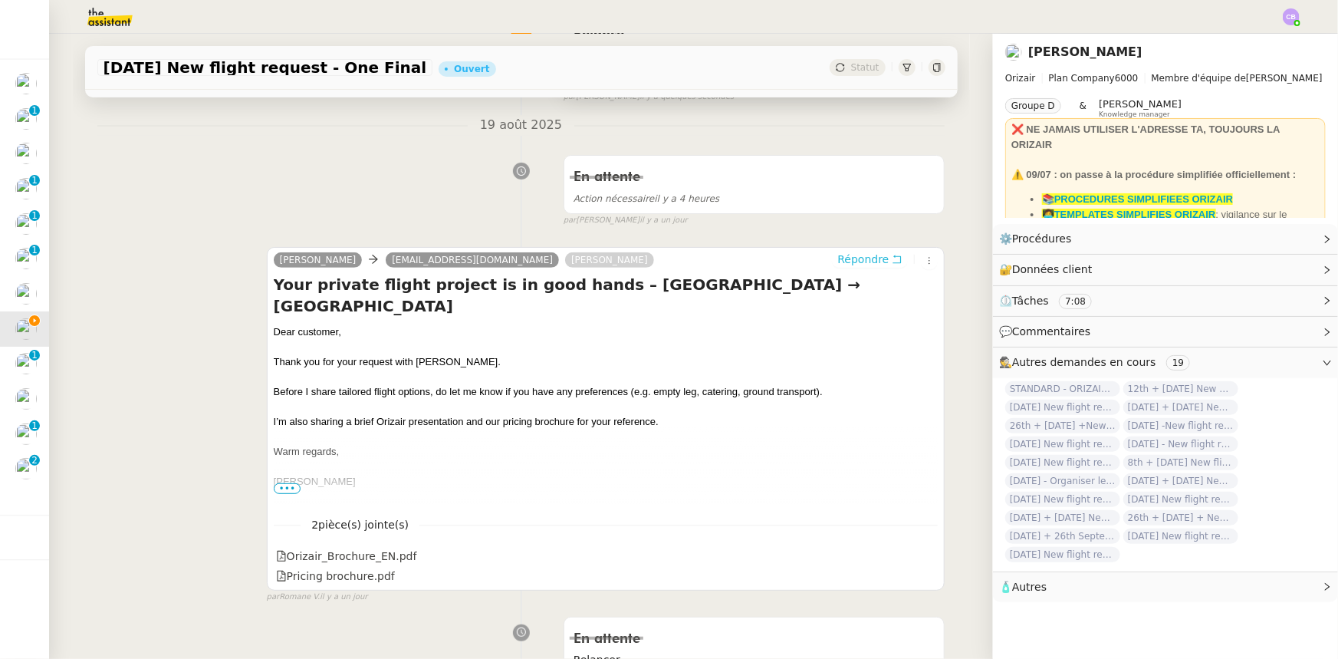
click at [840, 265] on span "Répondre" at bounding box center [862, 259] width 51 height 15
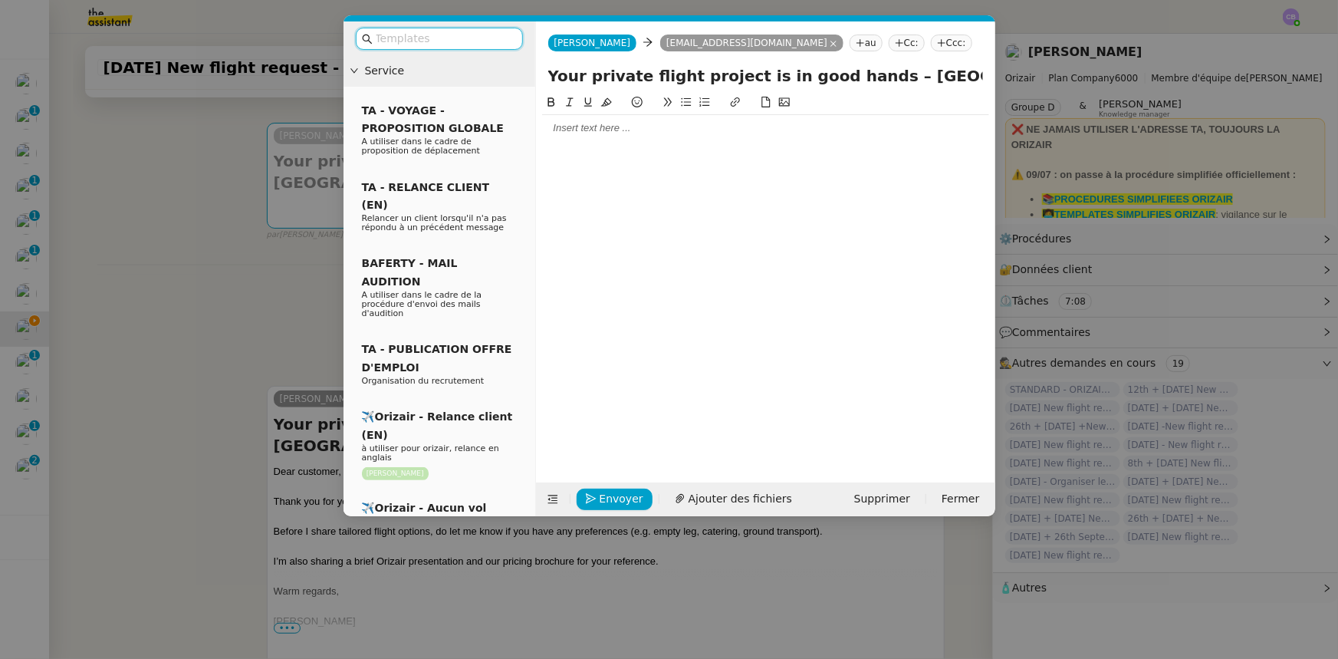
click at [435, 36] on input "text" at bounding box center [445, 39] width 138 height 18
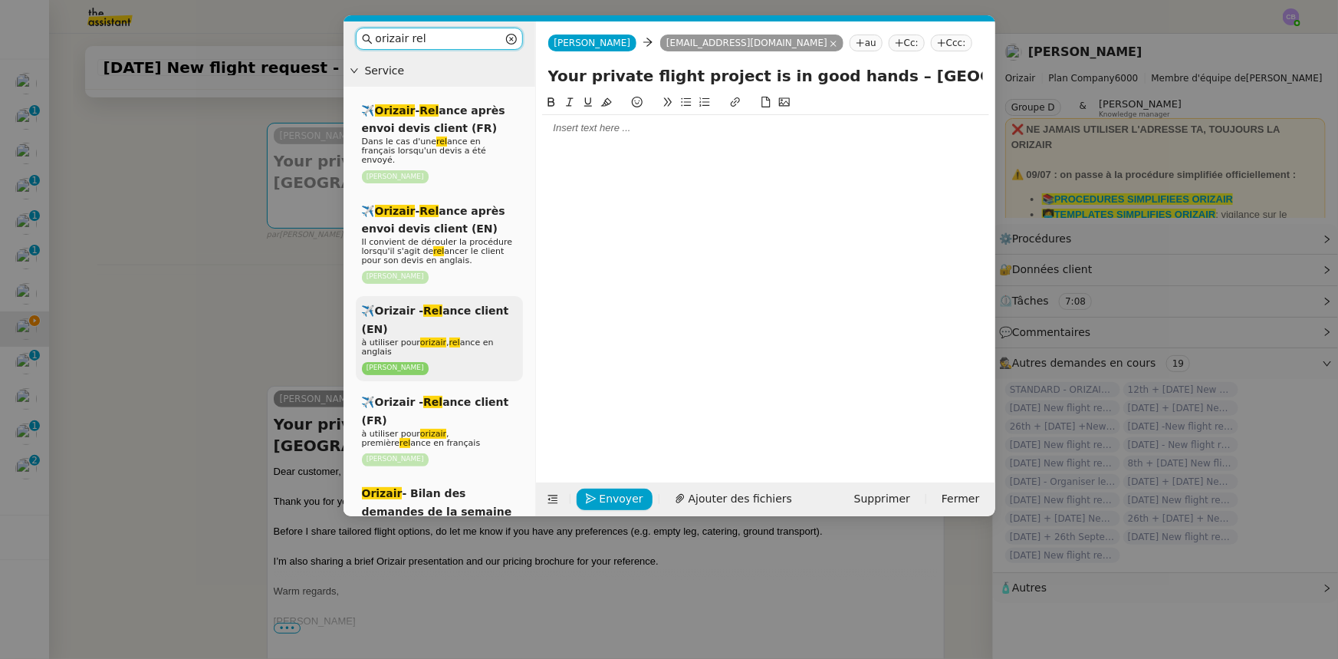
type input "orizair rel"
click at [455, 313] on div "✈️Orizair - Rel ance client (EN) à utiliser pour orizair , rel ance en anglais …" at bounding box center [439, 338] width 167 height 85
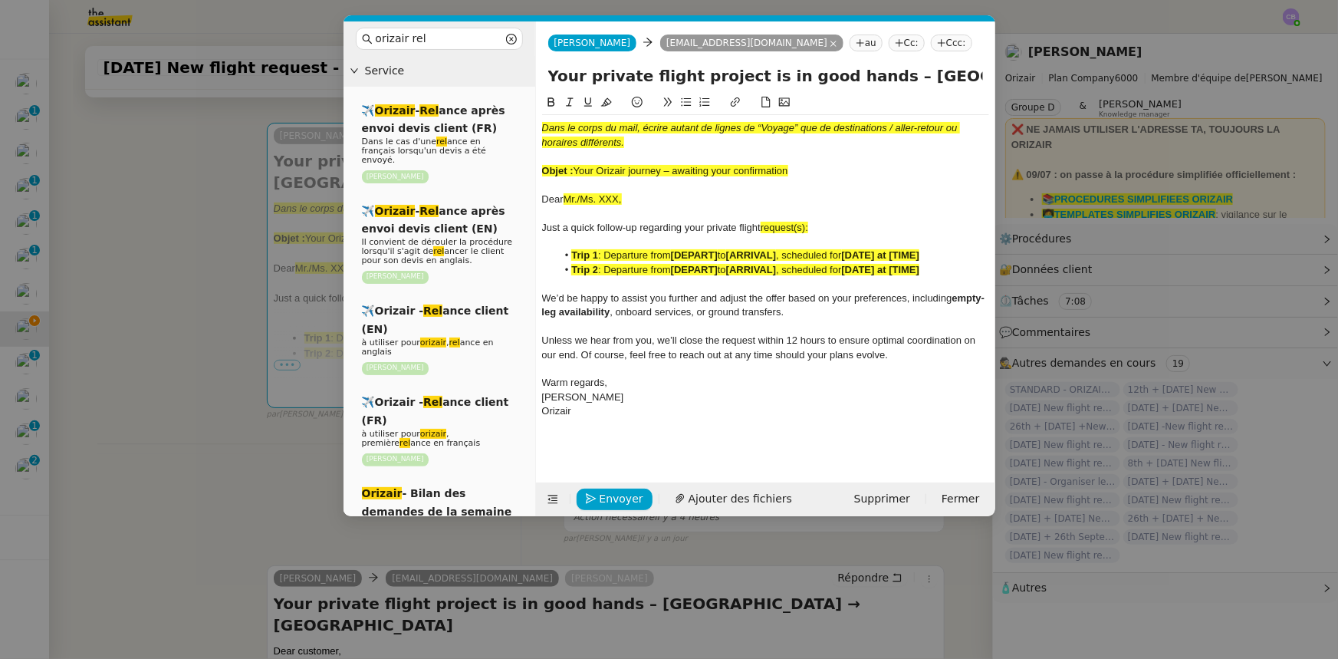
drag, startPoint x: 791, startPoint y: 169, endPoint x: 576, endPoint y: 168, distance: 215.5
click at [576, 168] on div "Objet : Your Orizair journey – awaiting your confirmation" at bounding box center [765, 171] width 447 height 14
drag, startPoint x: 854, startPoint y: 77, endPoint x: 542, endPoint y: 80, distance: 312.1
click at [542, 80] on div "Your private flight project is in good hands – [GEOGRAPHIC_DATA] → [GEOGRAPHIC_…" at bounding box center [765, 78] width 459 height 29
paste input "Orizair journey – awaiting your confirmation"
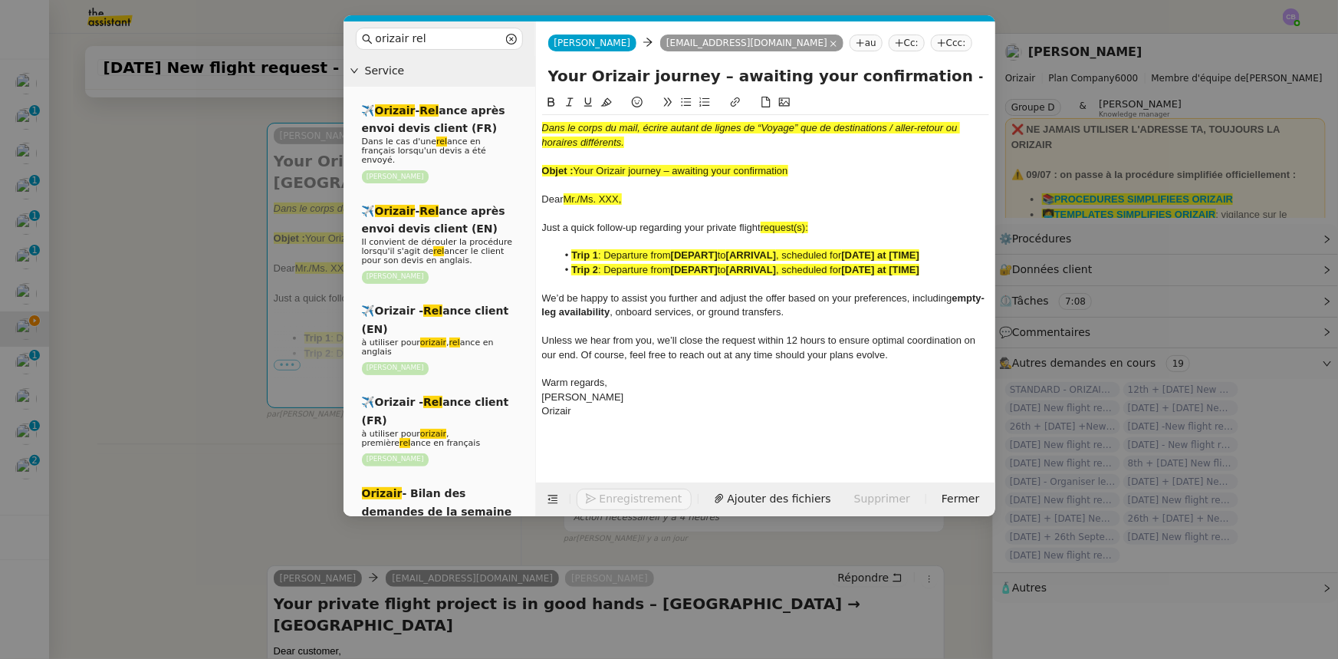
type input "Your Orizair journey – awaiting your confirmation – [GEOGRAPHIC_DATA] → [GEOGRA…"
drag, startPoint x: 810, startPoint y: 173, endPoint x: 537, endPoint y: 122, distance: 278.4
click at [537, 122] on nz-spin "Dans le corps du mail, écrire autant de lignes de “Voyage” que de destinations …" at bounding box center [765, 279] width 459 height 371
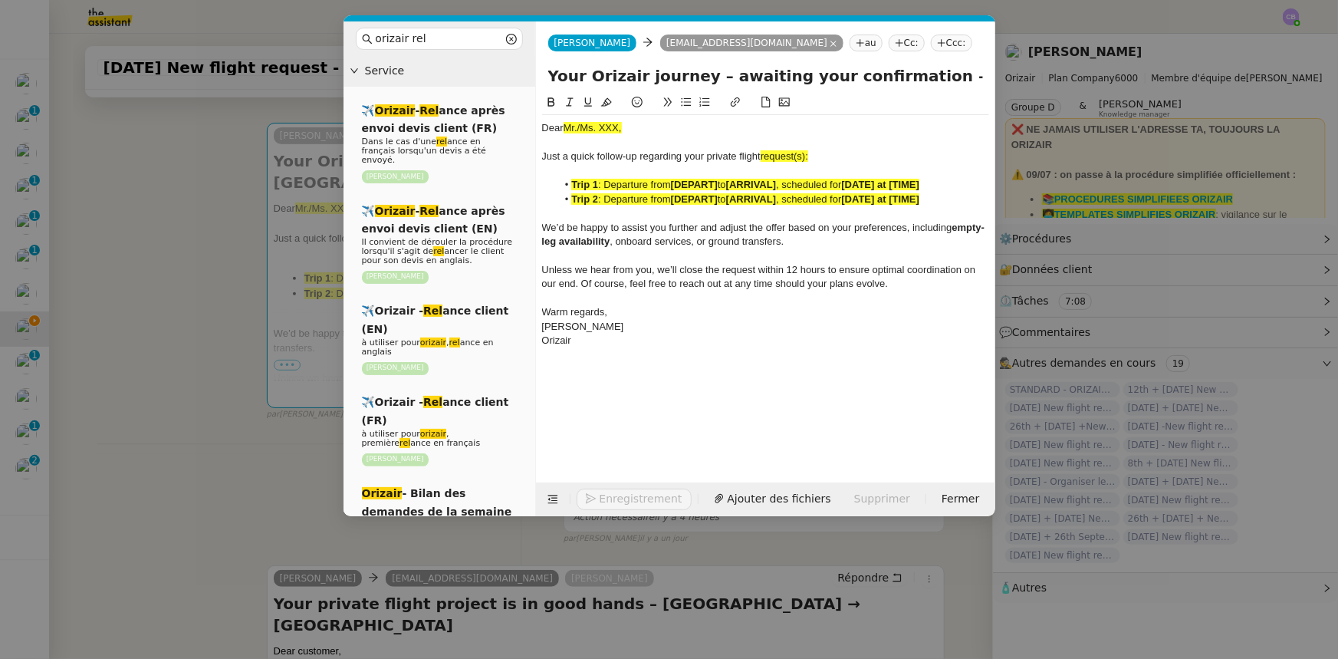
click at [211, 375] on nz-modal-container "orizair rel Service ✈️ Orizair - Rel ance après envoi devis client (FR) Dans le…" at bounding box center [669, 329] width 1338 height 659
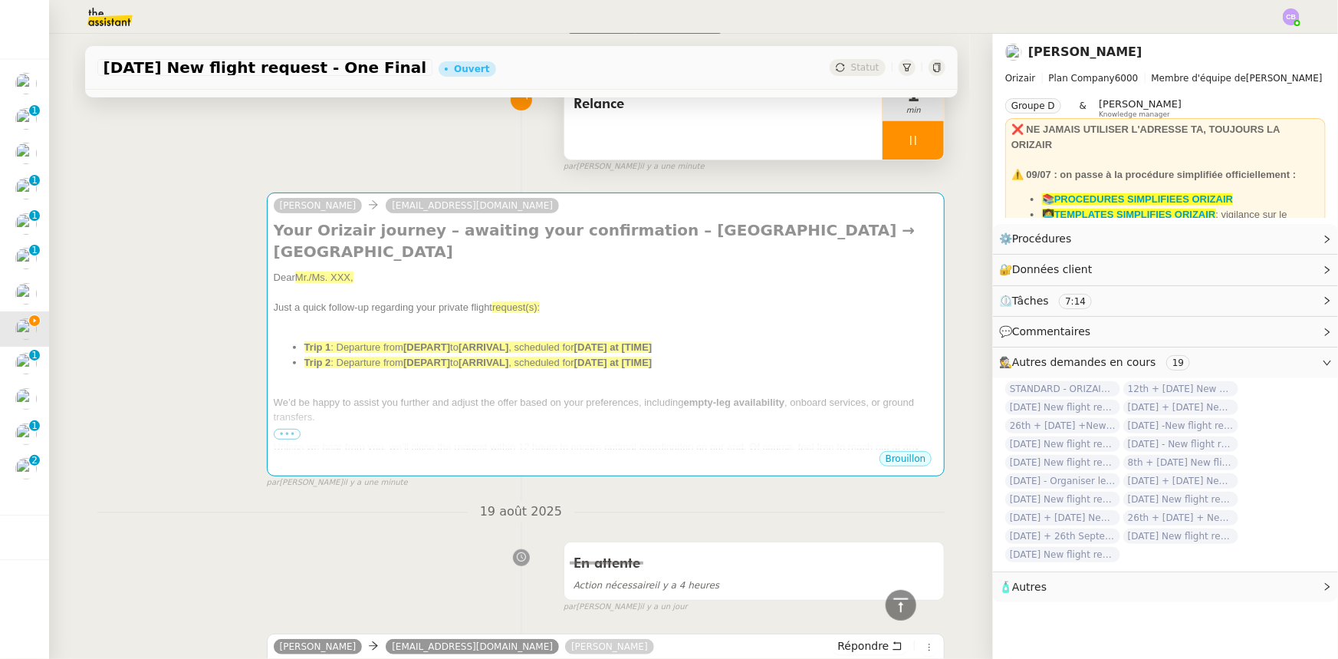
scroll to position [0, 0]
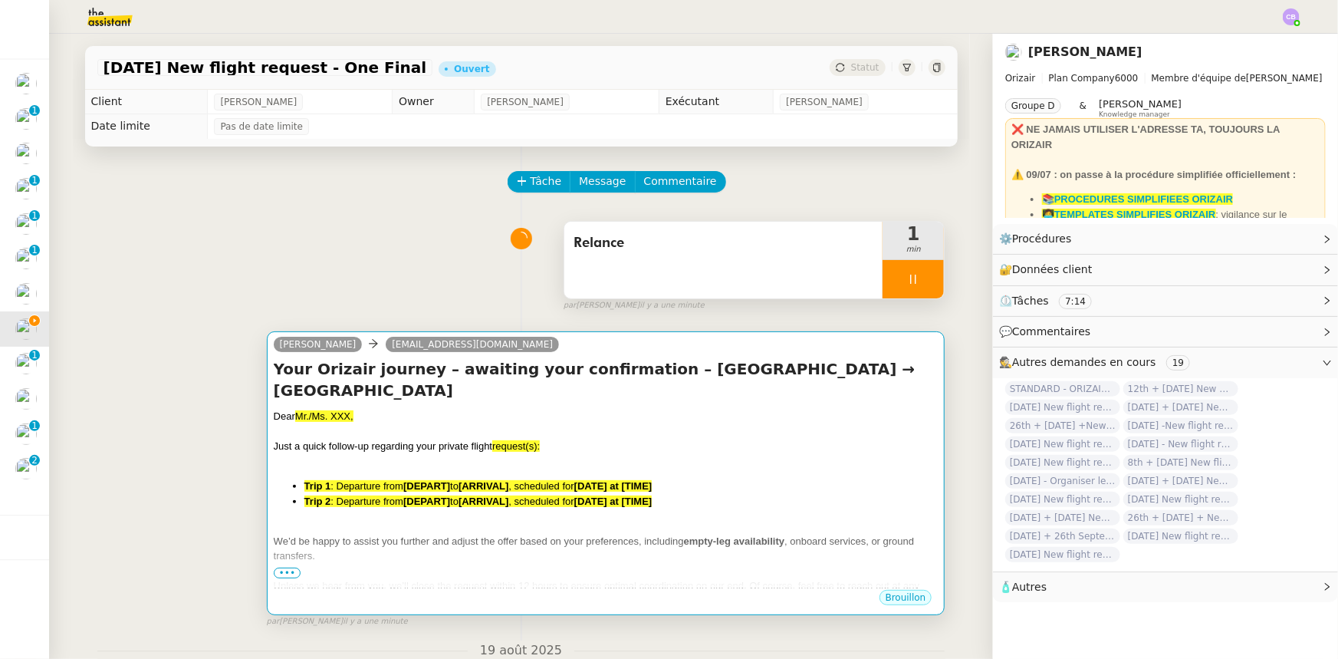
click at [616, 403] on div "Your Orizair journey – awaiting your confirmation – London City Airport → Chile…" at bounding box center [606, 473] width 665 height 230
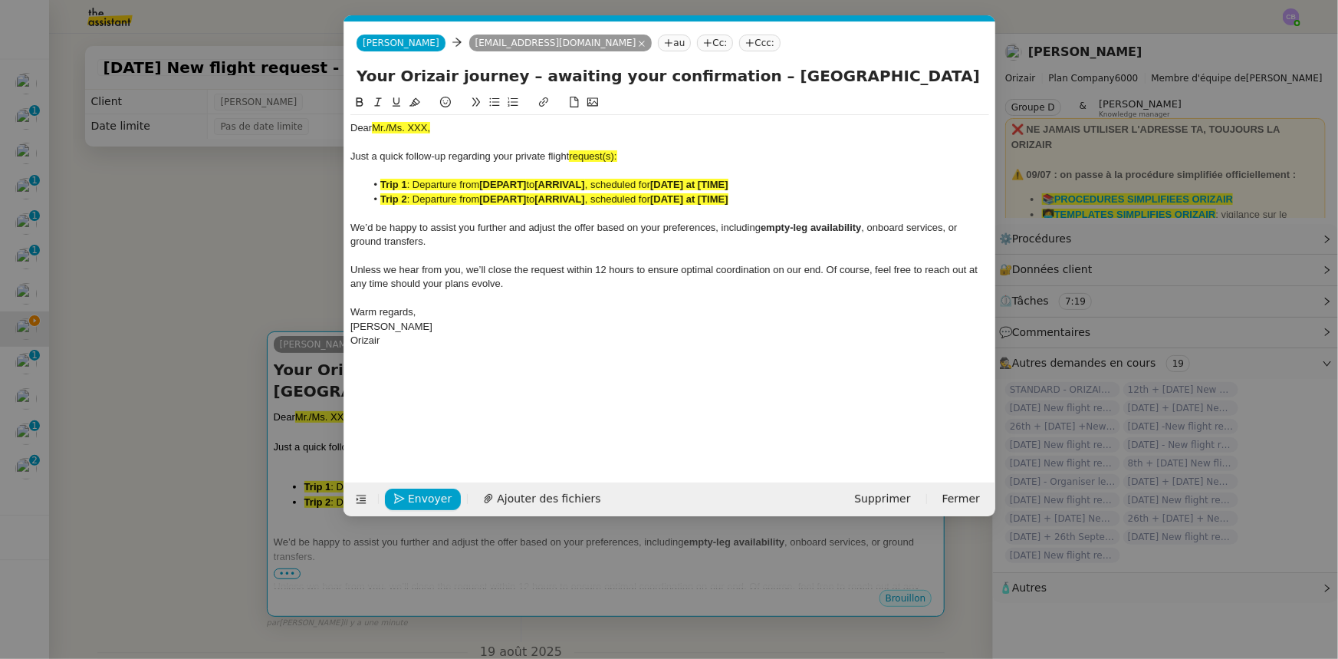
scroll to position [0, 76]
drag, startPoint x: 449, startPoint y: 129, endPoint x: 370, endPoint y: 126, distance: 78.3
click at [370, 126] on div "Dear Mr./Ms. XXX," at bounding box center [669, 128] width 639 height 14
click at [413, 100] on icon at bounding box center [414, 102] width 11 height 11
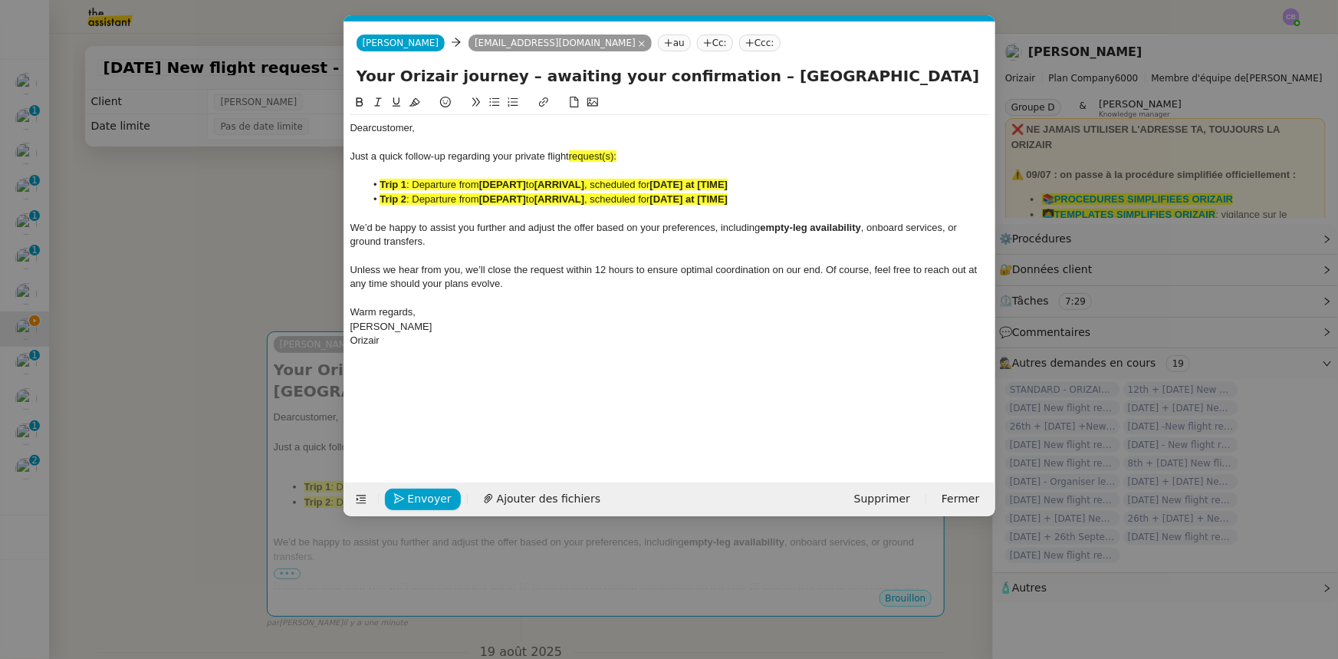
click at [616, 153] on span "request(s):" at bounding box center [593, 156] width 48 height 12
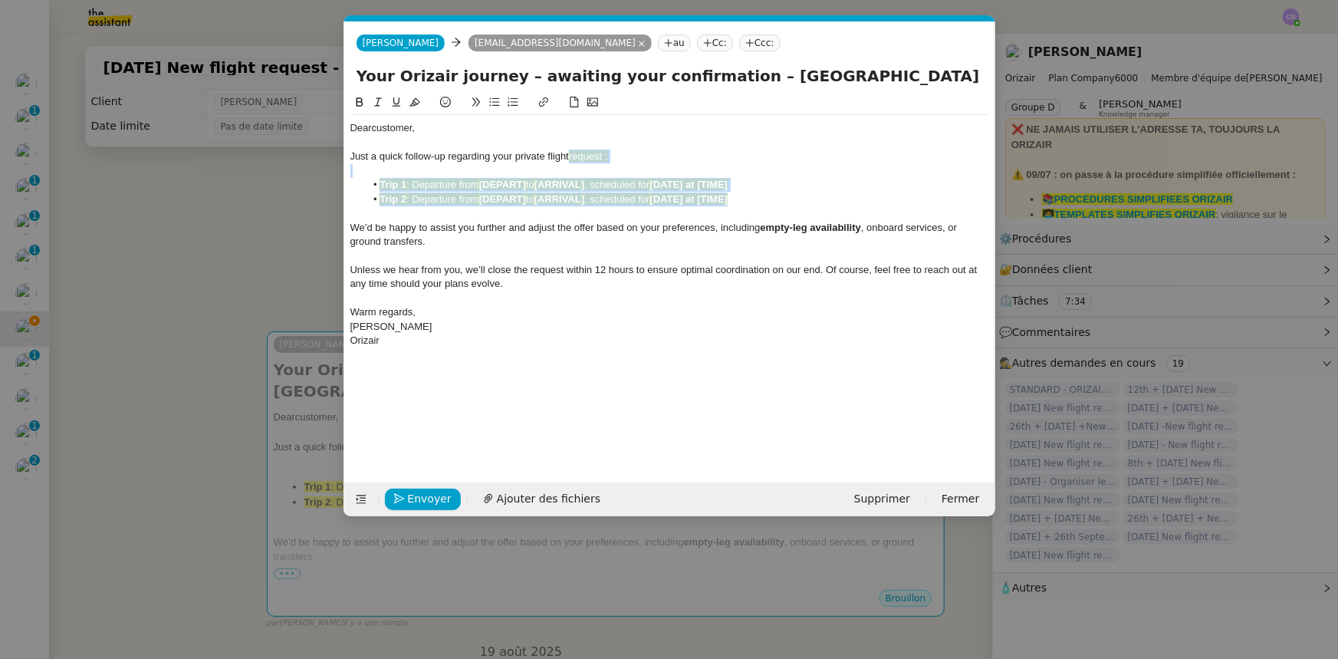
drag, startPoint x: 748, startPoint y: 199, endPoint x: 571, endPoint y: 156, distance: 181.5
click at [571, 156] on div "Dear customer, Just a quick follow-up regarding your private flight request : T…" at bounding box center [669, 234] width 639 height 238
click at [415, 100] on icon at bounding box center [414, 102] width 11 height 11
click at [485, 235] on div "We’d be happy to assist you further and adjust the offer based on your preferen…" at bounding box center [669, 235] width 639 height 28
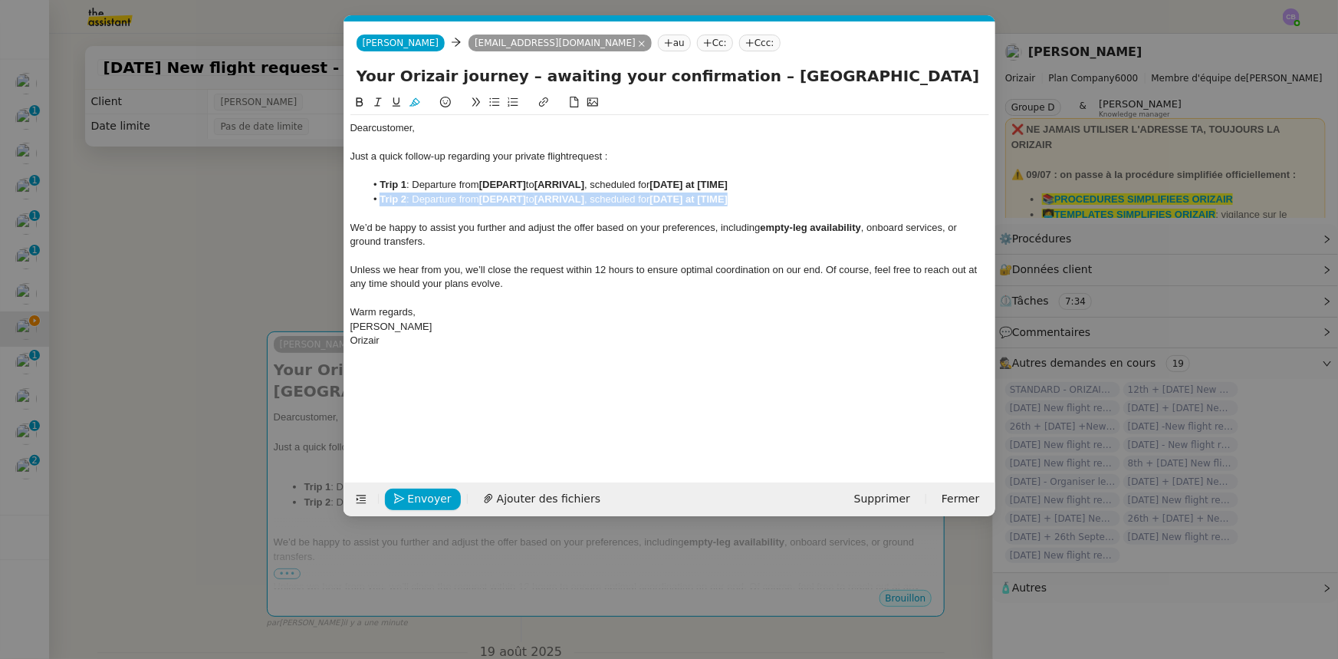
drag, startPoint x: 742, startPoint y: 198, endPoint x: 380, endPoint y: 196, distance: 361.9
click at [380, 196] on li "Trip 2 : Departure from [DEPART] to [ARRIVAL] , scheduled for [DATE] at [TIME]" at bounding box center [677, 199] width 624 height 14
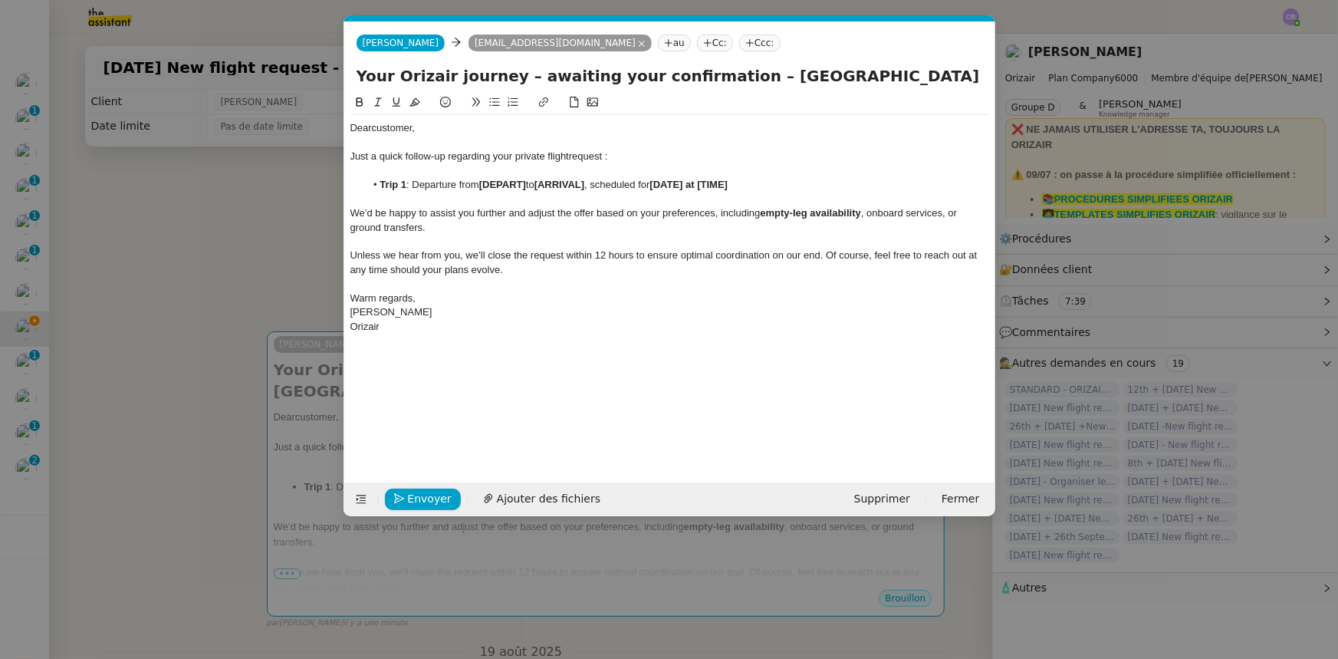
drag, startPoint x: 875, startPoint y: 77, endPoint x: 732, endPoint y: 72, distance: 143.5
click at [732, 72] on input "Your Orizair journey – awaiting your confirmation – [GEOGRAPHIC_DATA] → [GEOGRA…" at bounding box center [670, 75] width 626 height 23
drag, startPoint x: 528, startPoint y: 185, endPoint x: 483, endPoint y: 185, distance: 45.2
click at [483, 185] on strong "[DEPART]" at bounding box center [502, 185] width 47 height 12
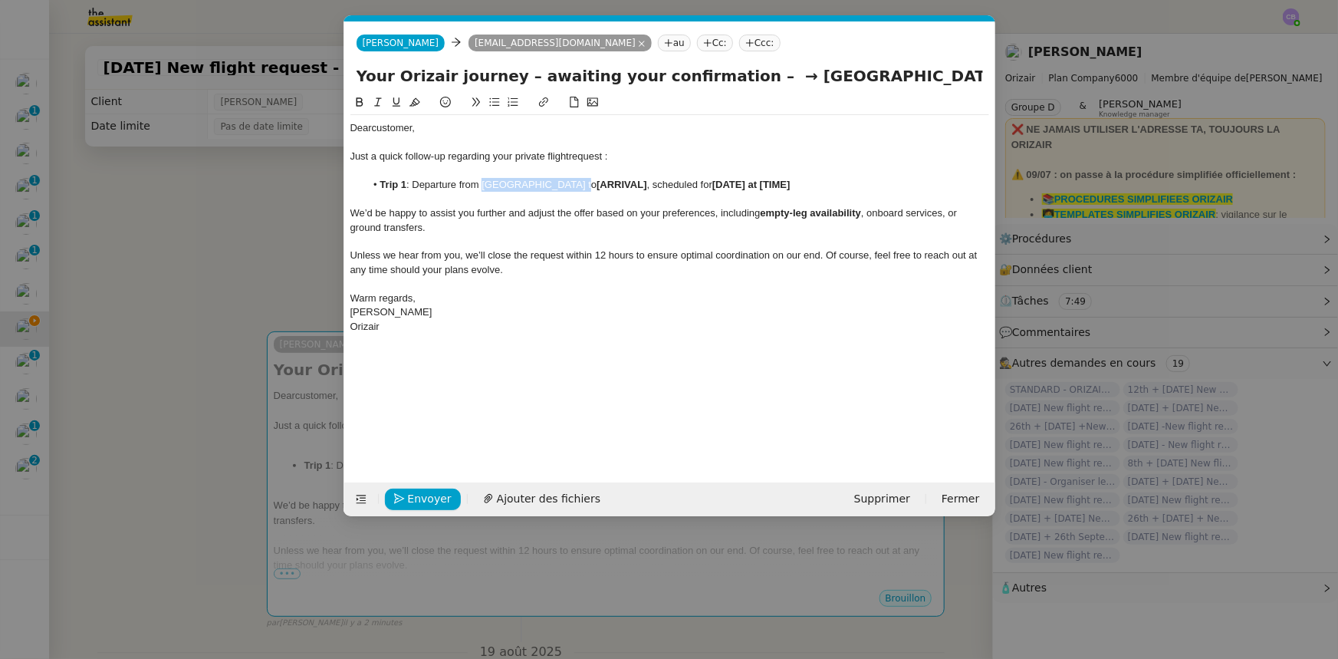
drag, startPoint x: 483, startPoint y: 182, endPoint x: 566, endPoint y: 183, distance: 82.8
click at [566, 183] on li "Trip 1 : Departure from [GEOGRAPHIC_DATA] to [ARRIVAL] , scheduled for [DATE] a…" at bounding box center [677, 185] width 624 height 14
click at [362, 105] on icon at bounding box center [359, 101] width 7 height 9
drag, startPoint x: 755, startPoint y: 75, endPoint x: 958, endPoint y: 80, distance: 202.5
click at [958, 80] on input "Your Orizair journey – awaiting your confirmation – → [GEOGRAPHIC_DATA]" at bounding box center [670, 75] width 626 height 23
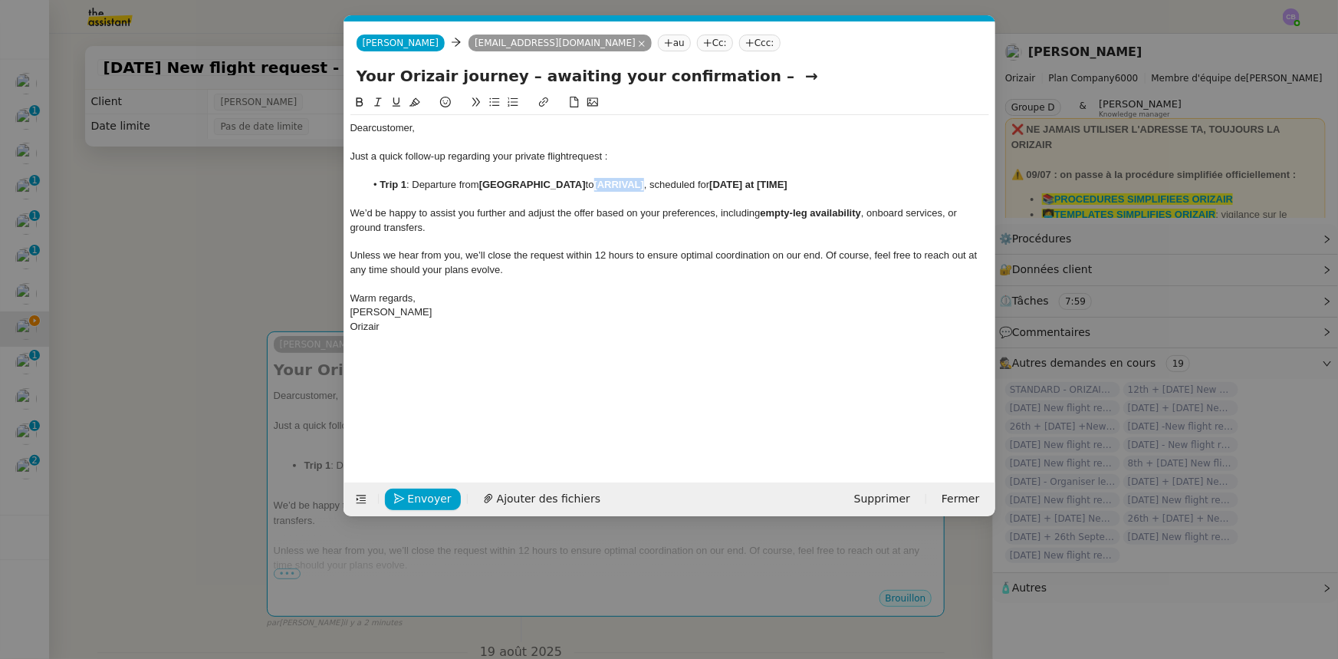
drag, startPoint x: 639, startPoint y: 186, endPoint x: 590, endPoint y: 186, distance: 48.3
click at [594, 186] on strong "[ARRIVAL]" at bounding box center [619, 185] width 50 height 12
drag, startPoint x: 593, startPoint y: 182, endPoint x: 622, endPoint y: 186, distance: 29.5
click at [622, 186] on li "Trip 1 : Departure from [GEOGRAPHIC_DATA] to [GEOGRAPHIC_DATA], scheduled for […" at bounding box center [677, 185] width 624 height 14
drag, startPoint x: 590, startPoint y: 183, endPoint x: 712, endPoint y: 186, distance: 122.0
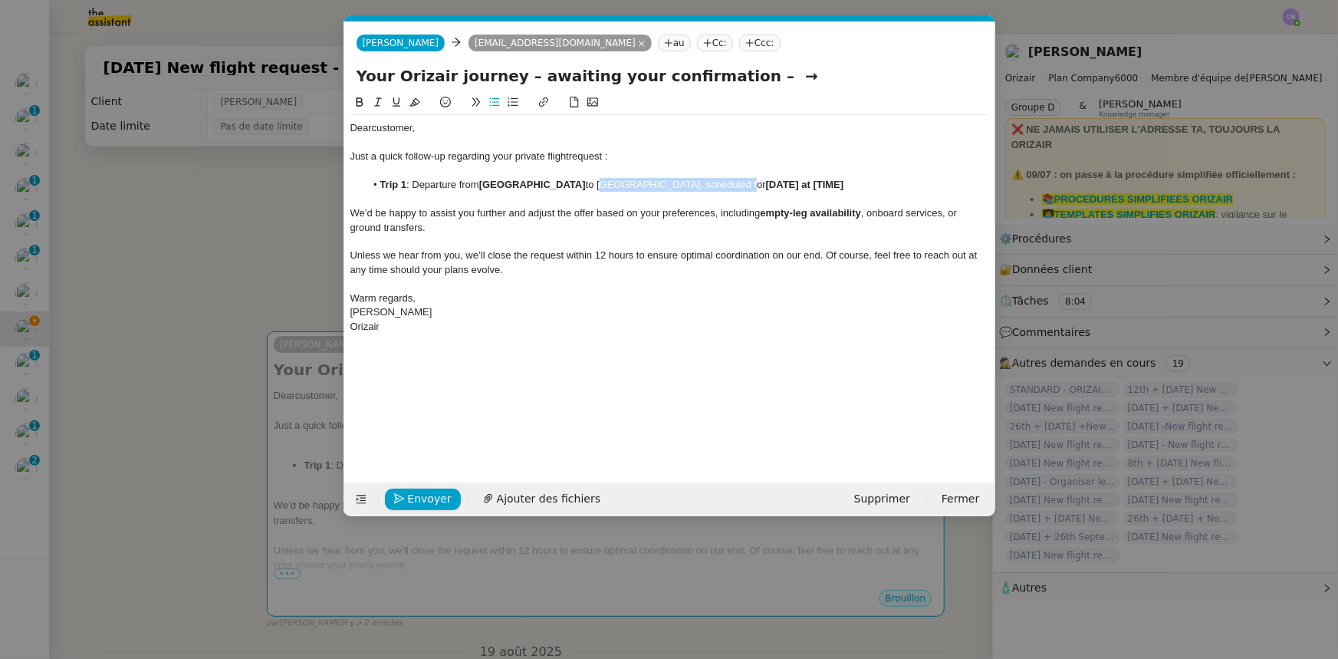
click at [712, 186] on li "Trip 1 : Departure from [GEOGRAPHIC_DATA] to [GEOGRAPHIC_DATA], scheduled for […" at bounding box center [677, 185] width 624 height 14
click at [362, 106] on icon at bounding box center [359, 102] width 11 height 11
drag, startPoint x: 823, startPoint y: 185, endPoint x: 792, endPoint y: 183, distance: 30.7
click at [792, 183] on strong "[DATE] at [TIME]" at bounding box center [805, 185] width 78 height 12
click at [743, 77] on input "Your Orizair journey – awaiting your confirmation – →" at bounding box center [670, 75] width 626 height 23
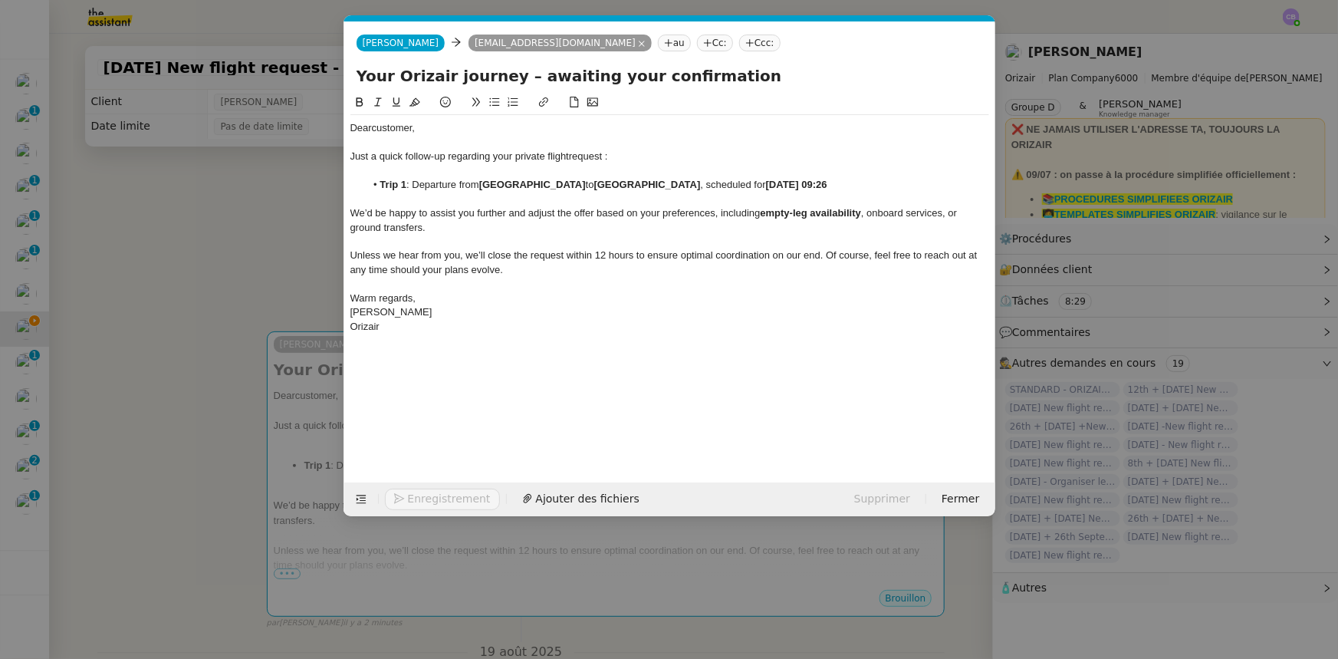
type input "Your Orizair journey – awaiting your confirmation"
click at [716, 271] on div "Unless we hear from you, we’ll close the request within 12 hours to ensure opti…" at bounding box center [669, 262] width 639 height 28
click at [441, 498] on span "Envoyer" at bounding box center [430, 499] width 44 height 18
click at [441, 498] on span "Confirmer l'envoi" at bounding box center [454, 499] width 92 height 18
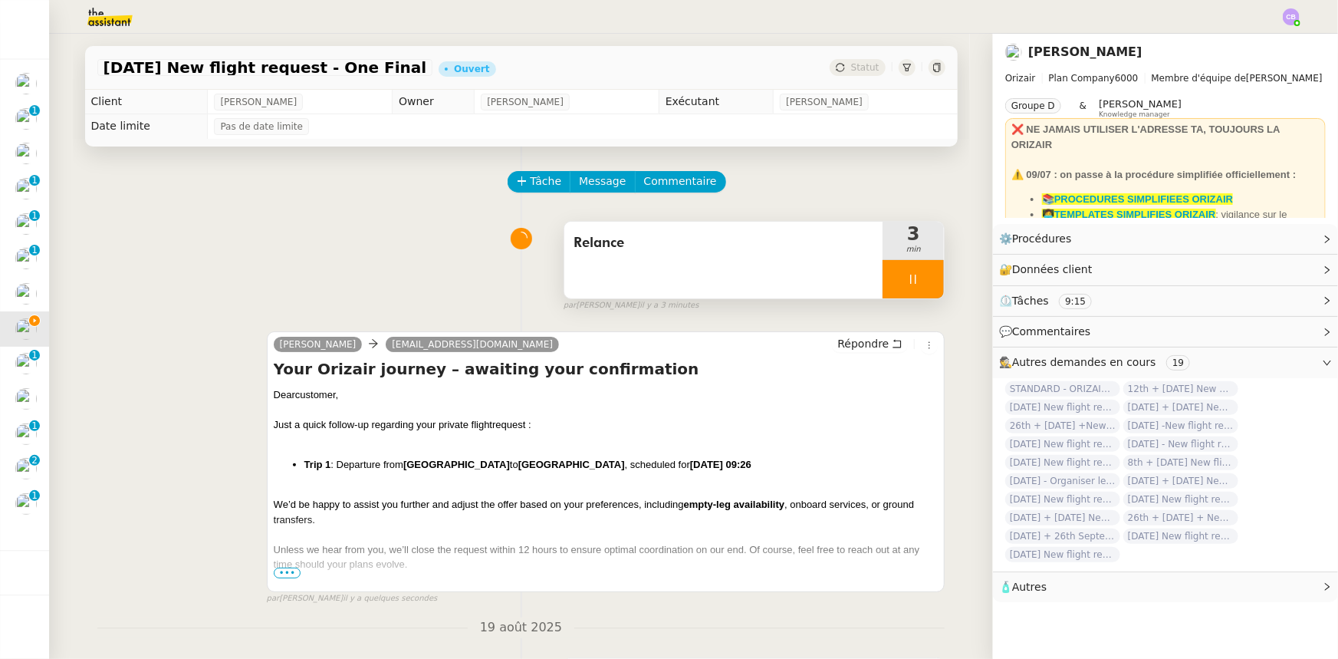
click at [883, 276] on div at bounding box center [913, 279] width 61 height 38
click at [922, 285] on icon at bounding box center [928, 279] width 12 height 12
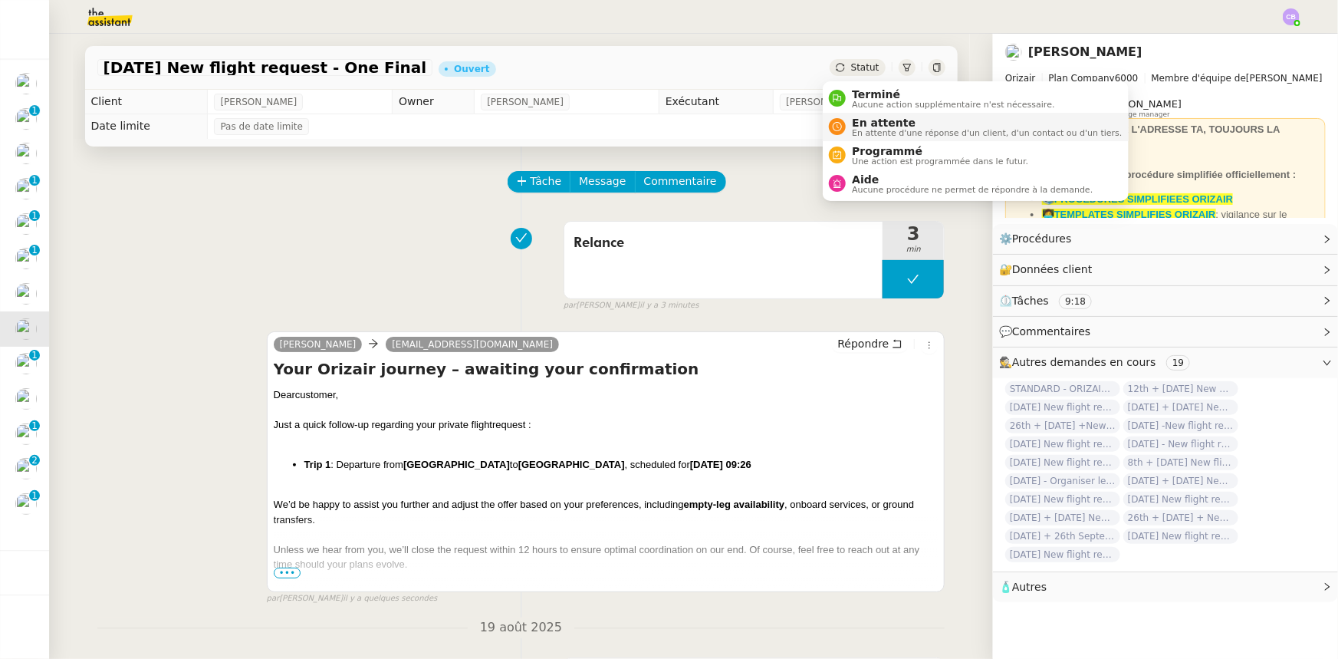
click at [870, 125] on span "En attente" at bounding box center [987, 123] width 270 height 12
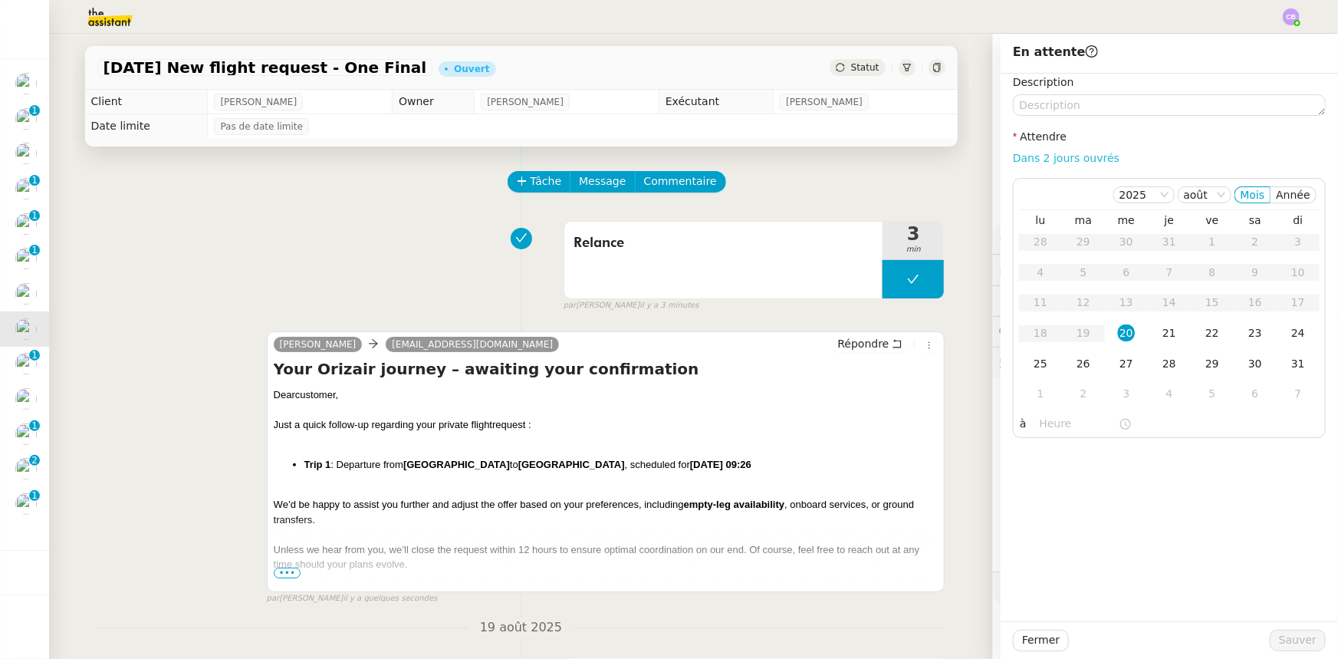
click at [1019, 156] on link "Dans 2 jours ouvrés" at bounding box center [1066, 158] width 107 height 12
type input "07:00"
click at [1161, 330] on div "21" at bounding box center [1169, 332] width 17 height 17
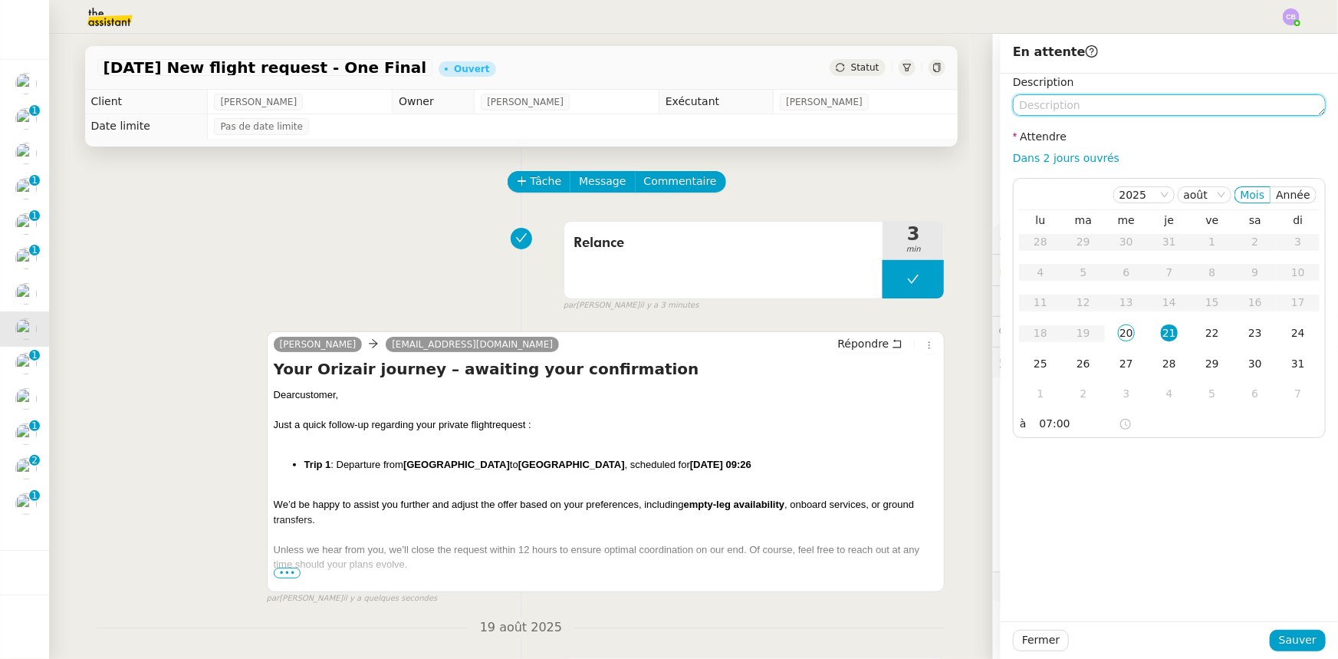
click at [1079, 106] on textarea at bounding box center [1169, 104] width 313 height 21
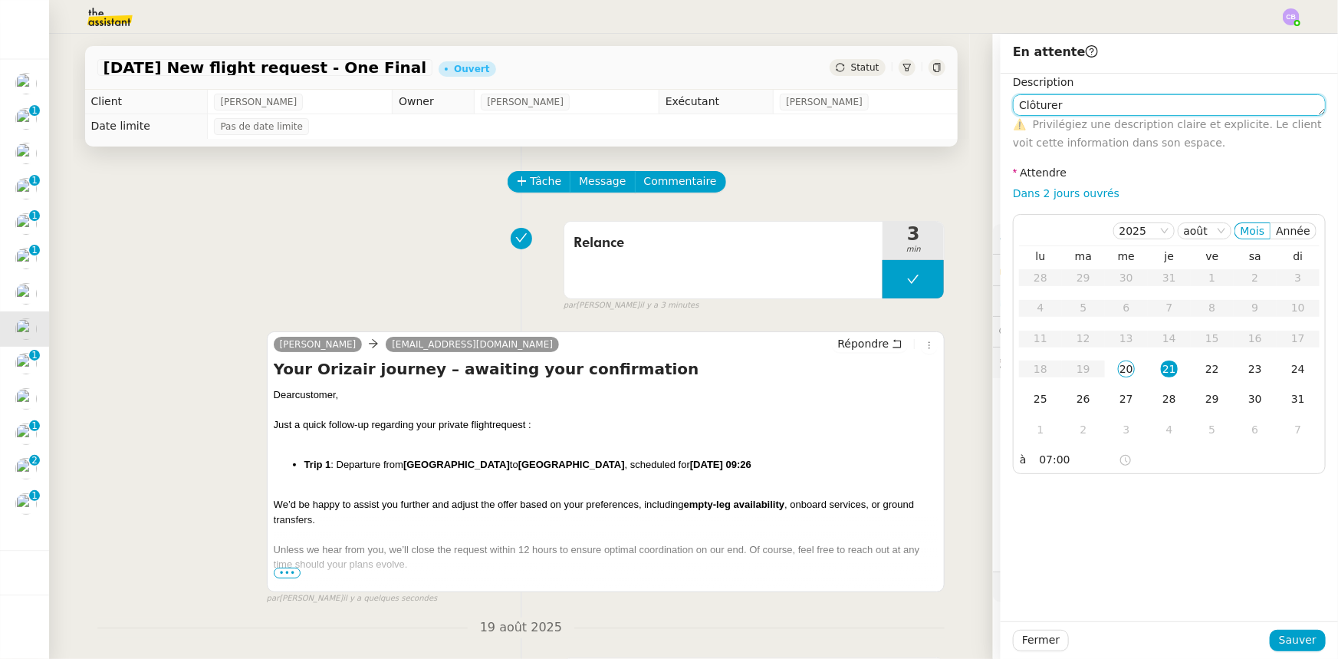
type textarea "Clôturer"
click at [1283, 652] on div "Fermer Sauver" at bounding box center [1169, 640] width 337 height 38
click at [1279, 634] on span "Sauver" at bounding box center [1298, 640] width 38 height 18
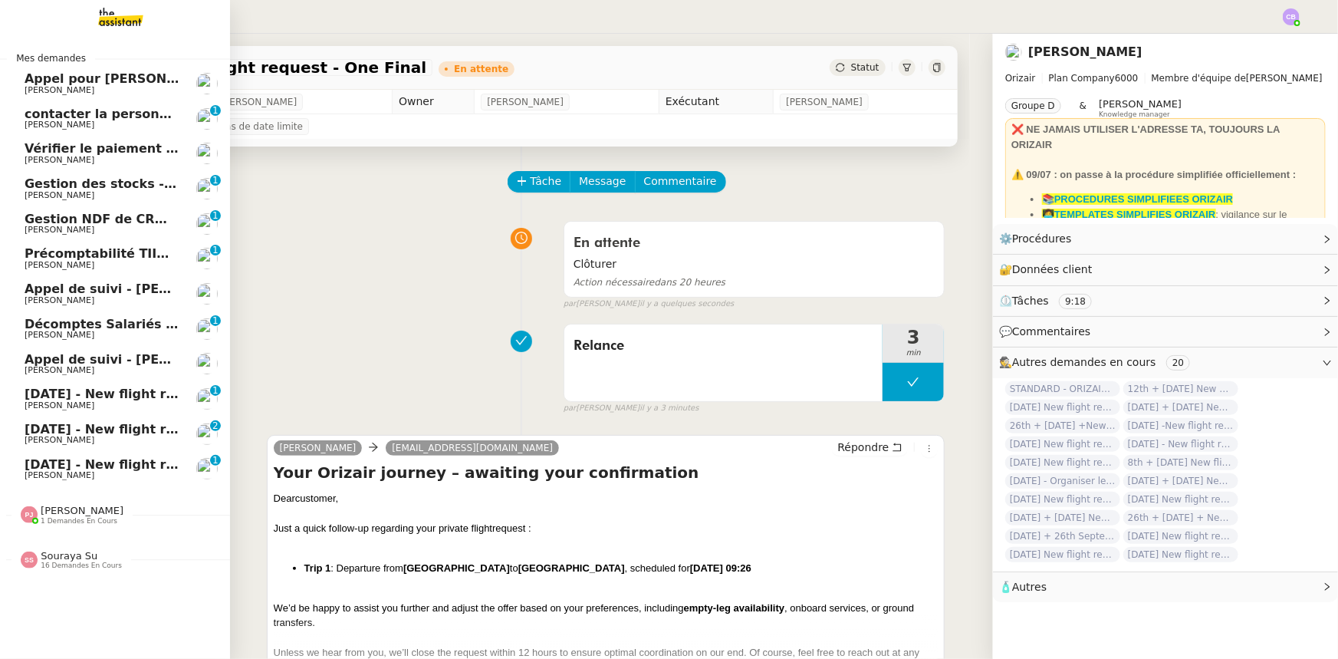
click at [55, 393] on span "[DATE] - New flight request - [PERSON_NAME]" at bounding box center [183, 393] width 317 height 15
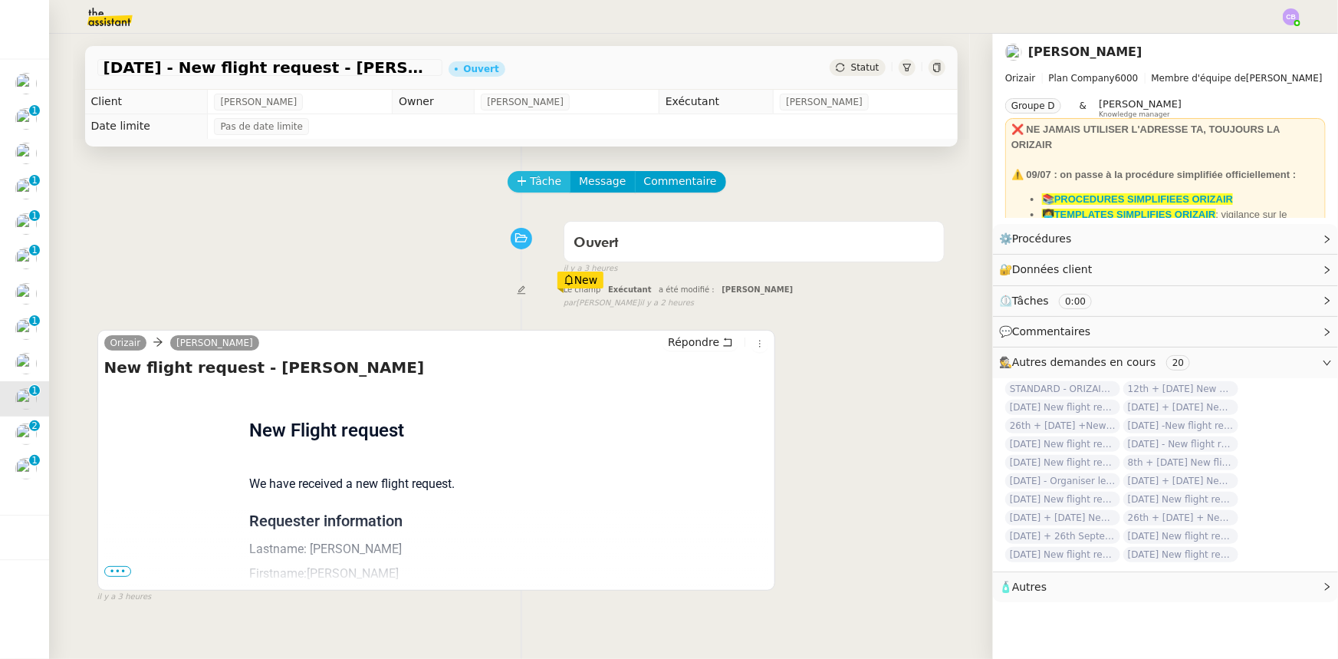
click at [518, 183] on icon at bounding box center [522, 181] width 11 height 11
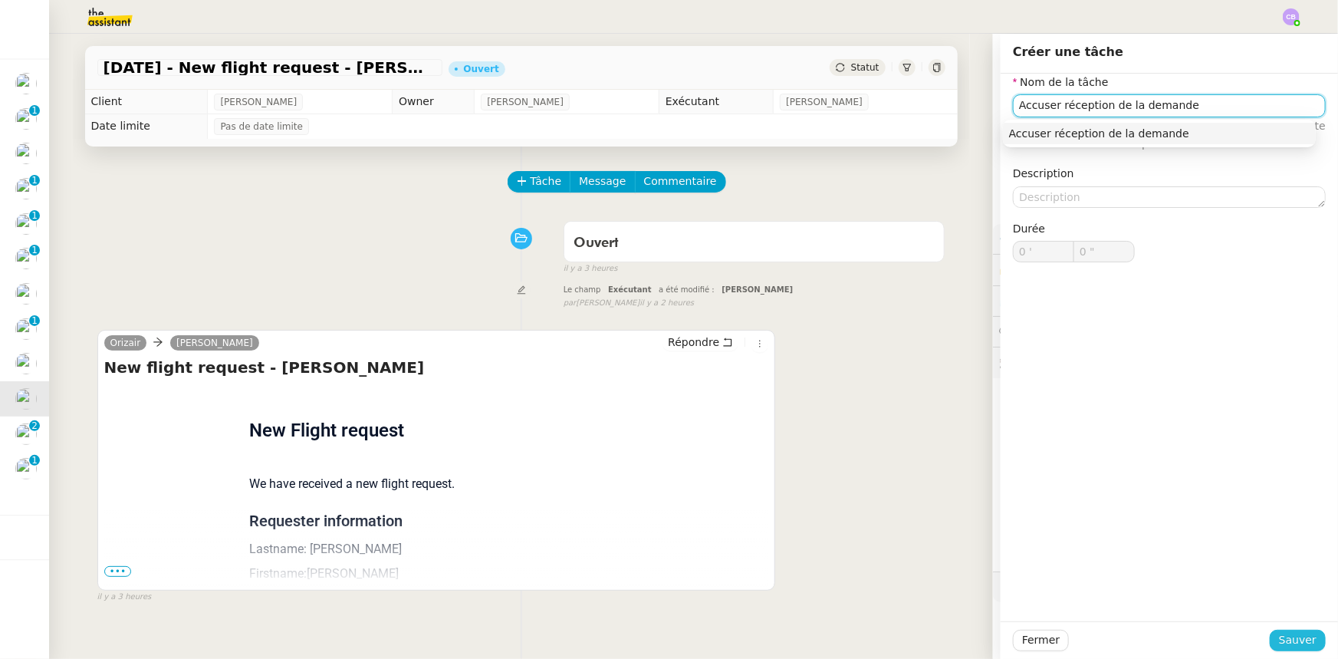
type input "Accuser réception de la demande"
click at [1294, 638] on span "Sauver" at bounding box center [1298, 640] width 38 height 18
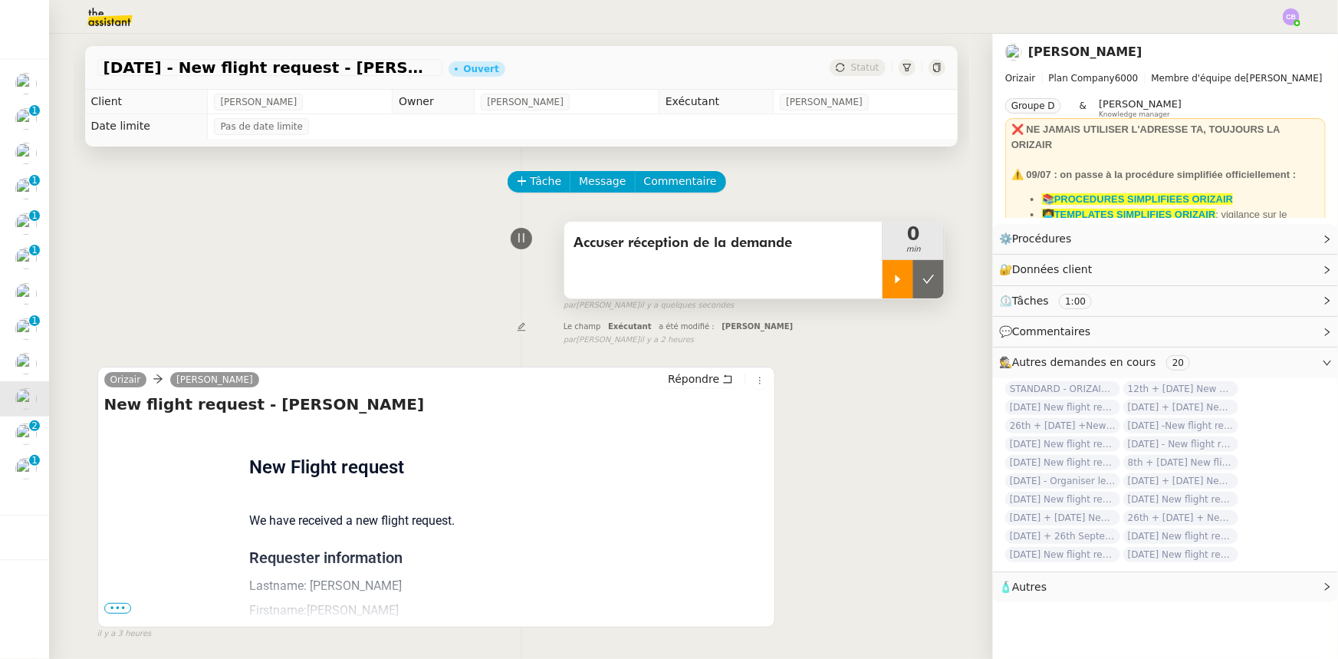
click at [895, 284] on div at bounding box center [898, 279] width 31 height 38
click at [116, 612] on span "•••" at bounding box center [118, 608] width 28 height 11
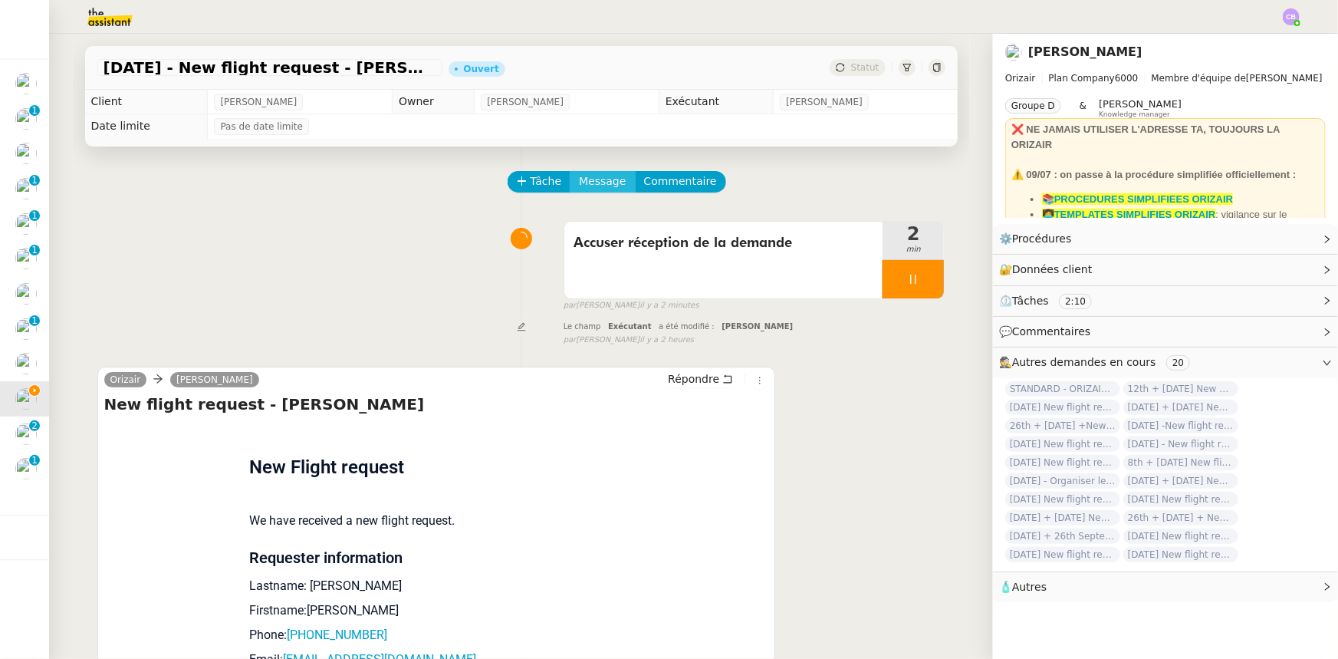
click at [590, 183] on span "Message" at bounding box center [602, 182] width 47 height 18
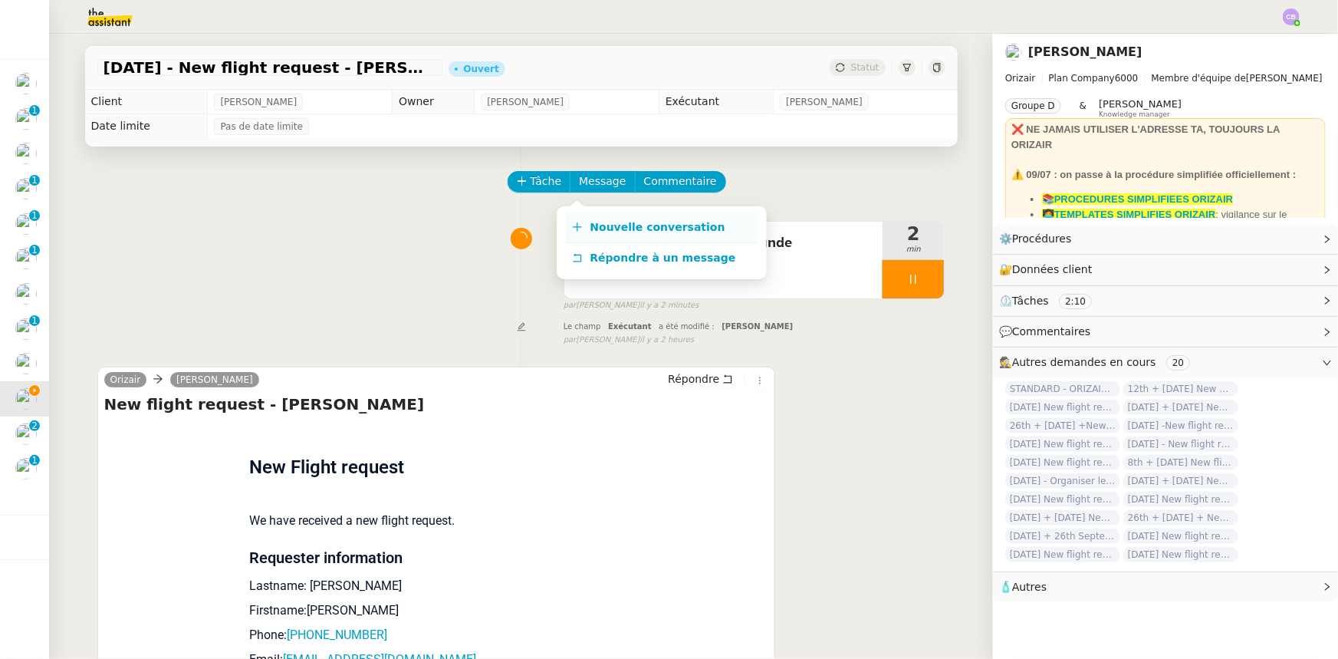
click at [610, 228] on span "Nouvelle conversation" at bounding box center [657, 227] width 135 height 12
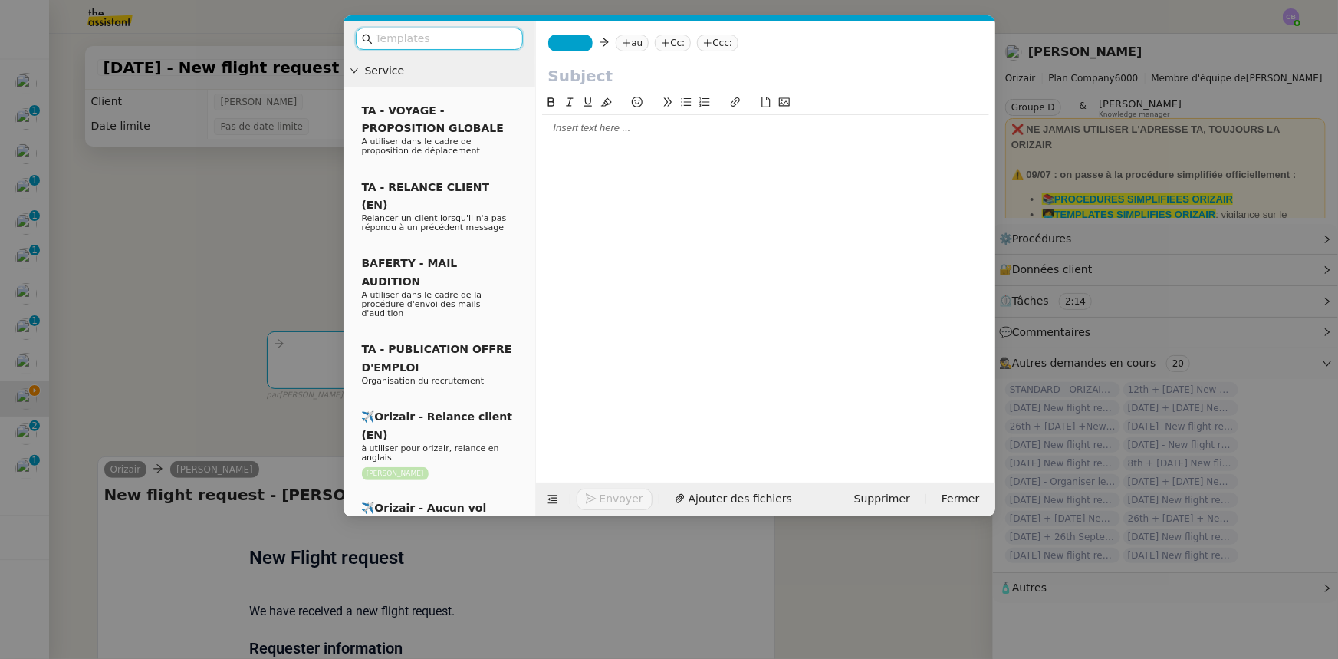
click at [458, 39] on input "text" at bounding box center [445, 39] width 138 height 18
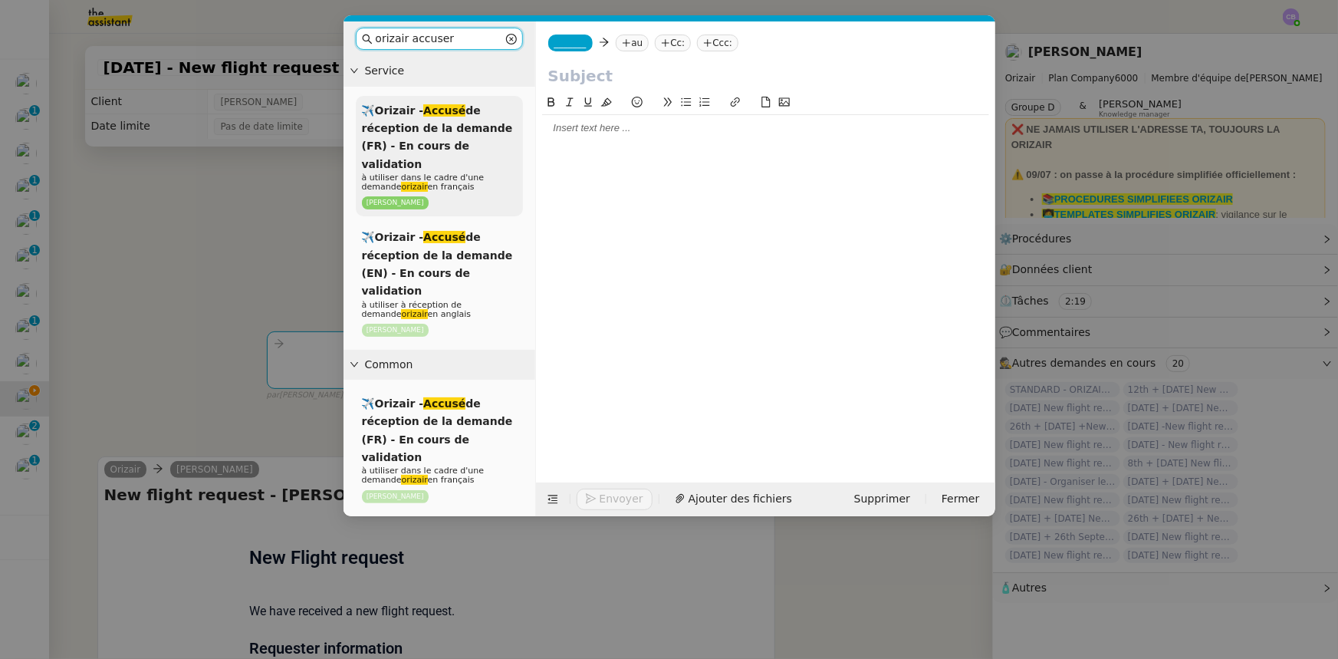
type input "orizair accuser"
click at [455, 140] on span "✈️Orizair - Accusé de réception de la demande (FR) - En cours de validation" at bounding box center [437, 137] width 151 height 66
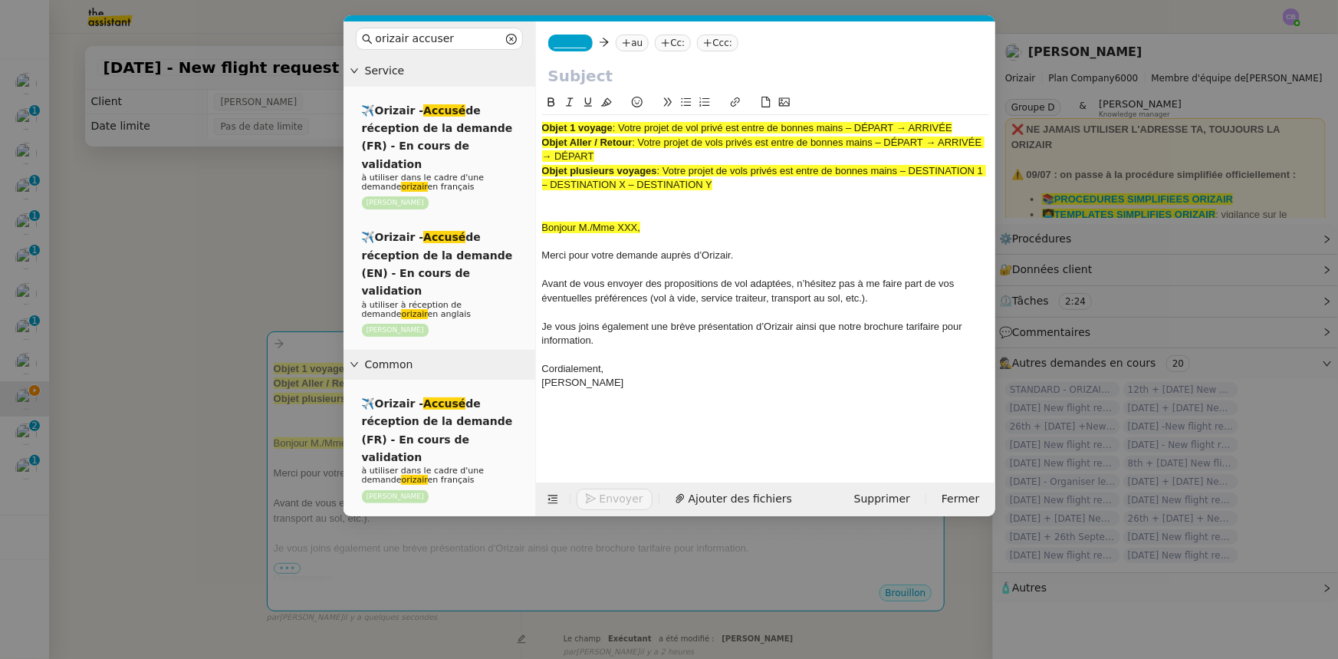
drag, startPoint x: 955, startPoint y: 125, endPoint x: 623, endPoint y: 130, distance: 331.3
click at [623, 130] on span ": Votre projet de vol privé est entre de bonnes mains – DÉPART → ARRIVÉE" at bounding box center [783, 128] width 340 height 12
copy span "Votre projet de vol privé est entre de bonnes mains – DÉPART → ARRIVÉE"
click at [596, 75] on input "text" at bounding box center [765, 75] width 435 height 23
paste input "Votre projet de vol privé est entre de bonnes mains – DÉPART → ARRIVÉE"
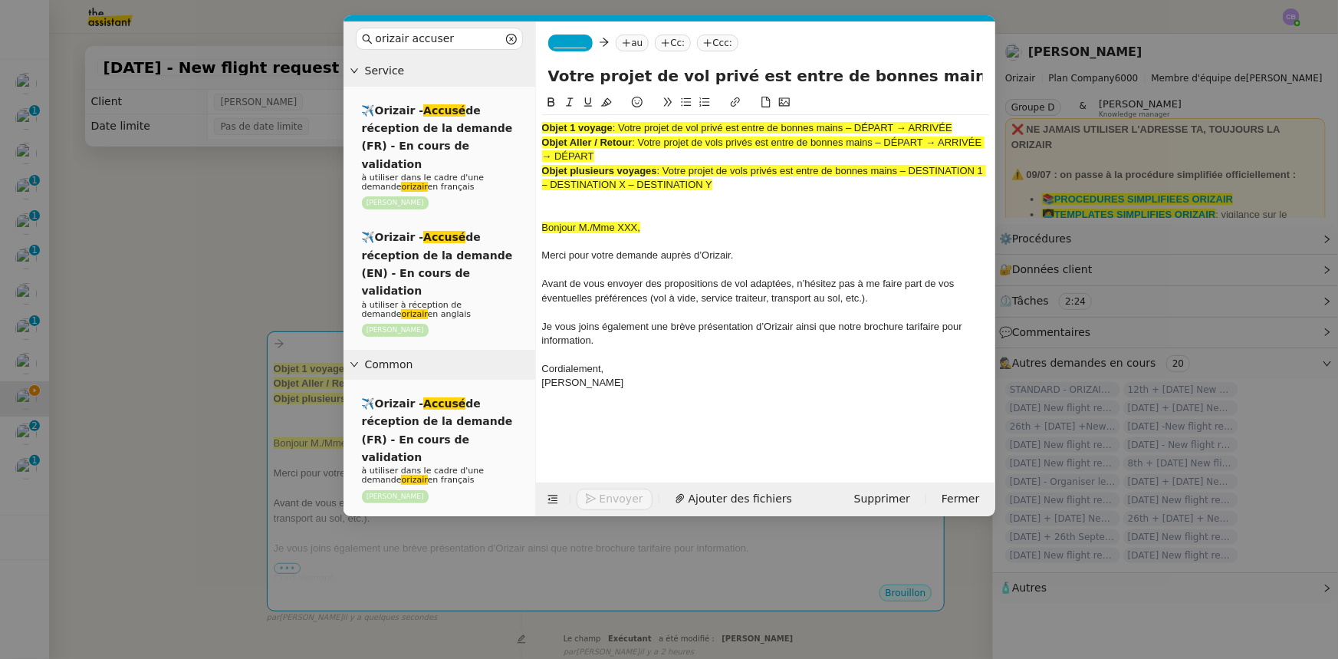
scroll to position [0, 91]
type input "Votre projet de vol privé est entre de bonnes mains – DÉPART → ARRIVÉE"
drag, startPoint x: 727, startPoint y: 186, endPoint x: 540, endPoint y: 126, distance: 196.7
click at [540, 126] on nz-spin "Objet 1 voyage : Votre projet de vol privé est entre de bonnes mains – DÉPART →…" at bounding box center [765, 279] width 459 height 371
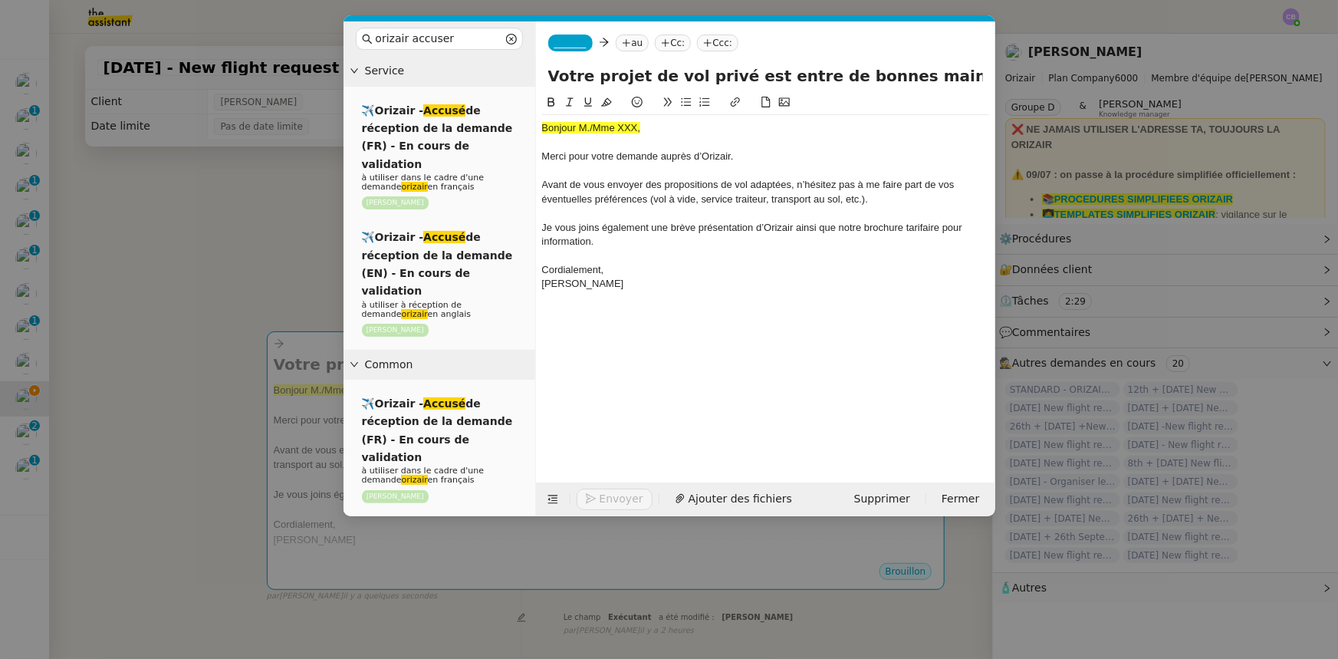
click at [248, 277] on nz-modal-container "orizair accuser Service ✈️Orizair - Accusé de réception de la demande (FR) - En…" at bounding box center [669, 329] width 1338 height 659
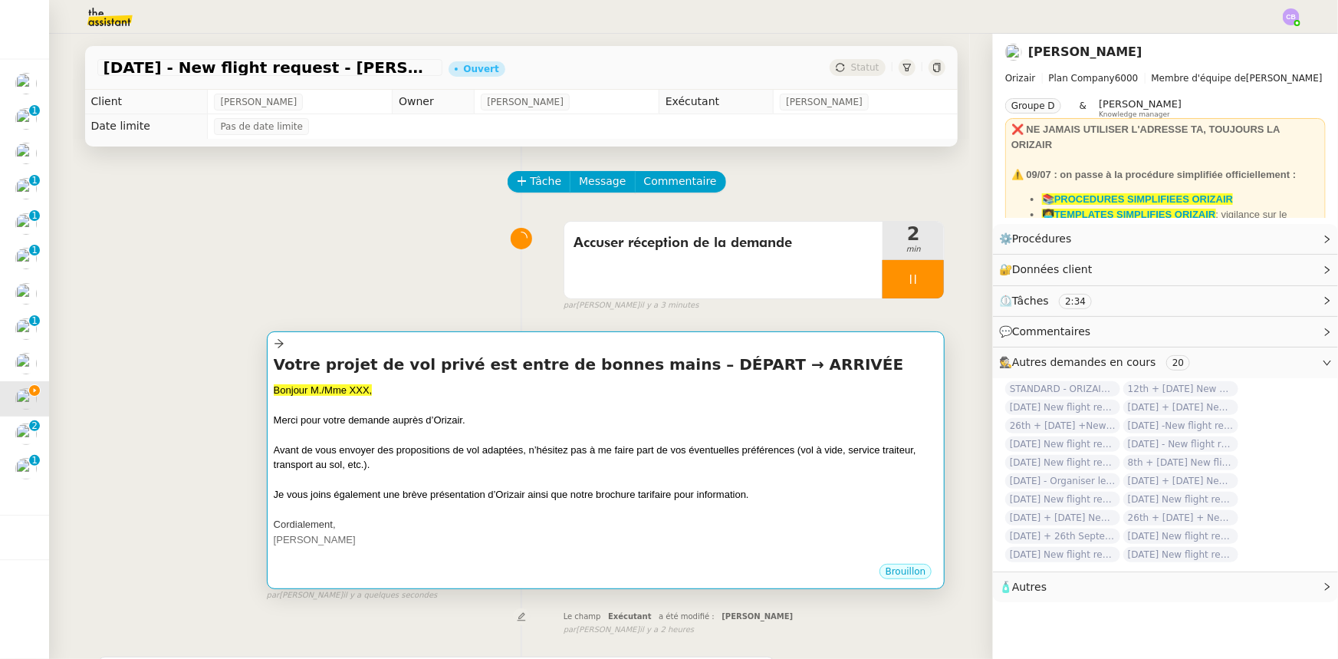
click at [453, 423] on span "Merci pour votre demande auprès d’Orizair." at bounding box center [370, 420] width 192 height 12
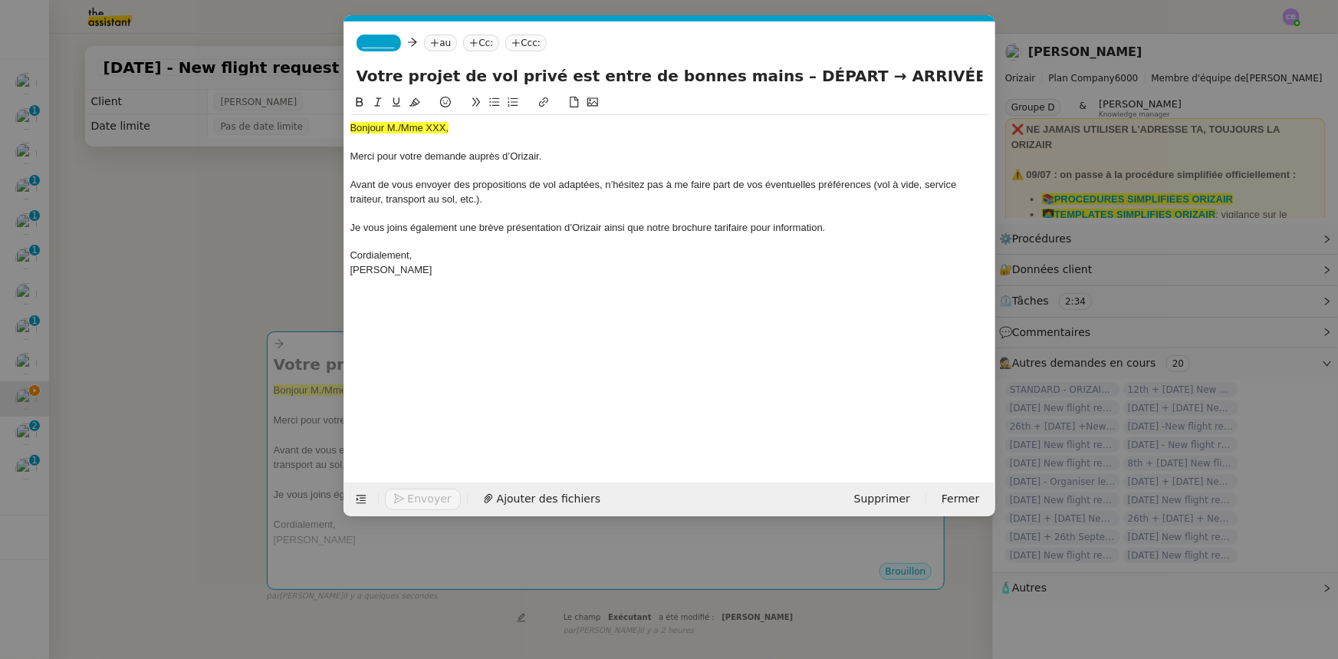
scroll to position [0, 99]
drag, startPoint x: 450, startPoint y: 127, endPoint x: 348, endPoint y: 125, distance: 102.0
click at [348, 125] on nz-spin "Bonjour M./Mme XXX, Merci pour votre demande auprès d’[PERSON_NAME]. Avant de v…" at bounding box center [669, 279] width 651 height 371
click at [413, 103] on icon at bounding box center [414, 102] width 11 height 11
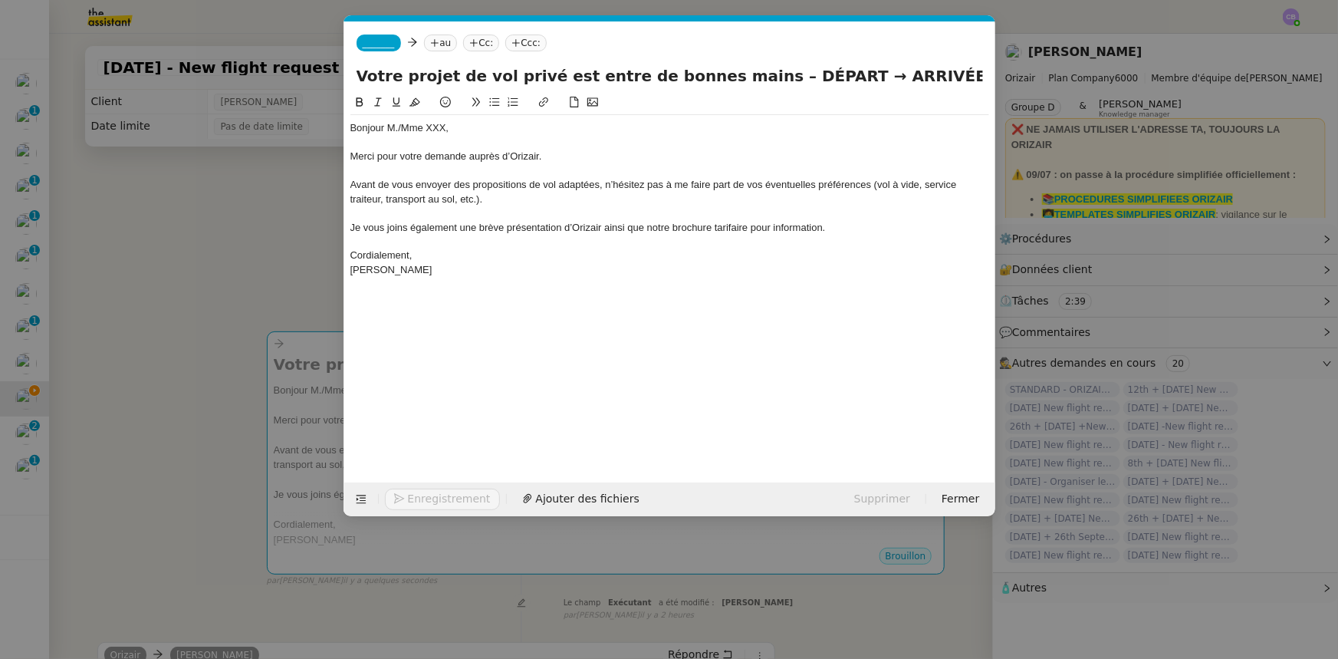
click at [401, 130] on div "Bonjour M./Mme XXX," at bounding box center [669, 128] width 639 height 14
click at [429, 129] on div "Bonjour Mme XXX," at bounding box center [669, 128] width 639 height 14
click at [383, 44] on span "_______" at bounding box center [379, 43] width 32 height 11
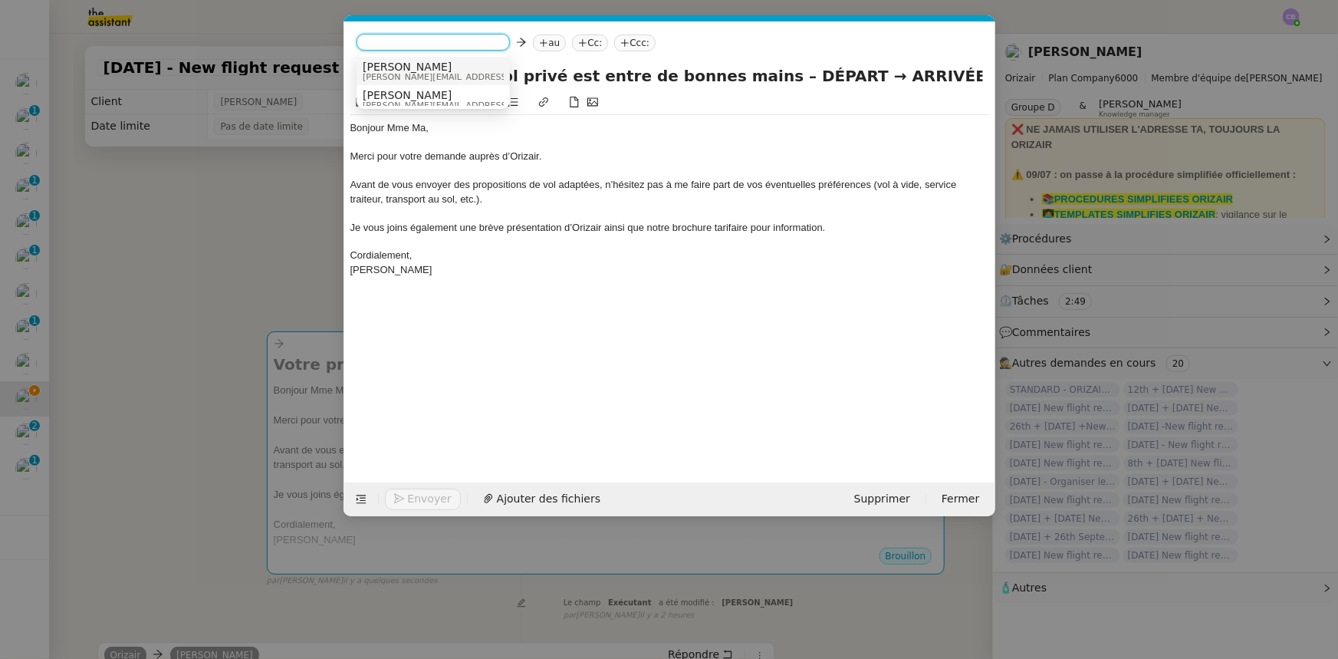
click at [407, 70] on span "[PERSON_NAME]" at bounding box center [472, 67] width 218 height 12
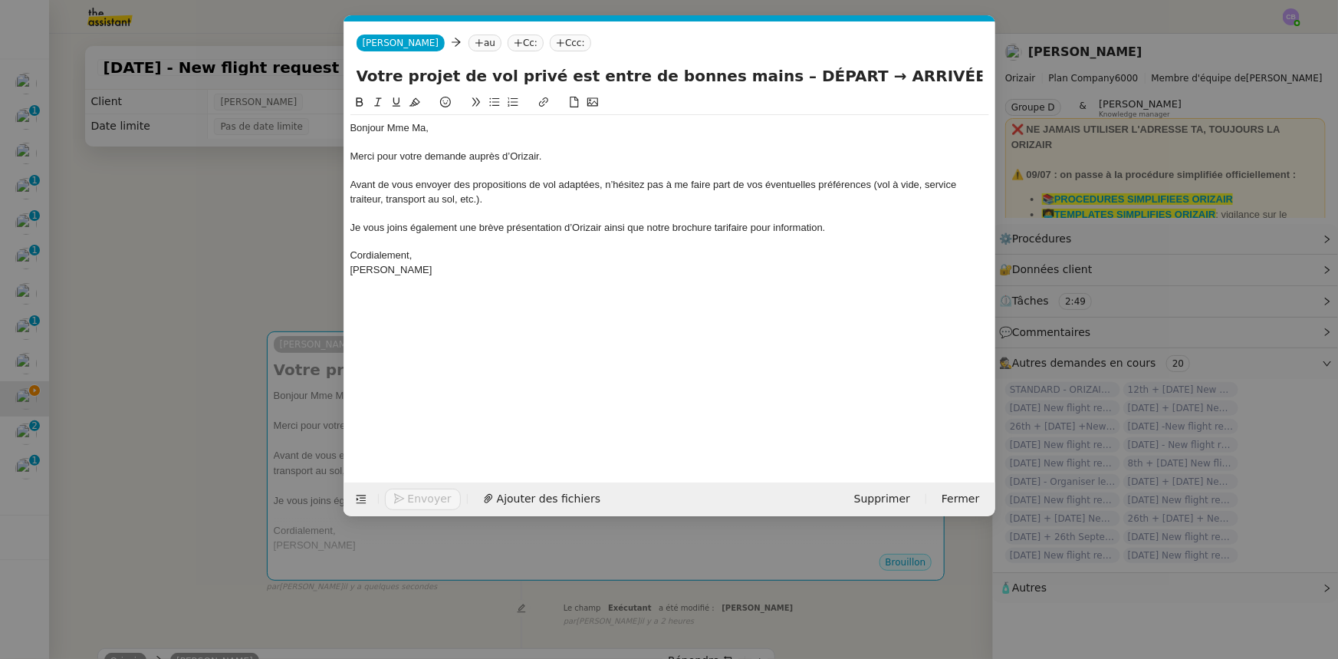
click at [264, 276] on nz-modal-container "orizair accuser Service ✈️Orizair - Accusé de réception de la demande (FR) - En…" at bounding box center [669, 329] width 1338 height 659
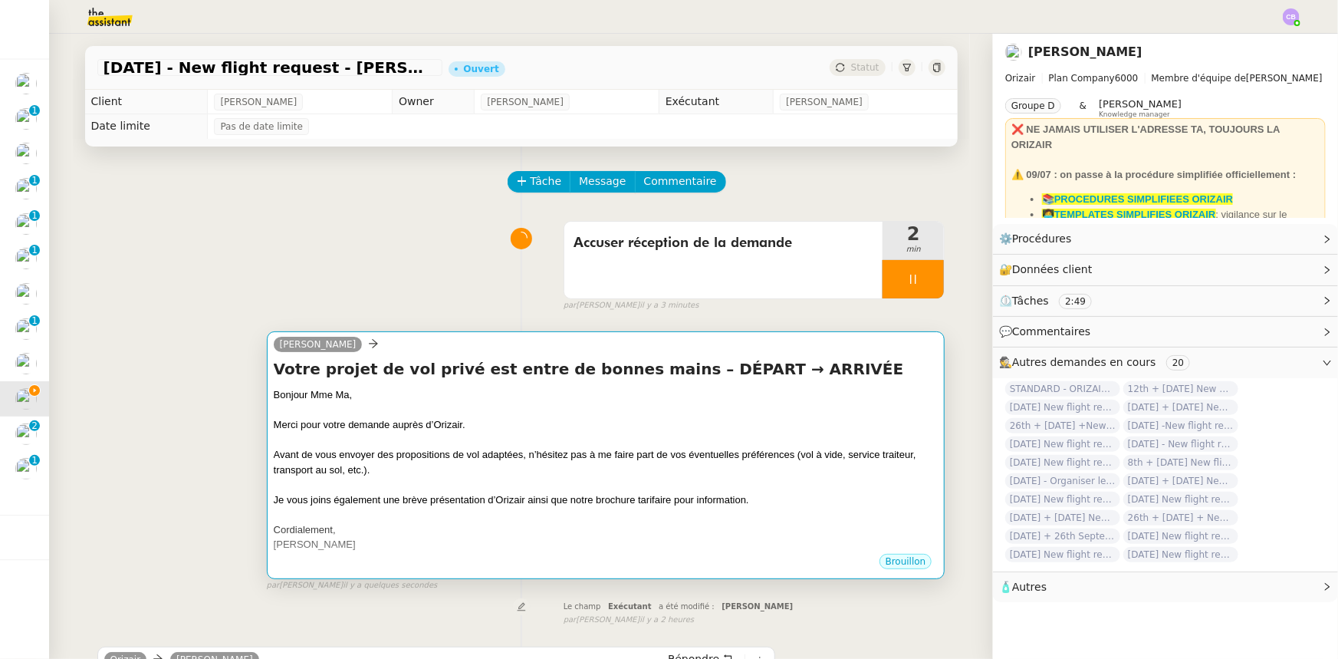
scroll to position [348, 0]
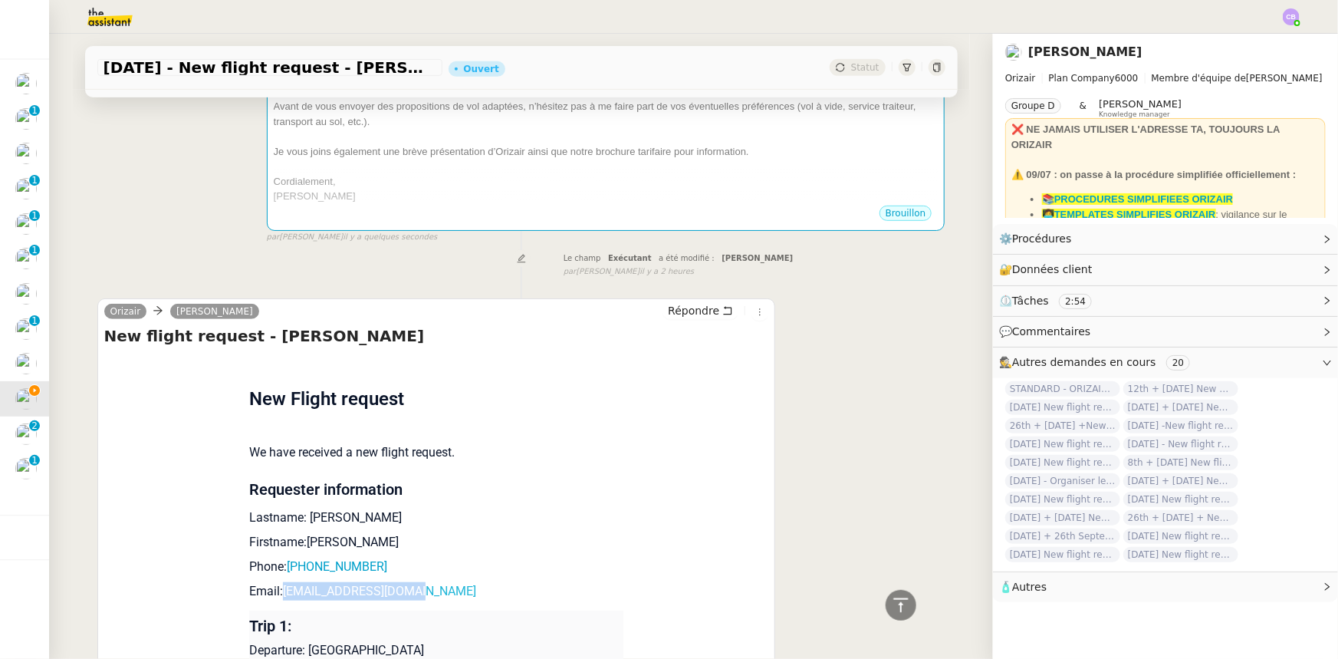
drag, startPoint x: 409, startPoint y: 593, endPoint x: 276, endPoint y: 591, distance: 133.4
click at [276, 591] on p "Email: [EMAIL_ADDRESS][DOMAIN_NAME]" at bounding box center [436, 591] width 374 height 18
copy link "[EMAIL_ADDRESS][DOMAIN_NAME]"
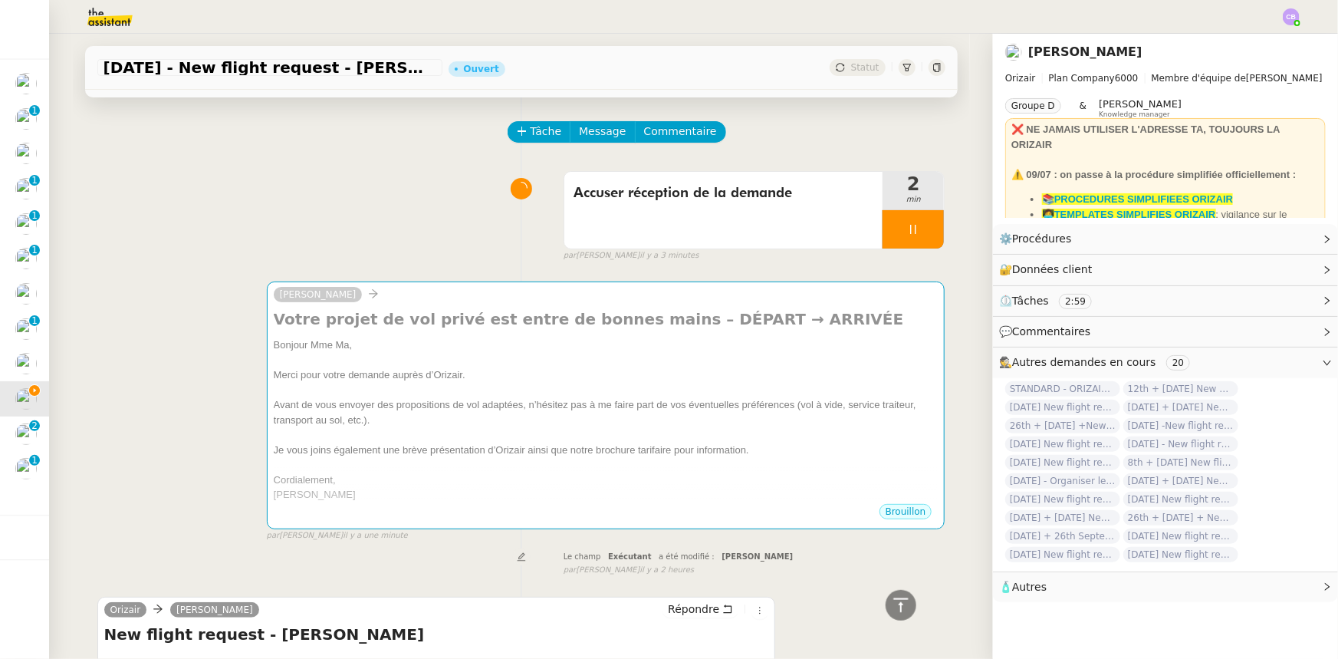
scroll to position [0, 0]
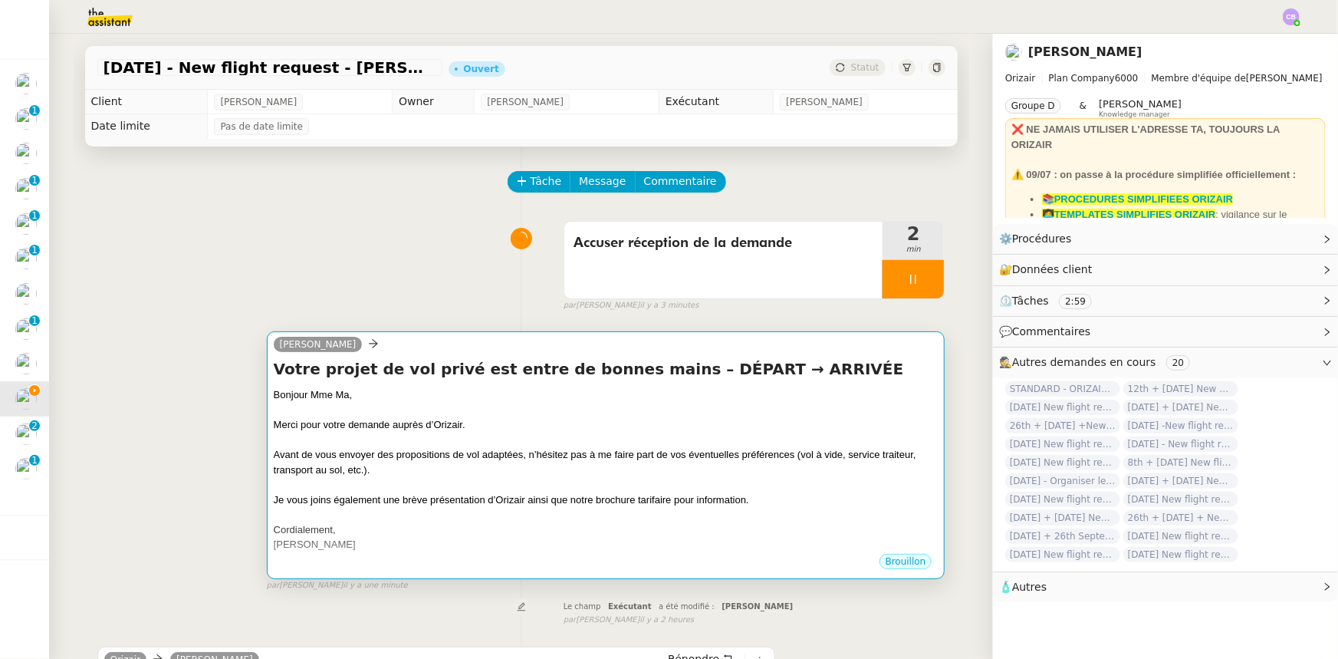
click at [541, 462] on div "Avant de vous envoyer des propositions de vol adaptées, n’hésitez pas à me fair…" at bounding box center [606, 462] width 665 height 30
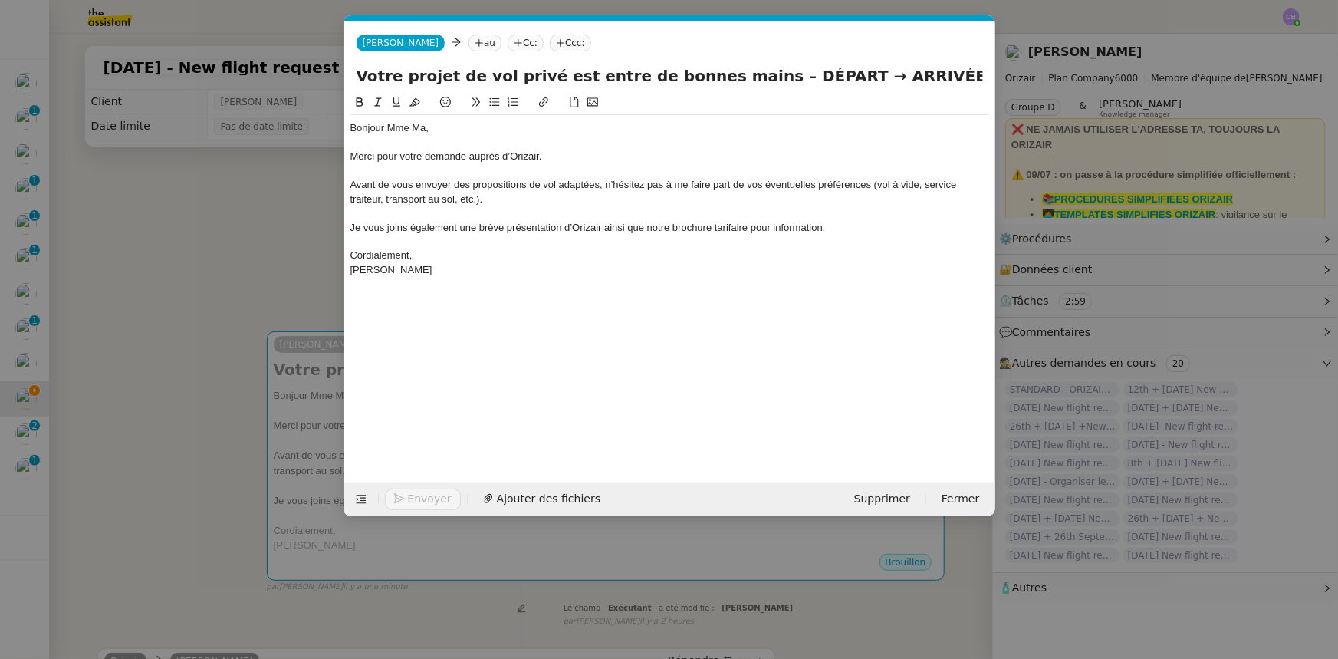
scroll to position [0, 99]
click at [469, 41] on nz-tag "au" at bounding box center [485, 43] width 33 height 17
paste input "[EMAIL_ADDRESS][DOMAIN_NAME]"
type input "[EMAIL_ADDRESS][DOMAIN_NAME]"
click at [489, 64] on span "[EMAIL_ADDRESS][DOMAIN_NAME]" at bounding box center [538, 67] width 188 height 12
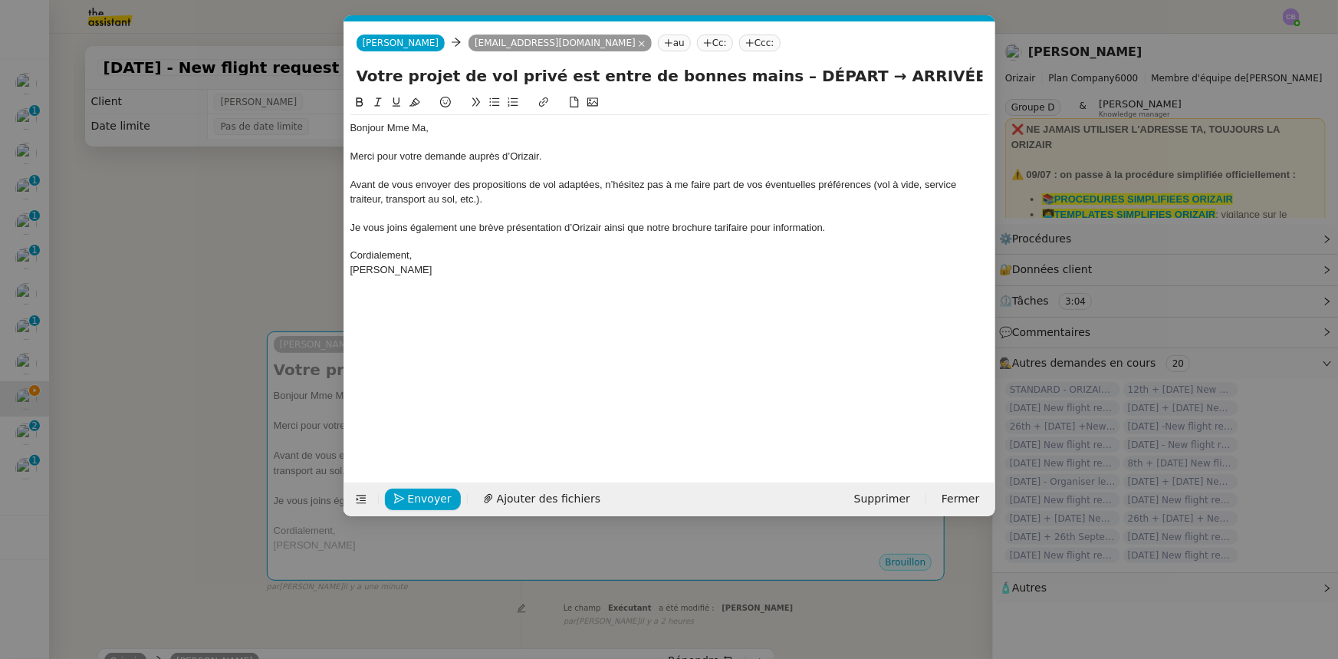
click at [739, 42] on nz-tag "Ccc:" at bounding box center [759, 43] width 41 height 17
type input "[PERSON_NAME]"
click at [679, 75] on span "[PERSON_NAME][EMAIL_ADDRESS][DOMAIN_NAME]" at bounding box center [765, 77] width 218 height 8
drag, startPoint x: 797, startPoint y: 74, endPoint x: 745, endPoint y: 75, distance: 51.4
click at [745, 75] on input "Votre projet de vol privé est entre de bonnes mains – DÉPART → ARRIVÉE" at bounding box center [670, 75] width 626 height 23
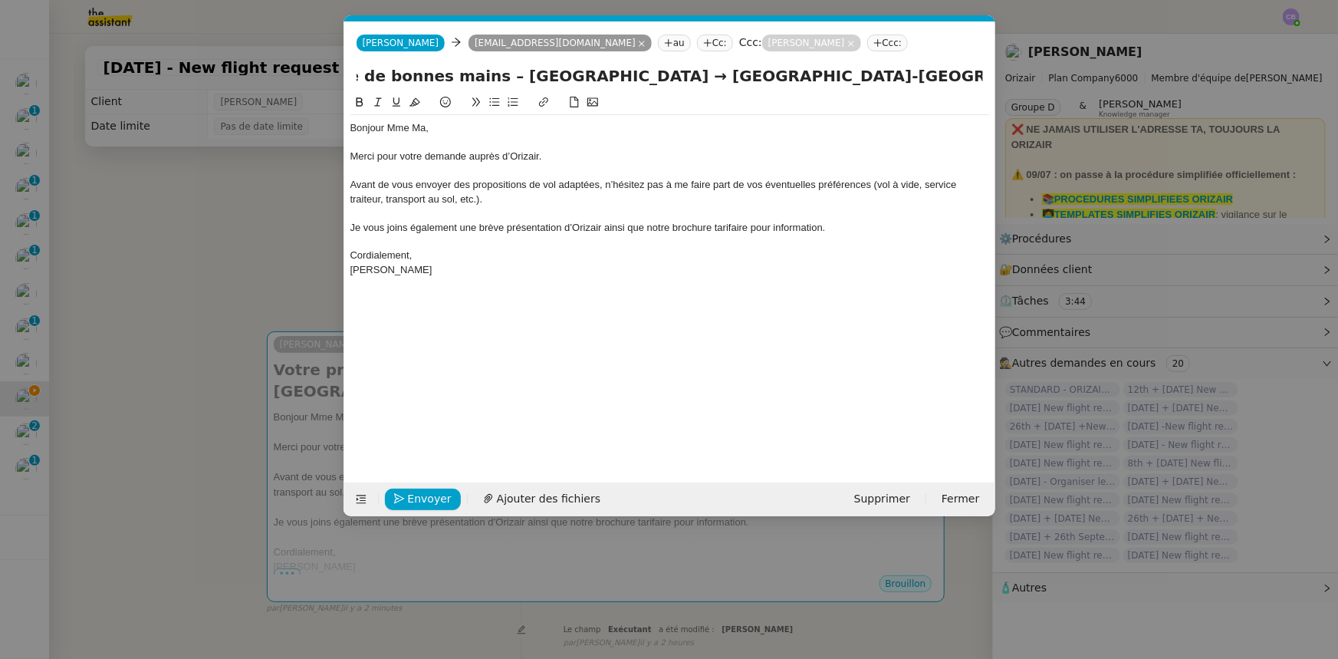
scroll to position [0, 300]
type input "Votre projet de vol privé est entre de bonnes mains – [GEOGRAPHIC_DATA] → [GEOG…"
click at [256, 271] on nz-modal-container "orizair accuser Service ✈️Orizair - Accusé de réception de la demande (FR) - En…" at bounding box center [669, 329] width 1338 height 659
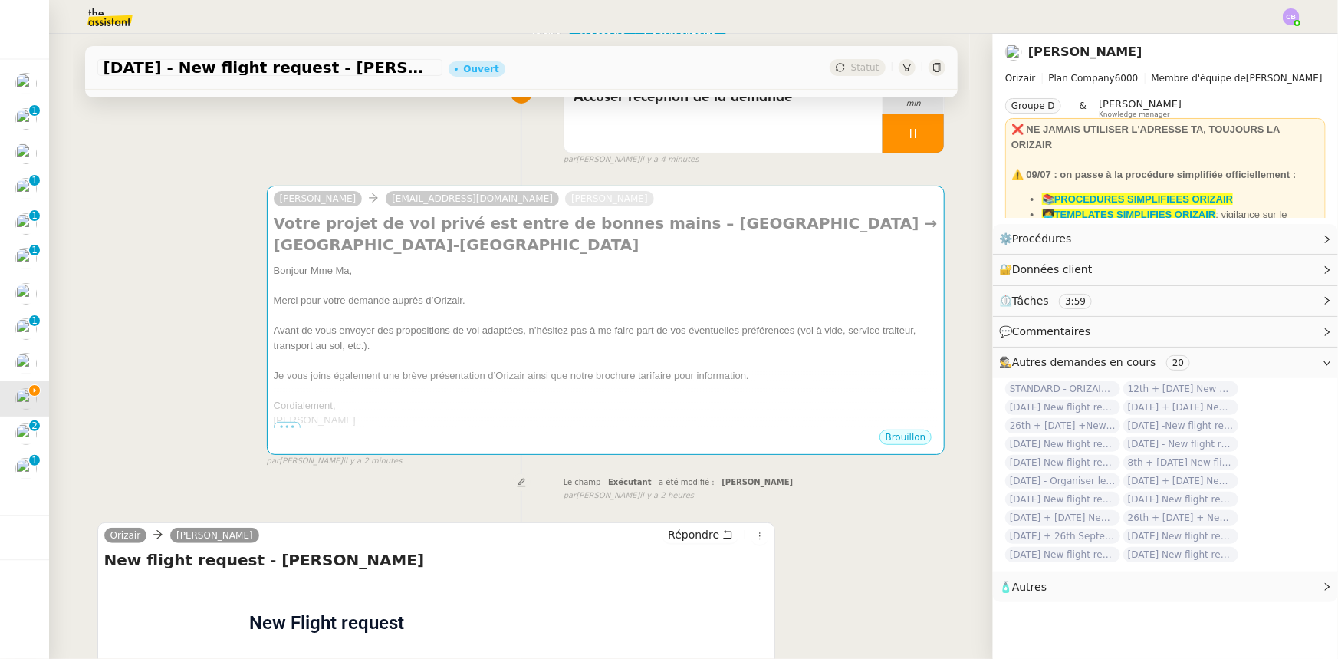
scroll to position [139, 0]
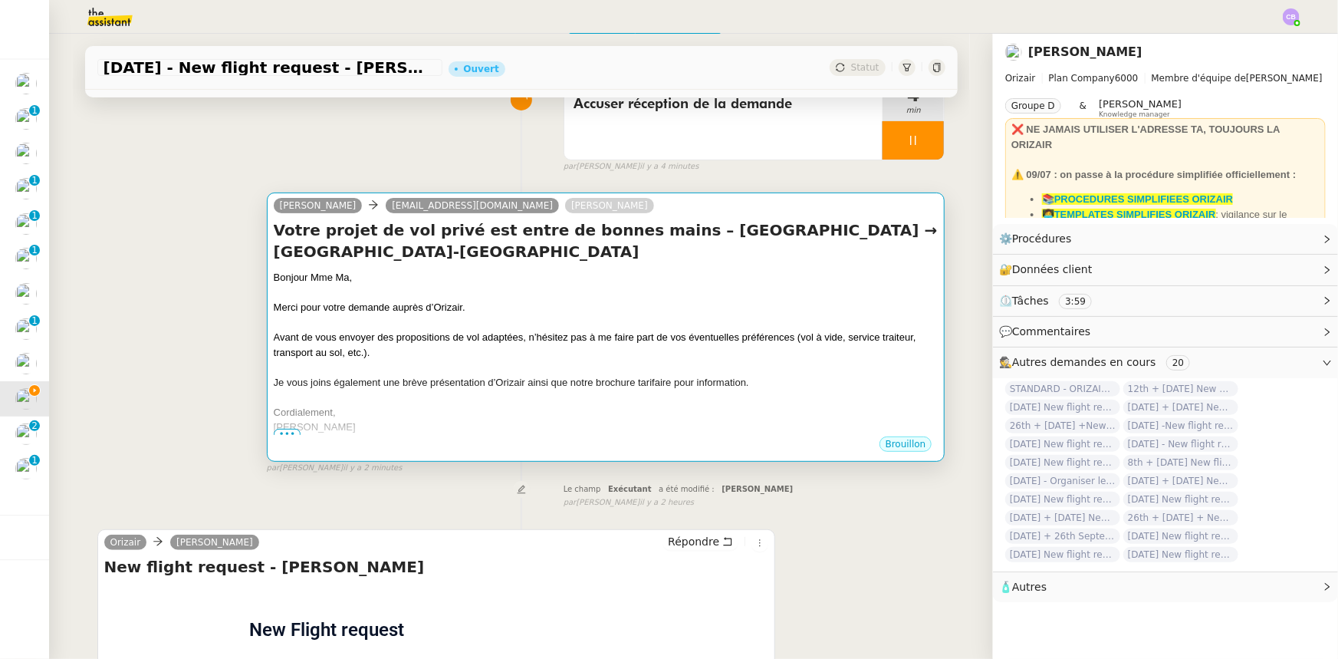
click at [534, 314] on div "Merci pour votre demande auprès d’Orizair." at bounding box center [606, 307] width 665 height 15
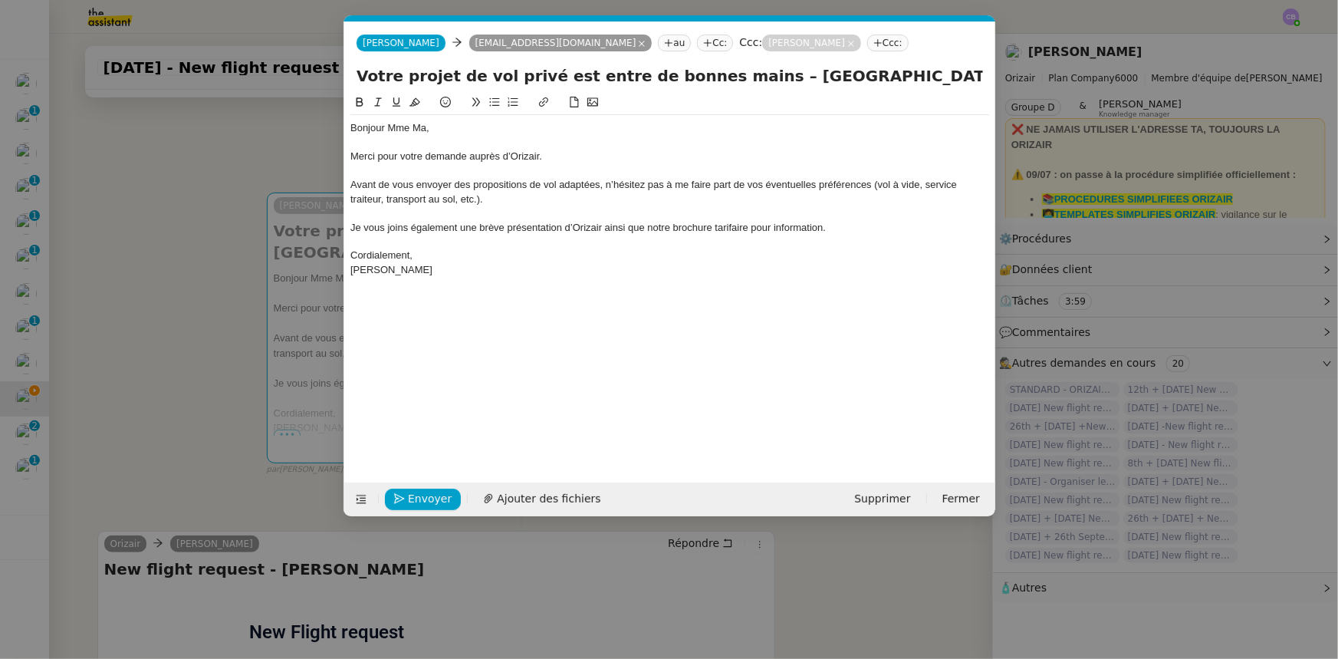
scroll to position [0, 99]
click at [529, 501] on span "Ajouter des fichiers" at bounding box center [549, 499] width 104 height 18
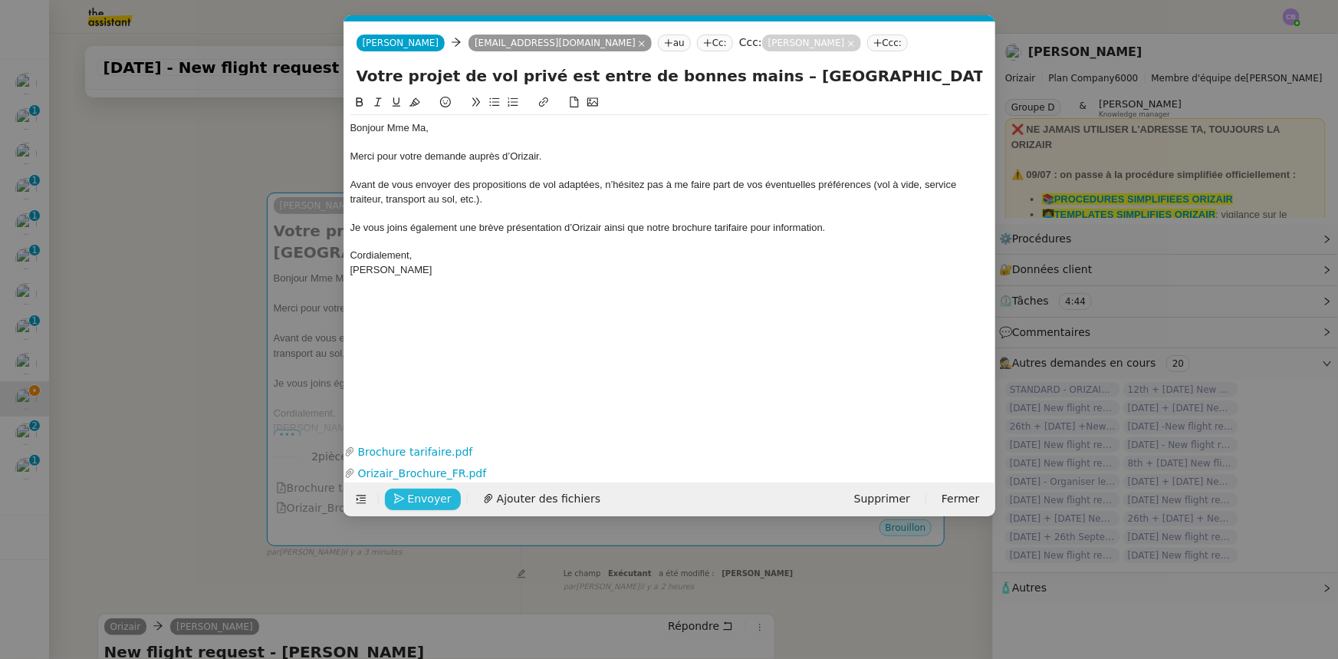
click at [442, 498] on span "Envoyer" at bounding box center [430, 499] width 44 height 18
click at [442, 498] on span "Confirmer l'envoi" at bounding box center [454, 499] width 92 height 18
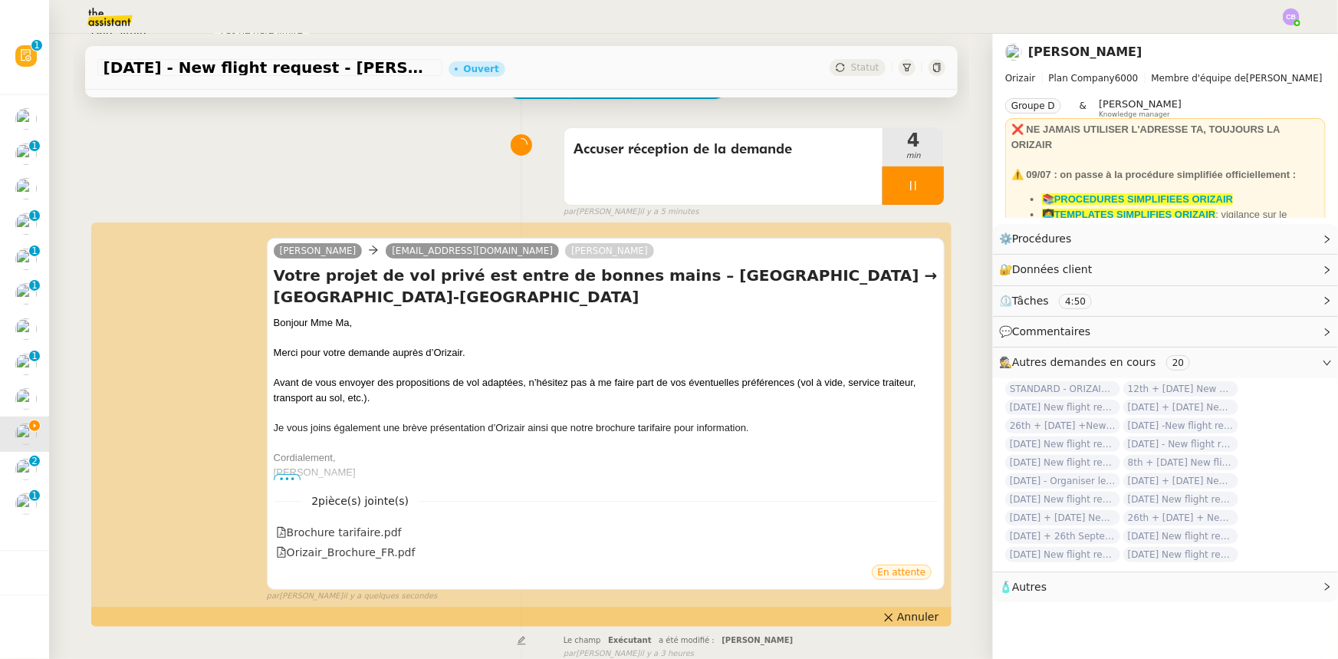
scroll to position [69, 0]
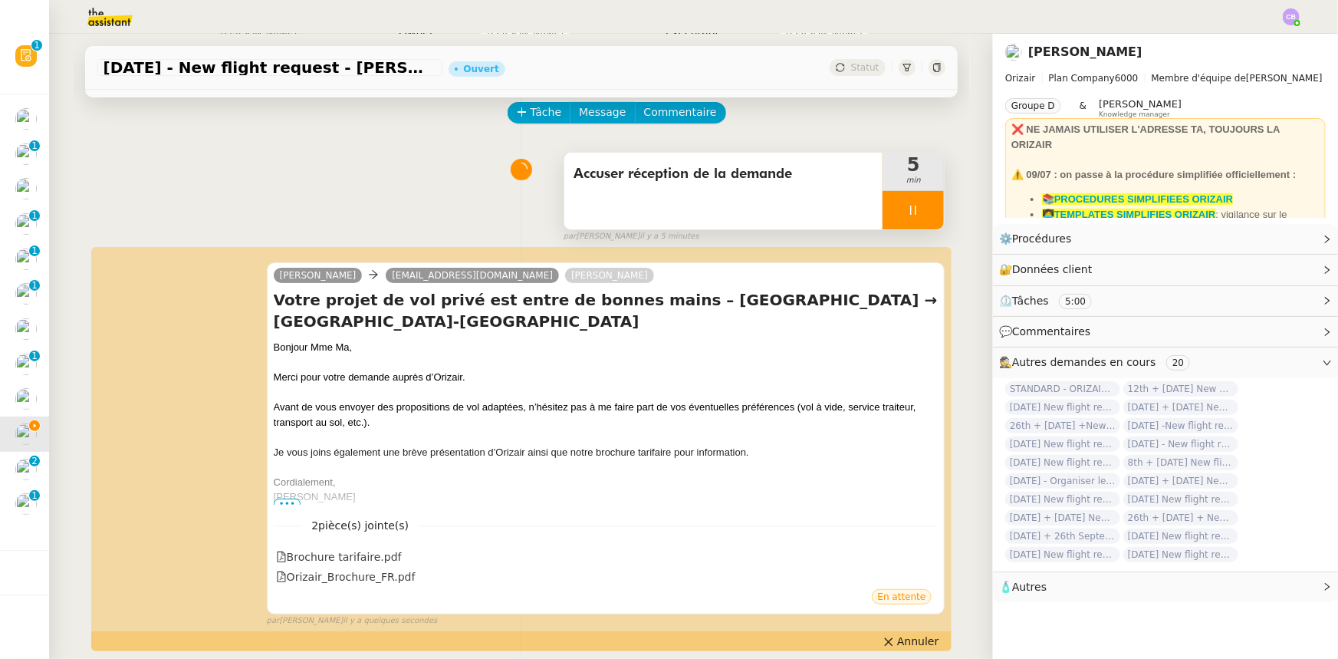
click at [883, 210] on div at bounding box center [913, 210] width 61 height 38
click at [915, 217] on button at bounding box center [928, 210] width 31 height 38
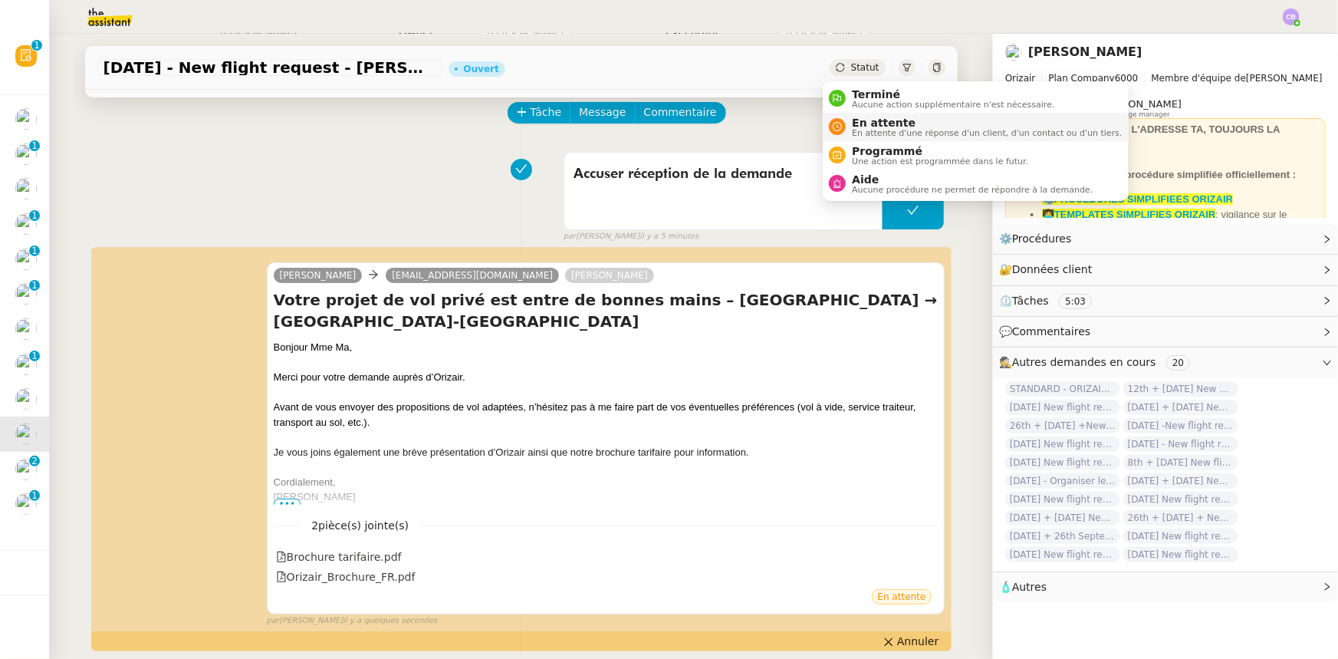
click at [874, 124] on span "En attente" at bounding box center [987, 123] width 270 height 12
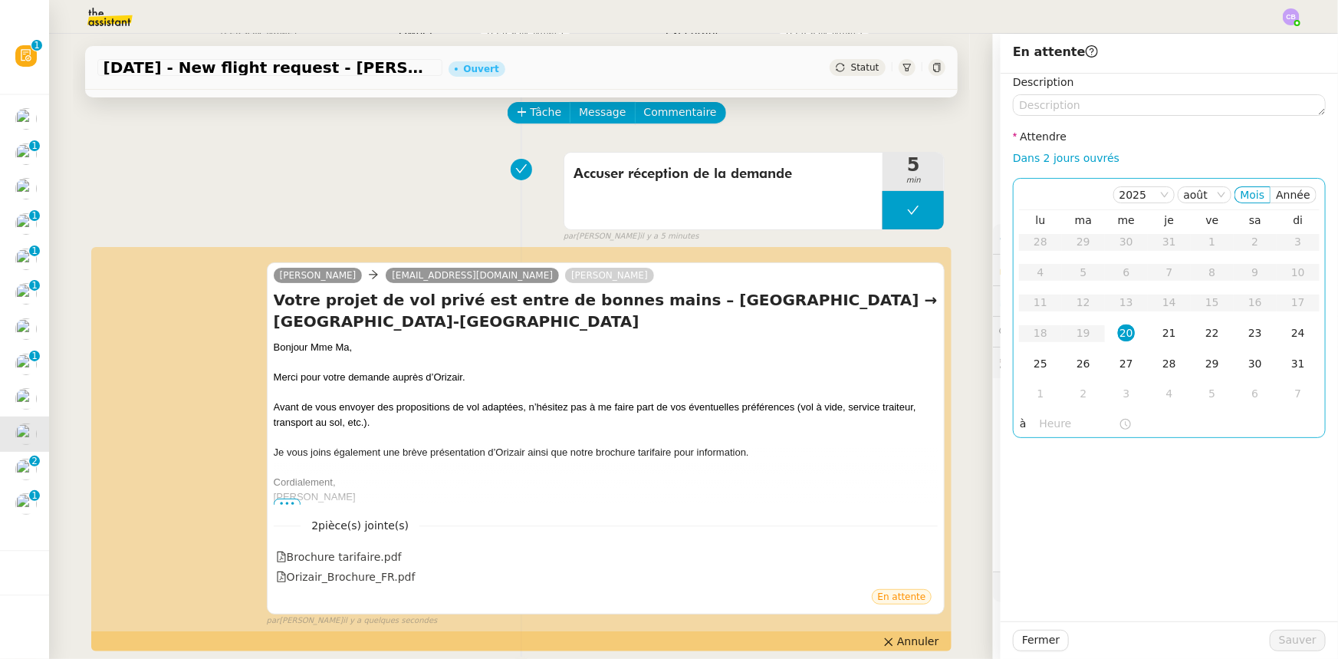
drag, startPoint x: 1070, startPoint y: 160, endPoint x: 1083, endPoint y: 180, distance: 23.8
click at [1070, 160] on link "Dans 2 jours ouvrés" at bounding box center [1066, 158] width 107 height 12
type input "07:00"
click at [1161, 334] on div "21" at bounding box center [1169, 332] width 17 height 17
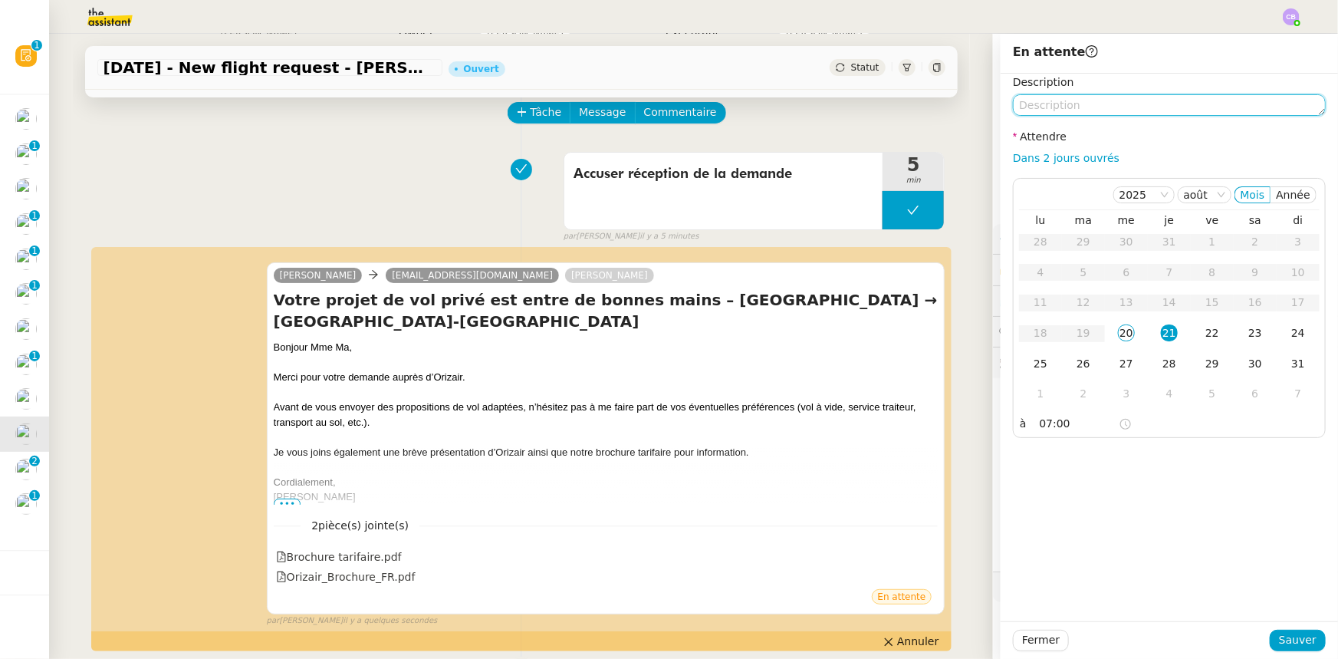
click at [1074, 107] on textarea at bounding box center [1169, 104] width 313 height 21
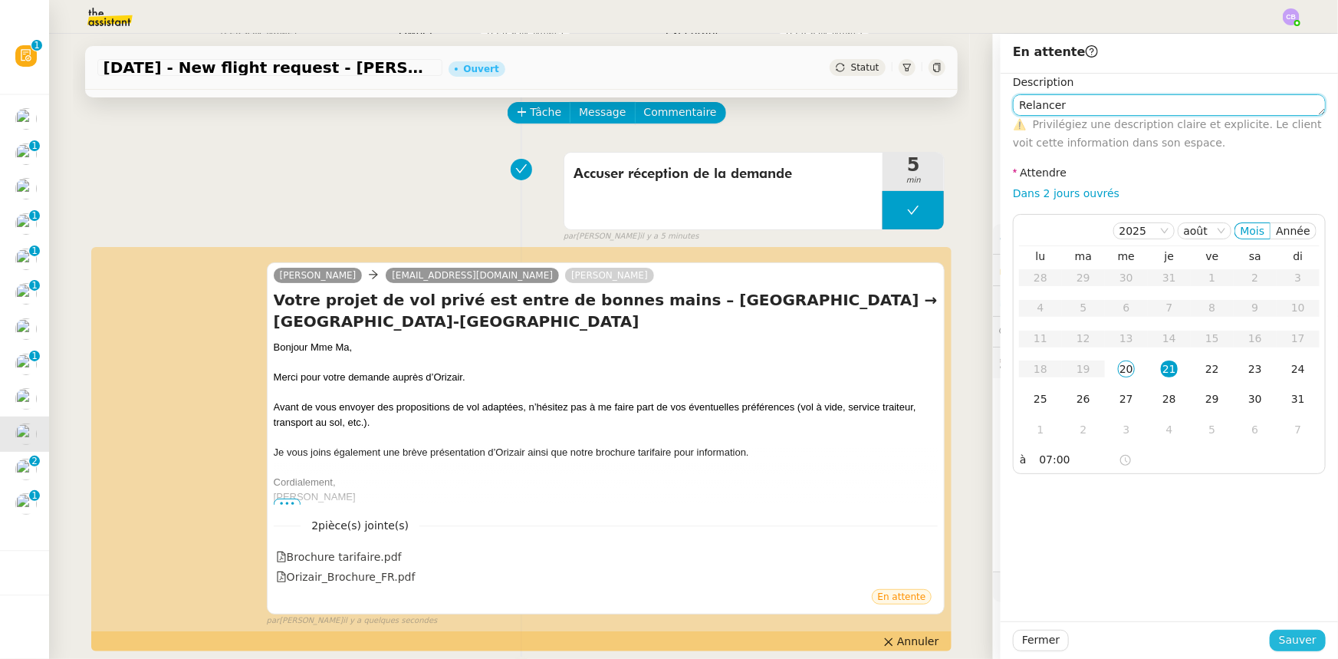
type textarea "Relancer"
click at [1290, 643] on span "Sauver" at bounding box center [1298, 640] width 38 height 18
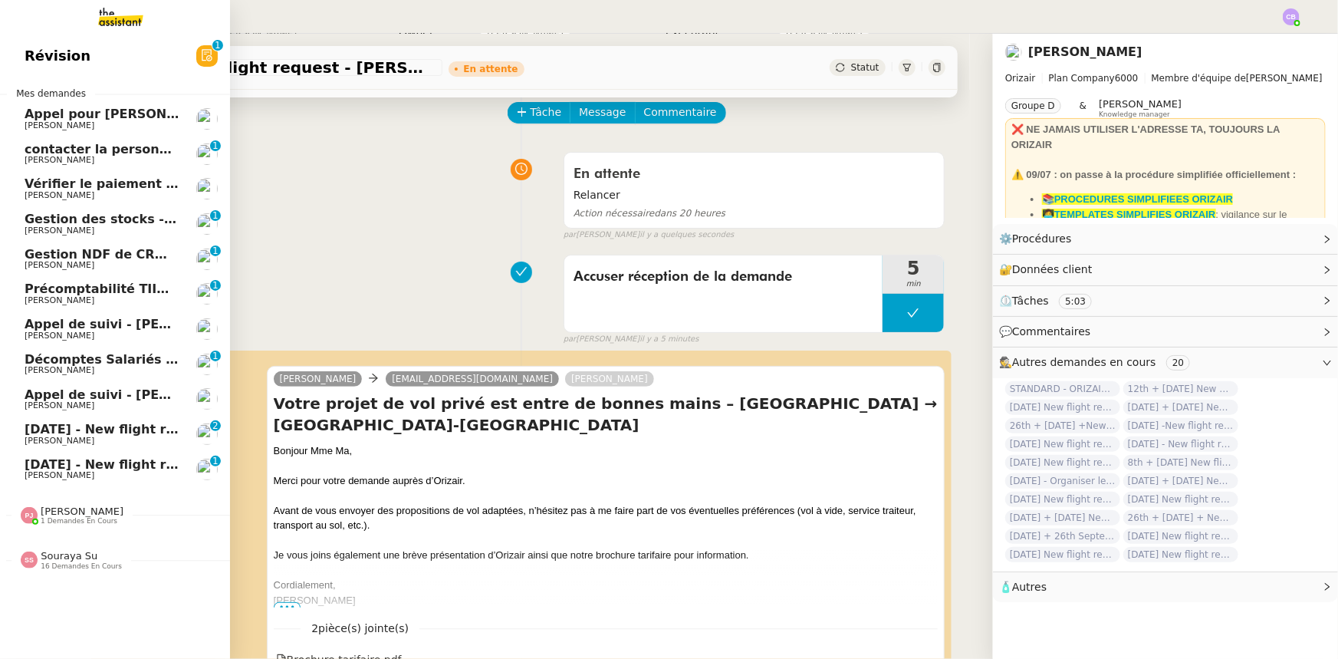
click at [45, 431] on span "[DATE] - New flight request - [PERSON_NAME]" at bounding box center [183, 429] width 317 height 15
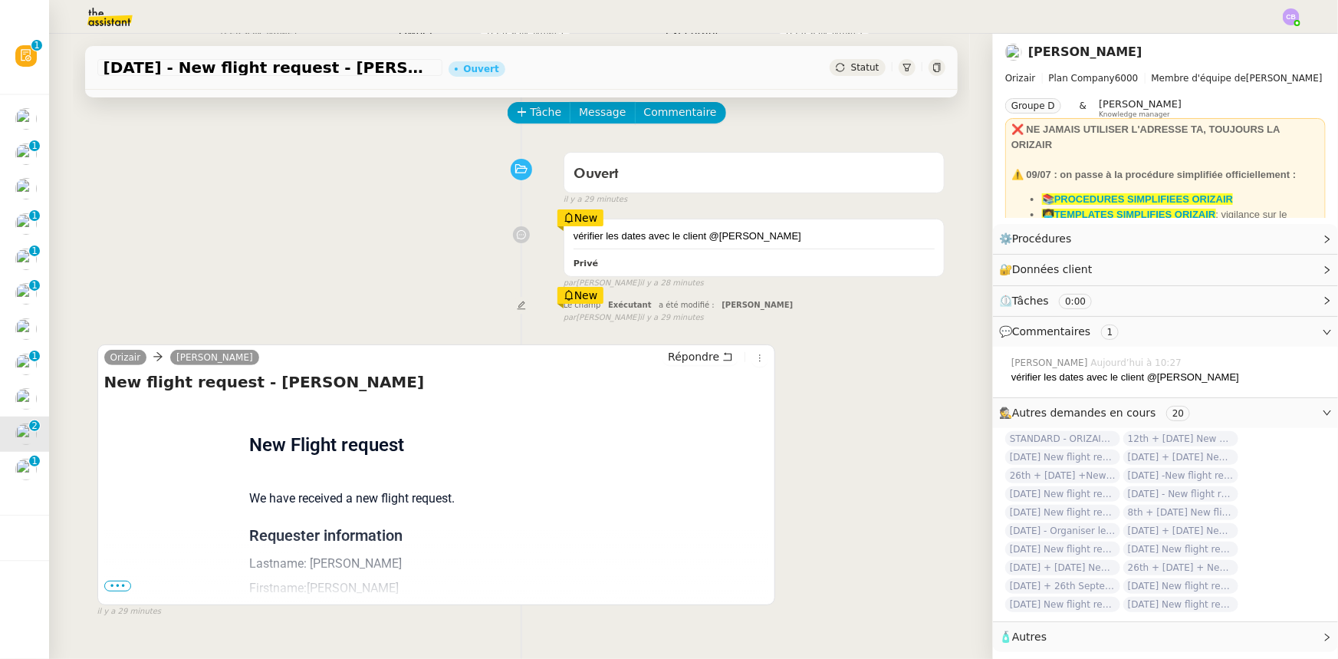
click at [107, 588] on span "•••" at bounding box center [118, 585] width 28 height 11
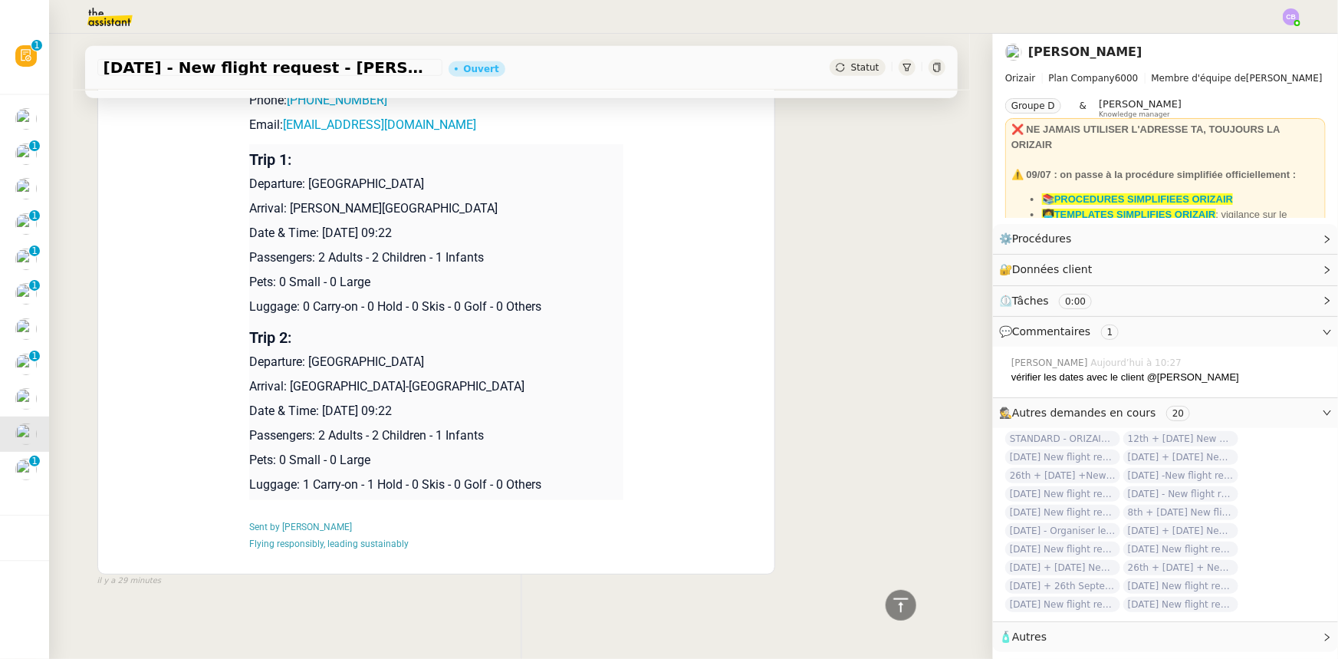
scroll to position [591, 0]
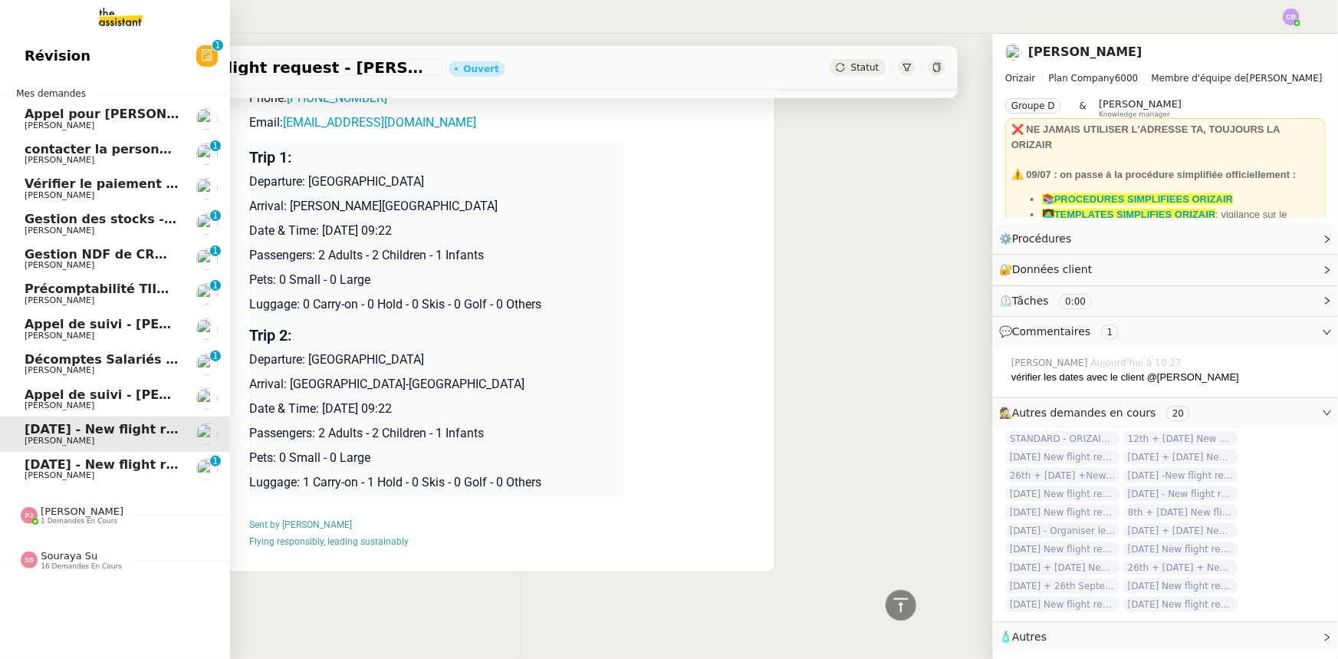
click at [42, 472] on span "[PERSON_NAME]" at bounding box center [60, 475] width 70 height 10
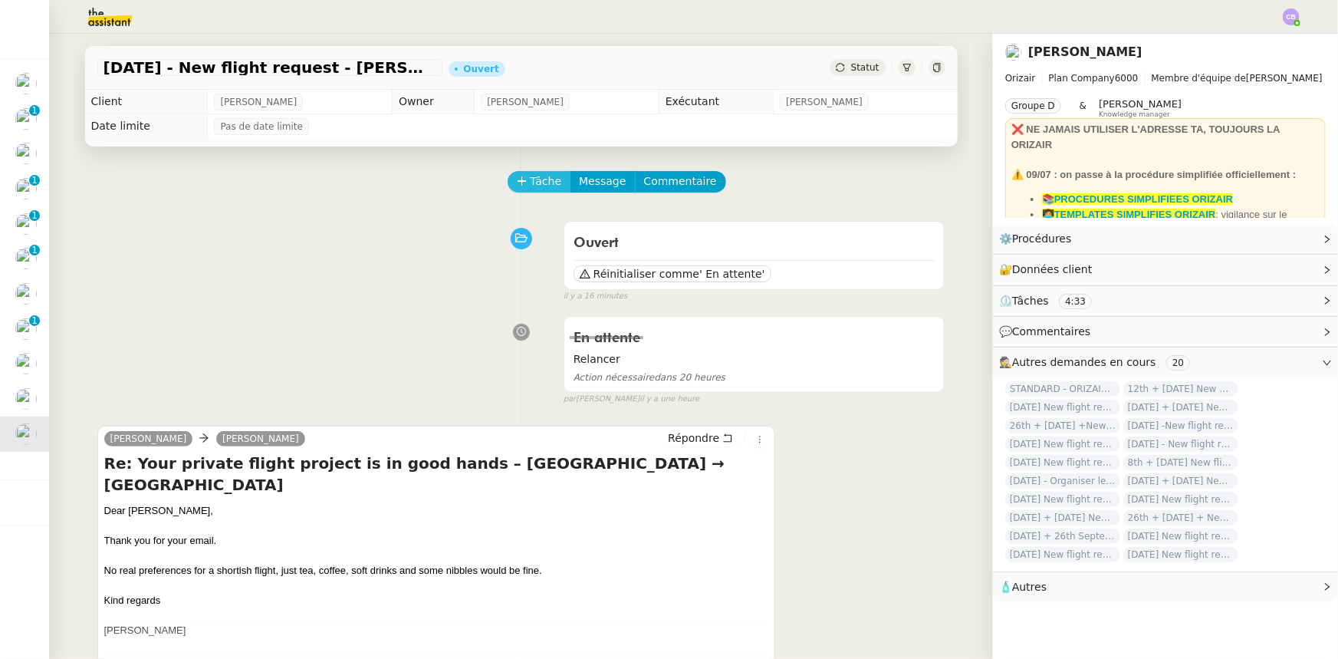
click at [521, 182] on button "Tâche" at bounding box center [540, 181] width 64 height 21
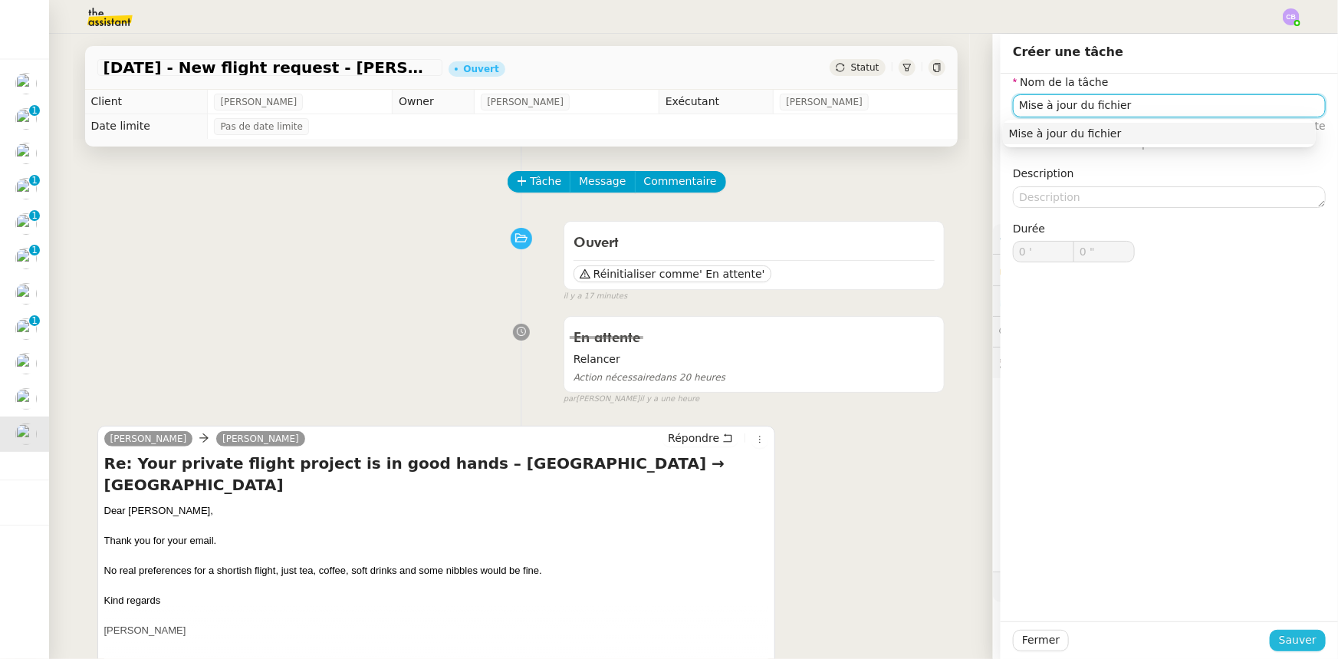
type input "Mise à jour du fichier"
click at [1281, 640] on span "Sauver" at bounding box center [1298, 640] width 38 height 18
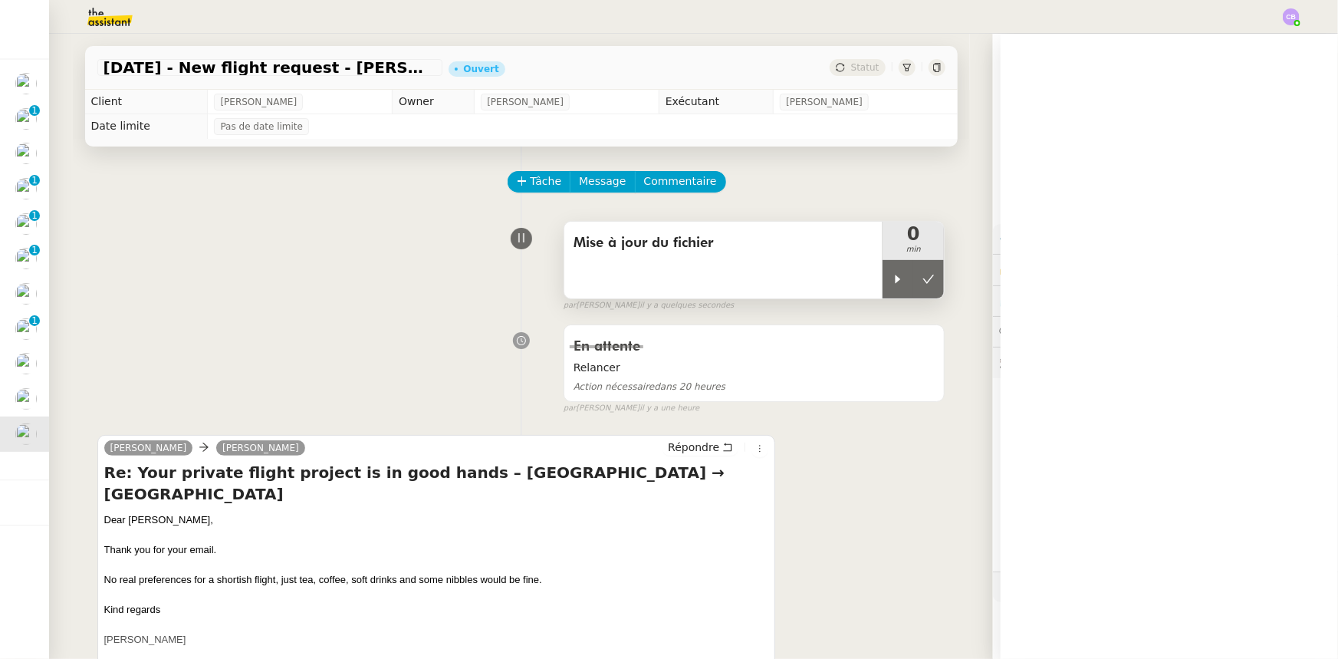
click at [883, 289] on div at bounding box center [898, 279] width 31 height 38
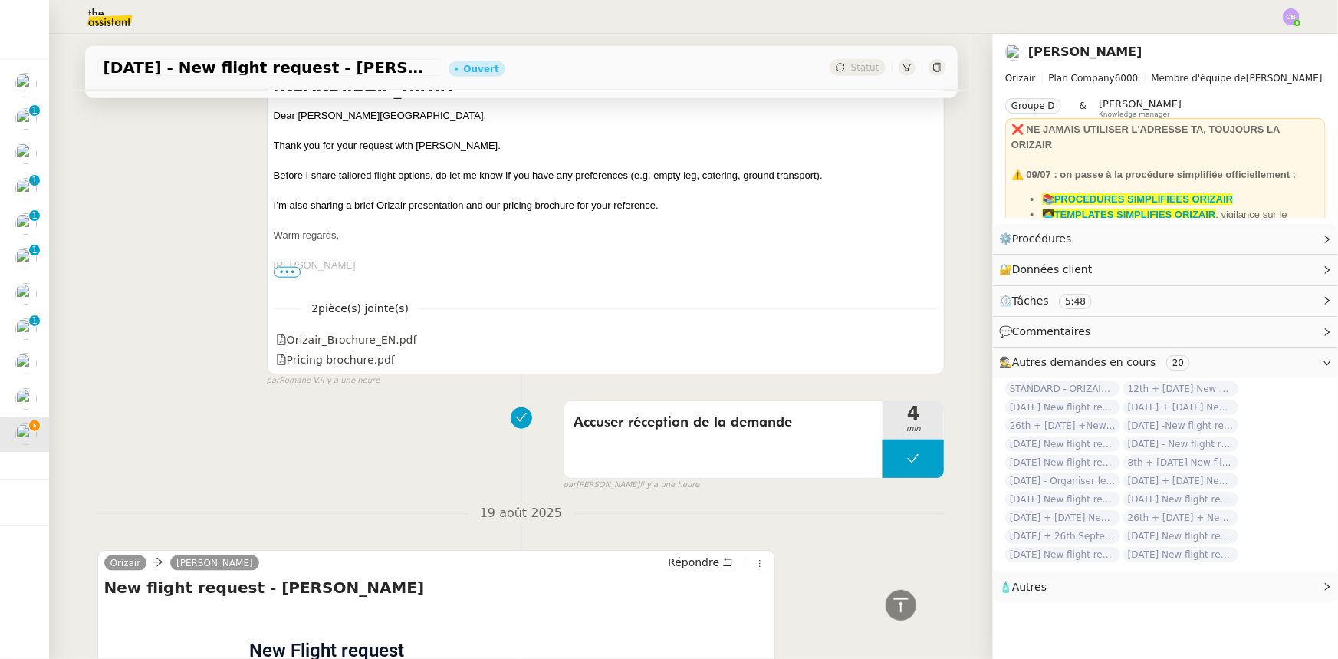
scroll to position [916, 0]
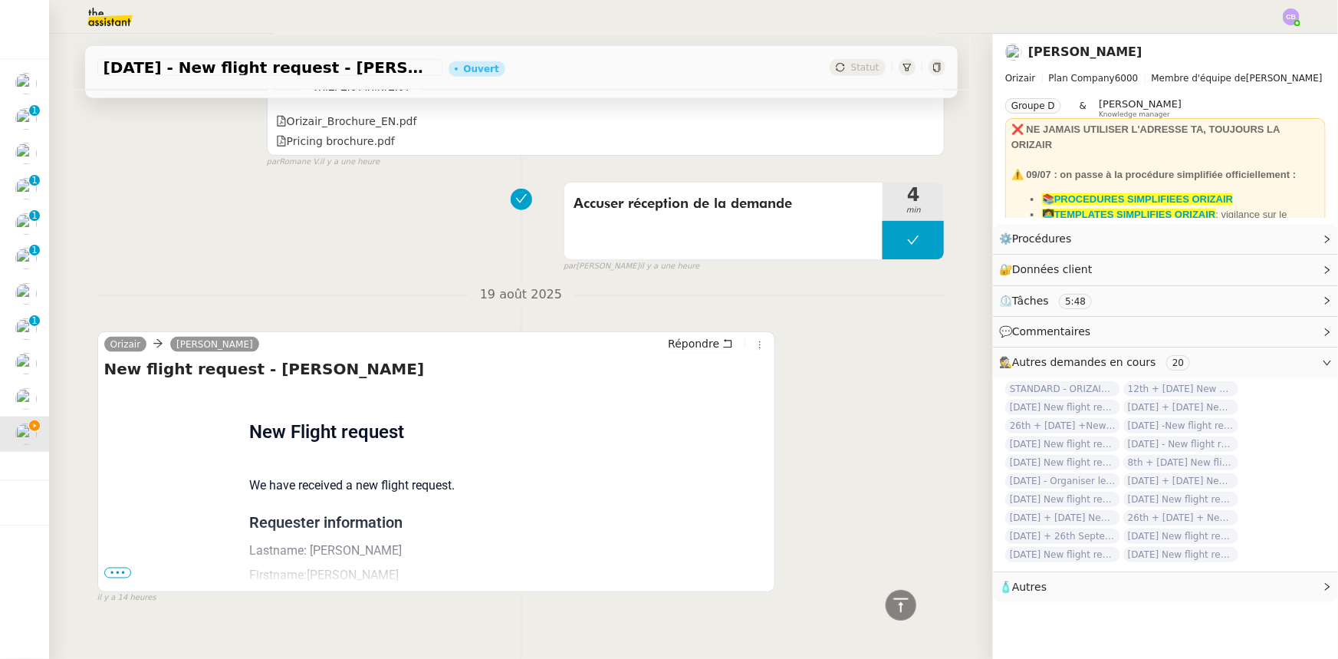
drag, startPoint x: 114, startPoint y: 547, endPoint x: 127, endPoint y: 524, distance: 25.4
click at [114, 567] on span "•••" at bounding box center [118, 572] width 28 height 11
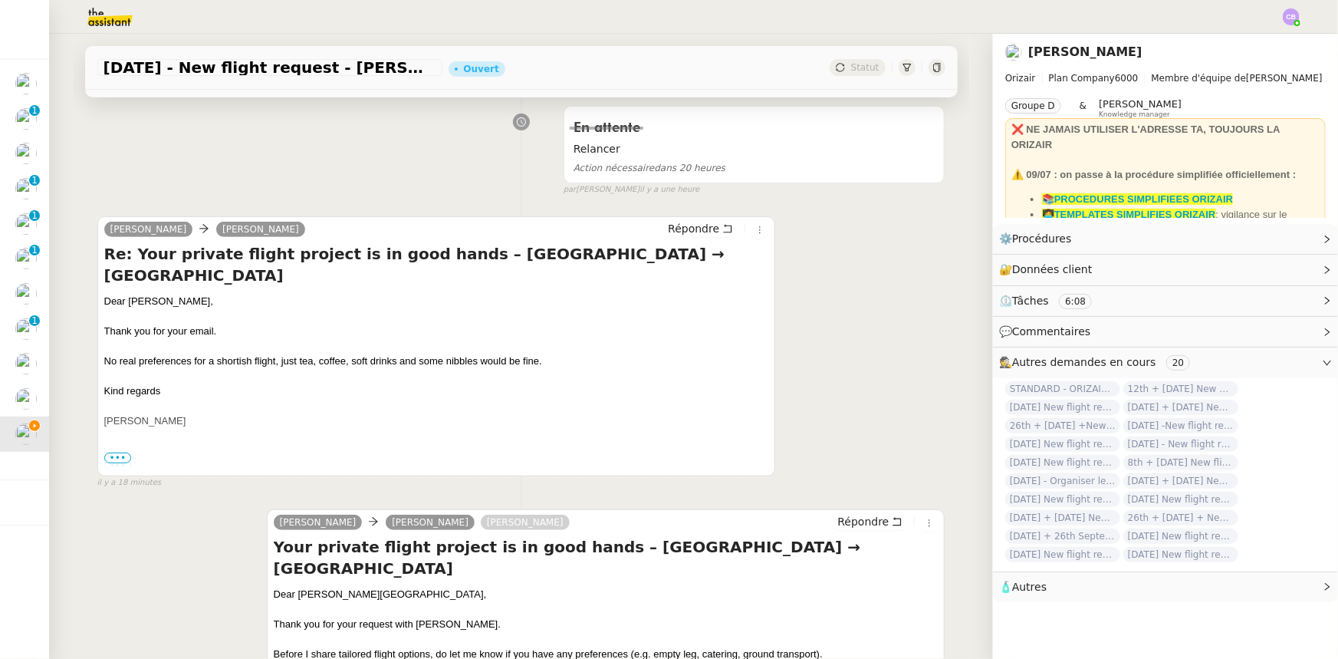
scroll to position [0, 0]
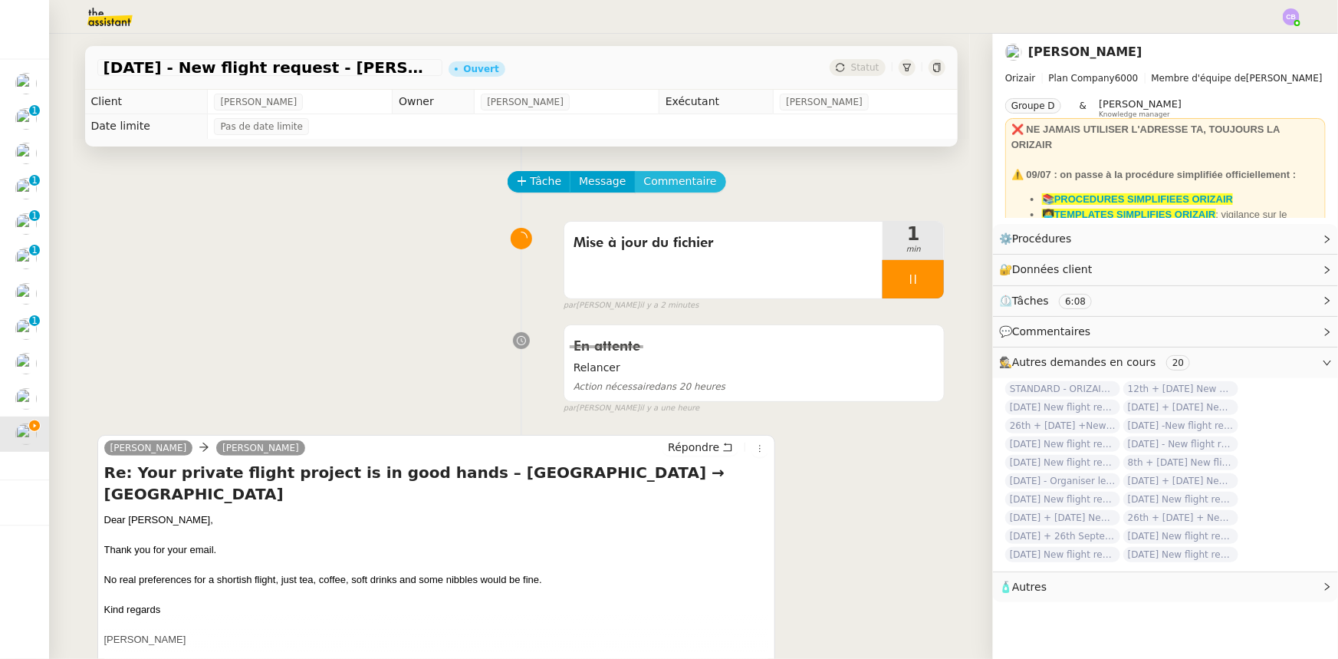
click at [676, 183] on span "Commentaire" at bounding box center [680, 182] width 73 height 18
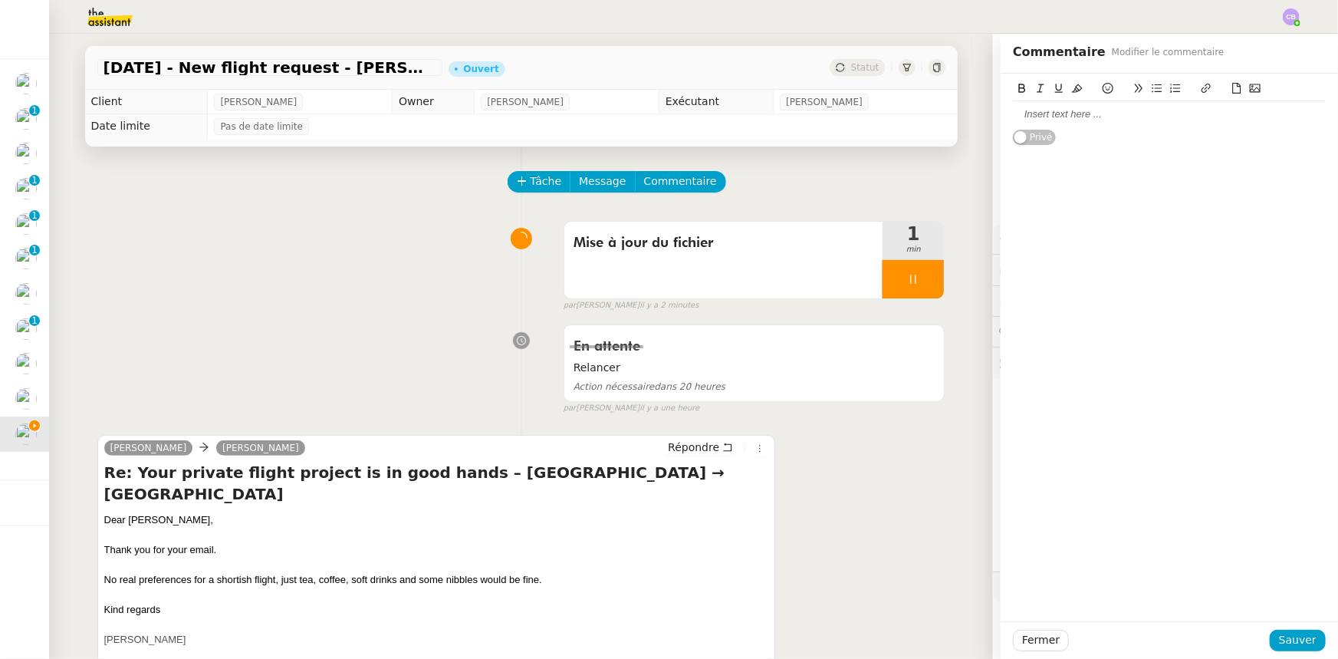
click at [1074, 115] on div at bounding box center [1169, 114] width 313 height 14
click at [1037, 113] on div "Préférences du client :" at bounding box center [1169, 114] width 313 height 14
drag, startPoint x: 1103, startPoint y: 113, endPoint x: 1003, endPoint y: 112, distance: 100.5
click at [1013, 112] on div "Préférences du client :" at bounding box center [1169, 114] width 313 height 14
click at [1017, 87] on icon at bounding box center [1022, 88] width 11 height 11
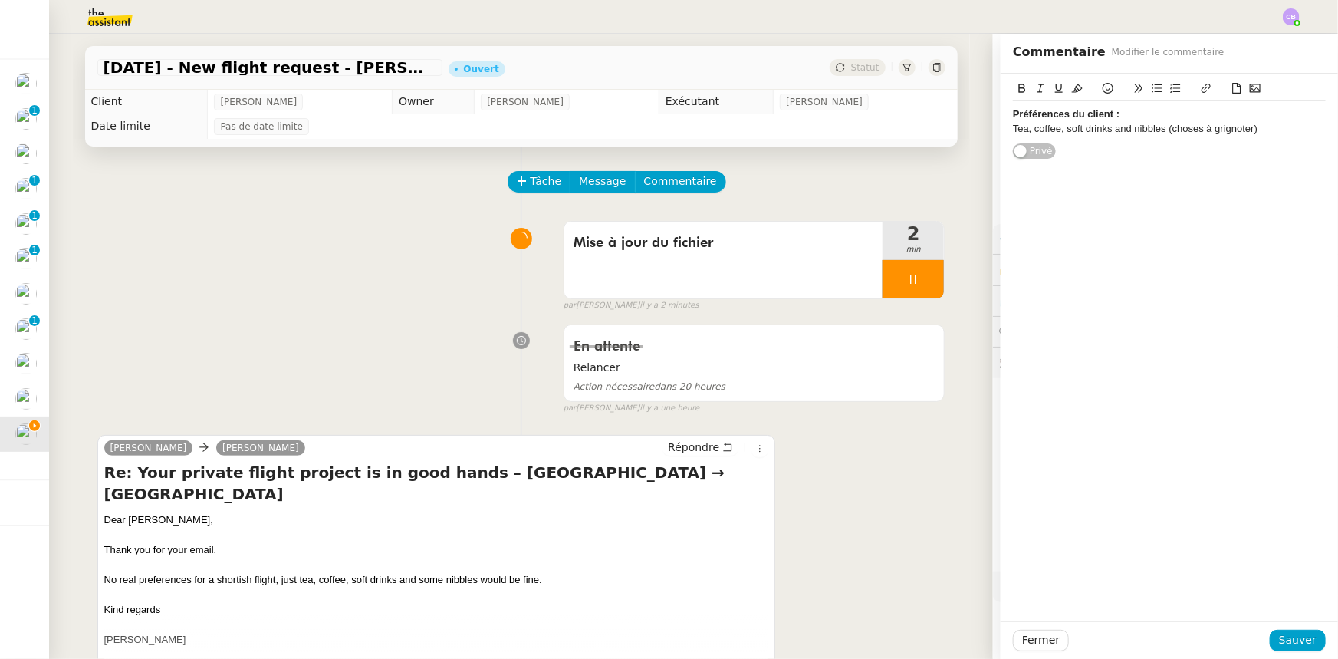
click at [1054, 89] on icon at bounding box center [1059, 88] width 11 height 11
click at [1074, 140] on div "Préférences du client : Tea, coffee, soft drinks and nibbles (choses à grignote…" at bounding box center [1169, 121] width 313 height 41
click at [1014, 130] on div "Tea, coffee, soft drinks and nibbles (choses à grignoter)" at bounding box center [1169, 129] width 313 height 14
click at [1146, 123] on div "Tea, coffee, soft drinks and nibbles (choses à grignoter)" at bounding box center [1169, 129] width 313 height 14
drag, startPoint x: 1258, startPoint y: 130, endPoint x: 1159, endPoint y: 130, distance: 98.2
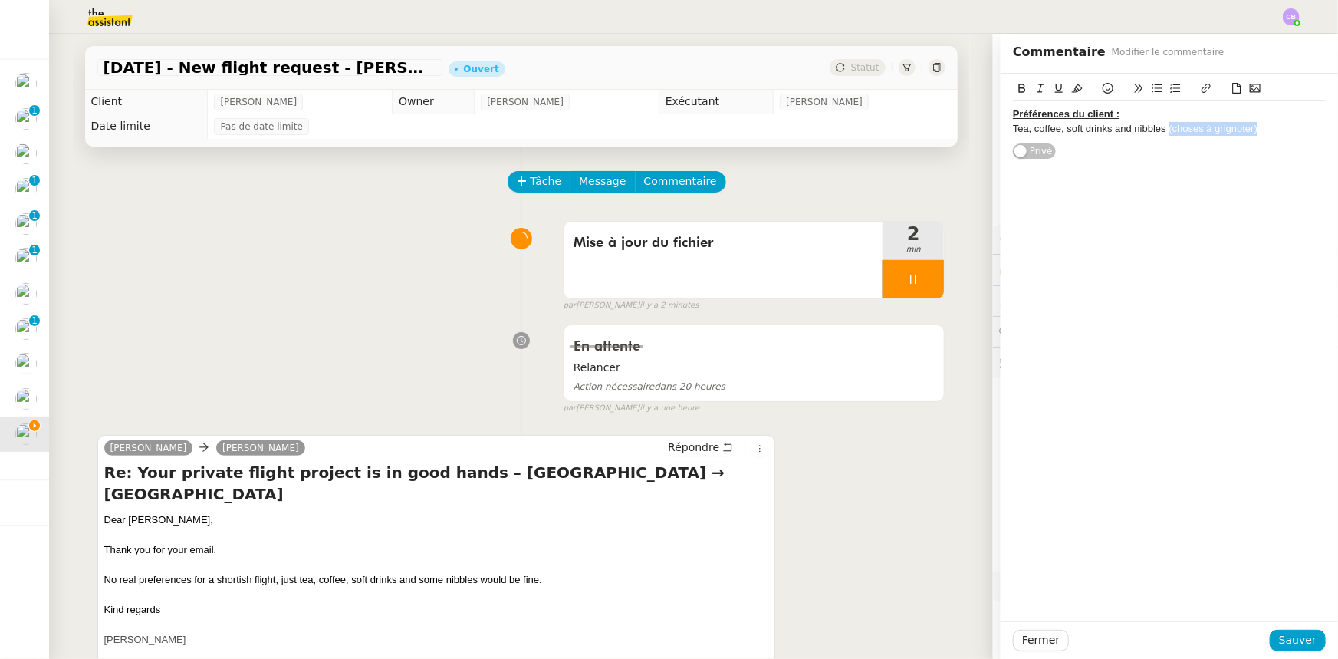
click at [1159, 130] on div "Tea, coffee, soft drinks and nibbles (choses à grignoter)" at bounding box center [1169, 129] width 313 height 14
click at [1035, 90] on icon at bounding box center [1040, 88] width 11 height 11
click at [1304, 642] on span "Sauver" at bounding box center [1298, 640] width 38 height 18
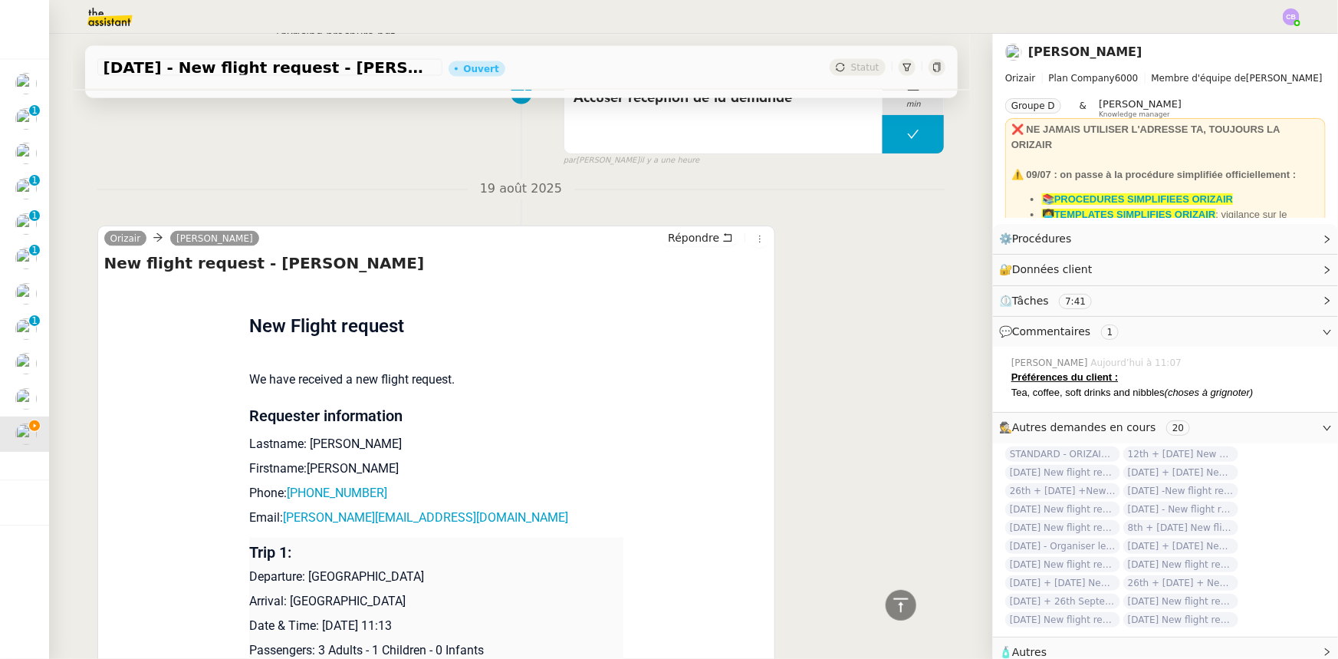
scroll to position [1318, 0]
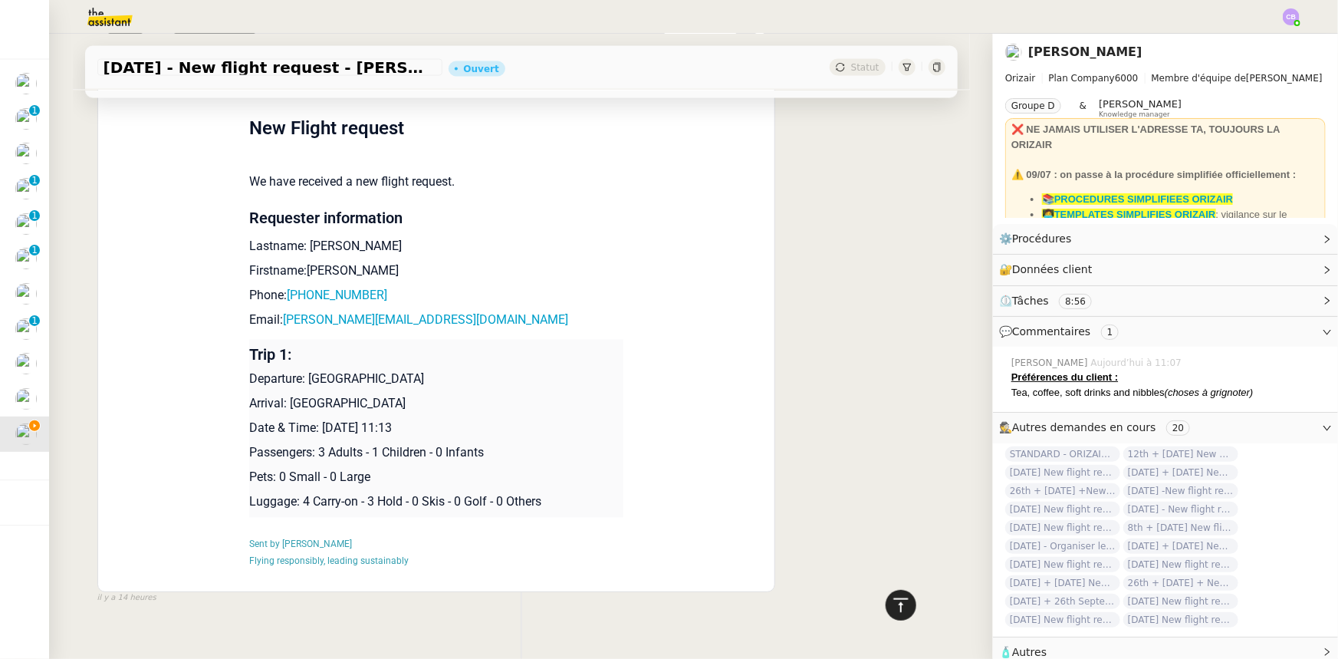
click at [896, 611] on icon at bounding box center [901, 605] width 18 height 18
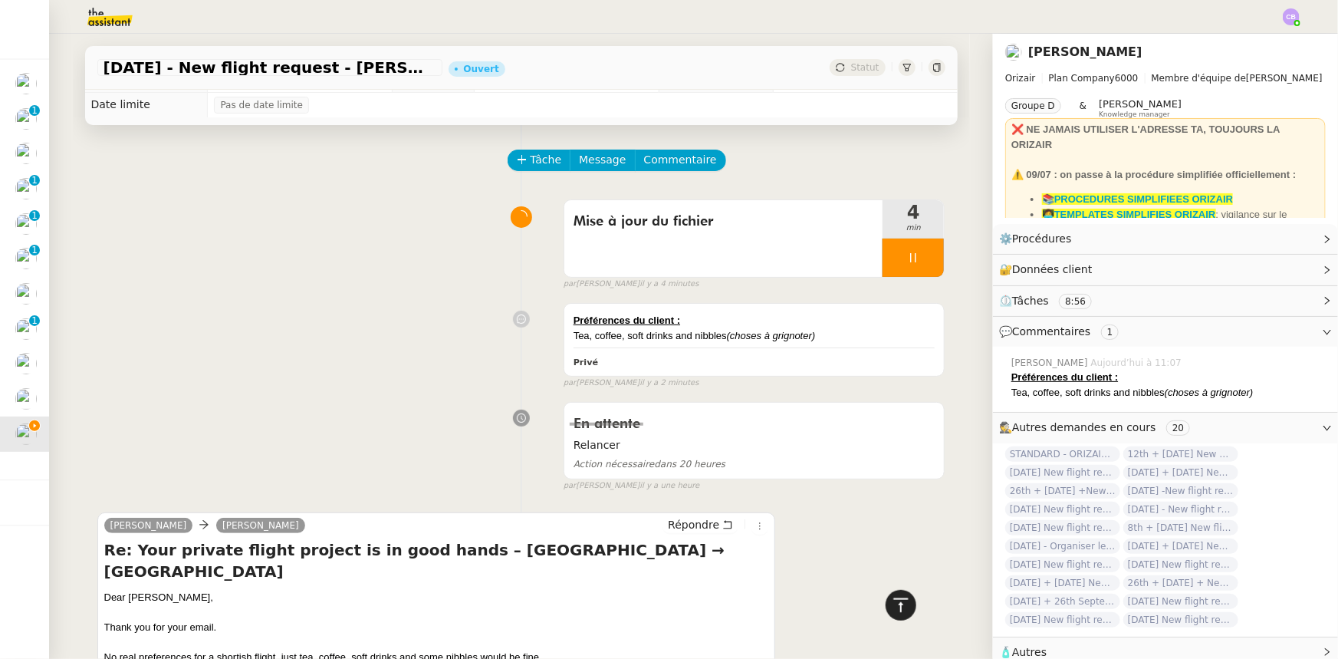
scroll to position [0, 0]
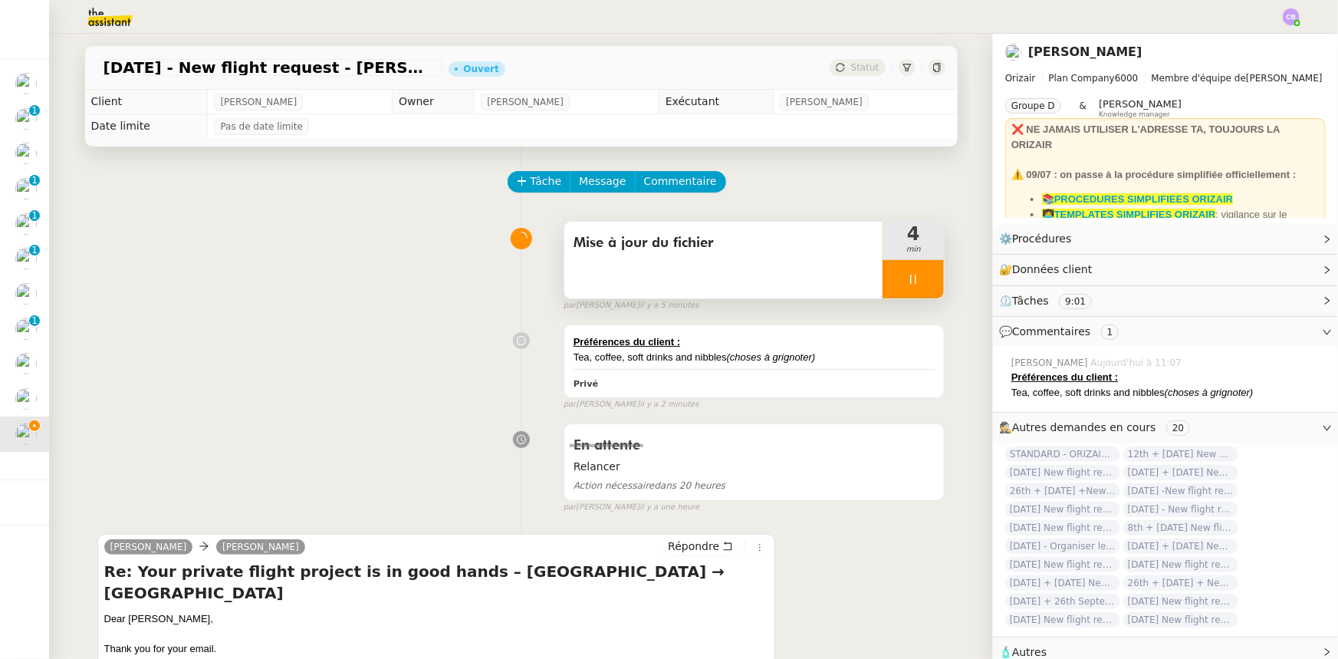
click at [885, 276] on div at bounding box center [913, 279] width 61 height 38
click at [913, 284] on button at bounding box center [928, 279] width 31 height 38
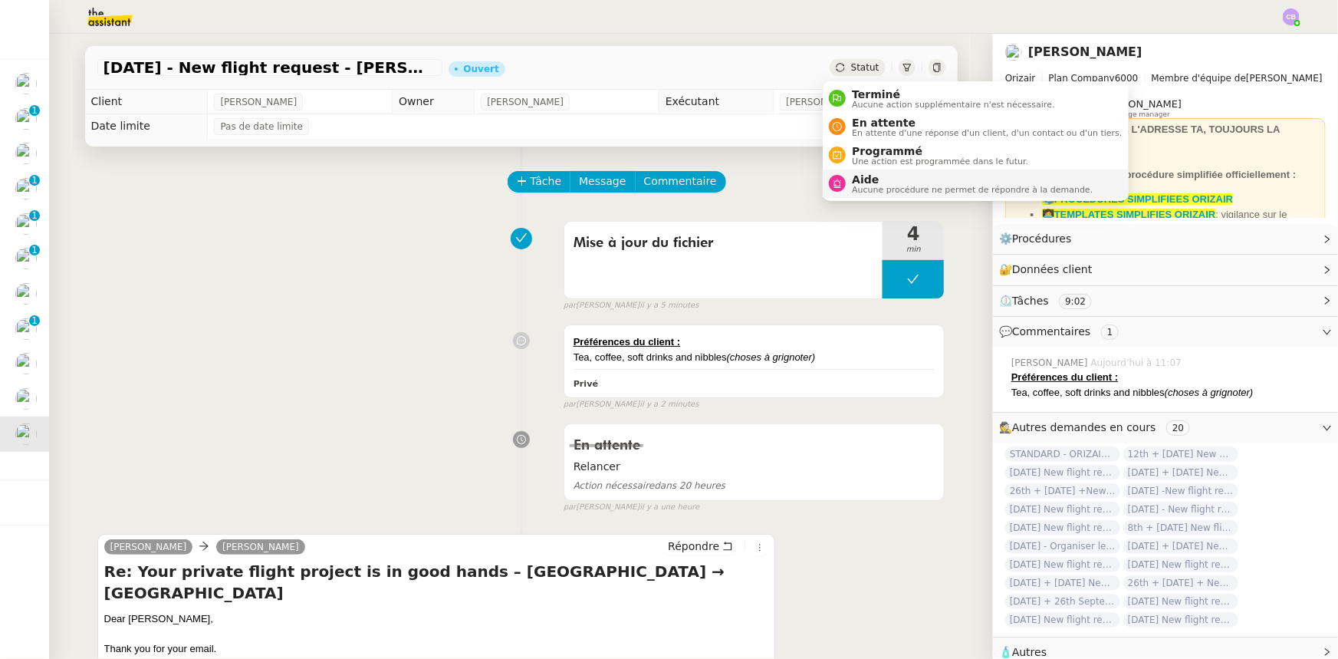
click at [902, 183] on span "Aide" at bounding box center [972, 179] width 241 height 12
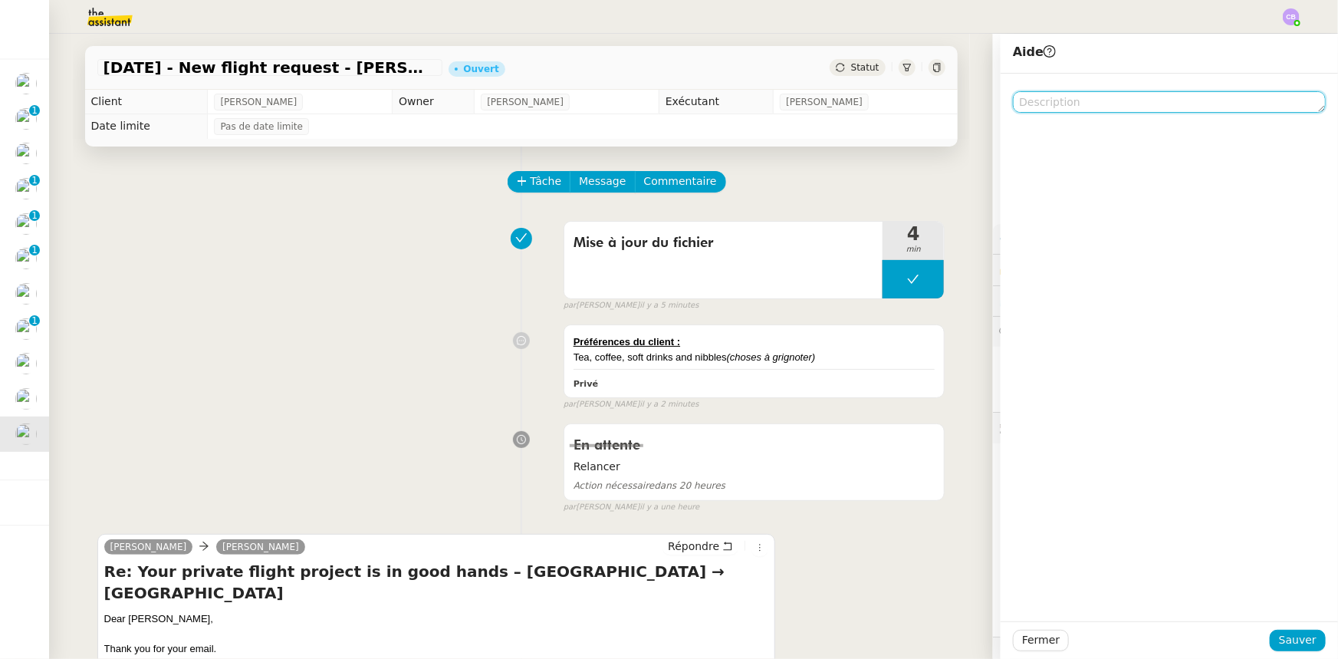
click at [1051, 102] on textarea at bounding box center [1169, 101] width 313 height 21
type textarea "Pour recherche de devis"
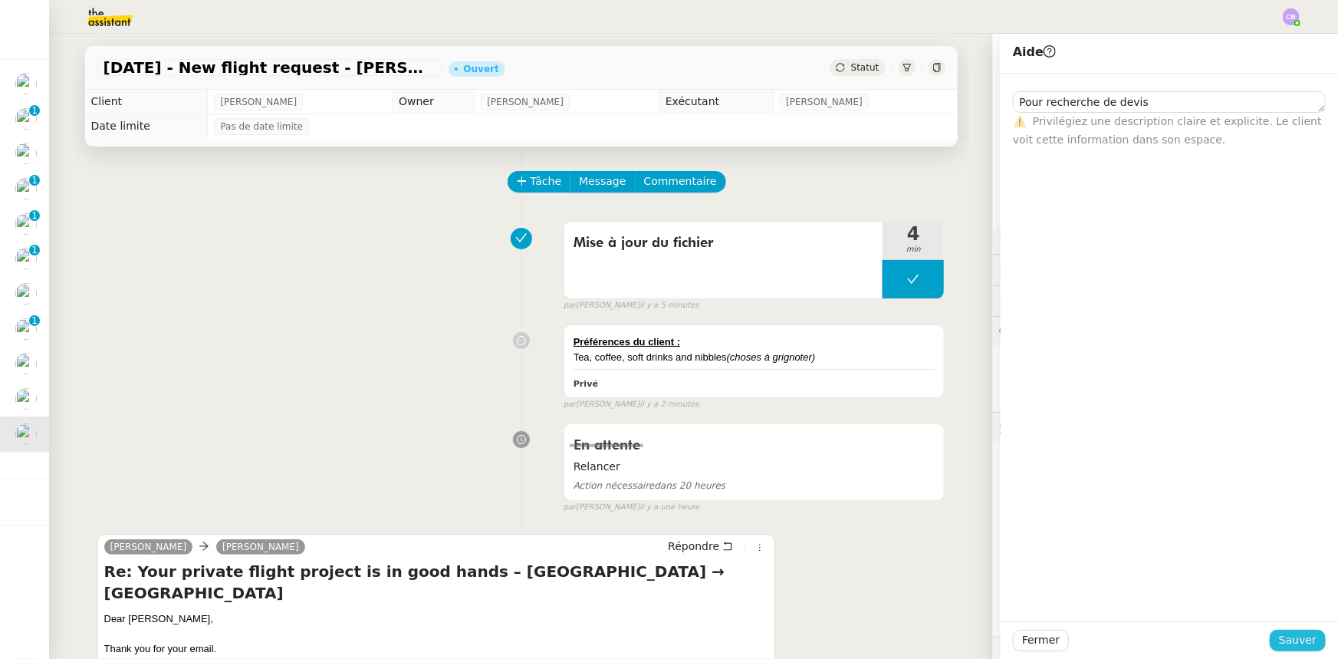
click at [1297, 643] on span "Sauver" at bounding box center [1298, 640] width 38 height 18
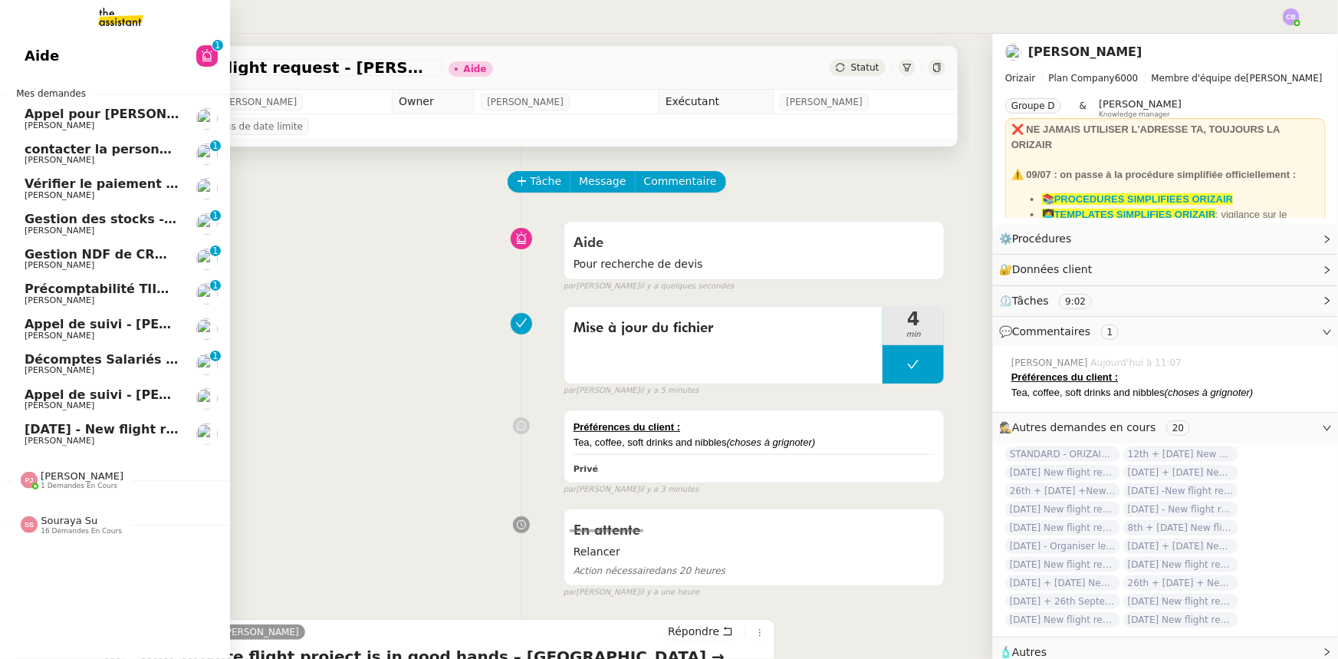
click at [90, 356] on span "Décomptes Salariés Mensuels - août 2025" at bounding box center [170, 359] width 290 height 15
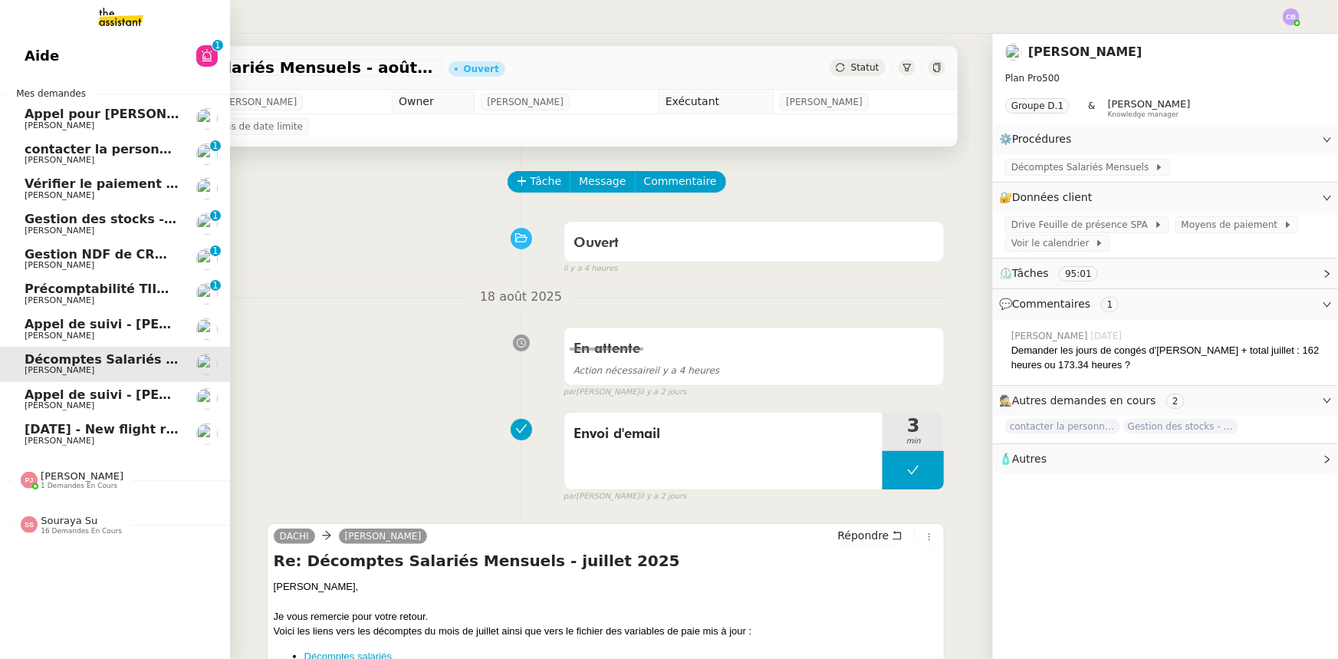
click at [44, 253] on span "Gestion NDF de CRMOPS - août 2025" at bounding box center [152, 254] width 254 height 15
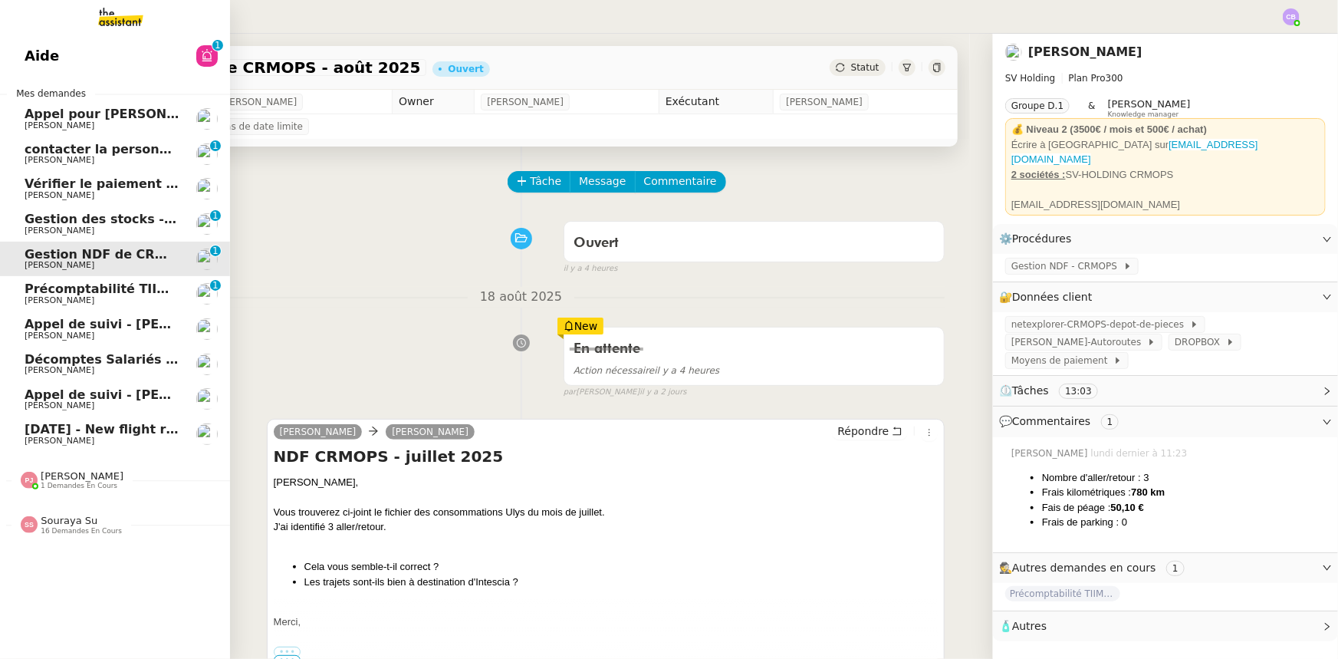
click at [55, 294] on span "Précomptabilité TIIME CRMOPS - août 2025" at bounding box center [174, 288] width 299 height 15
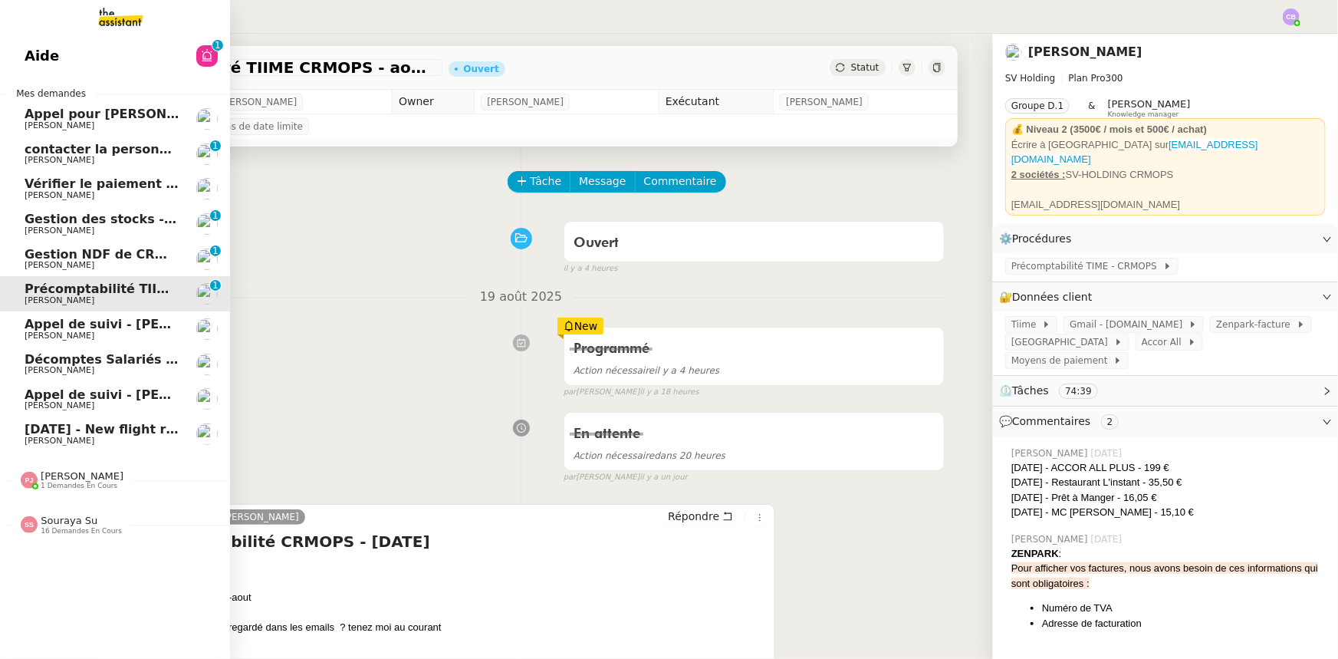
click at [61, 224] on span "Gestion des stocks - août 2025" at bounding box center [132, 219] width 214 height 15
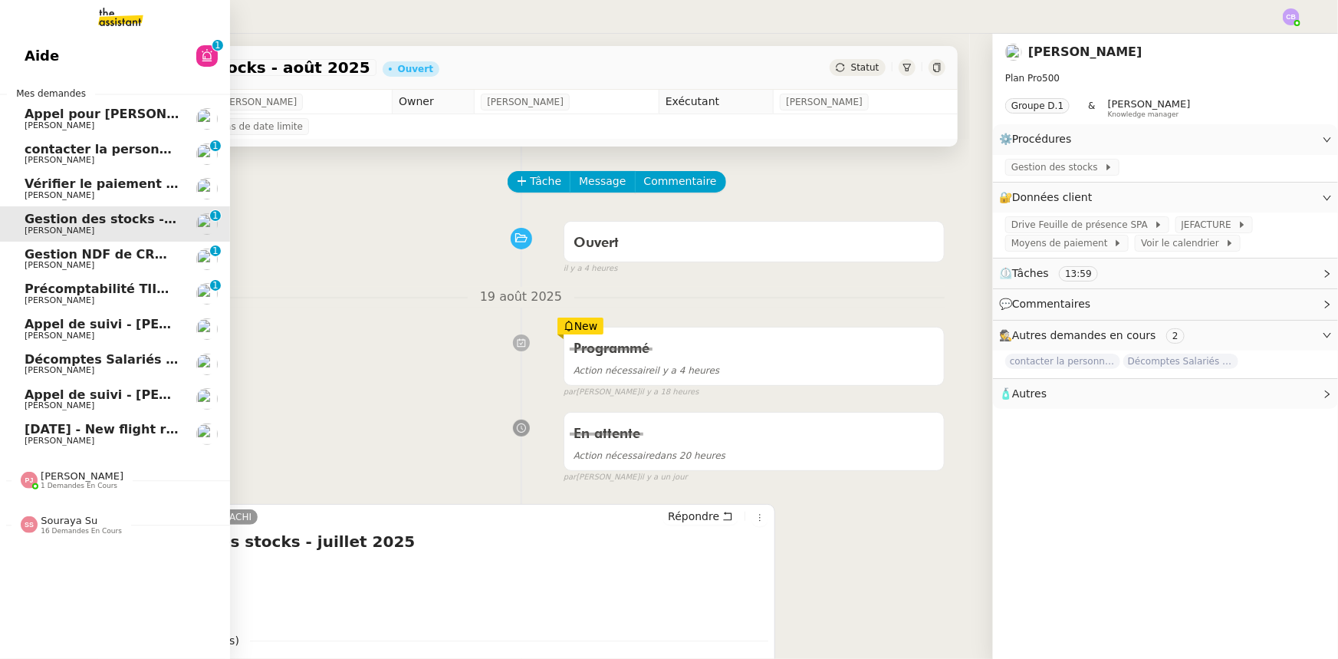
click at [80, 191] on span "[PERSON_NAME]" at bounding box center [102, 195] width 155 height 9
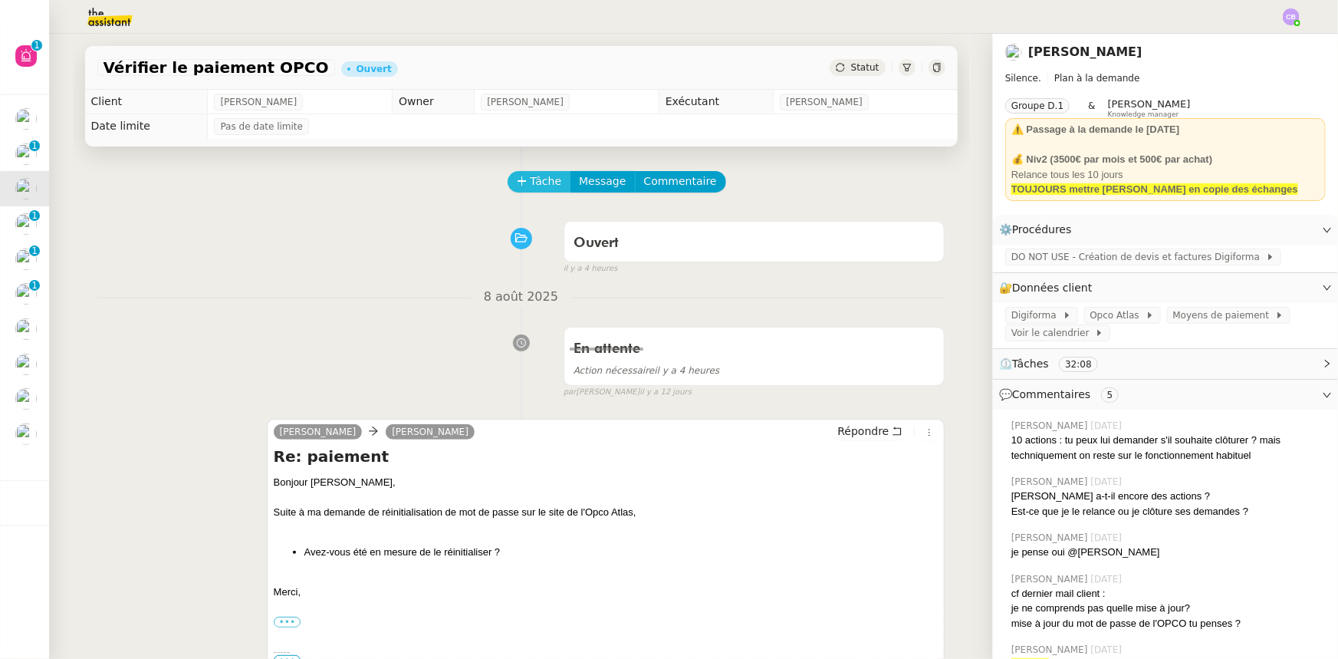
click at [536, 183] on span "Tâche" at bounding box center [546, 182] width 31 height 18
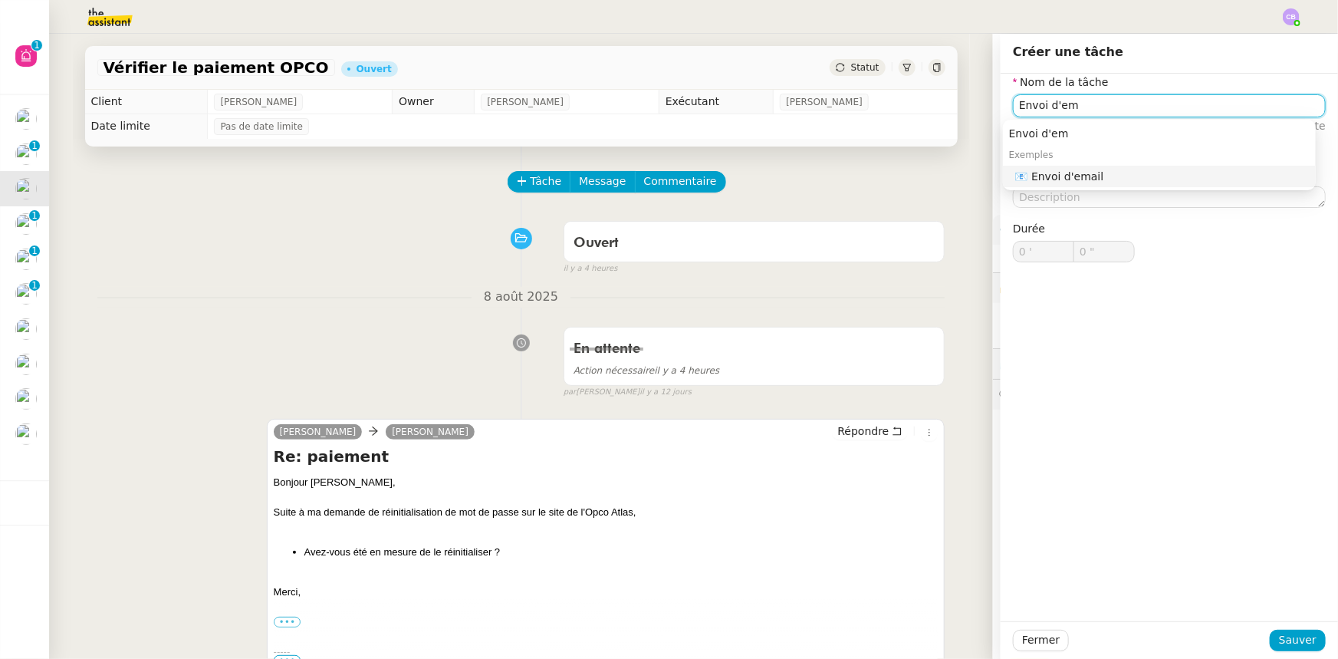
click at [1051, 176] on div "📧 Envoi d'email" at bounding box center [1162, 176] width 294 height 14
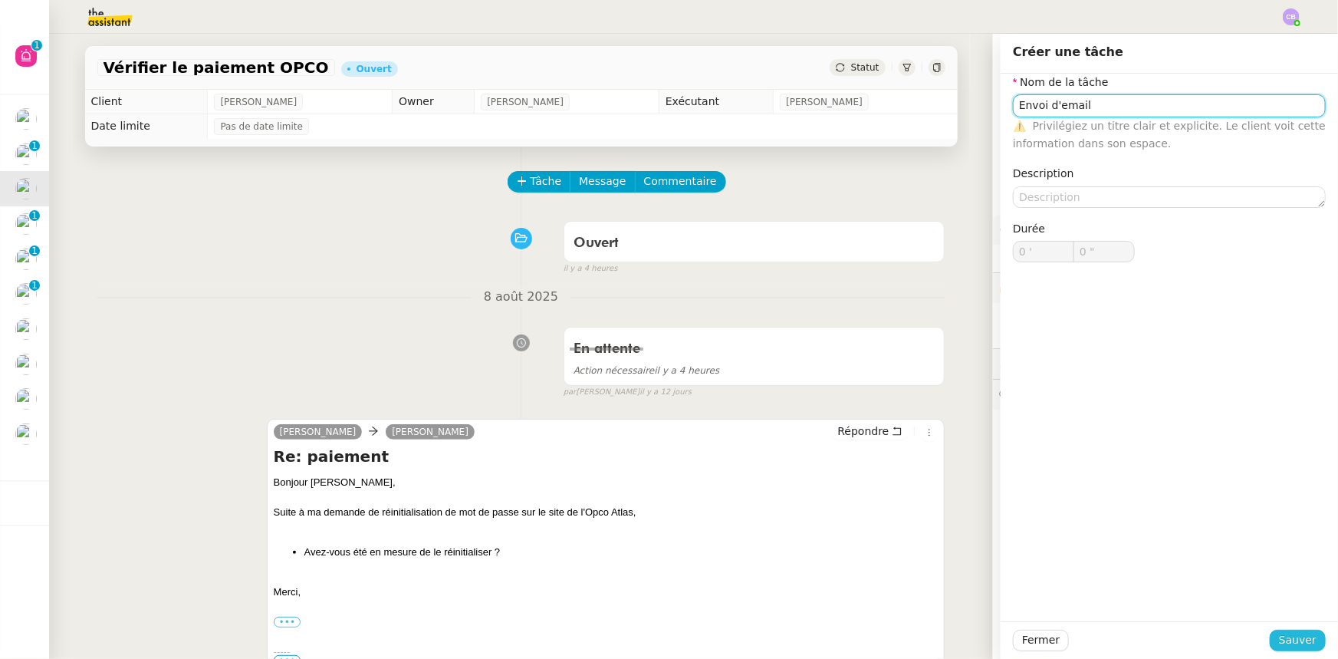
type input "Envoi d'email"
click at [1284, 643] on span "Sauver" at bounding box center [1298, 640] width 38 height 18
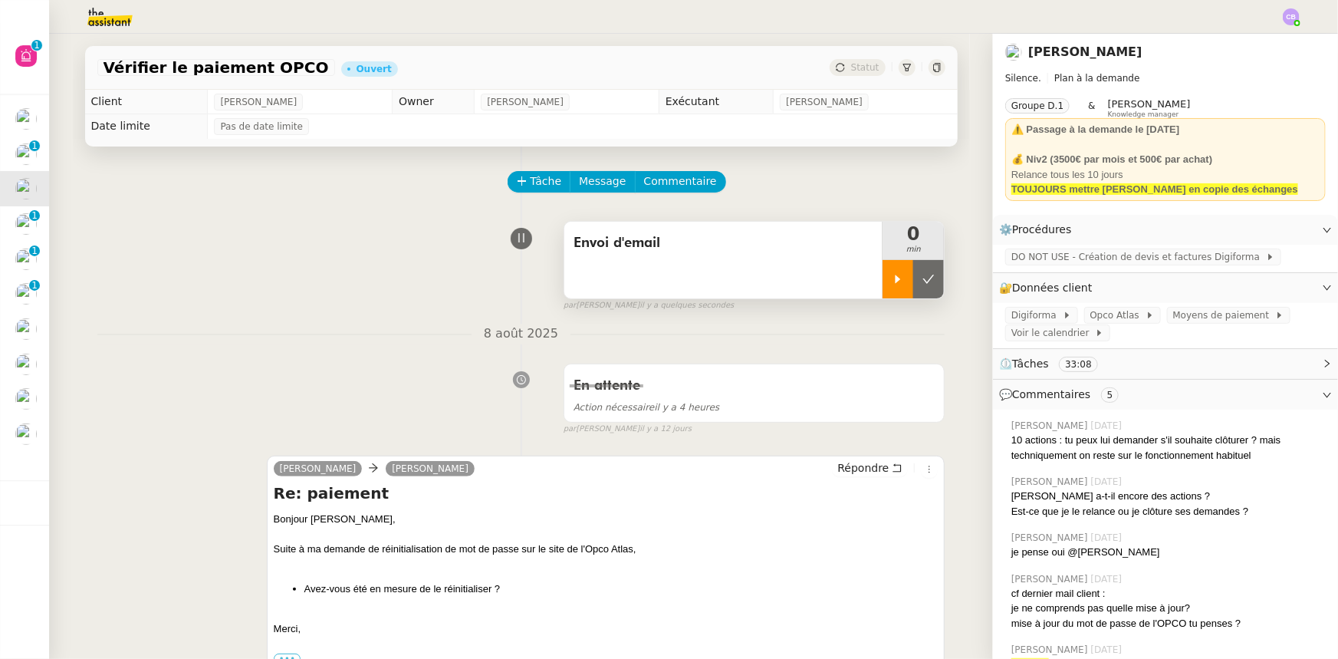
click at [892, 277] on icon at bounding box center [898, 279] width 12 height 12
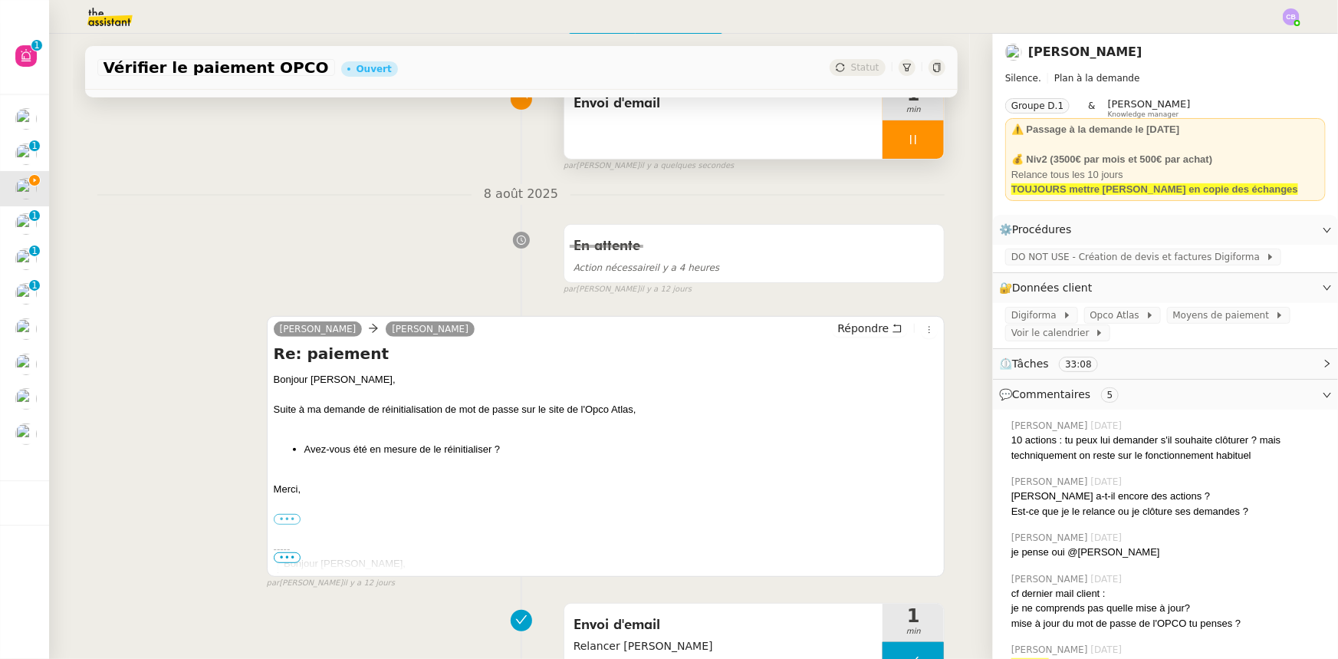
scroll to position [139, 0]
click at [705, 136] on div "Envoi d'email" at bounding box center [723, 121] width 319 height 77
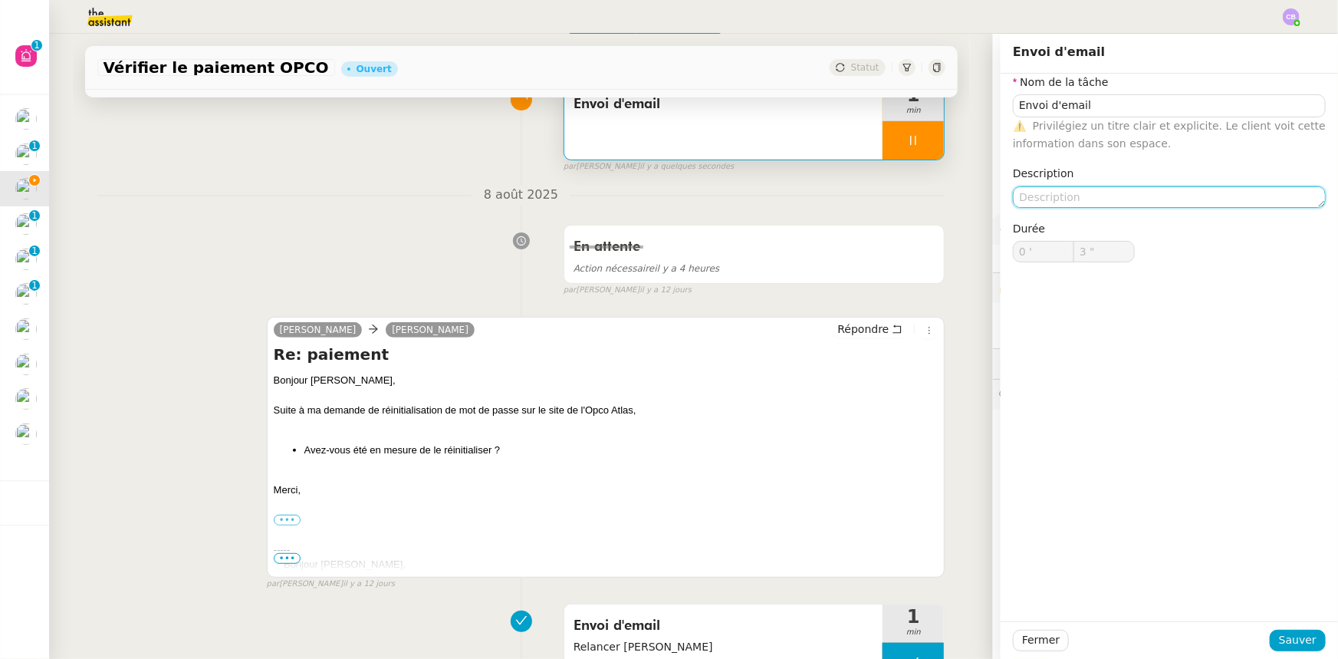
click at [1112, 193] on textarea at bounding box center [1169, 196] width 313 height 21
type input "4 ""
type textarea "2eme"
type input "5 ""
type textarea "2eme relance"
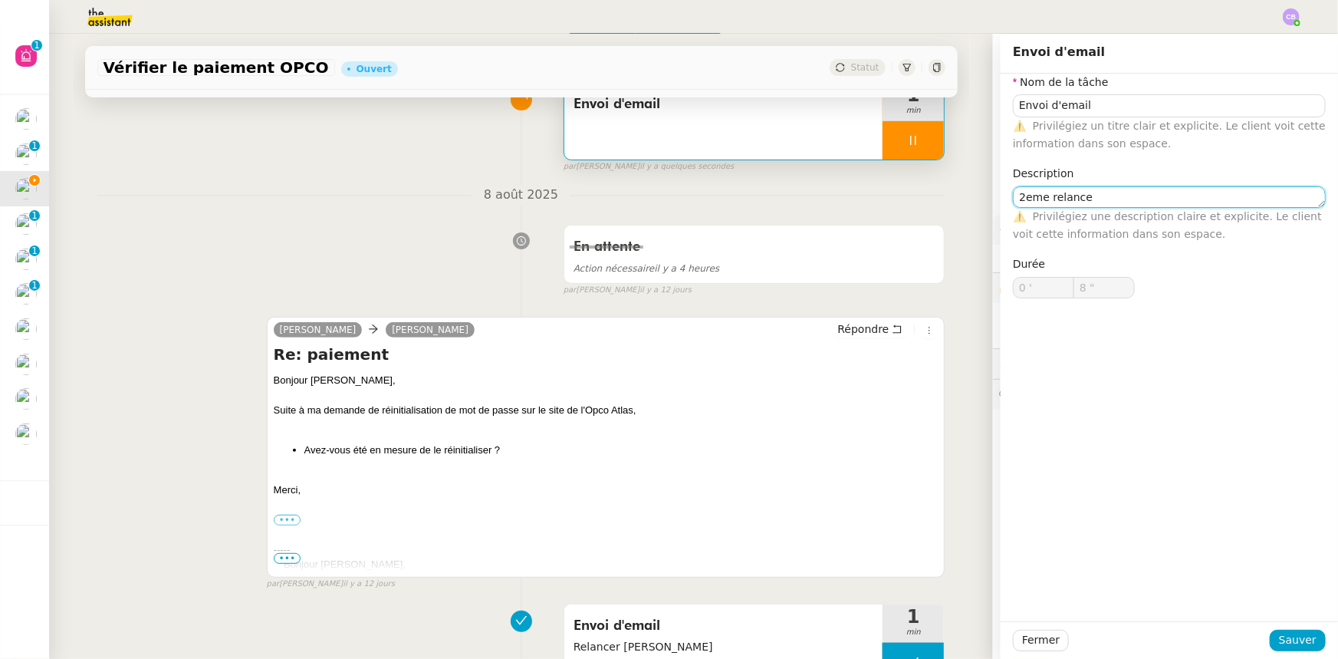
click at [1030, 199] on textarea "2eme relance" at bounding box center [1169, 196] width 313 height 21
type input "9 ""
click at [0, 0] on lt-em "2ᵉ" at bounding box center [0, 0] width 0 height 0
type textarea "2ᵉ relance"
type input "10 ""
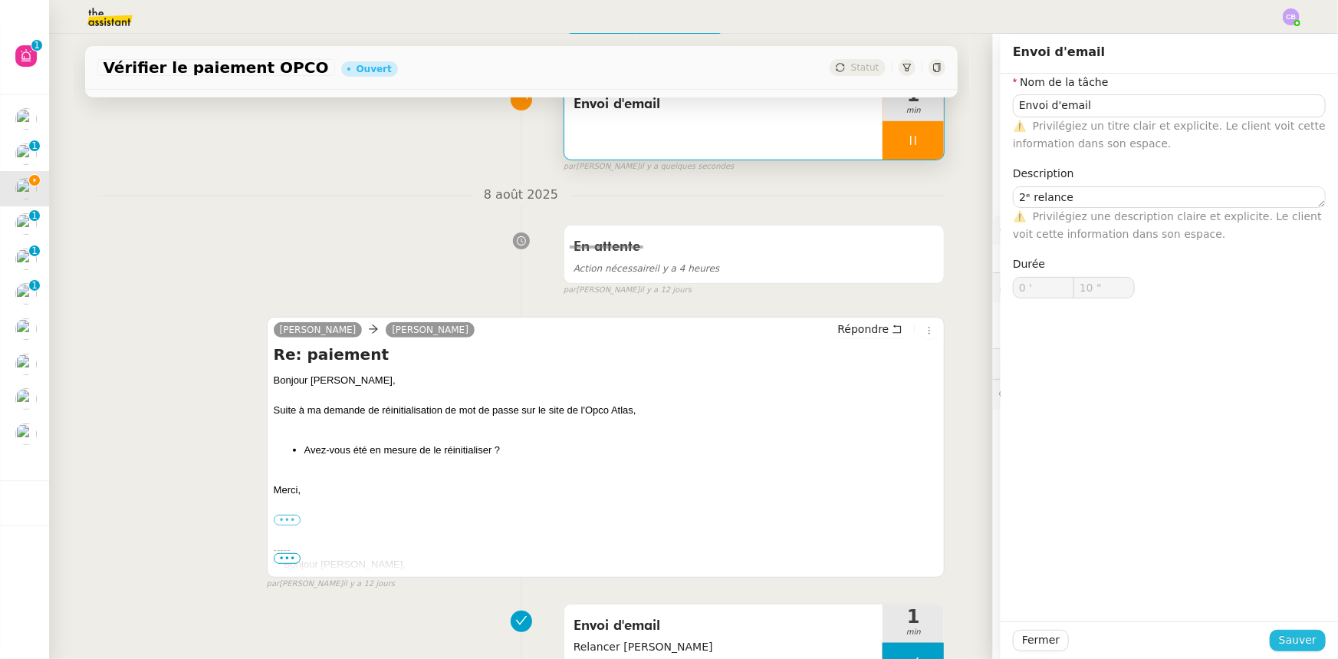
click at [1296, 636] on span "Sauver" at bounding box center [1298, 640] width 38 height 18
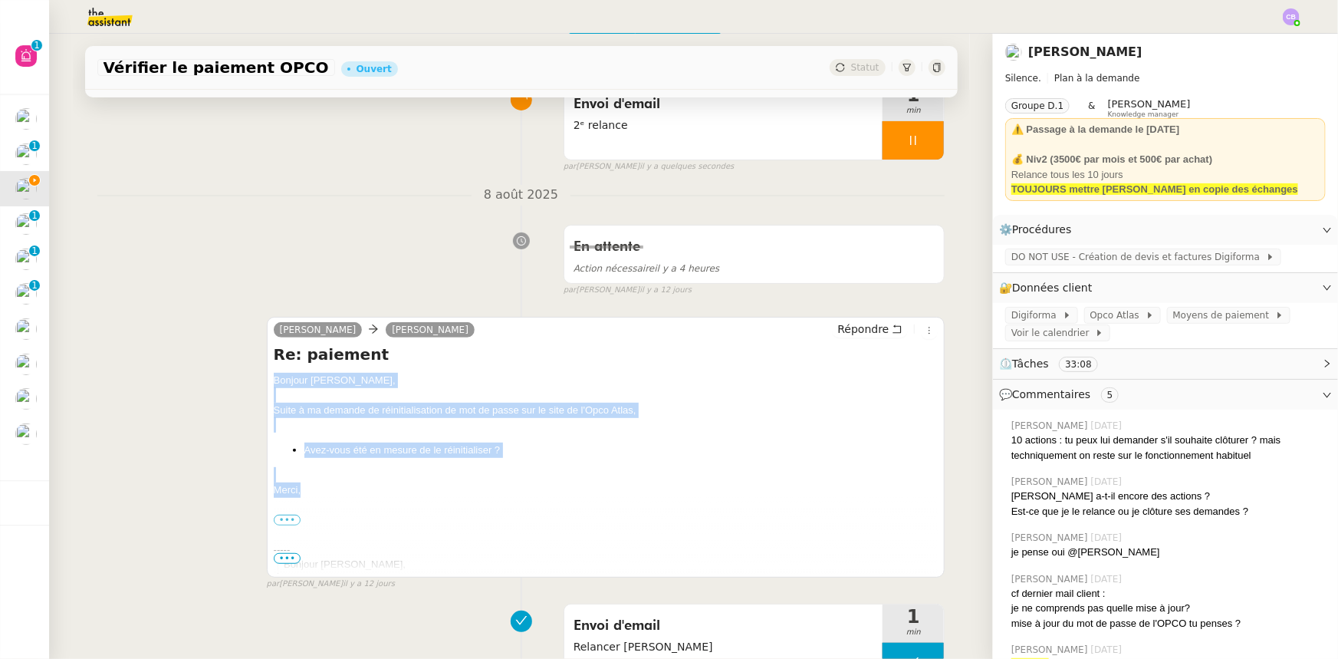
drag, startPoint x: 301, startPoint y: 495, endPoint x: 269, endPoint y: 383, distance: 115.5
copy div "Bonjour [PERSON_NAME], Suite à ma demande de réinitialisation de mot de passe s…"
click at [846, 330] on span "Répondre" at bounding box center [862, 328] width 51 height 15
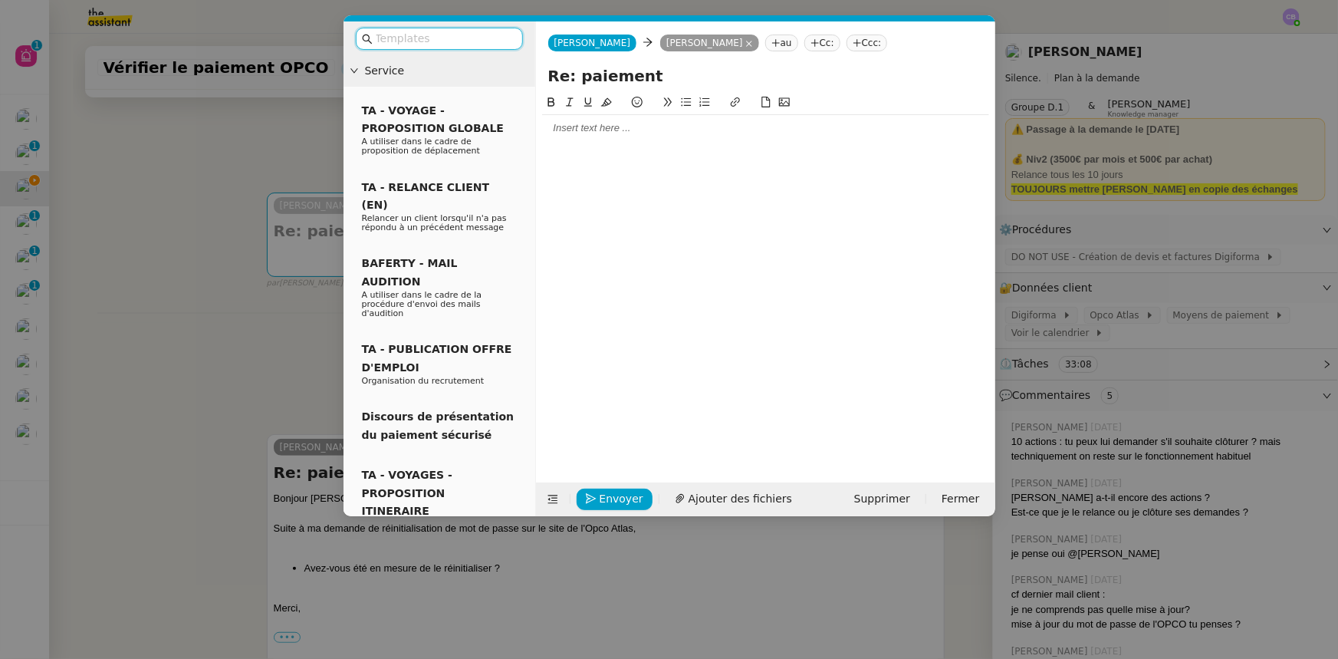
click at [629, 137] on div at bounding box center [765, 128] width 447 height 26
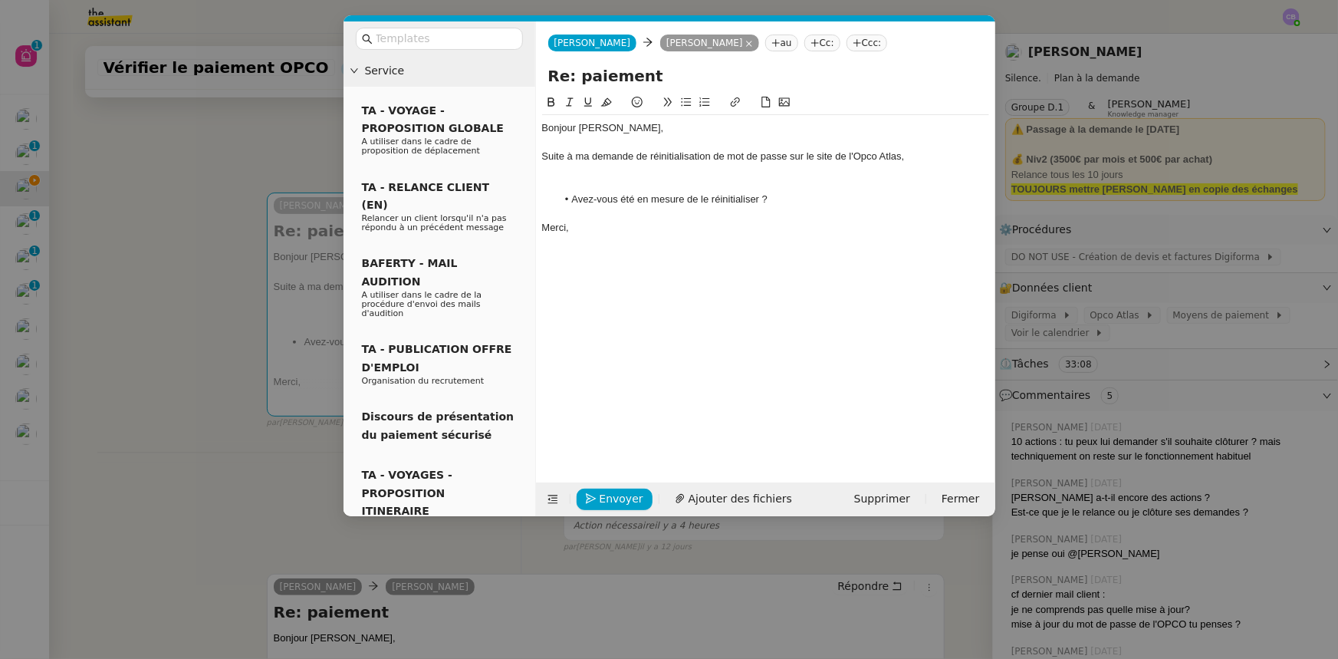
click at [621, 173] on div at bounding box center [765, 171] width 447 height 14
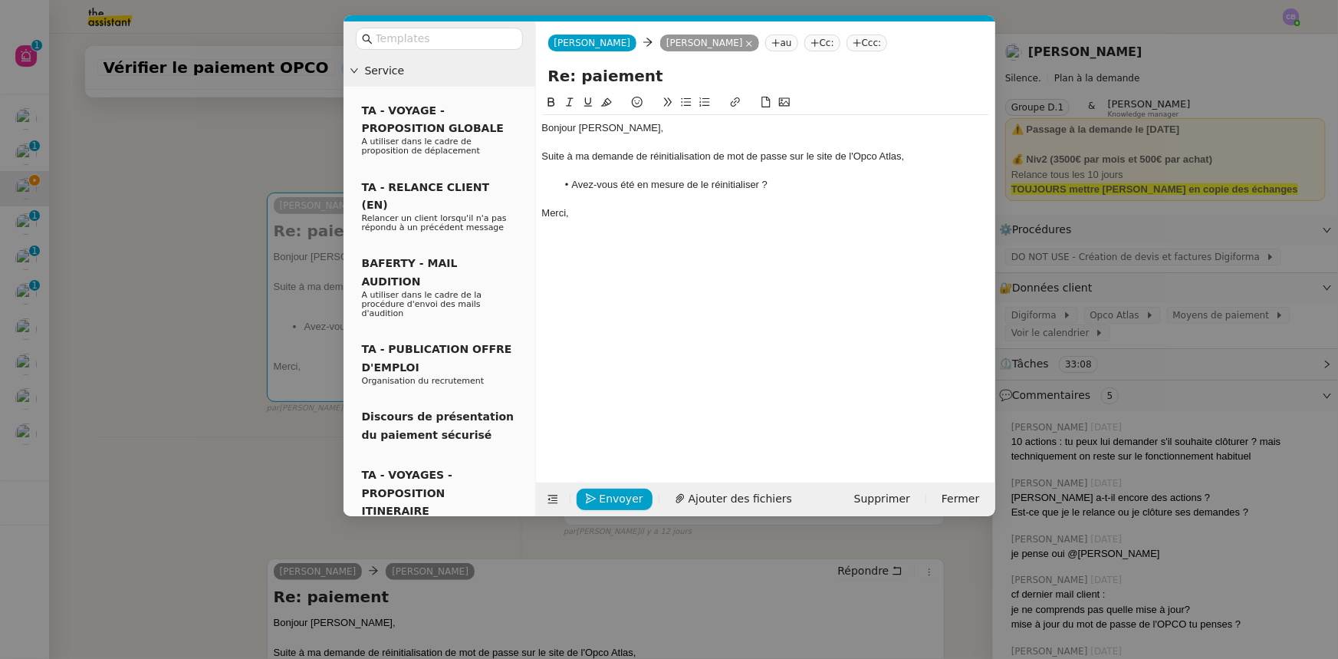
click at [198, 301] on nz-modal-container "Service TA - VOYAGE - PROPOSITION GLOBALE A utiliser dans le cadre de propositi…" at bounding box center [669, 329] width 1338 height 659
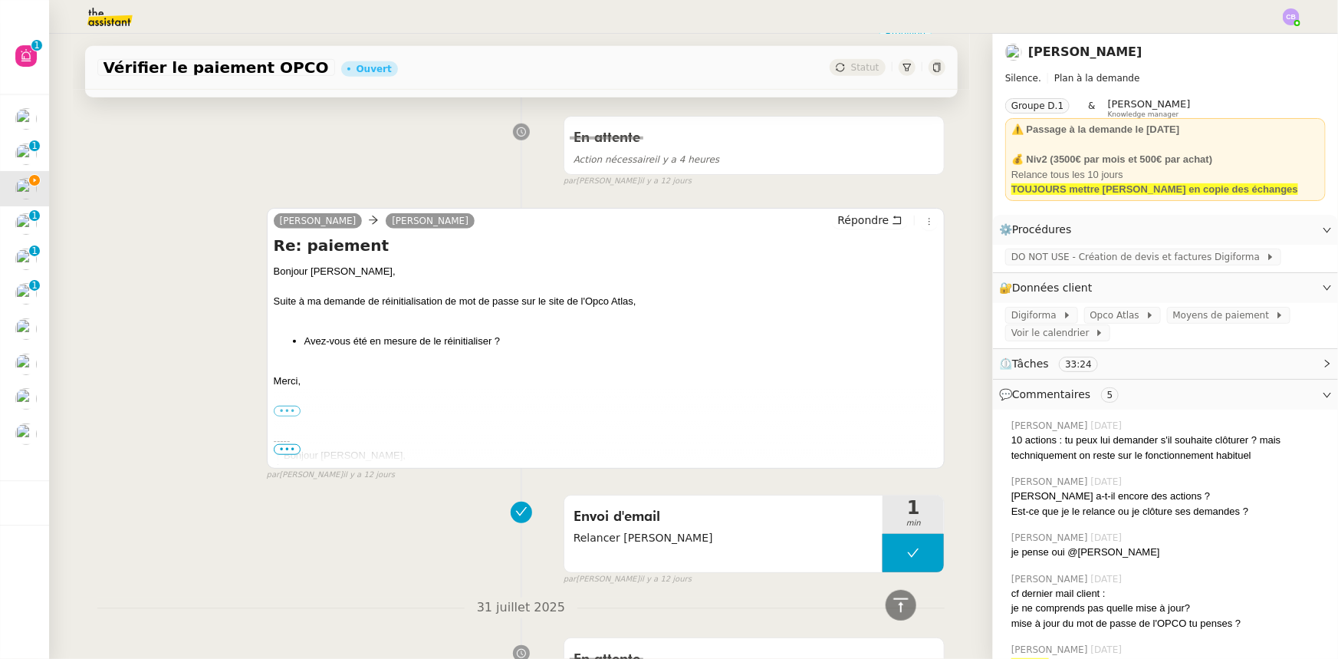
scroll to position [139, 0]
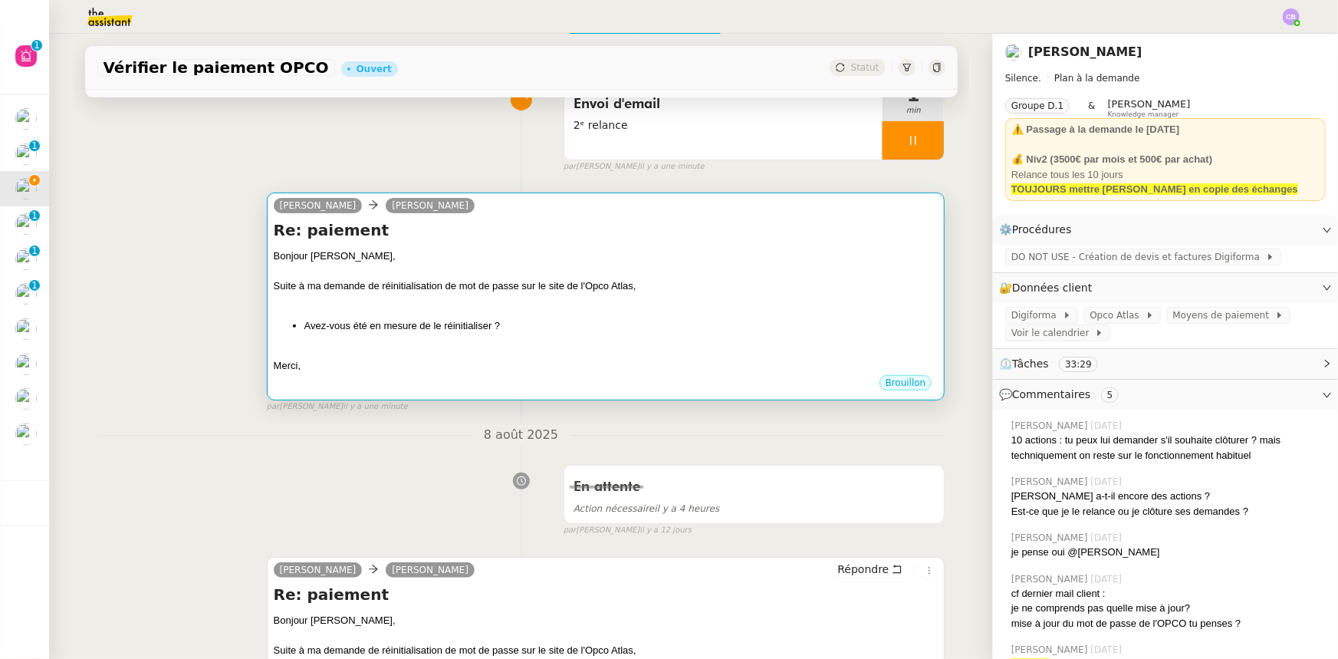
click at [747, 301] on div at bounding box center [606, 301] width 665 height 15
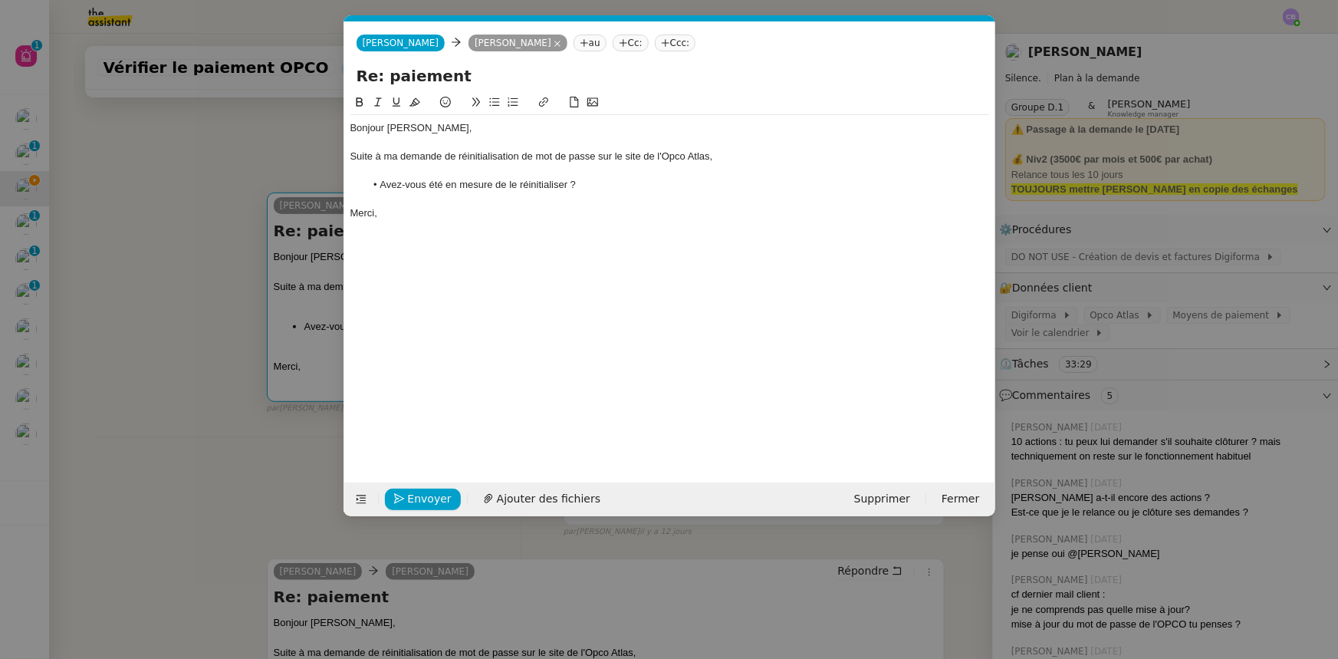
scroll to position [0, 32]
click at [437, 498] on span "Envoyer" at bounding box center [430, 499] width 44 height 18
click at [437, 498] on span "Confirmer l'envoi" at bounding box center [454, 499] width 92 height 18
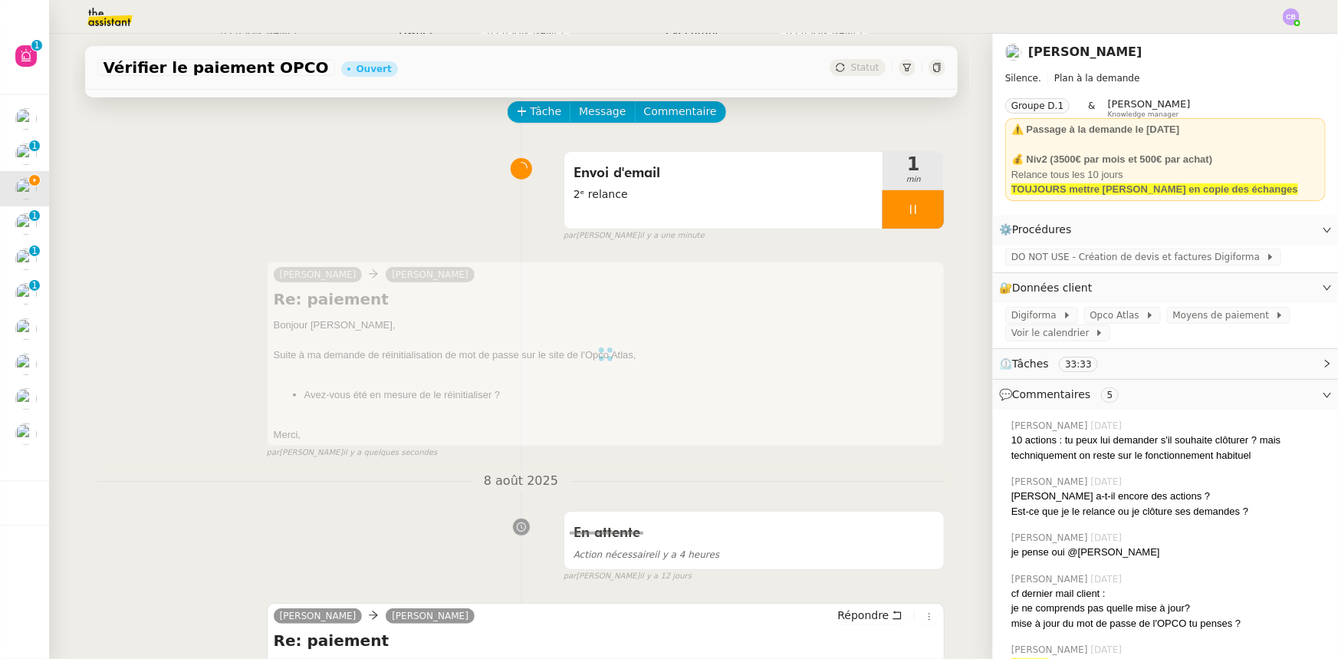
scroll to position [69, 0]
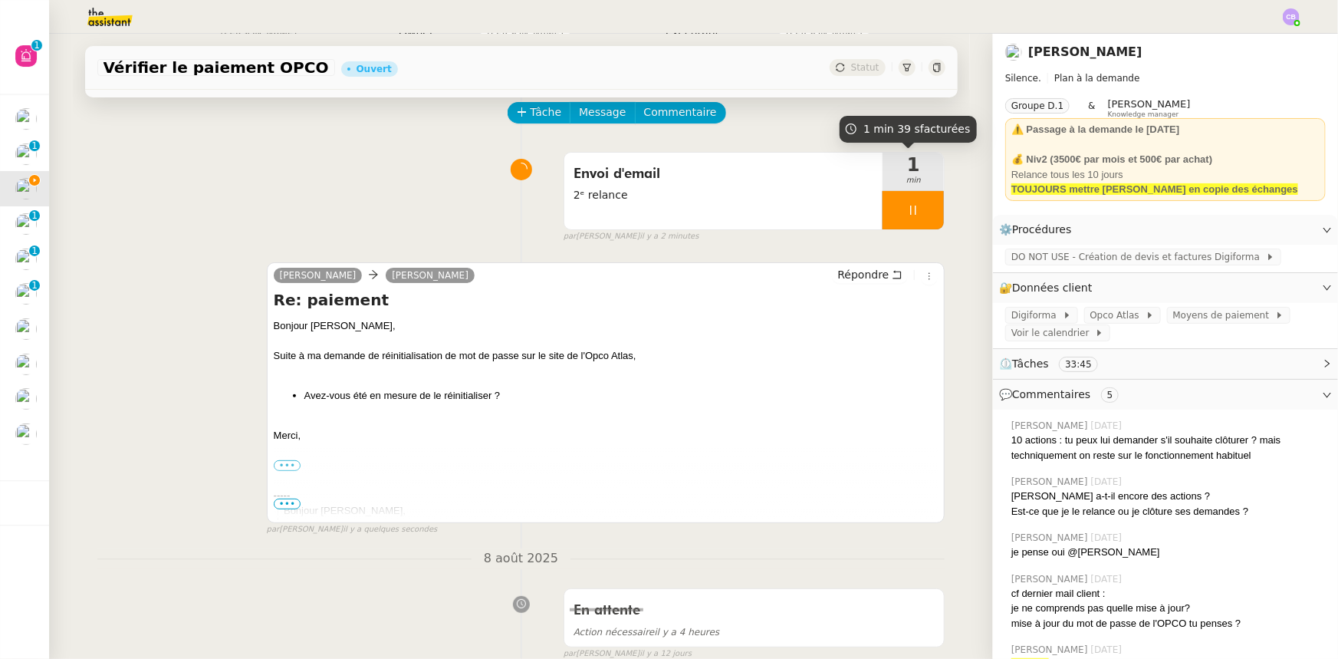
click at [886, 199] on div at bounding box center [913, 210] width 61 height 38
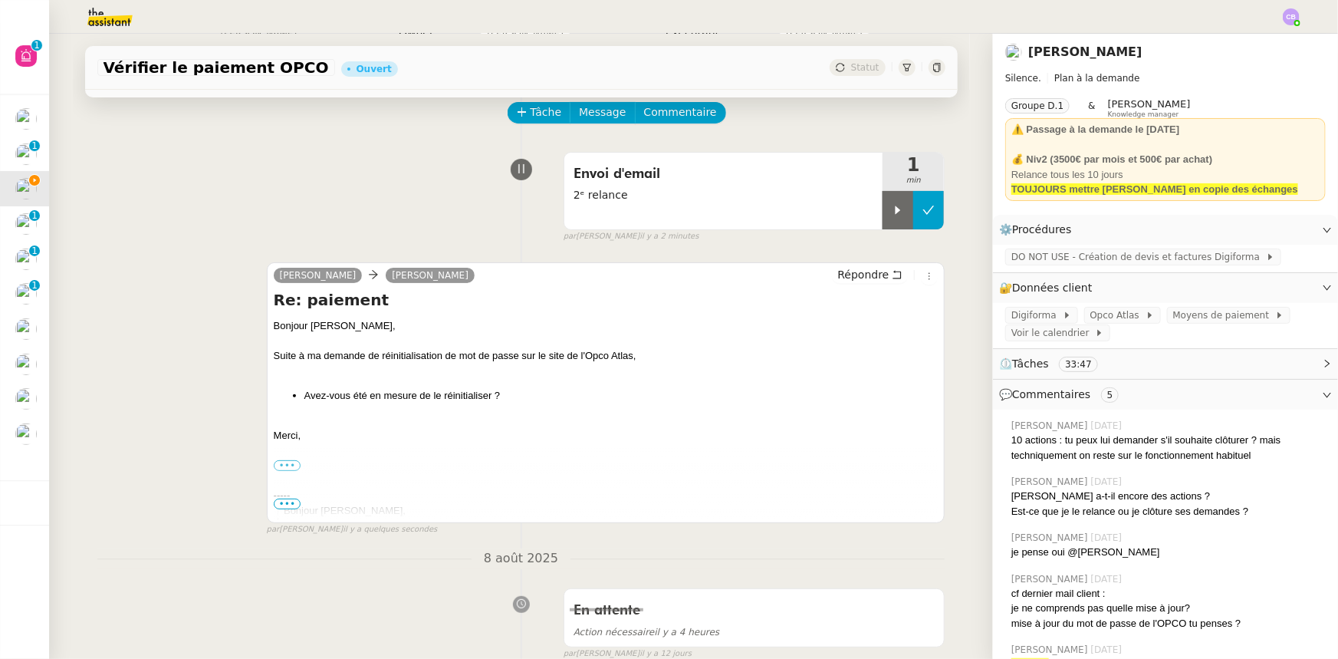
click at [922, 215] on icon at bounding box center [928, 210] width 12 height 12
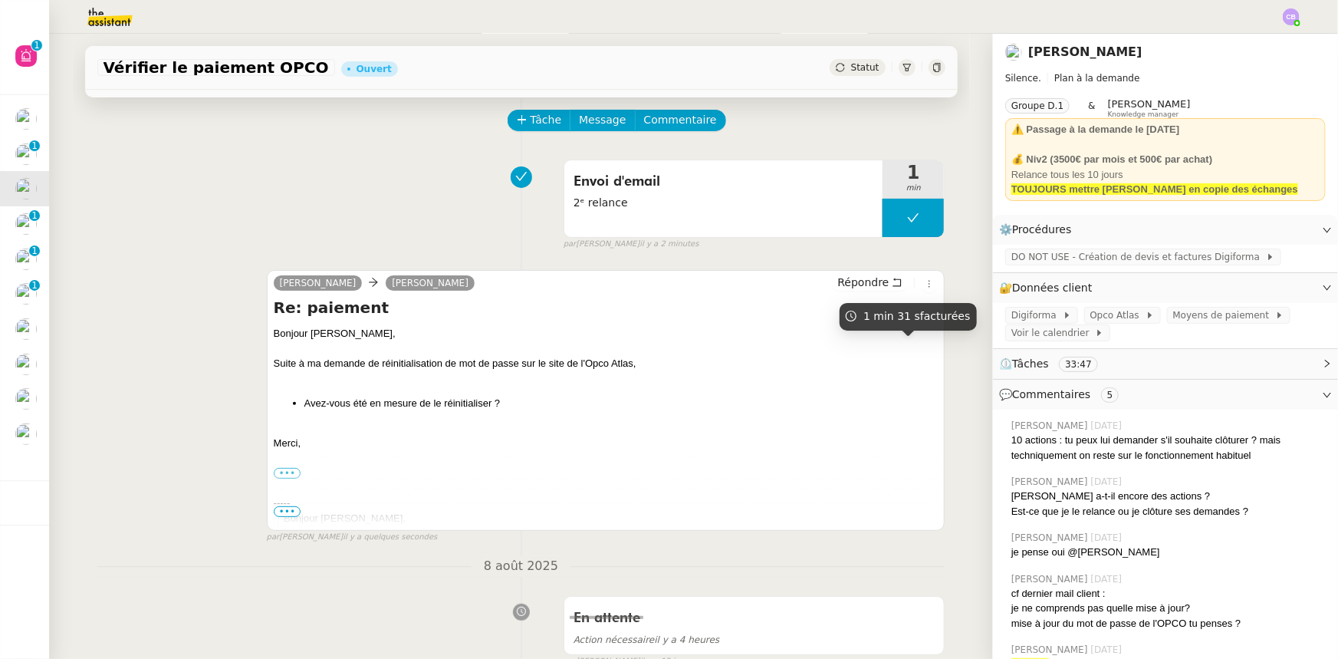
scroll to position [0, 0]
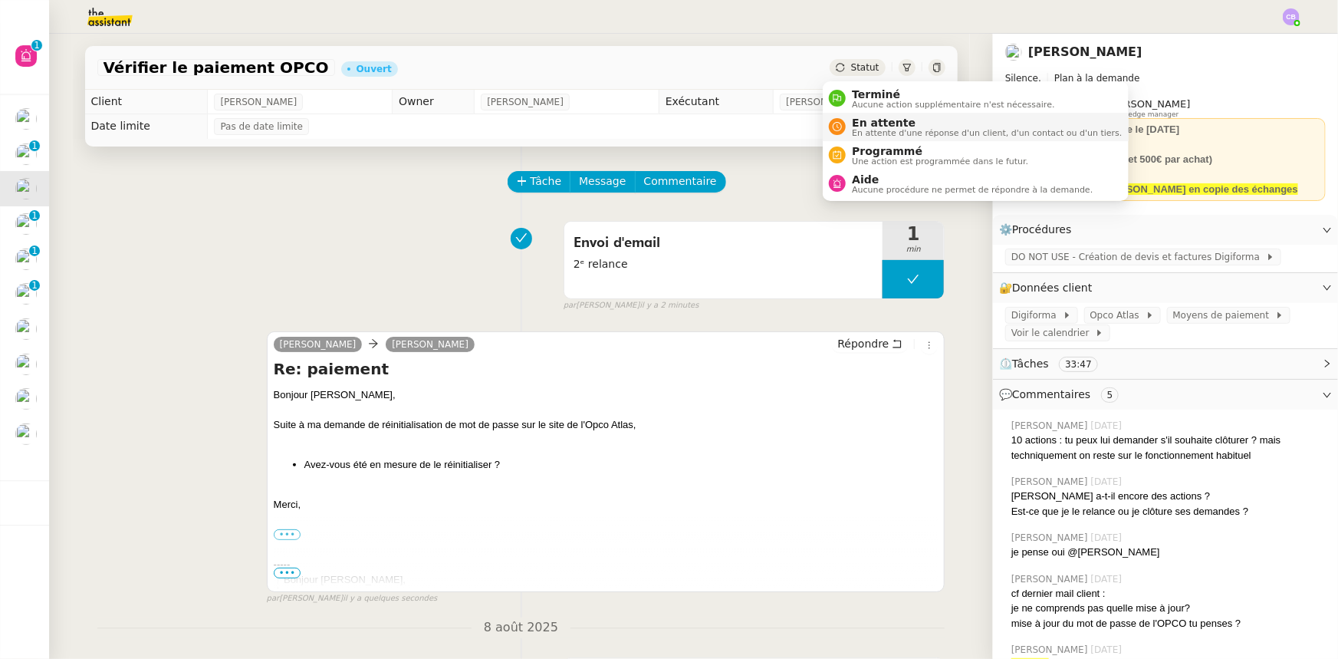
click at [875, 129] on span "En attente d'une réponse d'un client, d'un contact ou d'un tiers." at bounding box center [987, 133] width 270 height 8
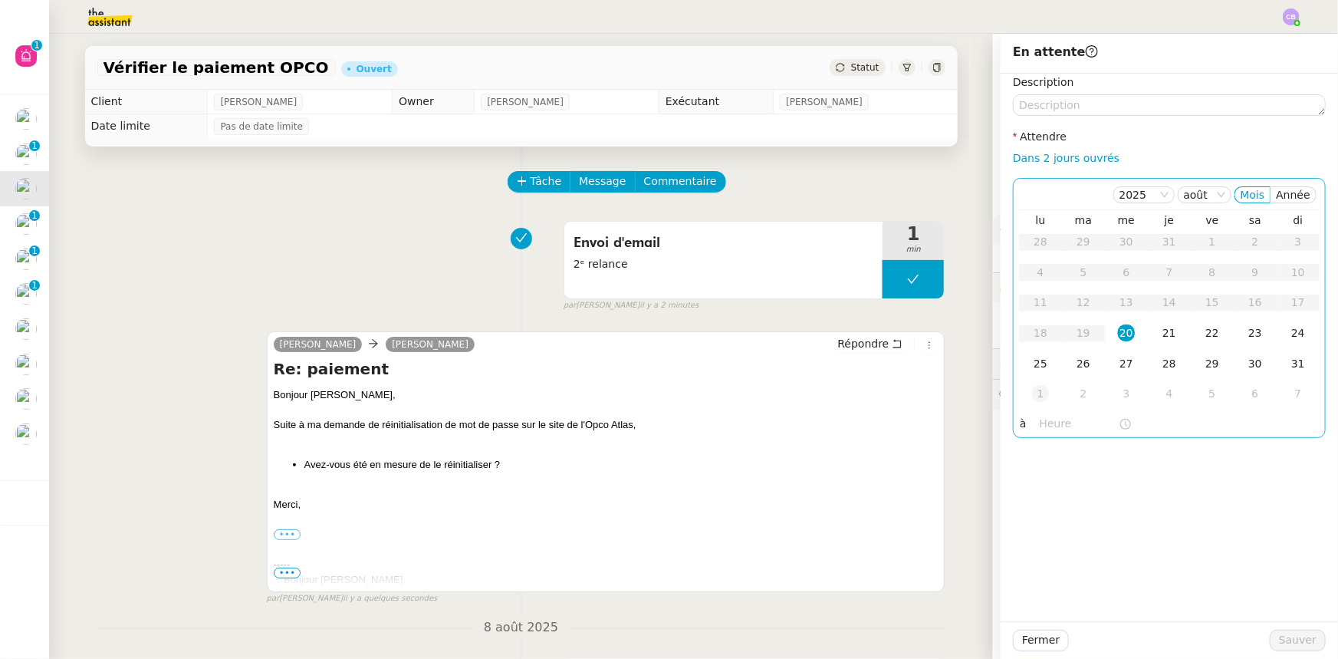
click at [1034, 399] on div "1" at bounding box center [1040, 393] width 17 height 17
click at [1050, 427] on input "text" at bounding box center [1079, 424] width 79 height 18
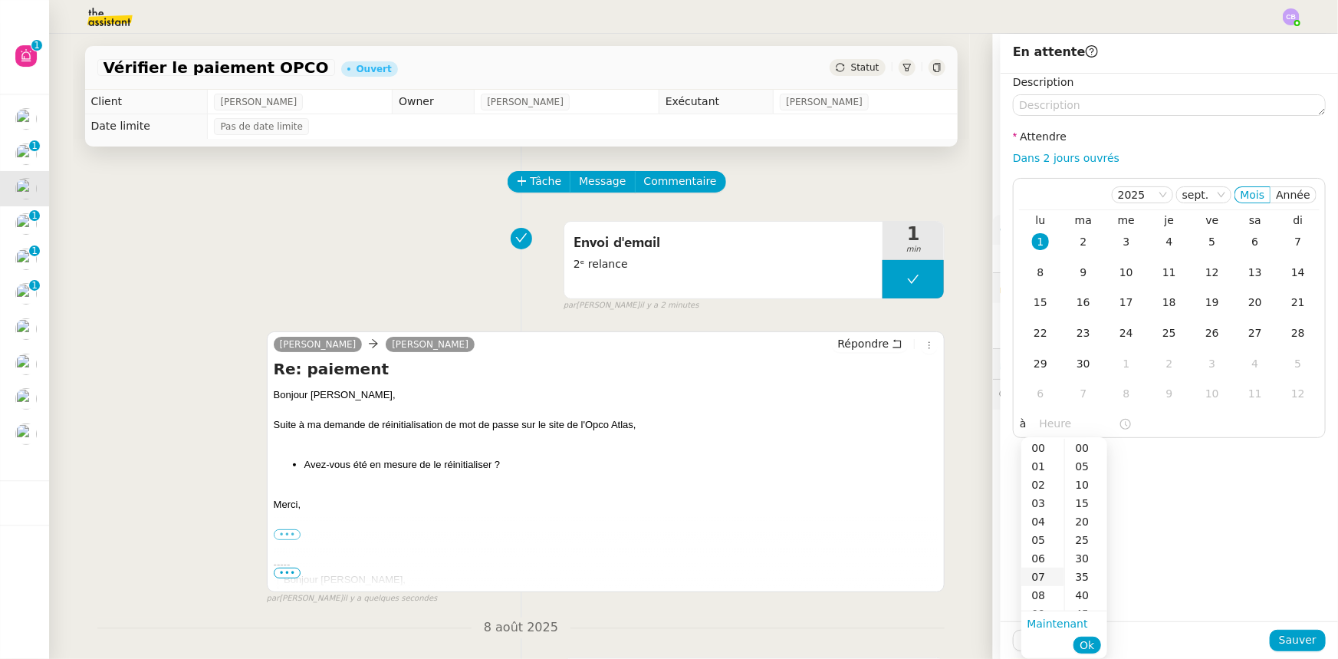
click at [1041, 574] on div "07" at bounding box center [1042, 576] width 43 height 18
click at [1080, 452] on div "00" at bounding box center [1086, 448] width 42 height 18
type input "07:00"
click at [1089, 646] on span "Ok" at bounding box center [1087, 644] width 15 height 15
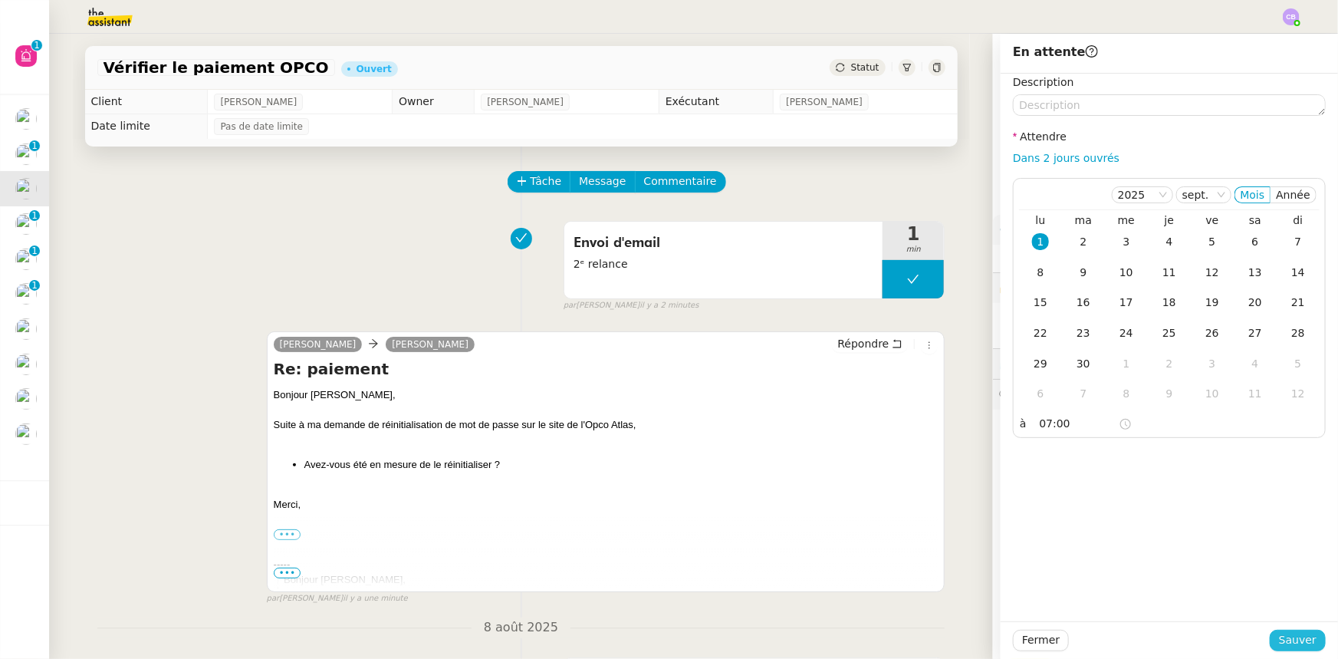
click at [1294, 636] on span "Sauver" at bounding box center [1298, 640] width 38 height 18
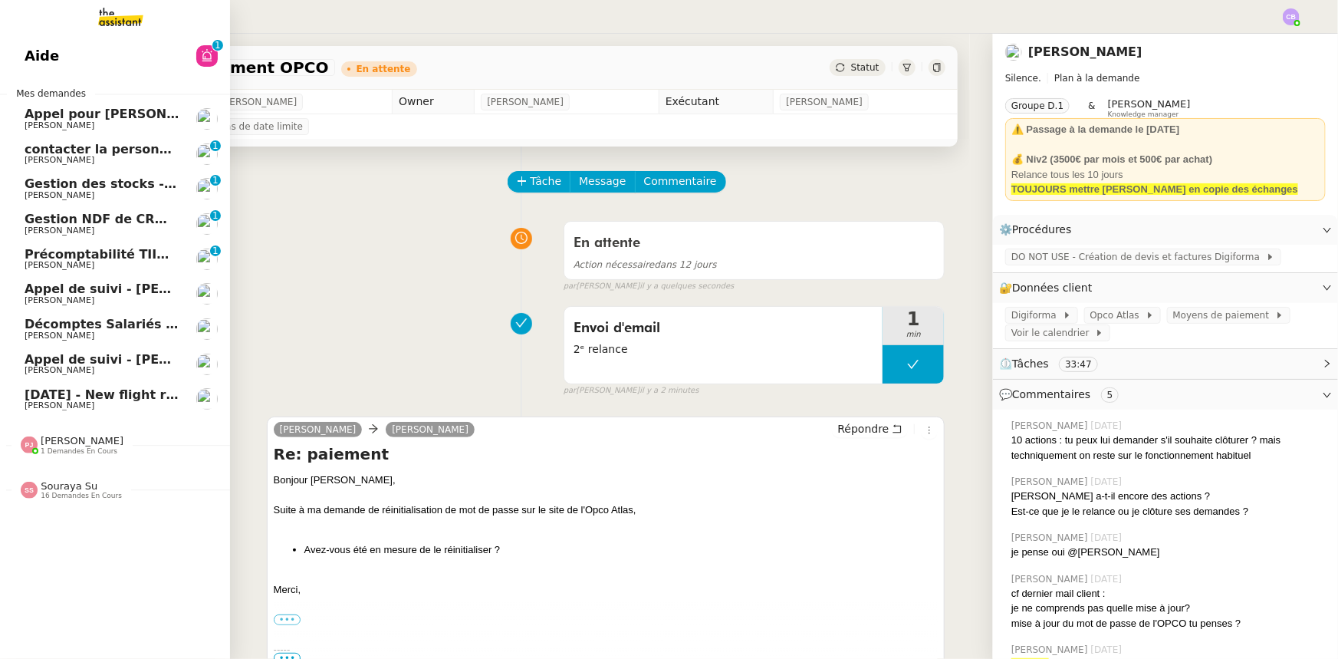
click at [45, 150] on span "contacter la personne en charge de la mutuelle d'entreprise" at bounding box center [233, 149] width 417 height 15
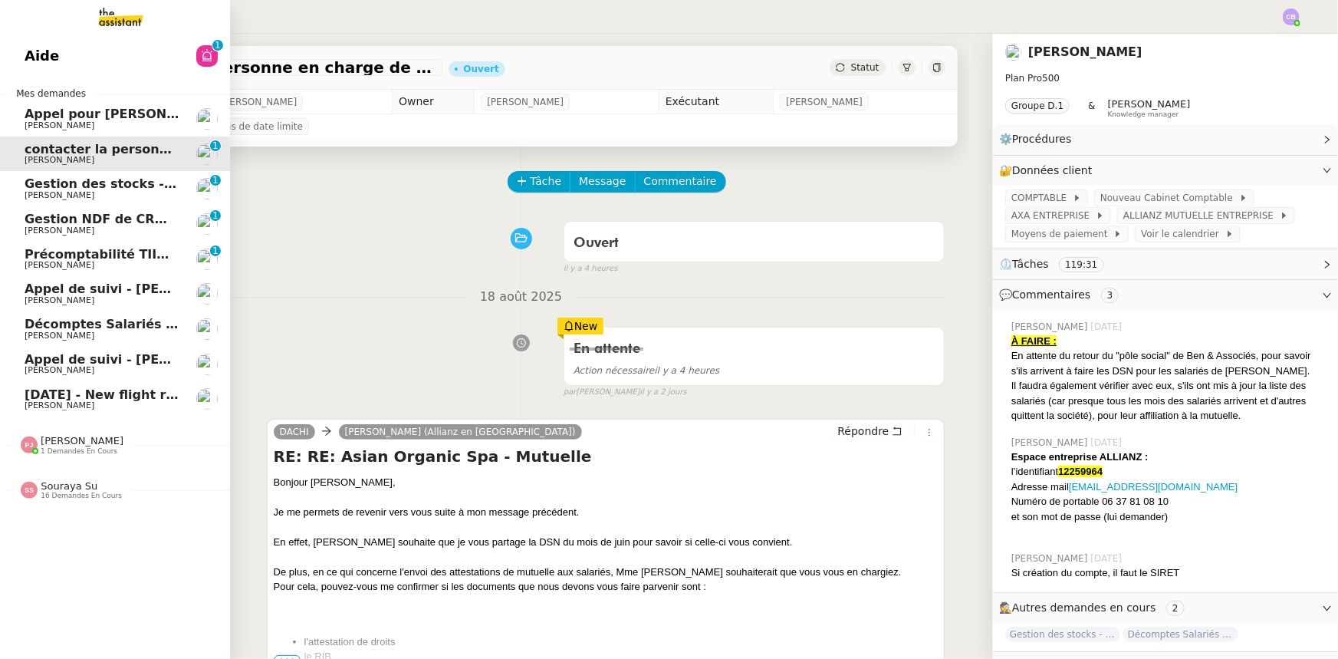
click at [130, 398] on span "[DATE] - New flight request - [PERSON_NAME]" at bounding box center [183, 394] width 317 height 15
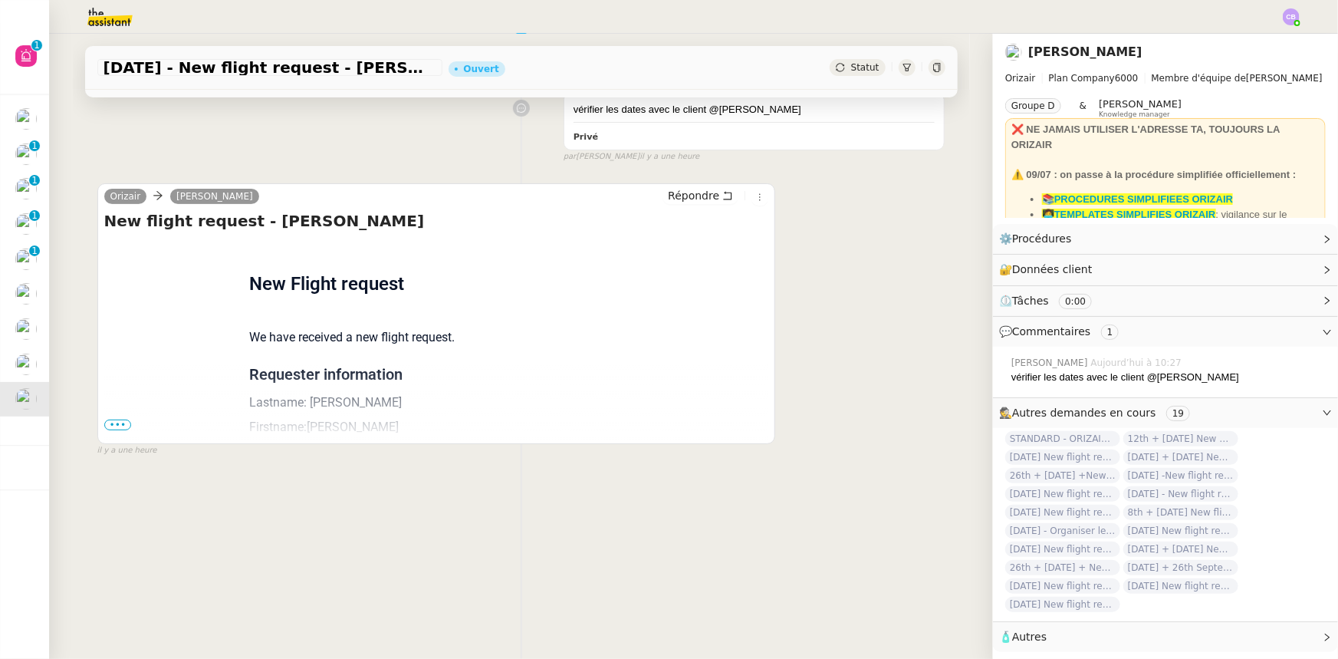
scroll to position [204, 0]
click at [113, 419] on span "•••" at bounding box center [118, 424] width 28 height 11
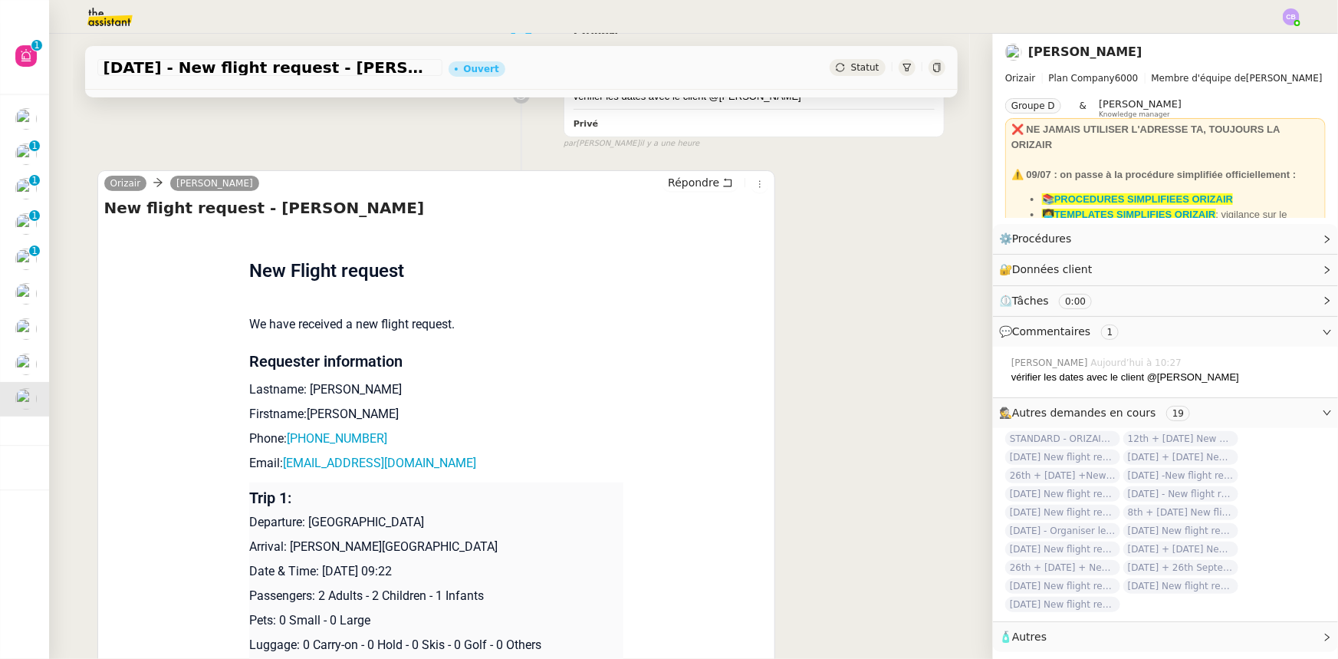
scroll to position [0, 0]
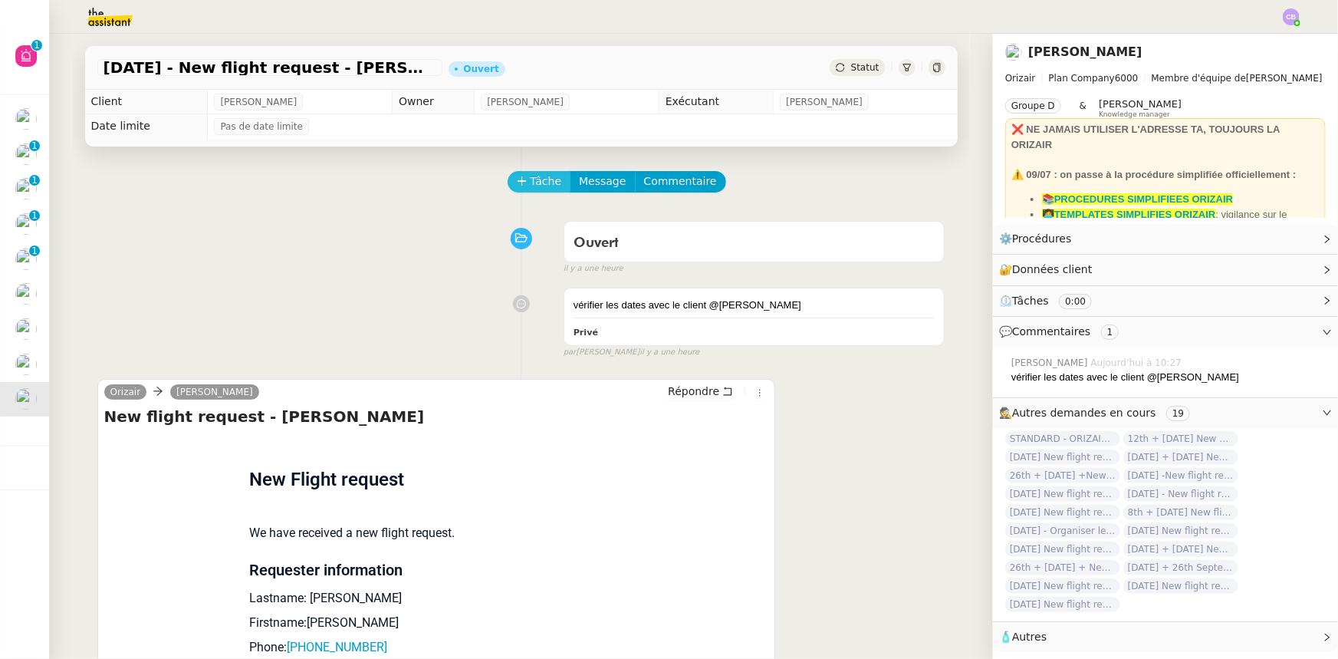
click at [540, 185] on span "Tâche" at bounding box center [546, 182] width 31 height 18
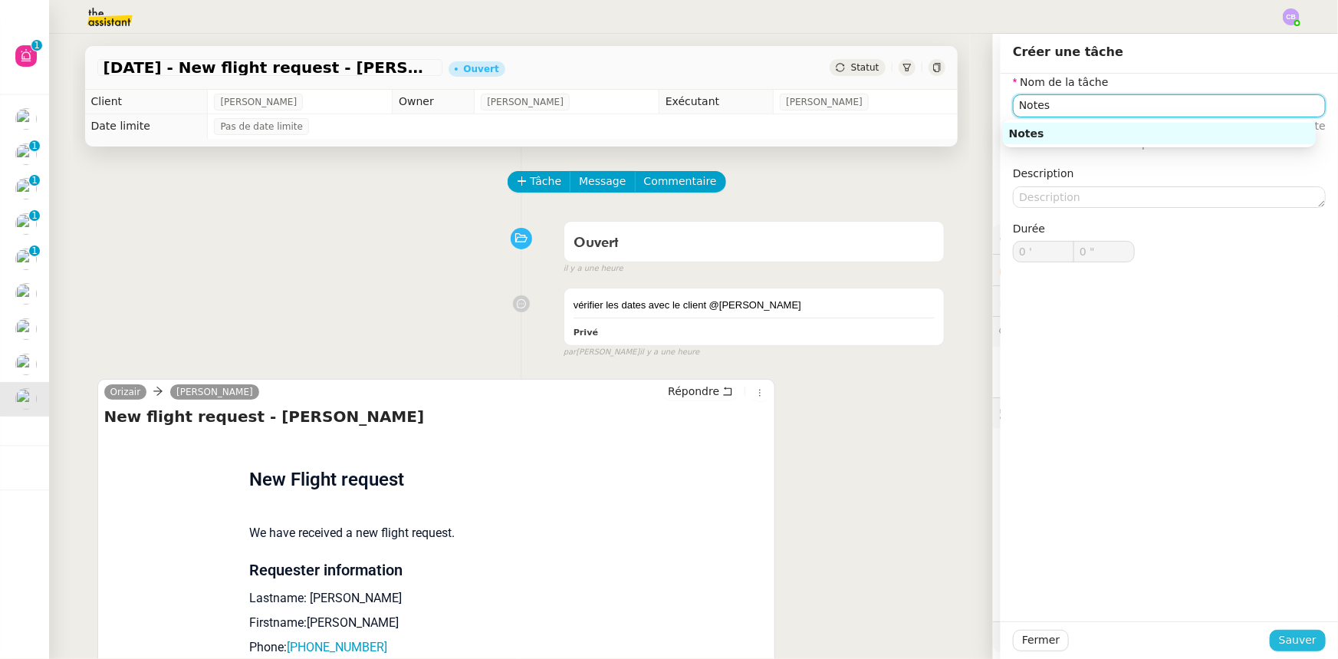
type input "Notes"
click at [1296, 643] on span "Sauver" at bounding box center [1298, 640] width 38 height 18
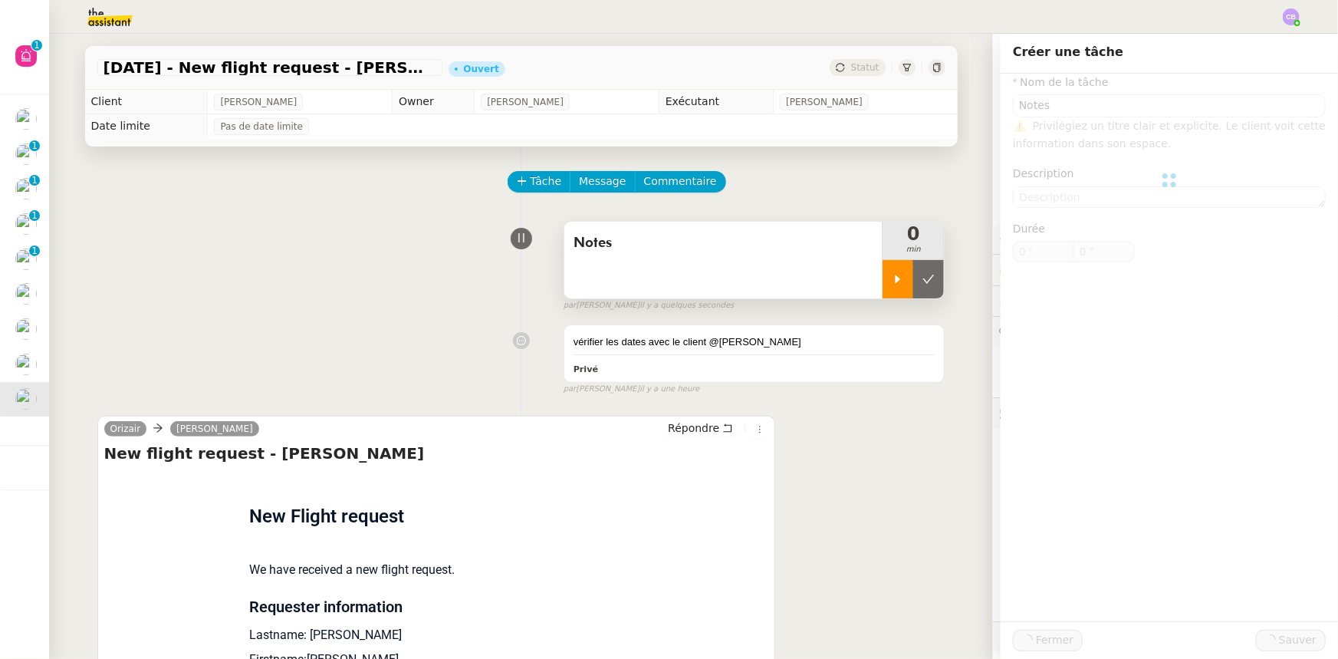
click at [896, 283] on icon at bounding box center [898, 279] width 5 height 8
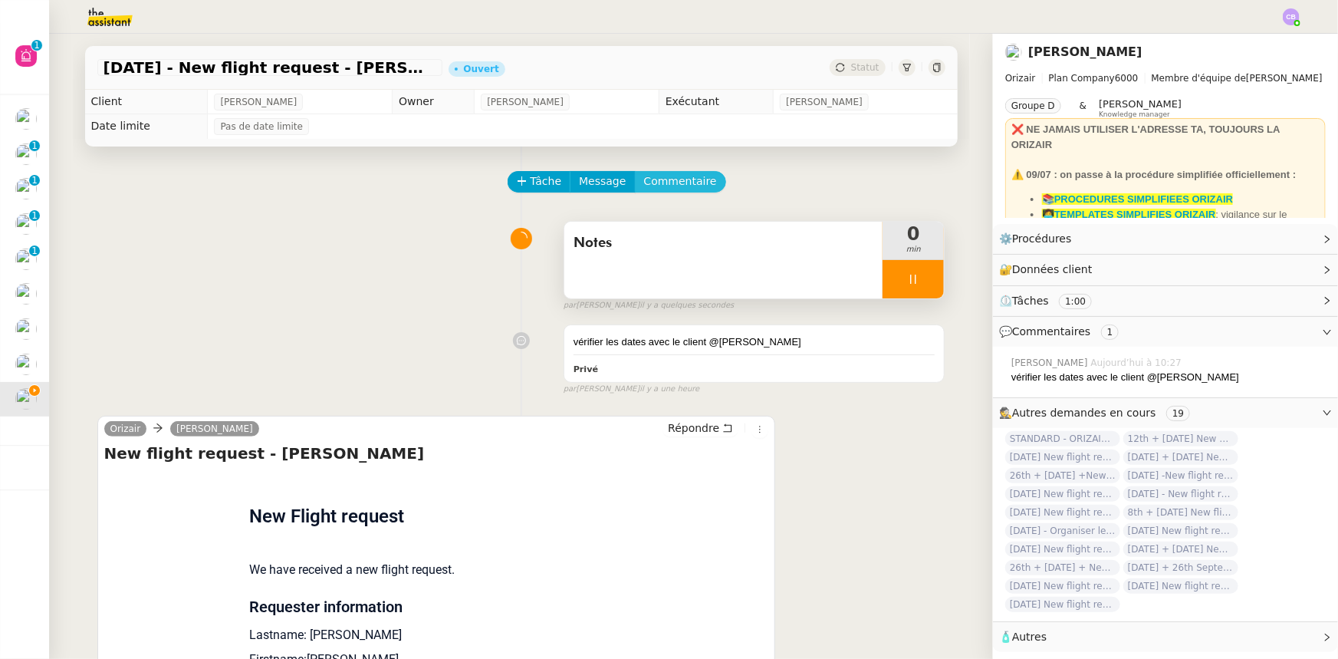
click at [672, 182] on span "Commentaire" at bounding box center [680, 182] width 73 height 18
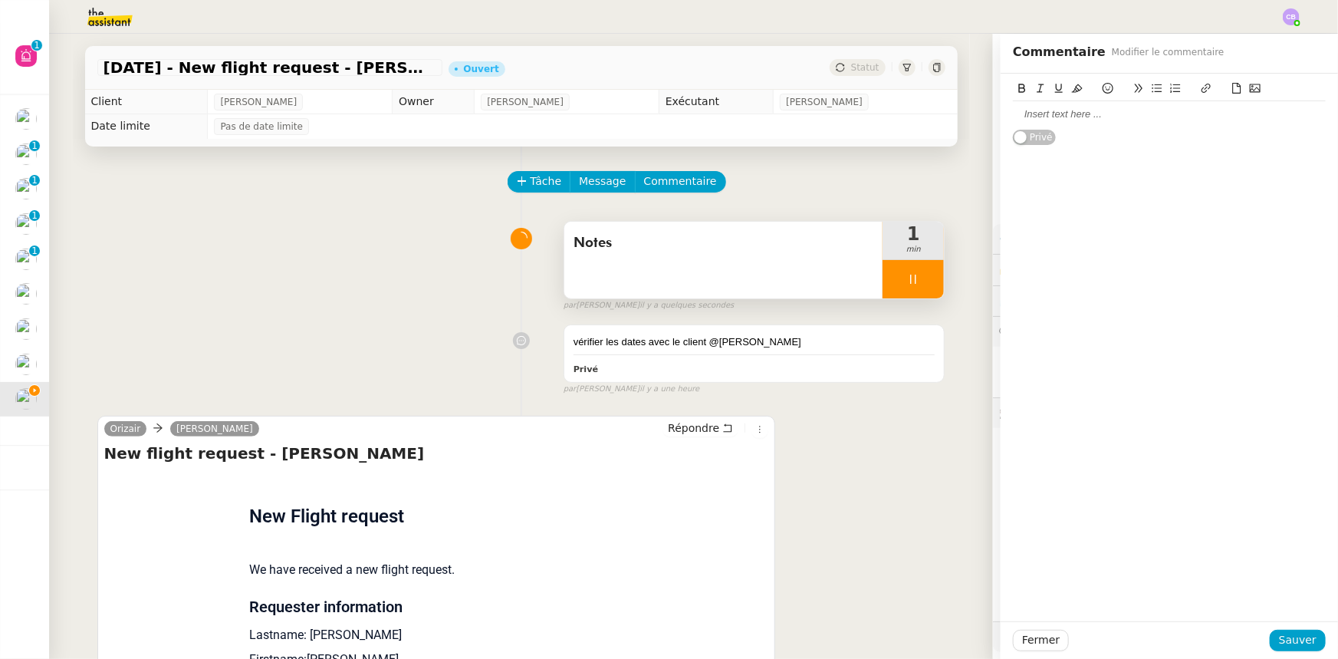
click at [1088, 116] on div at bounding box center [1169, 114] width 313 height 14
drag, startPoint x: 1242, startPoint y: 115, endPoint x: 1004, endPoint y: 115, distance: 238.5
click at [1013, 115] on div "@[PERSON_NAME], j'ai l'impression que le client souhaite" at bounding box center [1169, 114] width 313 height 14
click at [1031, 648] on span "Fermer" at bounding box center [1041, 640] width 38 height 18
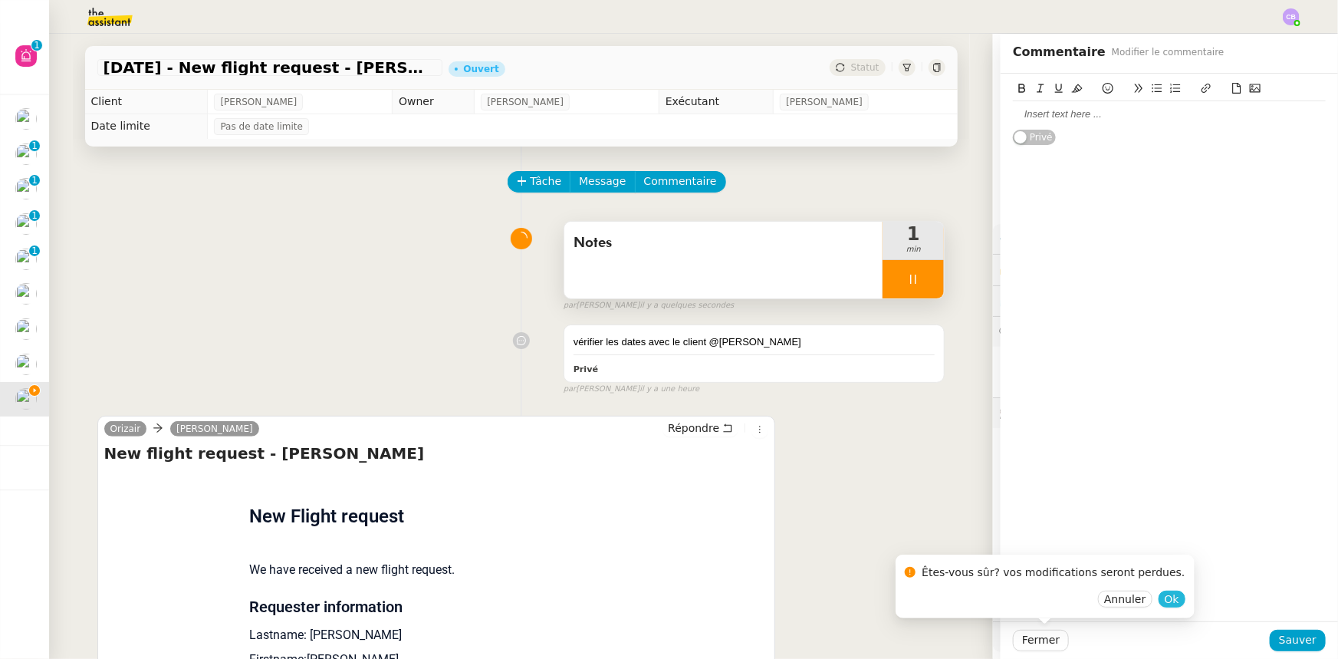
click at [1165, 601] on span "Ok" at bounding box center [1172, 598] width 15 height 15
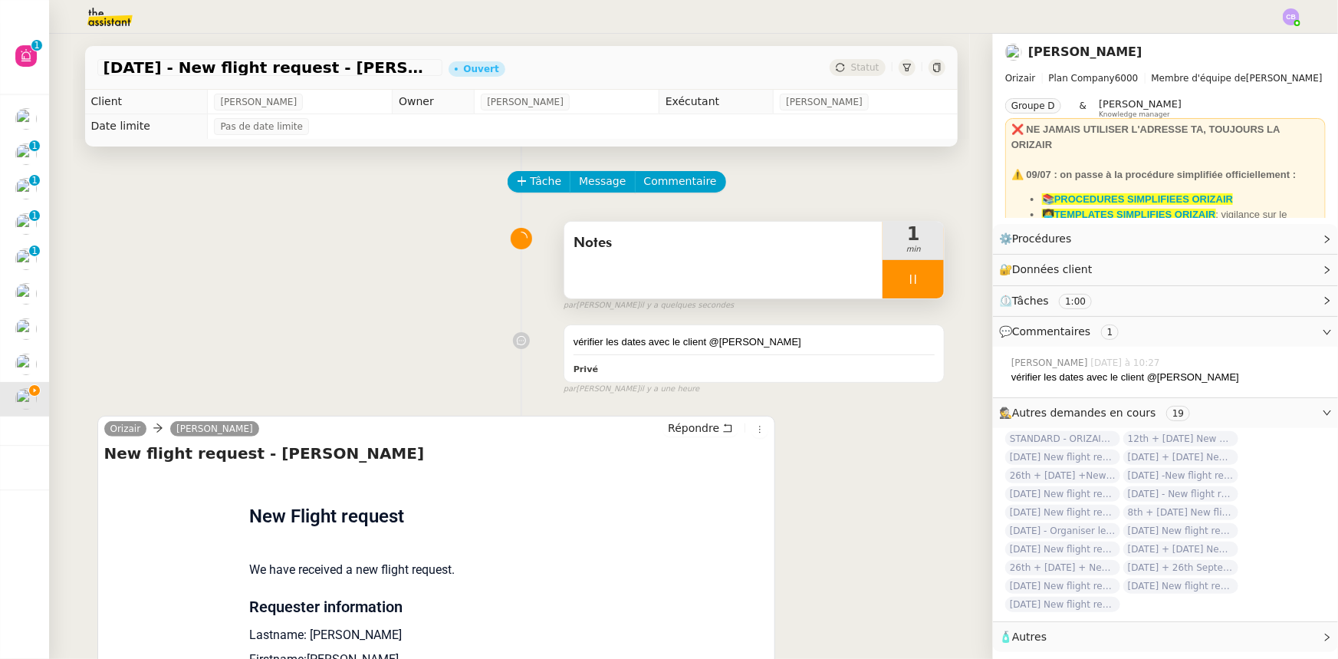
click at [799, 271] on div "Notes" at bounding box center [723, 260] width 319 height 77
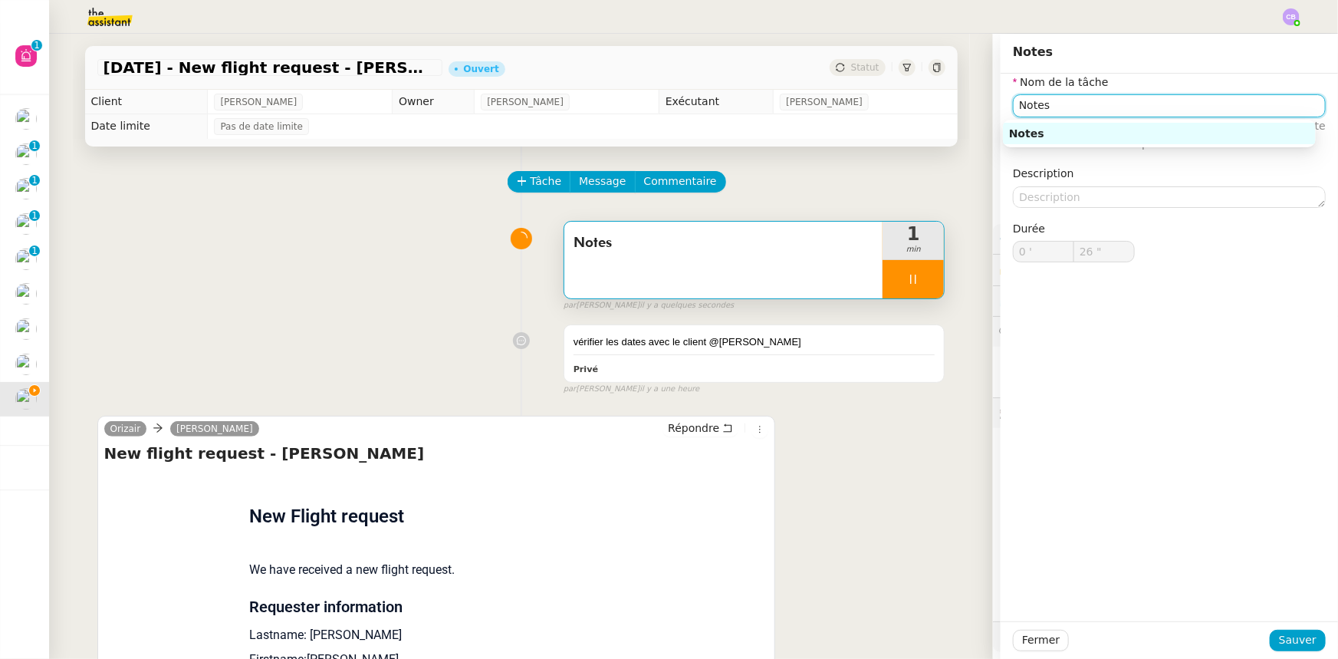
type input "27 ""
drag, startPoint x: 1047, startPoint y: 107, endPoint x: 1003, endPoint y: 100, distance: 44.9
click at [1013, 100] on input "Notes" at bounding box center [1169, 105] width 313 height 22
type input "E"
type input "28 ""
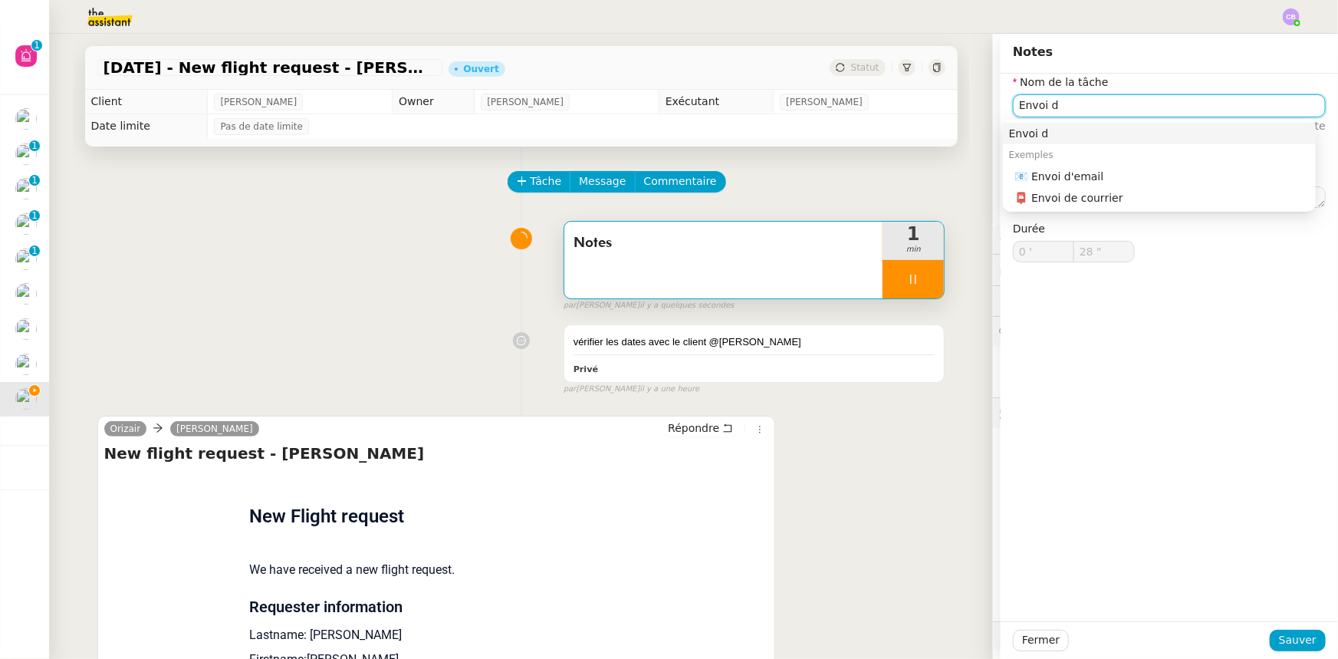
type input "Envoi d'"
type input "29 ""
type input "Envoi d'em"
type input "30 ""
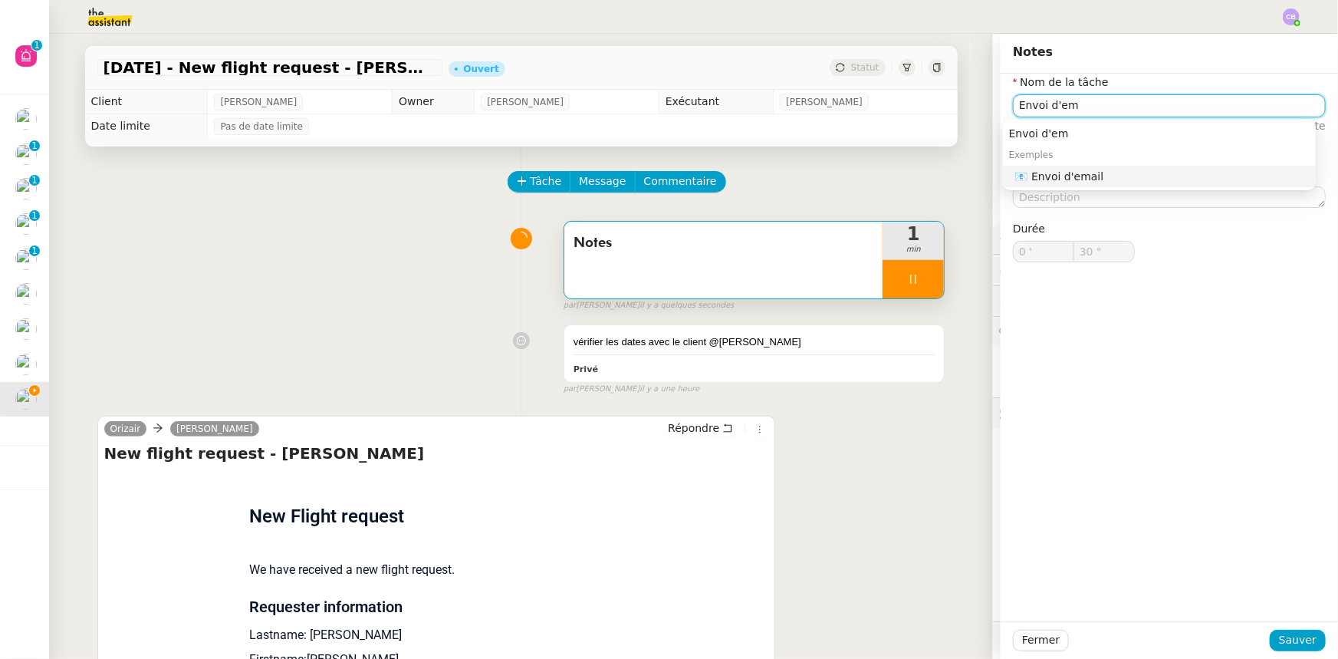
click at [1092, 170] on div "📧 Envoi d'email" at bounding box center [1162, 176] width 294 height 14
type input "Envoi d'email"
type input "31 ""
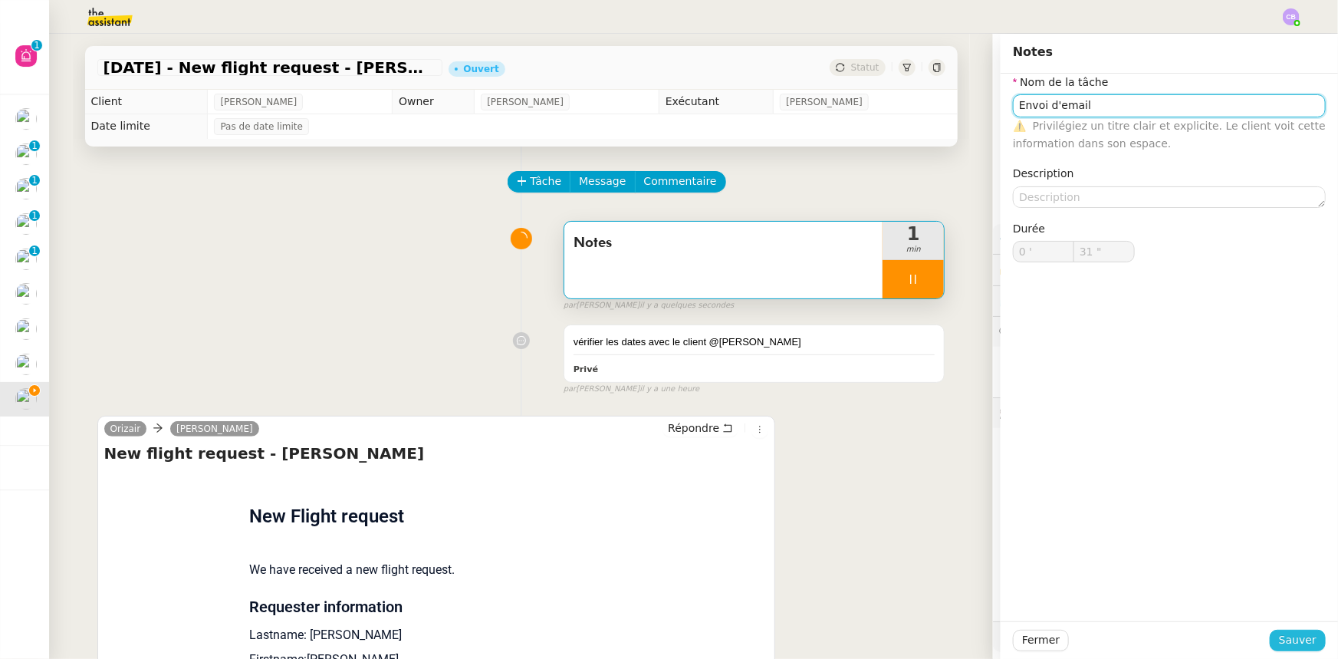
type input "Envoi d'email"
click at [1287, 646] on span "Sauver" at bounding box center [1298, 640] width 38 height 18
type input "32 ""
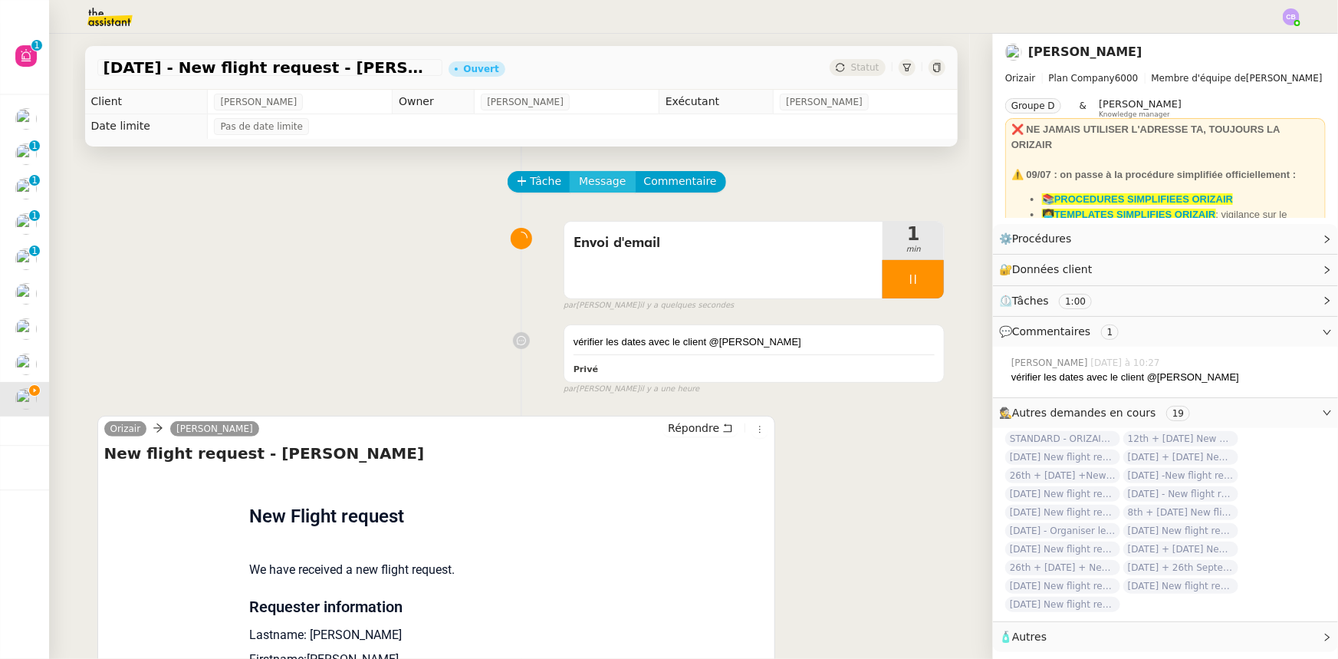
click at [580, 186] on span "Message" at bounding box center [602, 182] width 47 height 18
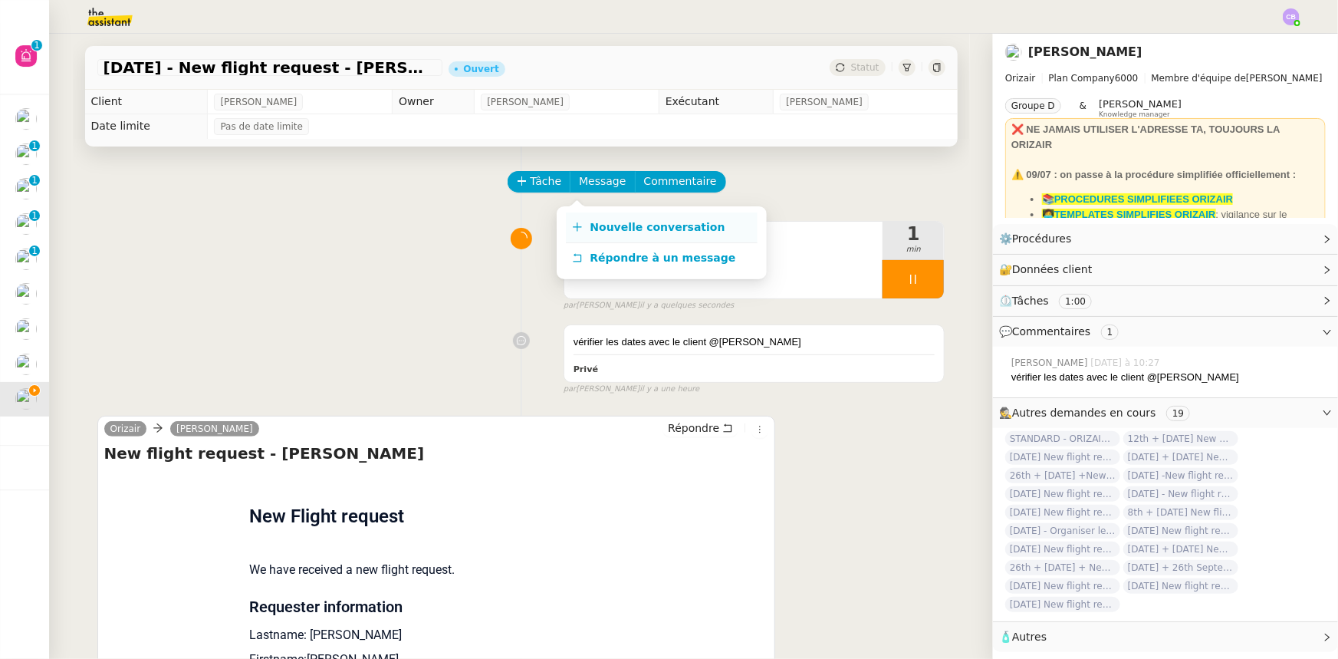
click at [610, 224] on span "Nouvelle conversation" at bounding box center [657, 227] width 135 height 12
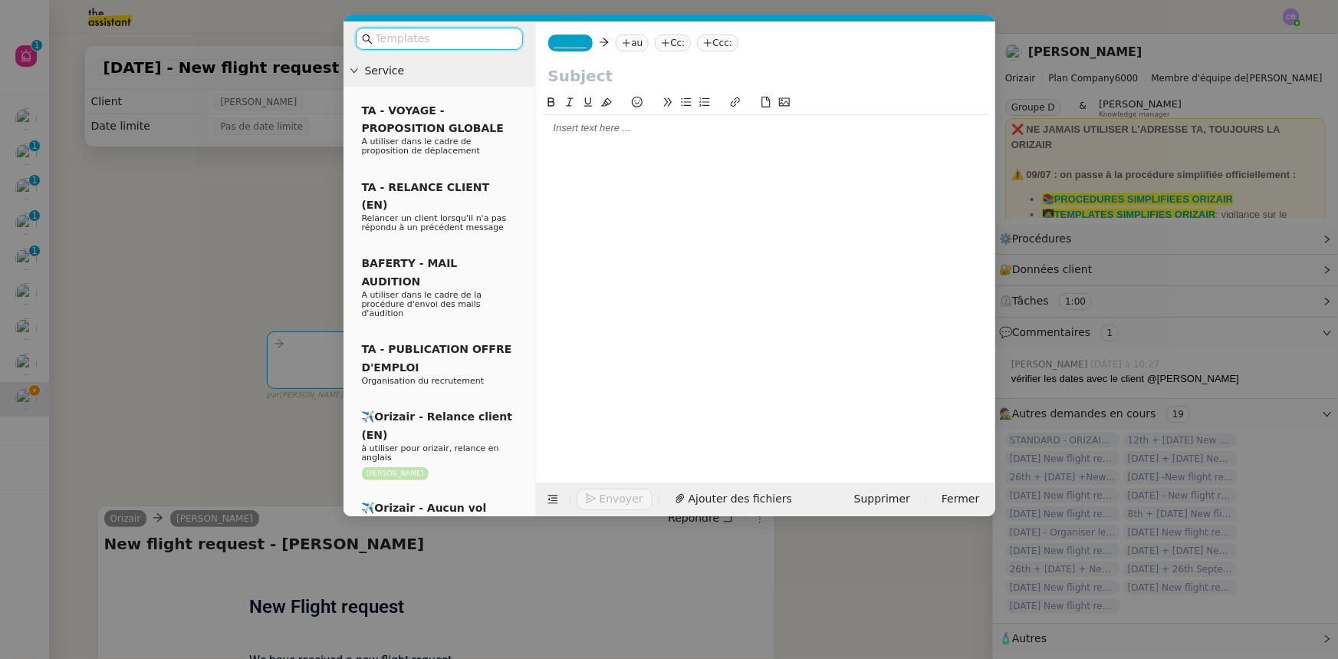
click at [462, 38] on input "text" at bounding box center [445, 39] width 138 height 18
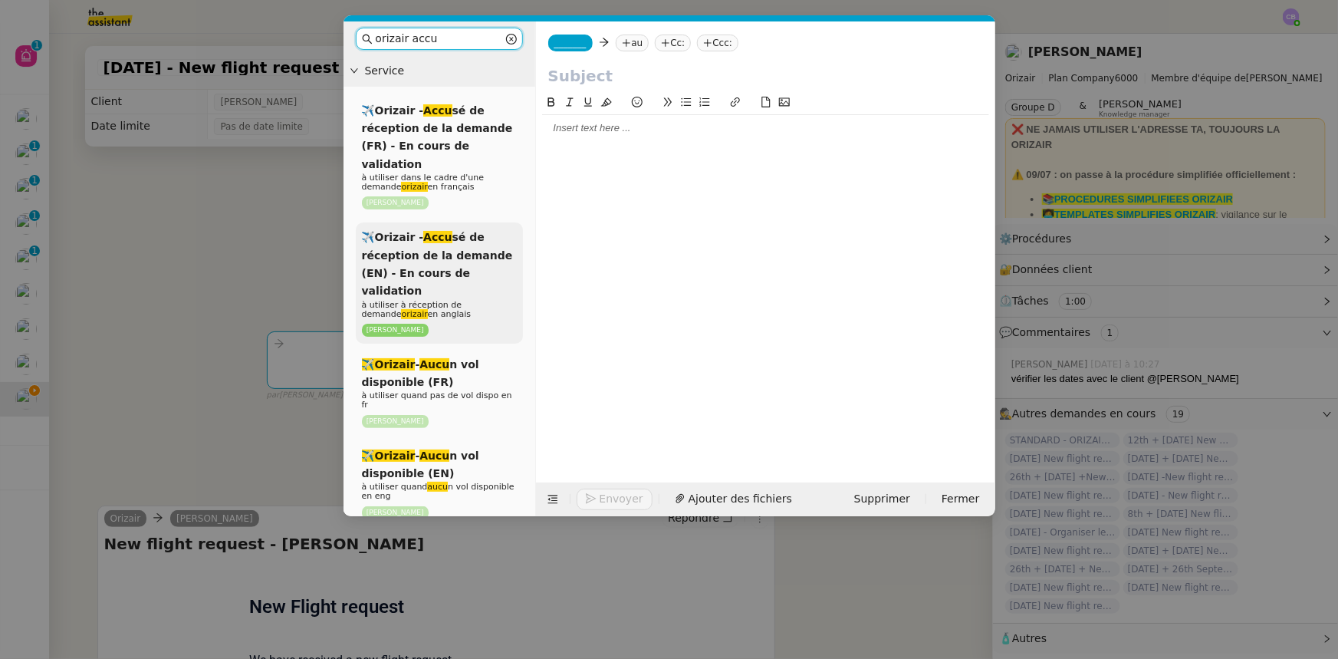
type input "orizair accu"
click at [467, 249] on span "✈️Orizair - Accu sé de réception de la demande (EN) - En cours de validation" at bounding box center [437, 264] width 151 height 66
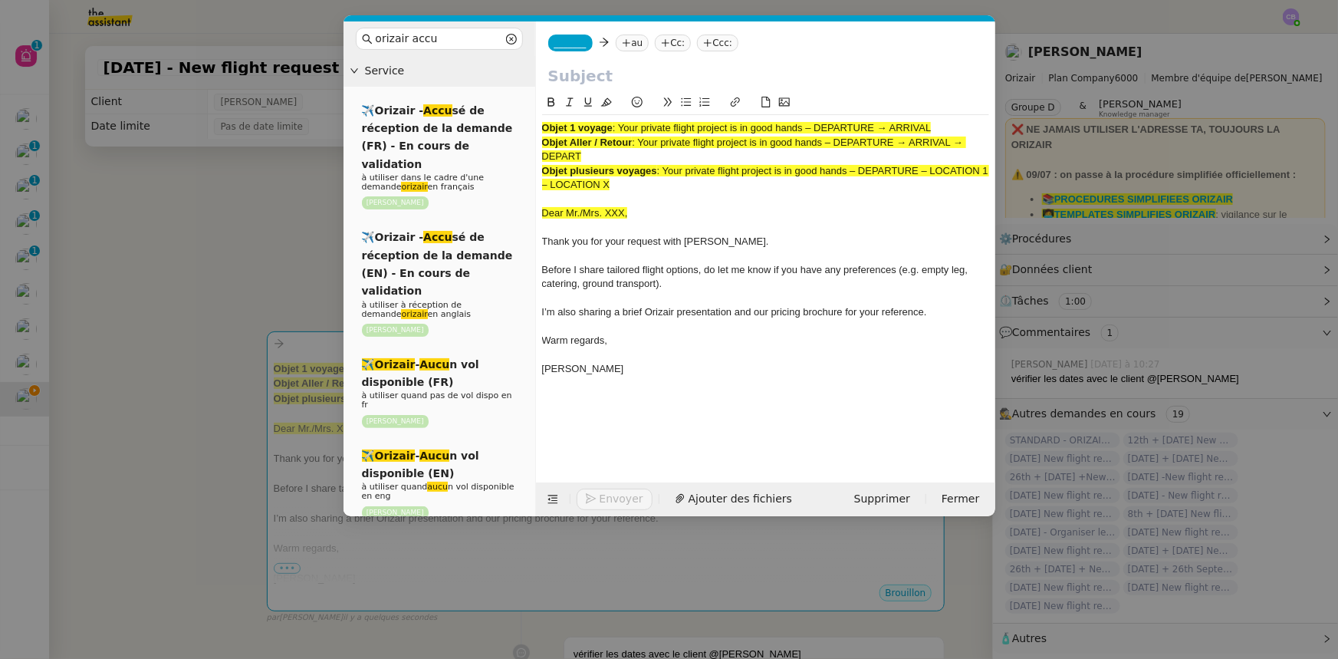
click at [268, 247] on nz-modal-container "orizair accu Service ✈️Orizair - Accu sé de réception de la demande (FR) - En c…" at bounding box center [669, 329] width 1338 height 659
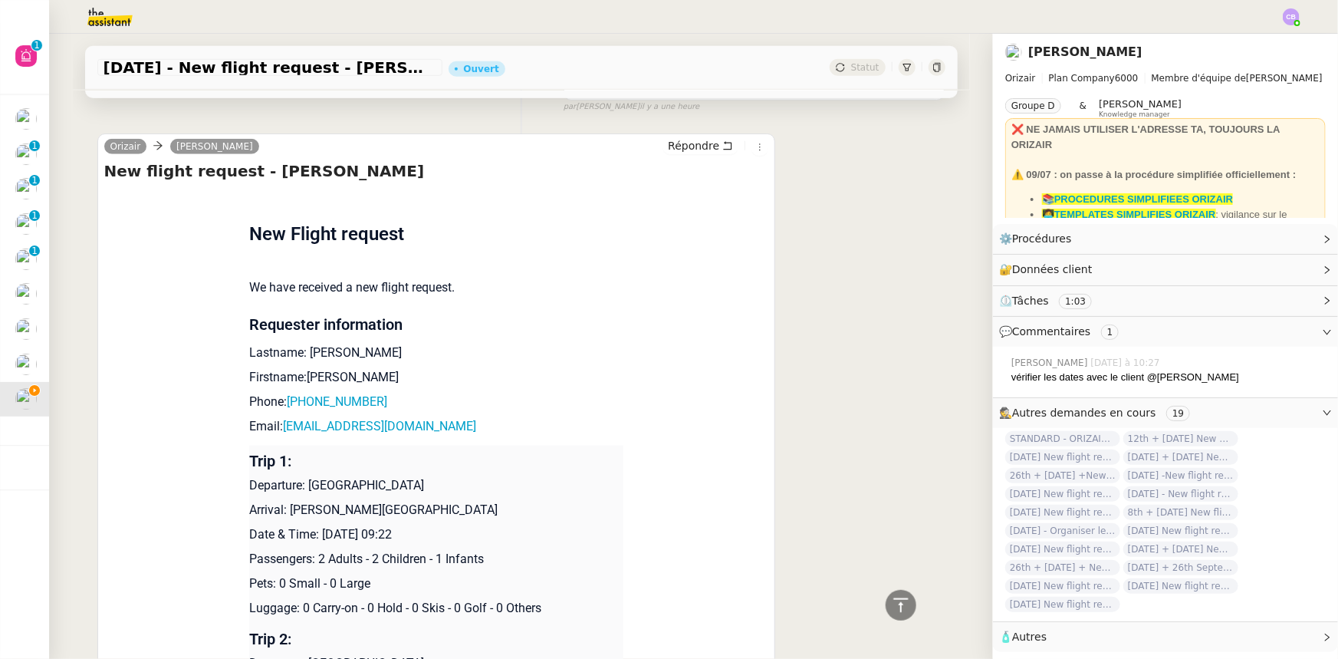
scroll to position [627, 0]
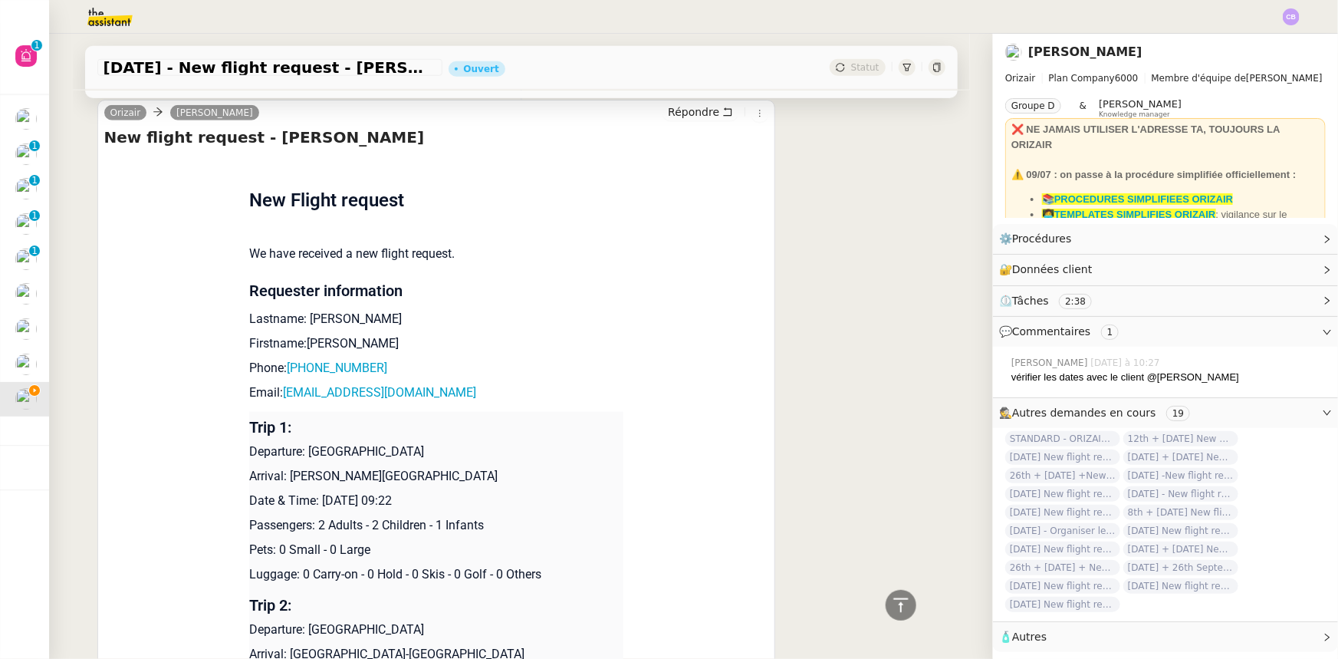
click at [558, 408] on td "New Flight request We have received a new flight request. Requester information…" at bounding box center [436, 497] width 374 height 682
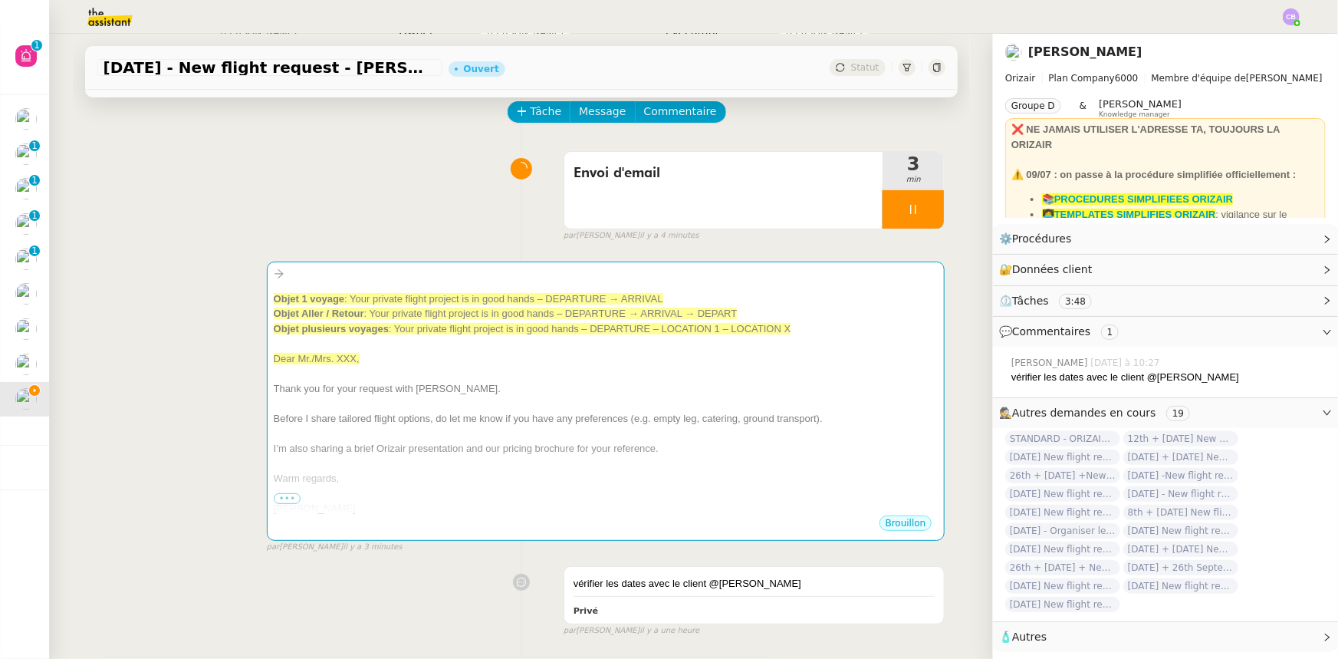
scroll to position [69, 0]
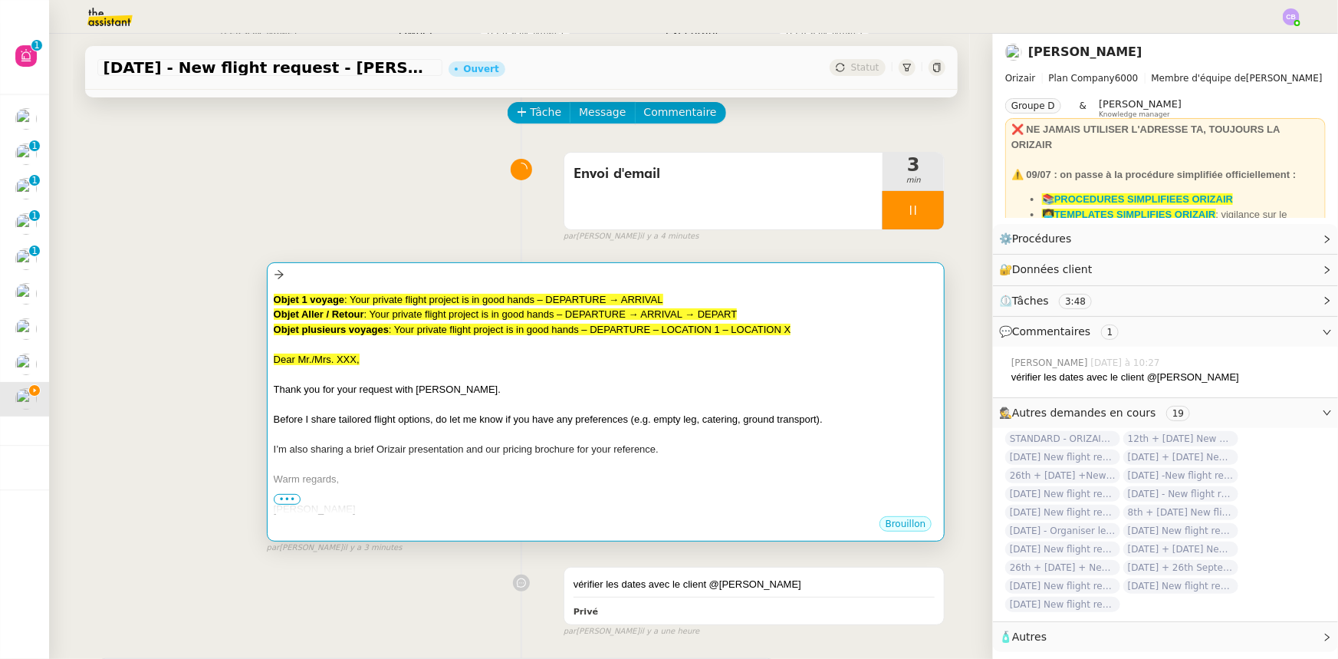
click at [613, 401] on div at bounding box center [606, 403] width 665 height 15
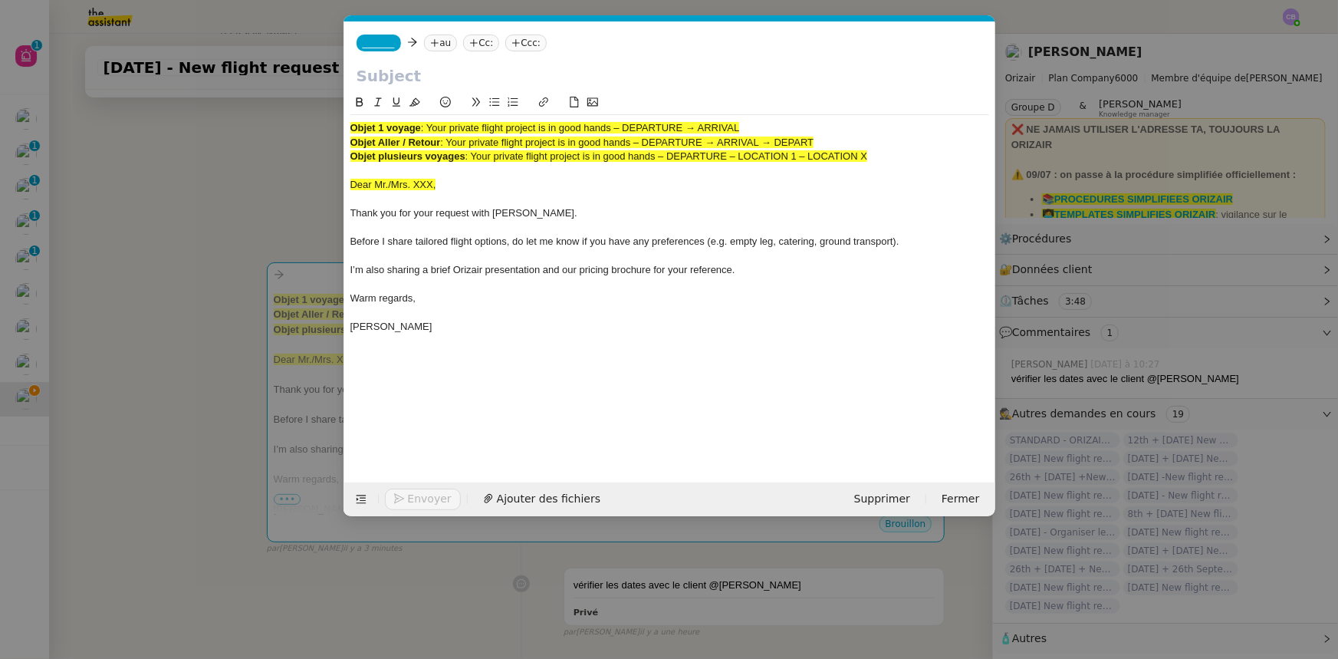
scroll to position [0, 84]
drag, startPoint x: 873, startPoint y: 157, endPoint x: 475, endPoint y: 156, distance: 397.2
click at [475, 156] on div "Objet plusieurs voyages : Your private flight project is in good hands – DEPART…" at bounding box center [669, 157] width 639 height 14
copy span "Your private flight project is in good hands – DEPARTURE – LOCATION 1 – LOCATIO…"
click at [411, 72] on input "text" at bounding box center [670, 75] width 626 height 23
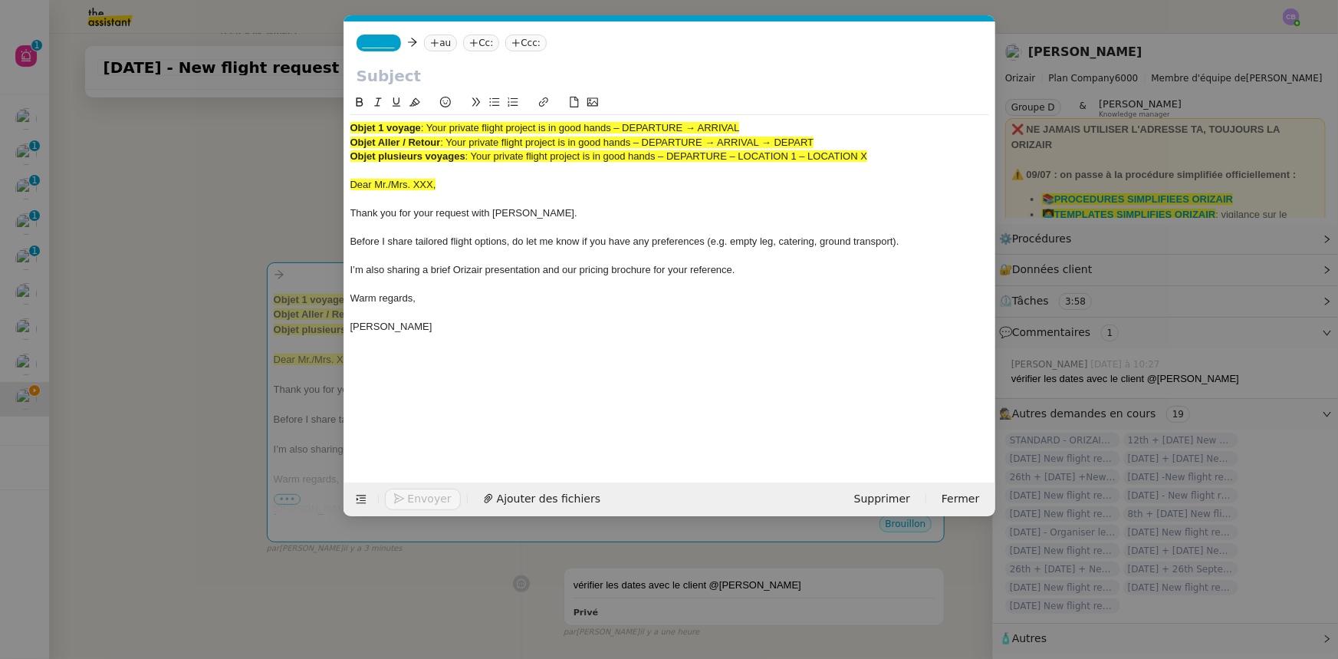
paste input "Your private flight project is in good hands – DEPARTURE – LOCATION 1 – LOCATIO…"
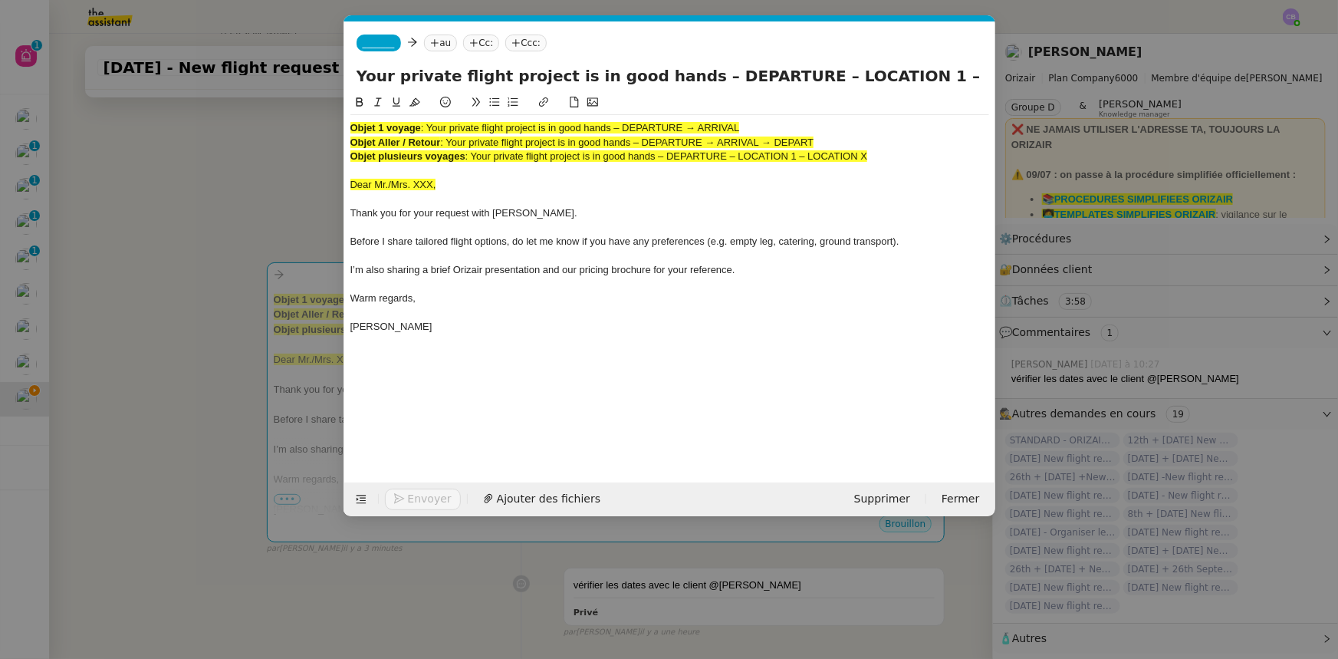
scroll to position [0, 0]
type input "Your private flight project is in good hands – DEPARTURE – LOCATION 1 – LOCATIO…"
drag, startPoint x: 837, startPoint y: 155, endPoint x: 338, endPoint y: 122, distance: 500.3
click at [338, 122] on nz-modal-container "orizair accu Service ✈️Orizair - Accu sé de réception de la demande (FR) - En c…" at bounding box center [669, 329] width 1338 height 659
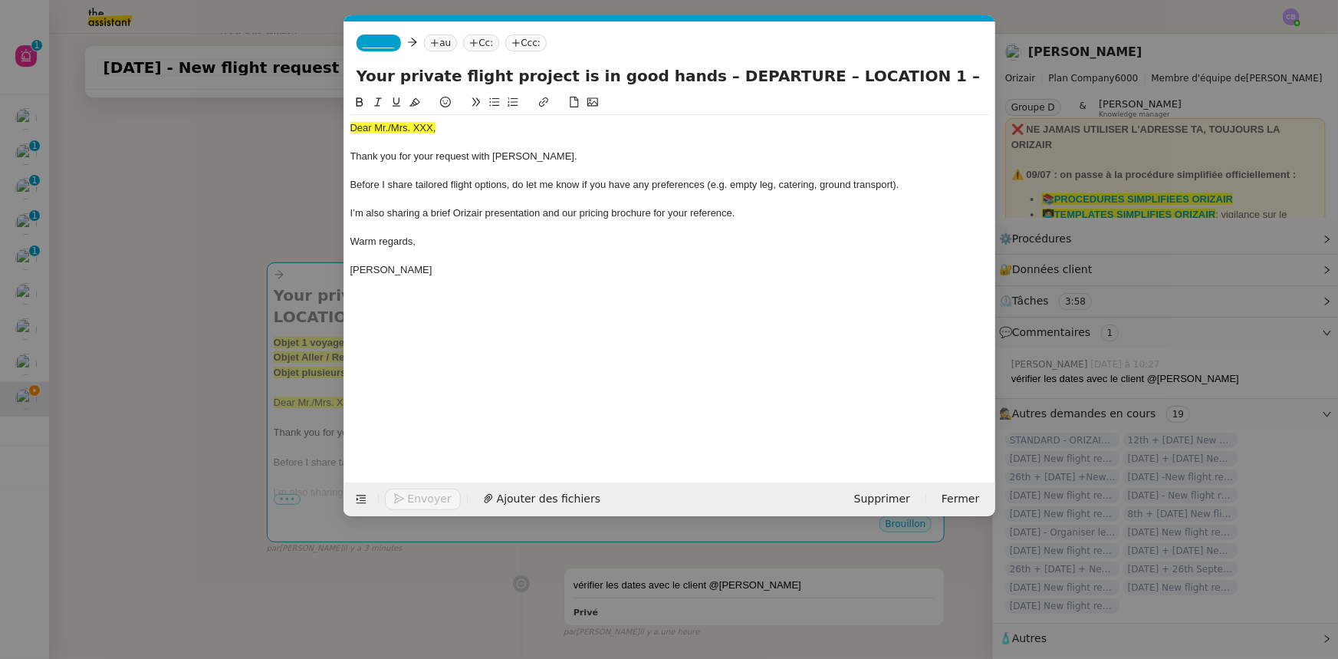
click at [288, 199] on nz-modal-container "orizair accu Service ✈️Orizair - Accu sé de réception de la demande (FR) - En c…" at bounding box center [669, 329] width 1338 height 659
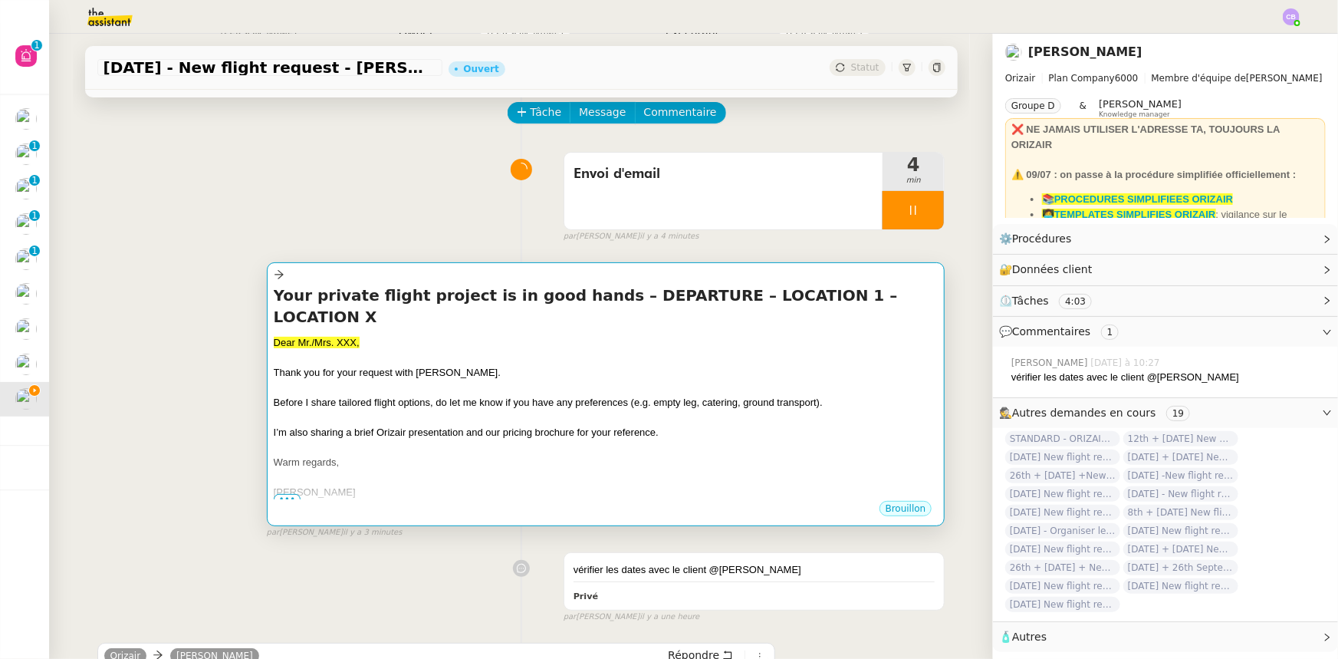
scroll to position [487, 0]
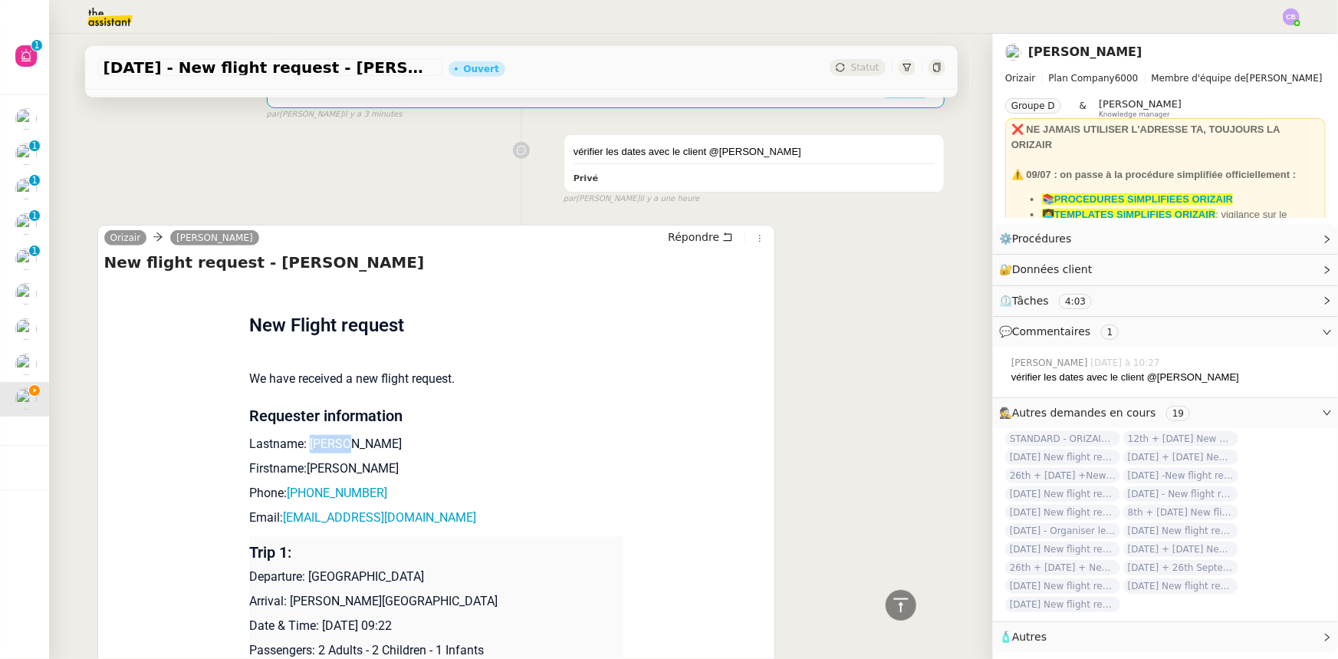
drag, startPoint x: 330, startPoint y: 425, endPoint x: 300, endPoint y: 425, distance: 29.9
click at [300, 435] on p "Lastname: [PERSON_NAME]" at bounding box center [436, 444] width 374 height 18
copy p "[PERSON_NAME]"
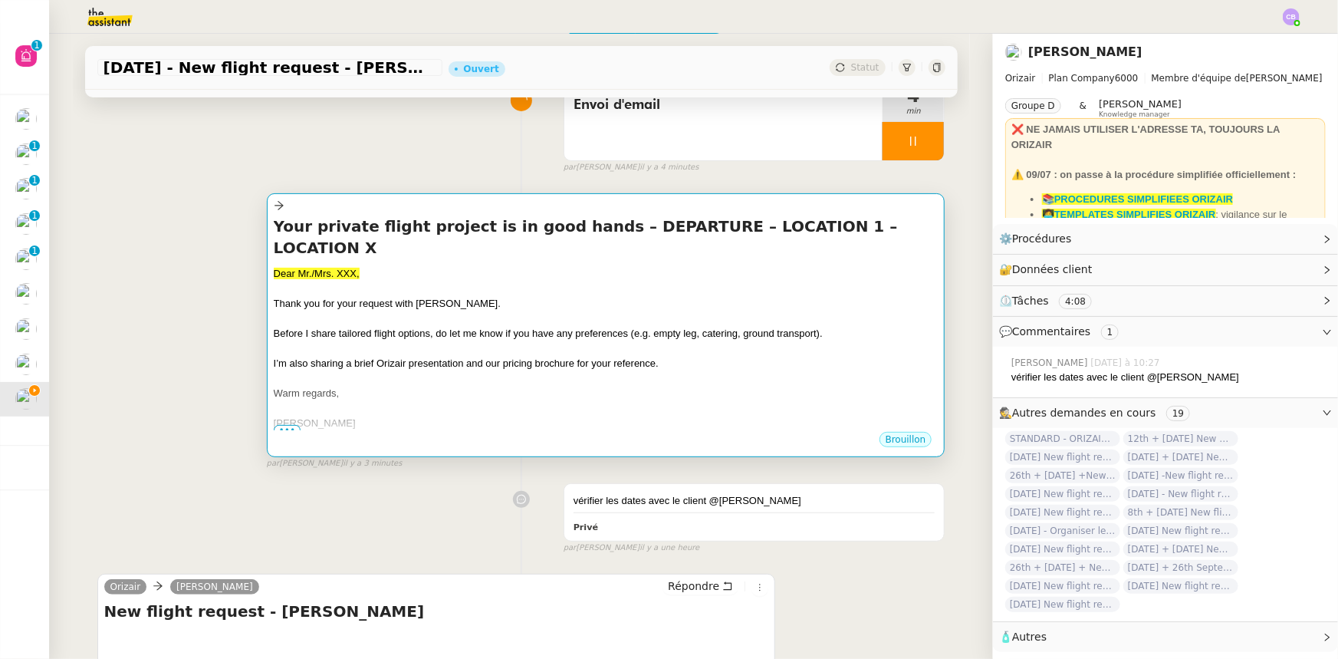
click at [353, 386] on div "Warm regards," at bounding box center [606, 393] width 665 height 15
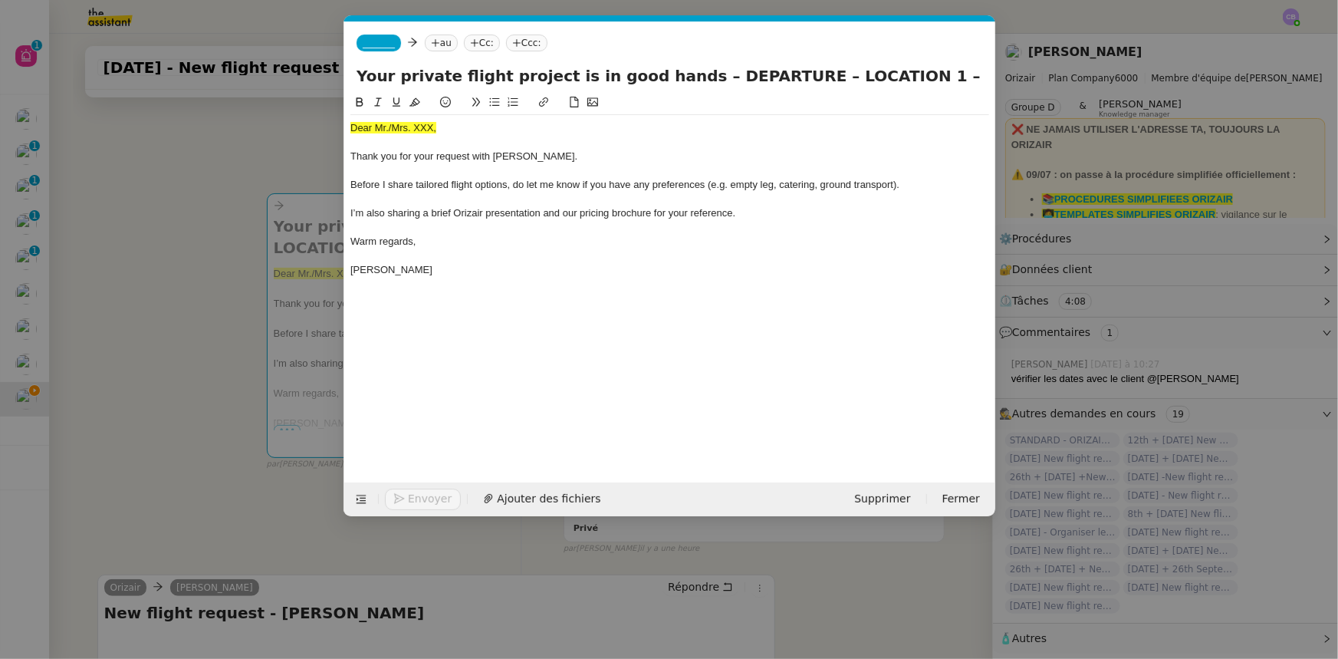
scroll to position [0, 84]
drag, startPoint x: 436, startPoint y: 131, endPoint x: 350, endPoint y: 127, distance: 86.7
click at [350, 127] on div "Dear Mr./Mrs. XXX," at bounding box center [669, 128] width 639 height 14
click at [423, 100] on div at bounding box center [669, 104] width 639 height 21
drag, startPoint x: 436, startPoint y: 128, endPoint x: 350, endPoint y: 126, distance: 85.1
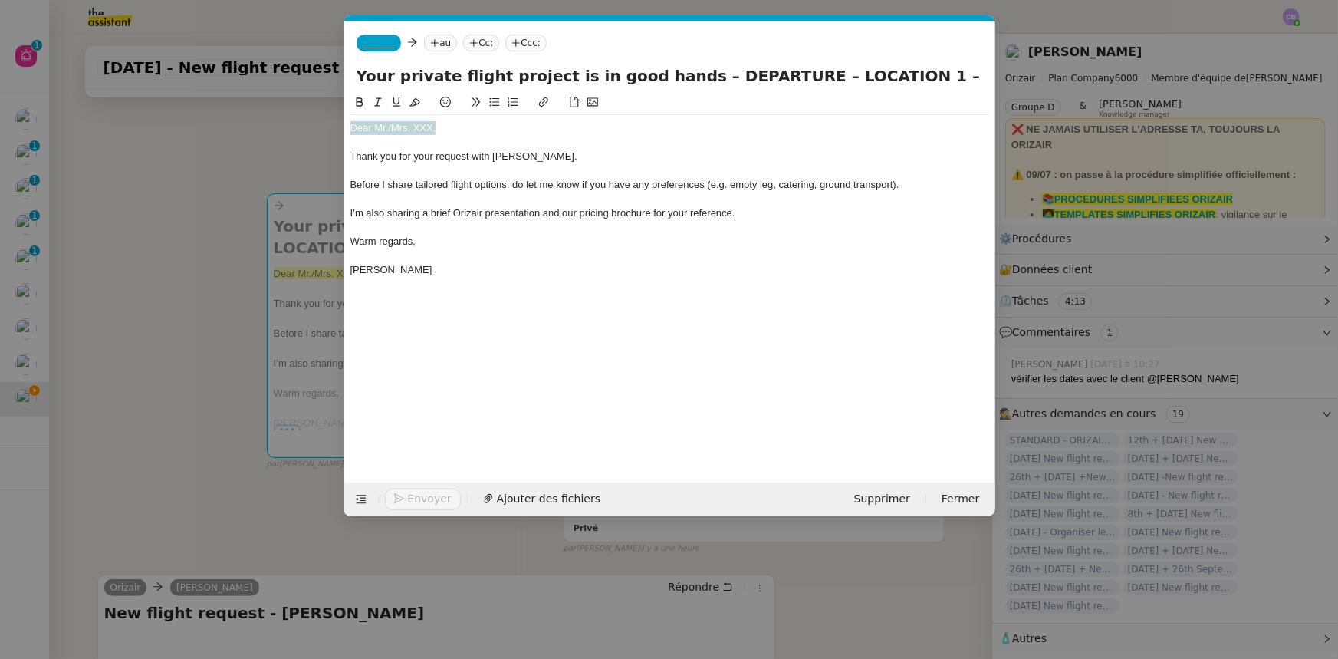
click at [350, 126] on div "Dear Mr./Mrs. XXX," at bounding box center [669, 128] width 639 height 14
click at [414, 100] on icon at bounding box center [414, 102] width 11 height 8
click at [432, 130] on div "Dear Mr./Mrs. XXX," at bounding box center [669, 128] width 639 height 14
click at [392, 127] on div "Dear Mr./Mrs. [GEOGRAPHIC_DATA]," at bounding box center [669, 128] width 639 height 14
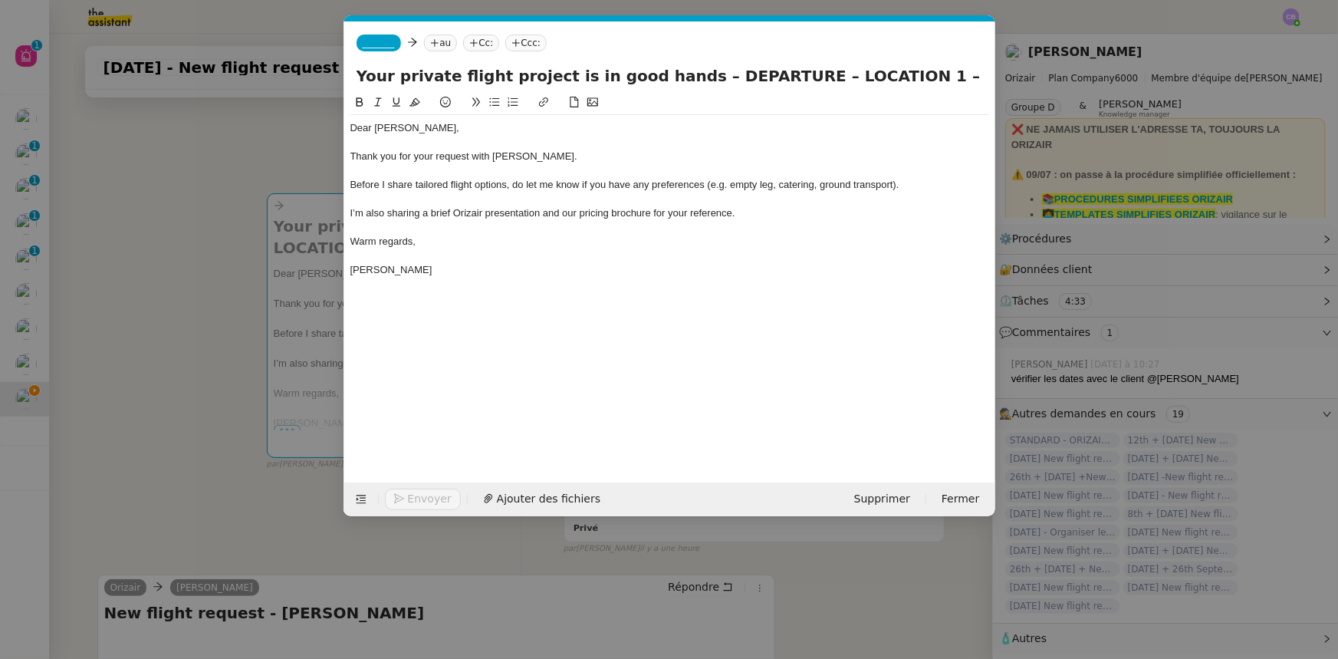
drag, startPoint x: 872, startPoint y: 76, endPoint x: 790, endPoint y: 74, distance: 82.1
click at [790, 74] on input "Your private flight project is in good hands – DEPARTURE – LOCATION 1 – LOCATIO…" at bounding box center [670, 75] width 626 height 23
drag, startPoint x: 765, startPoint y: 73, endPoint x: 684, endPoint y: 70, distance: 81.3
click at [684, 70] on input "Your private flight project is in good hands – DEPARTURE – LOCATION 1 – LOCATIO…" at bounding box center [670, 75] width 626 height 23
drag, startPoint x: 842, startPoint y: 77, endPoint x: 926, endPoint y: 80, distance: 83.6
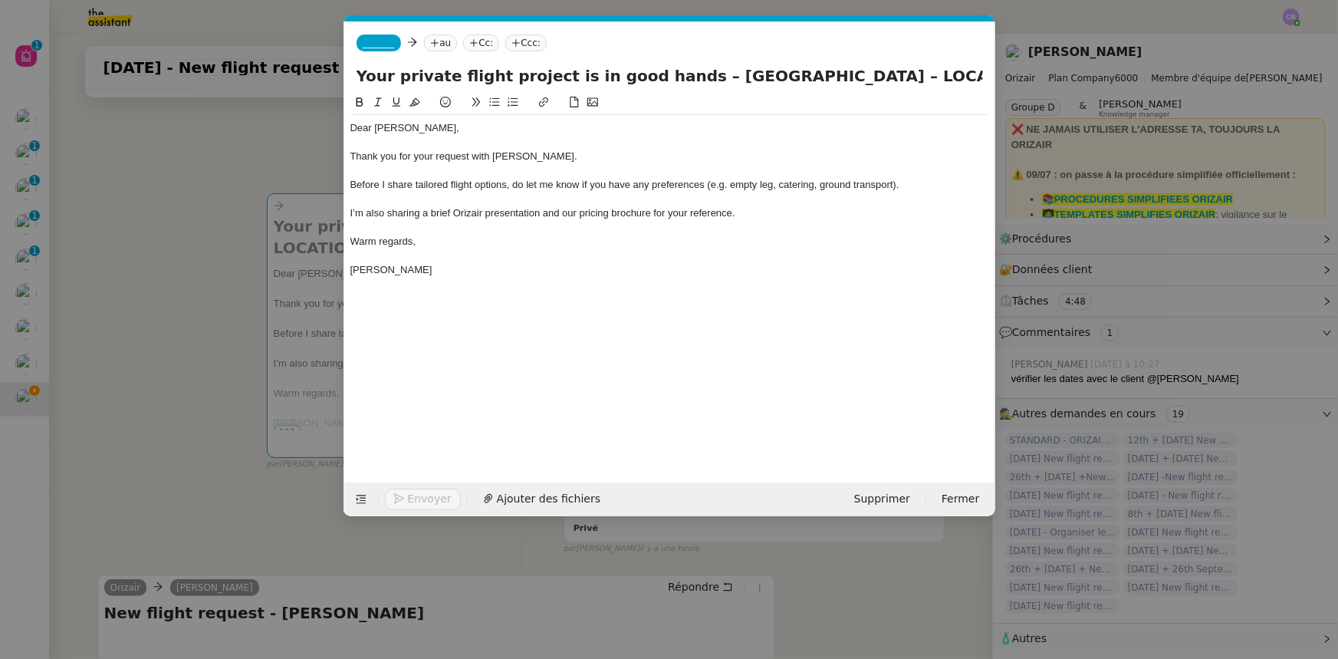
click at [926, 80] on input "Your private flight project is in good hands – [GEOGRAPHIC_DATA] – LOCATION 1 –…" at bounding box center [670, 75] width 626 height 23
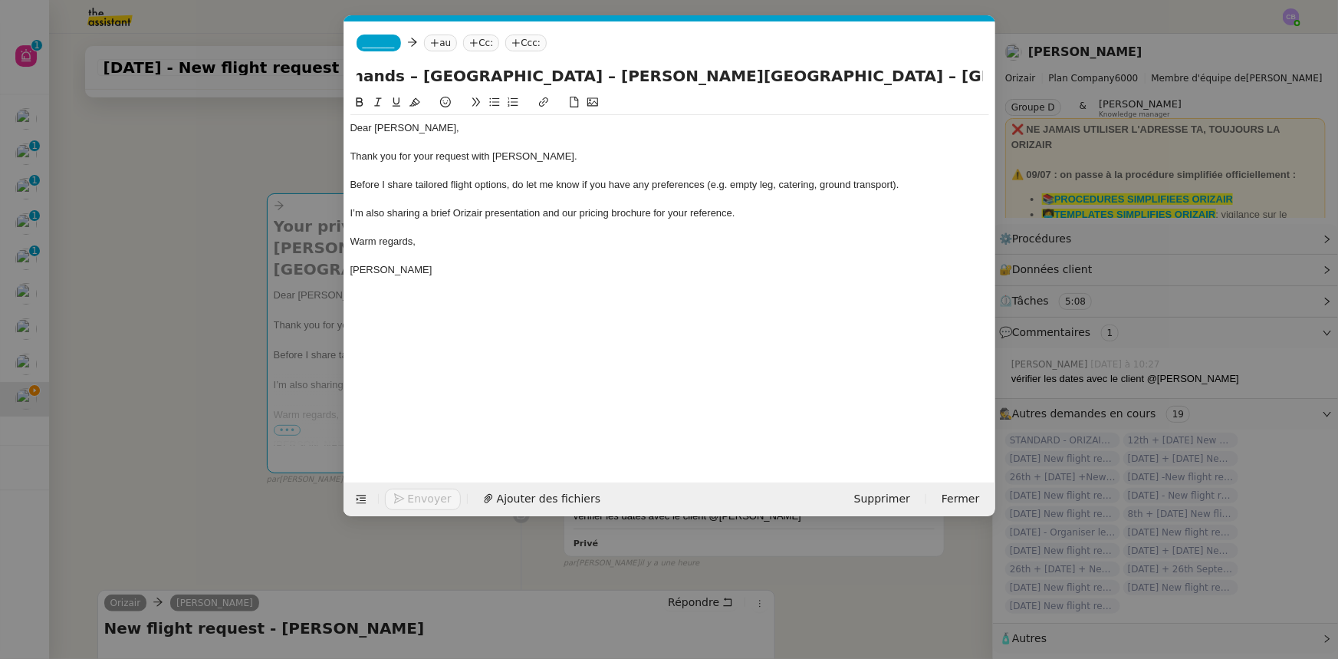
scroll to position [0, 330]
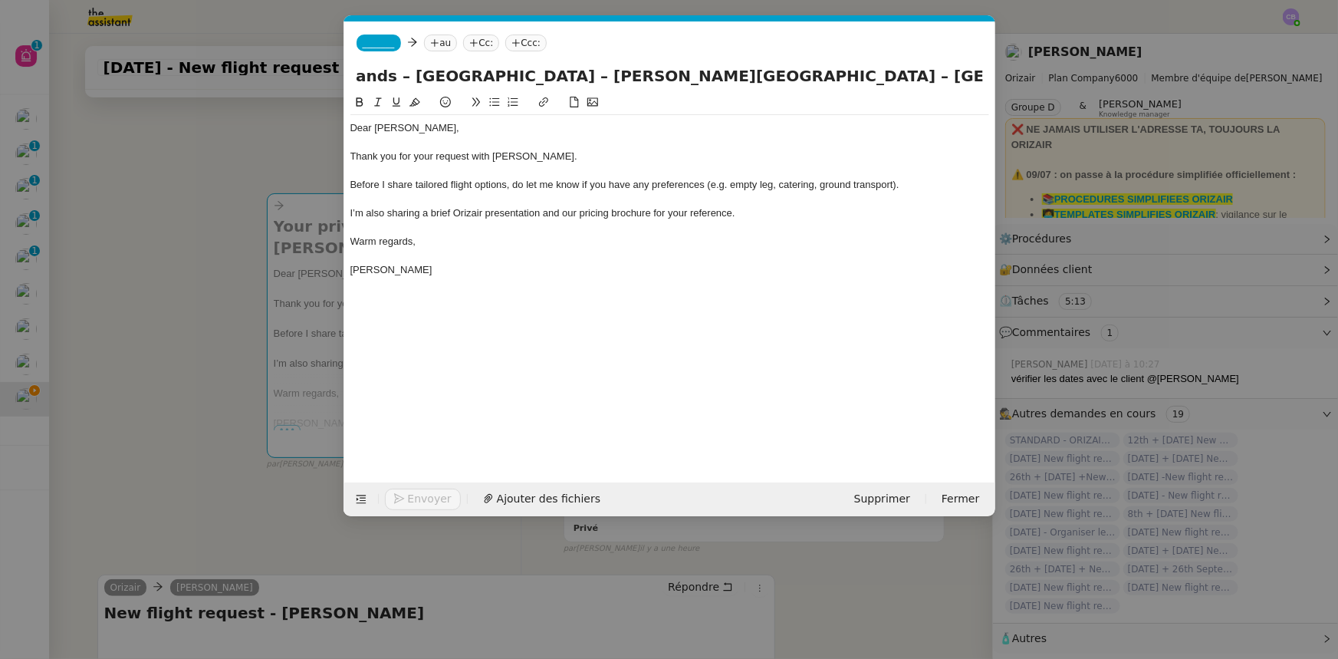
type input "Your private flight project is in good hands – [GEOGRAPHIC_DATA] – [PERSON_NAME…"
click at [920, 182] on div "Before I share tailored flight options, do let me know if you have any preferen…" at bounding box center [669, 185] width 639 height 14
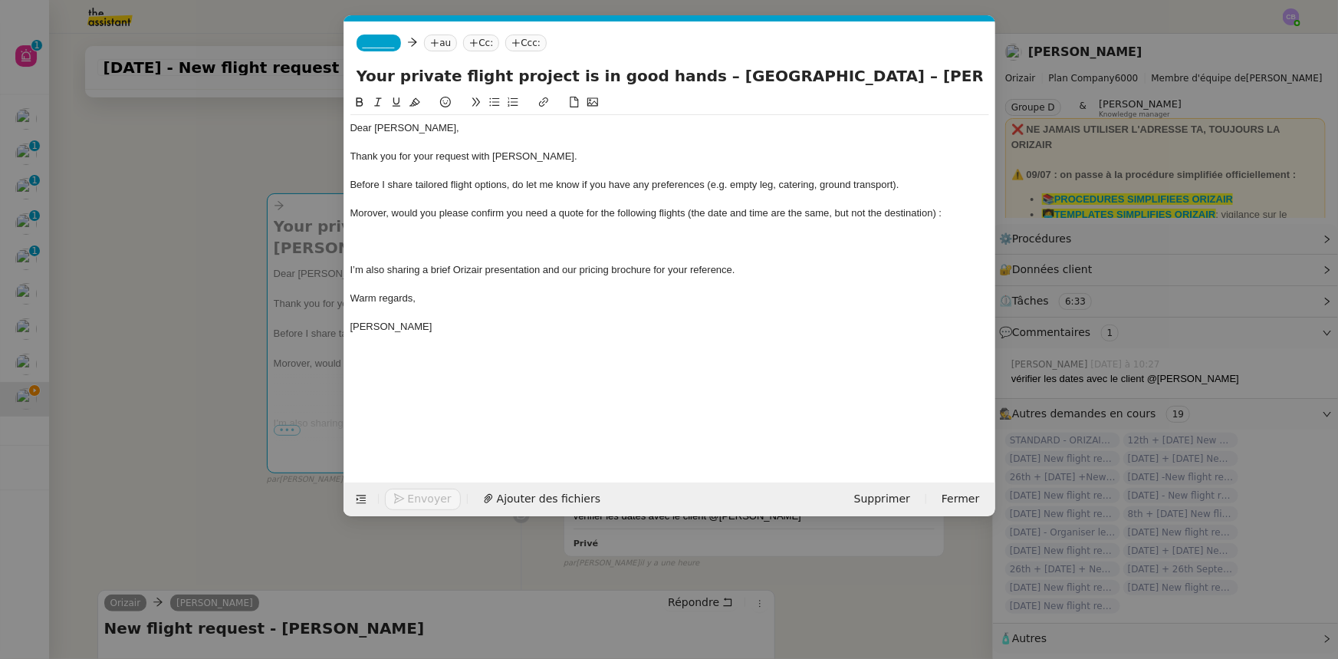
click at [498, 98] on icon at bounding box center [494, 102] width 11 height 11
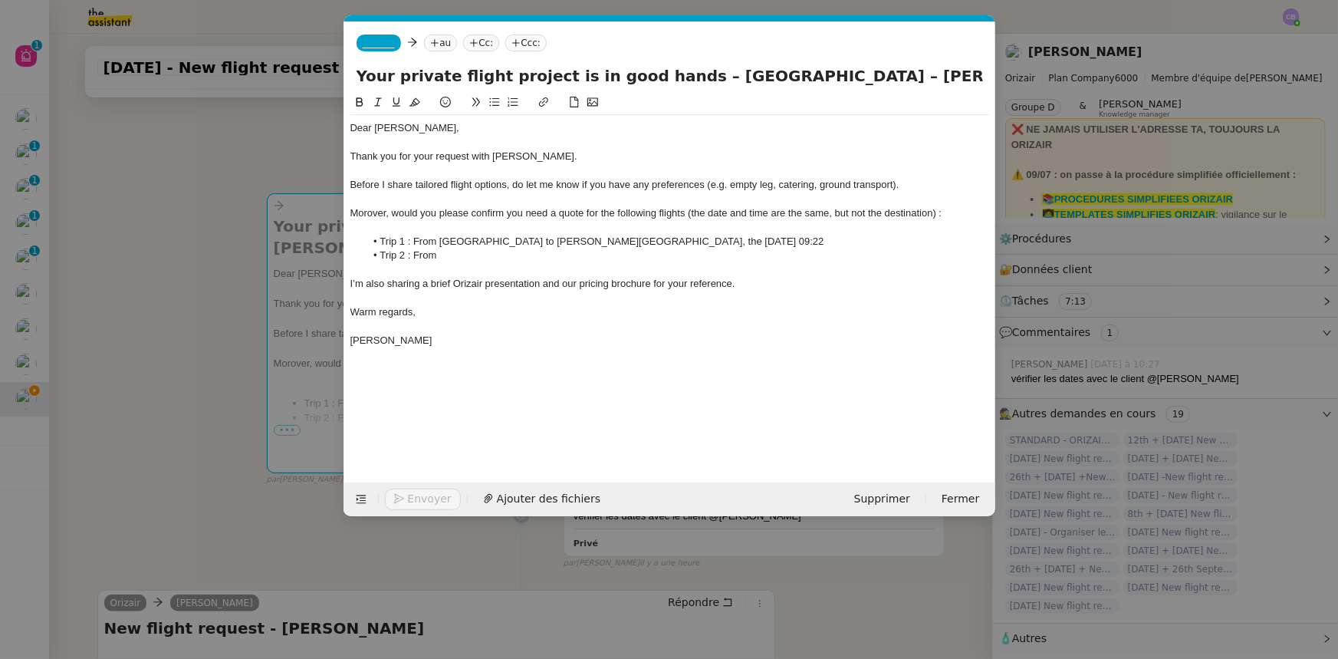
drag, startPoint x: 855, startPoint y: 243, endPoint x: 442, endPoint y: 240, distance: 413.3
click at [442, 240] on span "Trip 1 : From [GEOGRAPHIC_DATA] to [PERSON_NAME][GEOGRAPHIC_DATA], the [DATE] 0…" at bounding box center [602, 241] width 444 height 12
copy span "[GEOGRAPHIC_DATA] to [PERSON_NAME][GEOGRAPHIC_DATA], the [DATE] 09:22"
click at [459, 259] on li "Trip 2 : From" at bounding box center [677, 255] width 624 height 14
drag, startPoint x: 538, startPoint y: 259, endPoint x: 675, endPoint y: 255, distance: 136.5
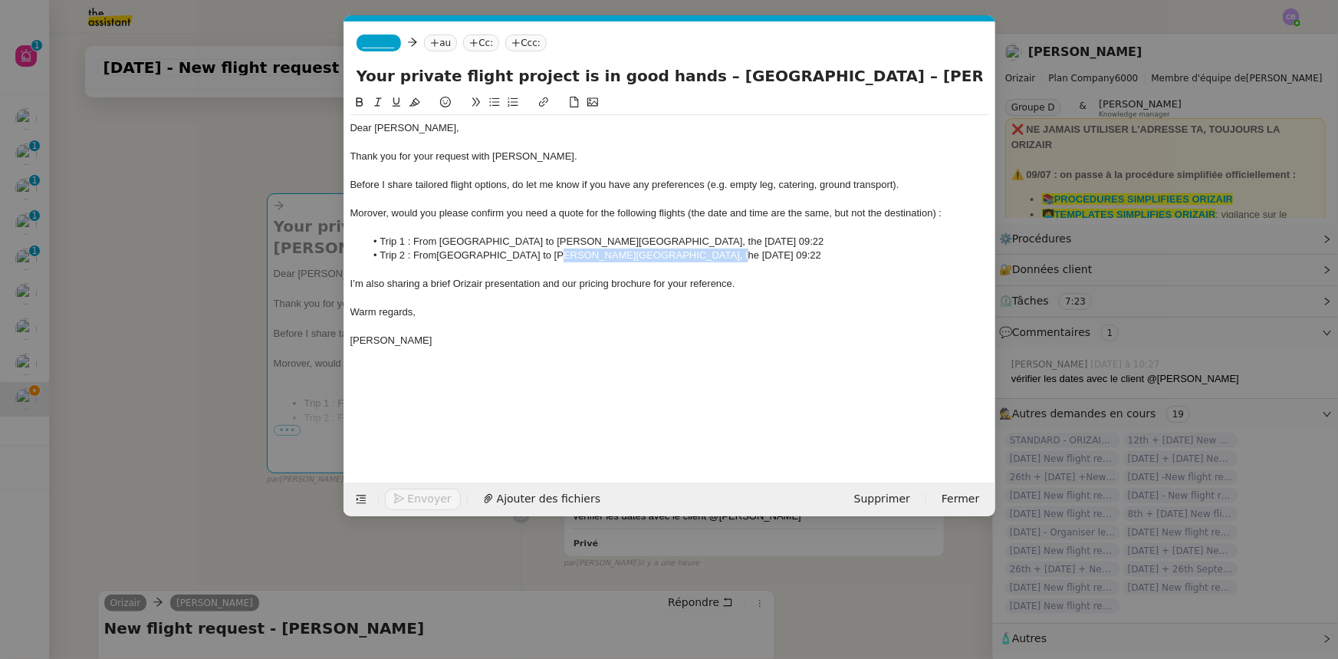
click at [675, 255] on li "Trip 2 : From [GEOGRAPHIC_DATA] to [PERSON_NAME][GEOGRAPHIC_DATA], the [DATE] 0…" at bounding box center [677, 255] width 624 height 14
drag, startPoint x: 539, startPoint y: 241, endPoint x: 705, endPoint y: 238, distance: 166.4
click at [705, 238] on span "Trip 1 : From [GEOGRAPHIC_DATA] to [PERSON_NAME][GEOGRAPHIC_DATA], the [DATE] 0…" at bounding box center [602, 241] width 444 height 12
click at [357, 104] on icon at bounding box center [359, 102] width 11 height 11
drag, startPoint x: 539, startPoint y: 255, endPoint x: 644, endPoint y: 253, distance: 105.1
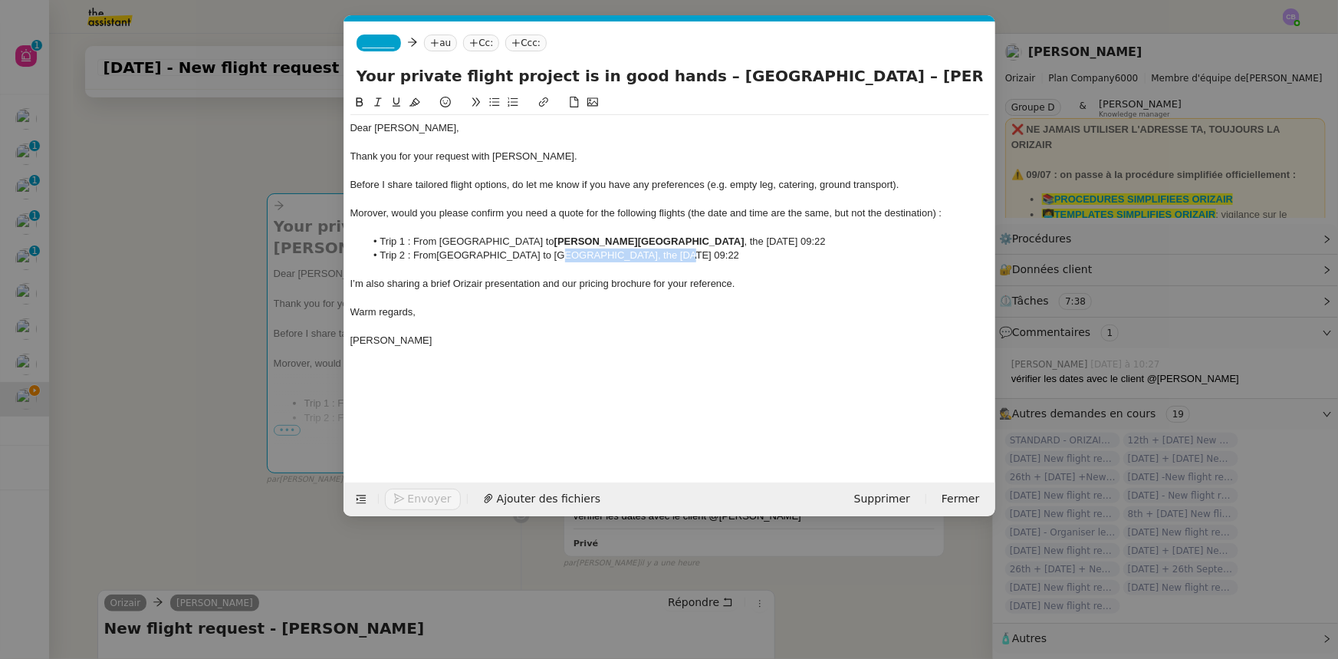
click at [644, 253] on li "Trip 2 : From [GEOGRAPHIC_DATA] to [GEOGRAPHIC_DATA] [GEOGRAPHIC_DATA], the [DA…" at bounding box center [677, 255] width 624 height 14
click at [360, 103] on icon at bounding box center [359, 101] width 7 height 9
click at [590, 326] on div at bounding box center [669, 327] width 639 height 14
click at [517, 351] on div "Dear [PERSON_NAME], Thank you for your request with [PERSON_NAME]. Before I sha…" at bounding box center [669, 234] width 639 height 238
drag, startPoint x: 802, startPoint y: 256, endPoint x: 348, endPoint y: 205, distance: 456.8
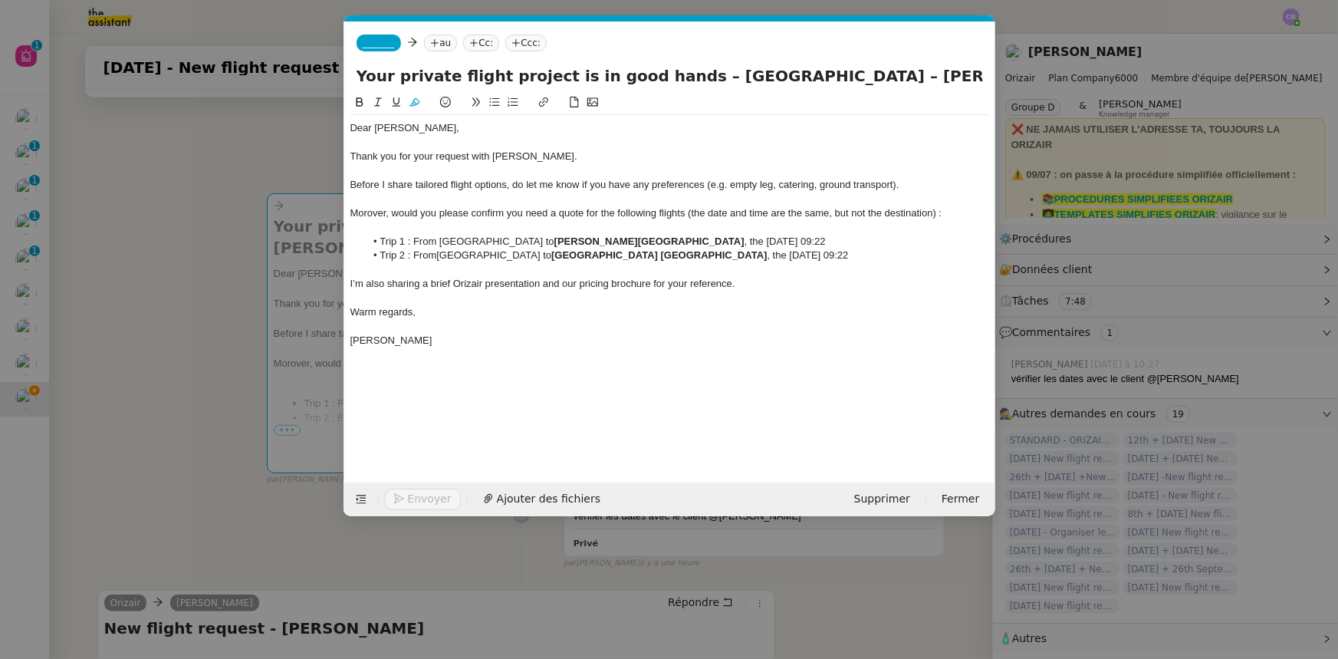
click at [348, 205] on nz-spin "Dear [PERSON_NAME], Thank you for your request with [PERSON_NAME]. Before I sha…" at bounding box center [669, 279] width 651 height 371
click at [365, 229] on div at bounding box center [669, 228] width 639 height 14
click at [373, 211] on span "Morover, would you please confirm you need a quote for the following flights (t…" at bounding box center [646, 213] width 592 height 12
click at [511, 338] on div "[PERSON_NAME]" at bounding box center [669, 341] width 639 height 14
drag, startPoint x: 837, startPoint y: 255, endPoint x: 353, endPoint y: 210, distance: 486.6
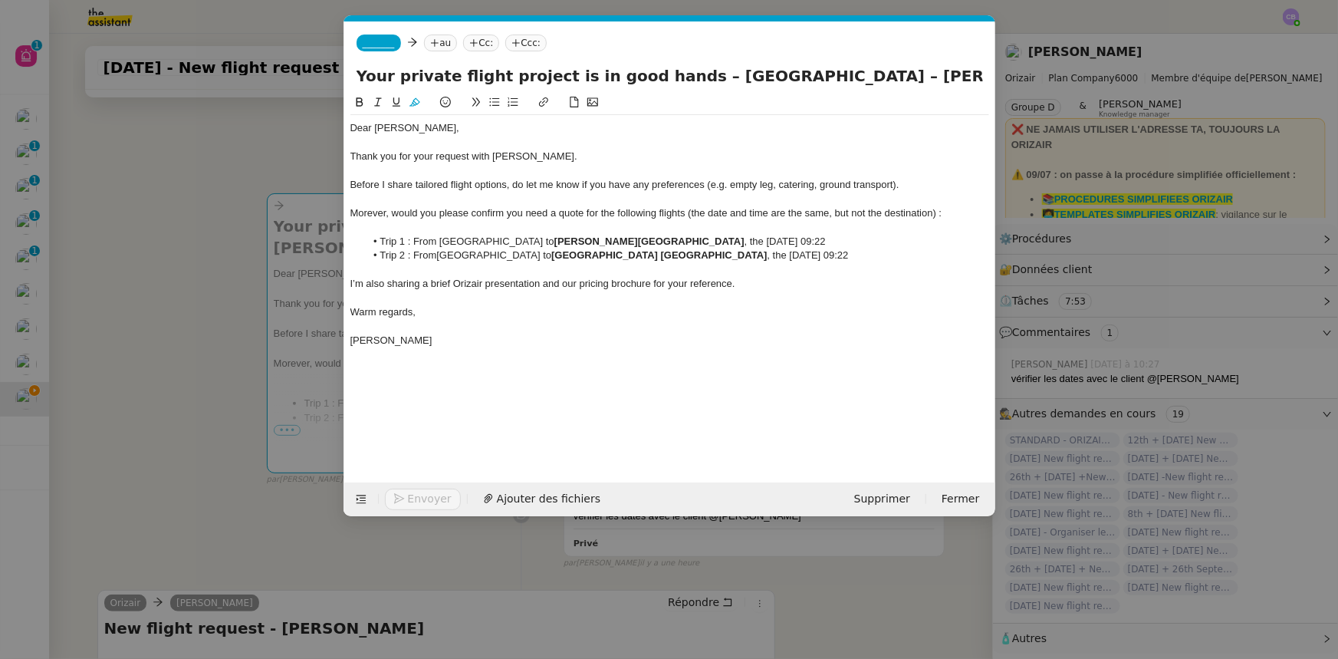
click at [353, 210] on div "Dear [PERSON_NAME], Thank you for your request with [PERSON_NAME]. Before I sha…" at bounding box center [669, 234] width 639 height 238
copy div "Morever, would you please confirm you need a quote for the following flights (t…"
click at [291, 157] on nz-modal-container "orizair accu Service ✈️Orizair - Accu sé de réception de la demande (FR) - En c…" at bounding box center [669, 329] width 1338 height 659
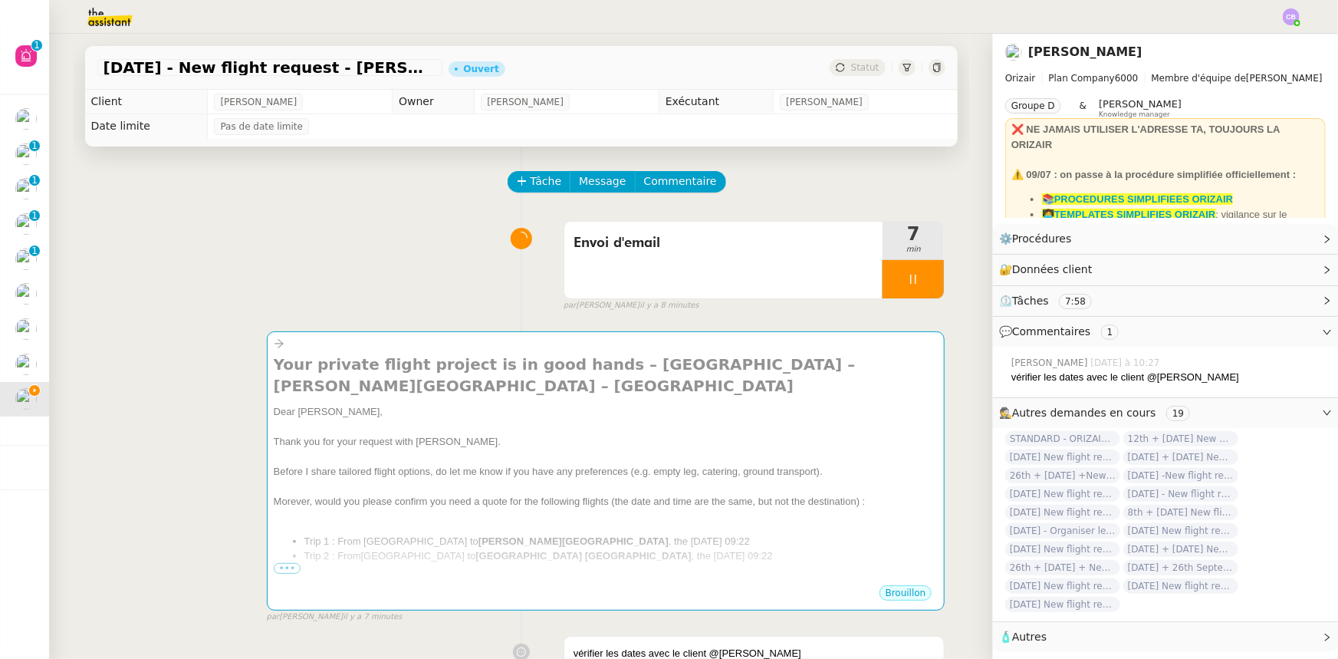
click at [885, 277] on div at bounding box center [913, 279] width 61 height 38
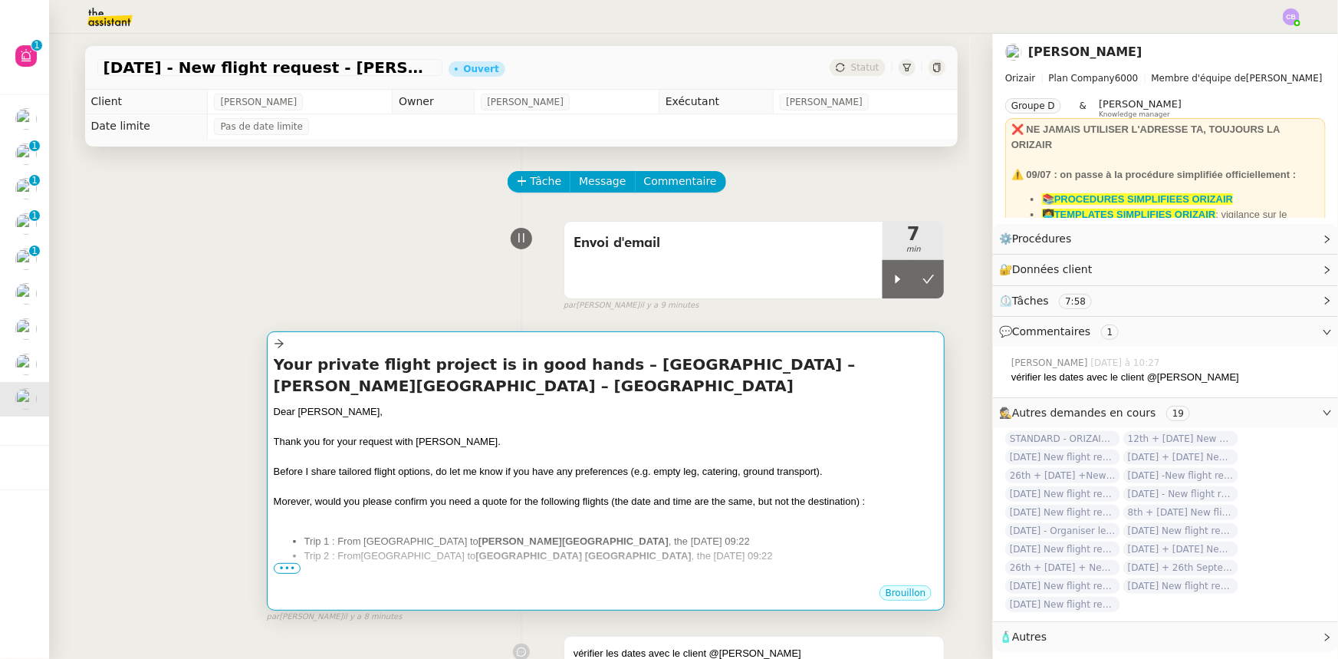
click at [571, 449] on div "Thank you for your request with [PERSON_NAME]." at bounding box center [606, 441] width 665 height 15
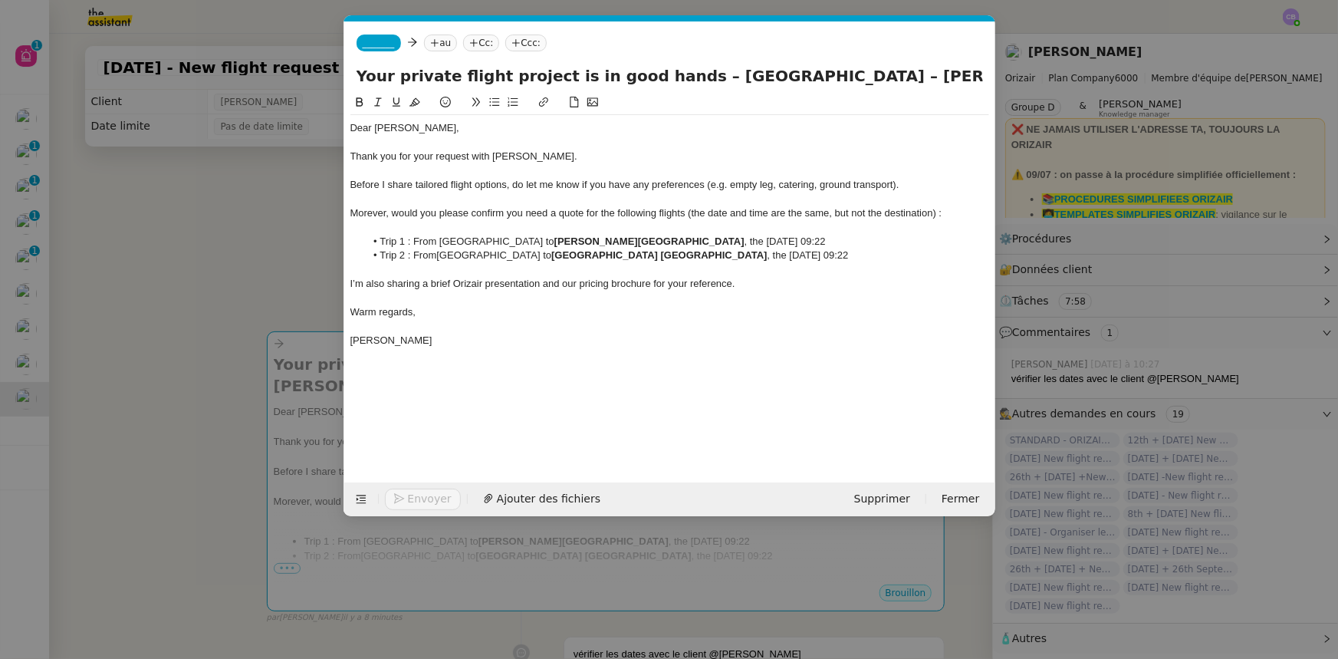
scroll to position [0, 84]
drag, startPoint x: 393, startPoint y: 214, endPoint x: 684, endPoint y: 212, distance: 291.4
click at [684, 212] on span "Morever, would you please confirm you need a quote for the following flights (t…" at bounding box center [646, 213] width 592 height 12
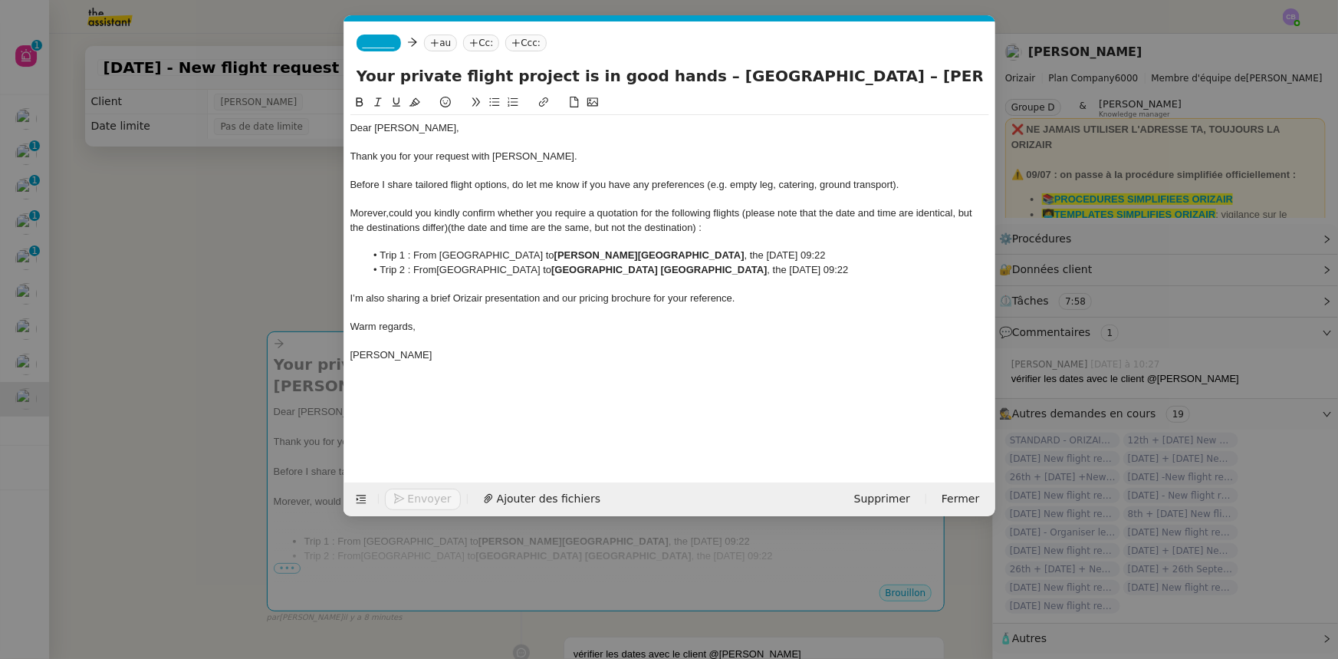
scroll to position [0, 0]
click at [395, 246] on div at bounding box center [669, 242] width 639 height 14
click at [372, 214] on span "Morever," at bounding box center [369, 213] width 39 height 12
click at [0, 0] on lt-span "More o ver" at bounding box center [0, 0] width 0 height 0
drag, startPoint x: 676, startPoint y: 209, endPoint x: 681, endPoint y: 222, distance: 13.4
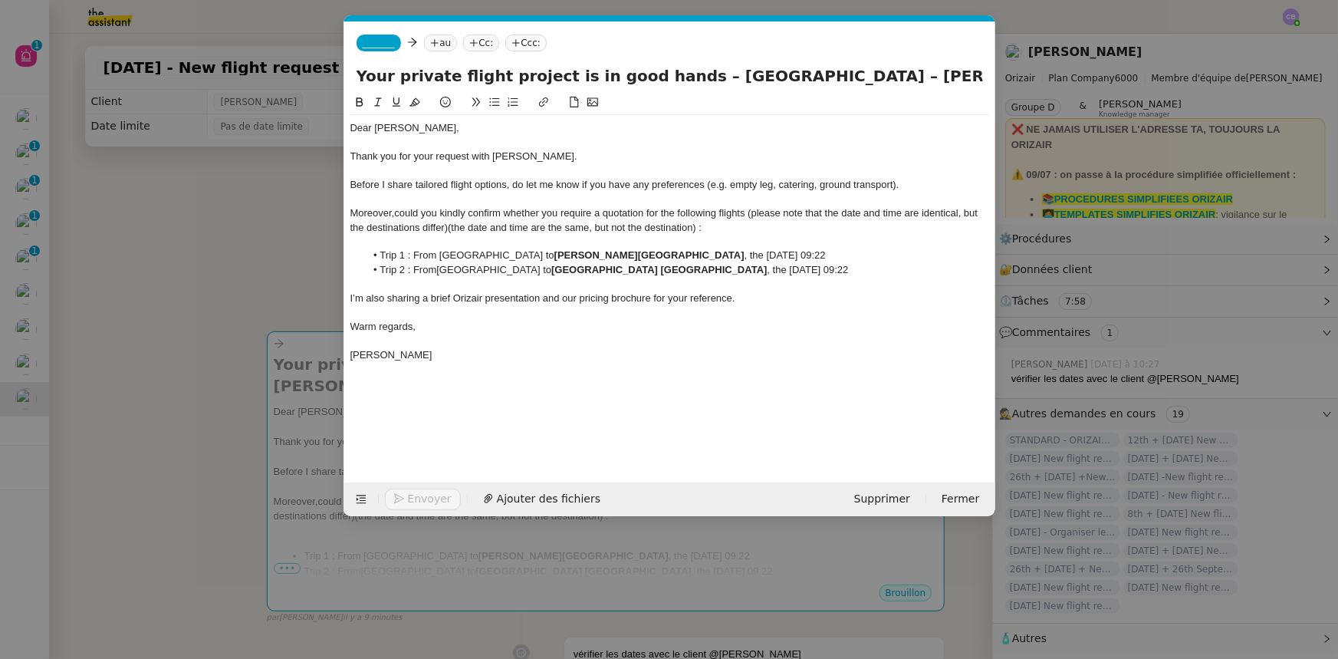
click at [676, 209] on div "Moreover, could you kindly confirm whether you require a quotation for the foll…" at bounding box center [669, 220] width 639 height 28
click at [716, 229] on span "(the date and time are the same, but not the destination) :" at bounding box center [592, 228] width 254 height 12
click at [836, 211] on div "Moreover, could you kindly confirm whether you require a quotation for the two …" at bounding box center [669, 220] width 639 height 28
drag, startPoint x: 449, startPoint y: 229, endPoint x: 767, endPoint y: 215, distance: 318.6
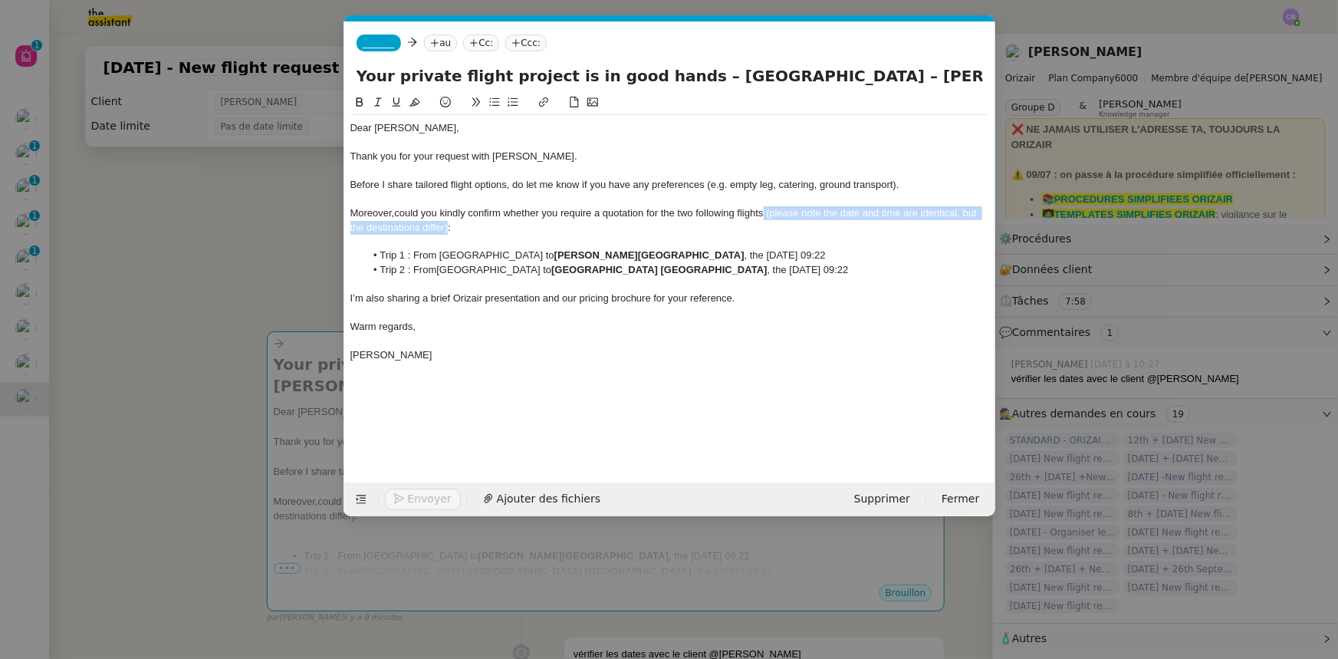
click at [767, 215] on div "Moreover, could you kindly confirm whether you require a quotation for the two …" at bounding box center [669, 220] width 639 height 28
click at [378, 105] on icon at bounding box center [378, 102] width 11 height 11
click at [590, 268] on strong "[GEOGRAPHIC_DATA] [GEOGRAPHIC_DATA]" at bounding box center [658, 270] width 215 height 12
click at [281, 209] on nz-modal-container "orizair accu Service ✈️Orizair - Accu sé de réception de la demande (FR) - En c…" at bounding box center [669, 329] width 1338 height 659
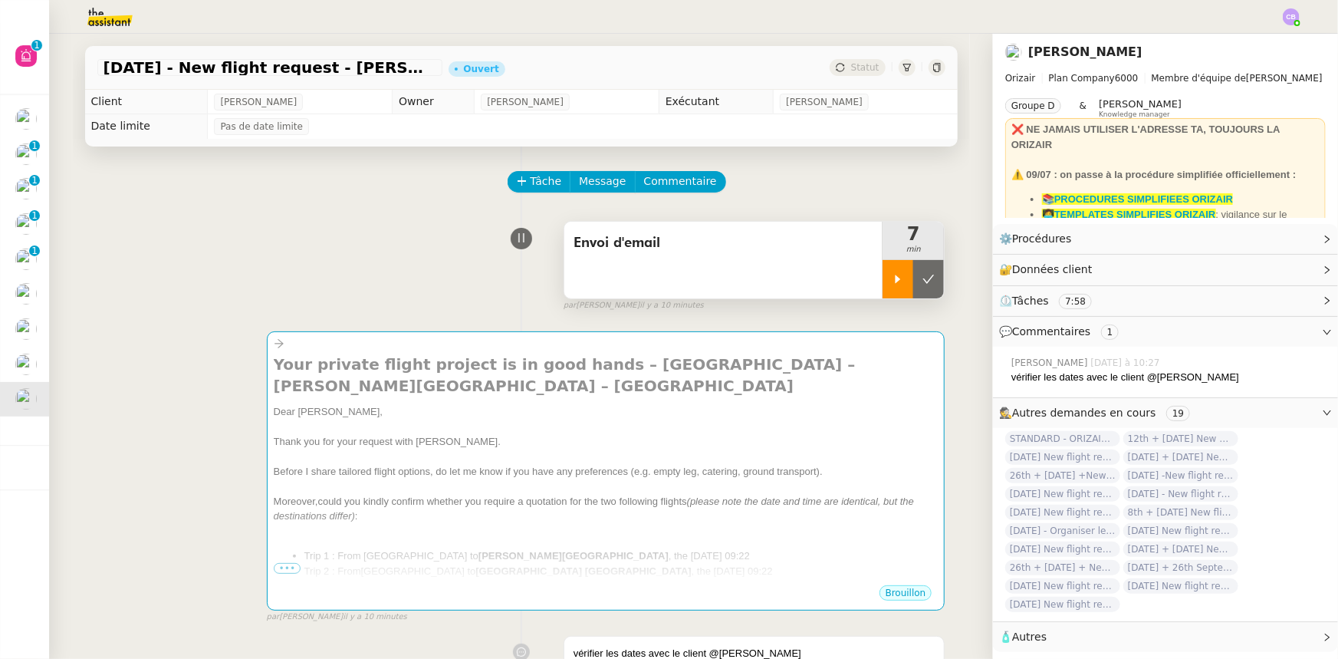
click at [883, 281] on div at bounding box center [898, 279] width 31 height 38
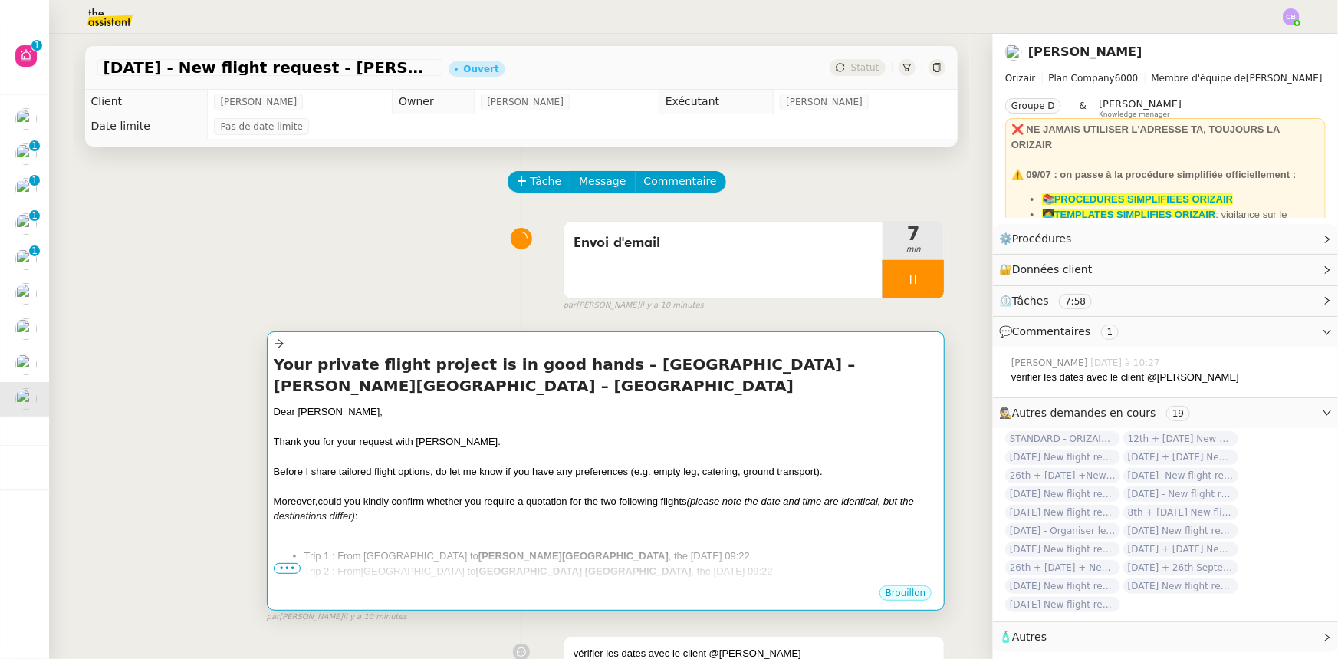
click at [732, 486] on div at bounding box center [606, 485] width 665 height 15
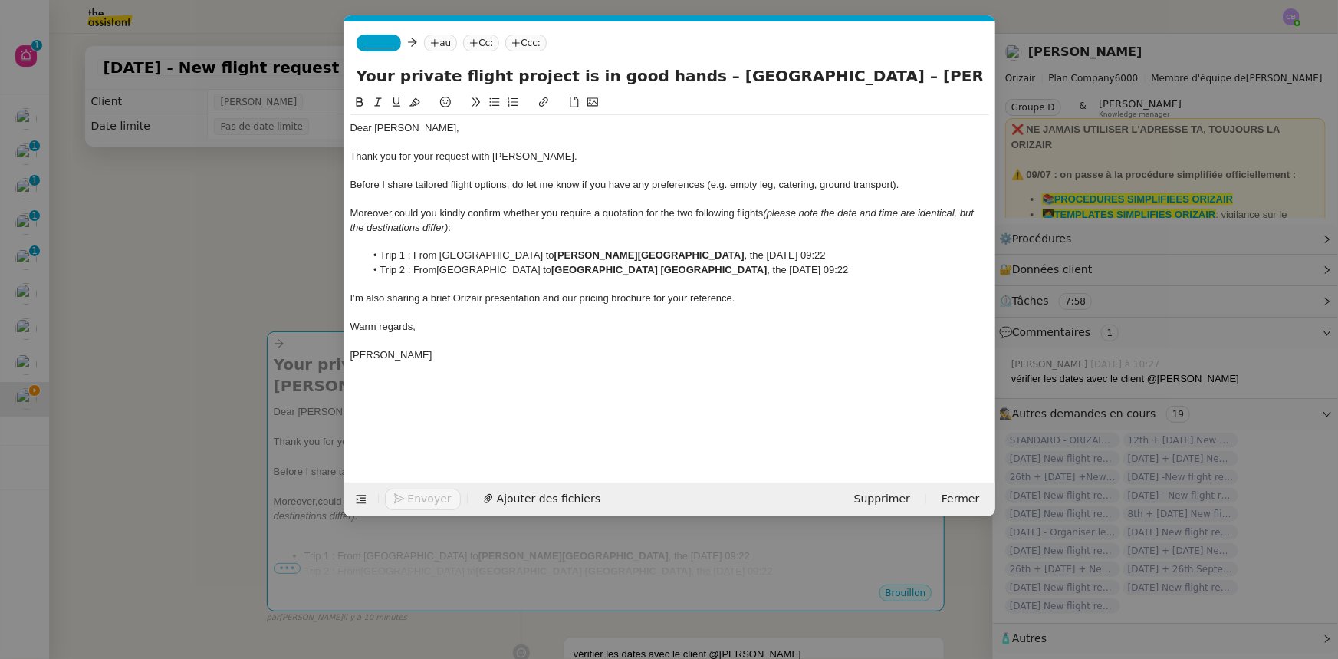
scroll to position [0, 84]
click at [375, 41] on span "_______" at bounding box center [379, 43] width 32 height 11
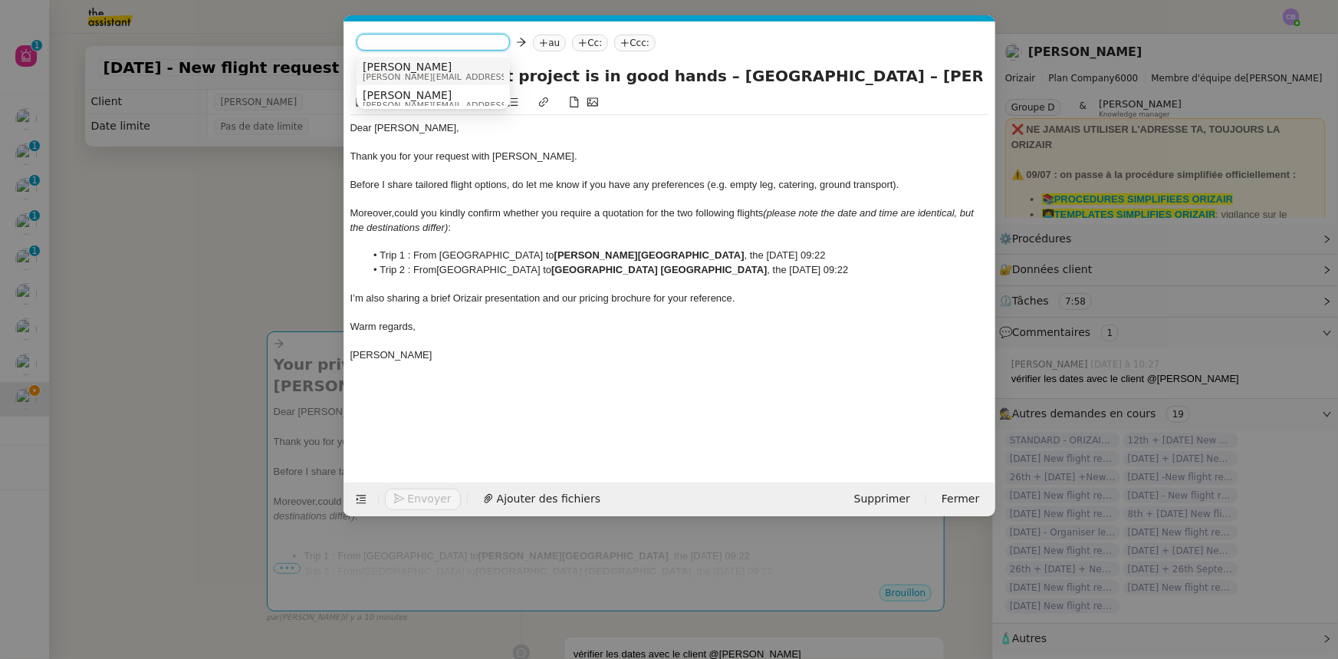
click at [413, 71] on span "[PERSON_NAME]" at bounding box center [472, 67] width 218 height 12
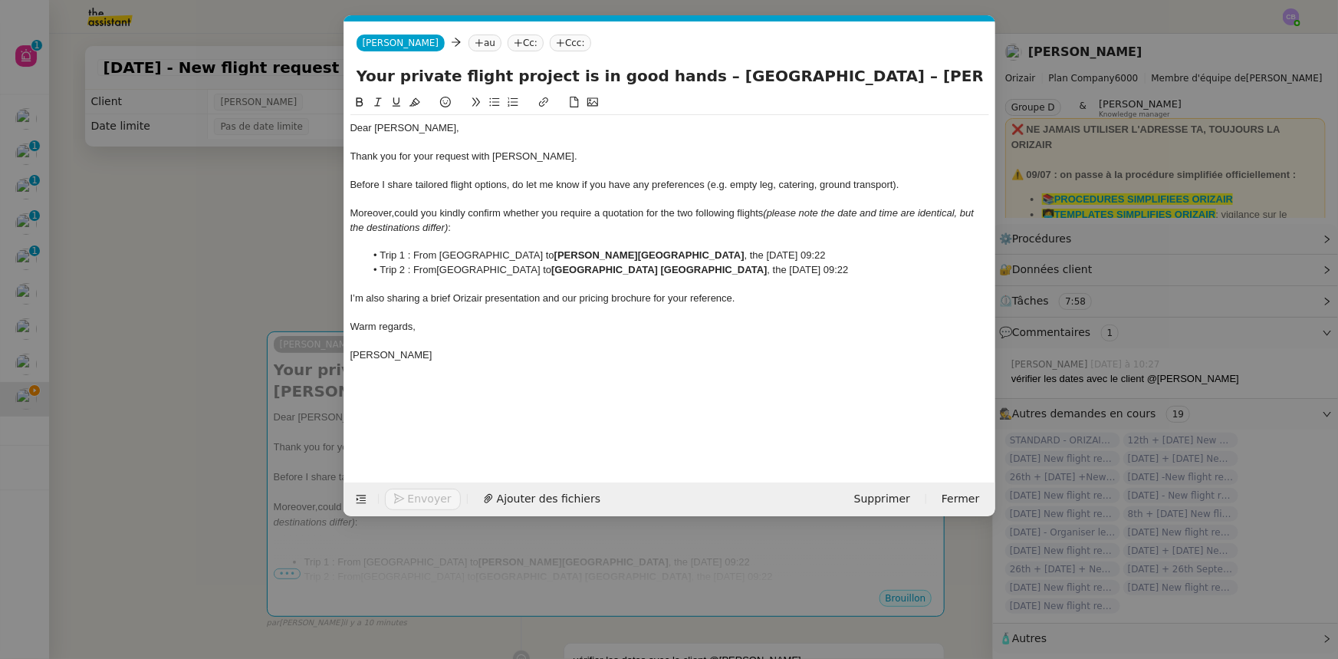
click at [291, 276] on nz-modal-container "orizair accu Service ✈️Orizair - Accu sé de réception de la demande (FR) - En c…" at bounding box center [669, 329] width 1338 height 659
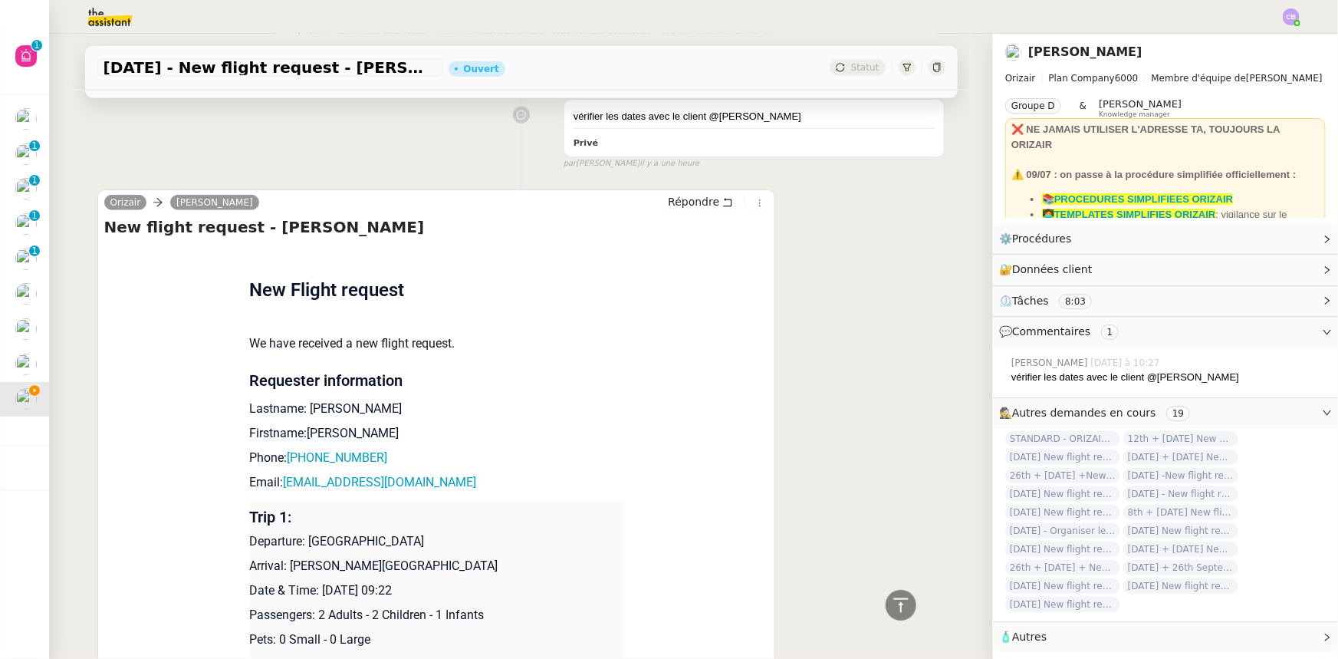
scroll to position [627, 0]
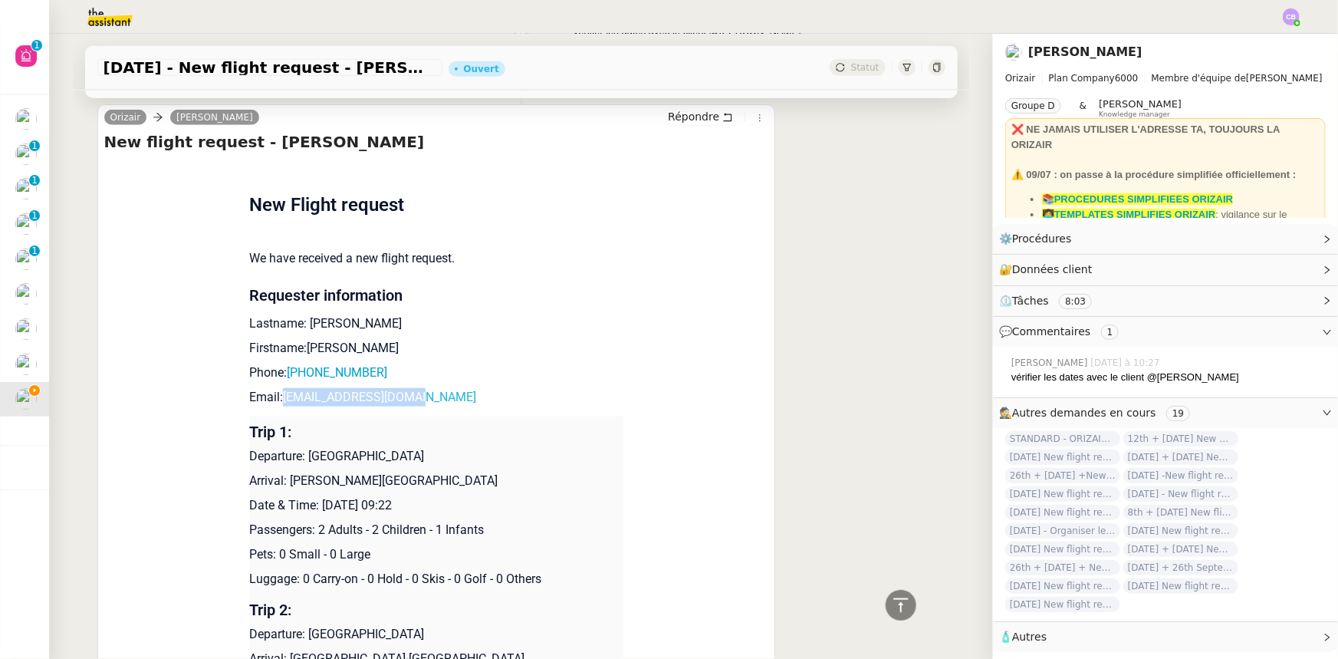
drag, startPoint x: 402, startPoint y: 399, endPoint x: 277, endPoint y: 402, distance: 125.0
click at [277, 402] on p "Email: [EMAIL_ADDRESS][DOMAIN_NAME]" at bounding box center [436, 397] width 374 height 18
copy link "[EMAIL_ADDRESS][DOMAIN_NAME]"
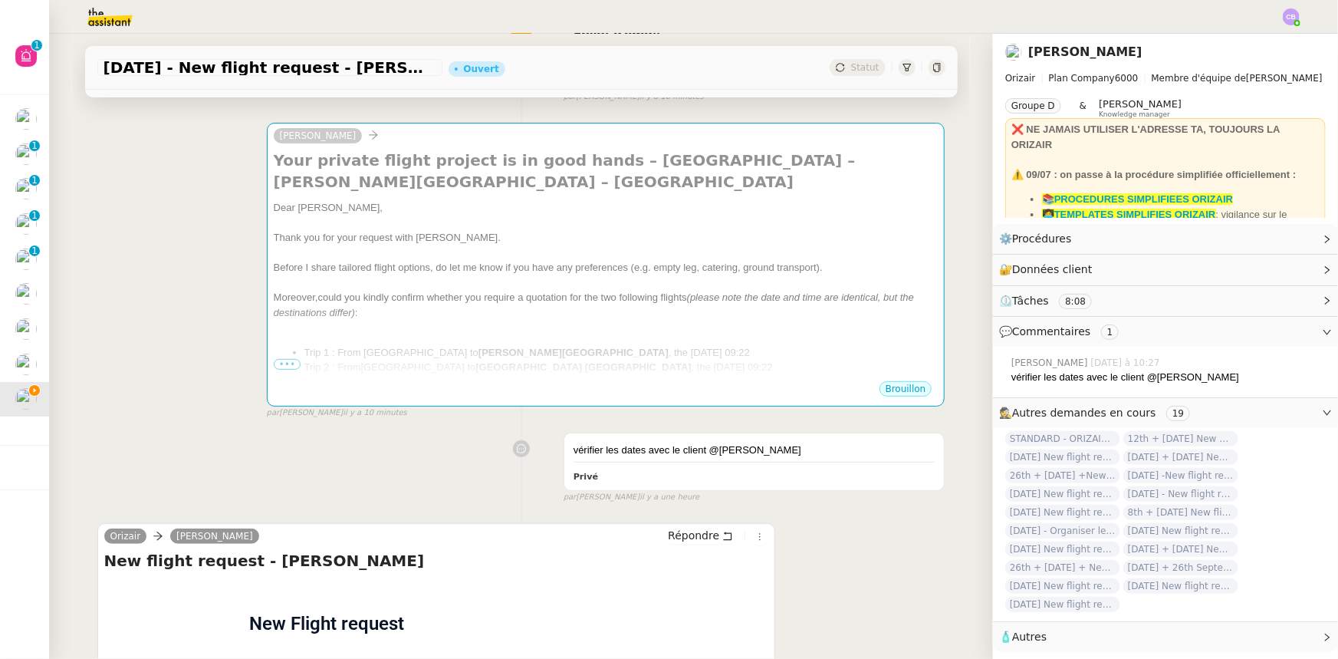
scroll to position [0, 0]
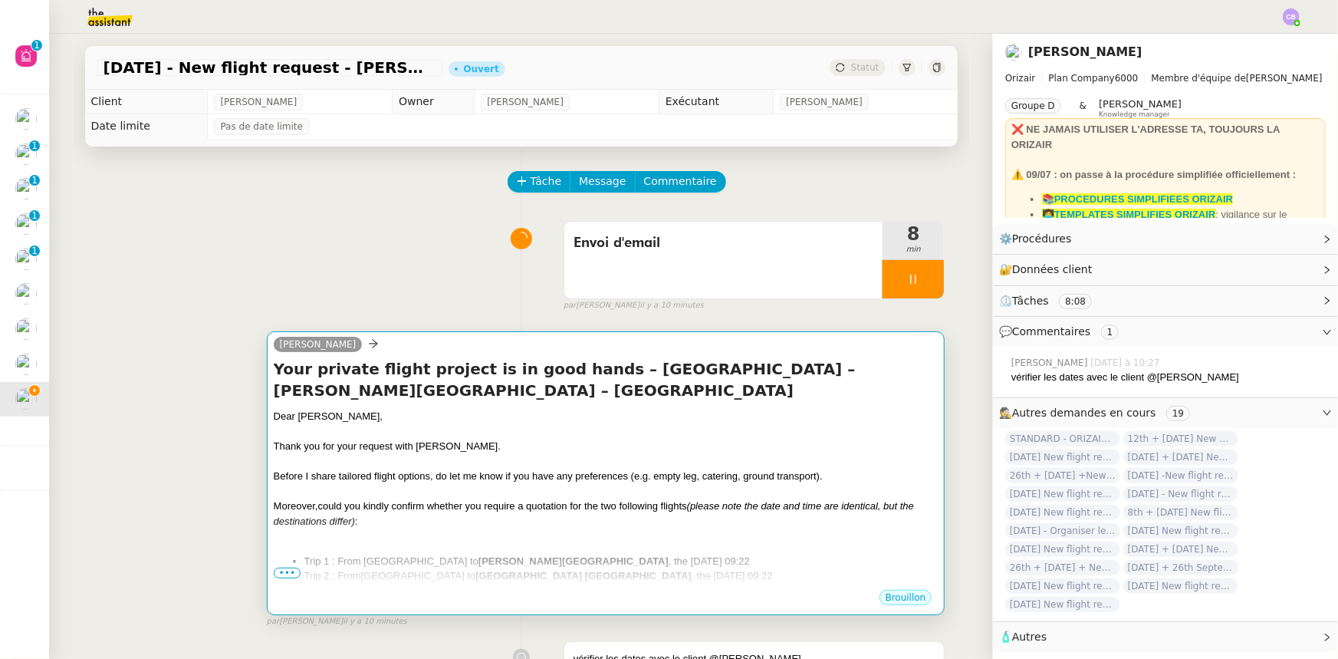
click at [606, 458] on div at bounding box center [606, 461] width 665 height 15
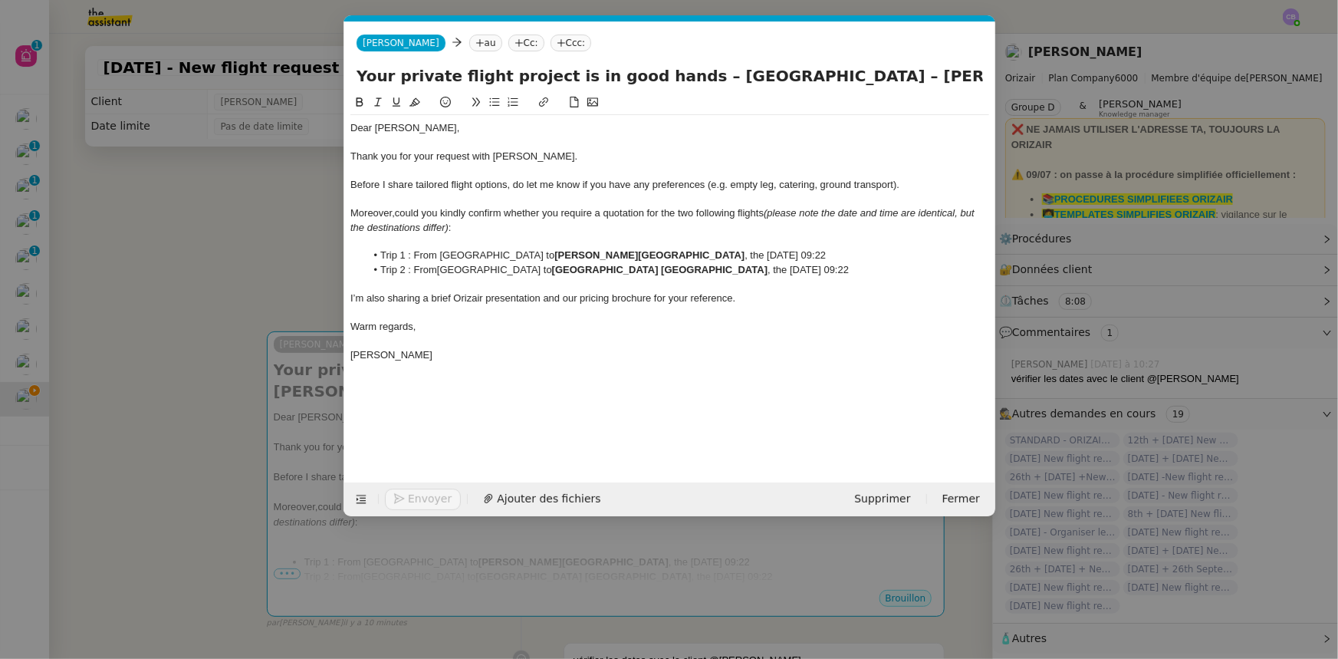
scroll to position [0, 84]
click at [469, 43] on nz-tag "au" at bounding box center [485, 43] width 33 height 17
paste input "[EMAIL_ADDRESS][DOMAIN_NAME]"
type input "[EMAIL_ADDRESS][DOMAIN_NAME]"
click at [467, 67] on span "[EMAIL_ADDRESS][DOMAIN_NAME]" at bounding box center [538, 67] width 188 height 12
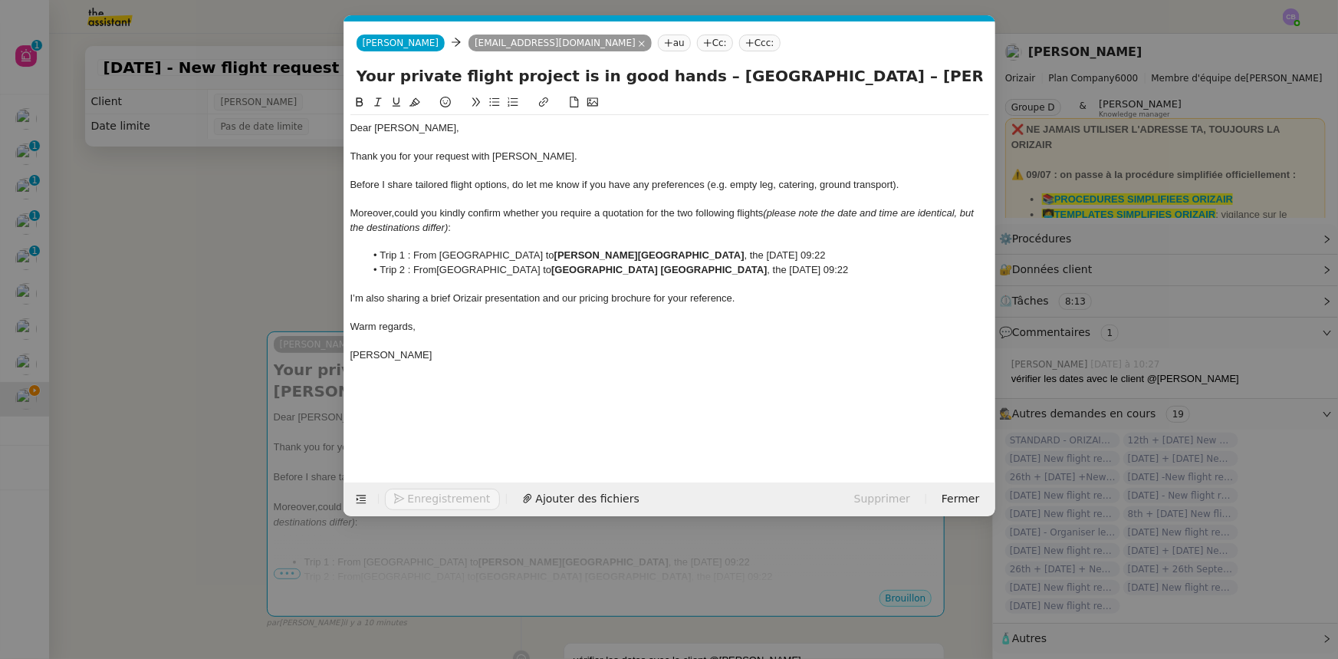
click at [739, 43] on nz-tag "Ccc:" at bounding box center [759, 43] width 41 height 17
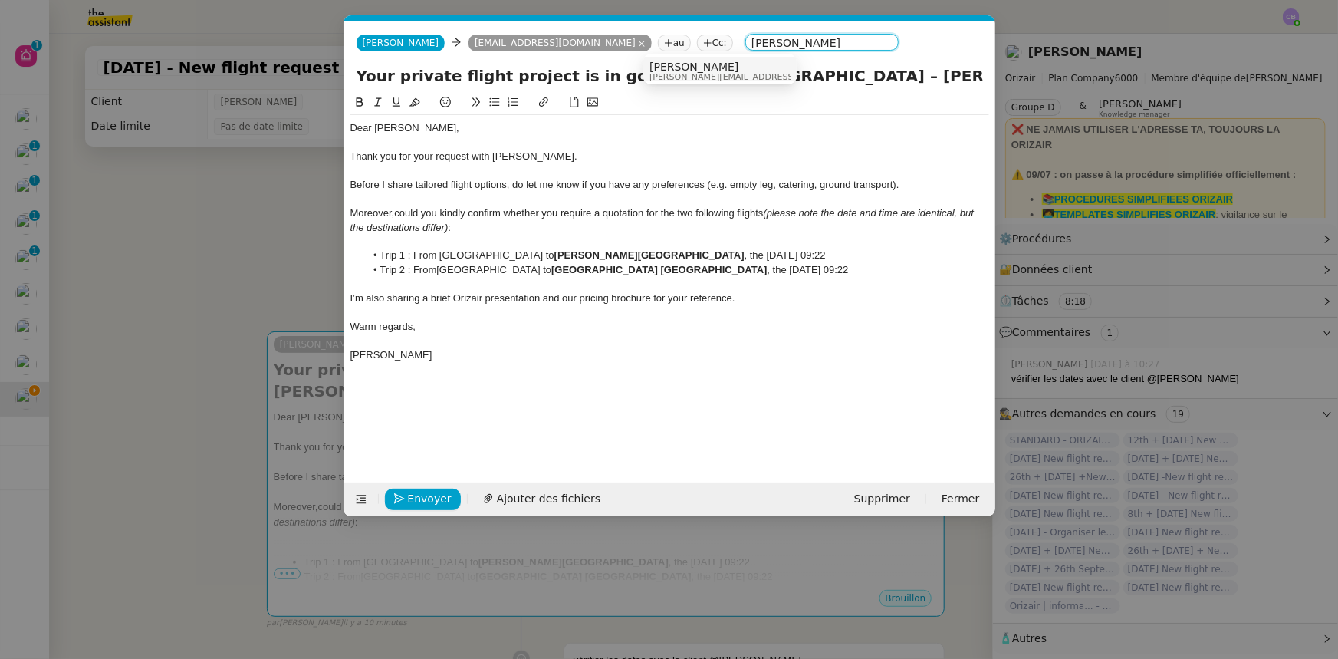
type input "[PERSON_NAME]"
click at [675, 68] on span "[PERSON_NAME]" at bounding box center [758, 67] width 218 height 12
click at [756, 307] on div at bounding box center [669, 312] width 639 height 14
click at [557, 500] on span "Ajouter des fichiers" at bounding box center [549, 499] width 104 height 18
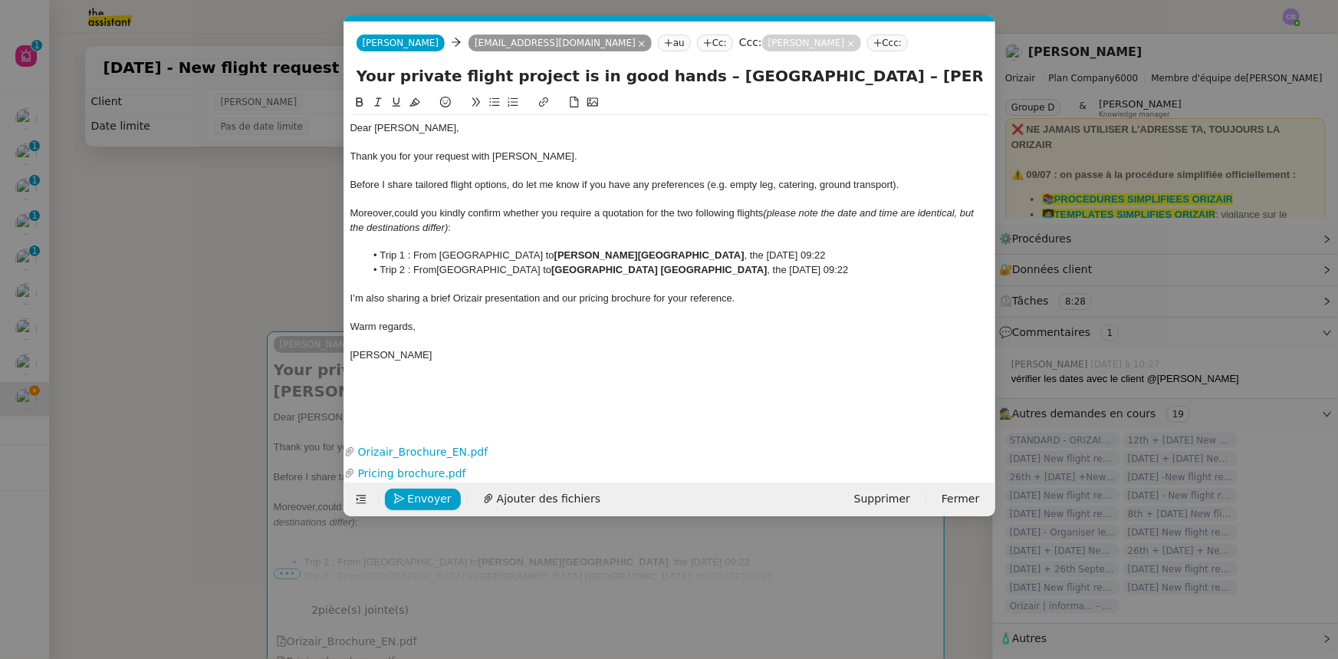
drag, startPoint x: 743, startPoint y: 254, endPoint x: 829, endPoint y: 254, distance: 85.9
click at [826, 254] on span ", the [DATE] 09:22" at bounding box center [785, 255] width 81 height 12
click at [357, 105] on icon at bounding box center [359, 102] width 11 height 11
drag, startPoint x: 676, startPoint y: 269, endPoint x: 762, endPoint y: 268, distance: 85.9
click at [762, 268] on li "Trip 2 : From [GEOGRAPHIC_DATA] to [GEOGRAPHIC_DATA] [GEOGRAPHIC_DATA] , the [D…" at bounding box center [677, 270] width 624 height 14
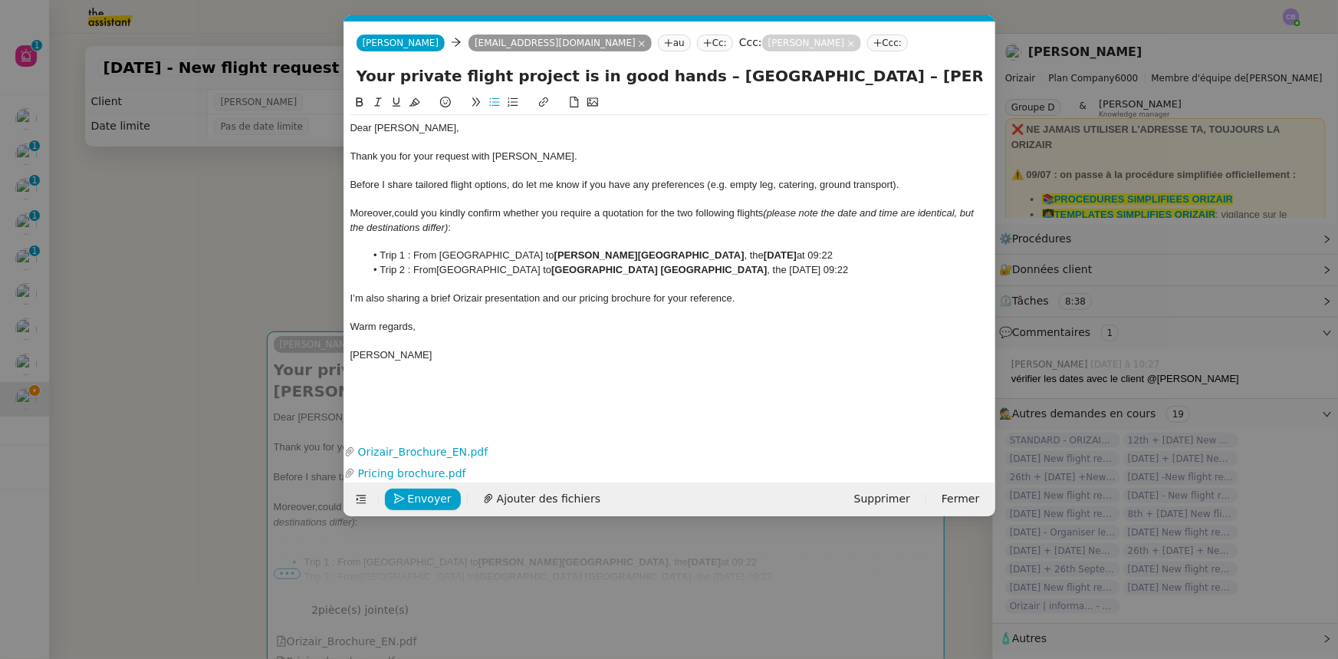
click at [360, 103] on icon at bounding box center [359, 101] width 7 height 9
click at [443, 232] on div "Moreover, could you kindly confirm whether you require a quotation for the two …" at bounding box center [669, 220] width 639 height 28
click at [442, 497] on span "Envoyer" at bounding box center [430, 499] width 44 height 18
click at [442, 497] on span "Confirmer l'envoi" at bounding box center [454, 499] width 92 height 18
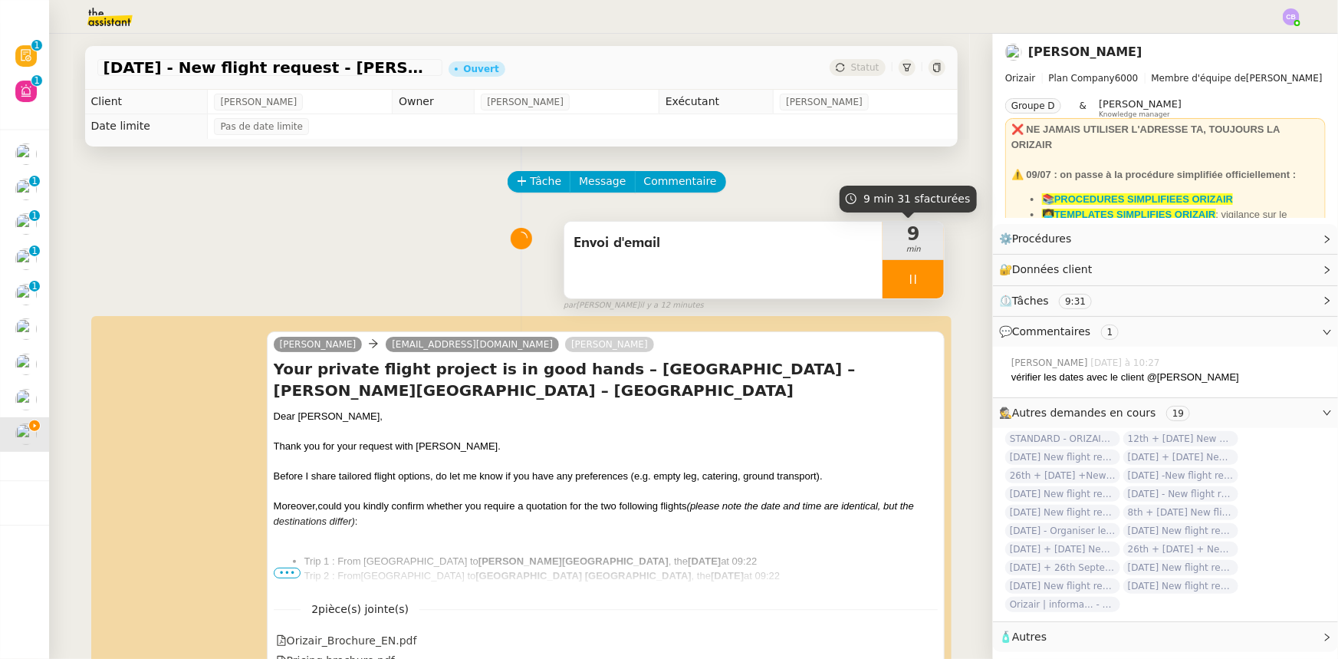
click at [884, 280] on div at bounding box center [913, 279] width 61 height 38
click at [923, 283] on icon at bounding box center [929, 279] width 12 height 8
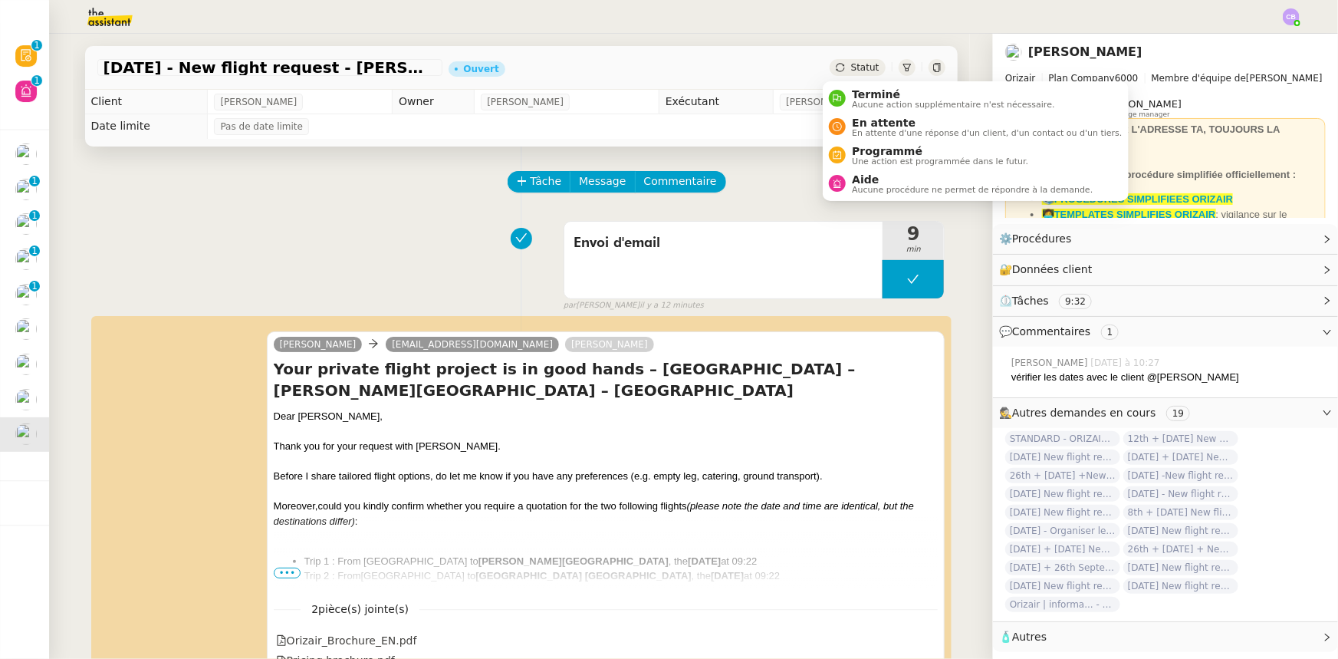
click at [851, 66] on span "Statut" at bounding box center [865, 67] width 28 height 11
click at [888, 129] on span "En attente d'une réponse d'un client, d'un contact ou d'un tiers." at bounding box center [987, 133] width 270 height 8
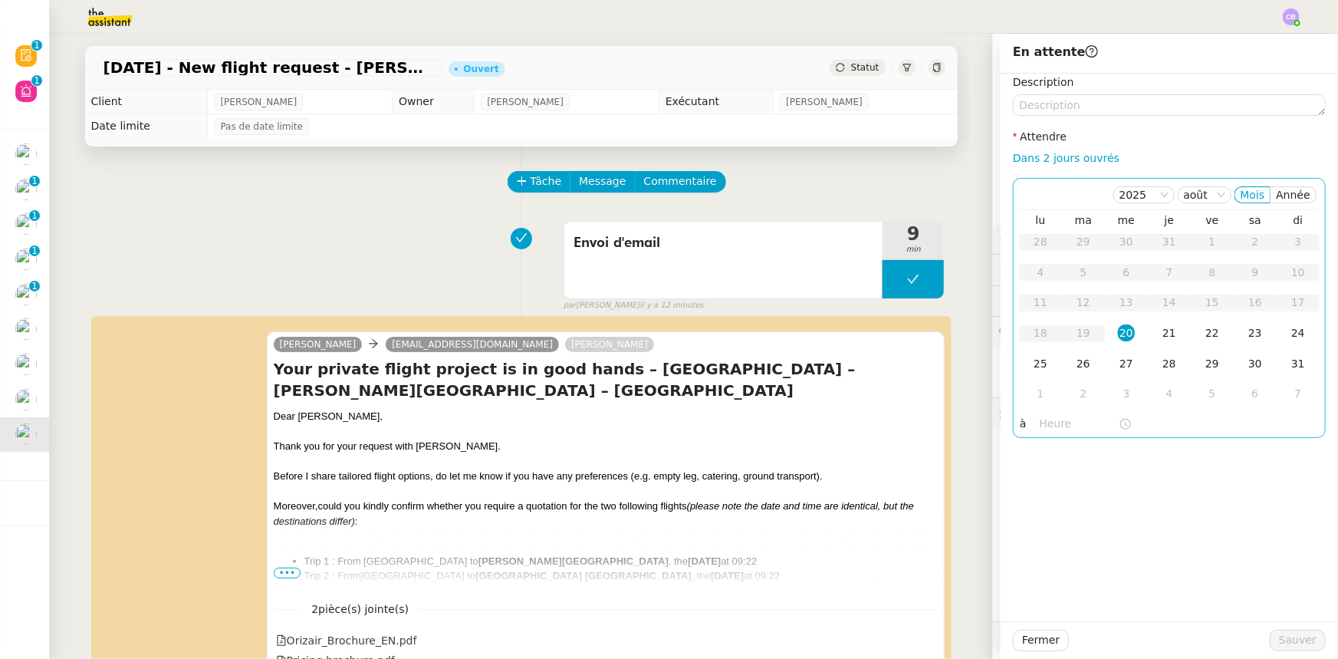
drag, startPoint x: 1054, startPoint y: 159, endPoint x: 1077, endPoint y: 196, distance: 43.0
click at [1054, 159] on link "Dans 2 jours ouvrés" at bounding box center [1066, 158] width 107 height 12
type input "07:00"
click at [1161, 330] on div "21" at bounding box center [1169, 332] width 17 height 17
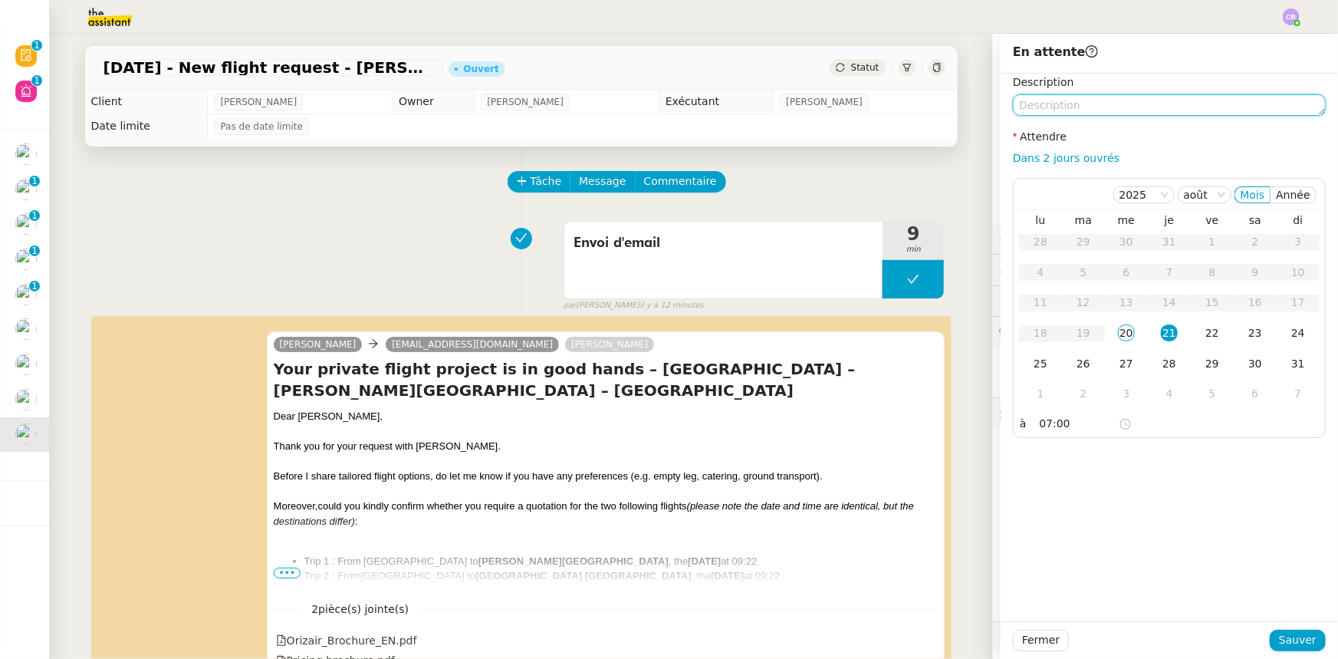
click at [1041, 106] on textarea at bounding box center [1169, 104] width 313 height 21
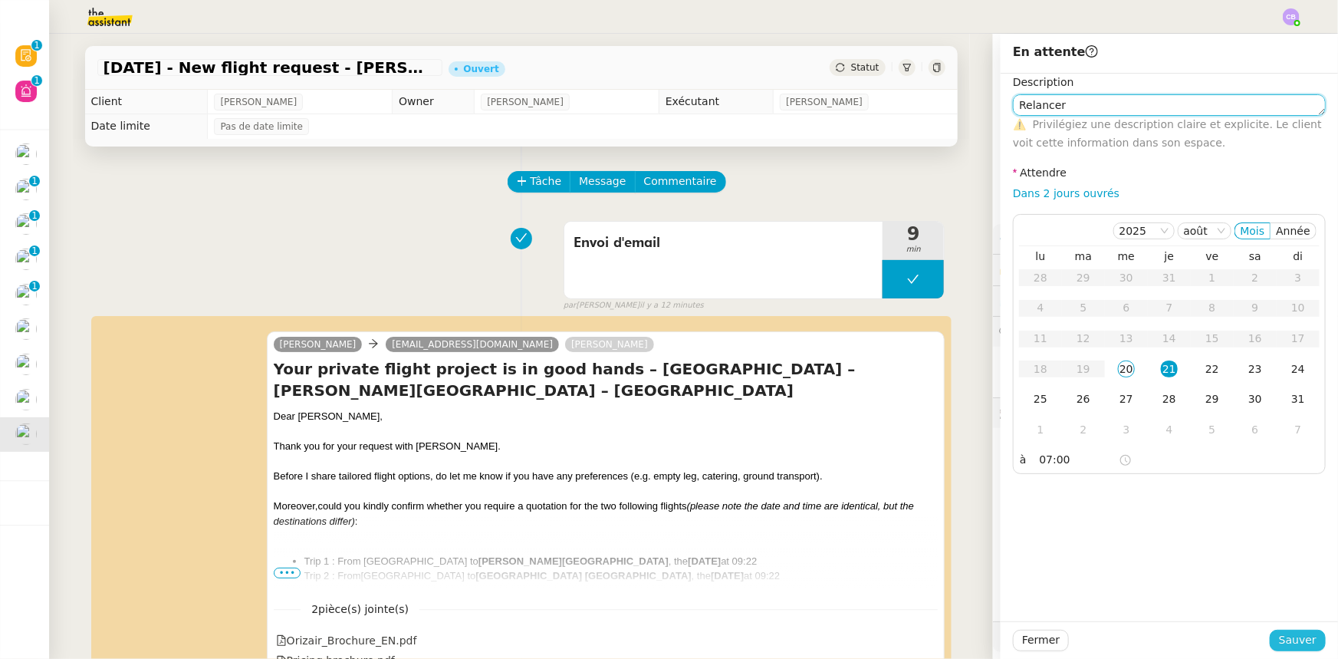
type textarea "Relancer"
click at [1288, 641] on span "Sauver" at bounding box center [1298, 640] width 38 height 18
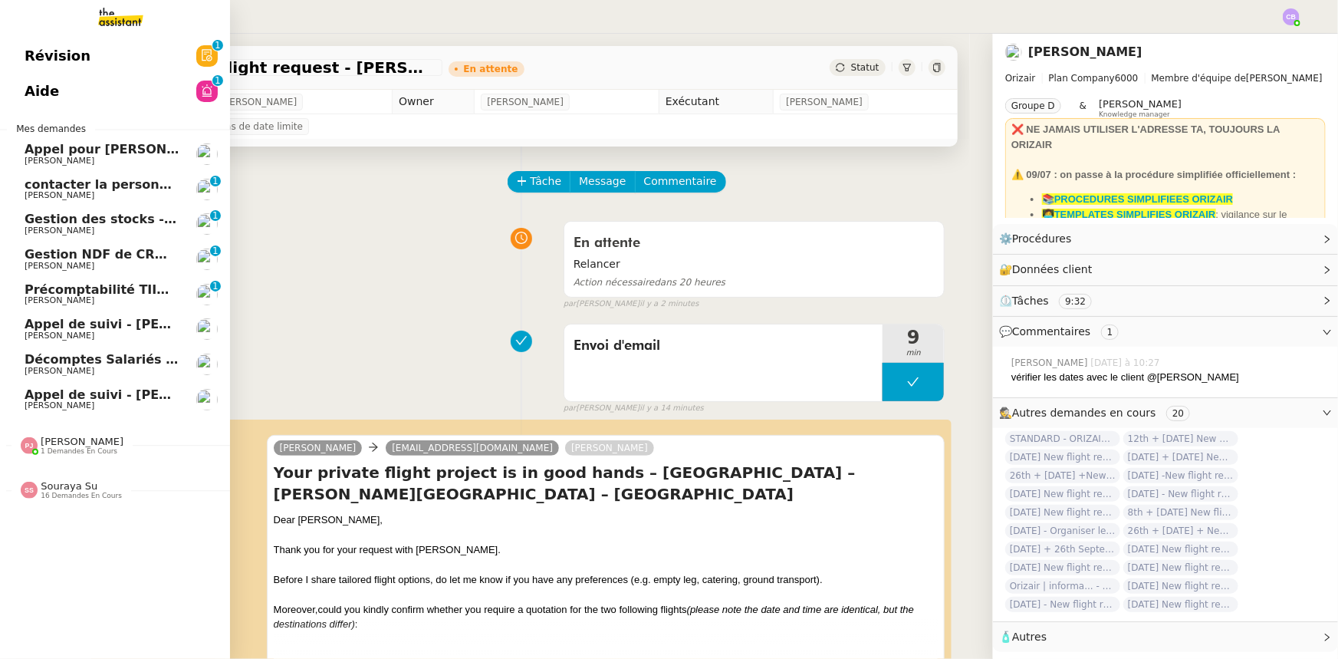
click at [69, 495] on span "16 demandes en cours" at bounding box center [81, 496] width 81 height 8
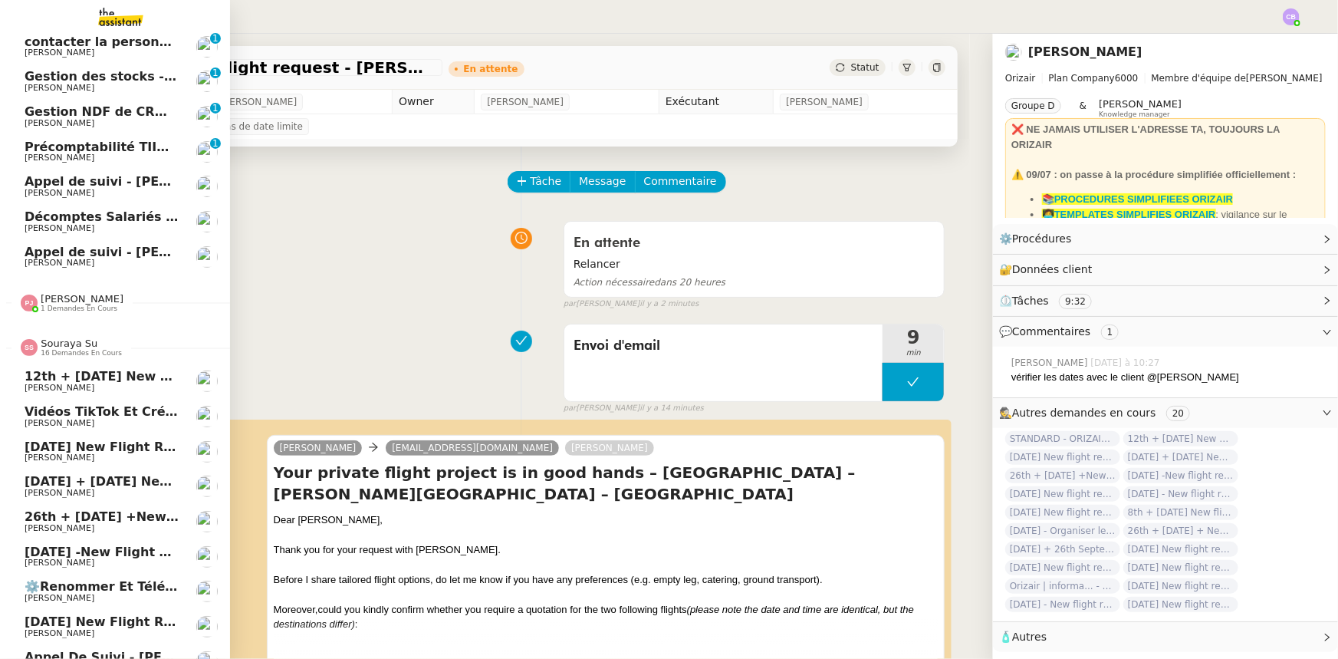
scroll to position [136, 0]
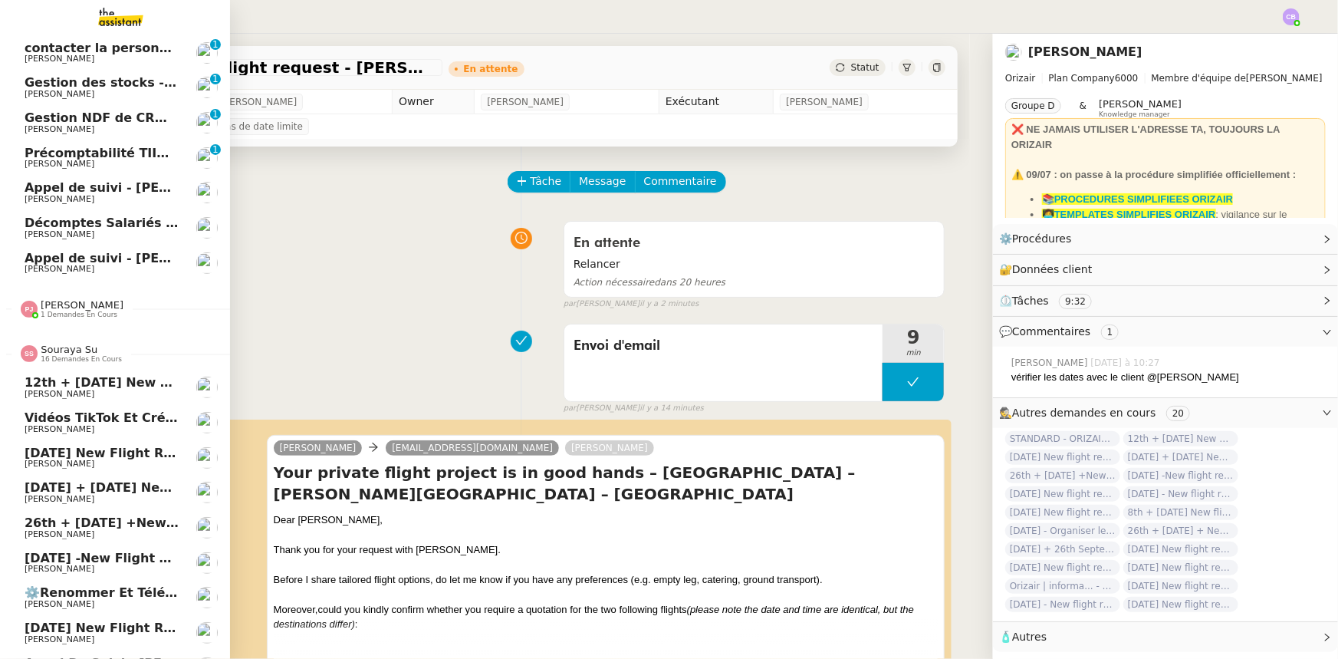
click at [69, 350] on span "Souraya Su" at bounding box center [69, 350] width 57 height 12
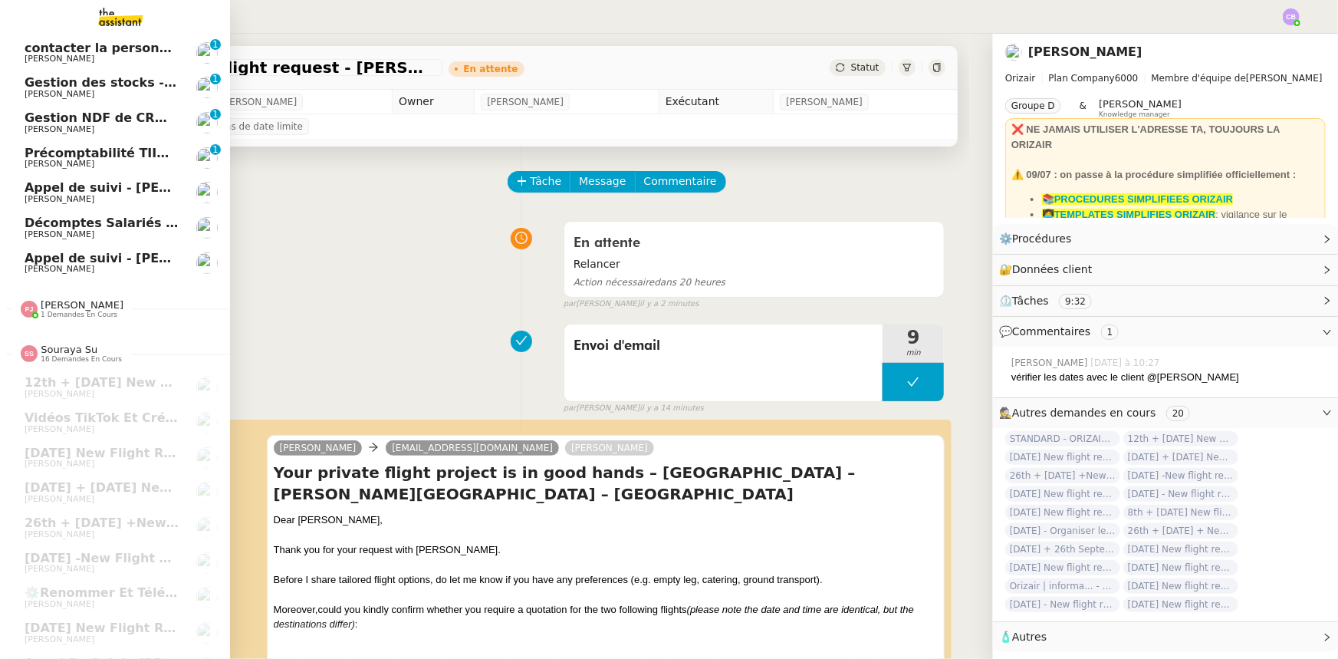
scroll to position [0, 0]
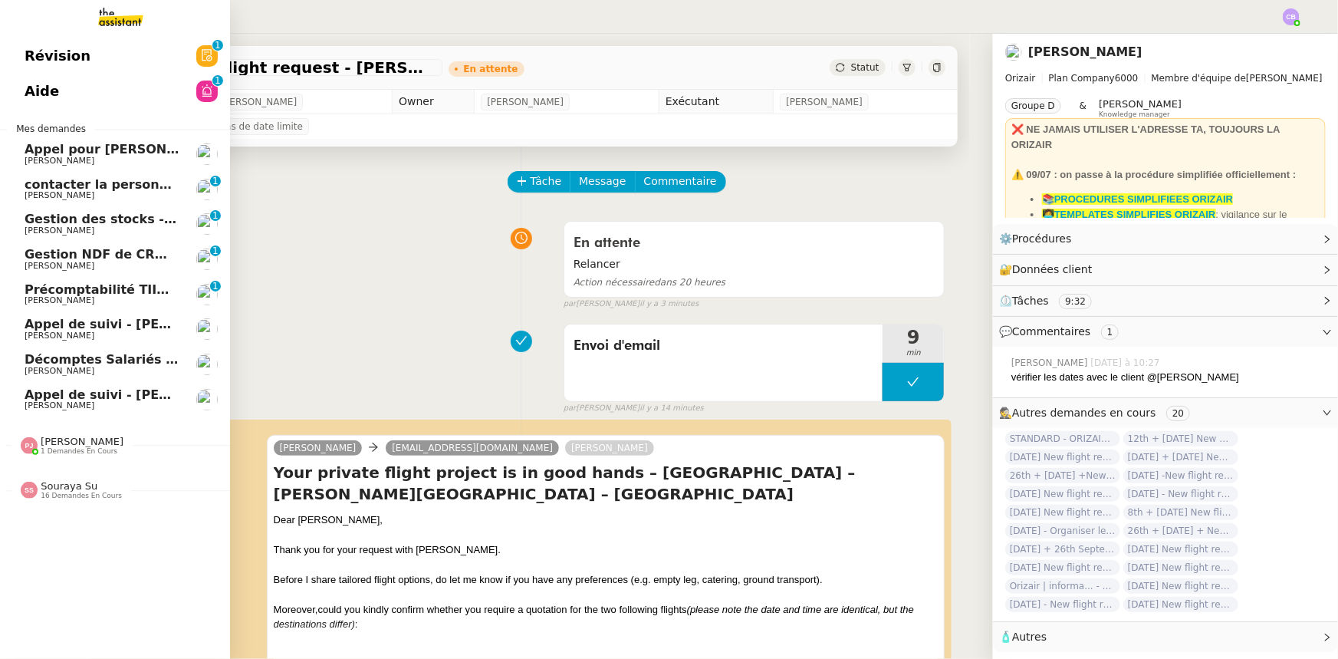
click at [94, 393] on span "Appel de suivi - [PERSON_NAME]" at bounding box center [137, 394] width 225 height 15
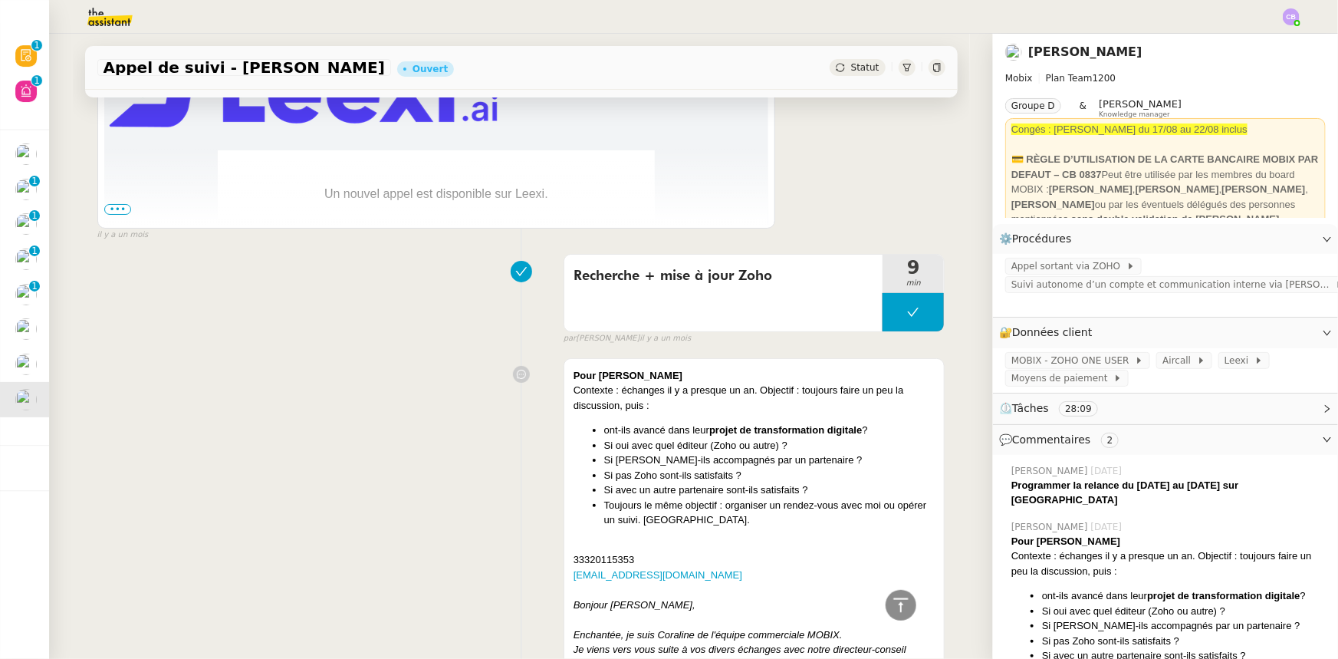
scroll to position [2858, 0]
drag, startPoint x: 893, startPoint y: 607, endPoint x: 778, endPoint y: 584, distance: 117.3
click at [893, 607] on icon at bounding box center [901, 605] width 18 height 18
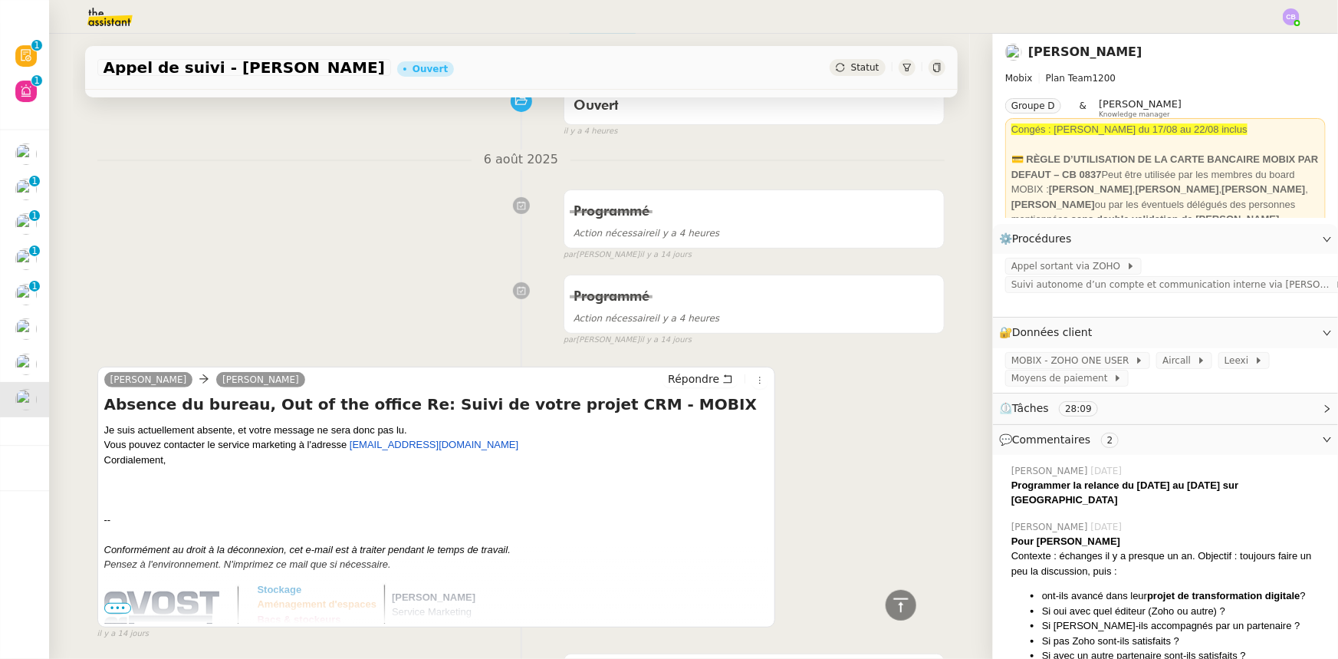
scroll to position [0, 0]
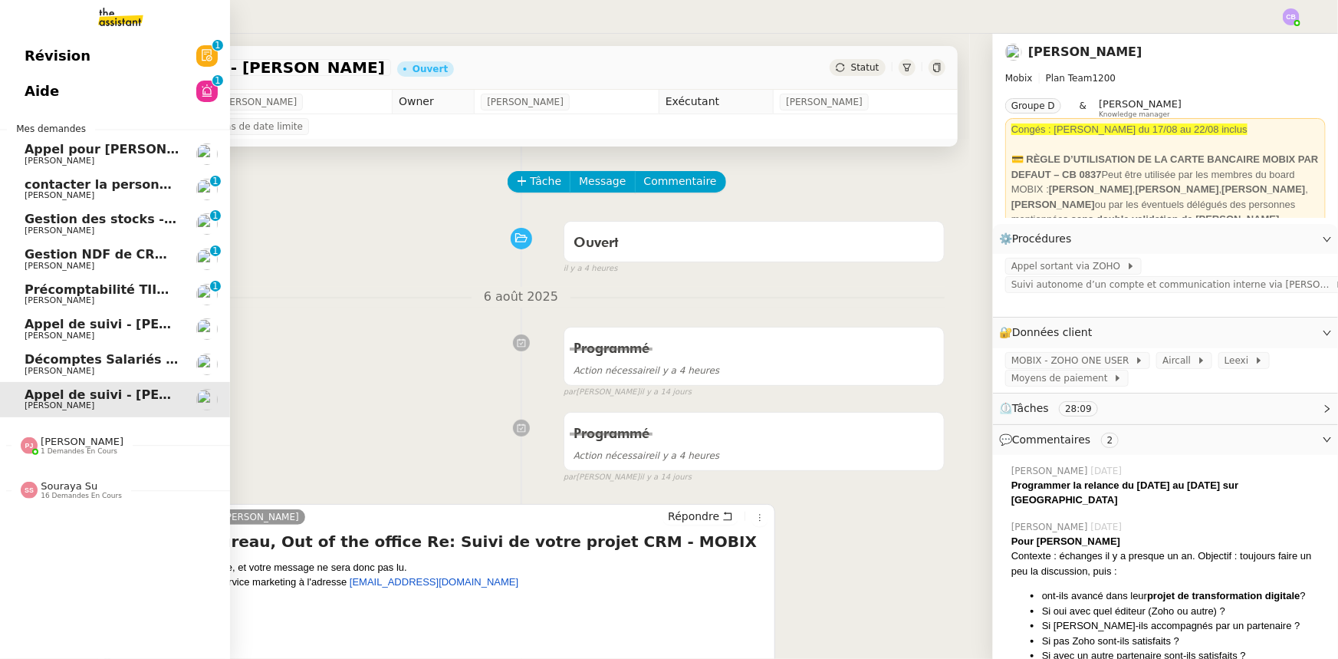
click at [41, 360] on span "Décomptes Salariés Mensuels - août 2025" at bounding box center [170, 359] width 290 height 15
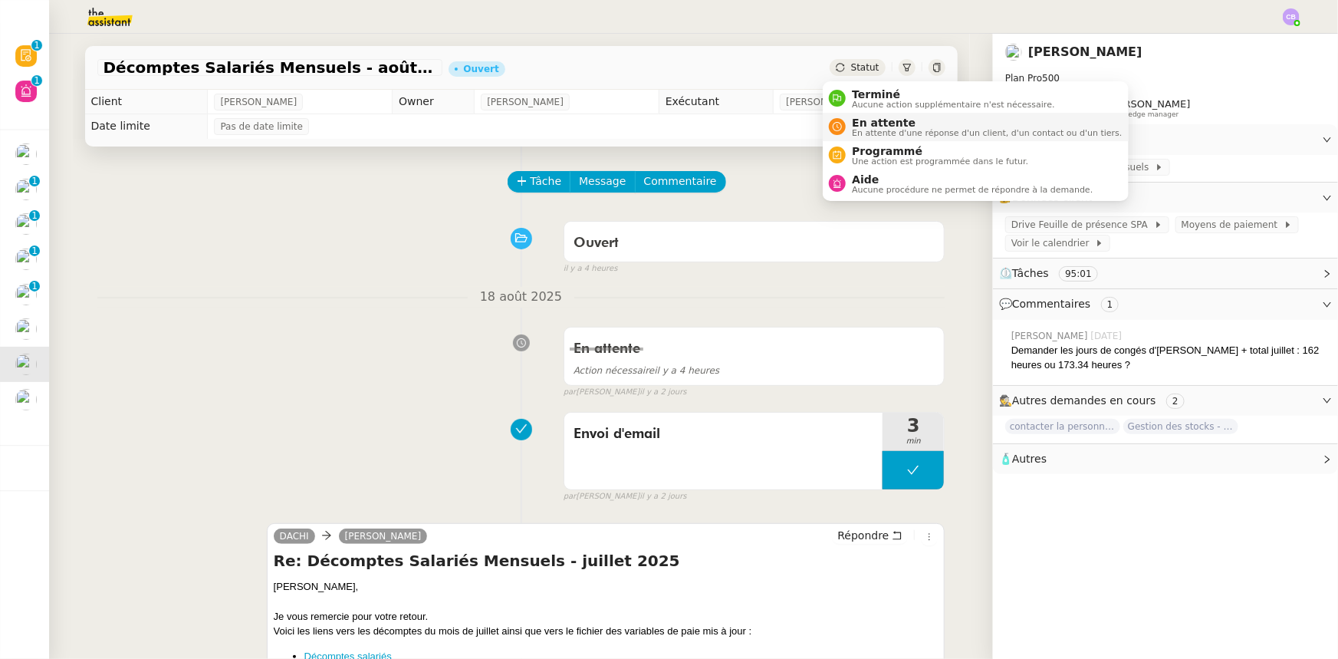
click at [859, 125] on span "En attente" at bounding box center [987, 123] width 270 height 12
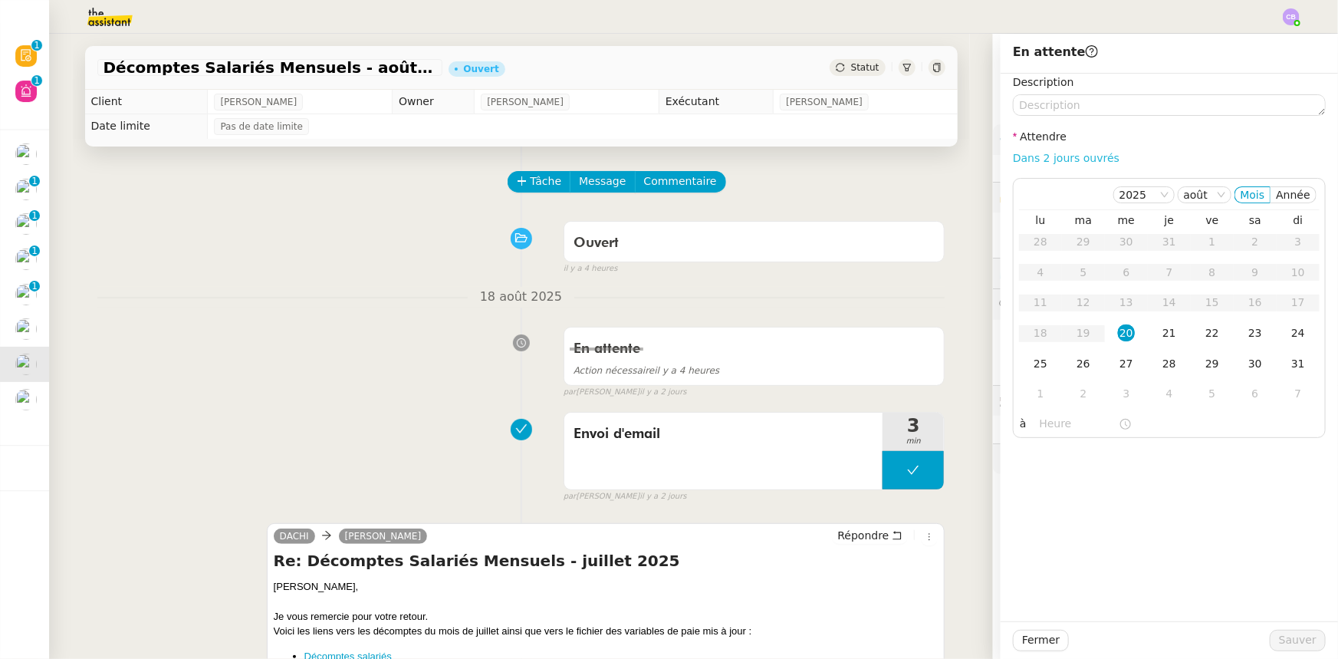
click at [1067, 160] on link "Dans 2 jours ouvrés" at bounding box center [1066, 158] width 107 height 12
type input "07:00"
click at [1161, 330] on div "21" at bounding box center [1169, 332] width 17 height 17
click at [1281, 636] on span "Sauver" at bounding box center [1298, 640] width 38 height 18
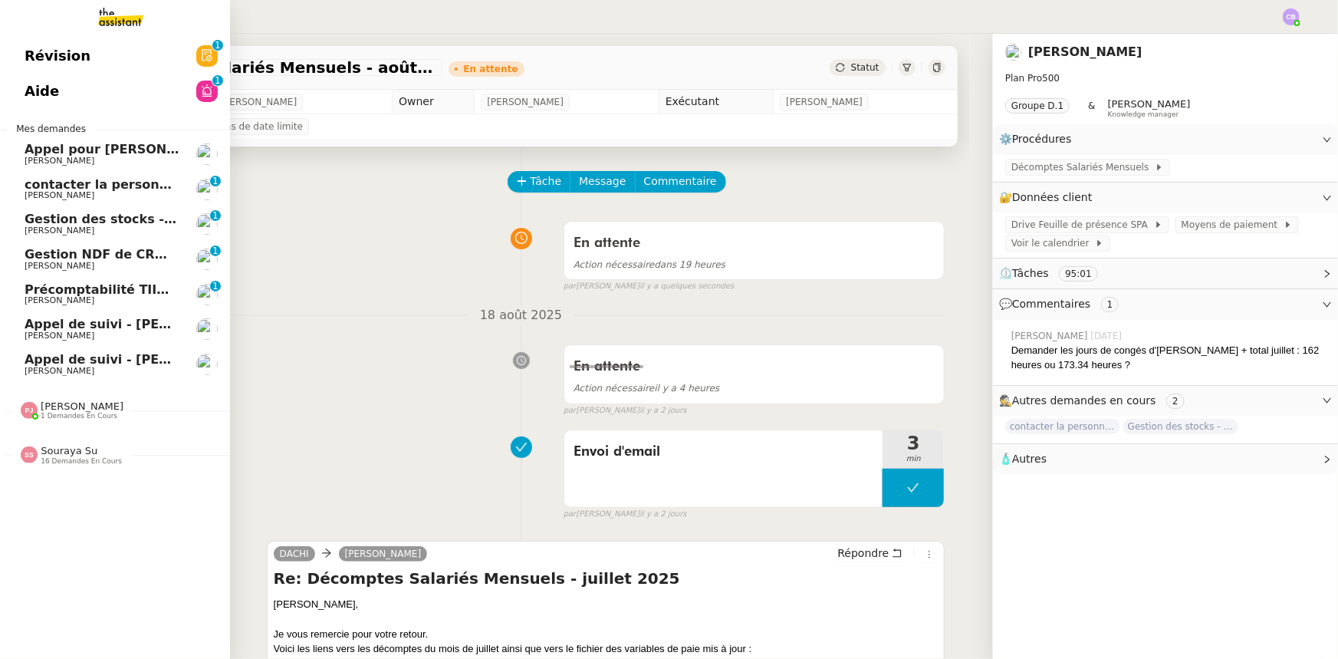
click at [56, 188] on span "contacter la personne en charge de la mutuelle d'entreprise" at bounding box center [233, 184] width 417 height 15
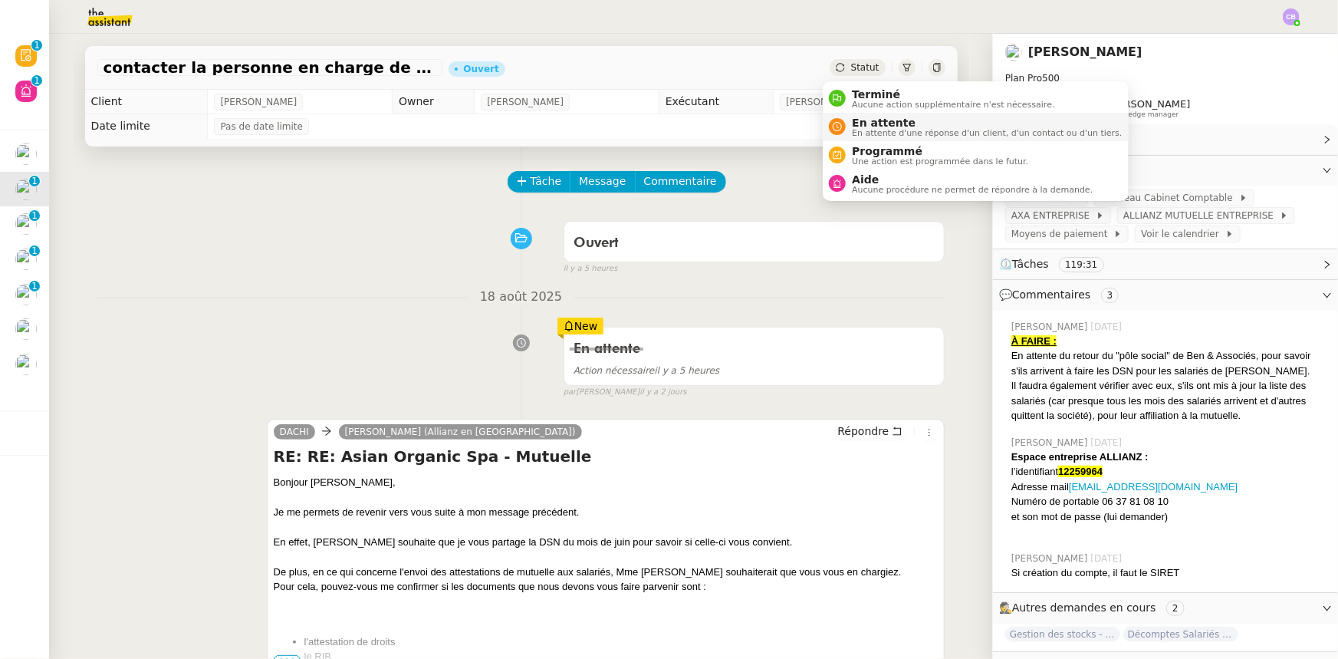
click at [875, 126] on span "En attente" at bounding box center [987, 123] width 270 height 12
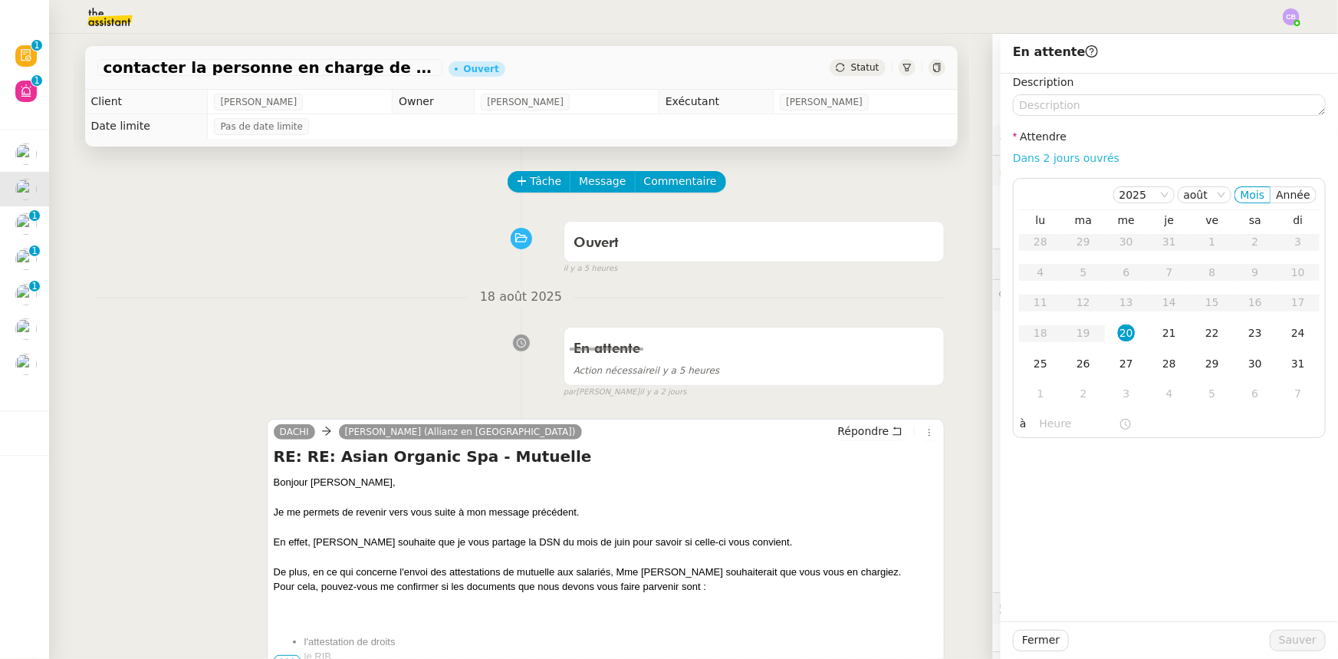
click at [1041, 160] on link "Dans 2 jours ouvrés" at bounding box center [1066, 158] width 107 height 12
type input "07:00"
click at [1287, 641] on span "Sauver" at bounding box center [1298, 640] width 38 height 18
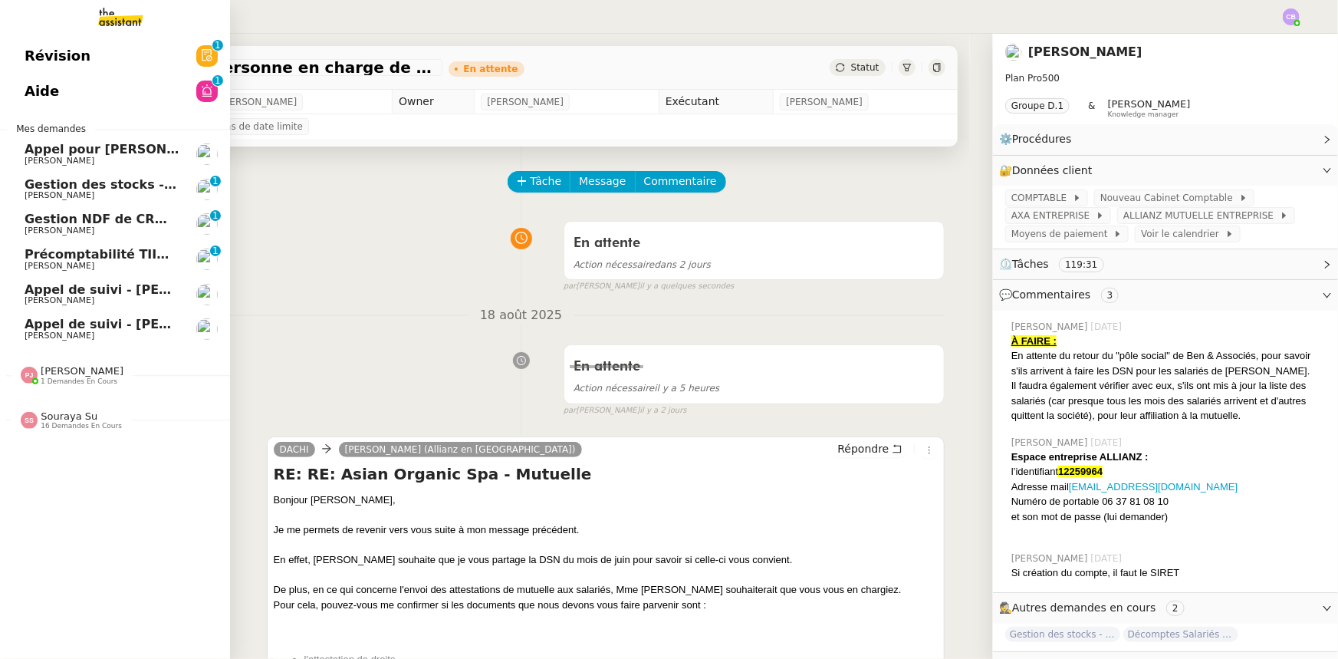
click at [99, 254] on span "Précomptabilité TIIME CRMOPS - août 2025" at bounding box center [174, 254] width 299 height 15
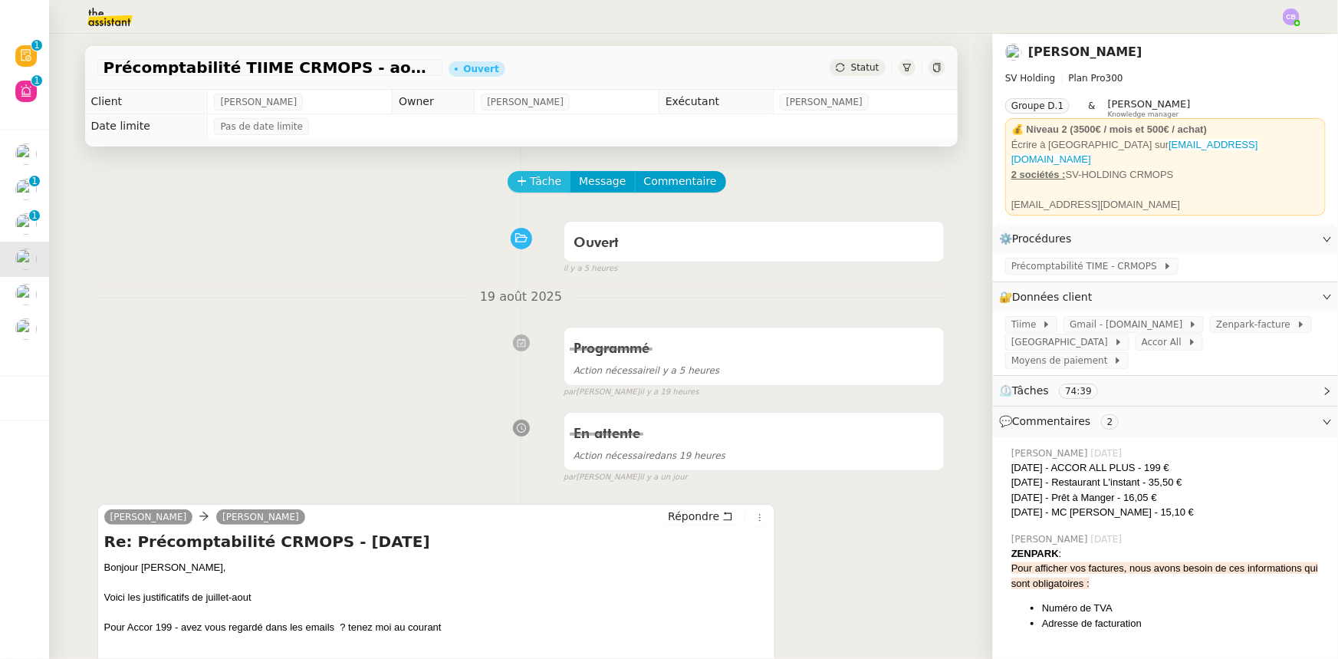
click at [531, 179] on span "Tâche" at bounding box center [546, 182] width 31 height 18
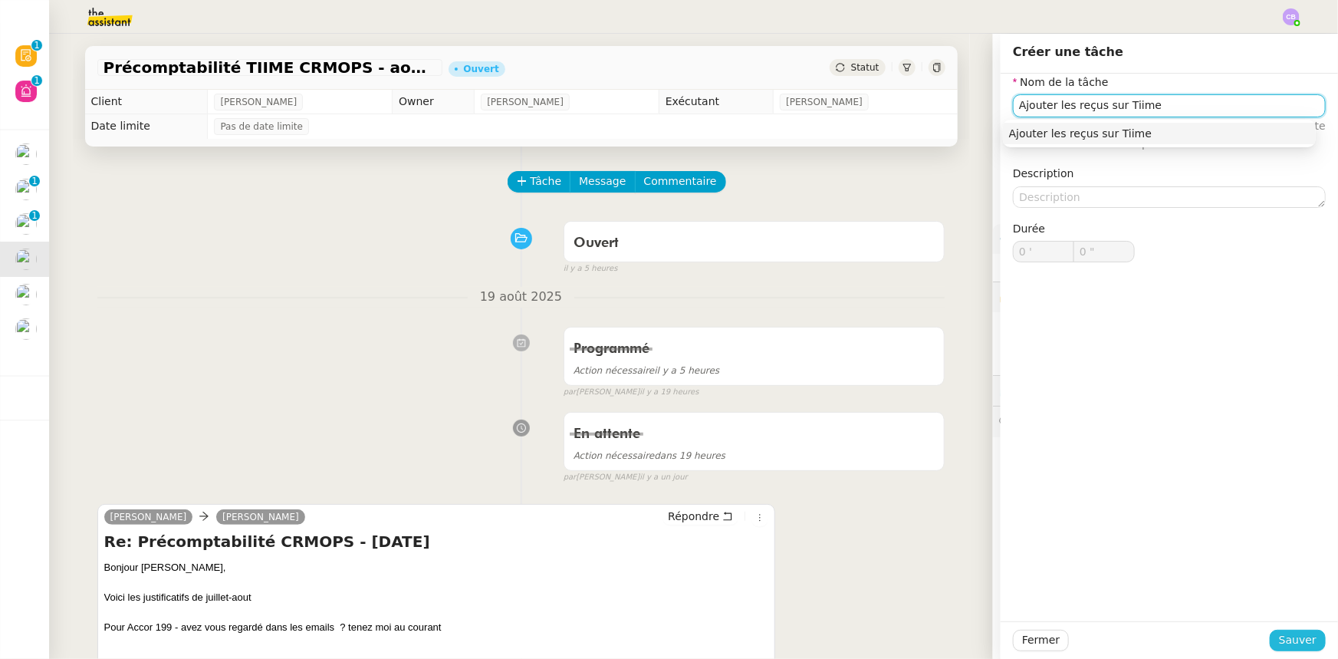
type input "Ajouter les reçus sur Tiime"
click at [1279, 640] on span "Sauver" at bounding box center [1298, 640] width 38 height 18
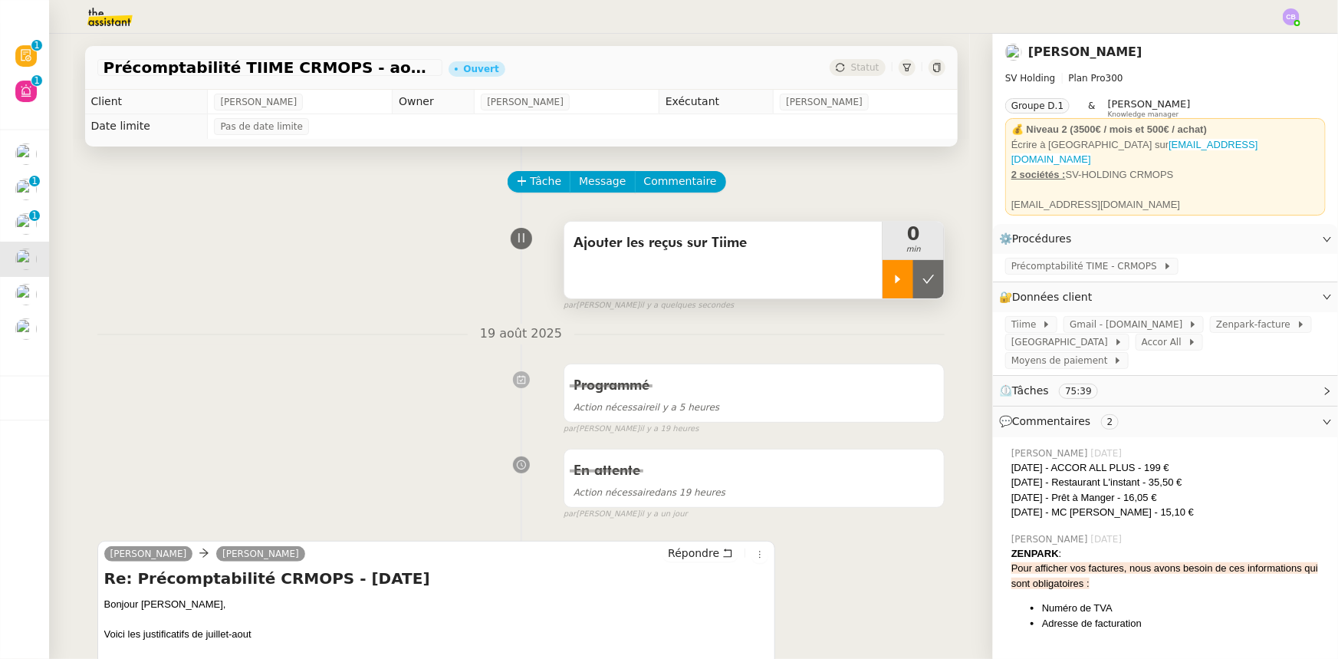
click at [892, 284] on icon at bounding box center [898, 279] width 12 height 12
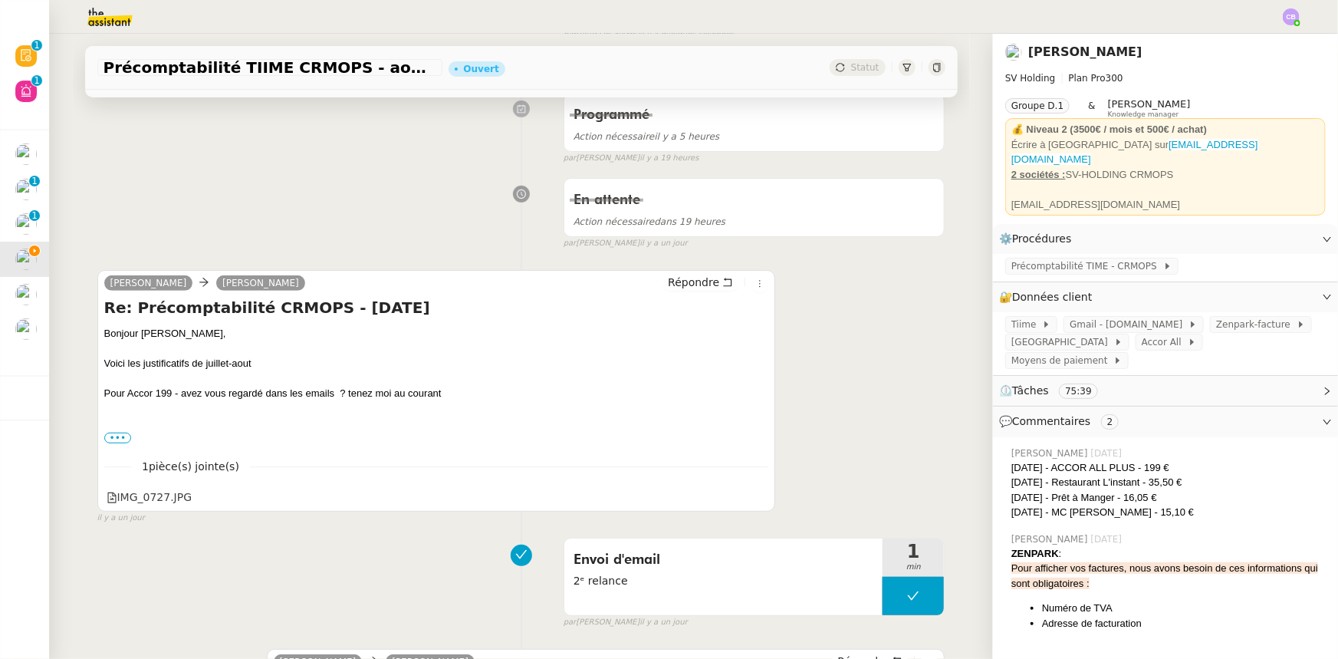
scroll to position [278, 0]
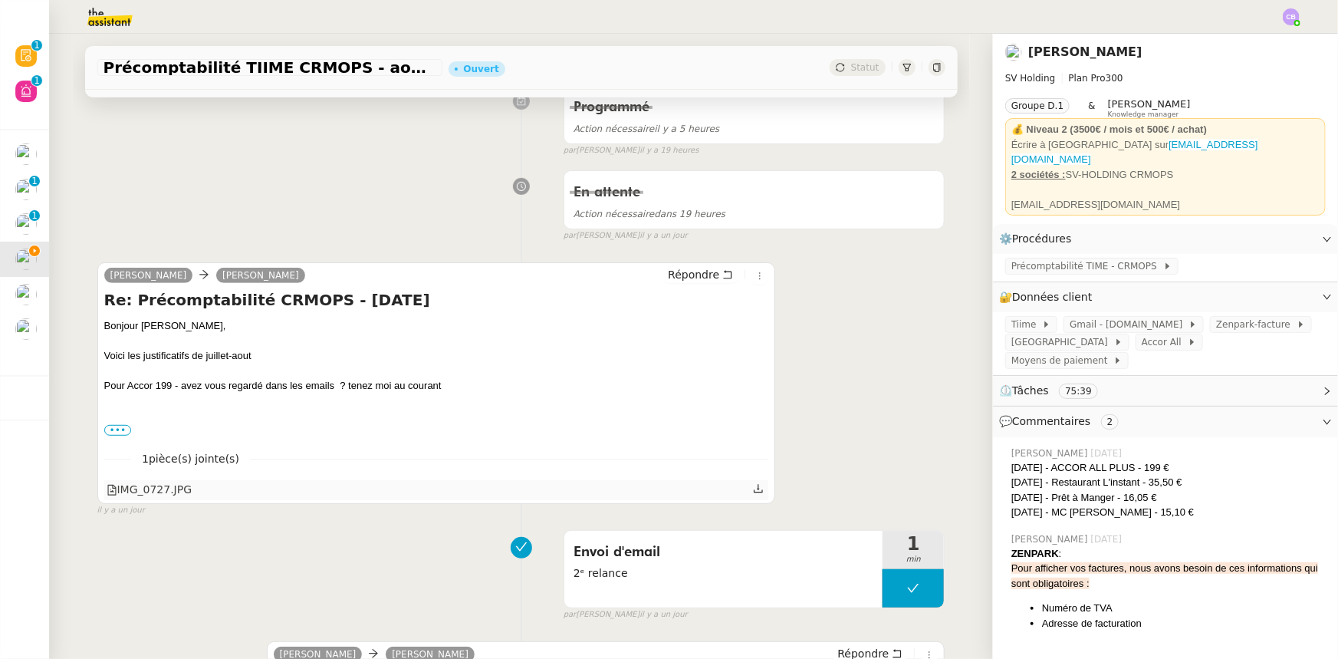
click at [169, 490] on div "IMG_0727.JPG" at bounding box center [150, 490] width 86 height 18
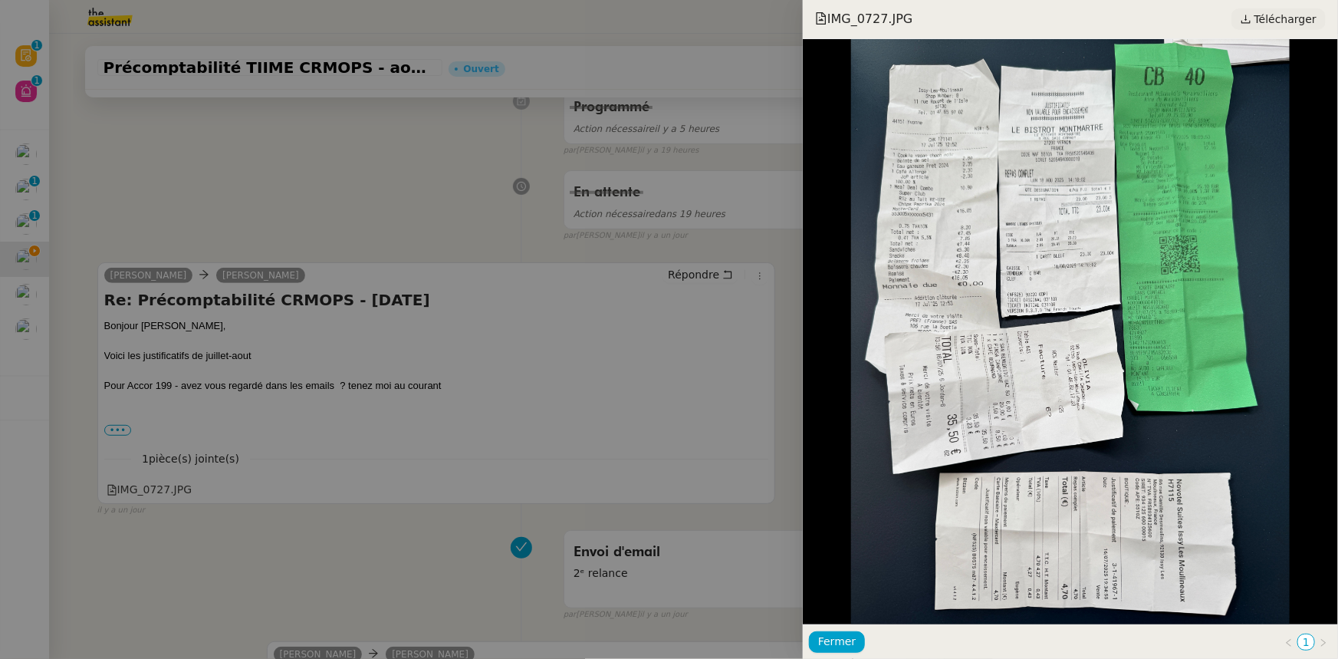
click at [1261, 24] on link "Télécharger" at bounding box center [1278, 18] width 94 height 21
click at [847, 644] on span "Fermer" at bounding box center [837, 642] width 38 height 18
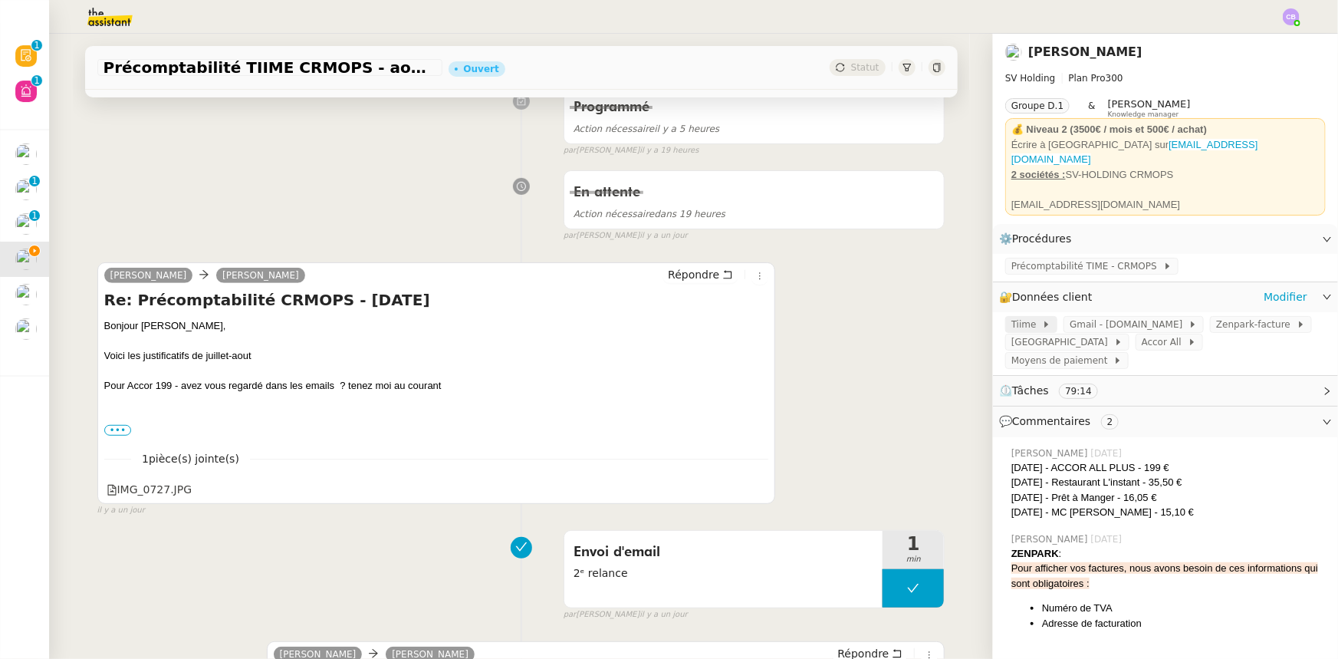
click at [1012, 318] on span "Tiime" at bounding box center [1026, 324] width 31 height 15
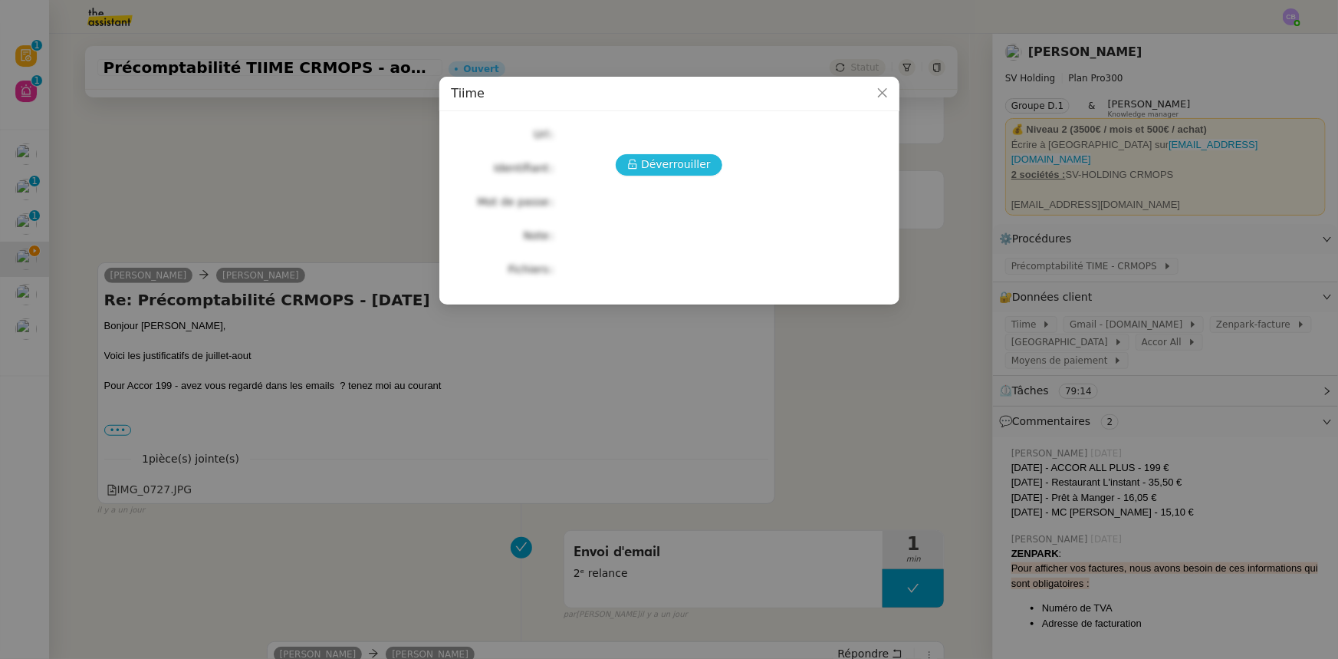
click at [701, 164] on span "Déverrouiller" at bounding box center [676, 165] width 70 height 18
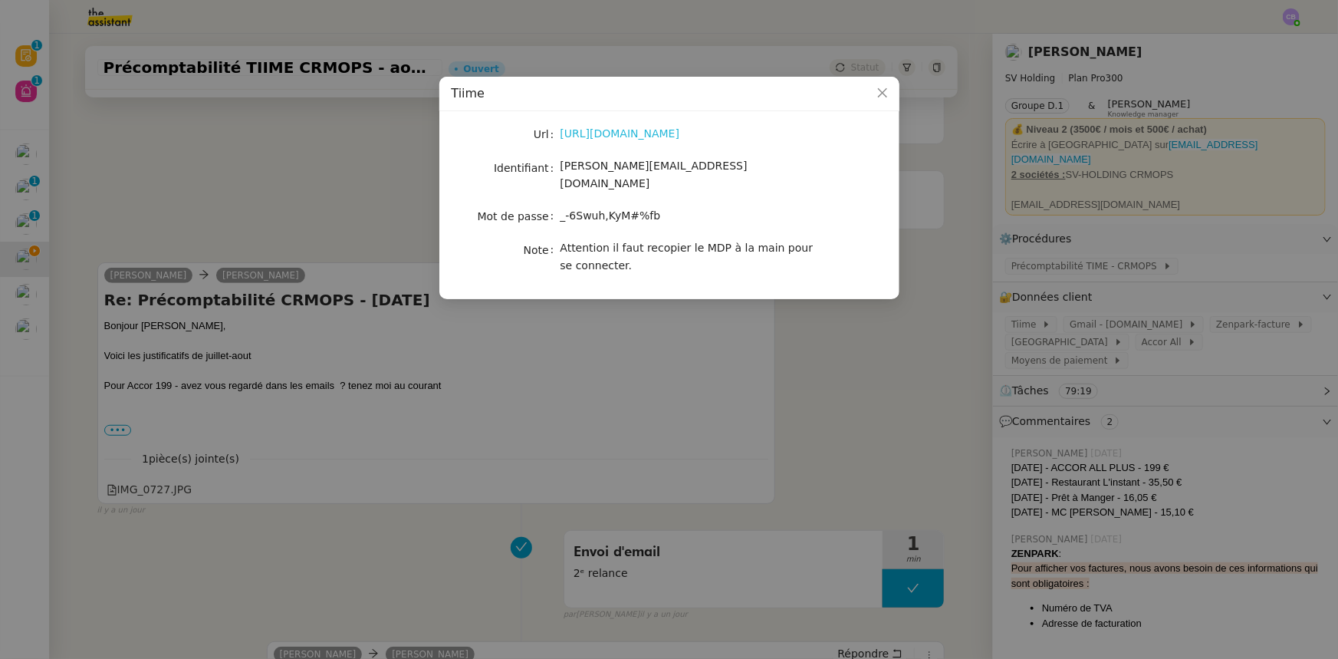
click at [669, 136] on link "[URL][DOMAIN_NAME]" at bounding box center [621, 133] width 120 height 12
click at [884, 95] on icon "Close" at bounding box center [881, 92] width 9 height 9
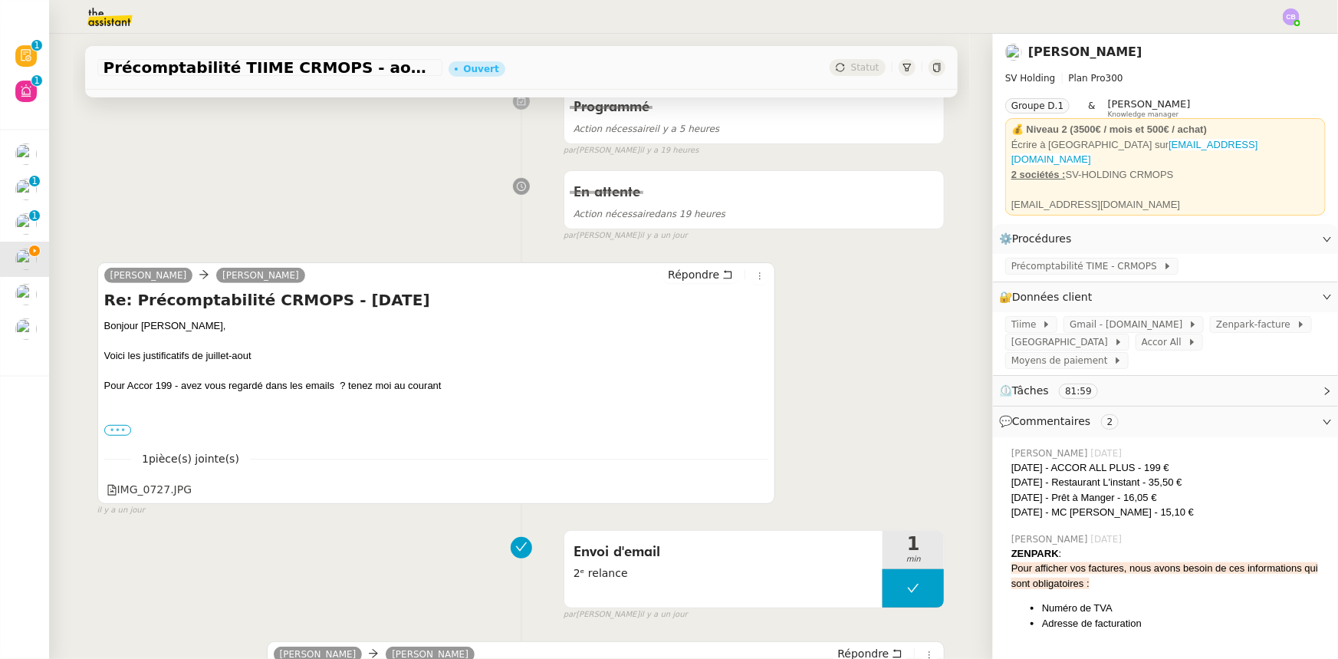
click at [120, 429] on label "•••" at bounding box center [118, 430] width 28 height 11
click at [0, 0] on input "•••" at bounding box center [0, 0] width 0 height 0
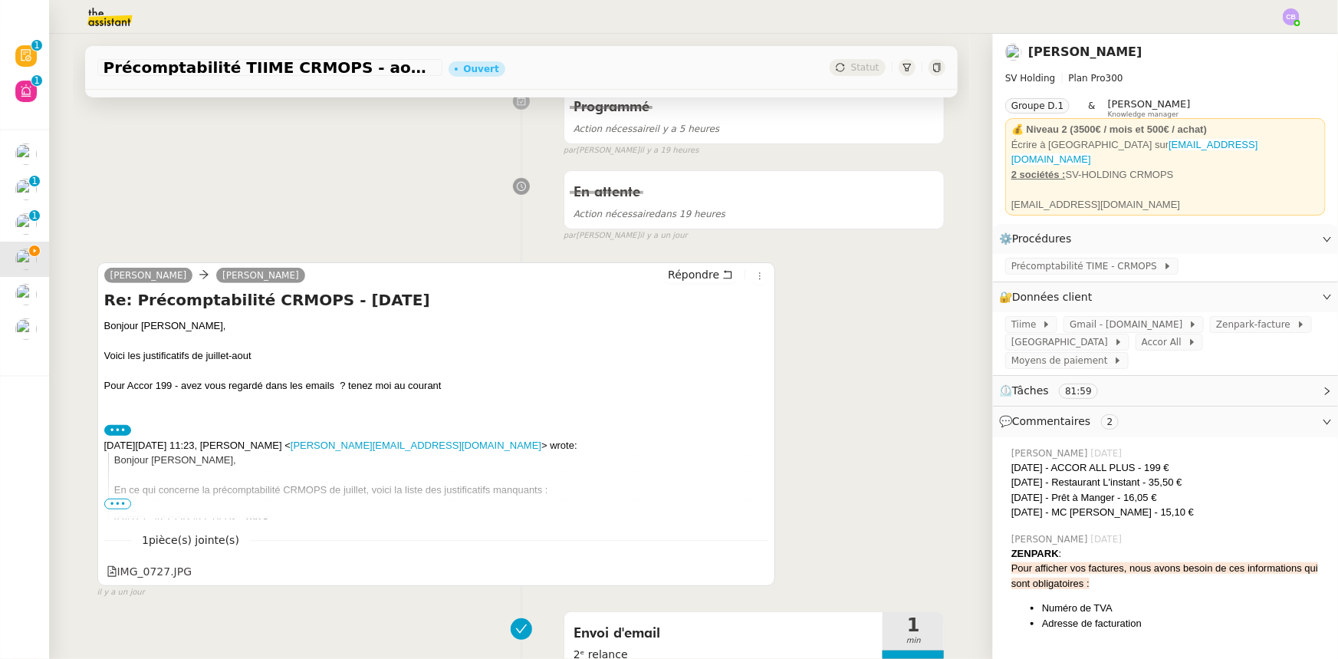
scroll to position [0, 0]
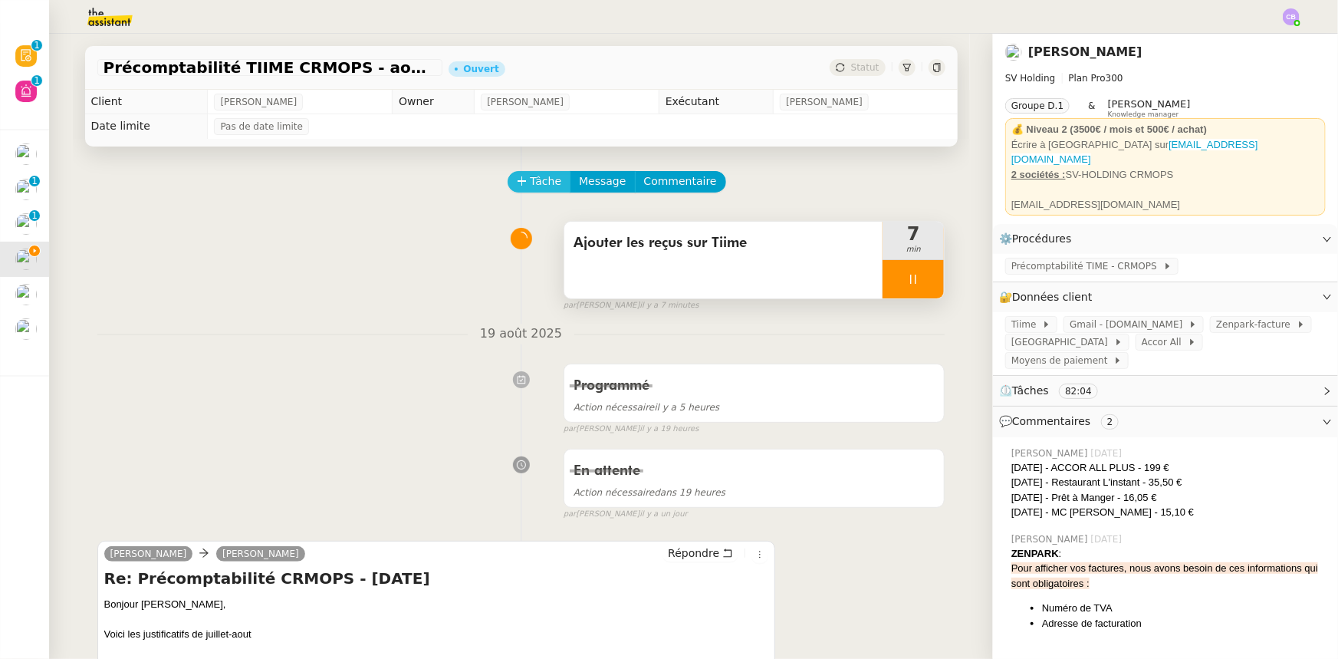
click at [537, 189] on span "Tâche" at bounding box center [546, 182] width 31 height 18
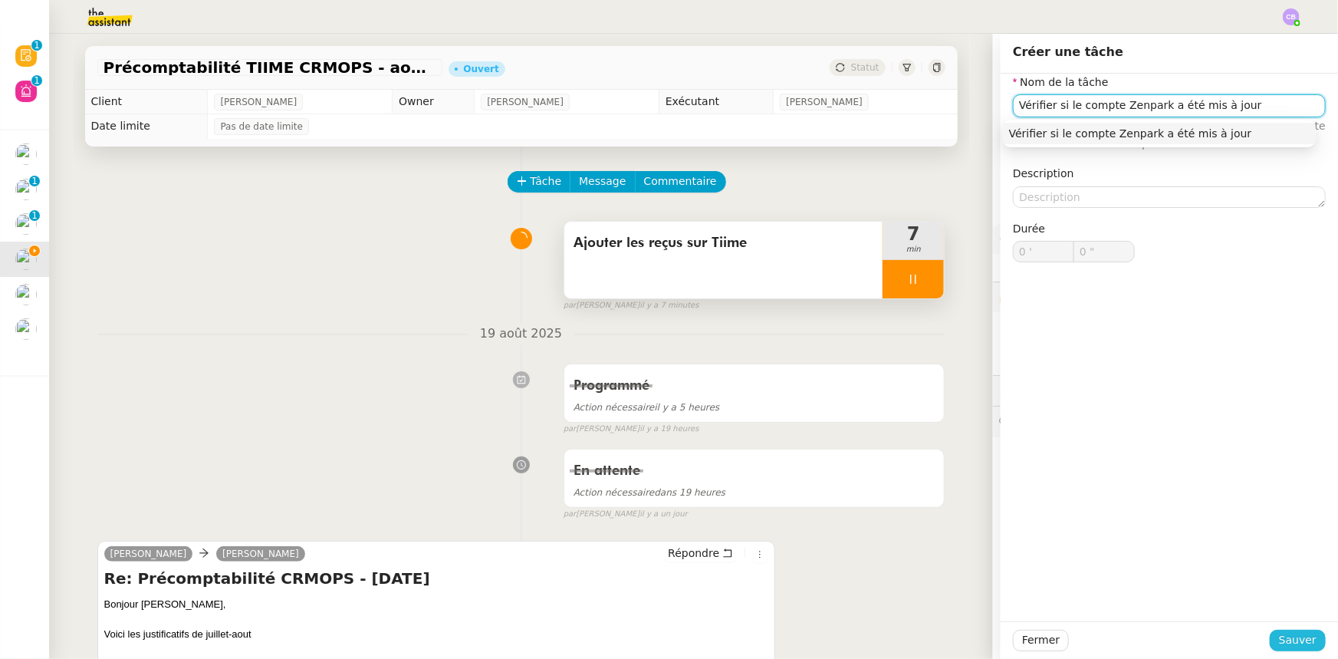
type input "Vérifier si le compte Zenpark a été mis à jour"
click at [1301, 639] on span "Sauver" at bounding box center [1298, 640] width 38 height 18
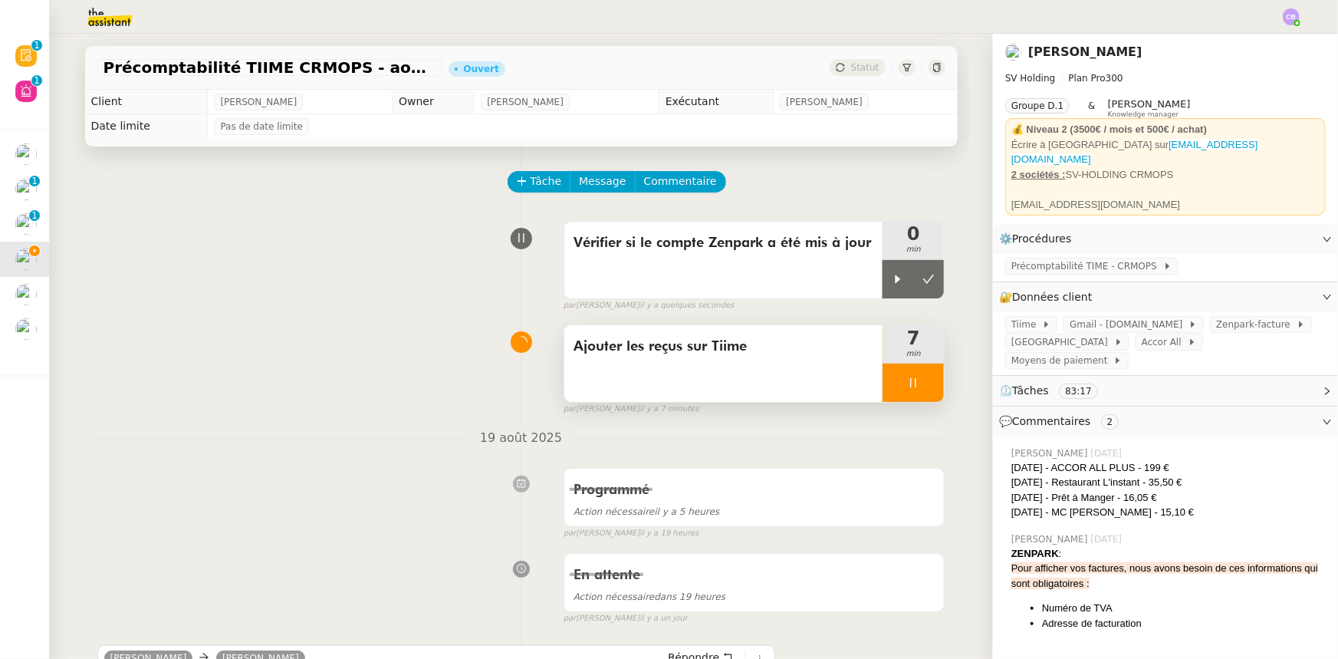
click at [885, 375] on div at bounding box center [913, 382] width 61 height 38
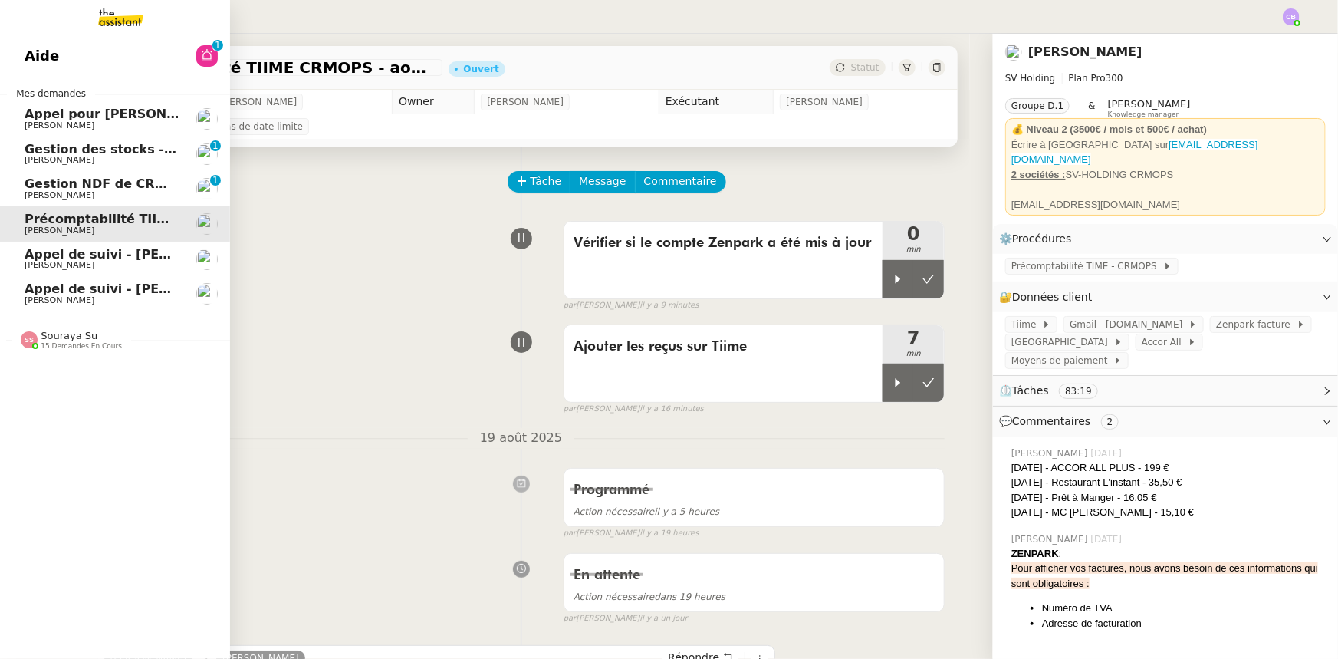
click at [39, 58] on span "Aide" at bounding box center [42, 55] width 35 height 23
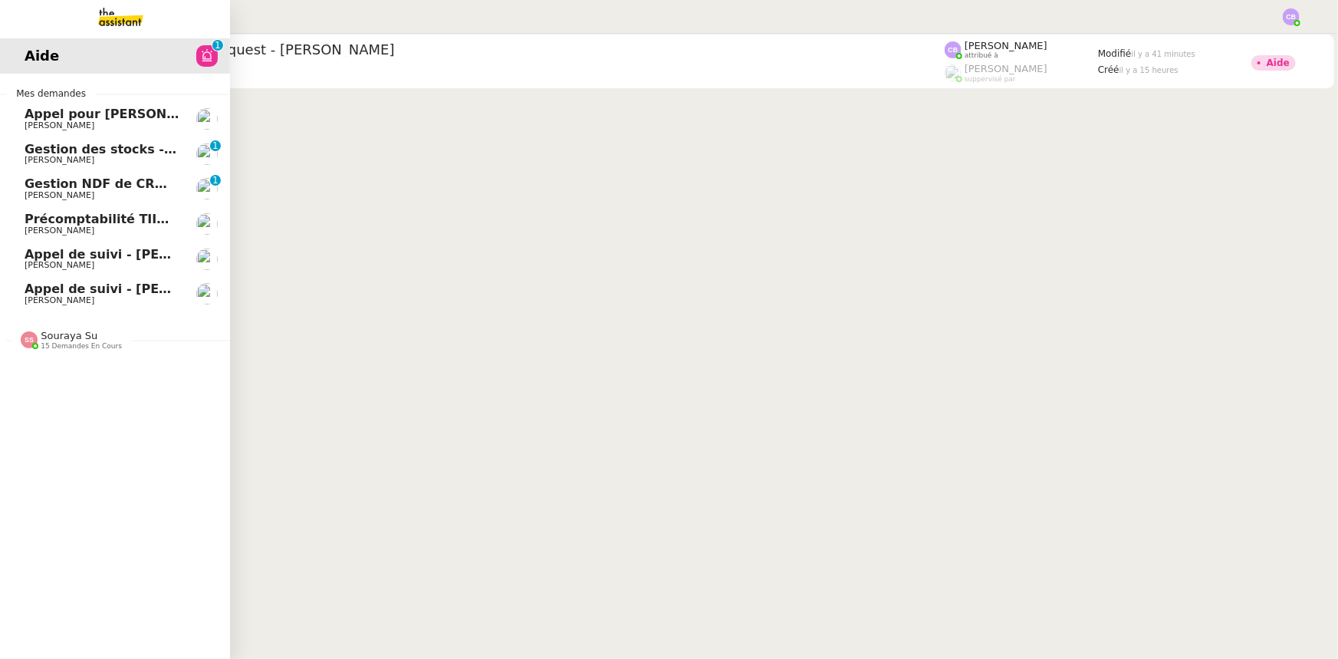
click at [92, 223] on span "Précomptabilité TIIME CRMOPS - août 2025" at bounding box center [174, 219] width 299 height 15
